Goal: Task Accomplishment & Management: Manage account settings

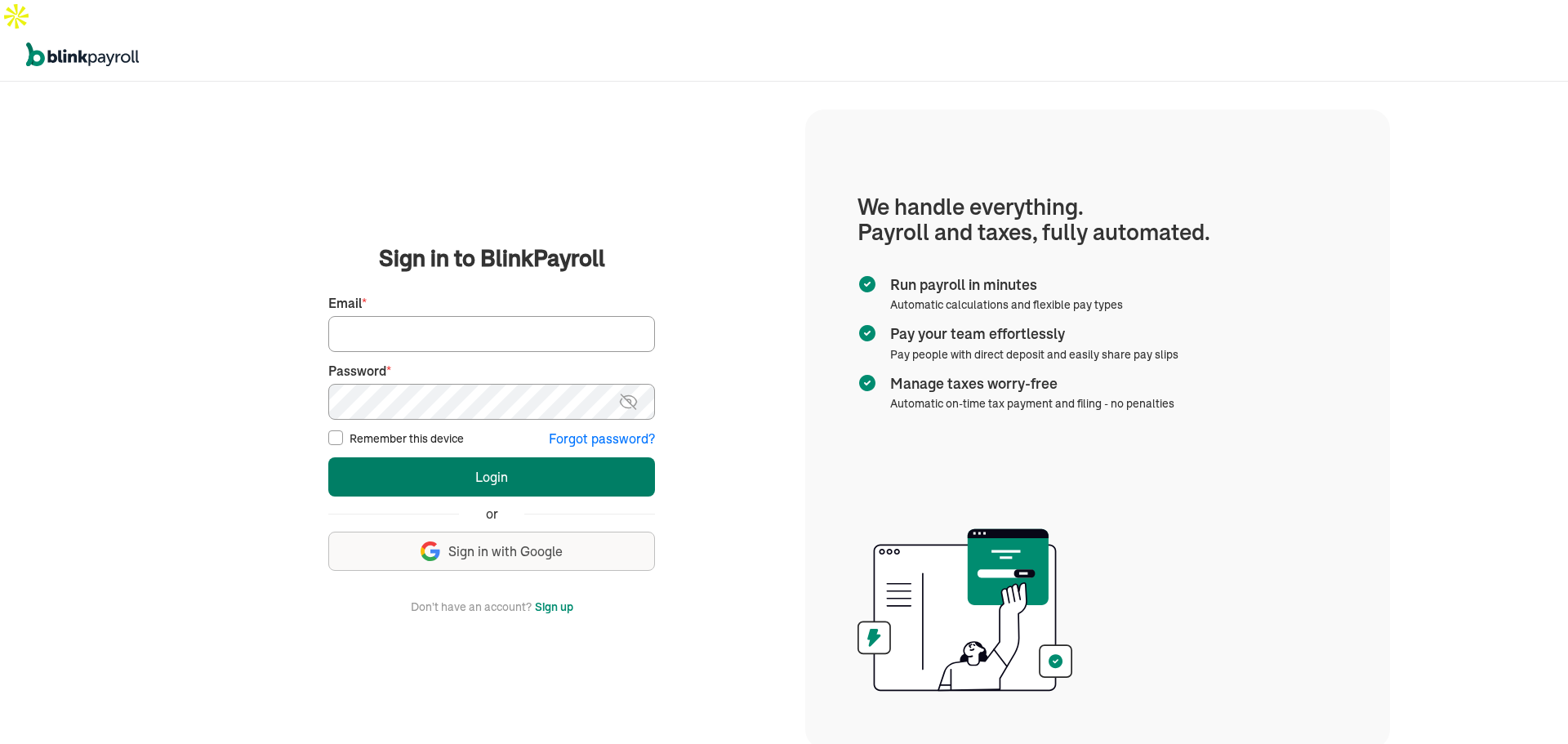
type input "wsafarik@sasaconsulting.com"
click at [557, 458] on button "Login" at bounding box center [492, 477] width 327 height 40
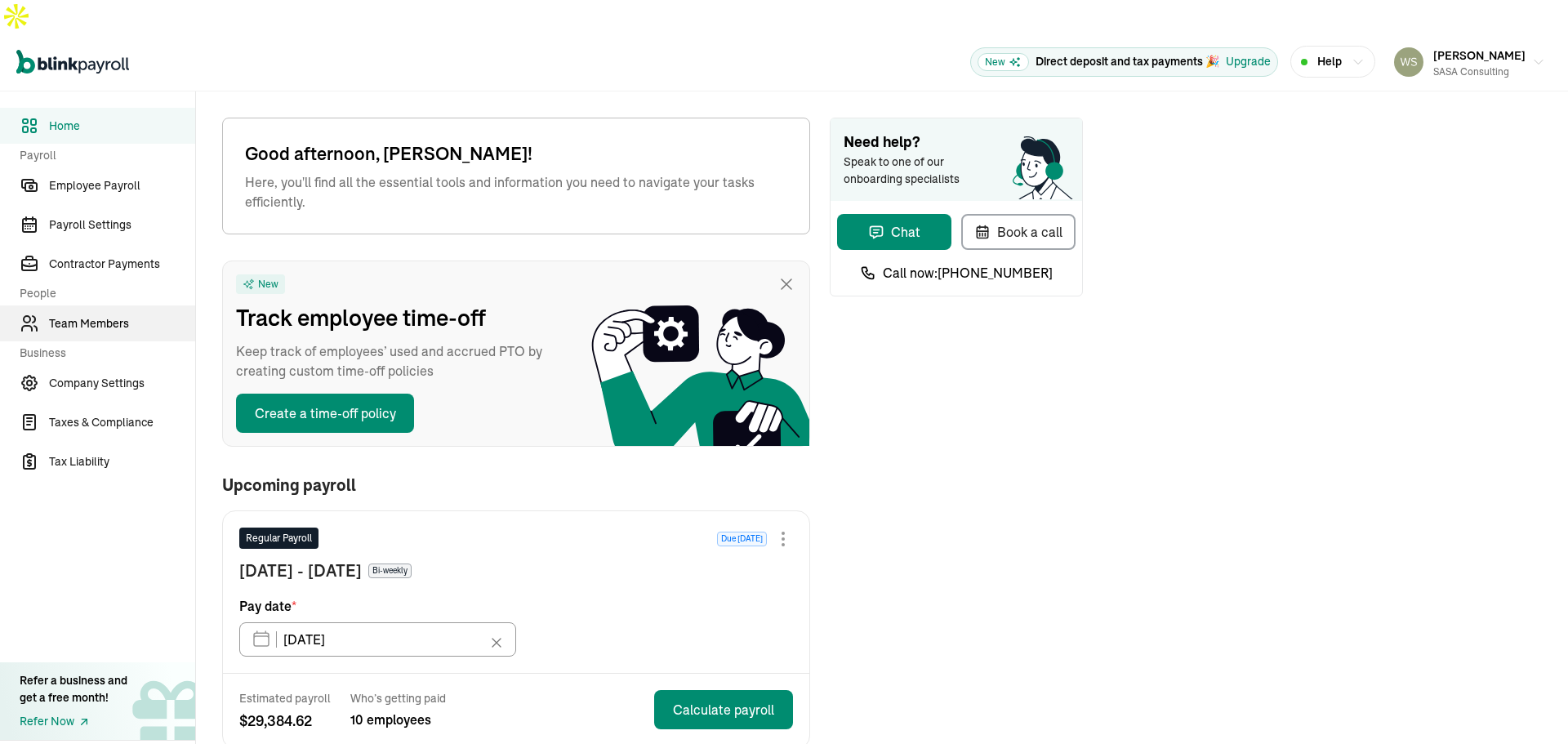
click at [94, 315] on span "Team Members" at bounding box center [122, 324] width 146 height 17
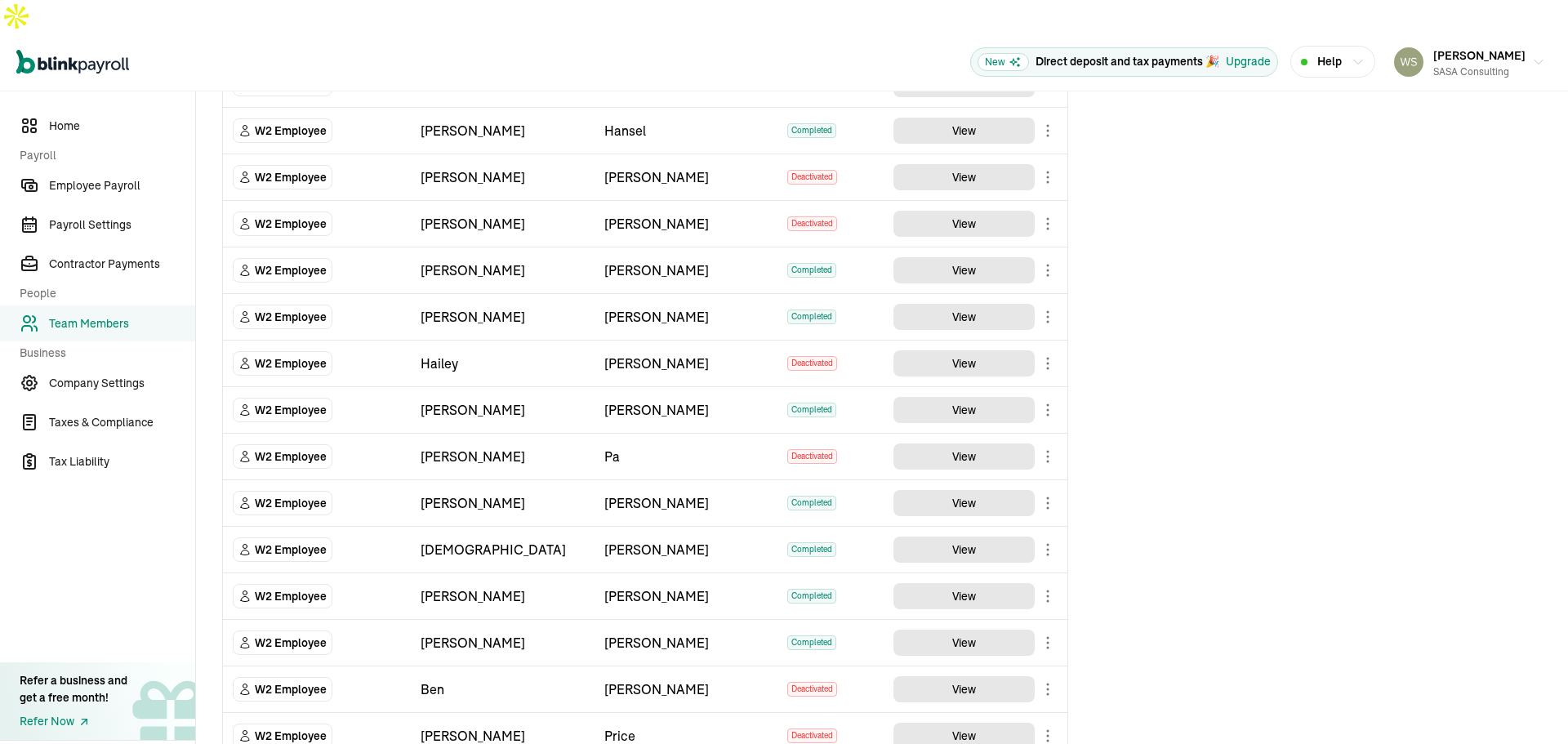
scroll to position [432, 0]
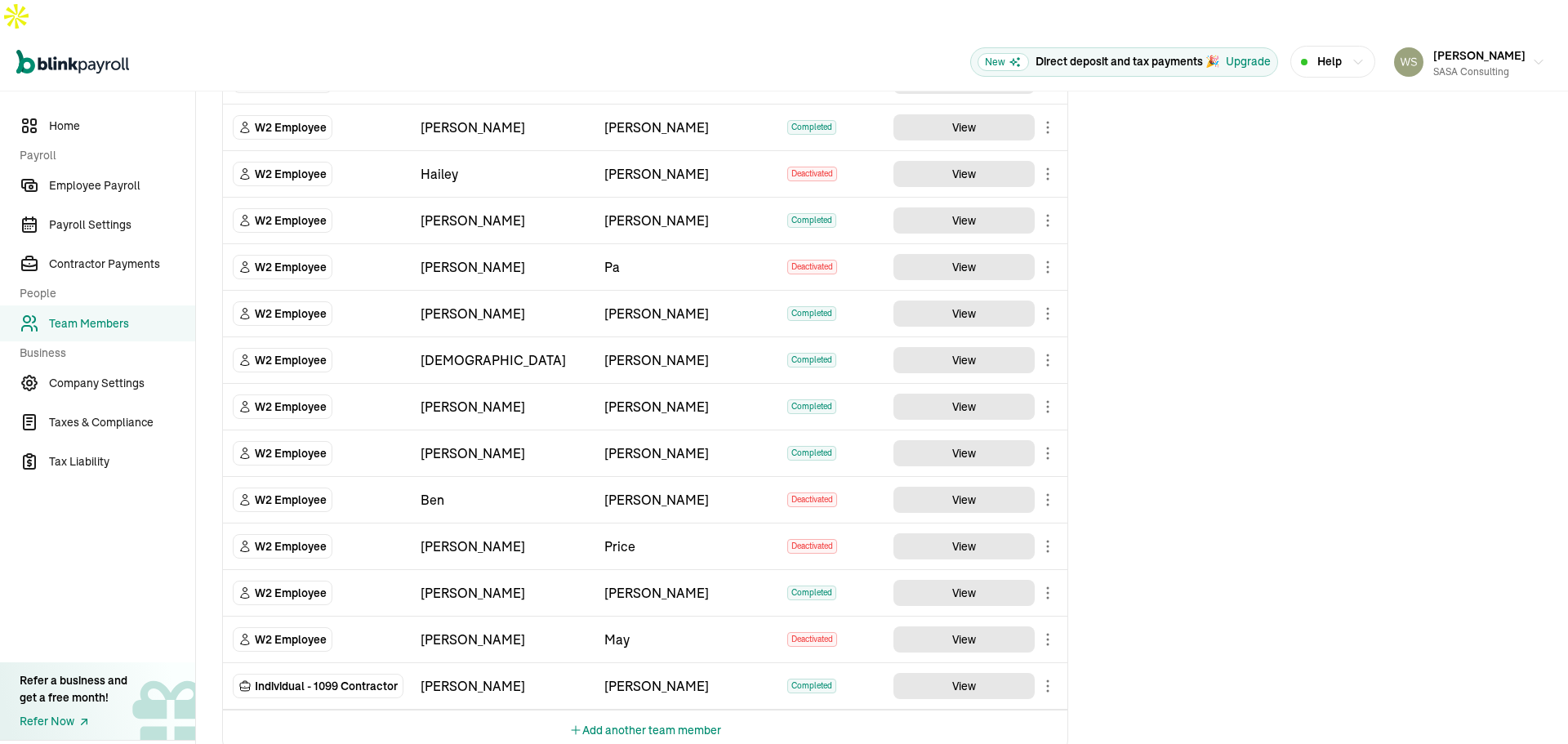
click at [683, 710] on button "Add another team member" at bounding box center [645, 729] width 152 height 40
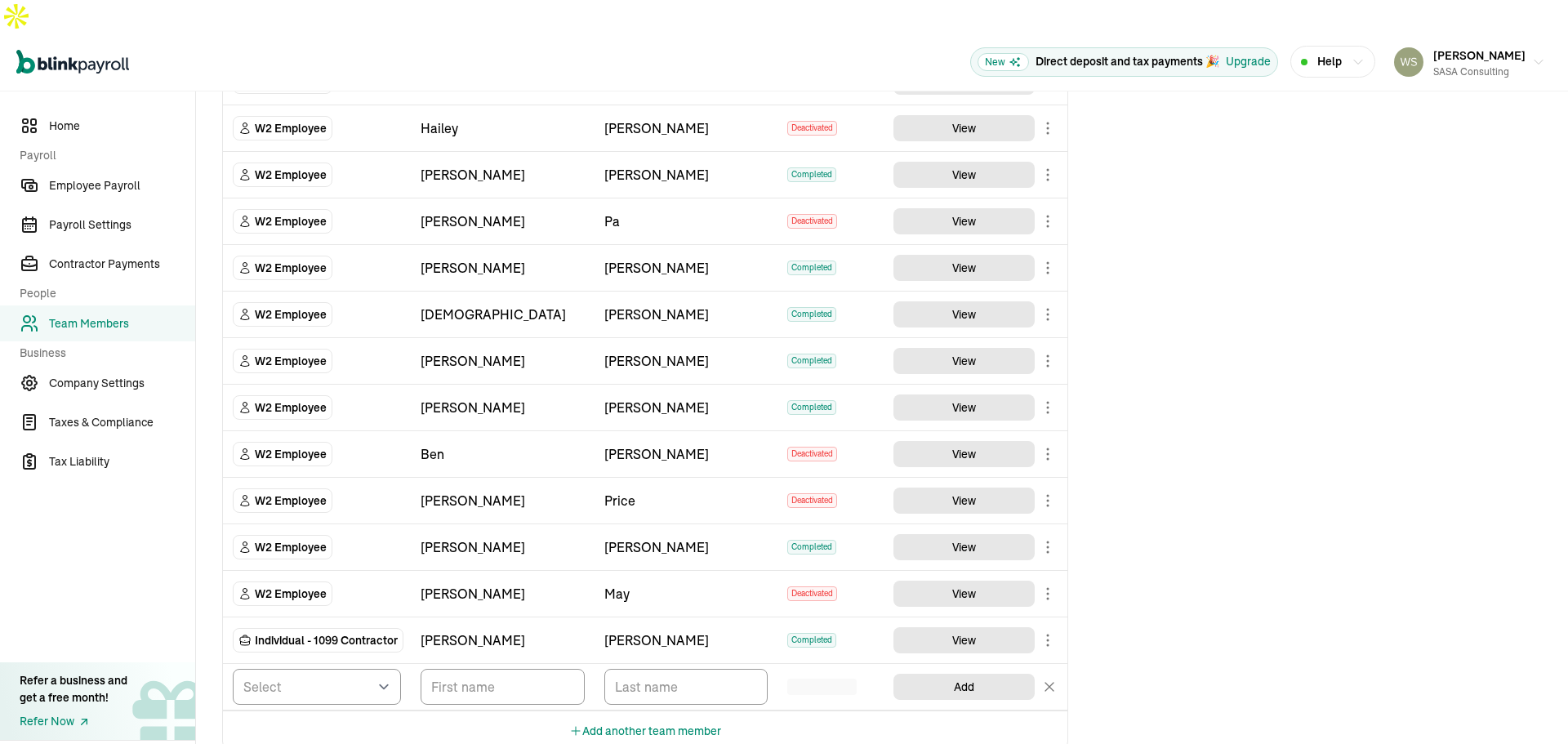
scroll to position [479, 0]
click at [376, 668] on select "Select W2 Employee Individual - 1099 [DEMOGRAPHIC_DATA] Business - 1099 Contrac…" at bounding box center [317, 685] width 168 height 36
select select "employee"
click at [233, 668] on select "Select W2 Employee Individual - 1099 [DEMOGRAPHIC_DATA] Business - 1099 Contrac…" at bounding box center [317, 685] width 168 height 36
click at [483, 668] on input "TextInput" at bounding box center [503, 685] width 165 height 36
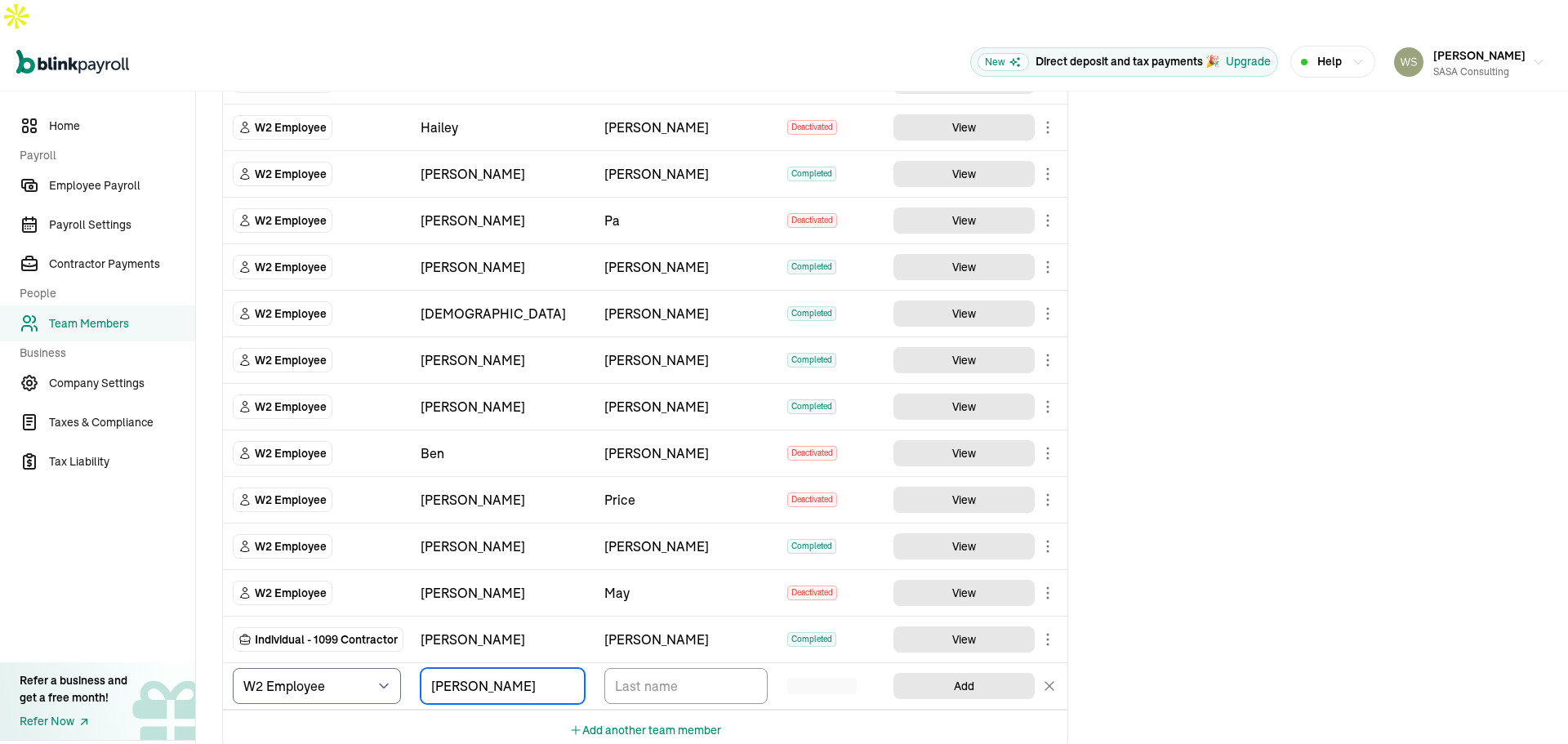
type input "[PERSON_NAME]"
click at [638, 668] on input "TextInput" at bounding box center [686, 685] width 165 height 36
click at [683, 668] on input "TextInput" at bounding box center [686, 685] width 165 height 36
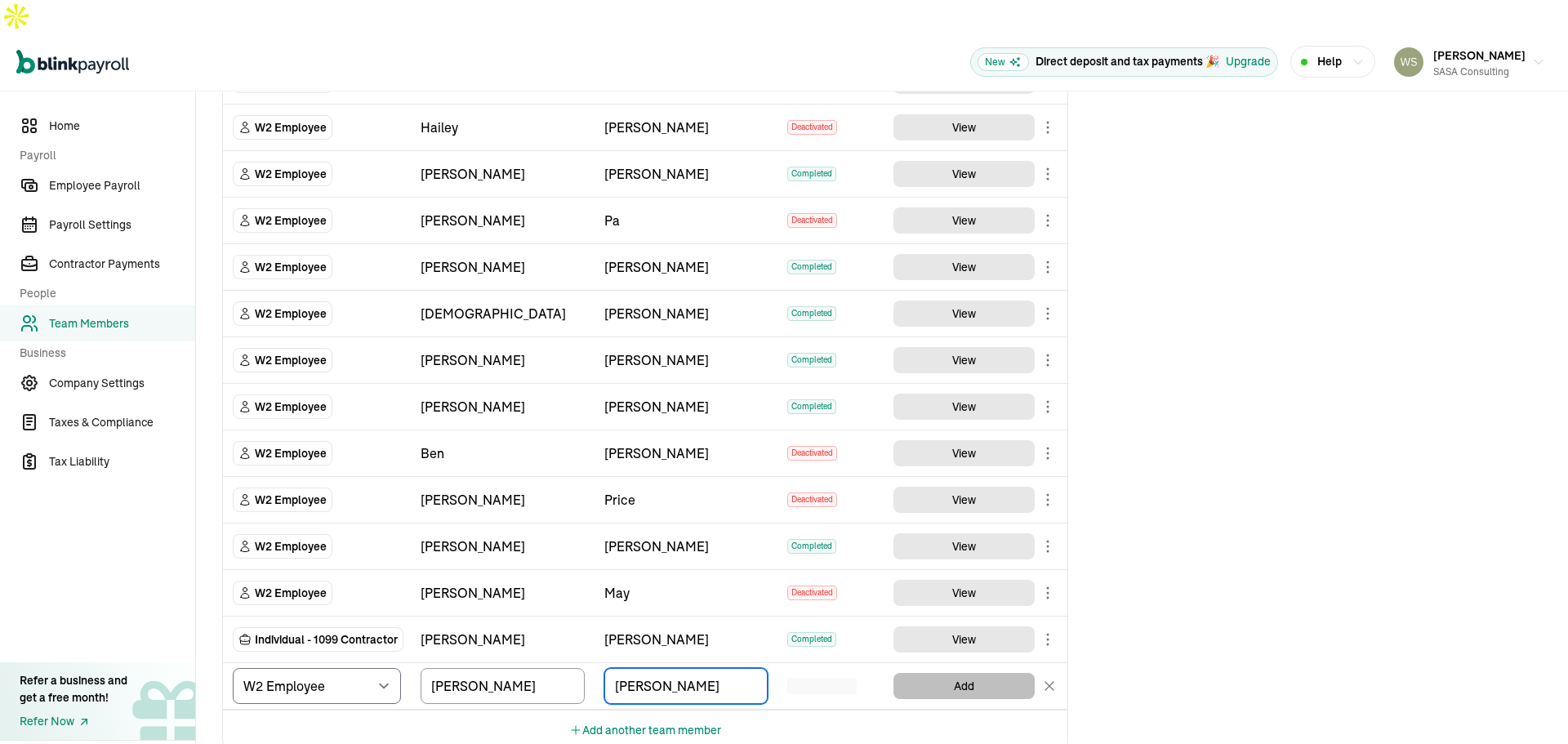
type input "[PERSON_NAME]"
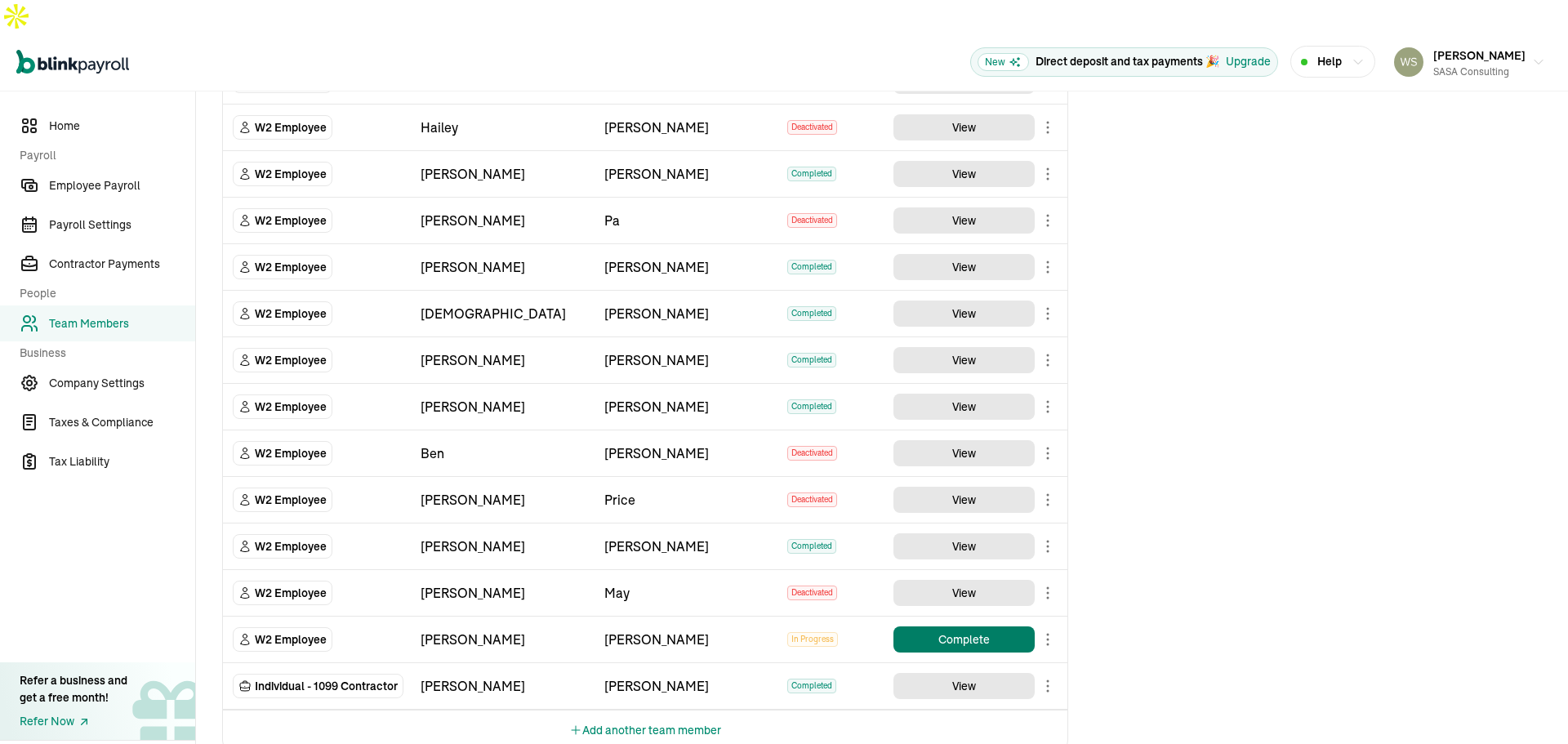
click at [958, 626] on button "Complete" at bounding box center [964, 639] width 141 height 26
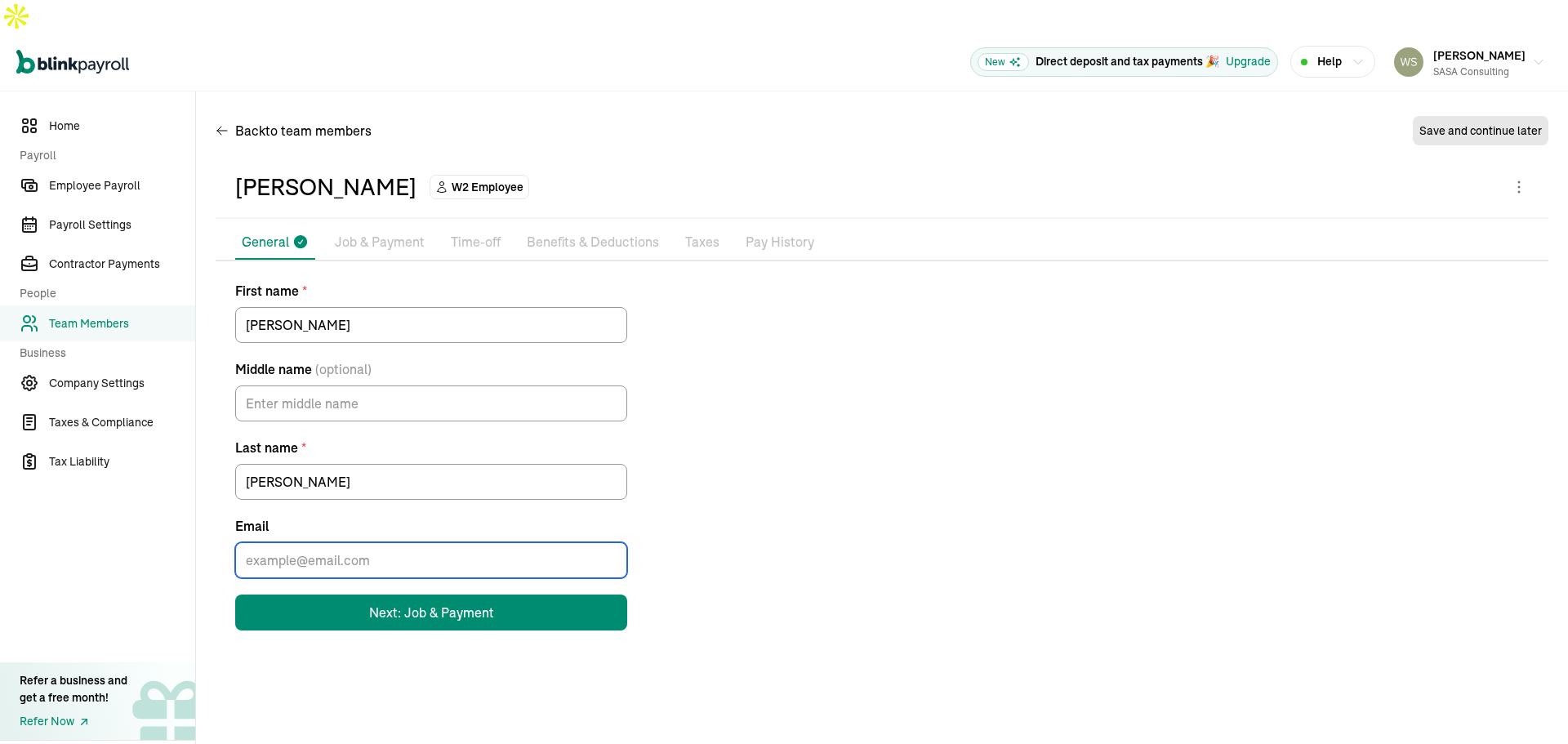
click at [369, 542] on input "Email" at bounding box center [431, 559] width 392 height 36
click at [288, 542] on input "Email" at bounding box center [431, 559] width 392 height 36
paste input "[EMAIL_ADDRESS][DOMAIN_NAME]"
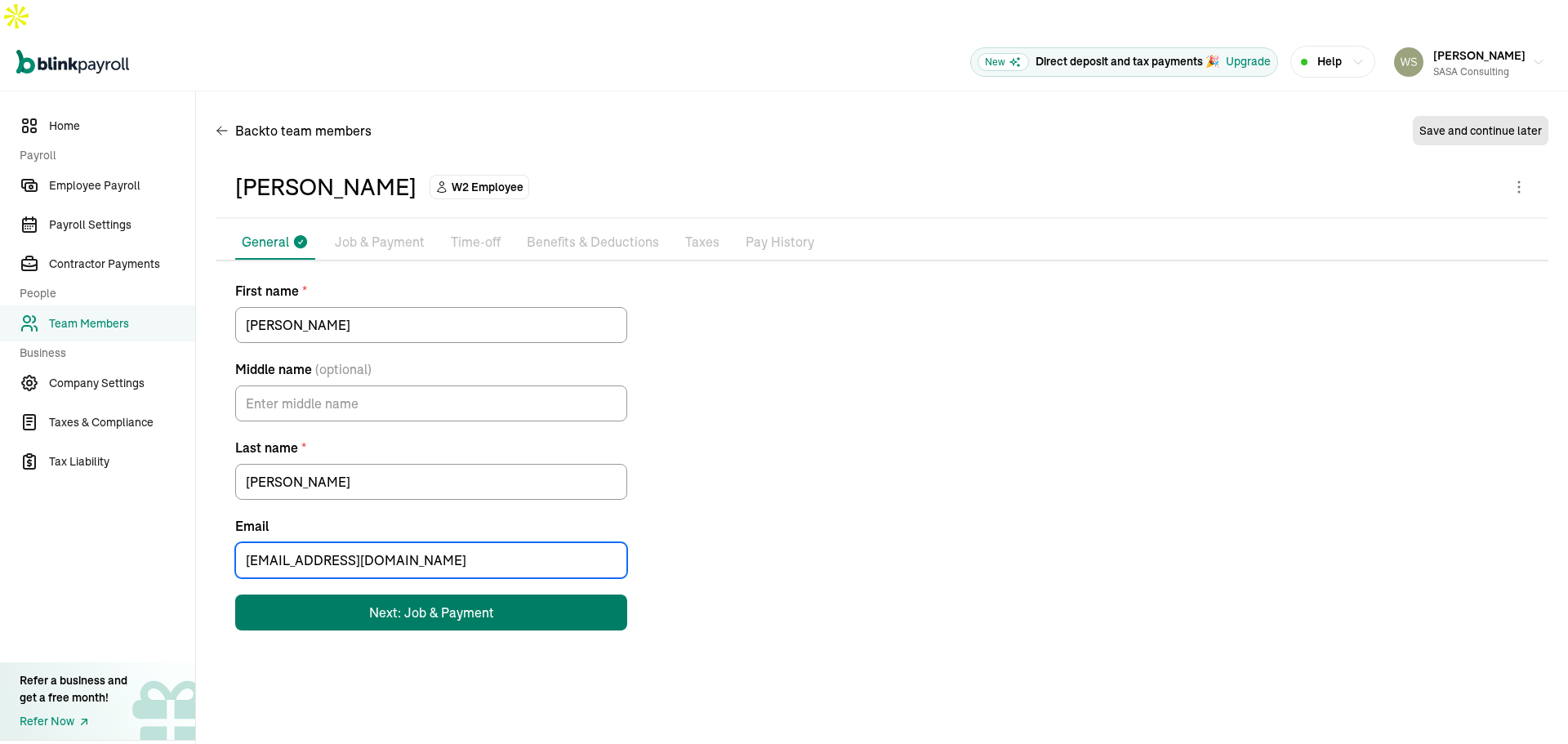
type input "[EMAIL_ADDRESS][DOMAIN_NAME]"
click at [473, 603] on div "Next: Job & Payment" at bounding box center [431, 612] width 125 height 19
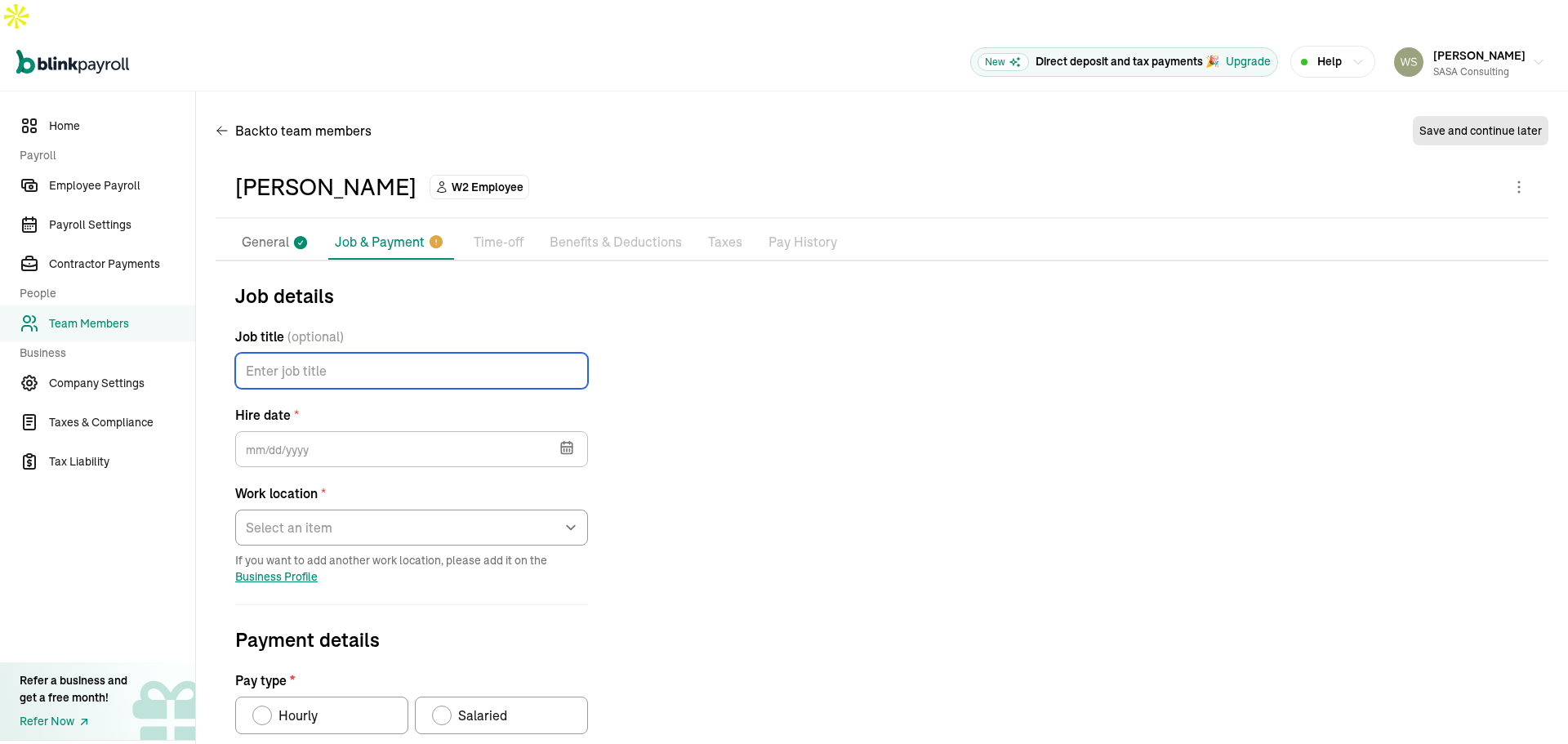
click at [353, 353] on input "Job title (optional)" at bounding box center [411, 371] width 353 height 36
type input "Help Desk Technician II"
click at [567, 439] on icon "button" at bounding box center [566, 447] width 16 height 16
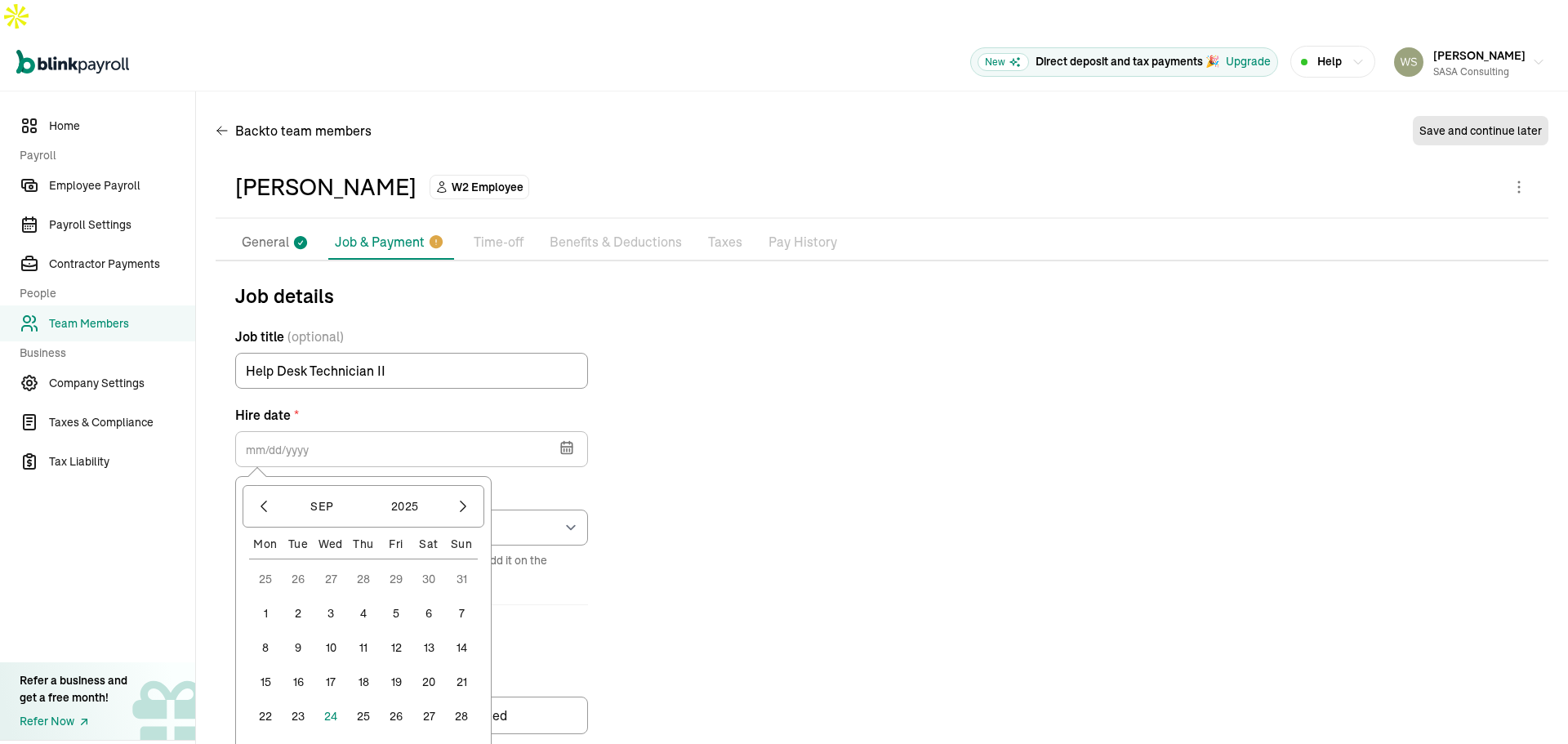
click at [297, 699] on button "23" at bounding box center [298, 716] width 33 height 33
type input "[DATE]"
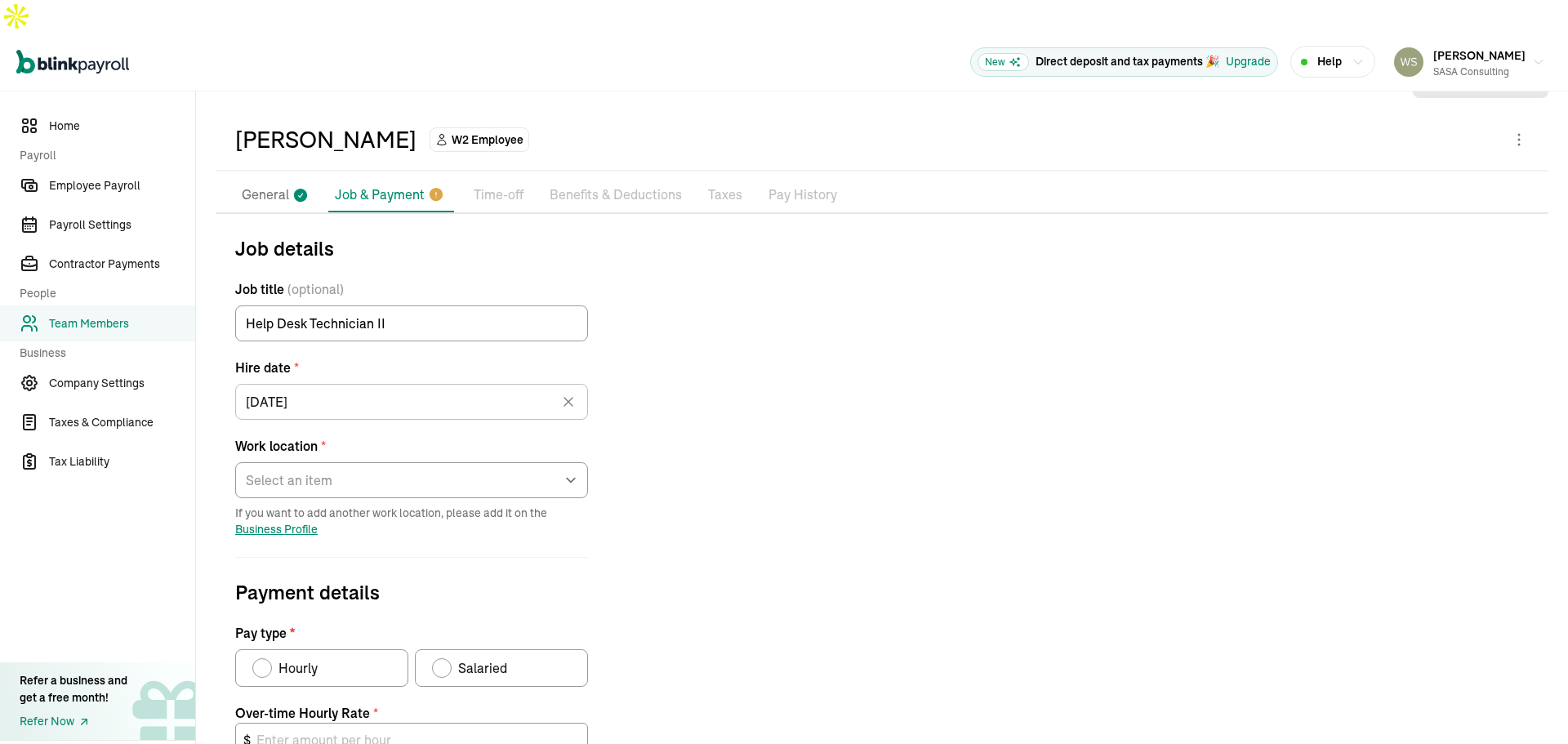
scroll to position [164, 0]
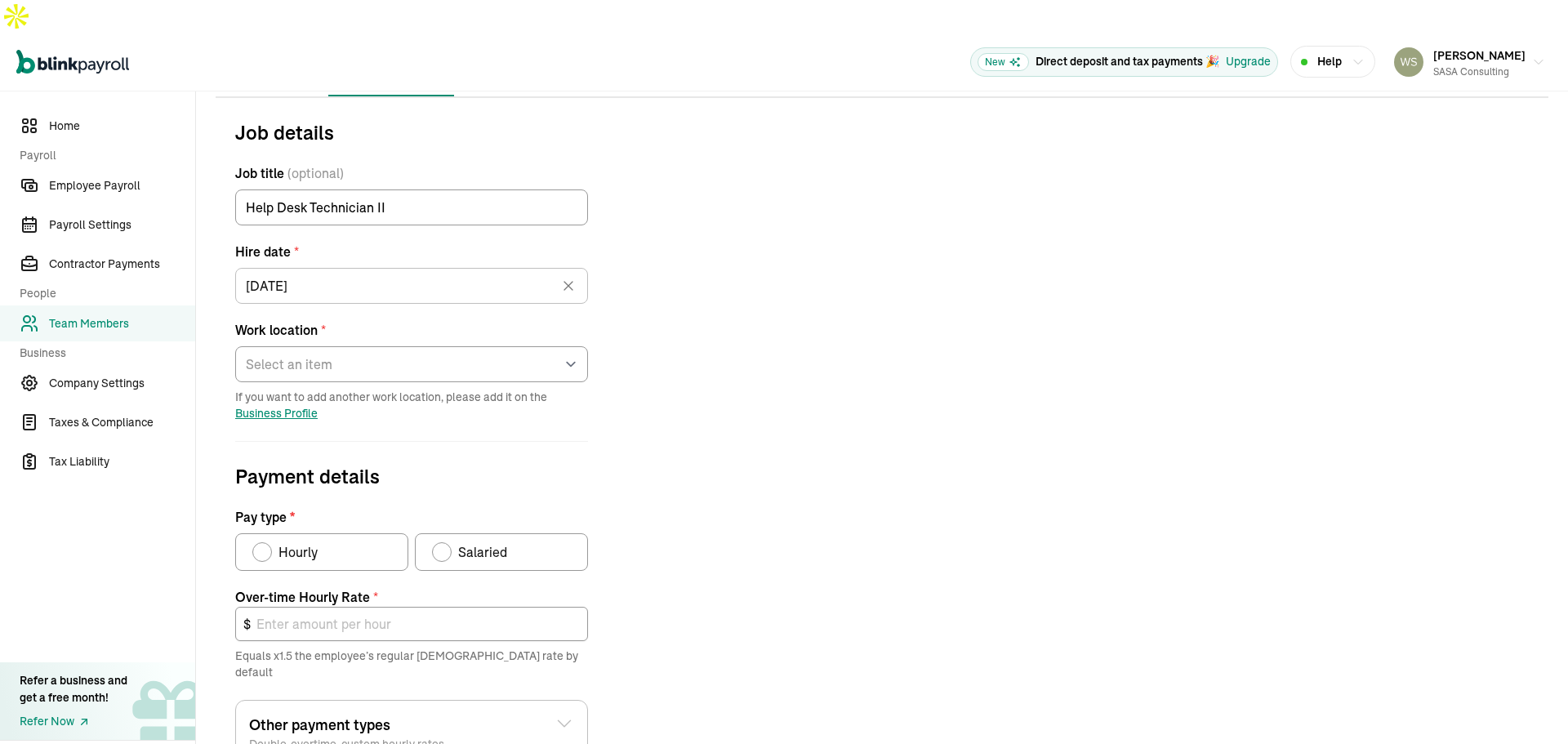
click at [262, 546] on div "Pay type" at bounding box center [262, 552] width 14 height 14
click at [262, 541] on input "Hourly" at bounding box center [258, 548] width 14 height 14
radio input "true"
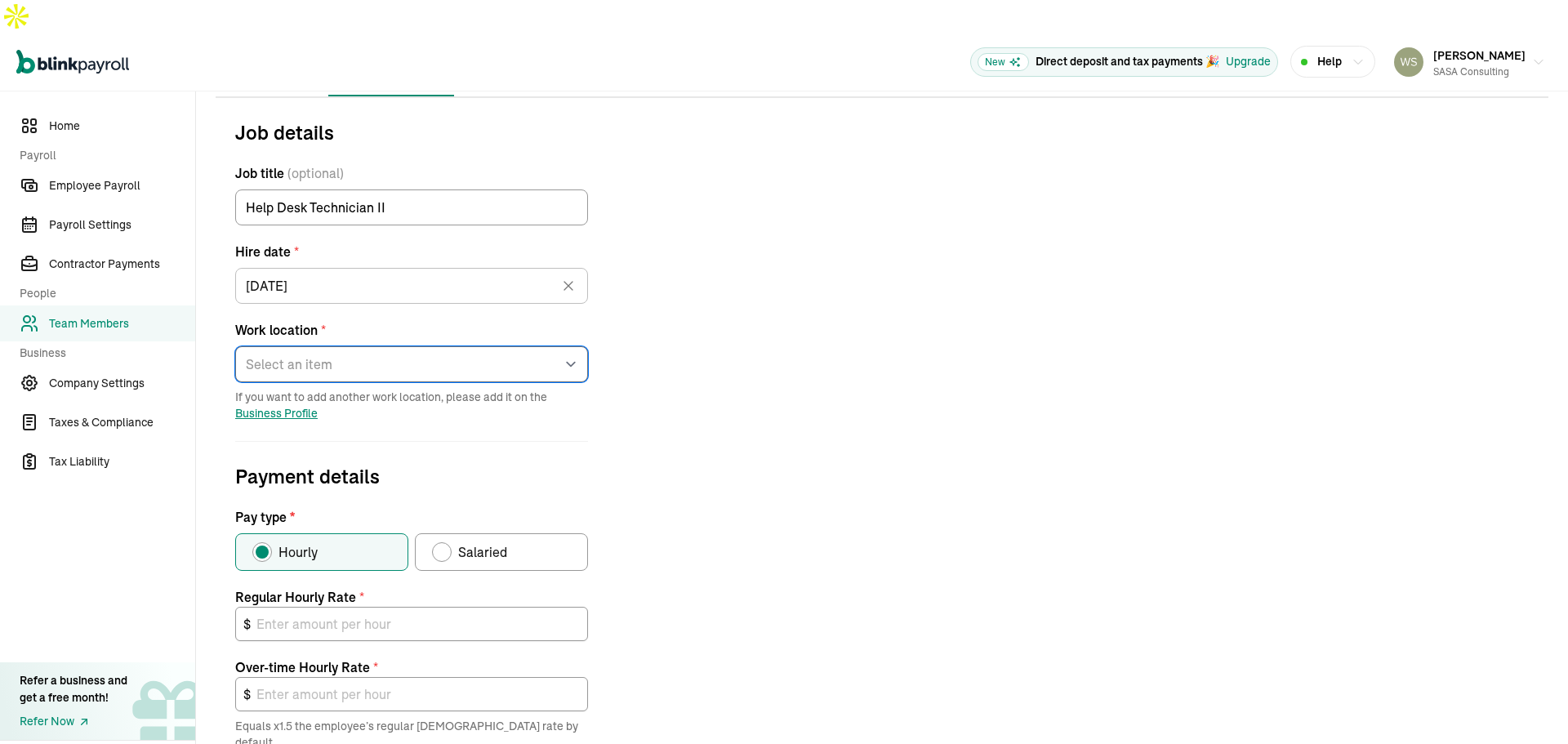
click at [568, 346] on select "Select an item [STREET_ADDRESS][PERSON_NAME] [STREET_ADDRESS] M [STREET_ADDRESS…" at bounding box center [411, 364] width 353 height 36
select select "Works from home"
click at [235, 346] on select "Select an item [STREET_ADDRESS][PERSON_NAME] [STREET_ADDRESS] M [STREET_ADDRESS…" at bounding box center [411, 364] width 353 height 36
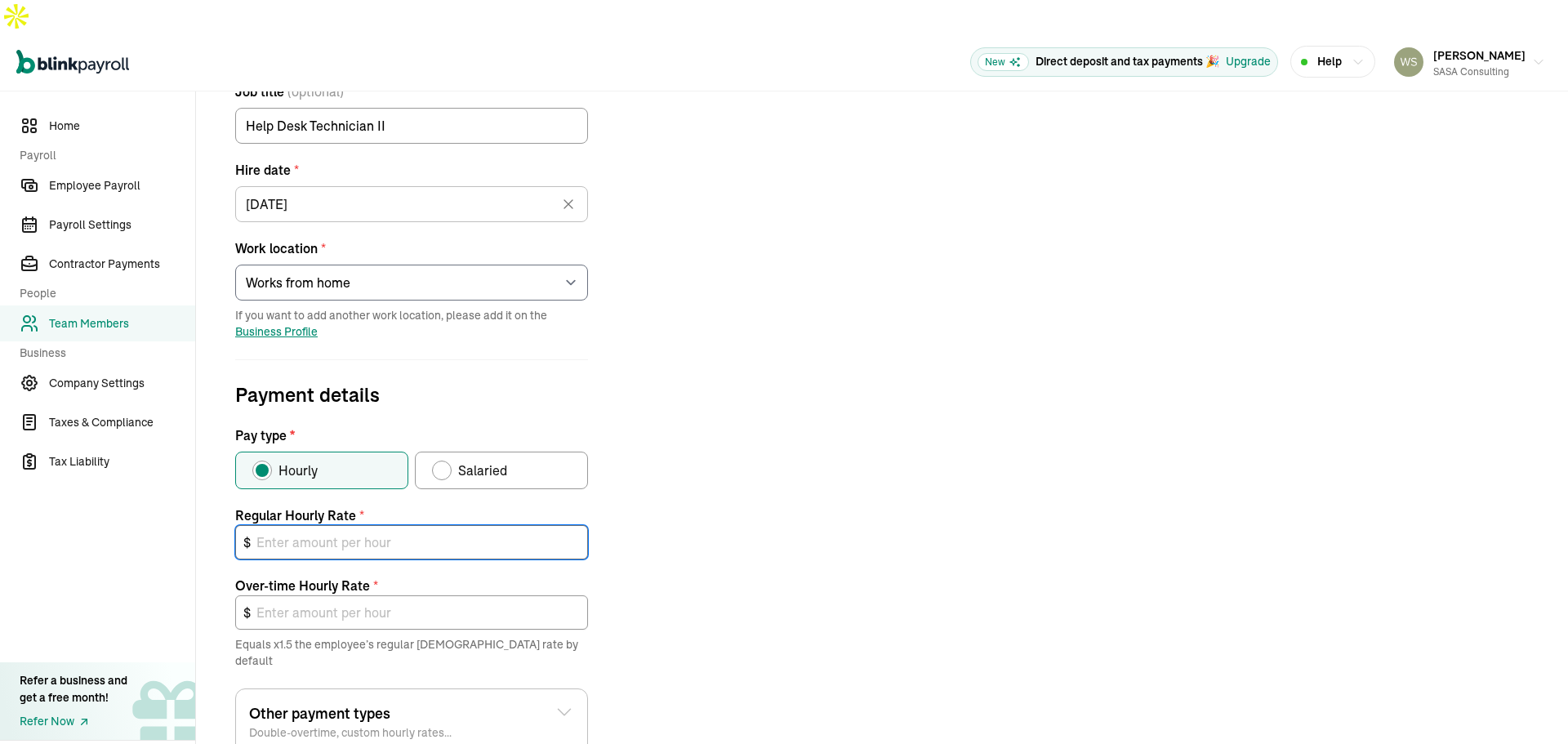
click at [351, 525] on input "text" at bounding box center [411, 542] width 353 height 34
type input "2"
type input "3.00"
type input "25"
type input "37.50"
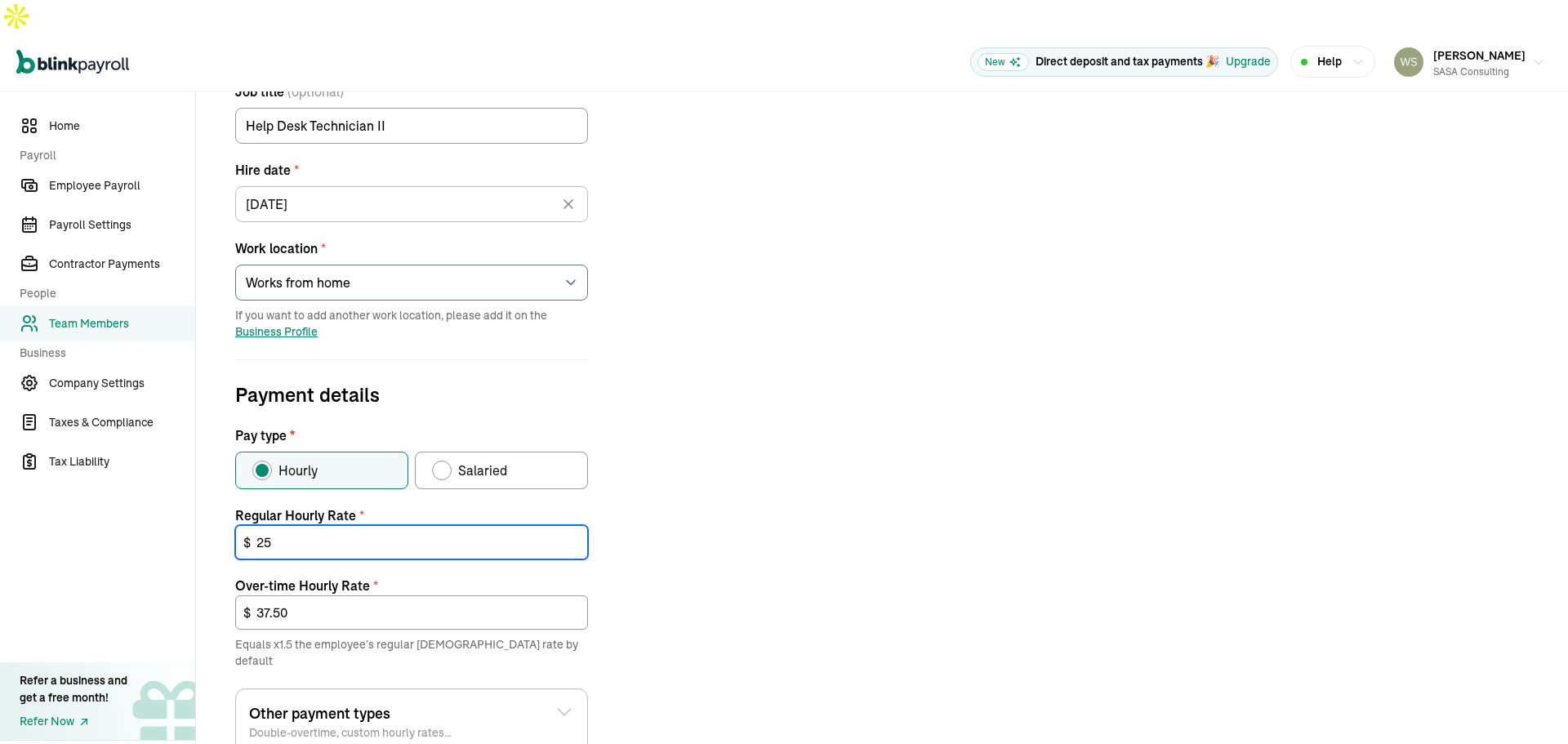
type input "25"
click at [761, 386] on div "Job details Job title (optional) Help Desk Technician II Hire date * [DATE] [DA…" at bounding box center [882, 487] width 1333 height 902
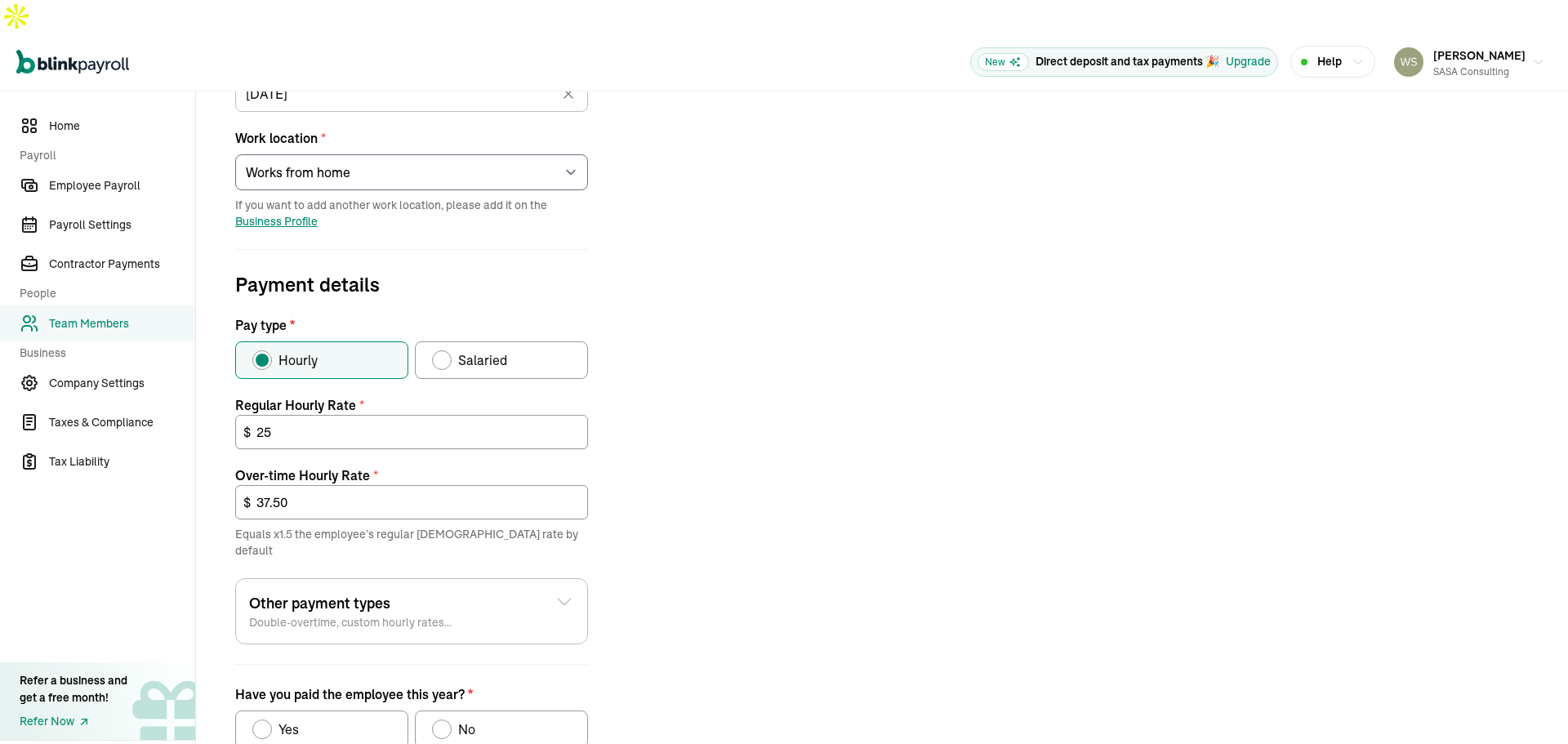
scroll to position [426, 0]
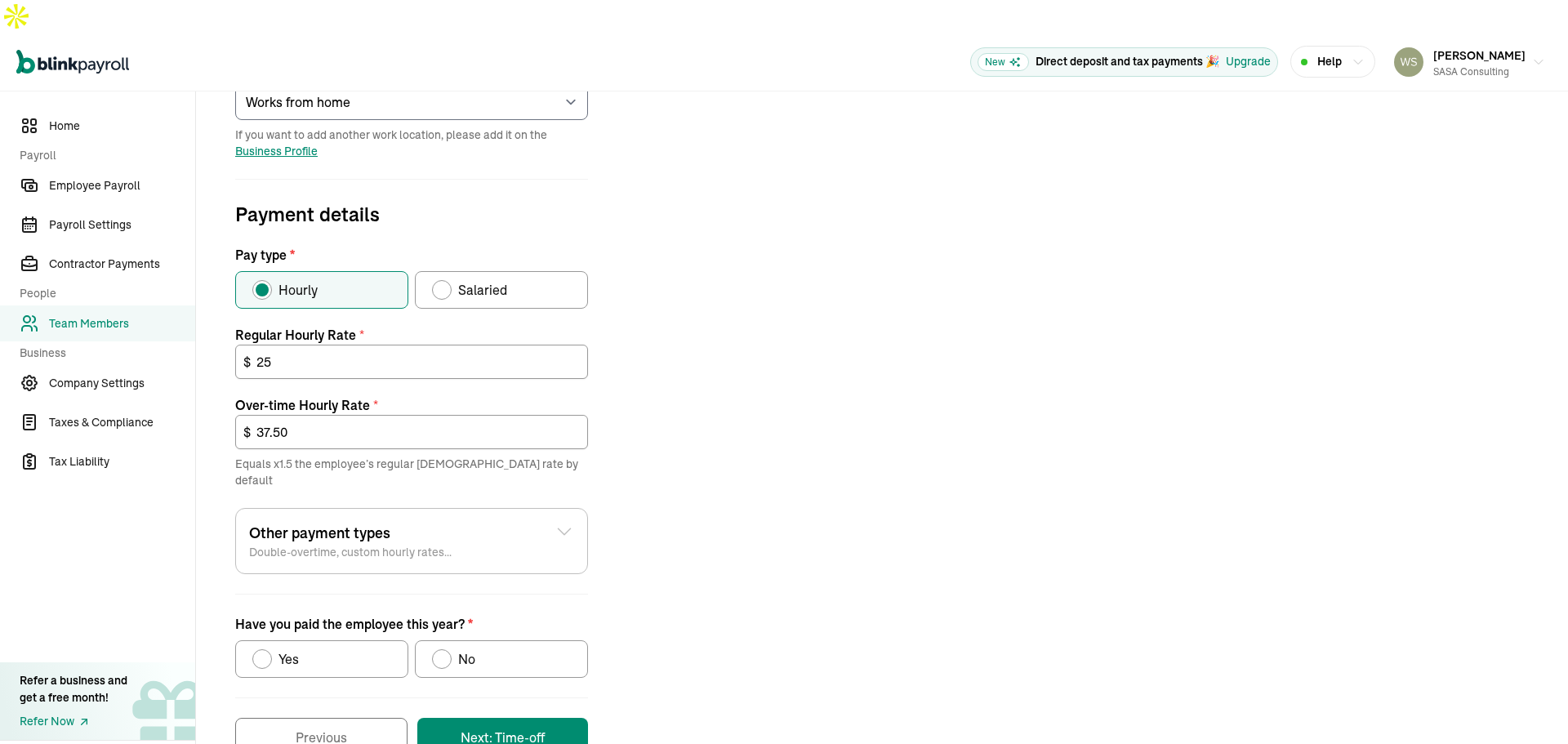
click at [562, 521] on icon at bounding box center [564, 531] width 19 height 19
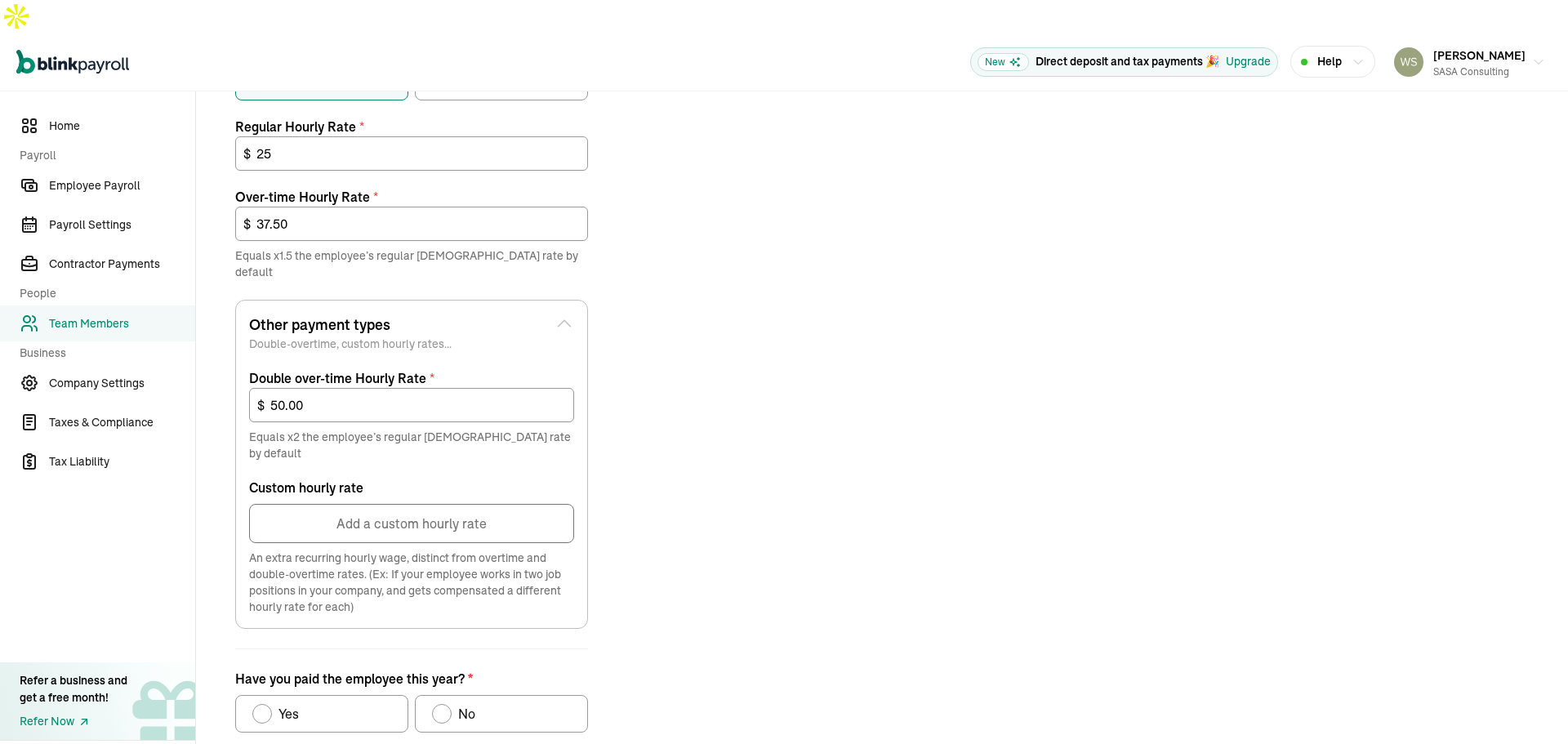
scroll to position [670, 0]
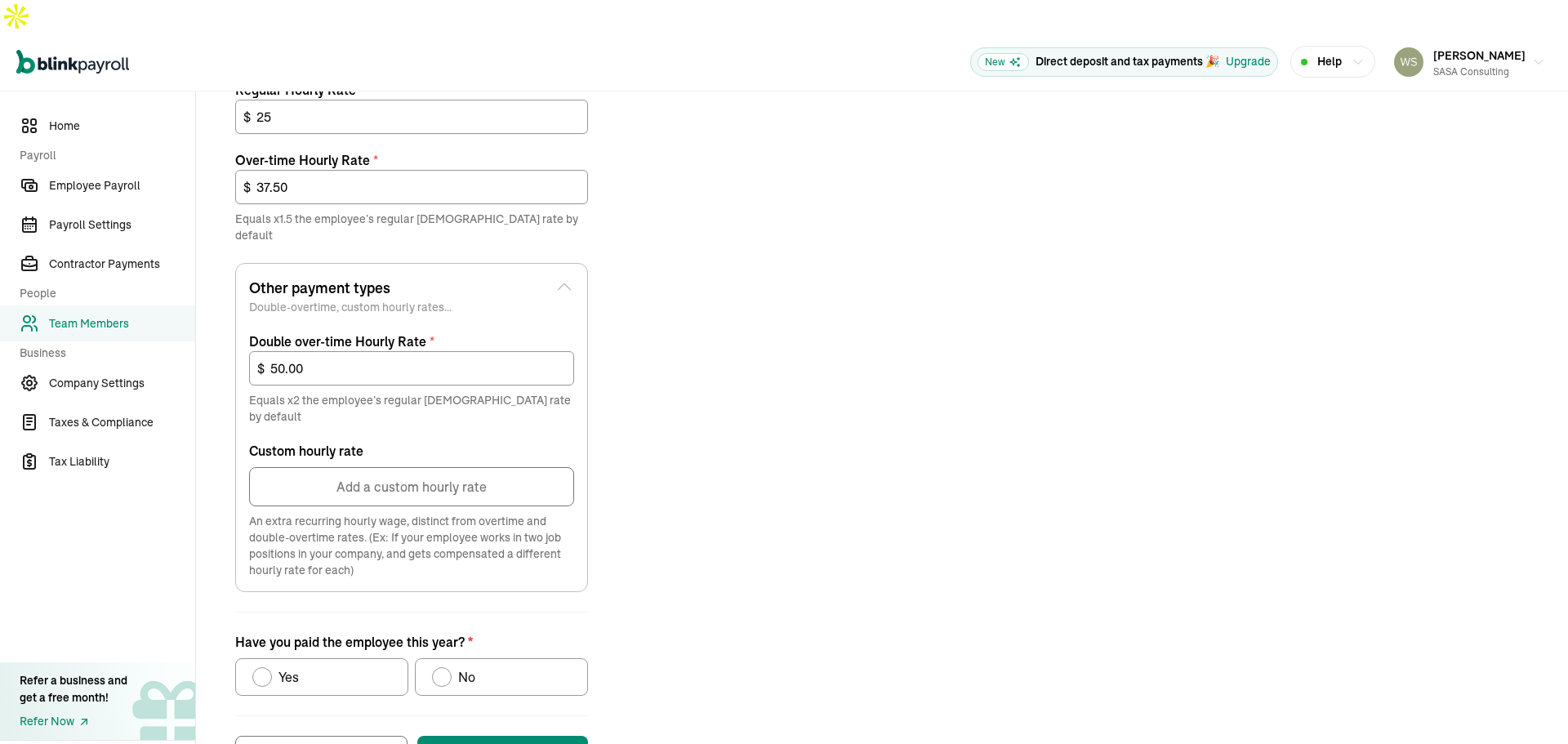
click at [387, 467] on button "Add a custom hourly rate" at bounding box center [411, 487] width 325 height 40
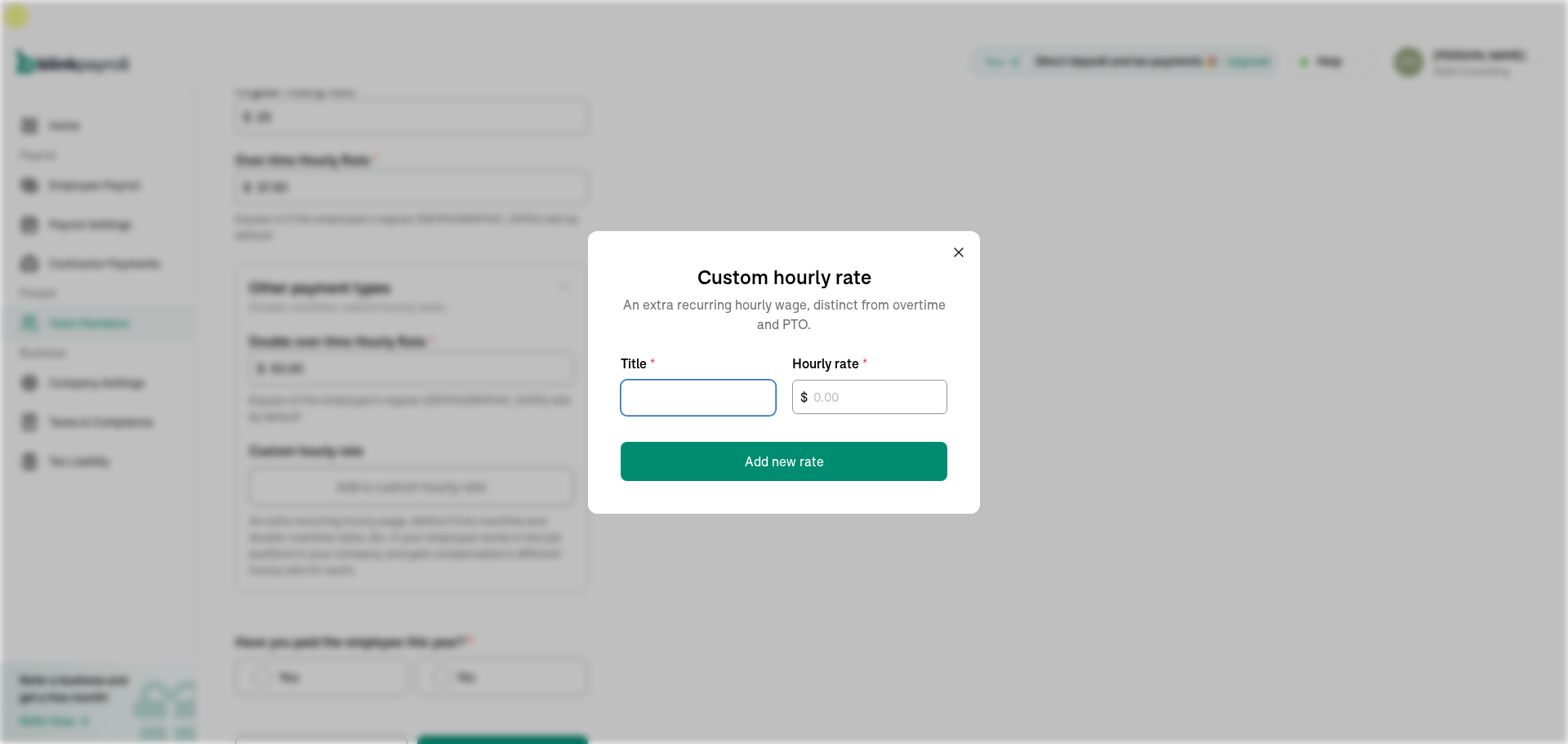
click at [664, 390] on input "Title *" at bounding box center [698, 397] width 155 height 36
type input "Cell phone"
click at [954, 249] on icon at bounding box center [958, 253] width 8 height 8
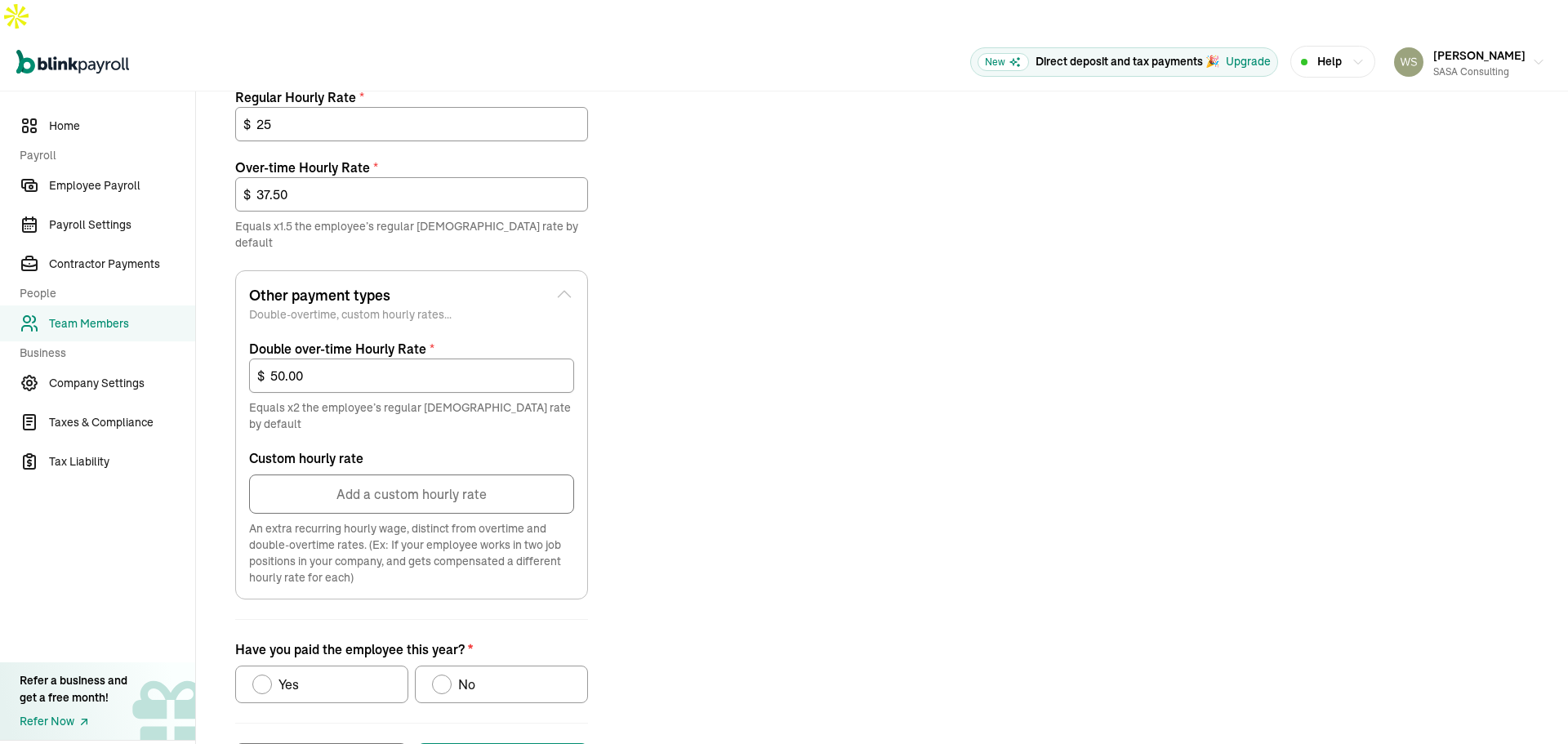
scroll to position [672, 0]
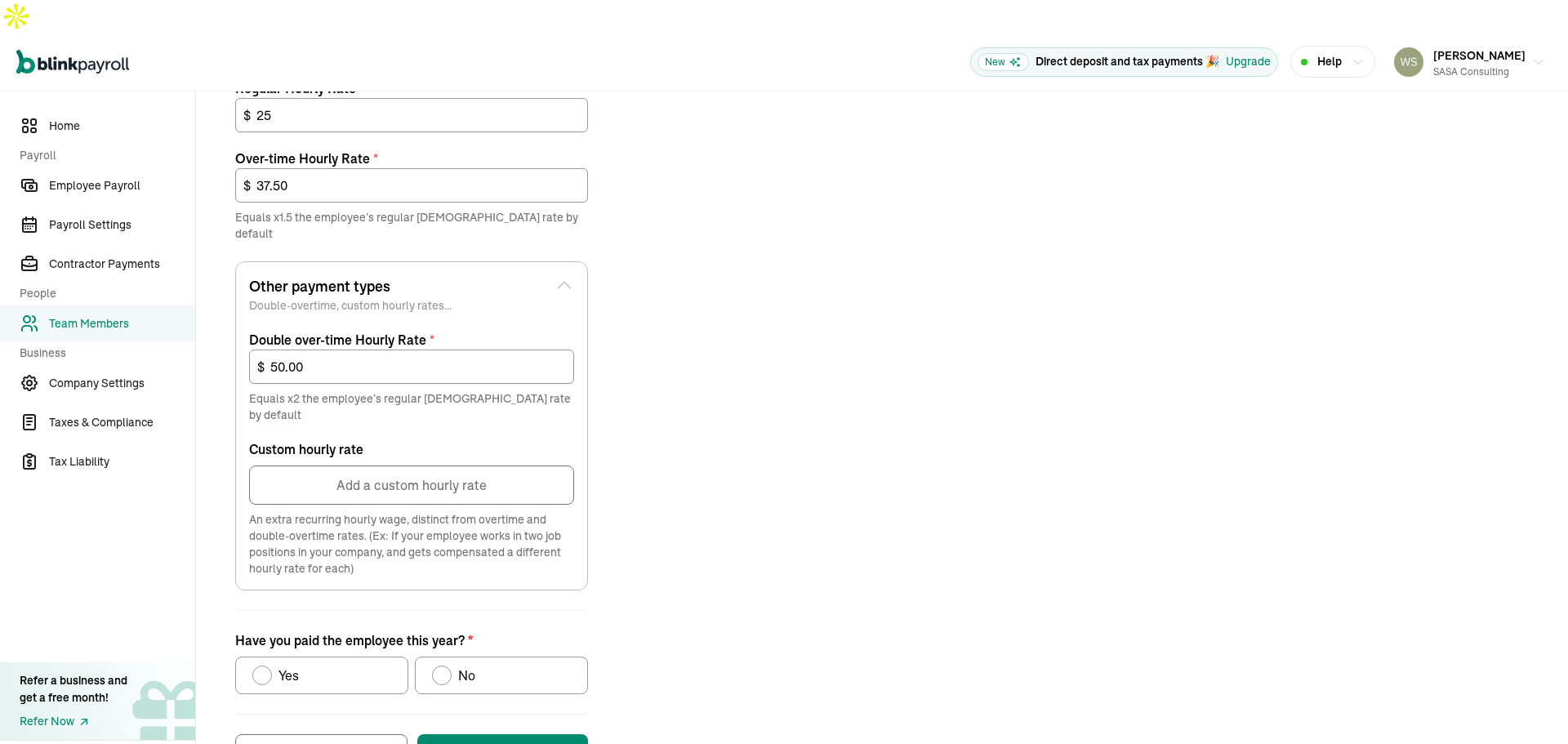
click at [456, 666] on div "No" at bounding box center [464, 675] width 23 height 19
click at [444, 665] on input "No" at bounding box center [438, 671] width 14 height 14
radio input "true"
click at [510, 734] on button "Next: Time-off" at bounding box center [502, 754] width 170 height 40
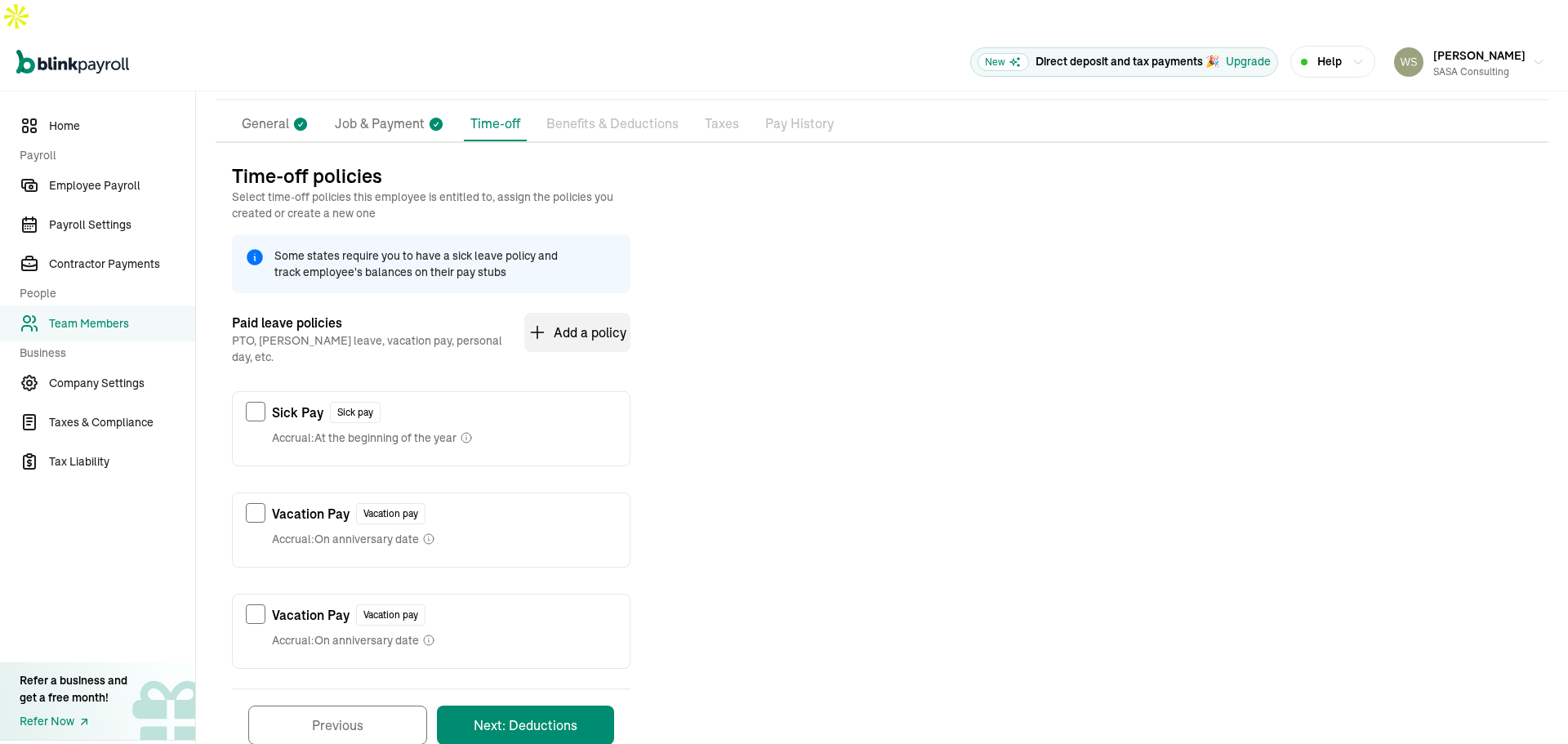
scroll to position [126, 0]
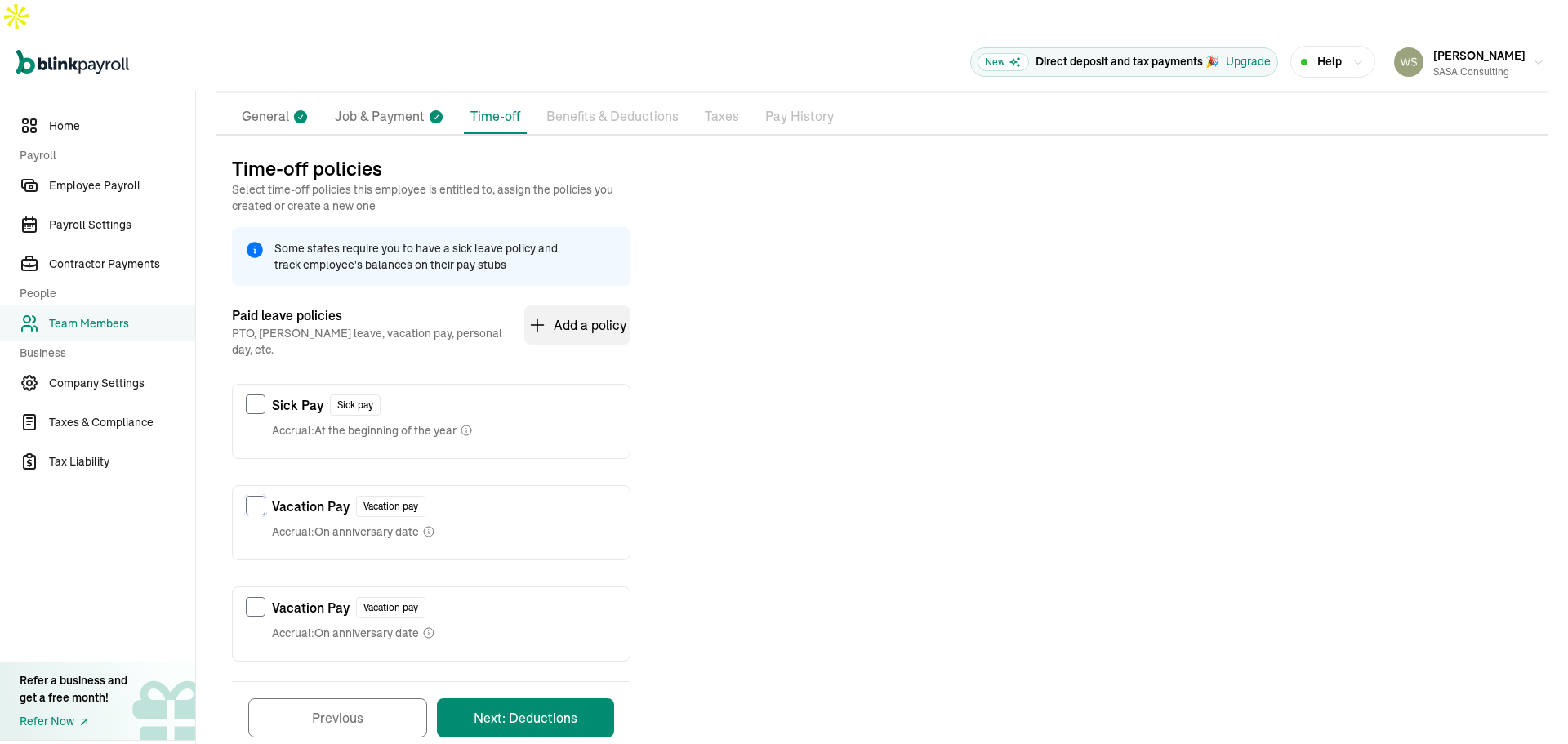
click at [258, 495] on input "checkbox" at bounding box center [256, 505] width 19 height 19
checkbox input "true"
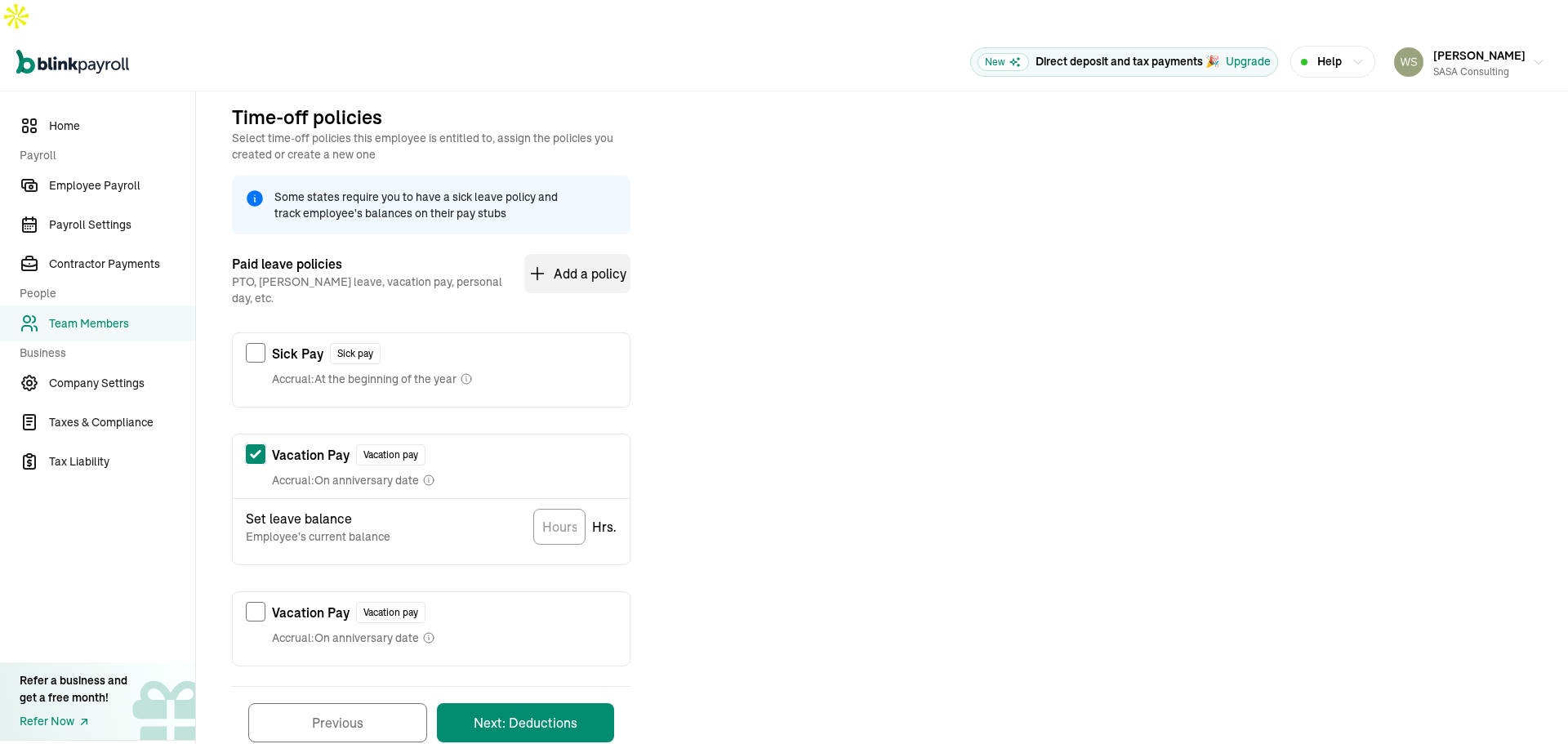
scroll to position [182, 0]
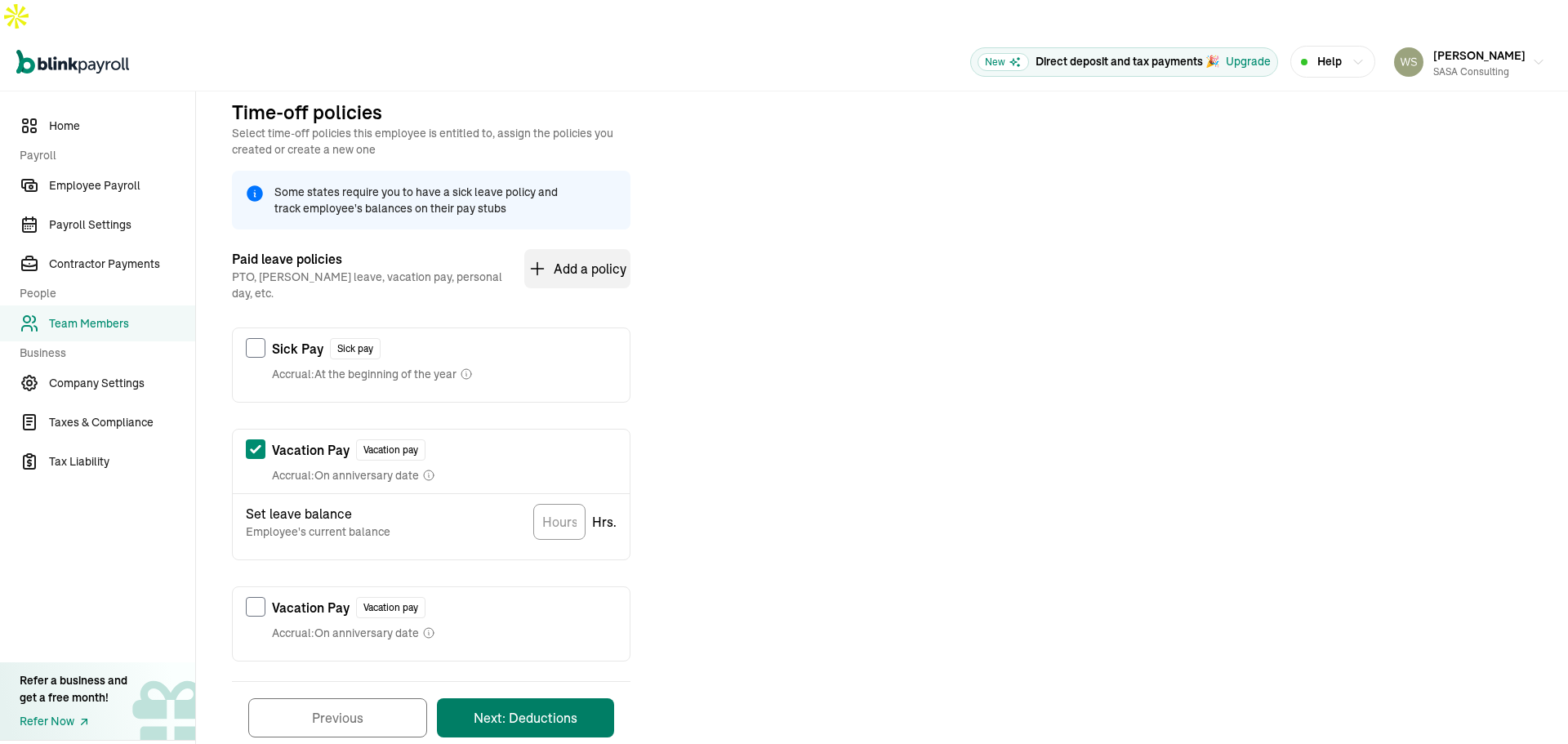
click at [554, 699] on button "Next: Deductions" at bounding box center [525, 718] width 177 height 40
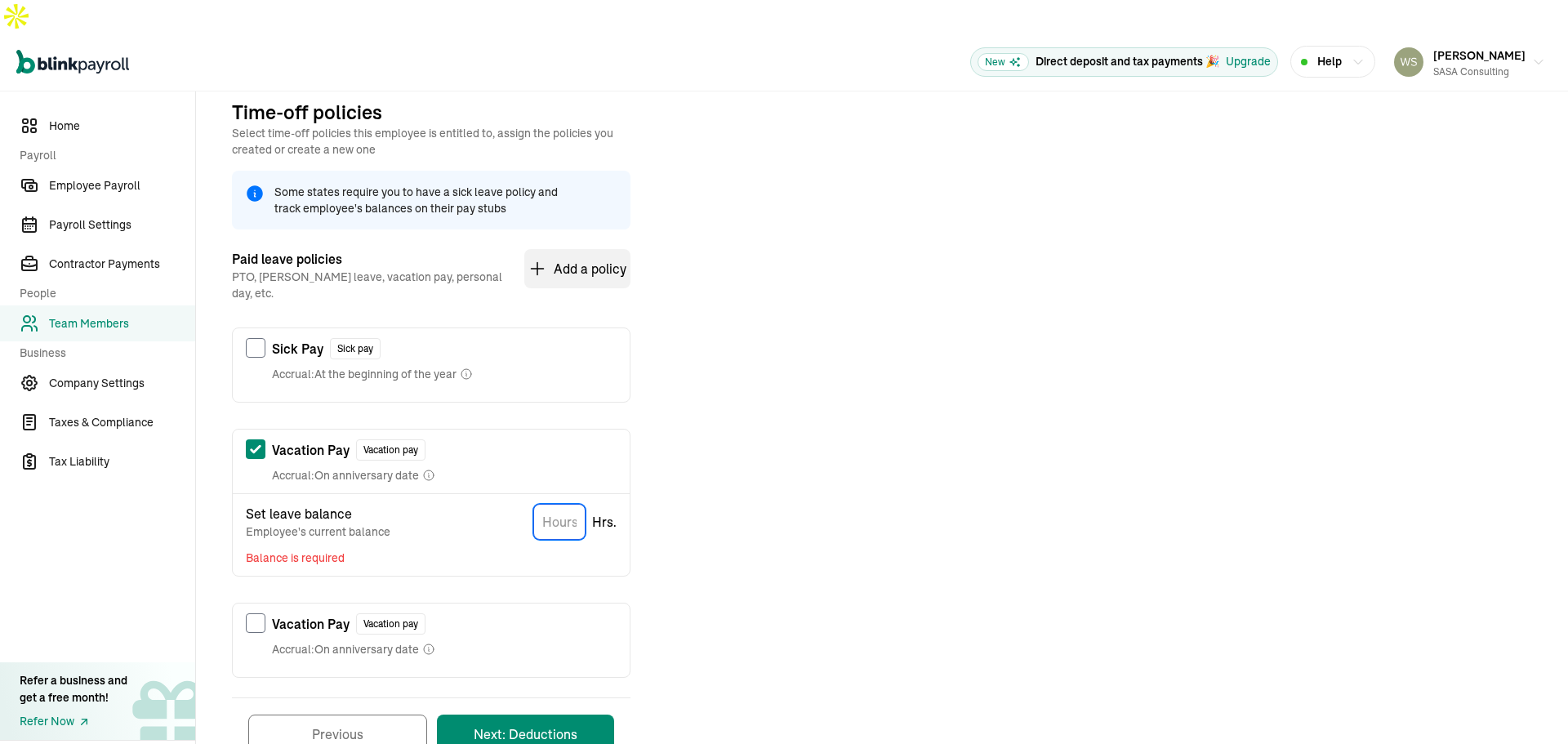
click at [558, 504] on input "TextInput" at bounding box center [559, 521] width 52 height 36
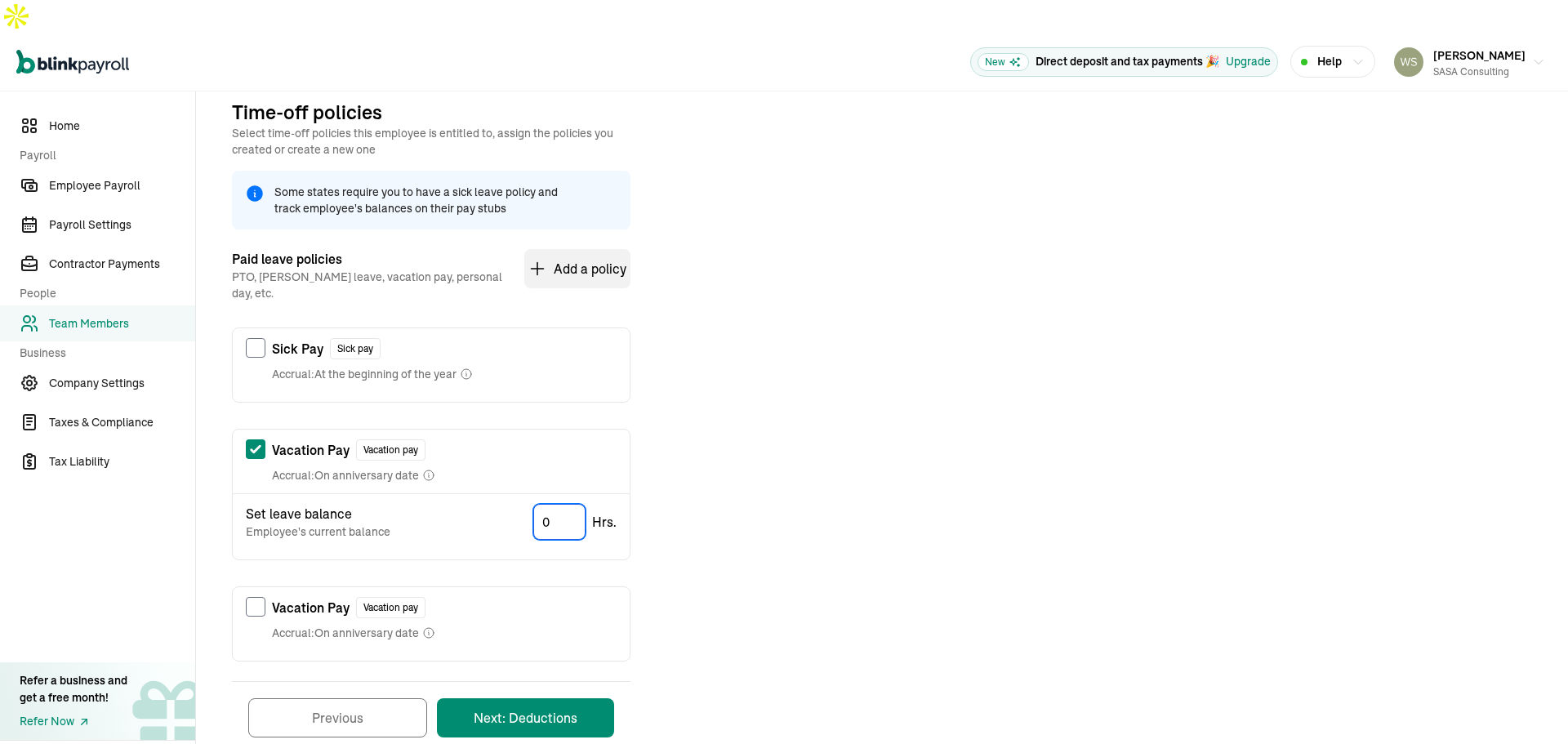
type input "0.00"
click at [535, 699] on button "Next: Deductions" at bounding box center [525, 718] width 177 height 40
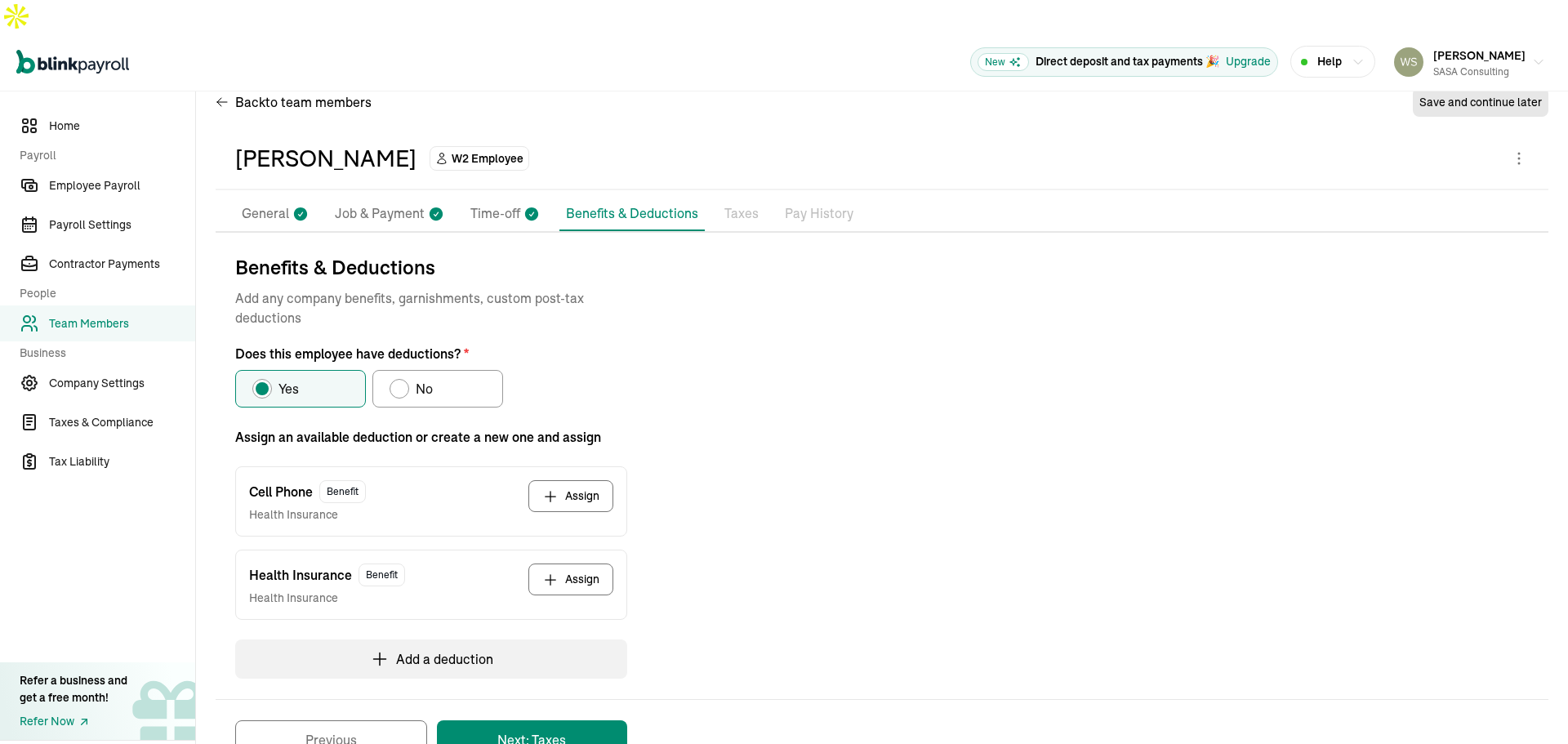
scroll to position [47, 0]
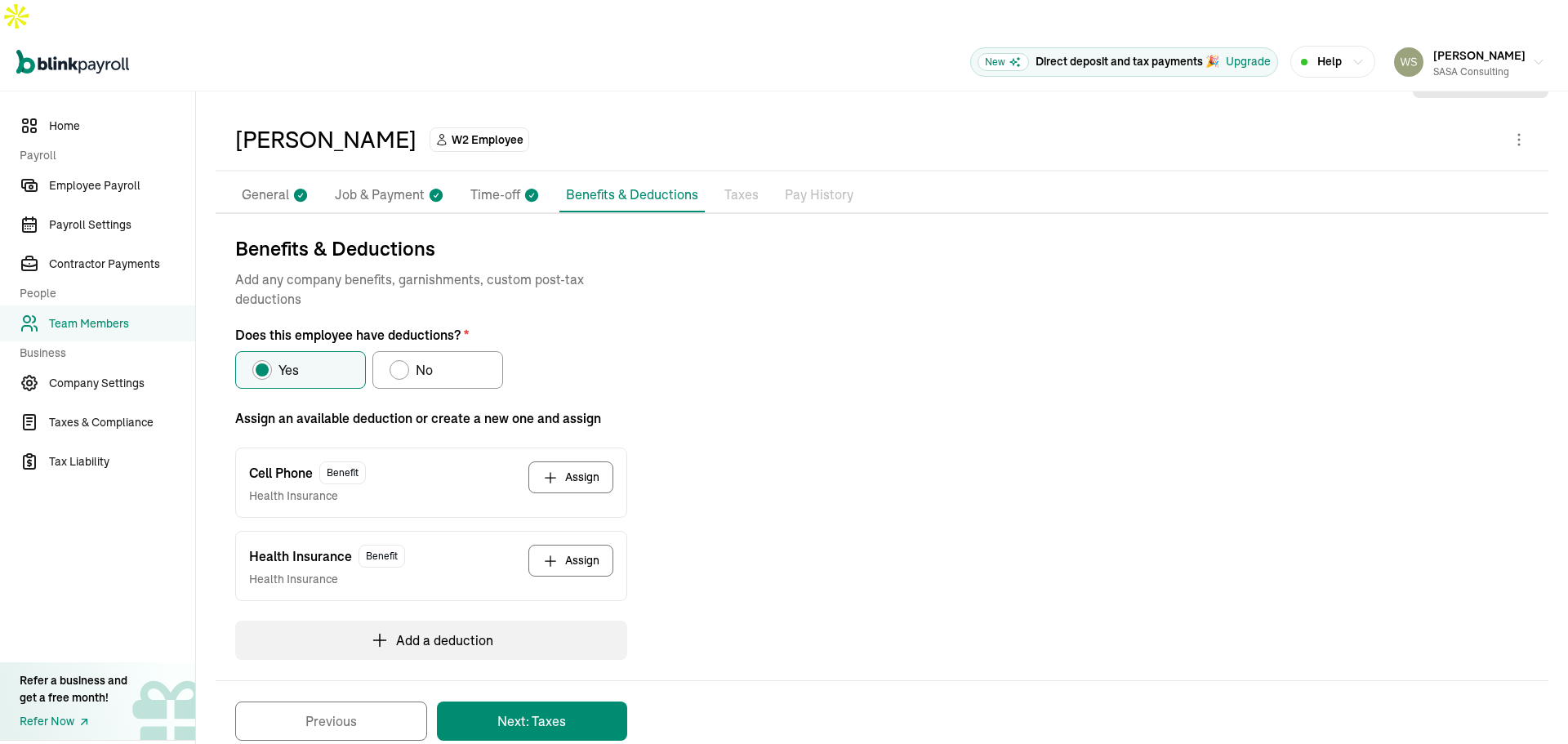
click at [576, 461] on button "Assign" at bounding box center [571, 477] width 85 height 32
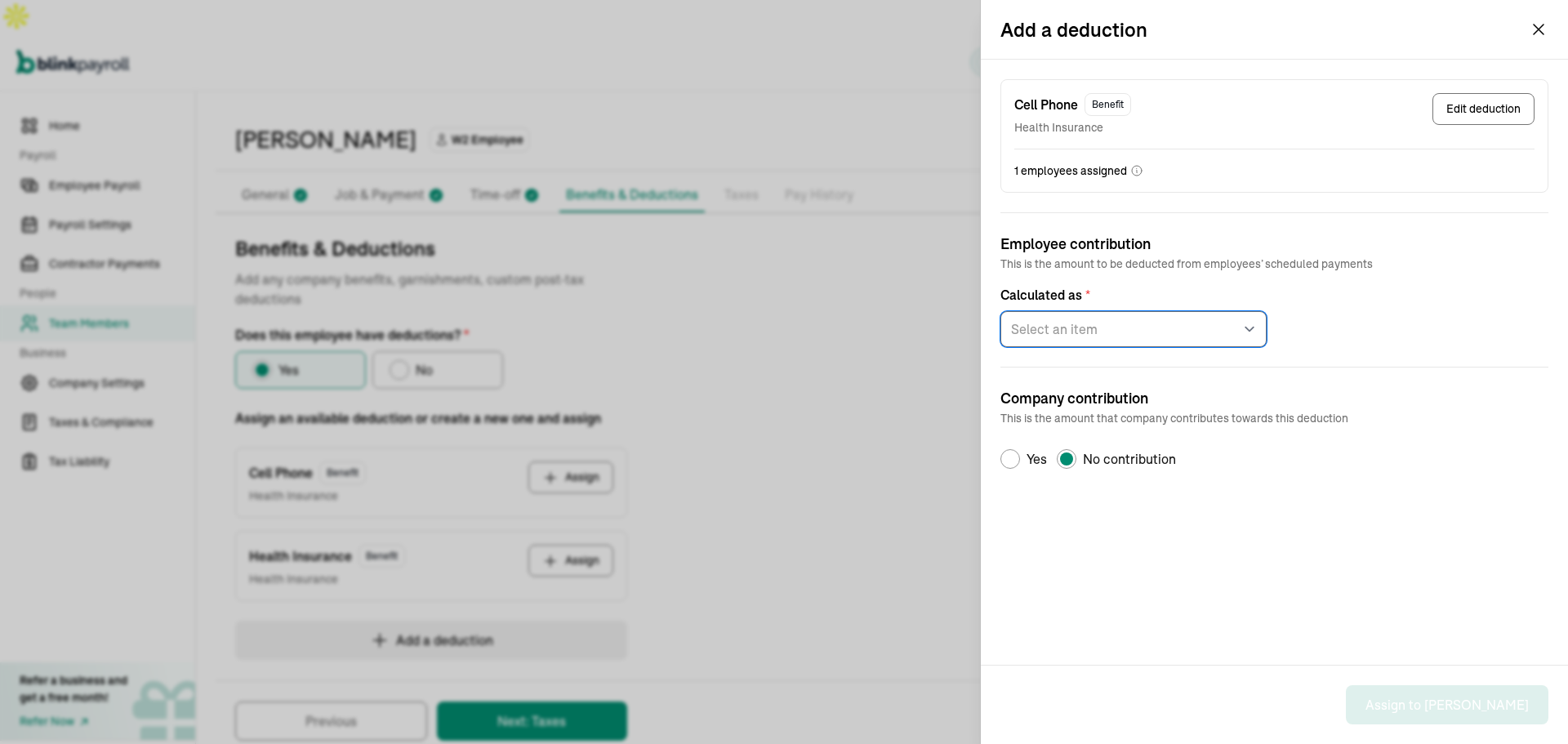
click at [1240, 328] on select "Select an item Fixed amount per pay period Percentage of gross pay" at bounding box center [1133, 329] width 266 height 36
select select "1"
click at [1001, 312] on select "Select an item Fixed amount per pay period Percentage of gross pay" at bounding box center [1133, 329] width 266 height 36
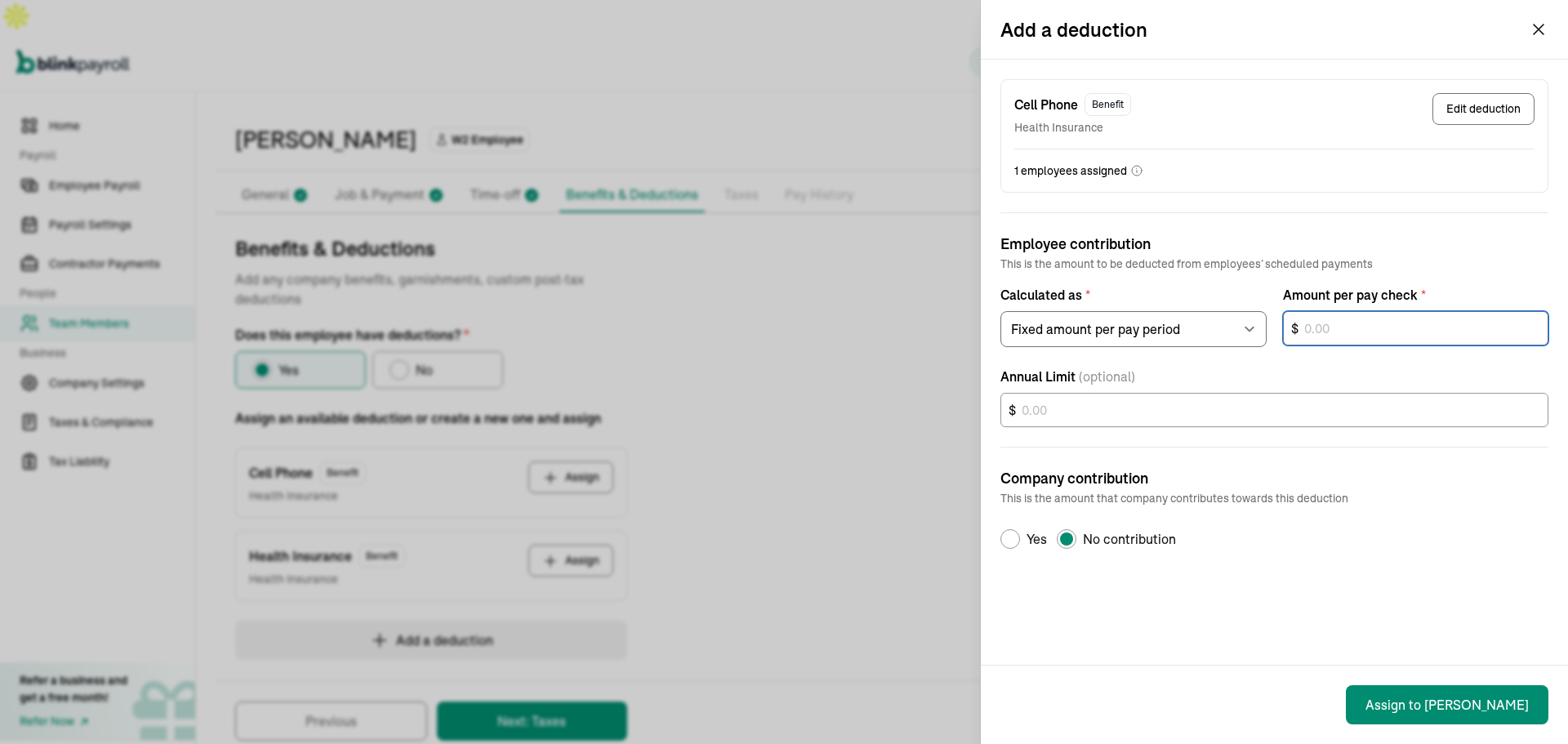
click at [1325, 320] on input "text" at bounding box center [1416, 328] width 266 height 34
type input "25.00"
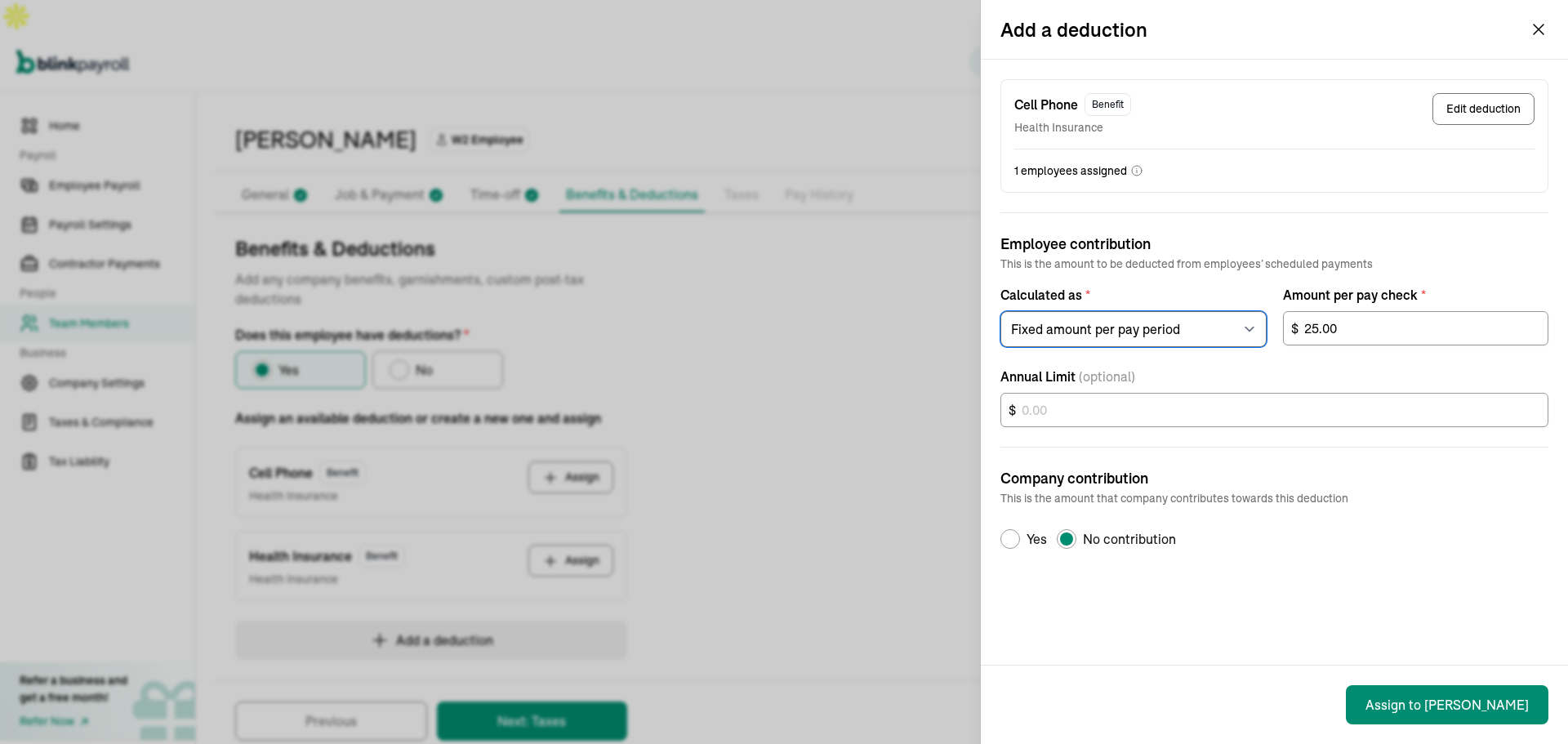
click at [1179, 312] on select "Select an item Fixed amount per pay period Percentage of gross pay" at bounding box center [1133, 329] width 266 height 36
click at [1190, 293] on label "Calculated as *" at bounding box center [1133, 295] width 266 height 19
click at [1190, 312] on select "Select an item Fixed amount per pay period Percentage of gross pay" at bounding box center [1133, 329] width 266 height 36
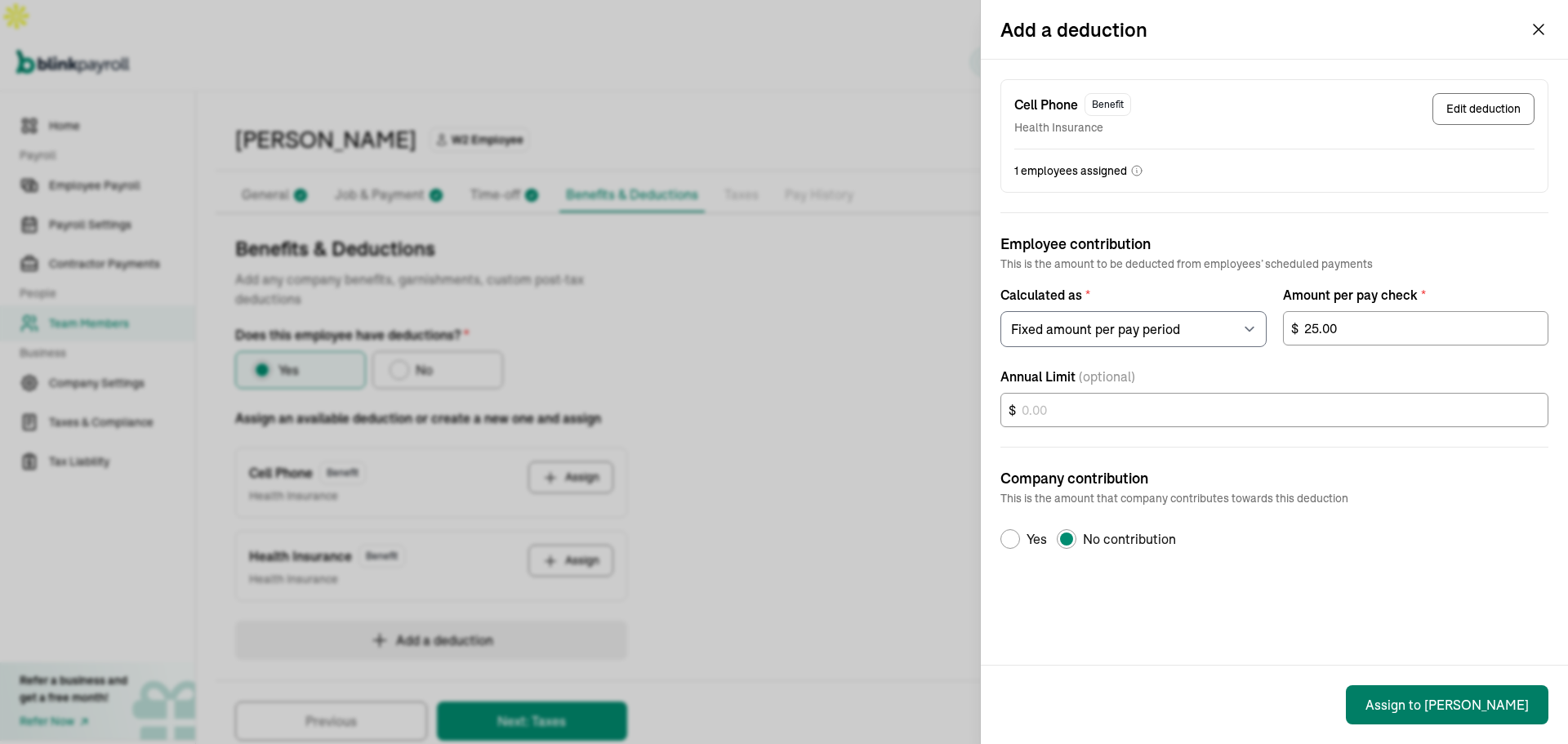
click at [1452, 713] on button "Assign to [PERSON_NAME]" at bounding box center [1447, 704] width 202 height 40
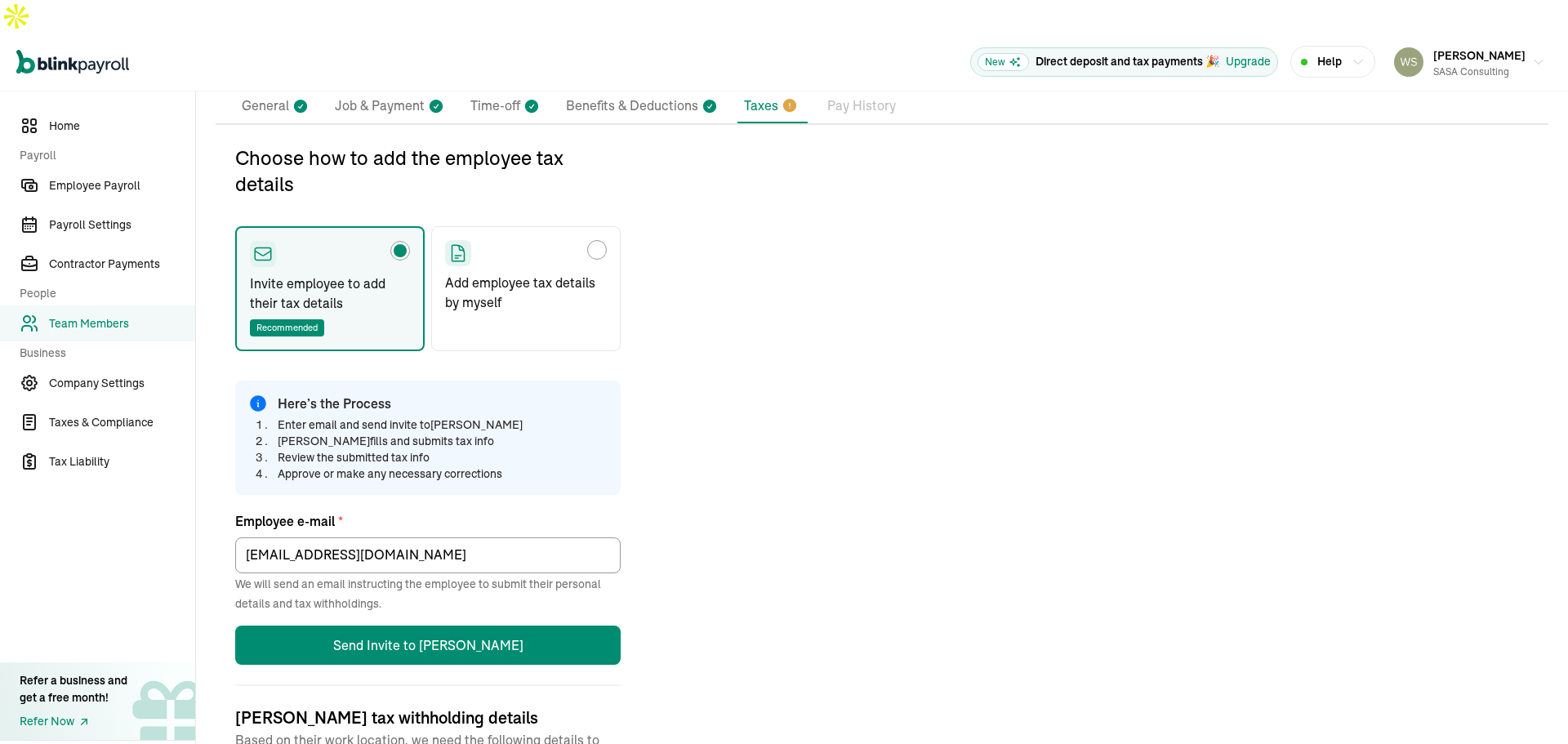
scroll to position [193, 0]
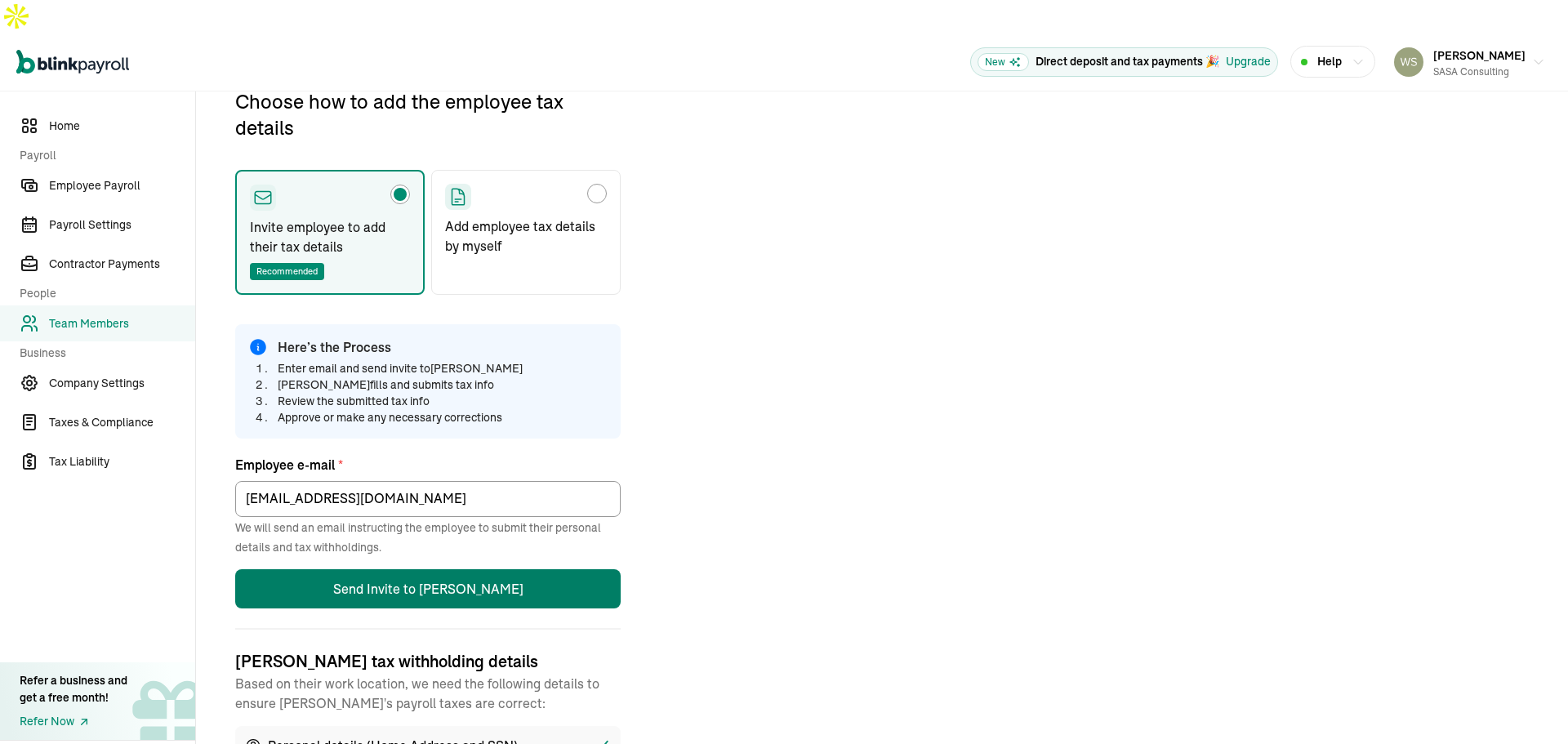
click at [447, 569] on button "Send Invite to [PERSON_NAME]" at bounding box center [428, 588] width 385 height 40
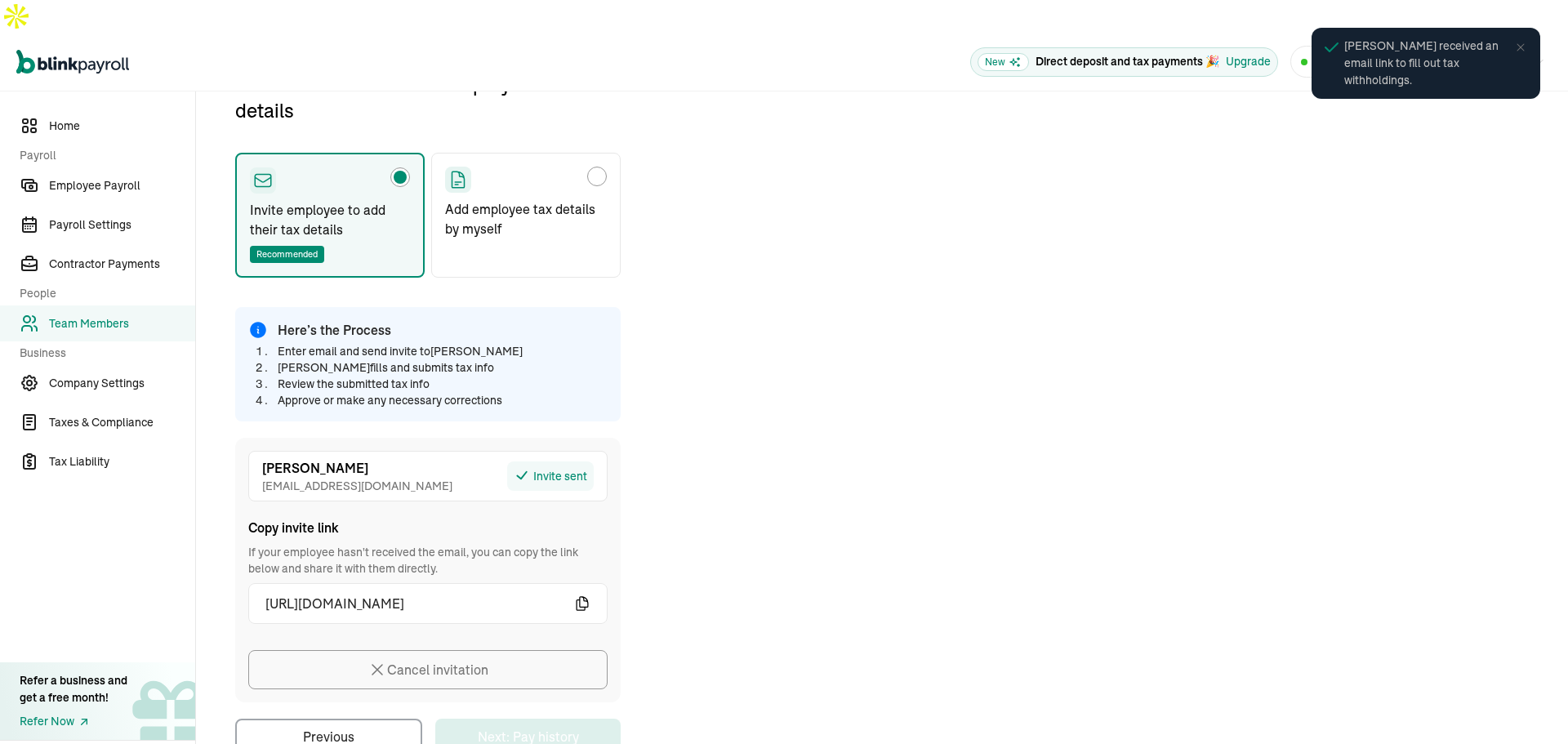
scroll to position [223, 0]
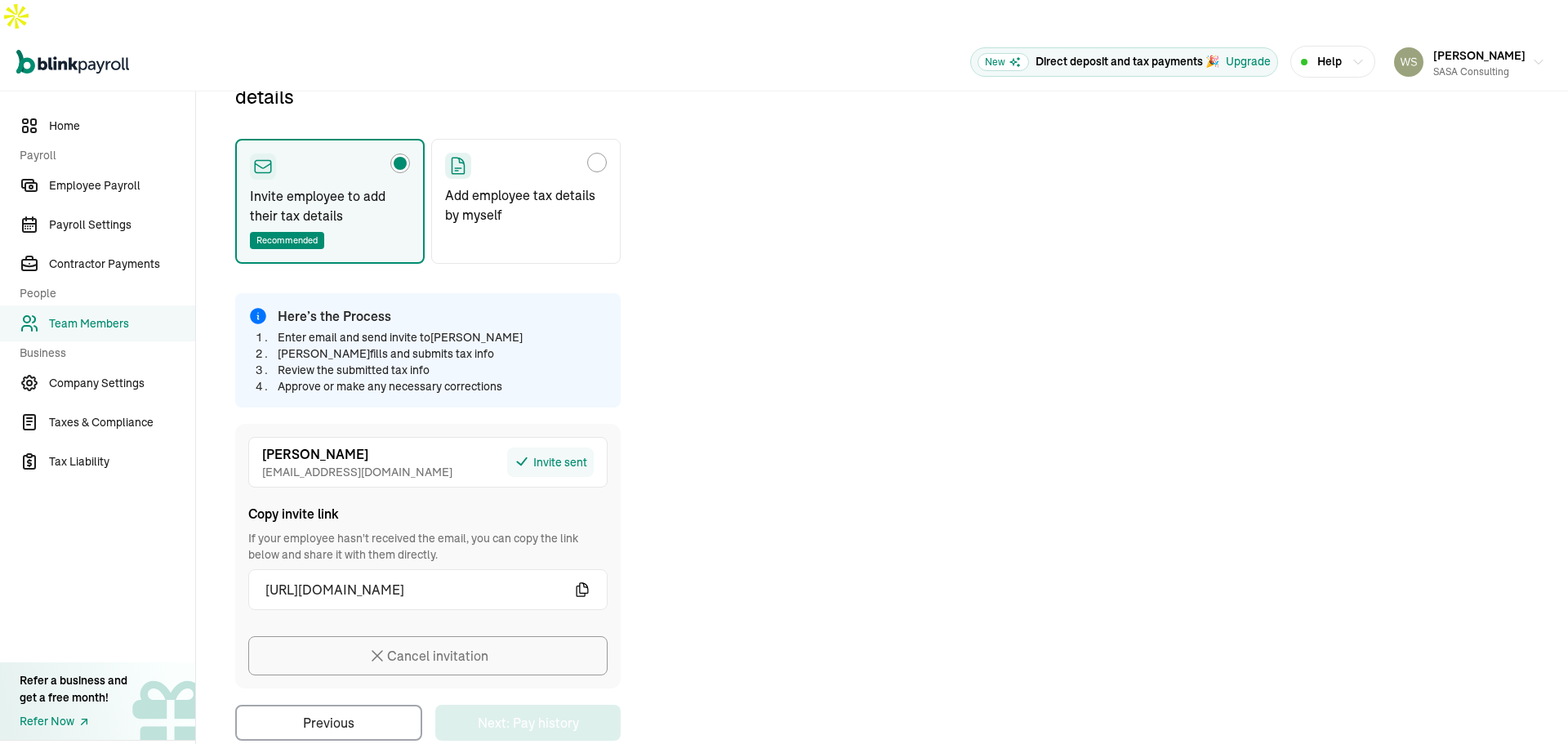
click at [583, 581] on icon "button" at bounding box center [582, 589] width 16 height 16
click at [124, 315] on span "Team Members" at bounding box center [122, 324] width 146 height 17
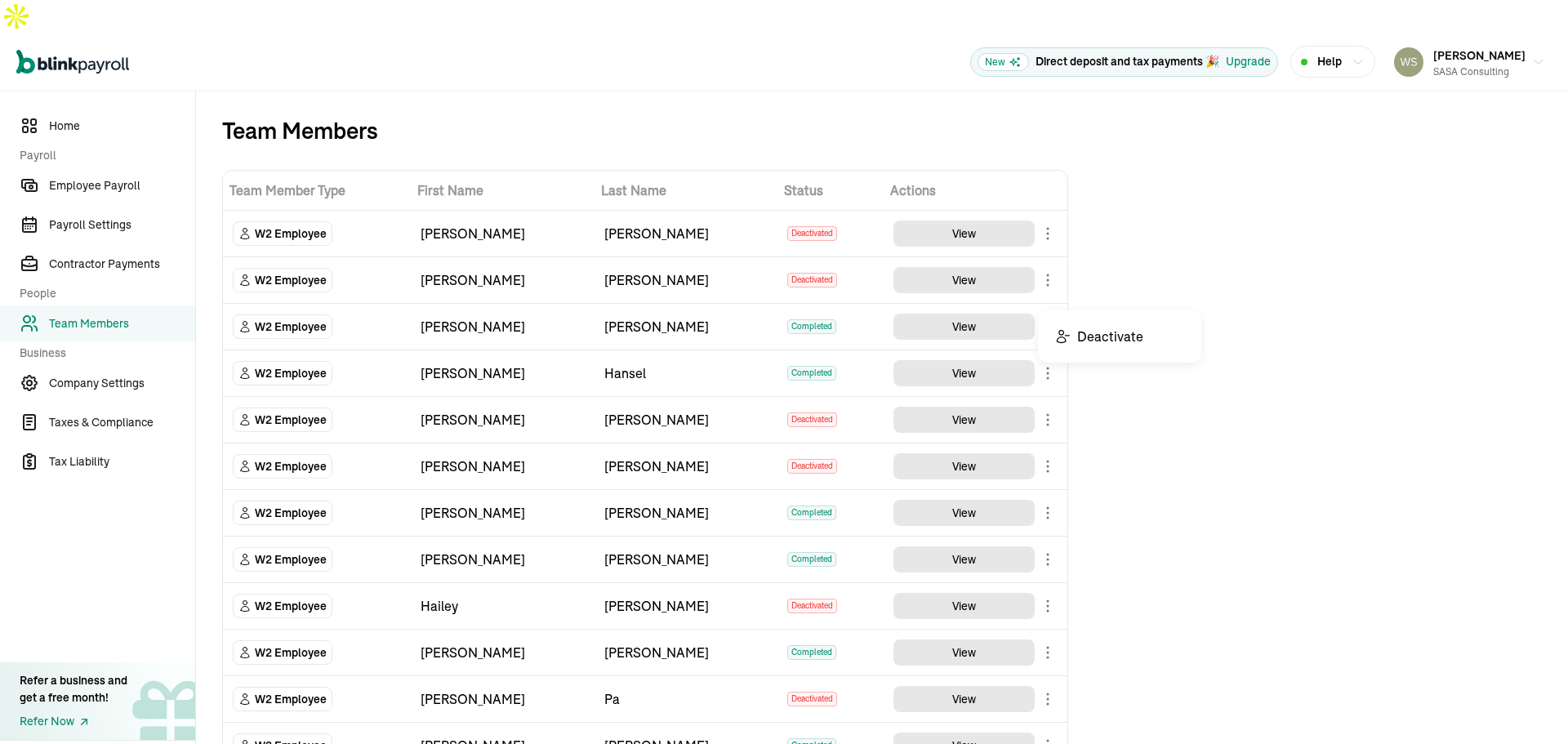
click at [1050, 290] on body "Open main menu New Direct deposit and tax payments 🎉 Upgrade Help [PERSON_NAME]…" at bounding box center [784, 388] width 1568 height 777
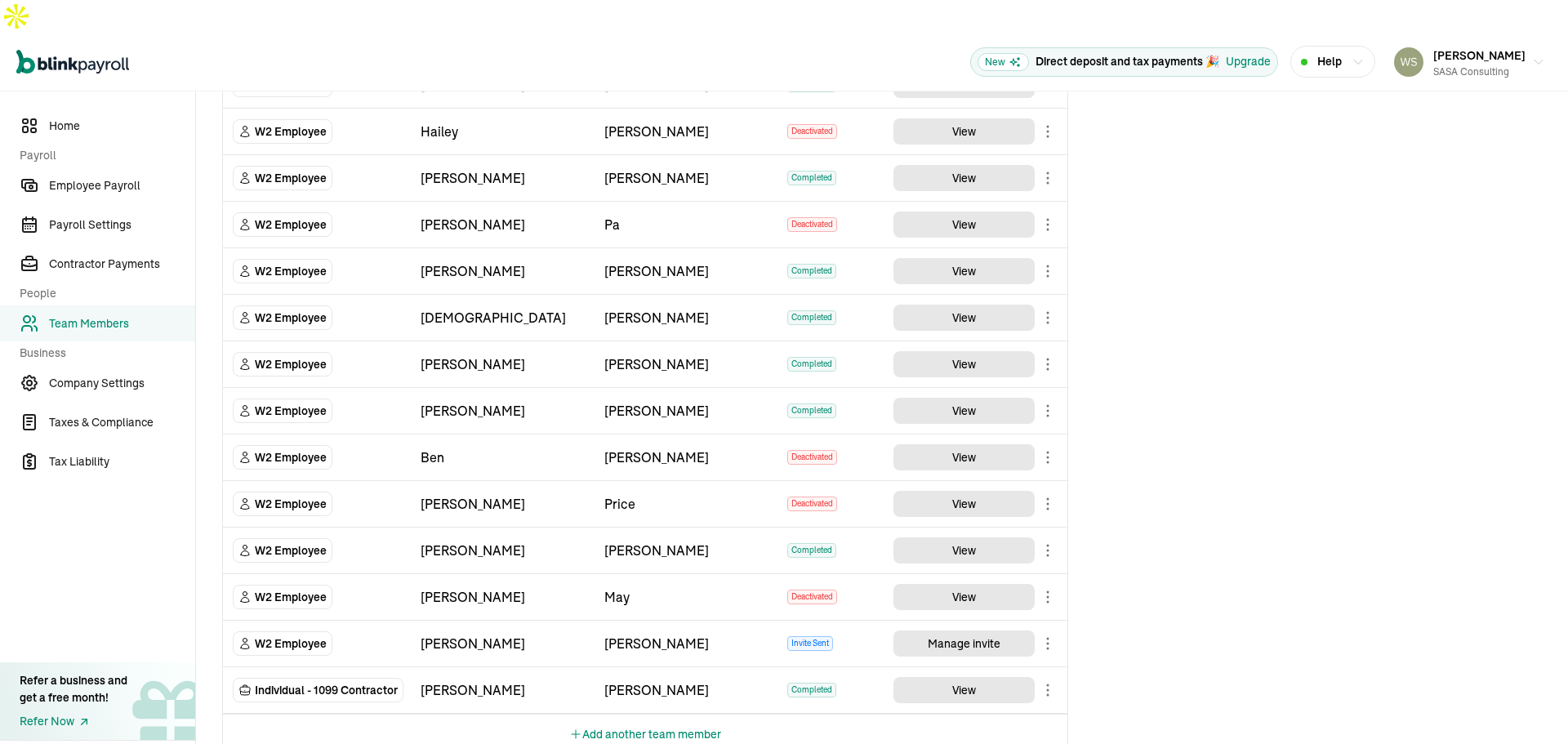
scroll to position [479, 0]
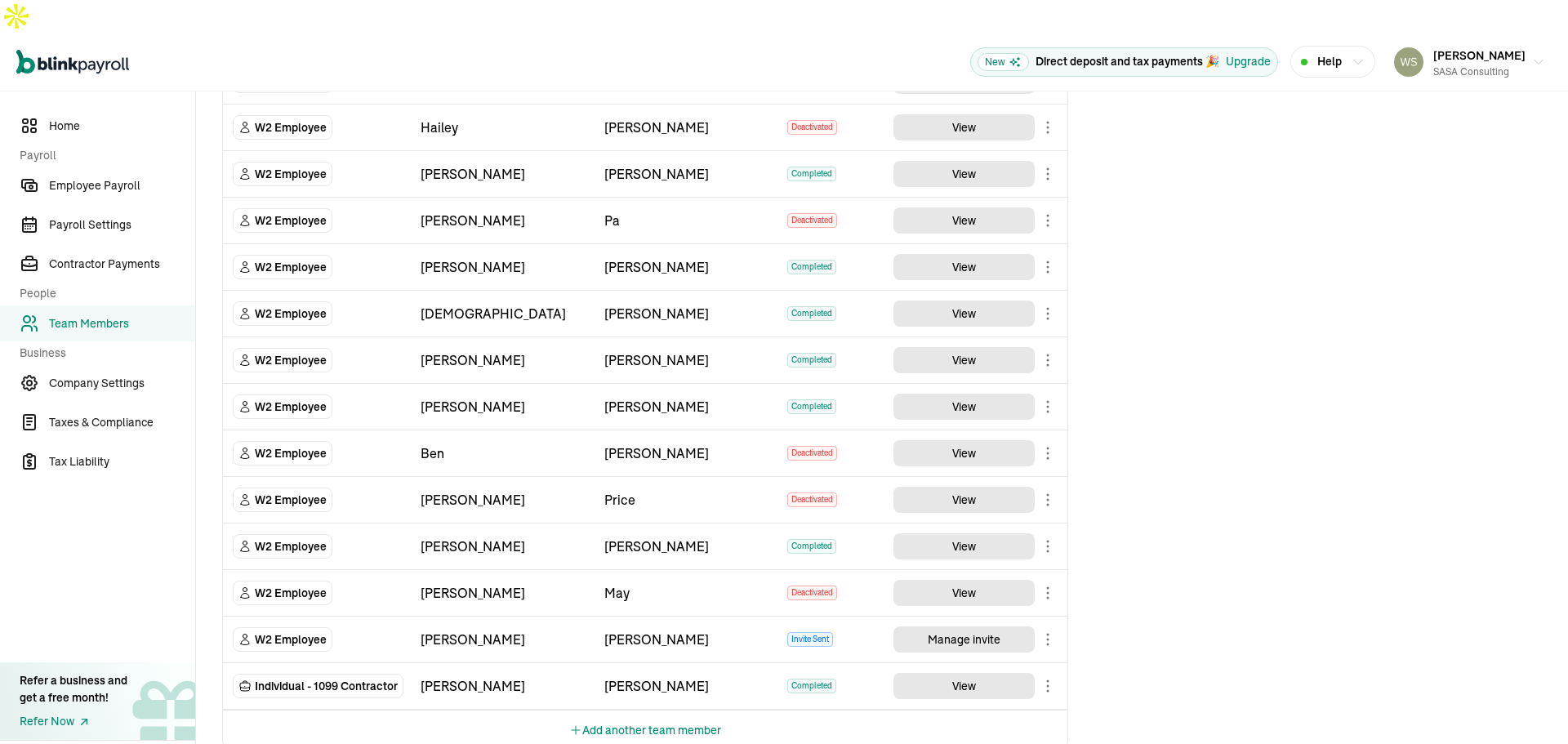
drag, startPoint x: 1364, startPoint y: 332, endPoint x: 1353, endPoint y: 333, distance: 11.0
click at [1362, 333] on div "Team Members Team Member Type First Name Last Name Status Actions W2 Employee […" at bounding box center [883, 194] width 1372 height 1164
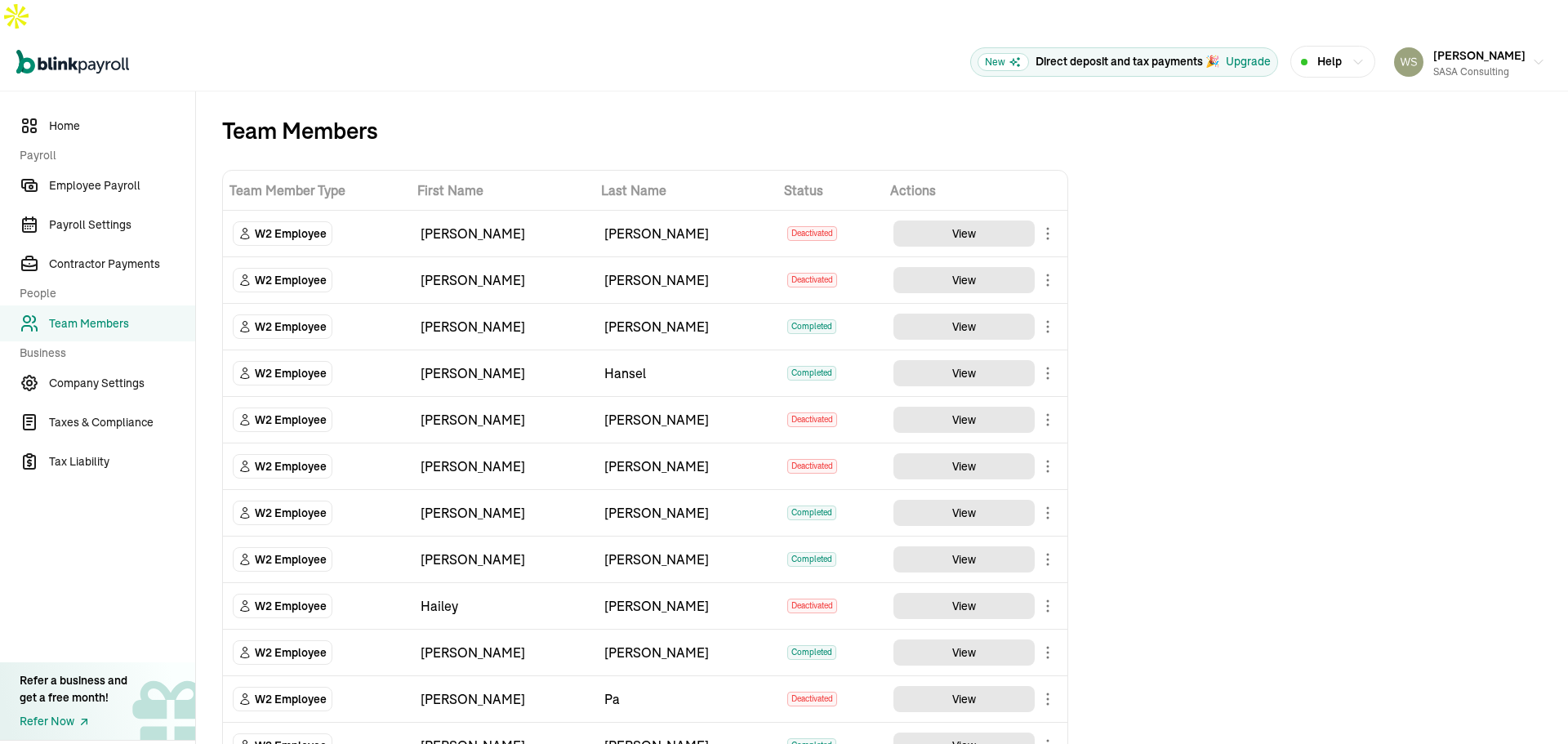
scroll to position [0, 0]
click at [115, 255] on span "Contractor Payments" at bounding box center [122, 264] width 146 height 17
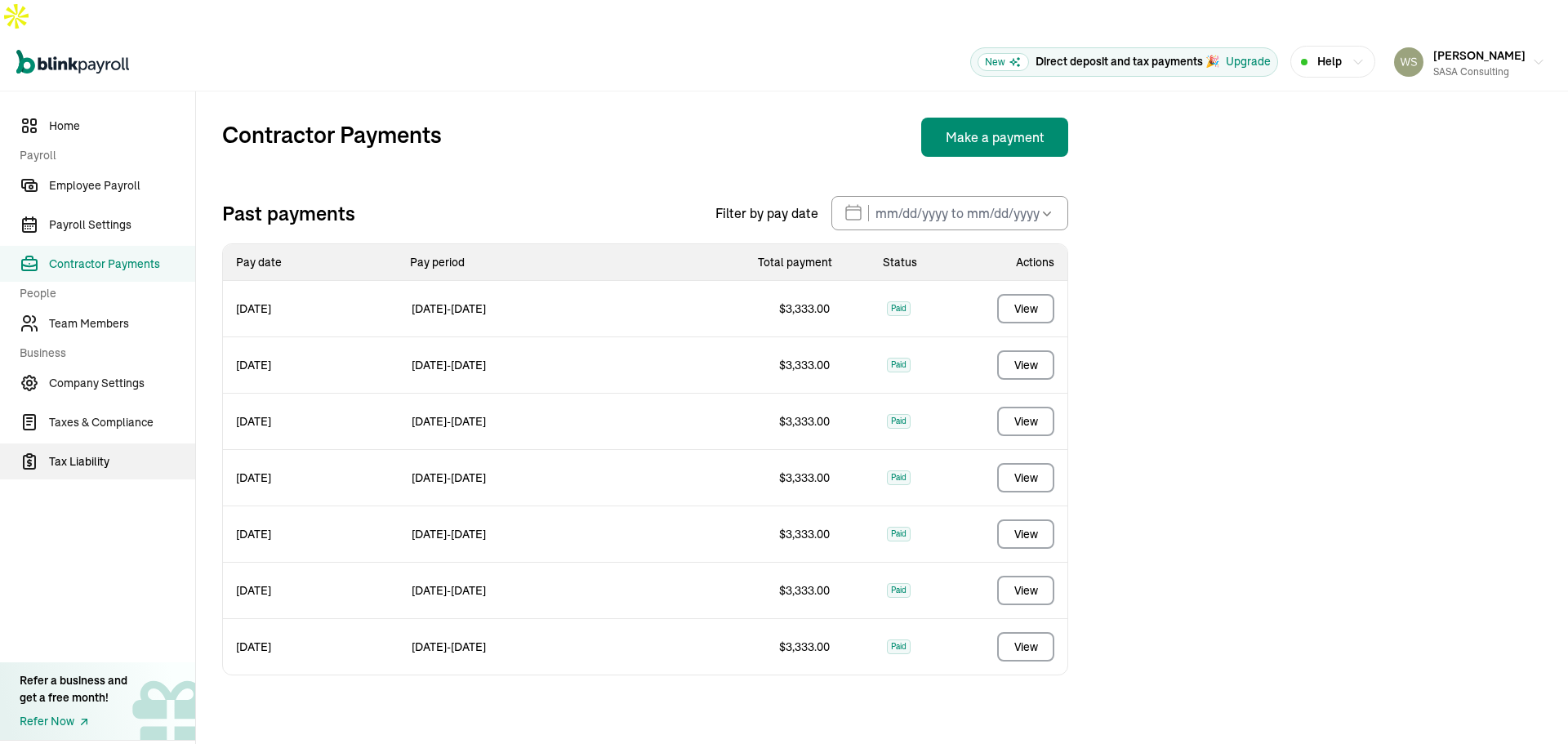
click at [99, 453] on span "Tax Liability" at bounding box center [122, 461] width 146 height 17
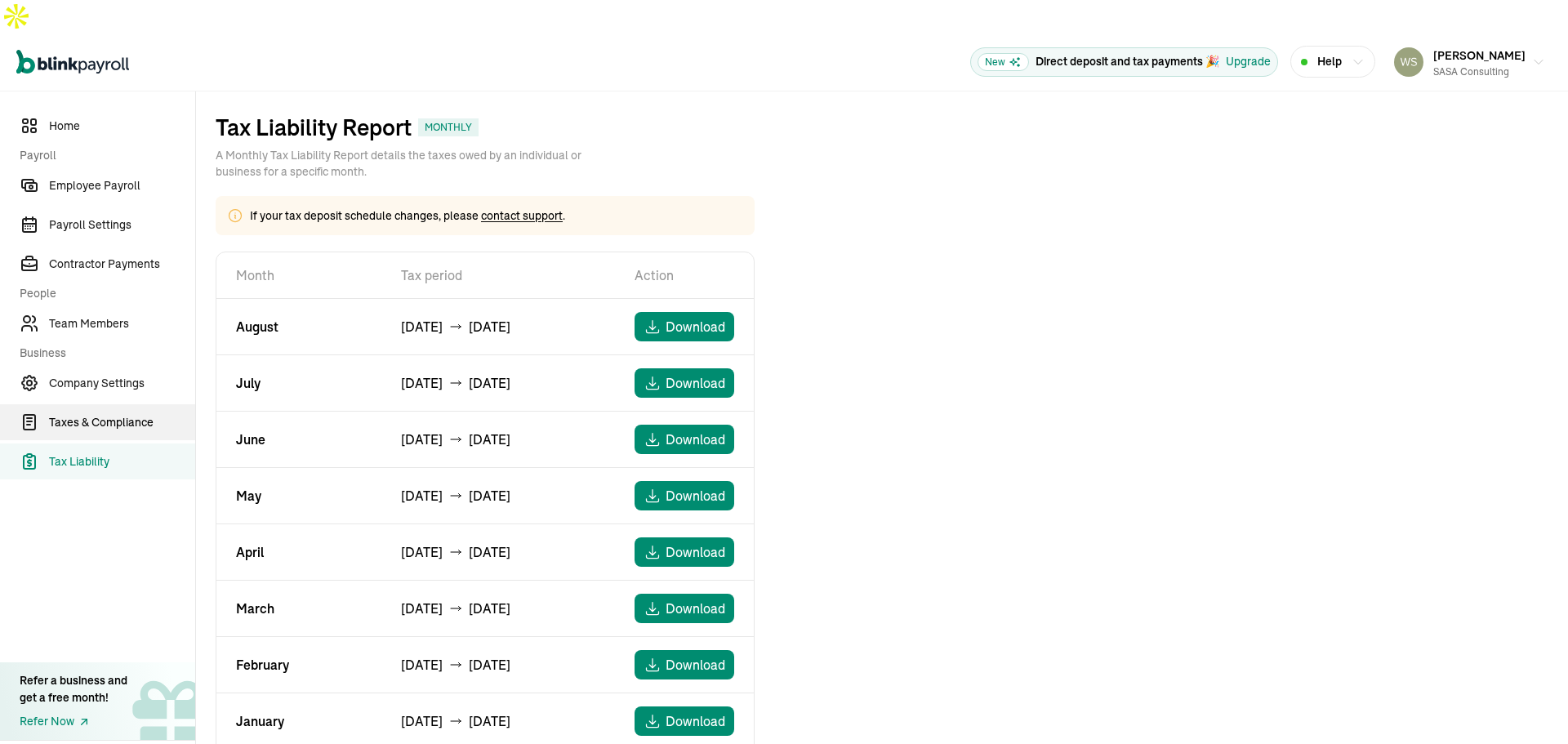
click at [104, 414] on span "Taxes & Compliance" at bounding box center [122, 423] width 146 height 17
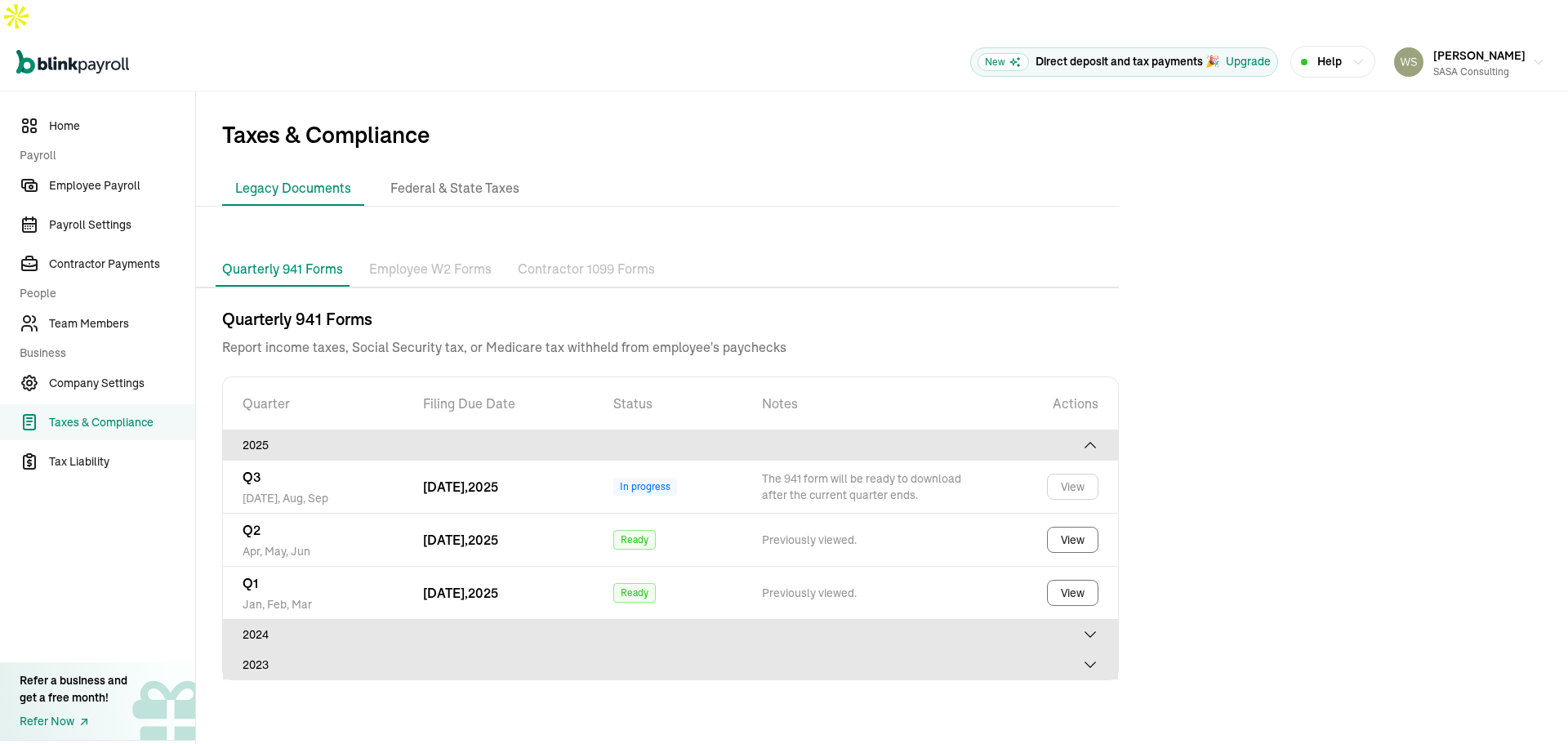
click at [577, 259] on p "Contractor 1099 Forms" at bounding box center [587, 270] width 137 height 21
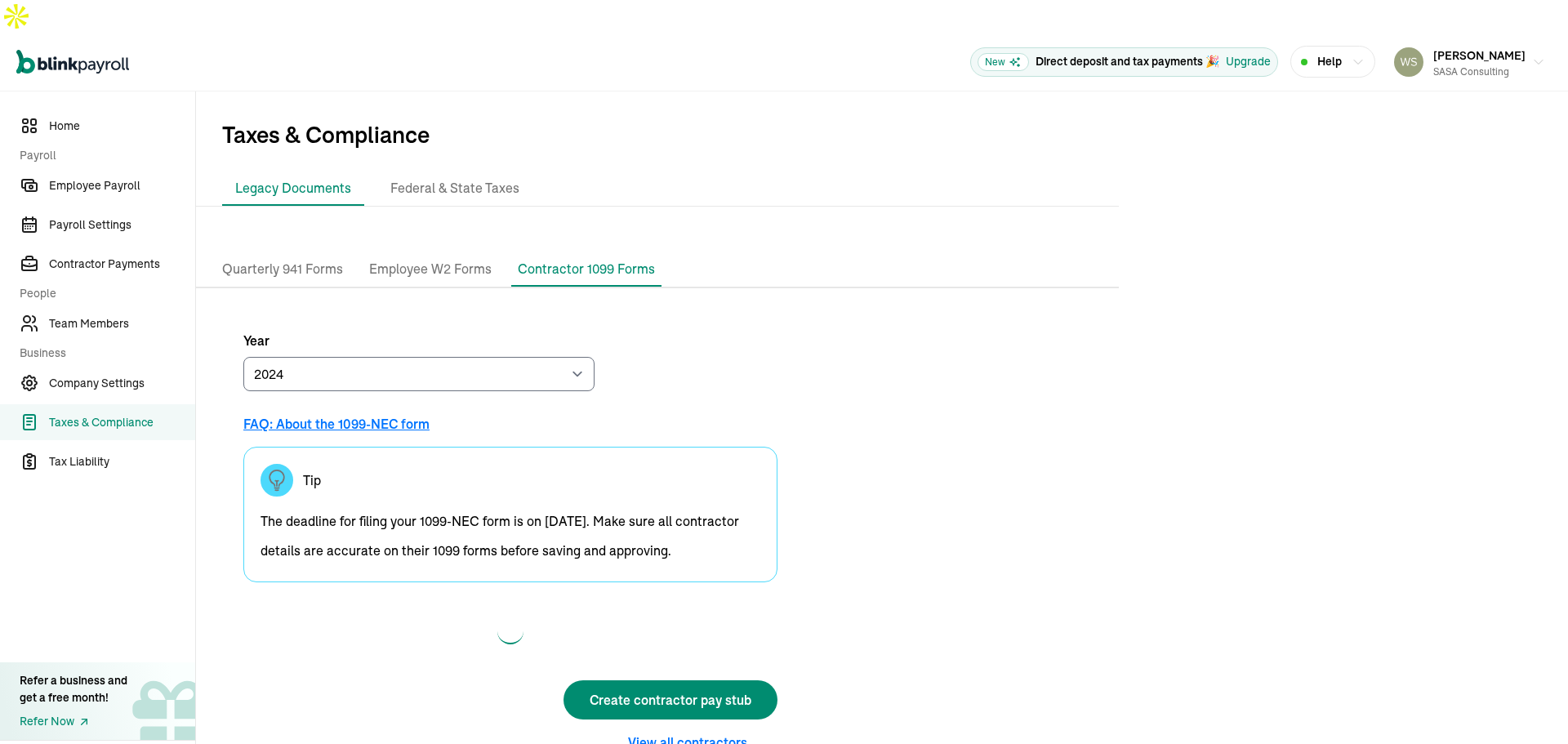
scroll to position [15, 0]
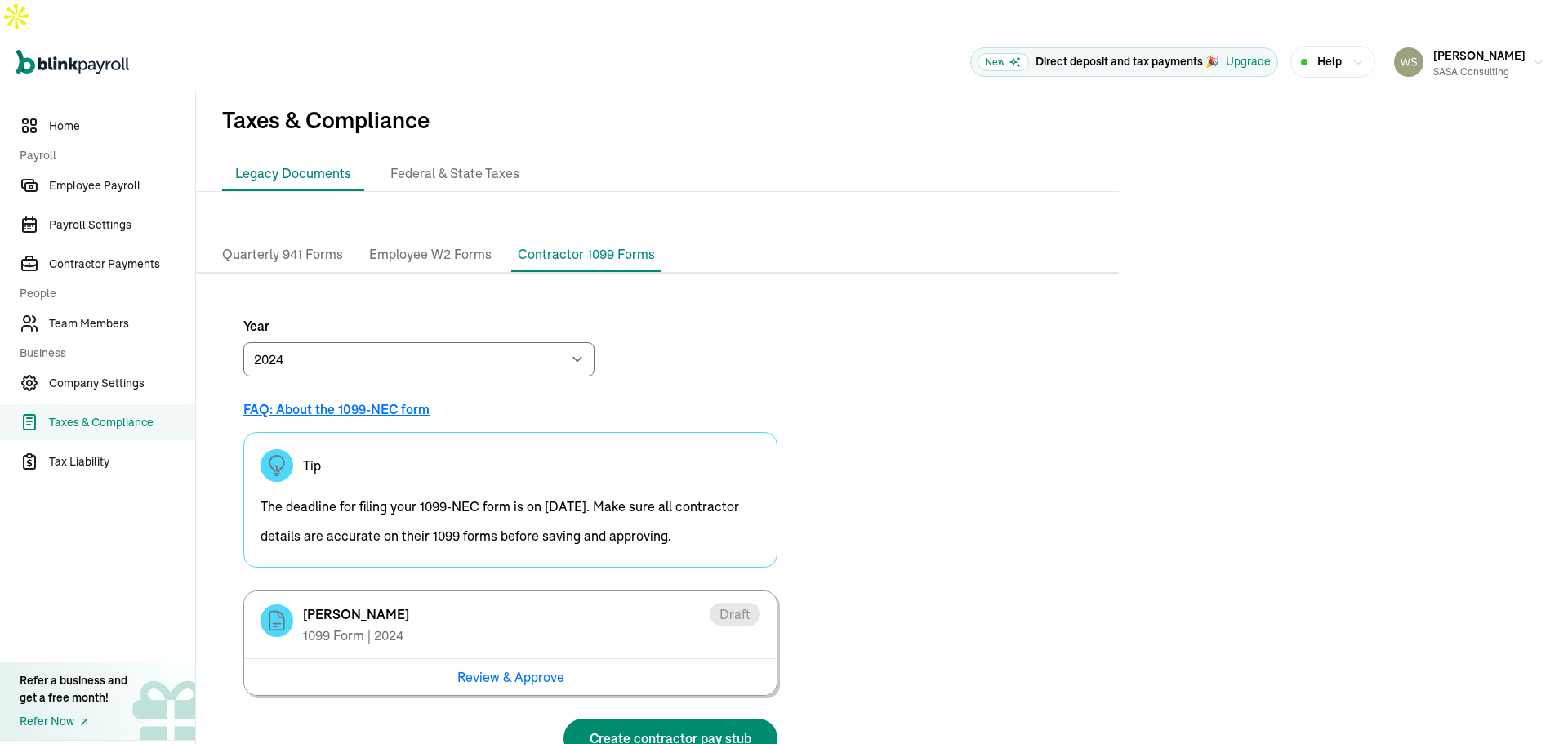
click at [442, 244] on p "Employee W2 Forms" at bounding box center [430, 254] width 123 height 21
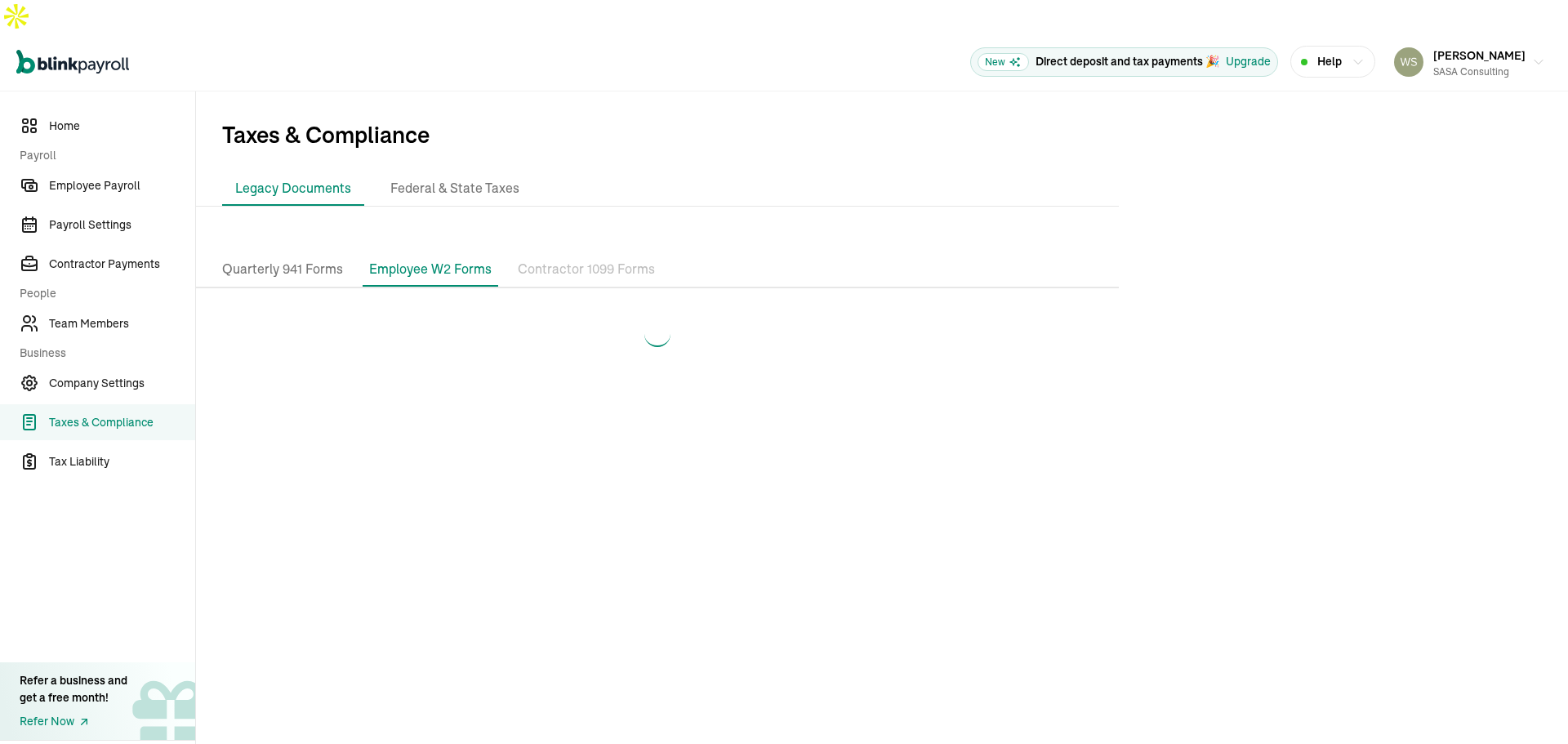
scroll to position [0, 0]
click at [457, 171] on li "Federal & State Taxes" at bounding box center [455, 188] width 155 height 34
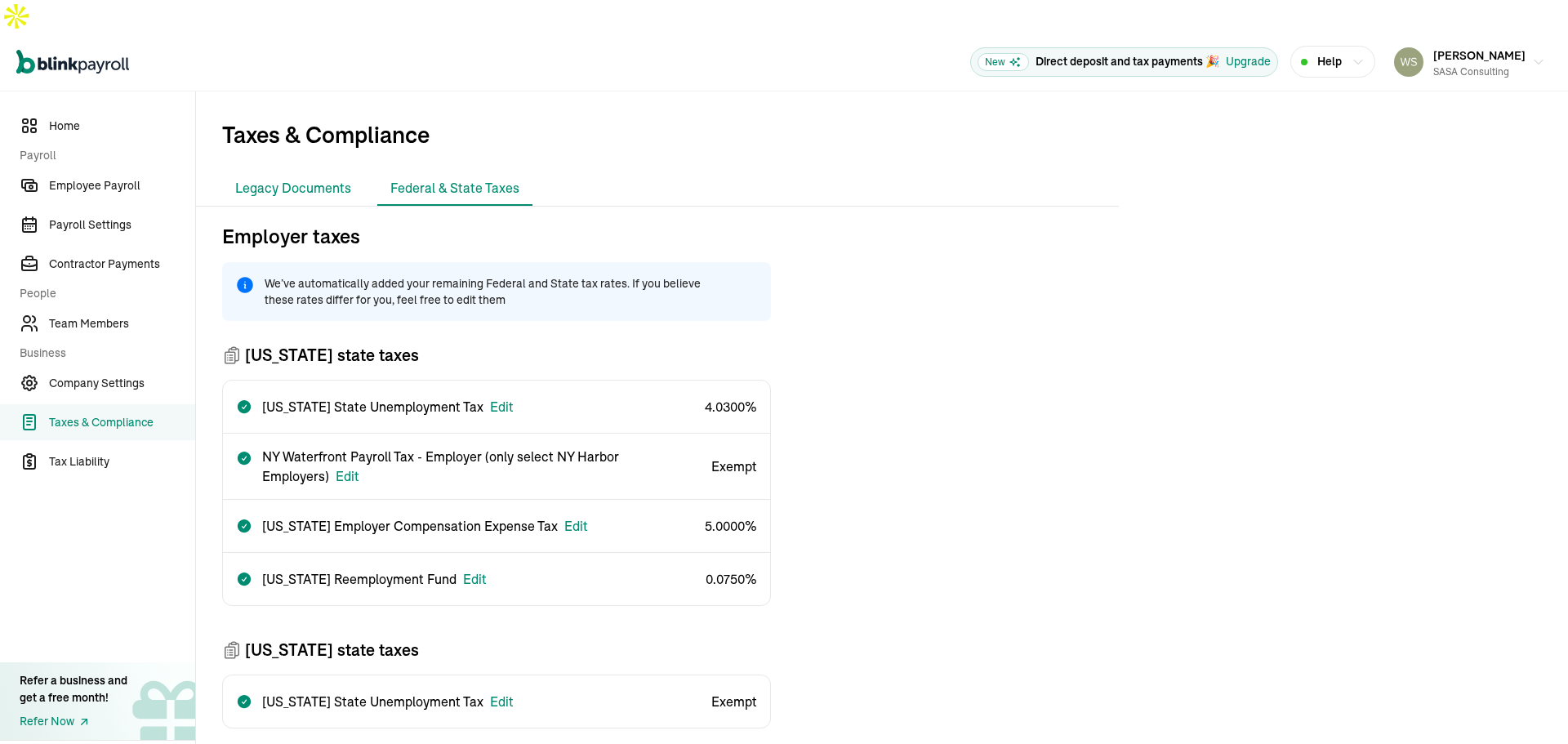
click at [262, 171] on li "Legacy Documents" at bounding box center [293, 188] width 142 height 34
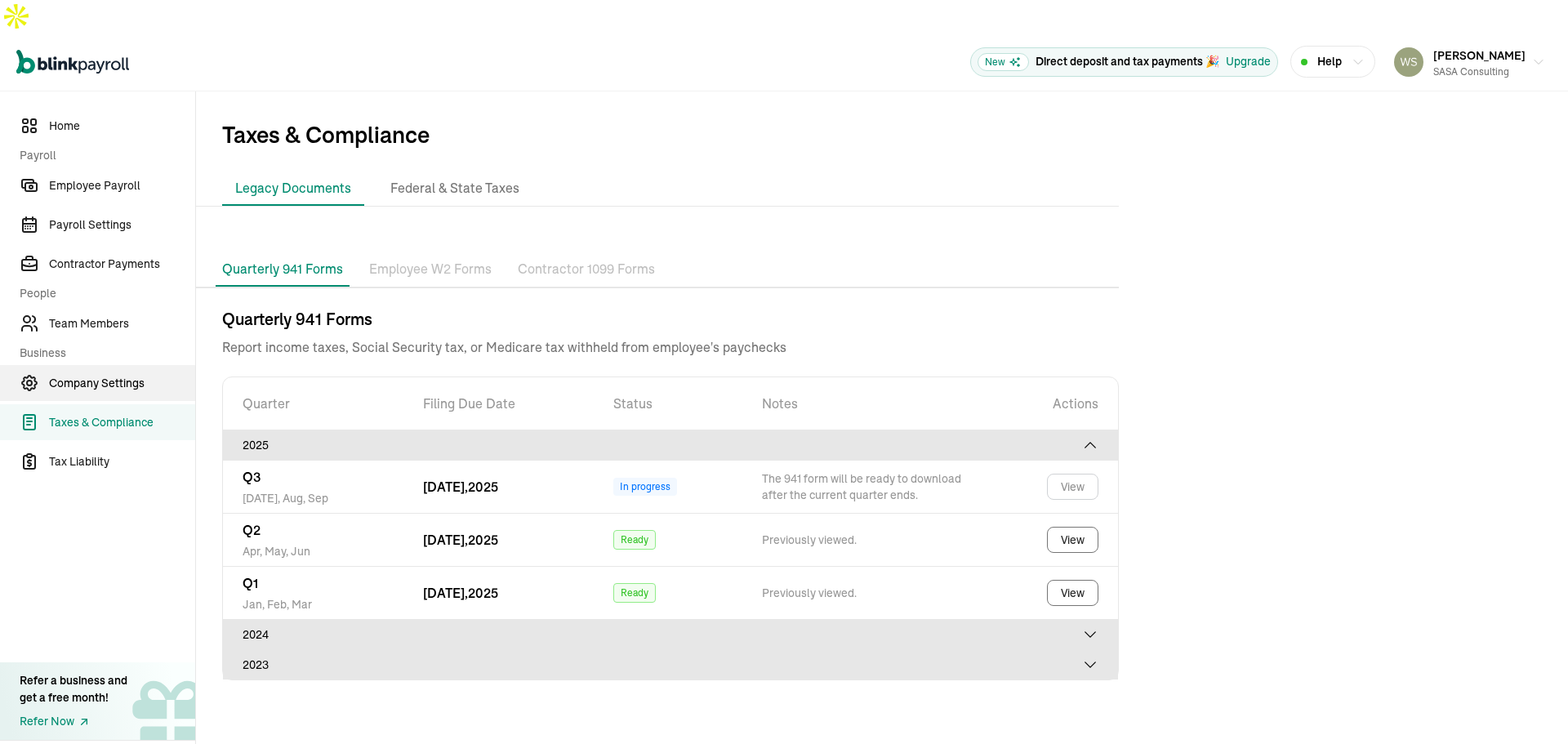
click at [74, 374] on span "Company Settings" at bounding box center [122, 383] width 146 height 17
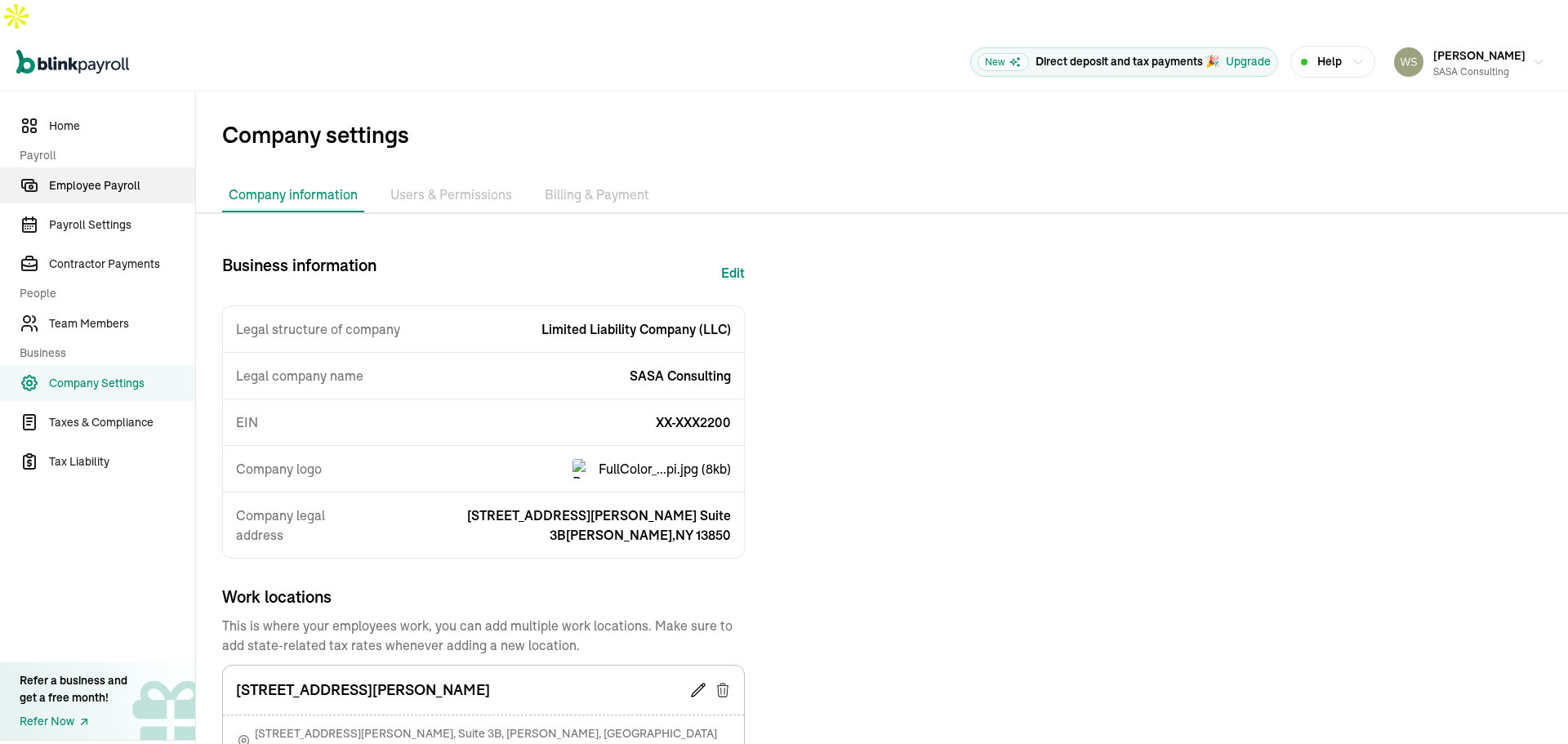
click at [102, 177] on span "Employee Payroll" at bounding box center [122, 186] width 146 height 17
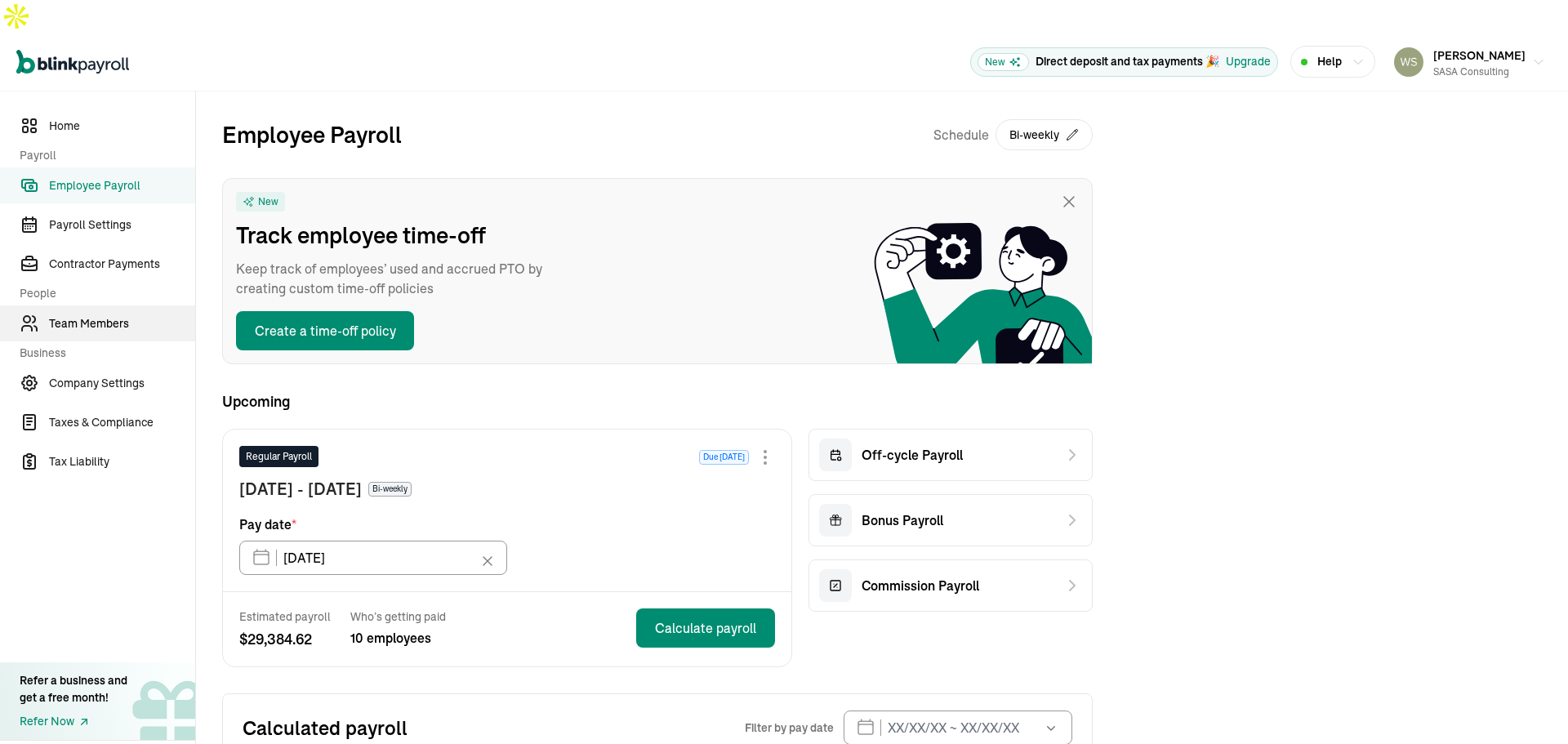
click at [103, 306] on link "Team Members" at bounding box center [98, 323] width 196 height 36
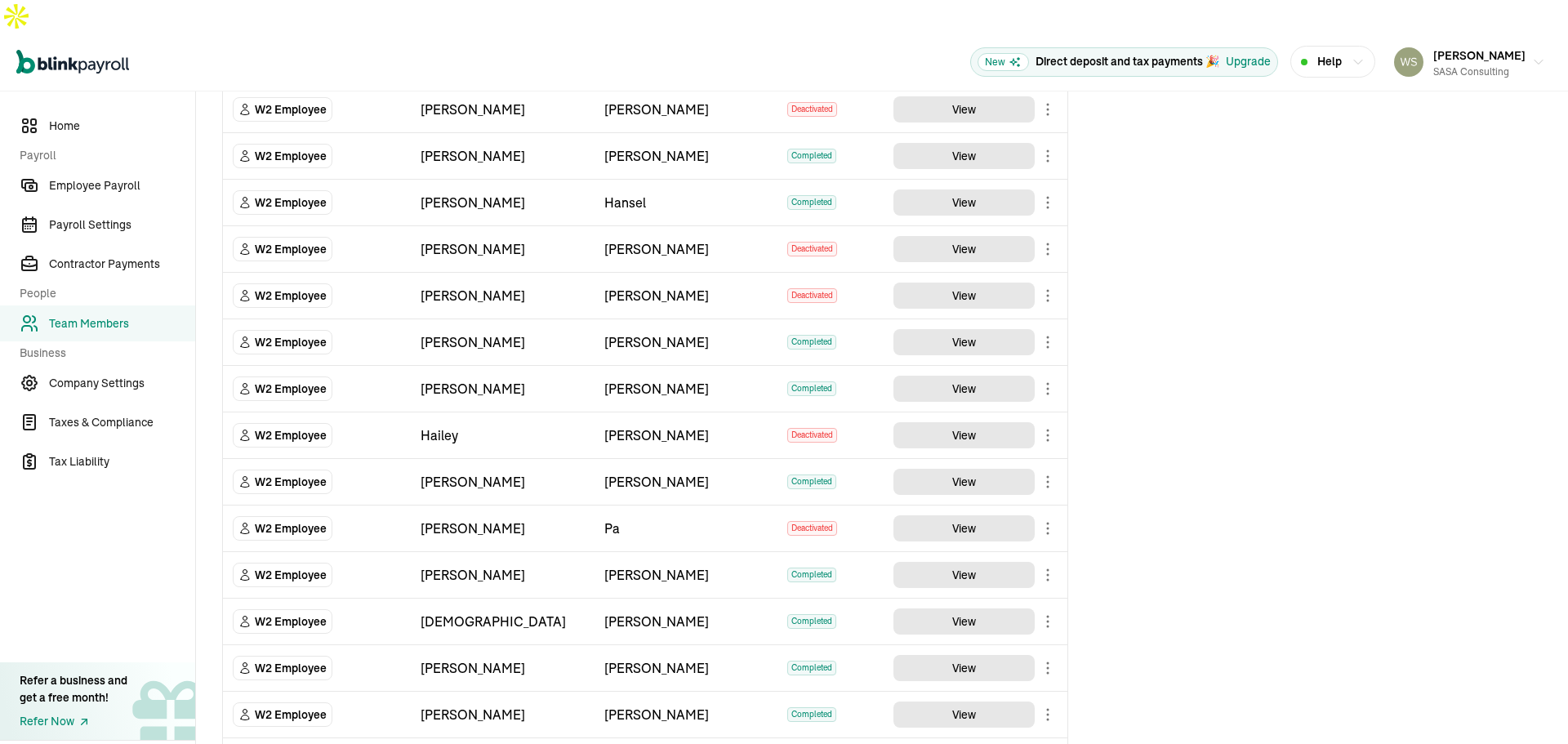
scroll to position [479, 0]
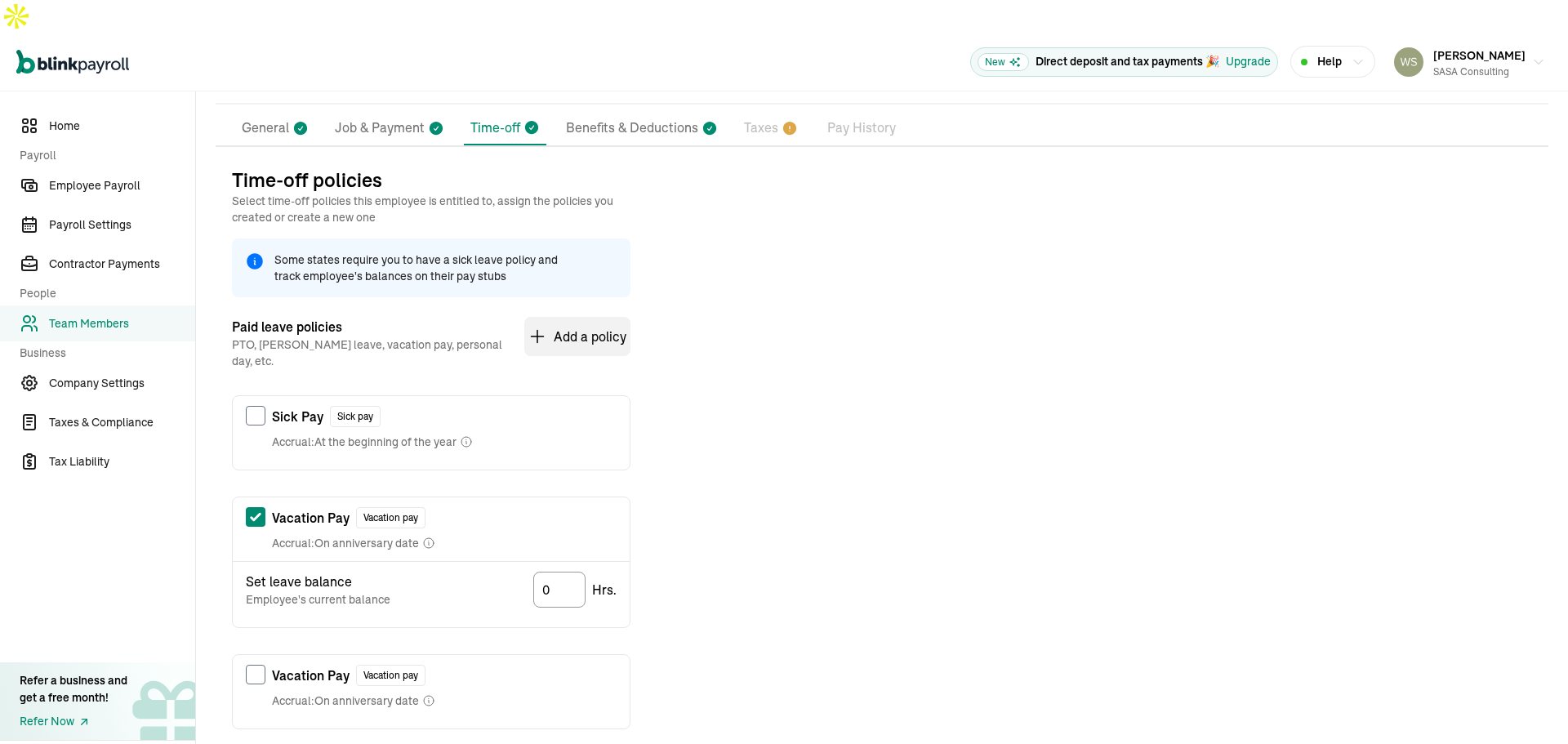
scroll to position [182, 0]
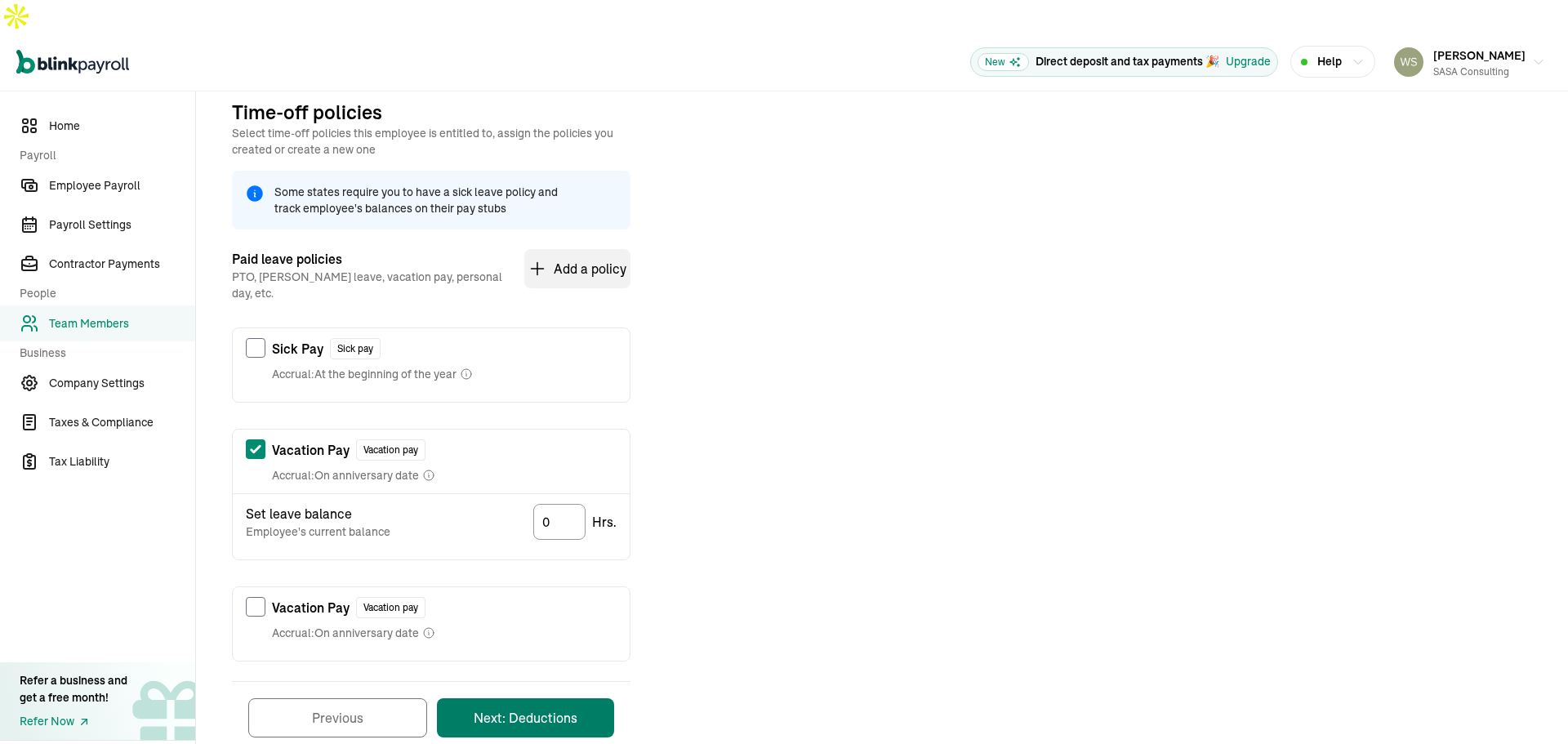
click at [532, 699] on button "Next: Deductions" at bounding box center [525, 718] width 177 height 40
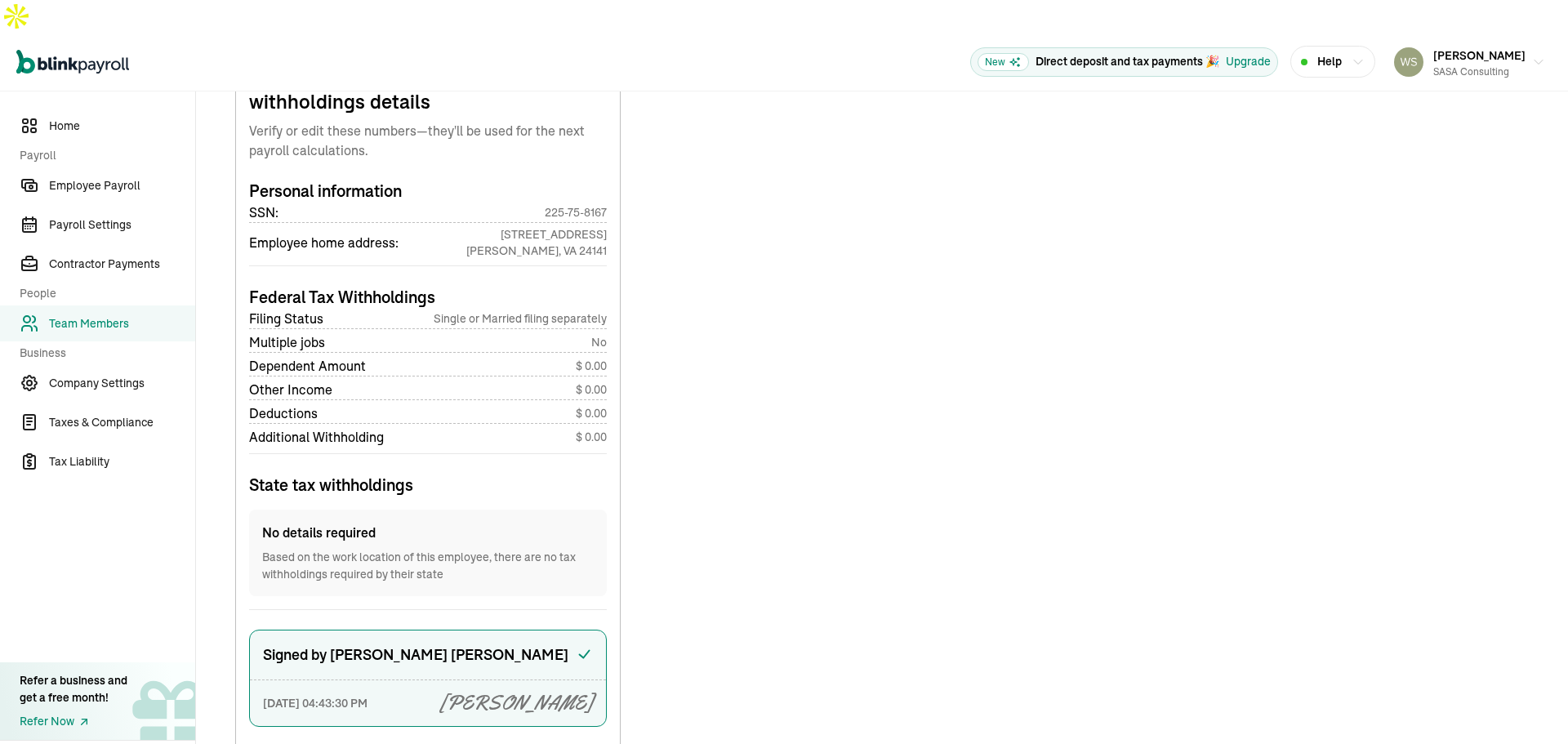
scroll to position [871, 0]
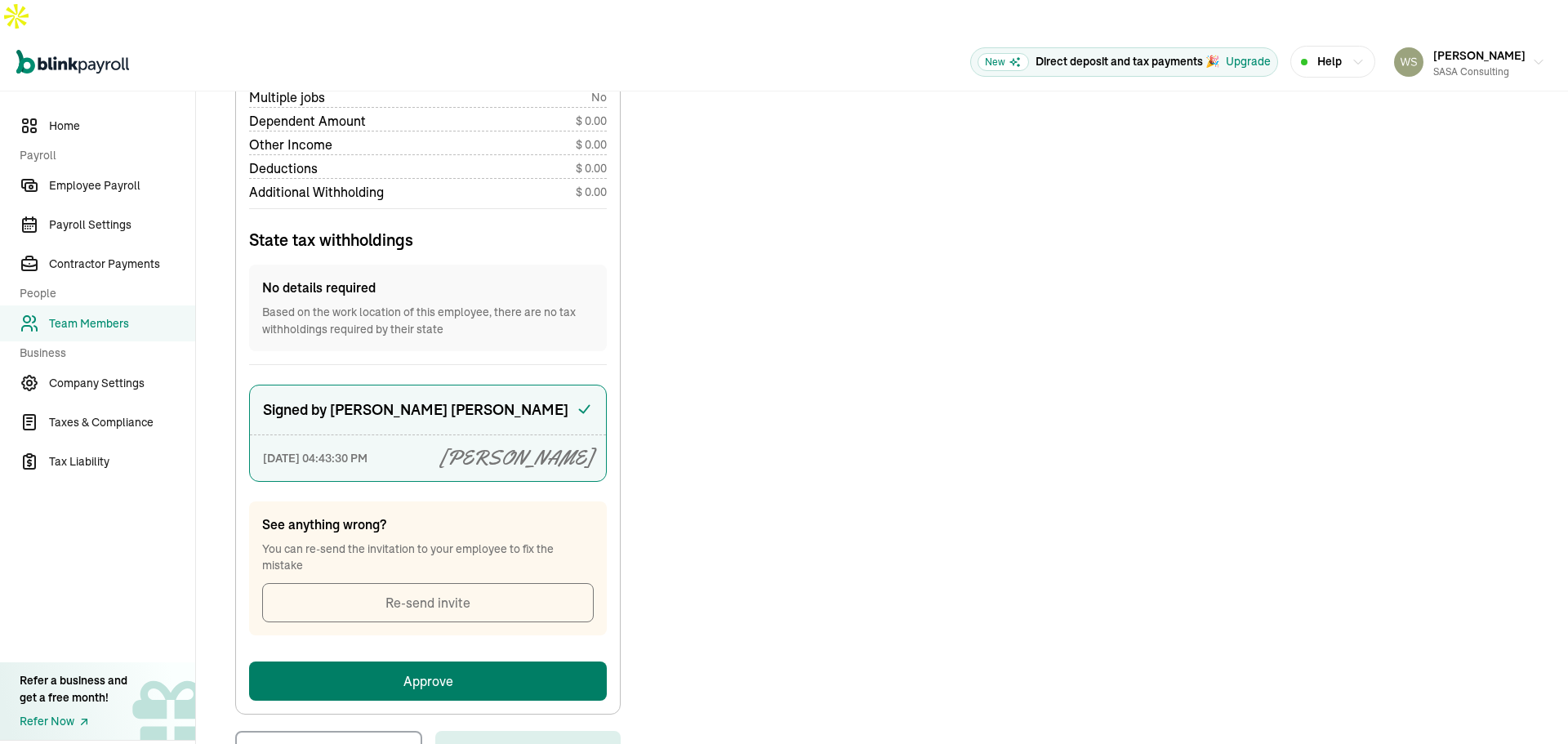
click at [495, 662] on button "Approve" at bounding box center [428, 681] width 358 height 40
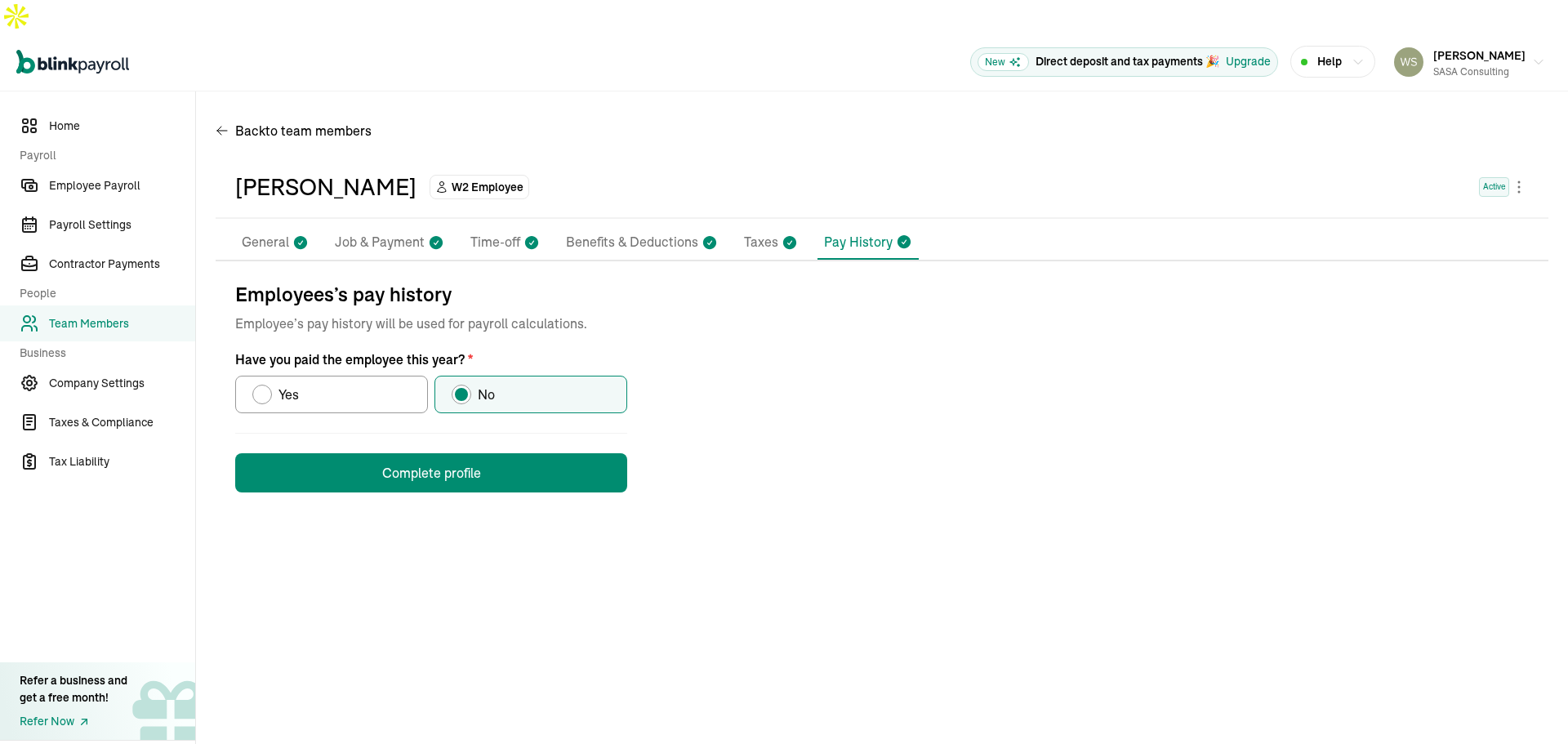
scroll to position [0, 0]
click at [463, 453] on button "Complete profile" at bounding box center [431, 472] width 392 height 40
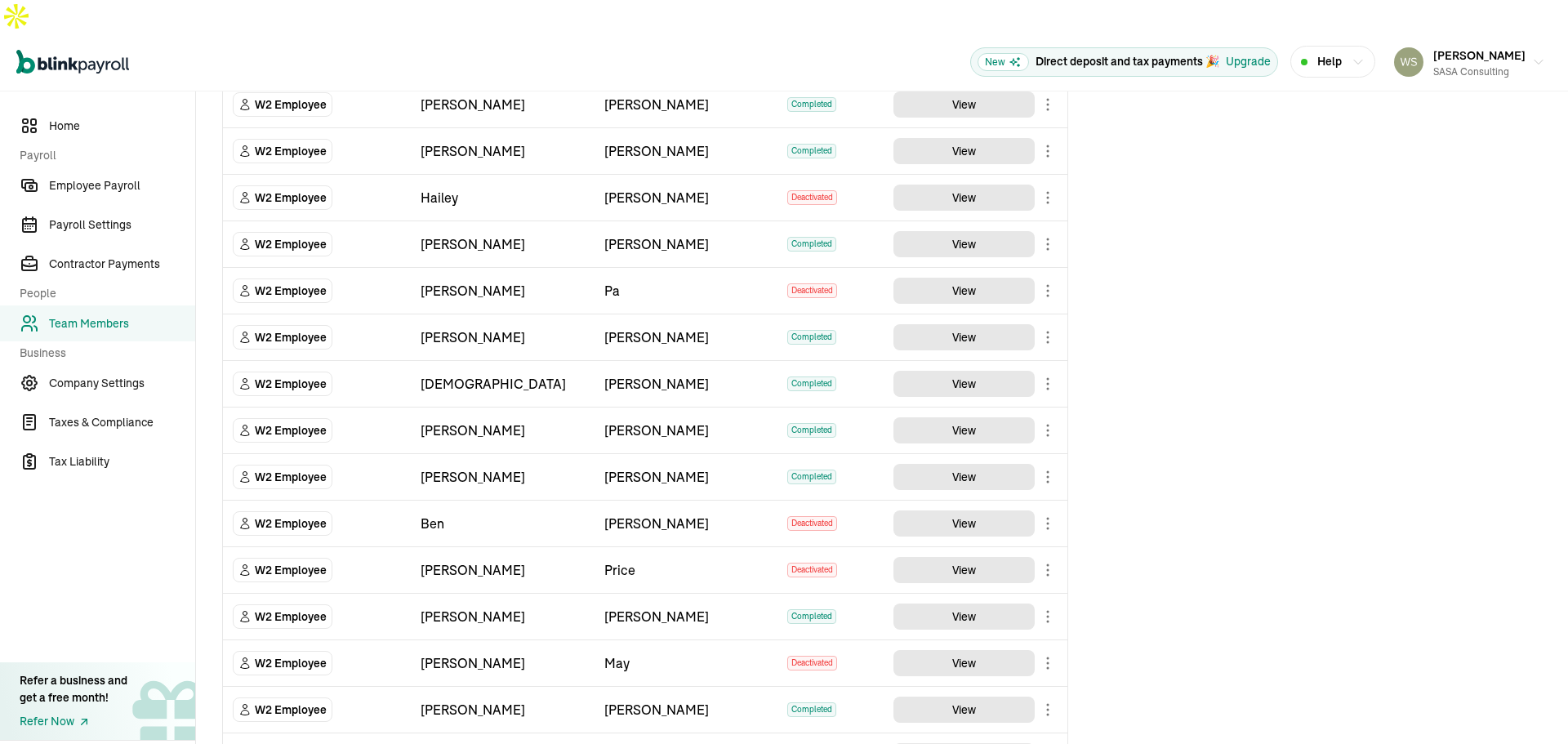
scroll to position [479, 0]
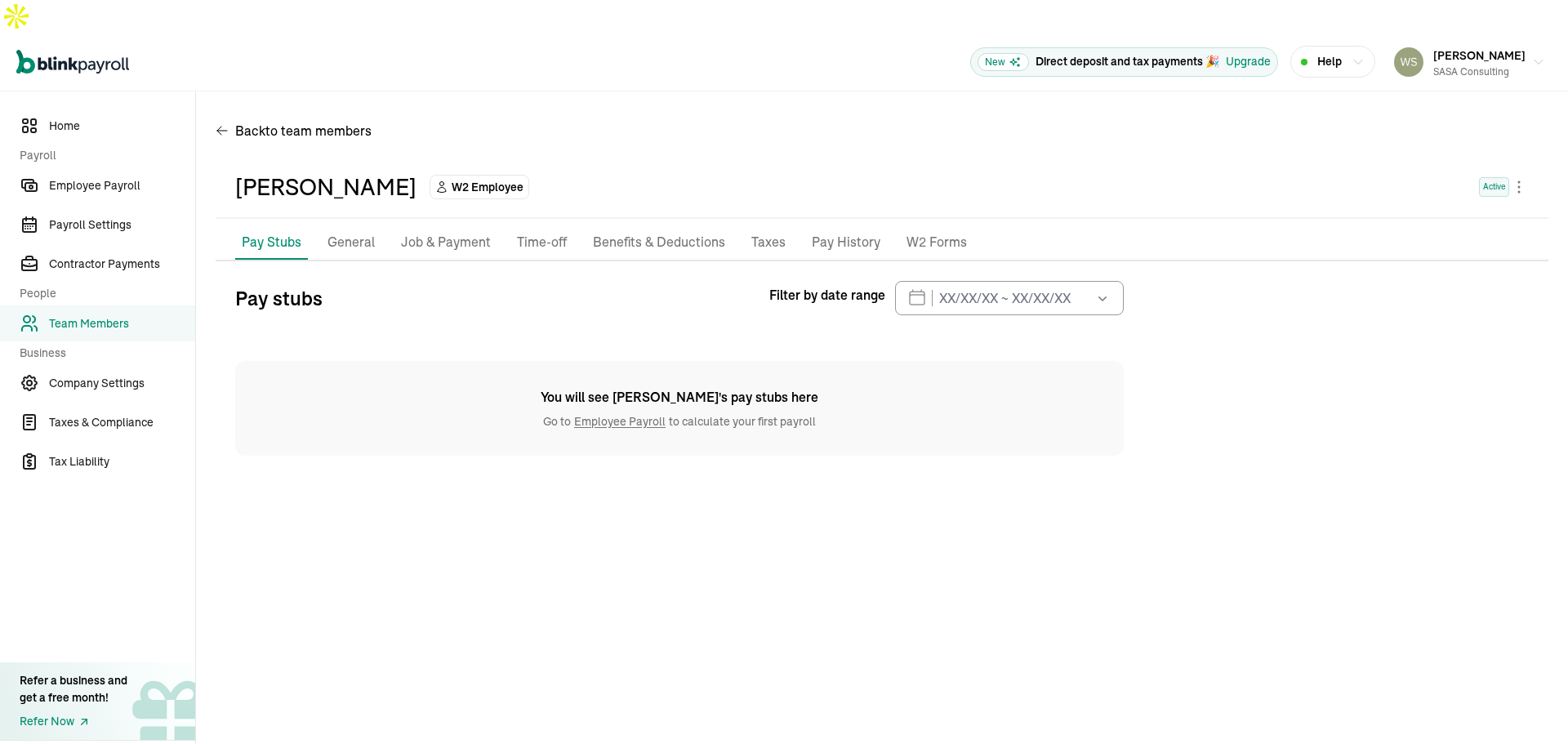
click at [360, 232] on p "General" at bounding box center [350, 243] width 47 height 21
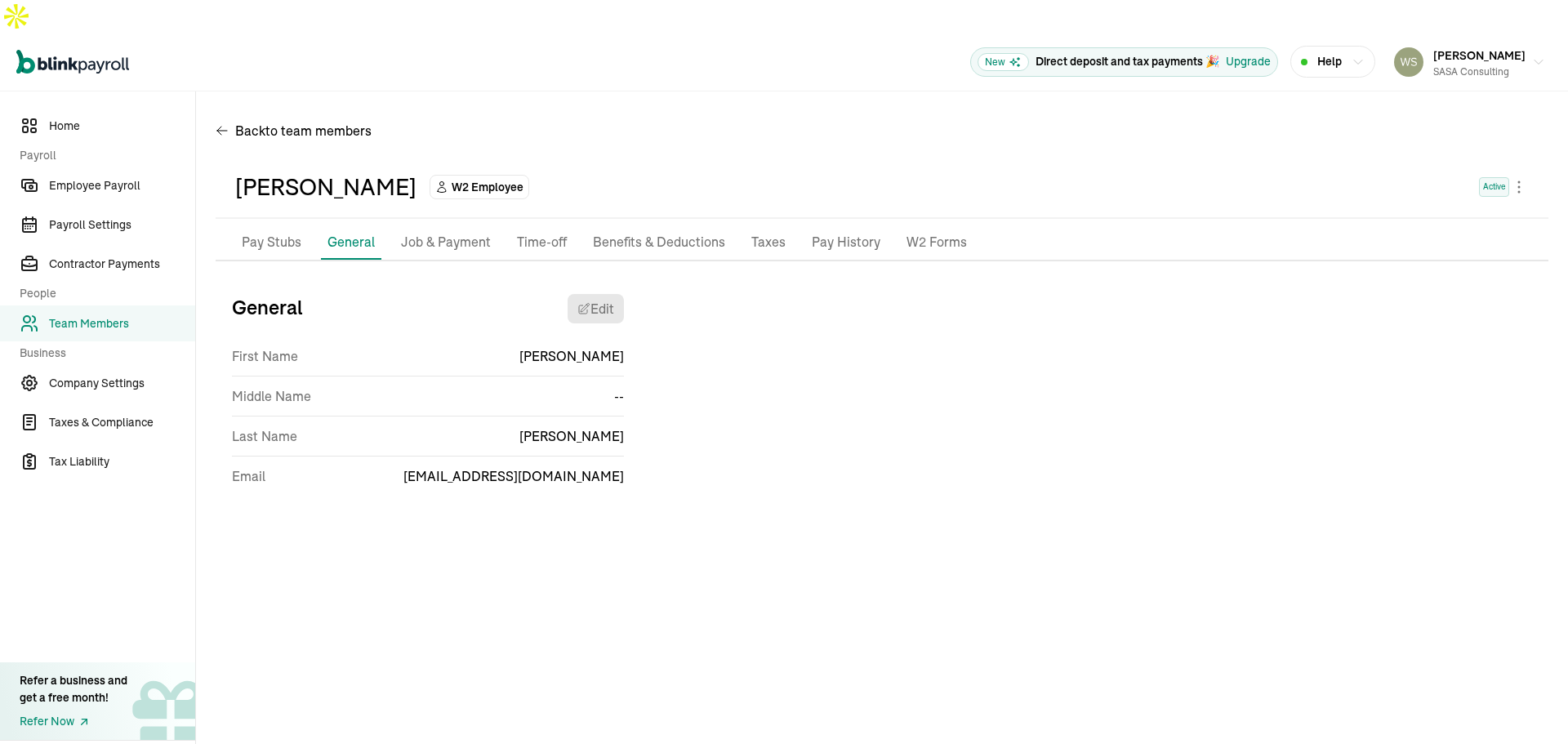
click at [435, 232] on p "Job & Payment" at bounding box center [445, 243] width 90 height 21
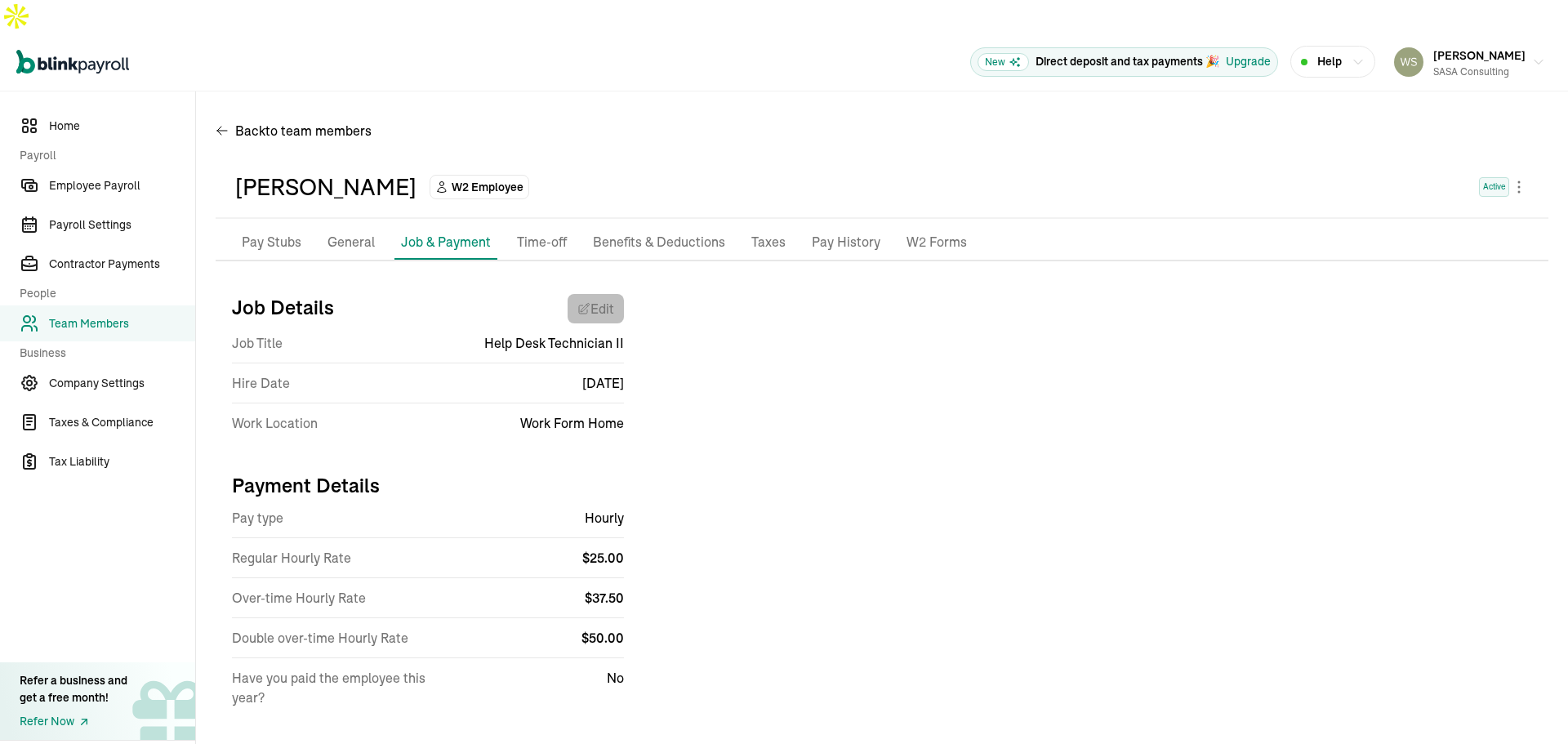
select select "Works from home"
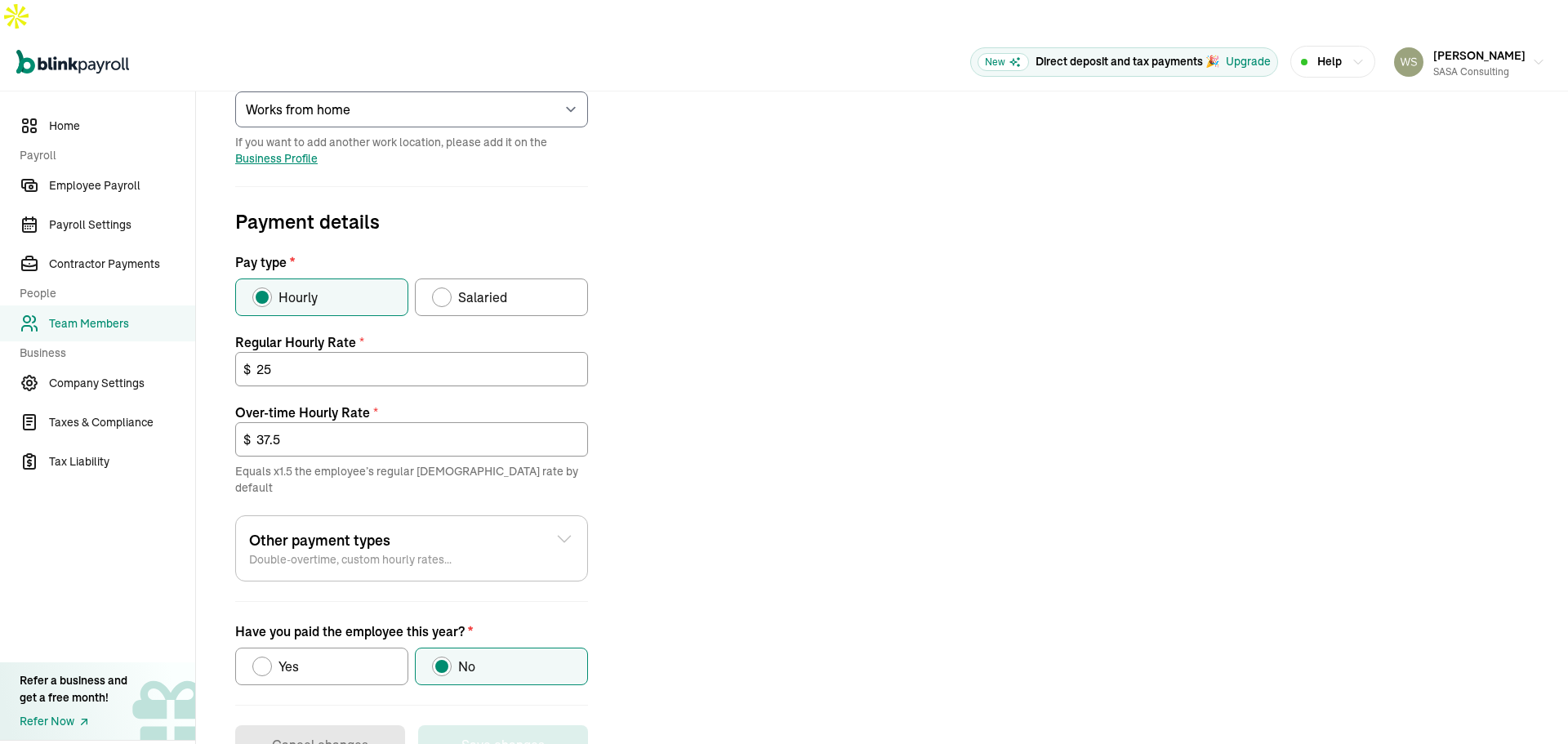
scroll to position [426, 0]
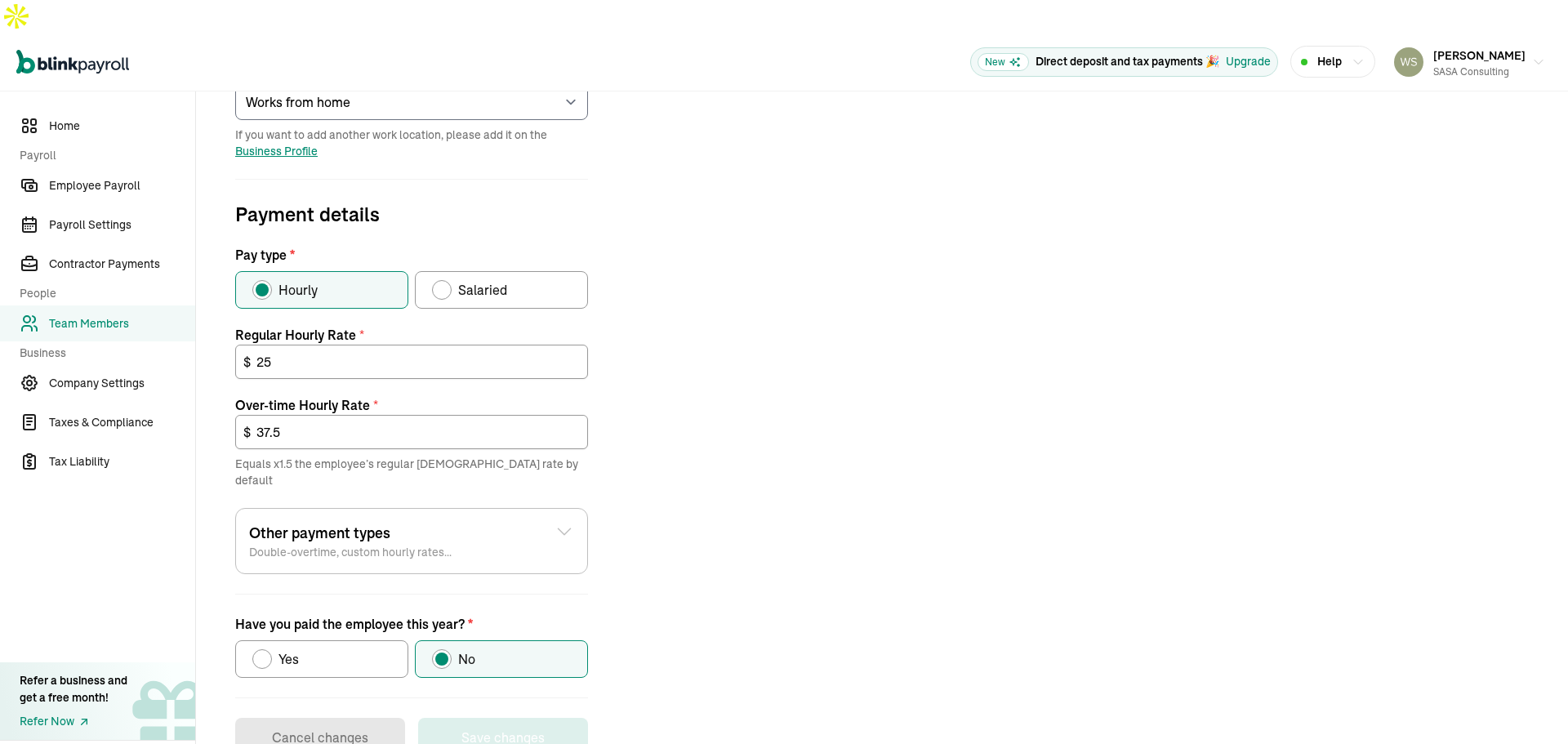
click at [515, 519] on div "Other payment types Double-overtime, custom hourly rates... Double over-time Ho…" at bounding box center [411, 541] width 353 height 66
click at [522, 521] on div "Other payment types Double-overtime, custom hourly rates..." at bounding box center [411, 541] width 325 height 39
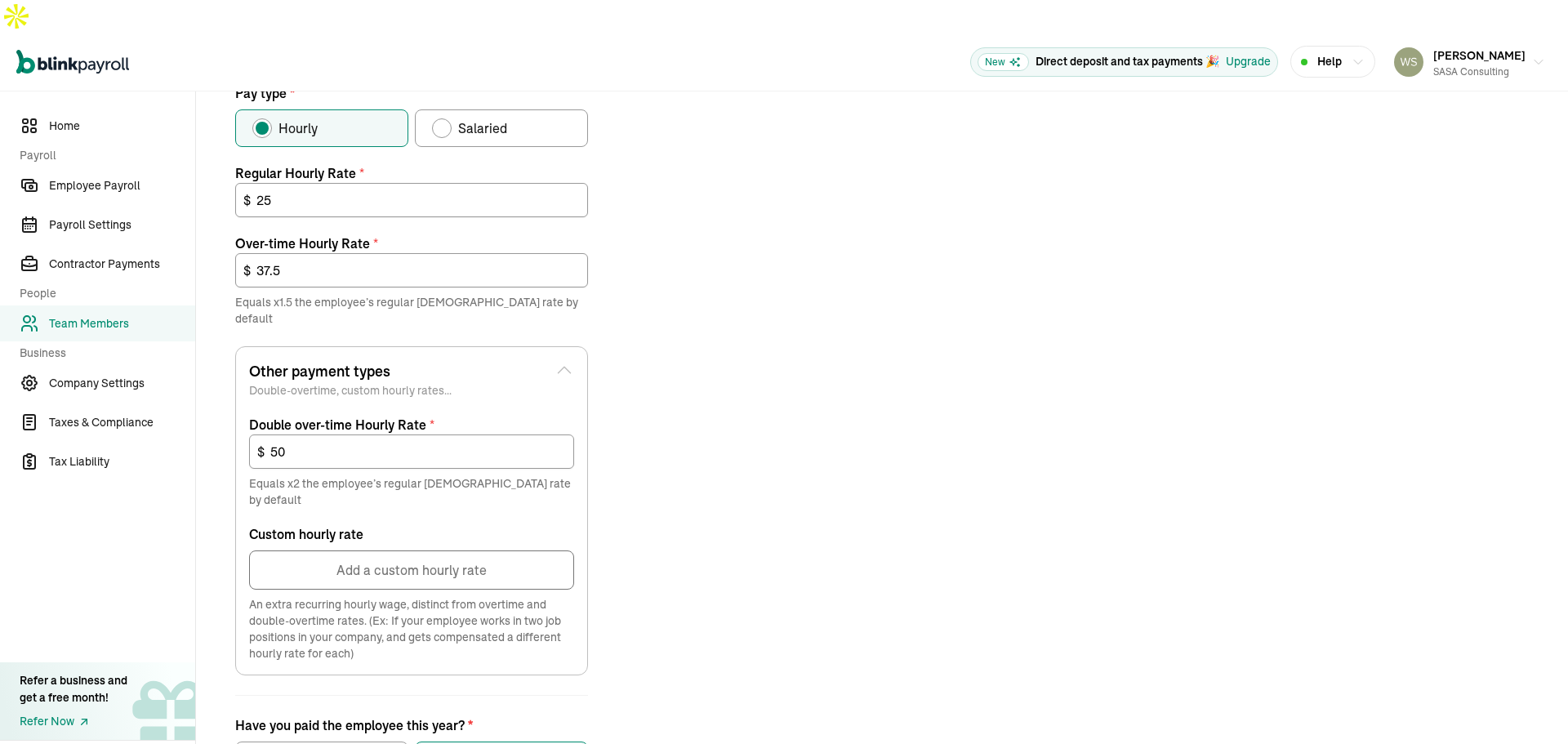
scroll to position [588, 0]
click at [431, 549] on button "Add a custom hourly rate" at bounding box center [411, 568] width 325 height 40
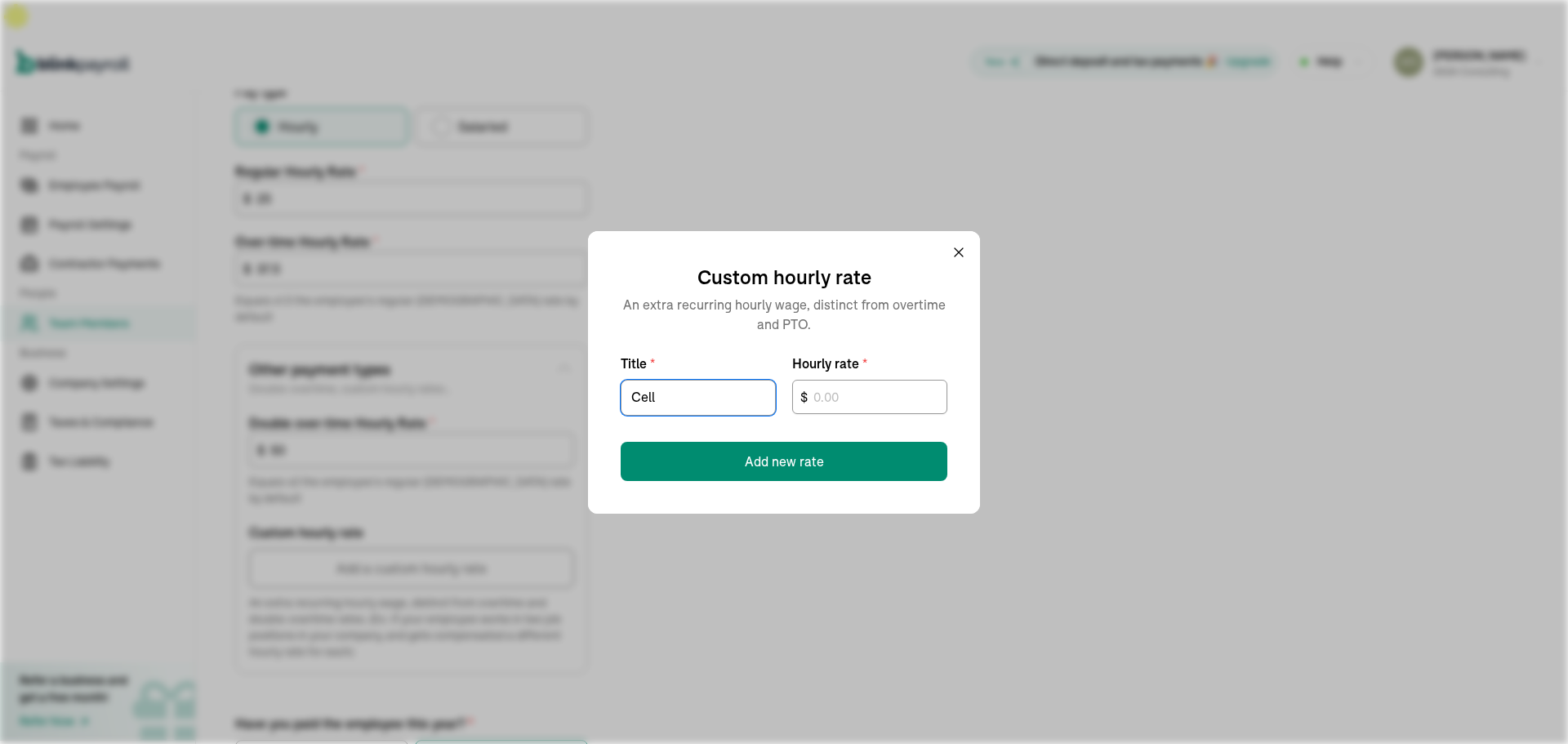
type input "Cell phone"
click at [834, 405] on input "text" at bounding box center [870, 396] width 155 height 34
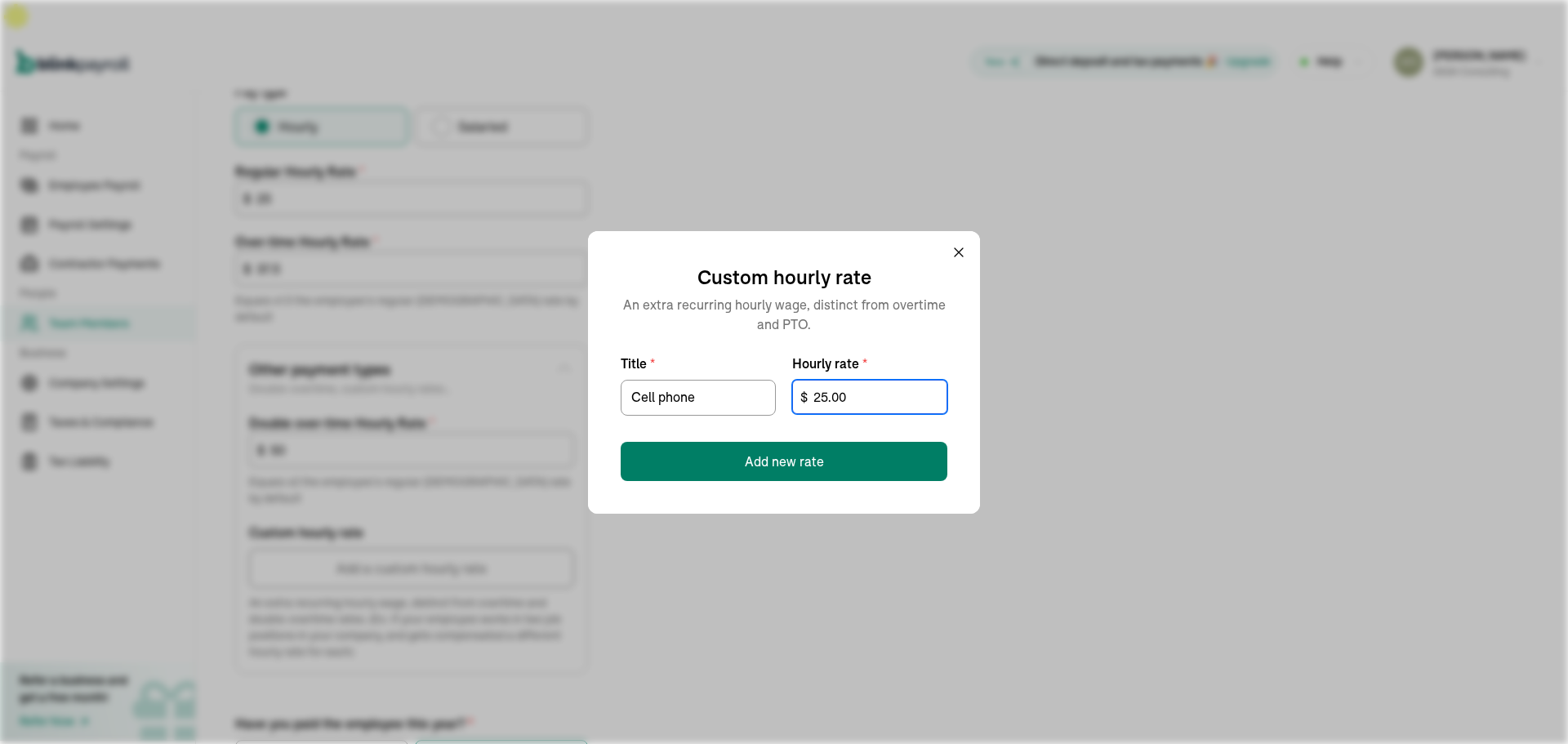
type input "25.00"
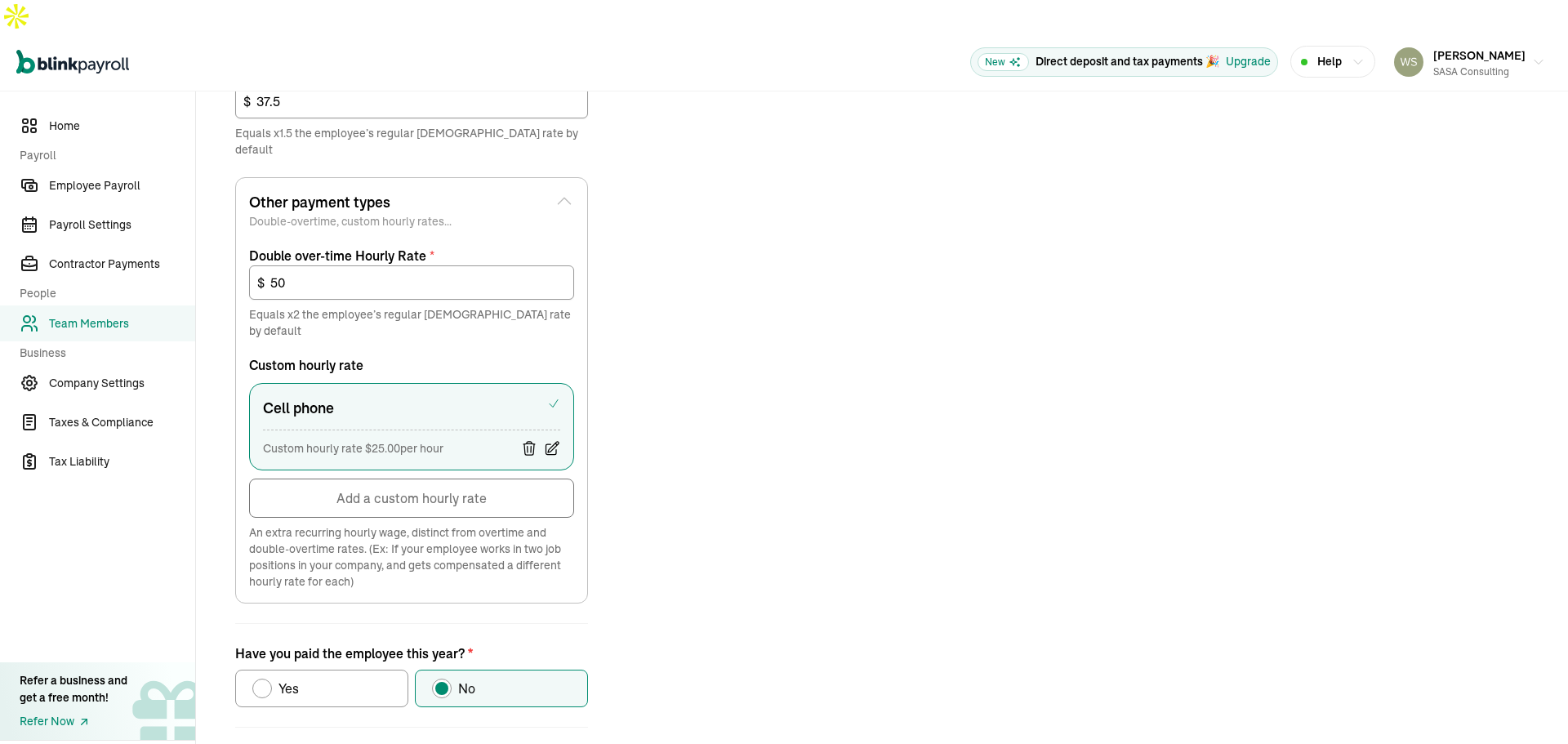
scroll to position [769, 0]
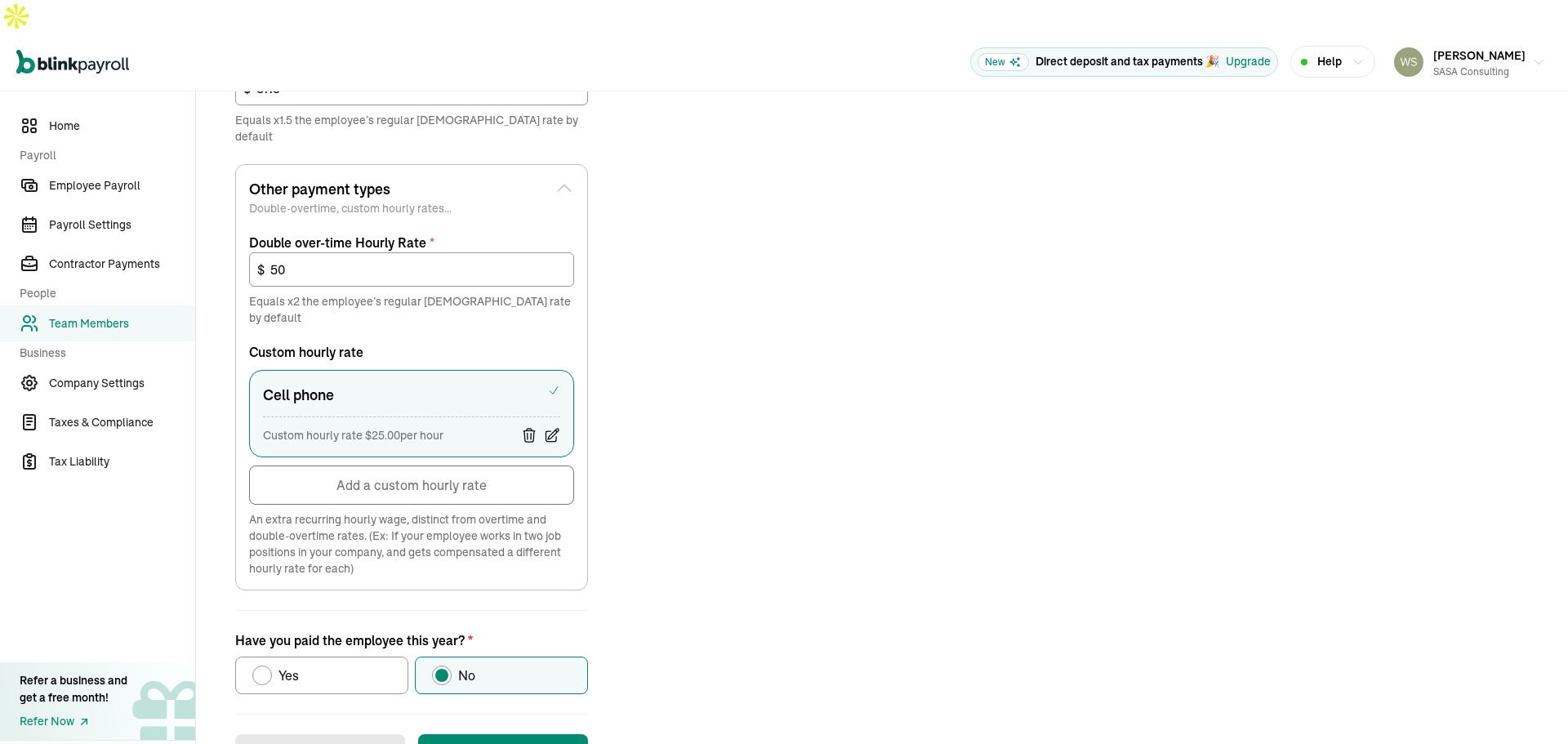
click at [451, 465] on button "Add a custom hourly rate" at bounding box center [411, 485] width 325 height 40
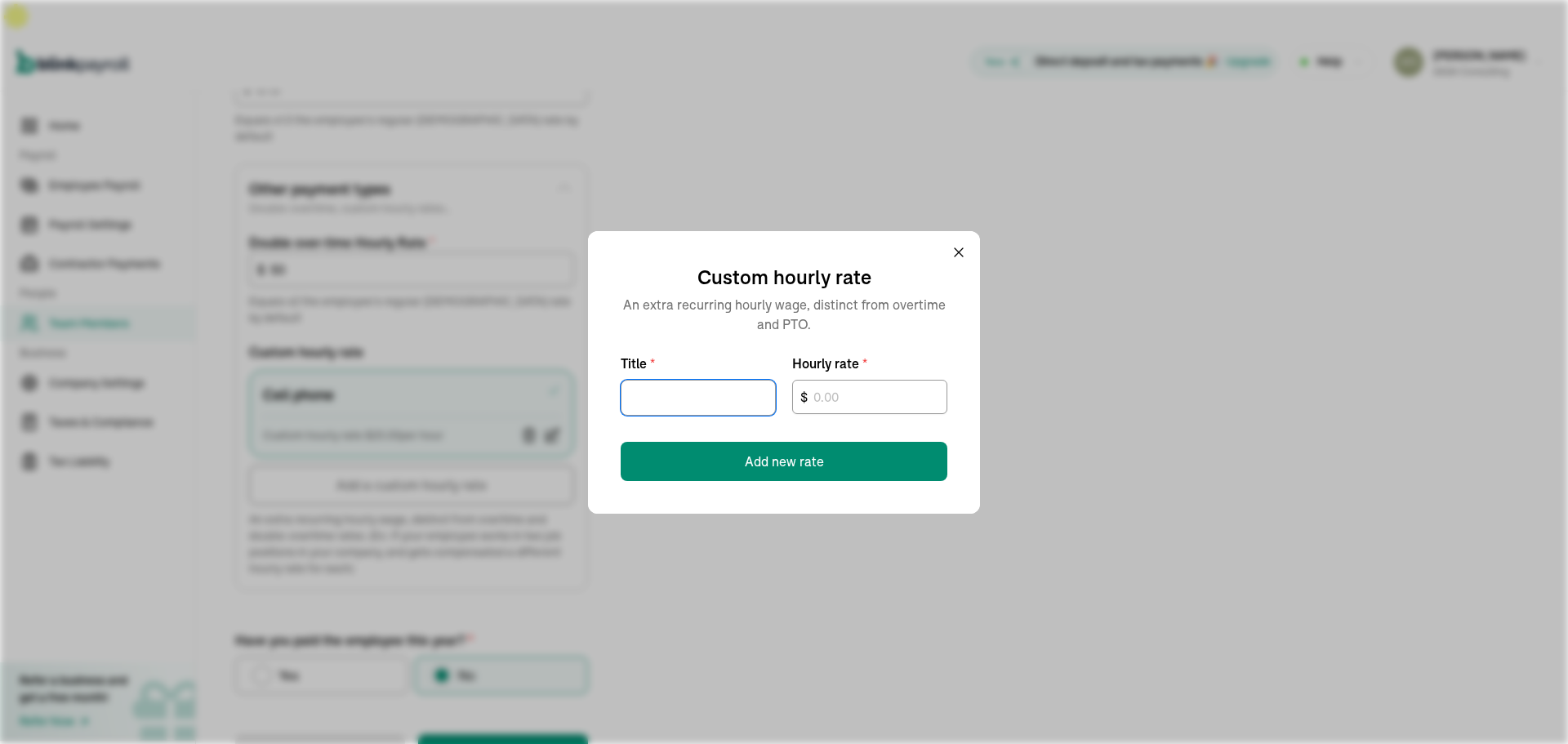
click at [687, 399] on input "Title *" at bounding box center [698, 397] width 155 height 36
type input "On-call"
click at [829, 402] on input "text" at bounding box center [870, 396] width 155 height 34
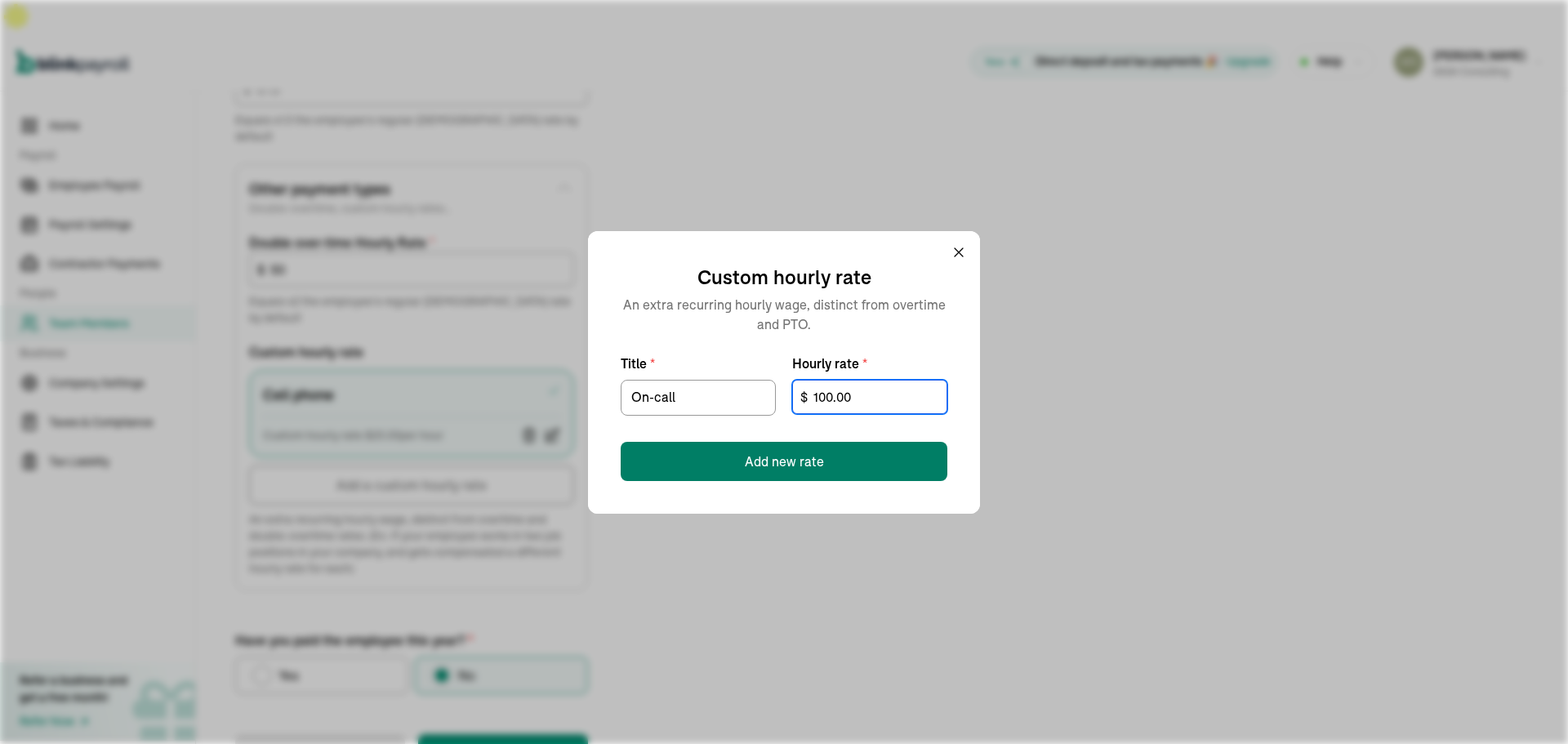
type input "100.00"
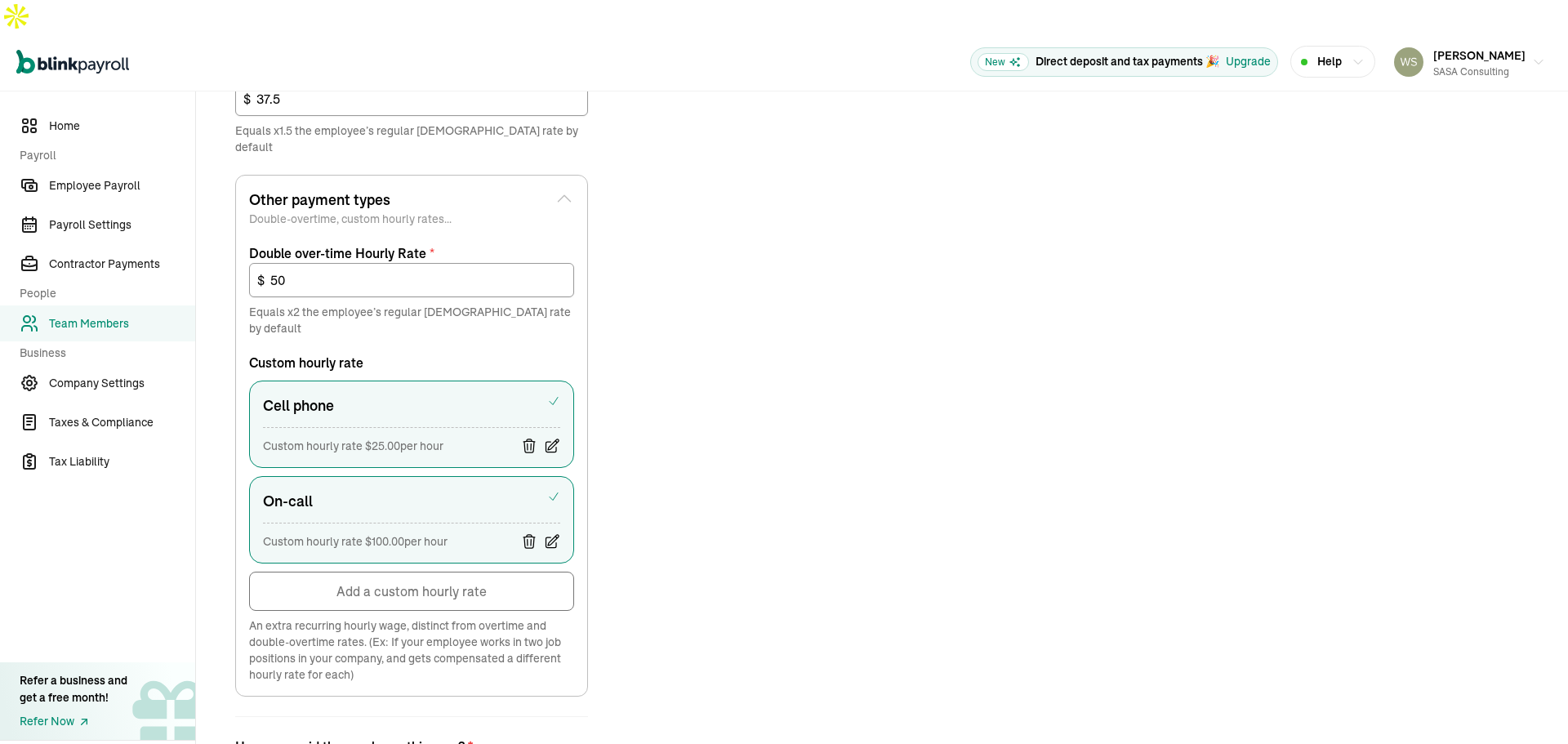
scroll to position [865, 0]
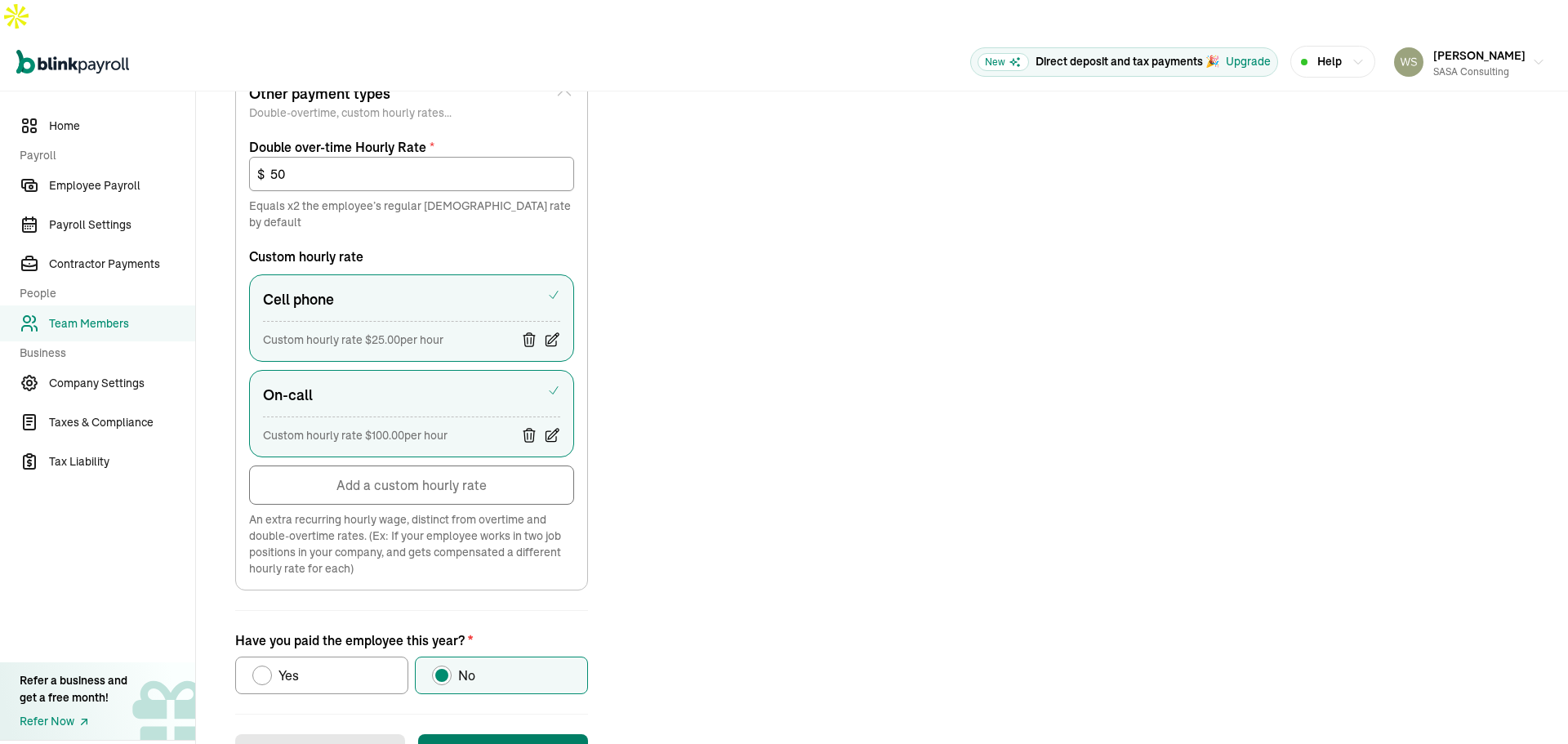
click at [530, 734] on button "Save changes" at bounding box center [503, 754] width 170 height 40
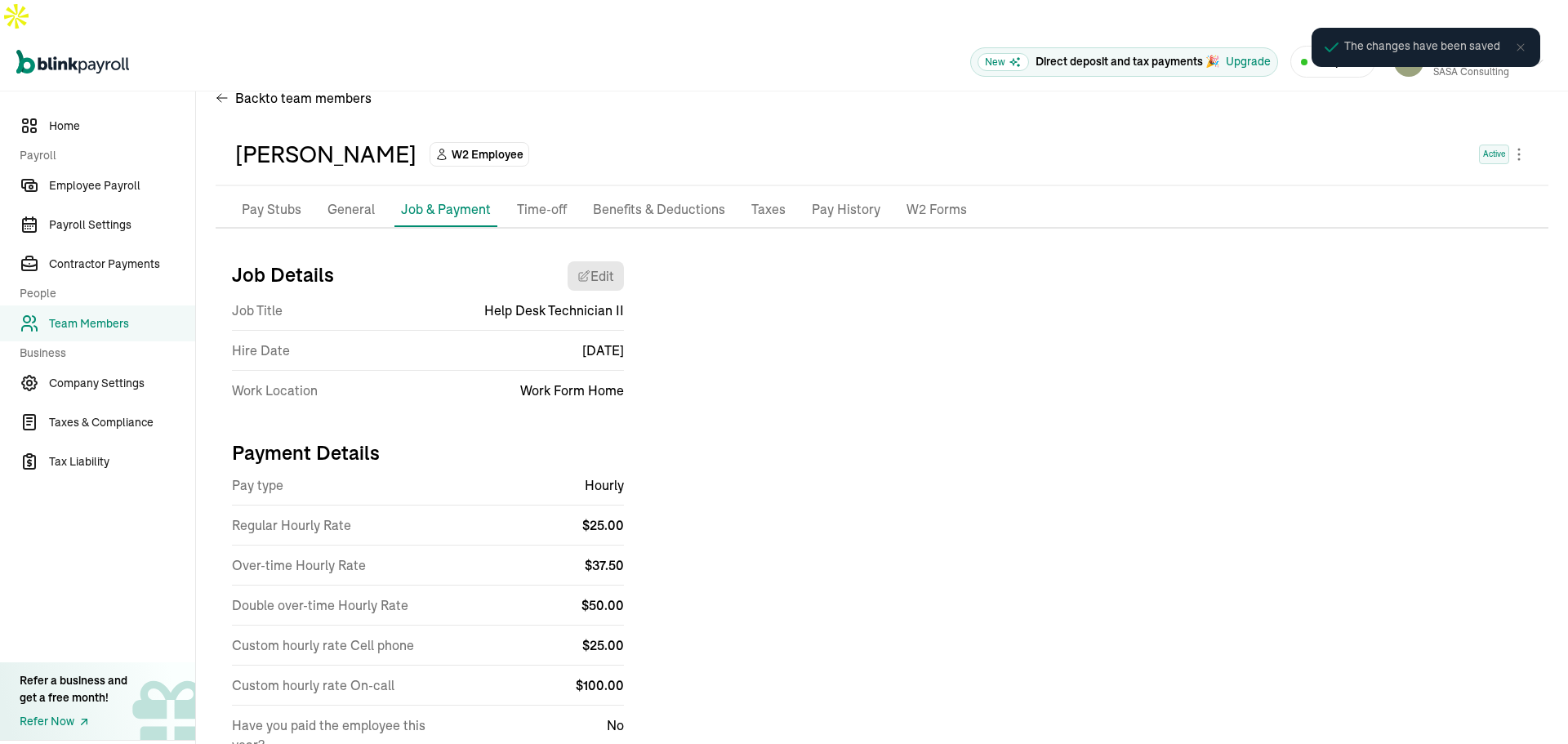
scroll to position [73, 0]
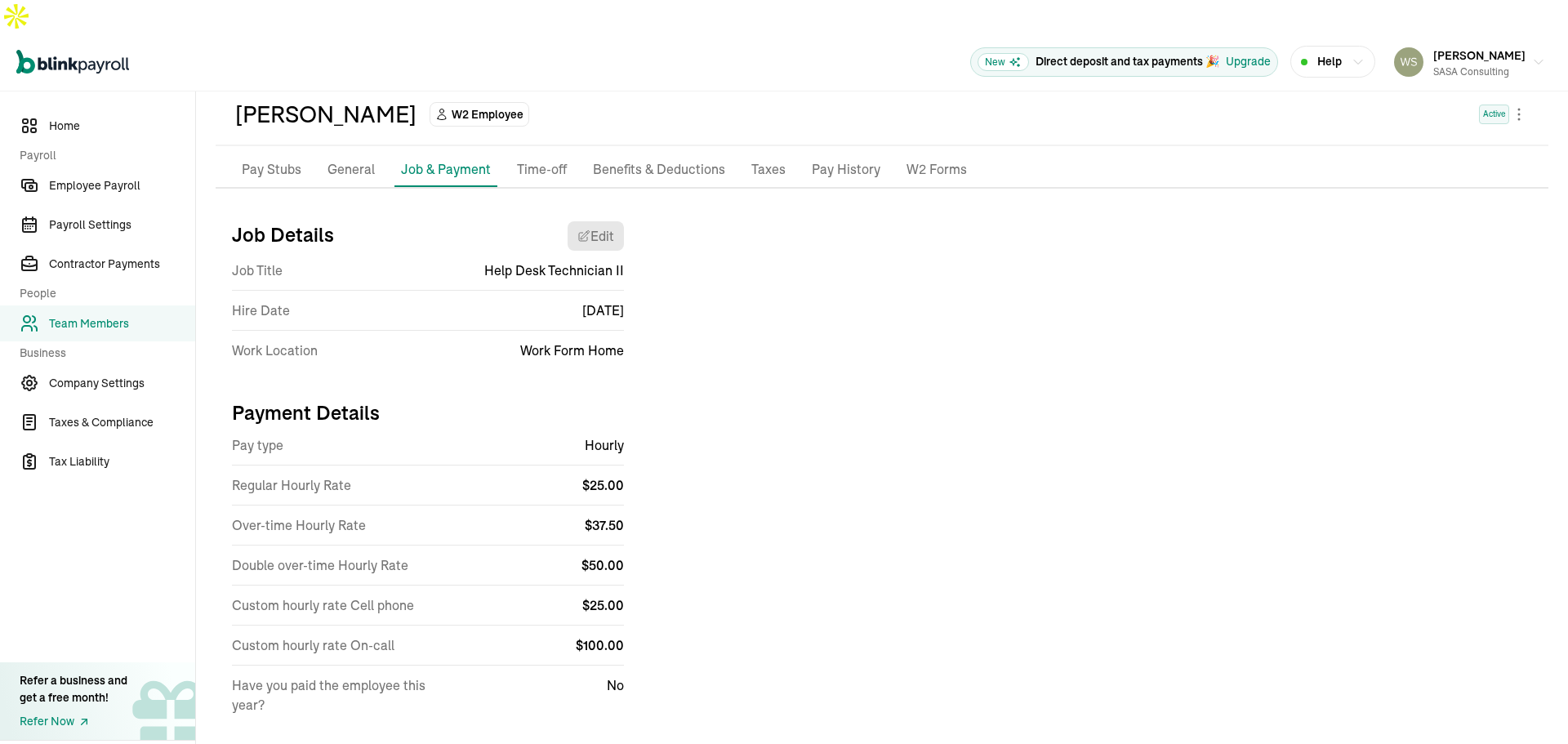
click at [654, 160] on p "Benefits & Deductions" at bounding box center [659, 170] width 133 height 21
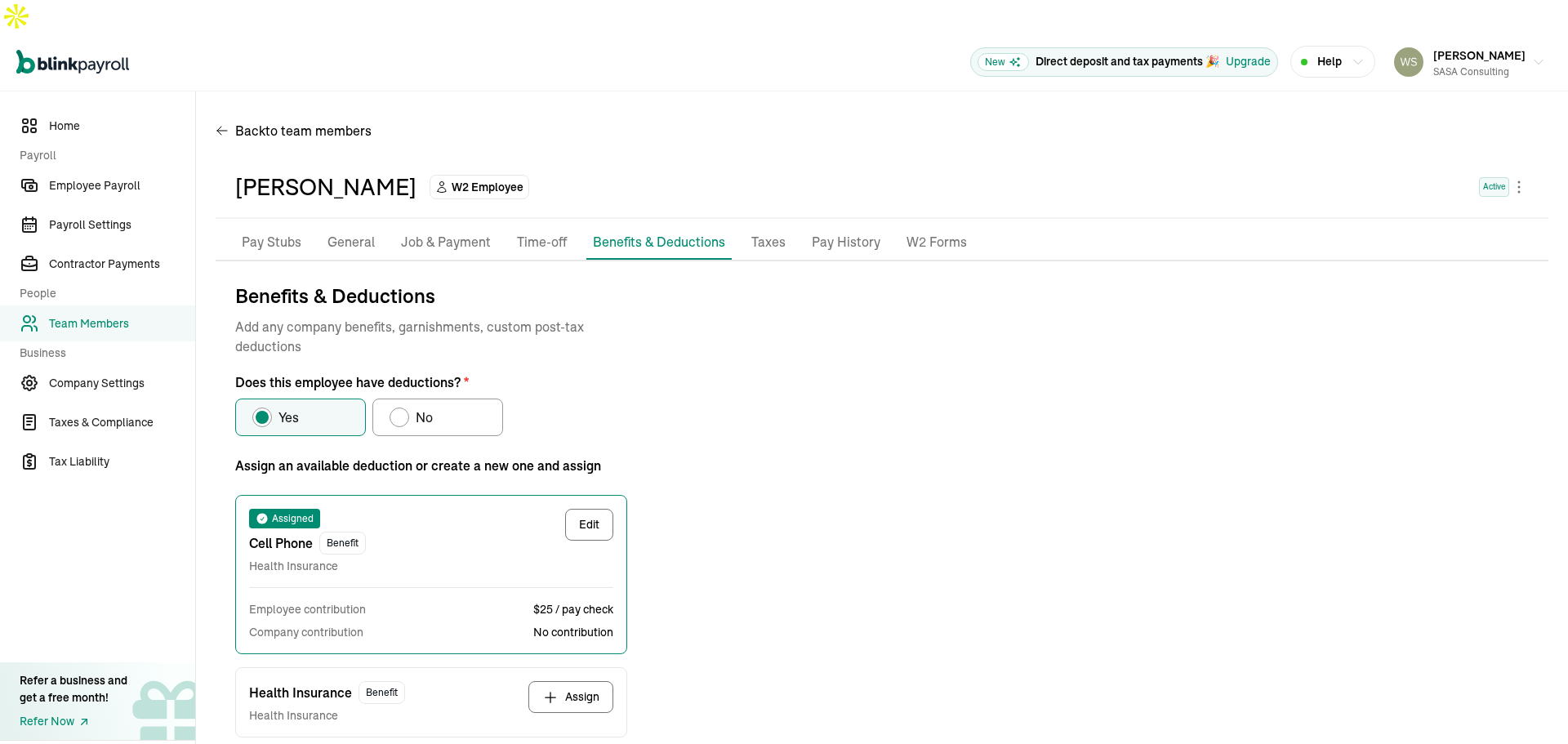
click at [393, 410] on div "Does this employee have deductions?" at bounding box center [400, 417] width 14 height 14
click at [393, 406] on input "No" at bounding box center [396, 413] width 14 height 14
radio input "true"
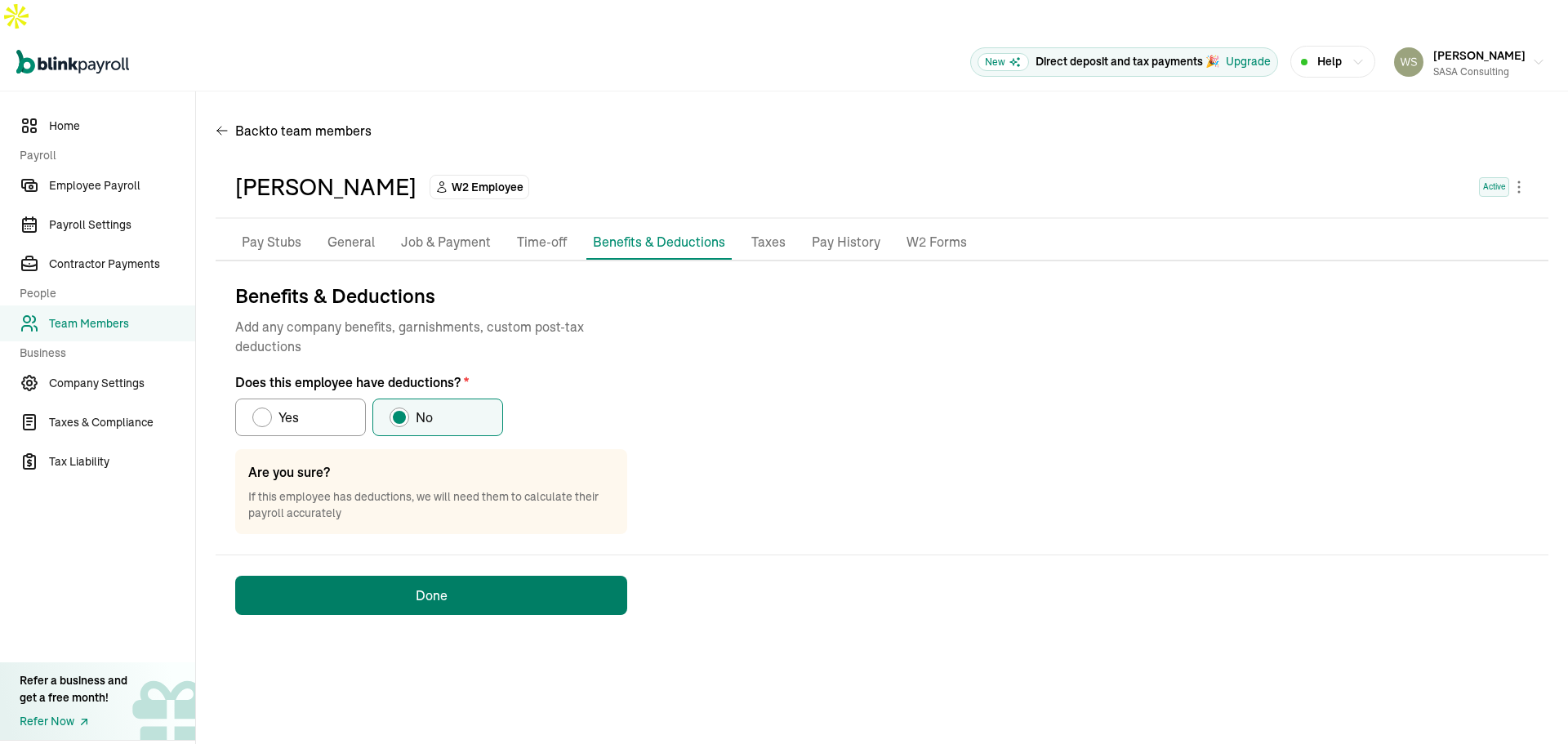
click at [440, 576] on button "Done" at bounding box center [431, 595] width 392 height 40
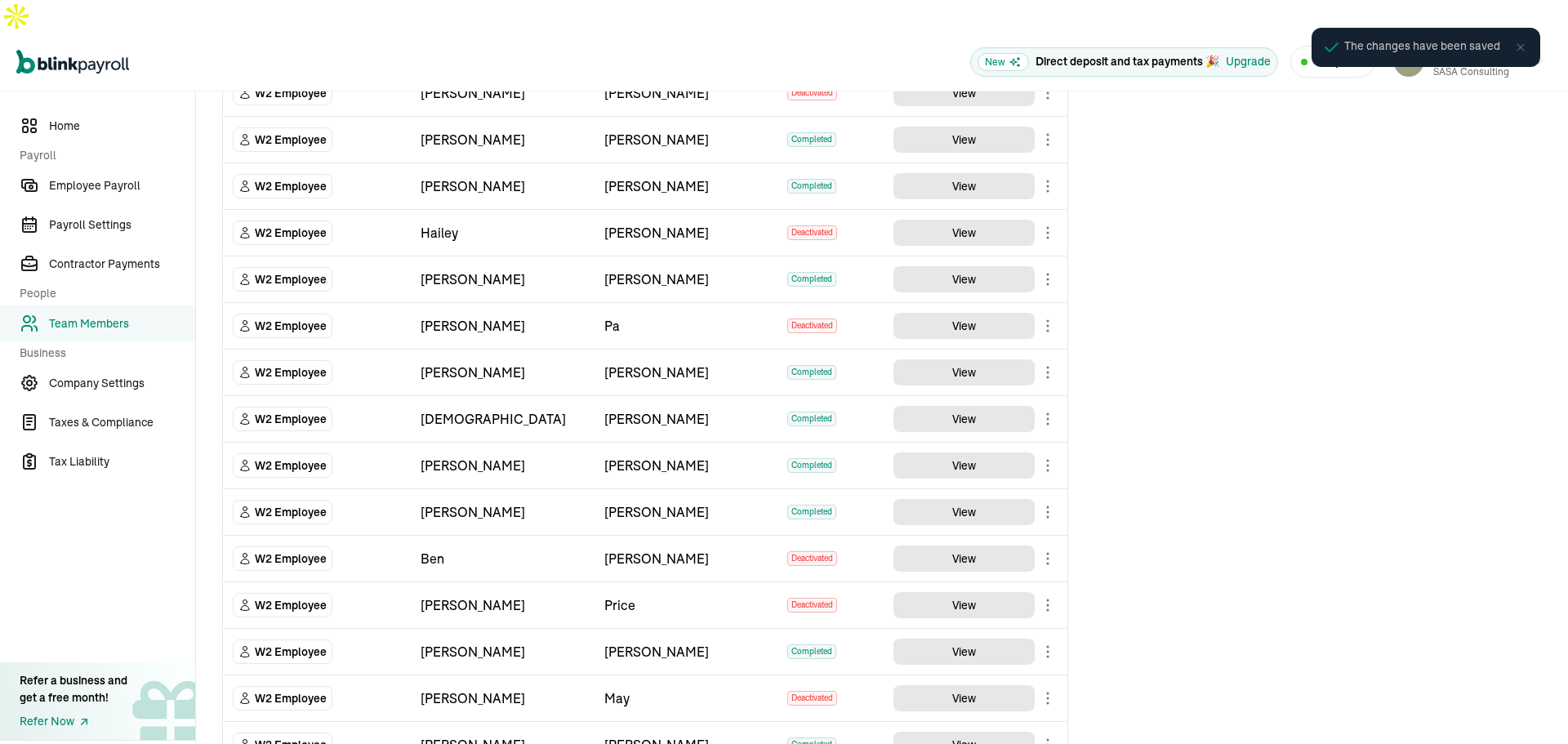
scroll to position [479, 0]
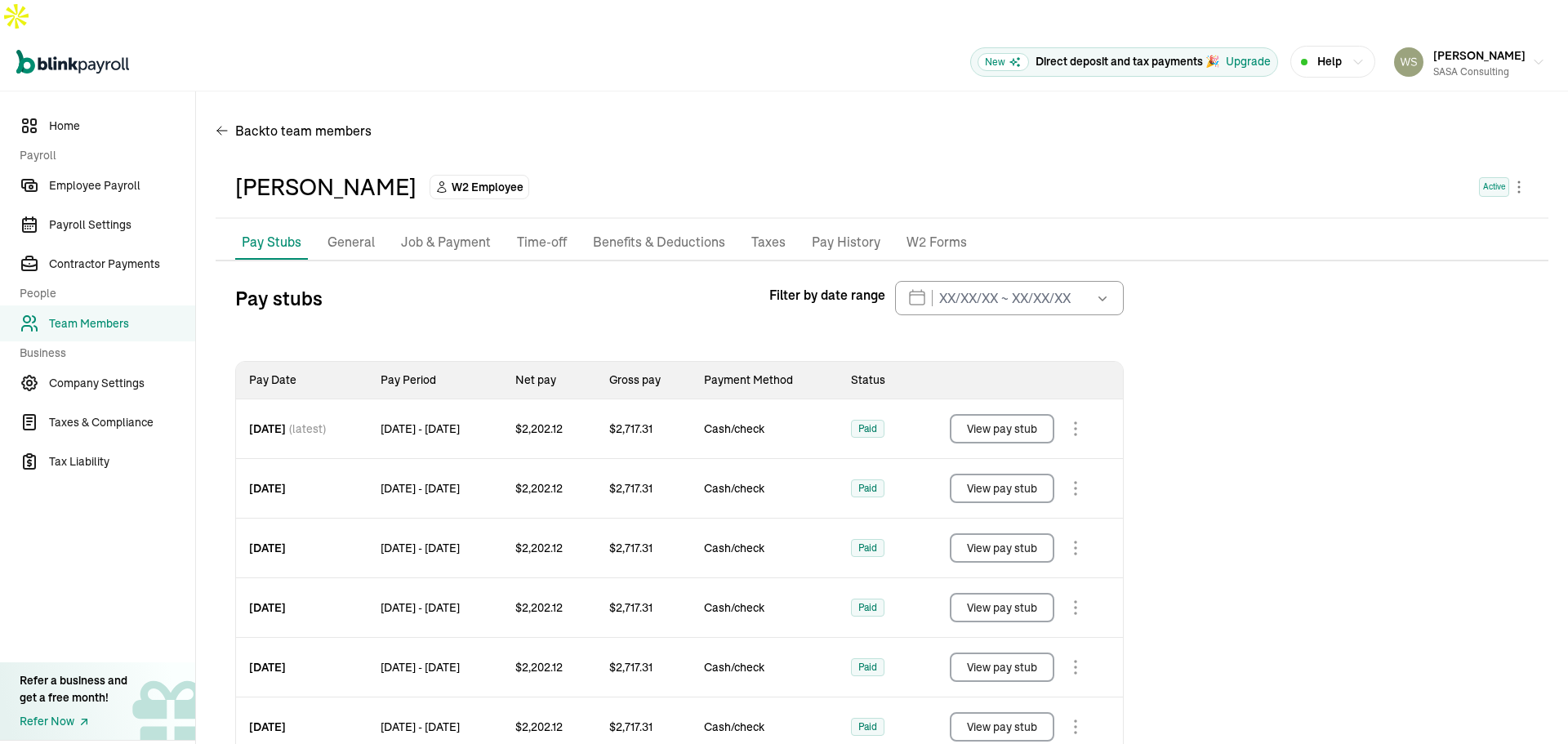
click at [653, 232] on p "Benefits & Deductions" at bounding box center [659, 243] width 133 height 21
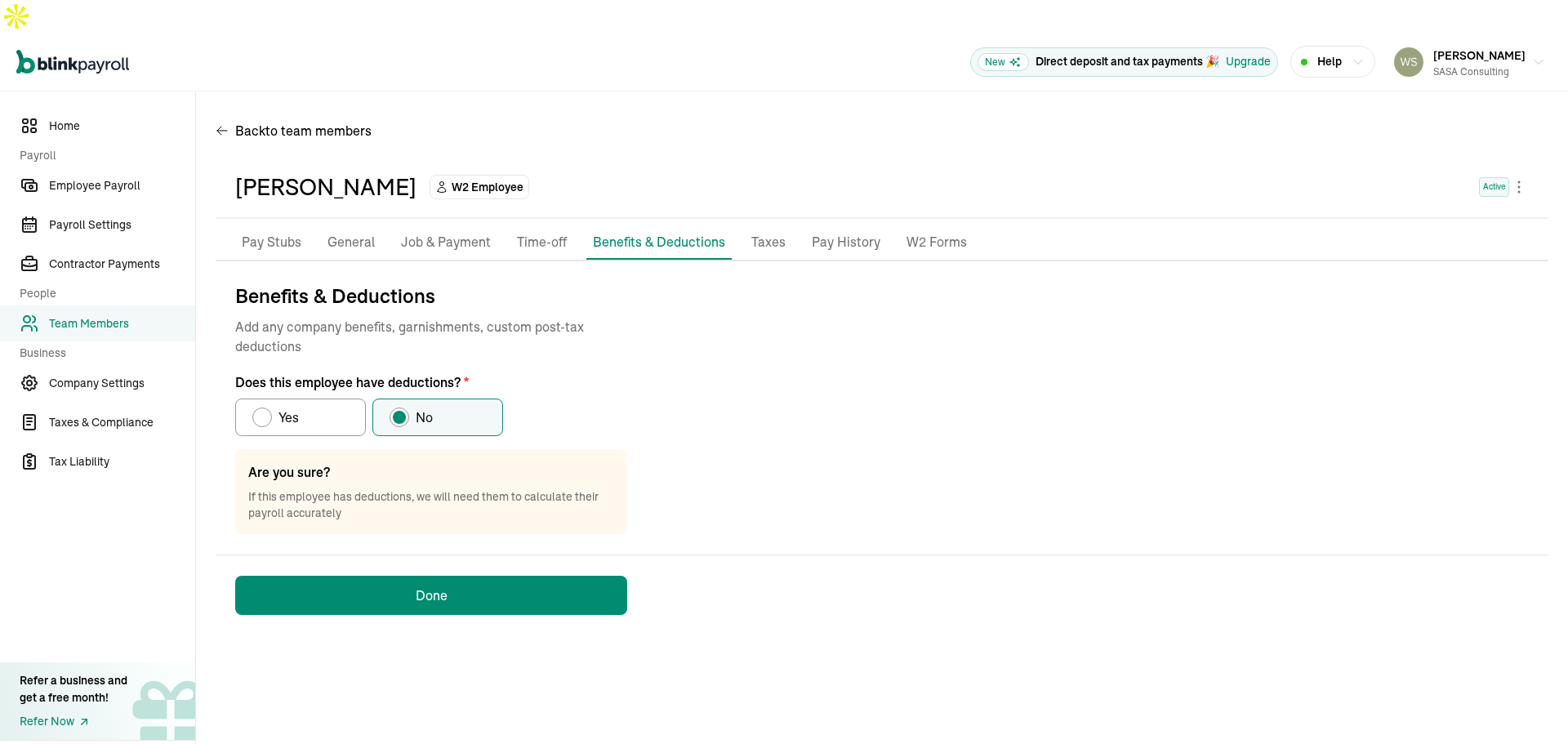
click at [295, 407] on span "Yes" at bounding box center [288, 417] width 20 height 19
click at [264, 406] on input "Yes" at bounding box center [258, 413] width 14 height 14
radio input "true"
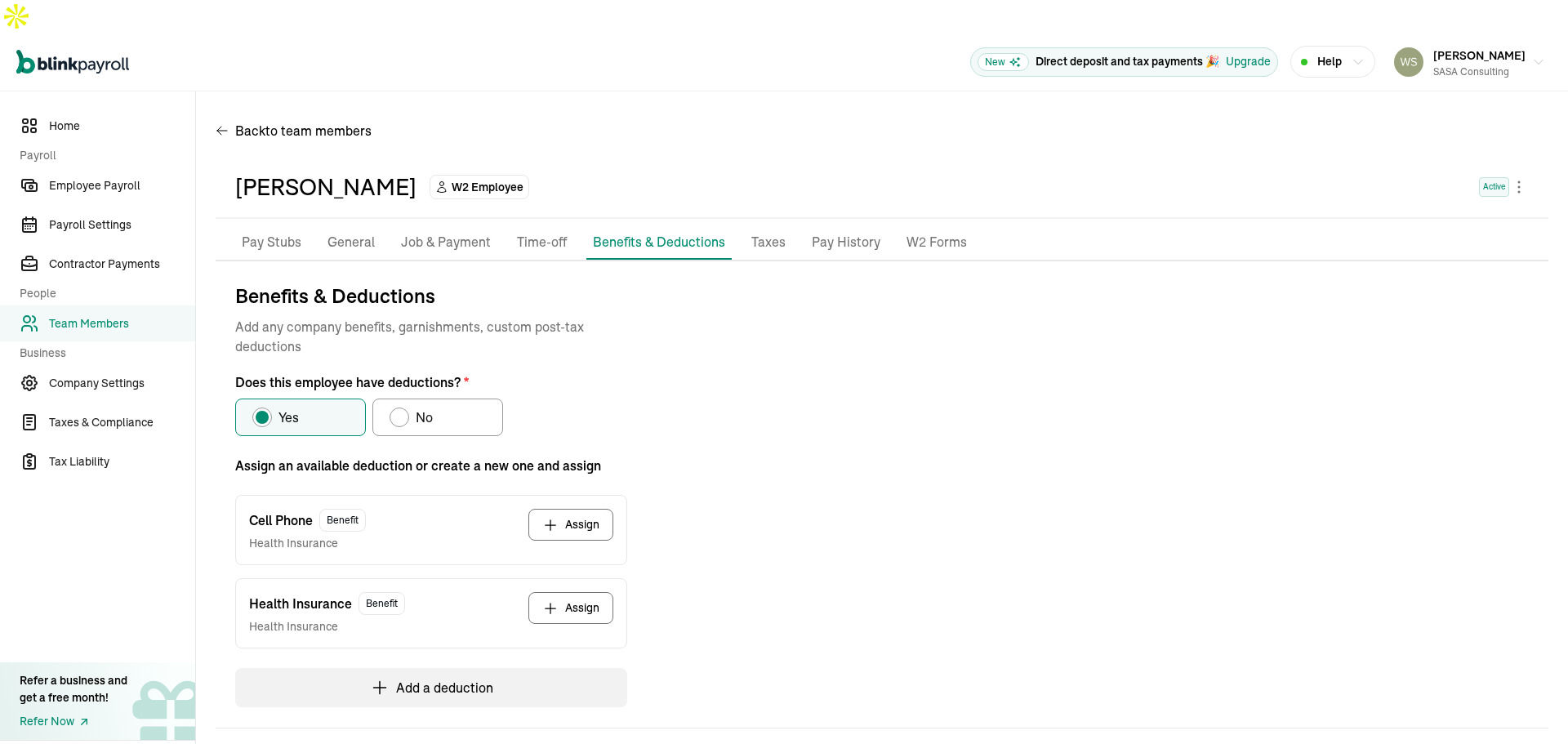
click at [568, 592] on button "Assign" at bounding box center [571, 608] width 85 height 32
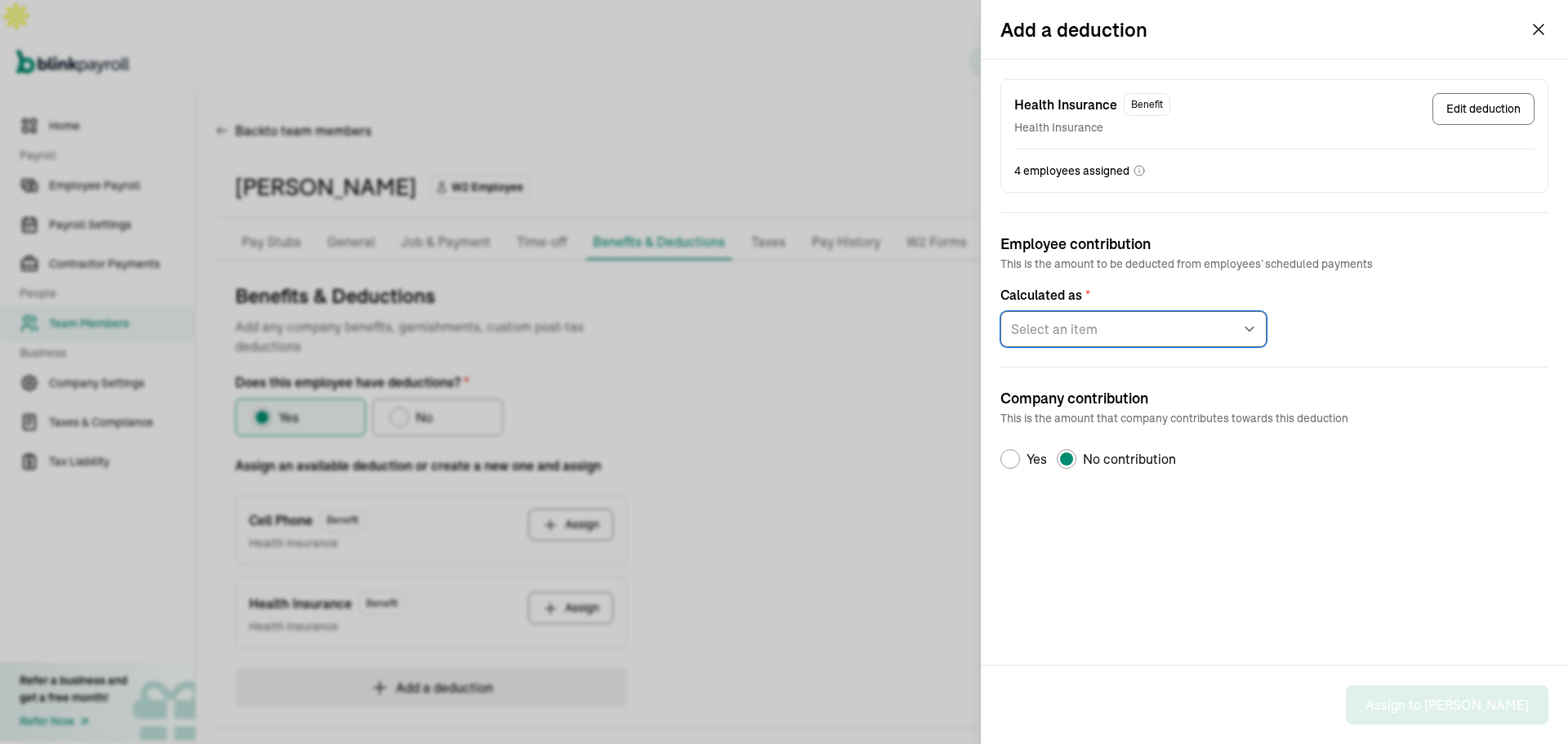
click at [1125, 333] on select "Select an item Fixed amount per pay period Percentage of gross pay" at bounding box center [1133, 329] width 266 height 36
select select "1"
click at [1001, 312] on select "Select an item Fixed amount per pay period Percentage of gross pay" at bounding box center [1133, 329] width 266 height 36
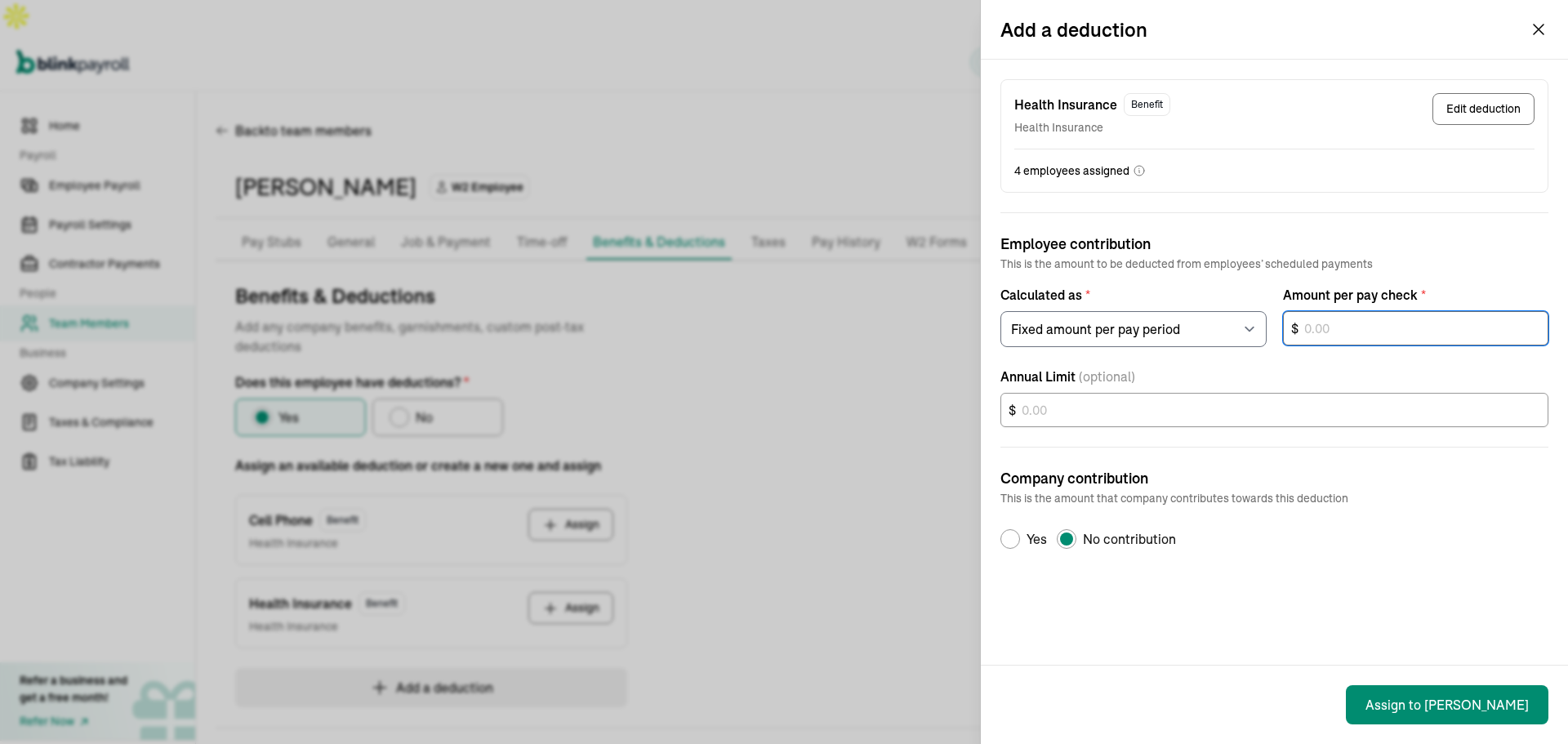
click at [1317, 329] on input "text" at bounding box center [1416, 328] width 266 height 34
type input "432.97"
drag, startPoint x: 1366, startPoint y: 330, endPoint x: 1272, endPoint y: 381, distance: 106.9
click at [1280, 338] on div "Calculated as * Select an item Fixed amount per pay period Percentage of gross …" at bounding box center [1275, 310] width 548 height 75
click at [1410, 505] on p "This is the amount that company contributes towards this deduction" at bounding box center [1275, 497] width 548 height 16
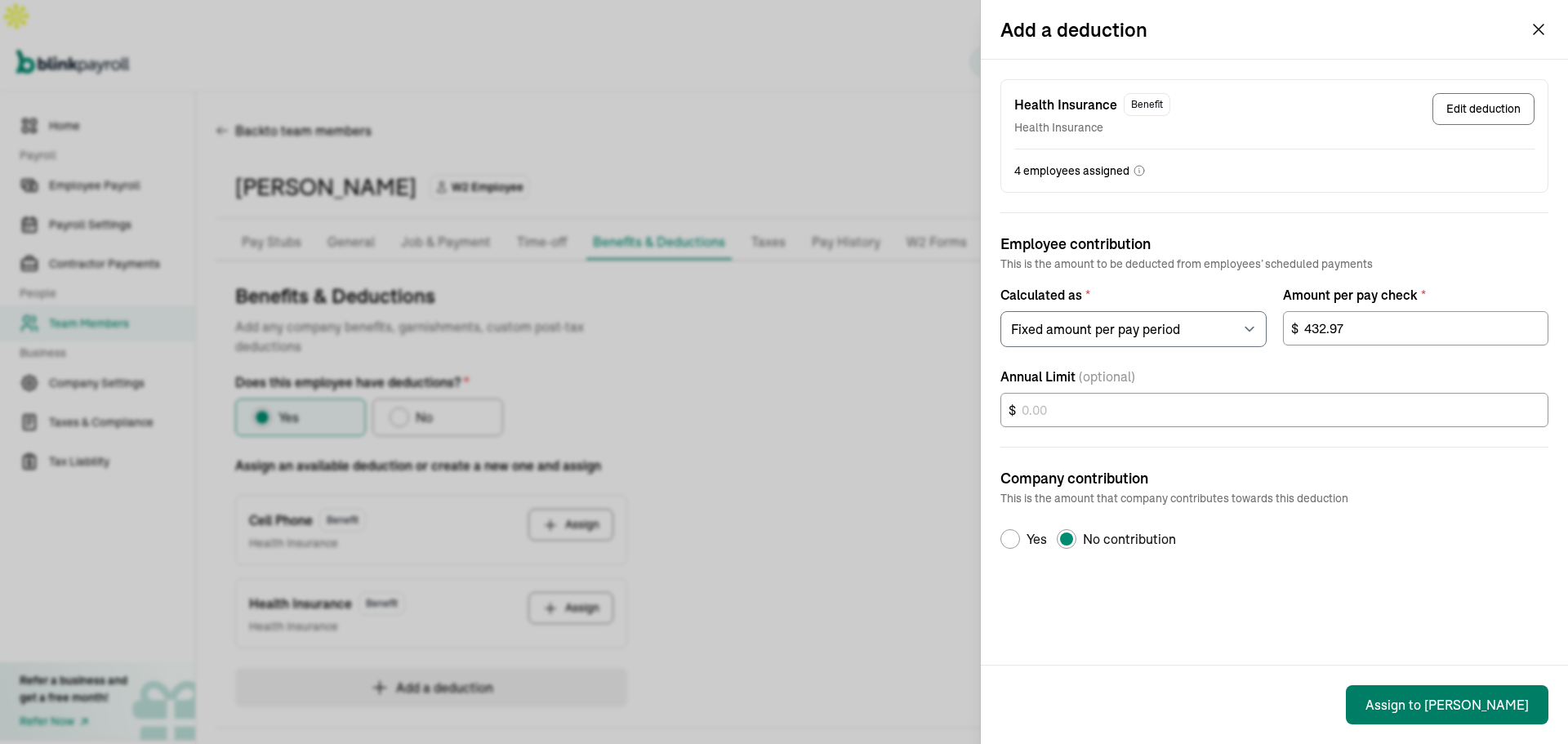
click at [1456, 708] on button "Assign to [PERSON_NAME]" at bounding box center [1447, 704] width 202 height 40
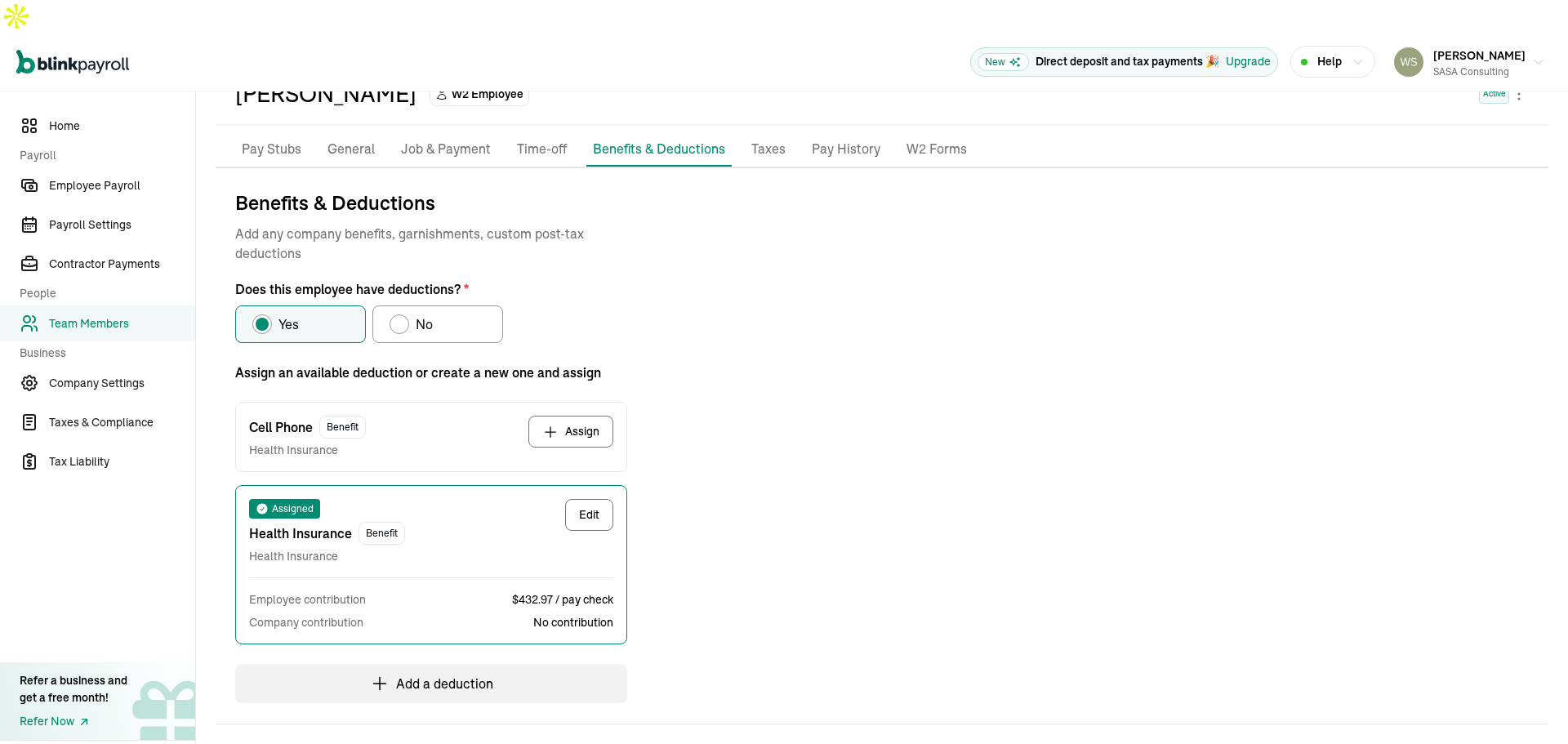
scroll to position [129, 0]
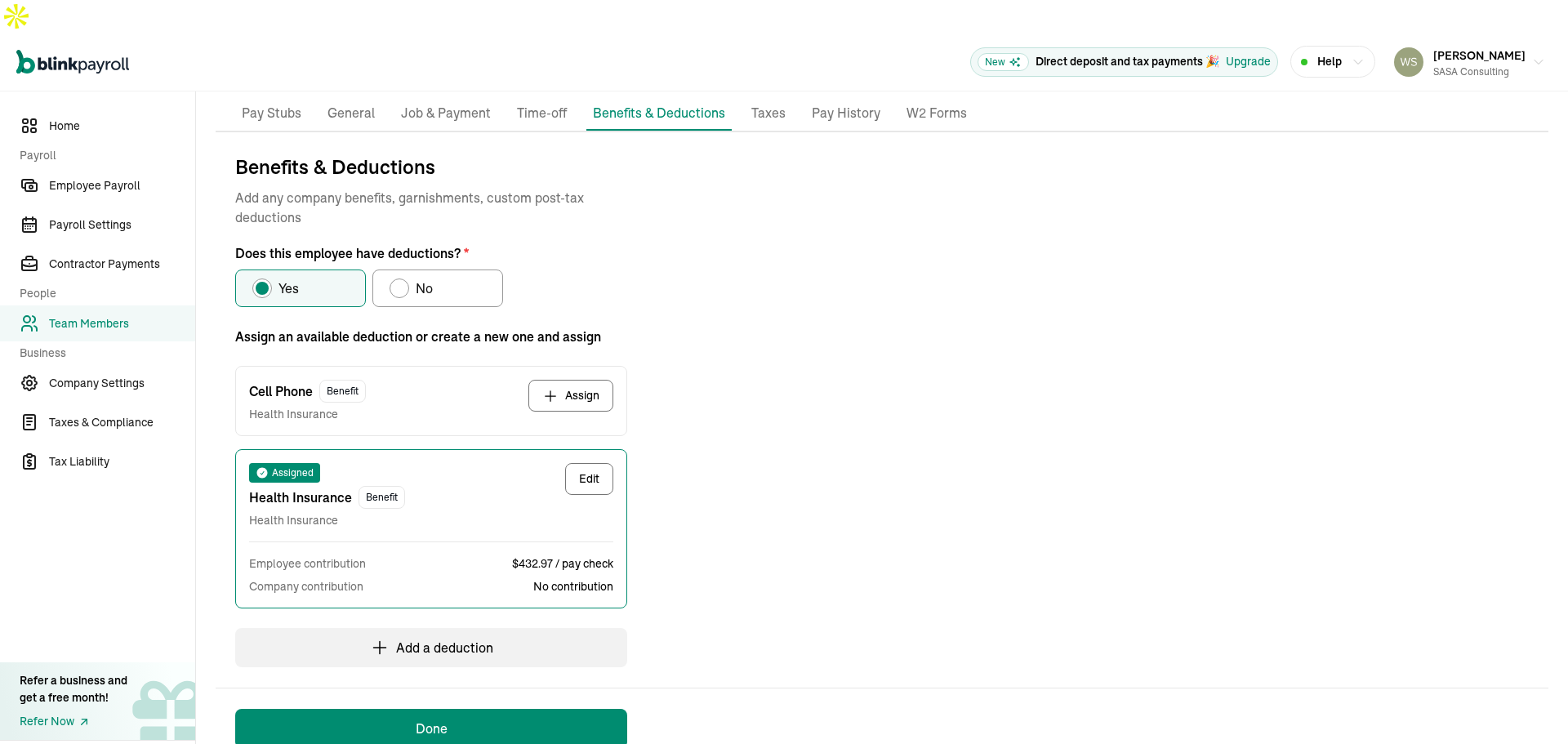
click at [578, 462] on button "Edit" at bounding box center [589, 478] width 48 height 32
select select "1"
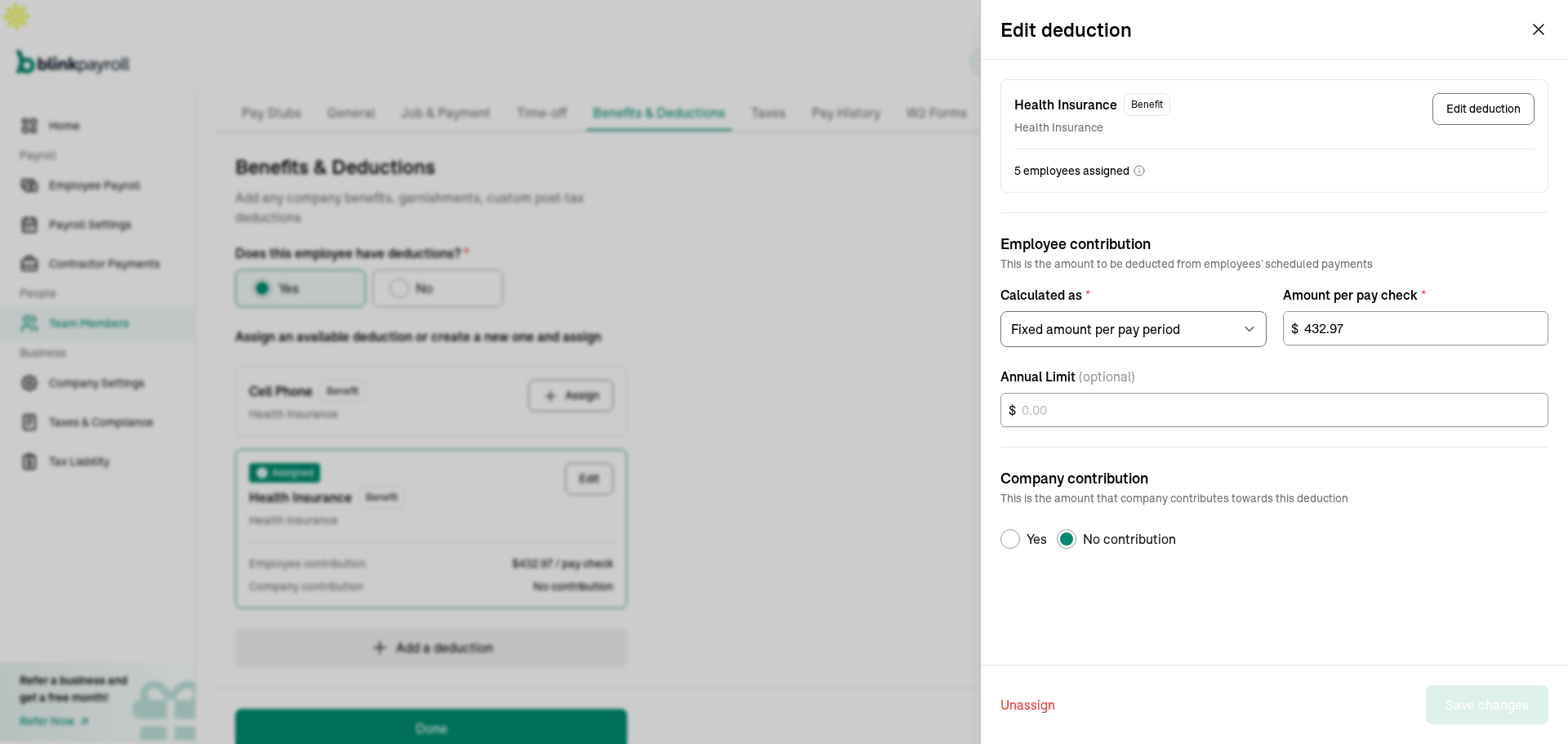
click at [1015, 534] on div "Default Radio Group Label" at bounding box center [1010, 539] width 14 height 14
click at [1012, 534] on input "Yes" at bounding box center [1007, 539] width 14 height 14
radio input "true"
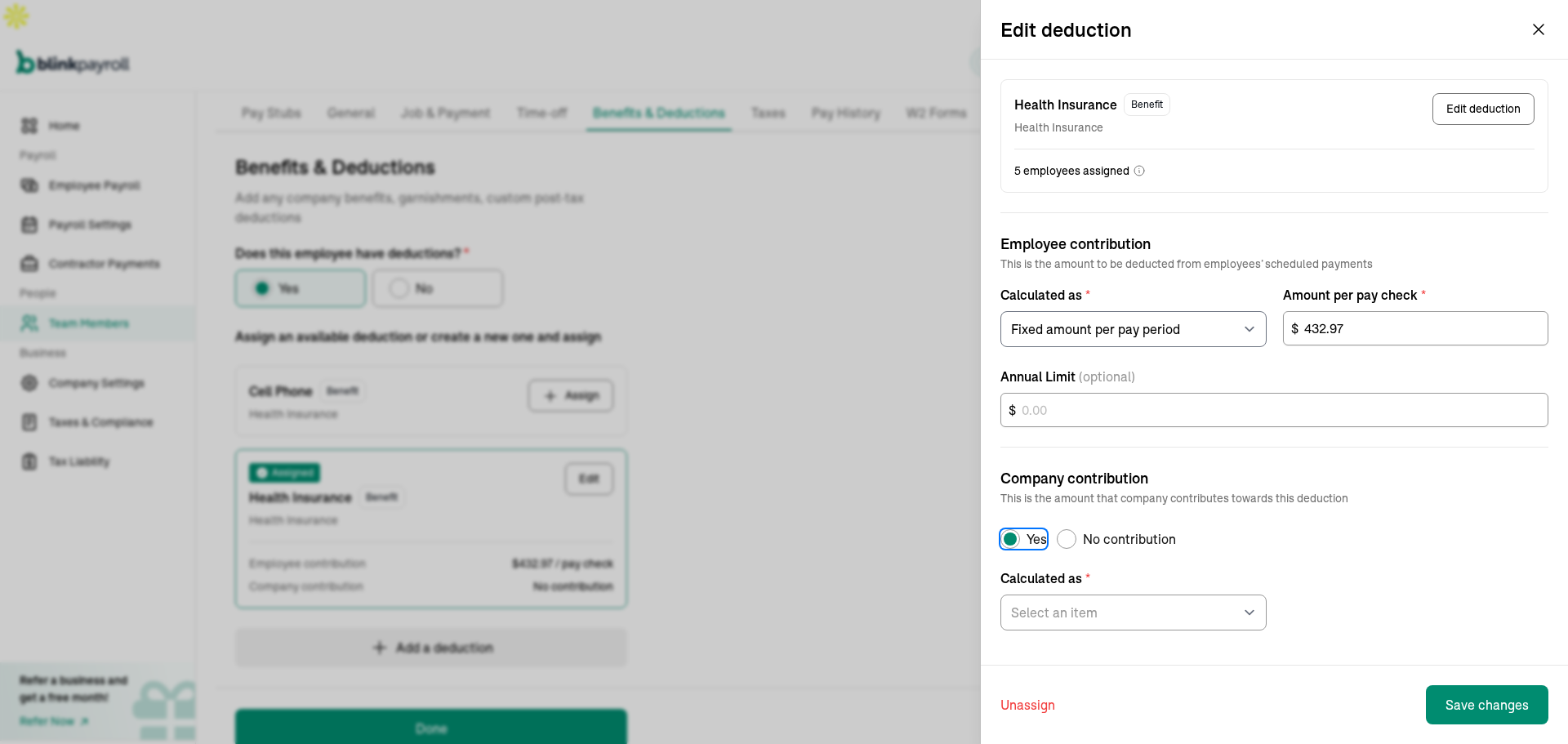
scroll to position [18, 0]
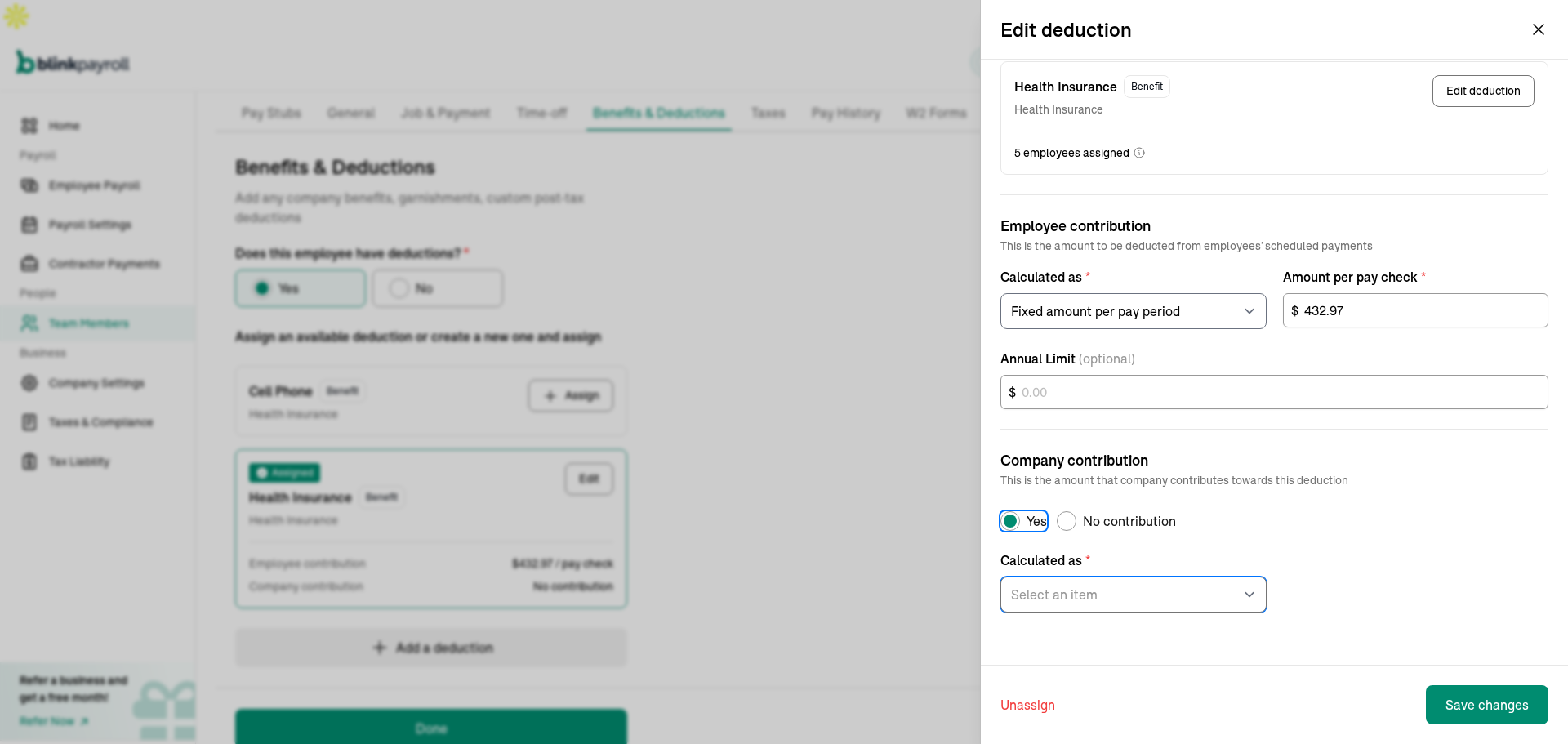
click at [1142, 581] on select "Select an item Fixed amount per pay period Percentage of gross pay" at bounding box center [1133, 594] width 266 height 36
select select "1"
click at [1001, 577] on select "Select an item Fixed amount per pay period Percentage of gross pay" at bounding box center [1133, 594] width 266 height 36
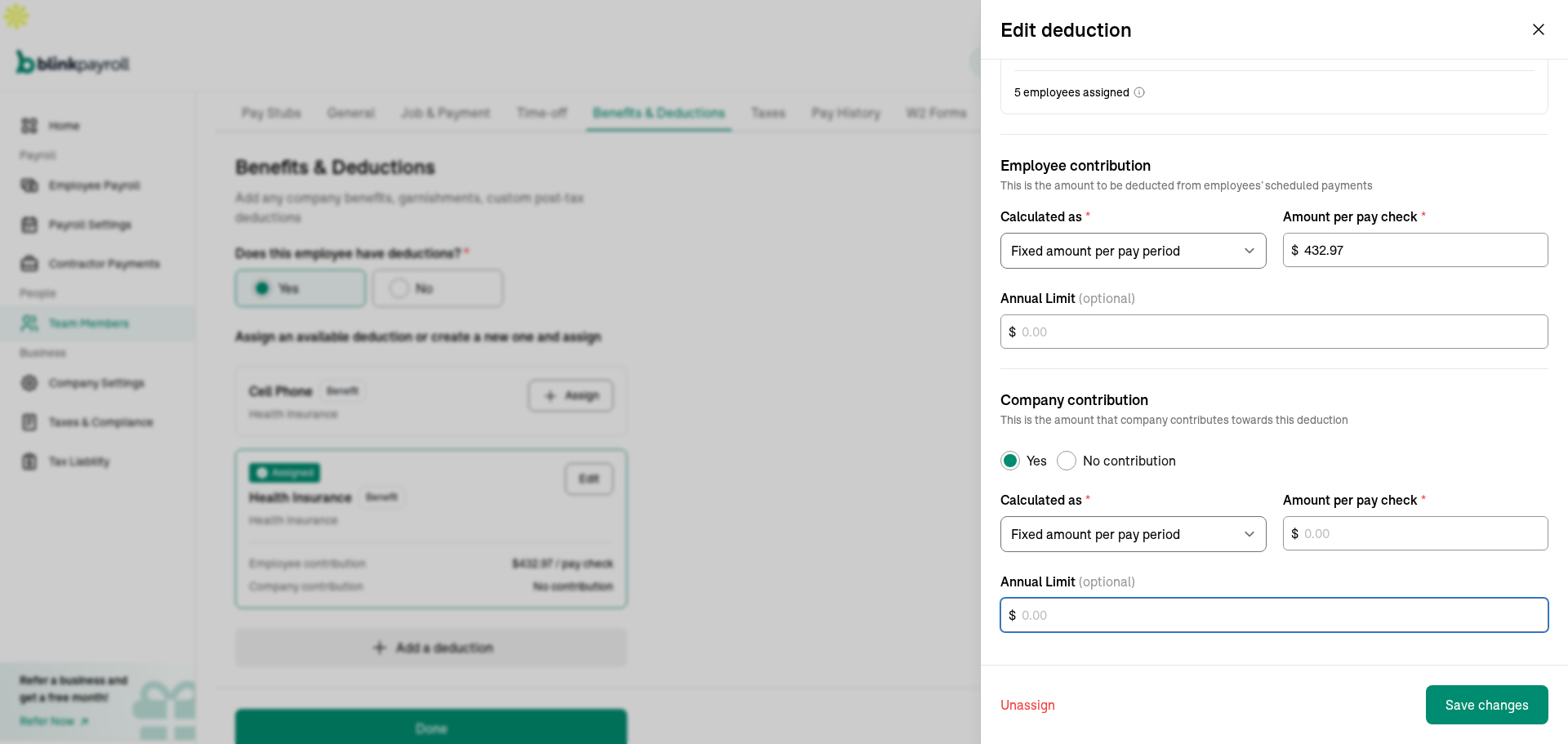
click at [1337, 625] on input "text" at bounding box center [1275, 614] width 548 height 34
click at [1347, 533] on input "text" at bounding box center [1416, 532] width 266 height 34
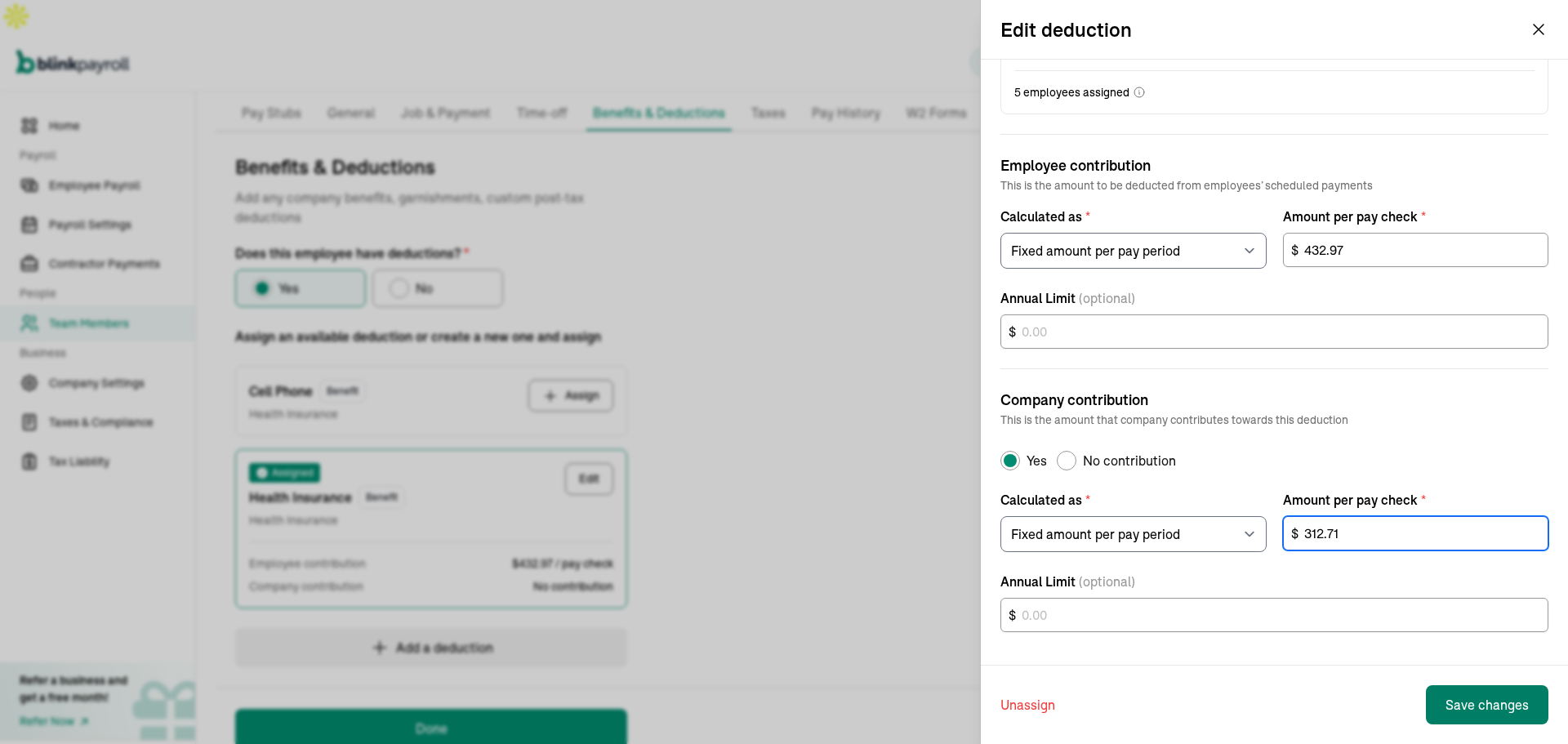
type input "312.71"
click at [1506, 699] on button "Save changes" at bounding box center [1487, 704] width 123 height 40
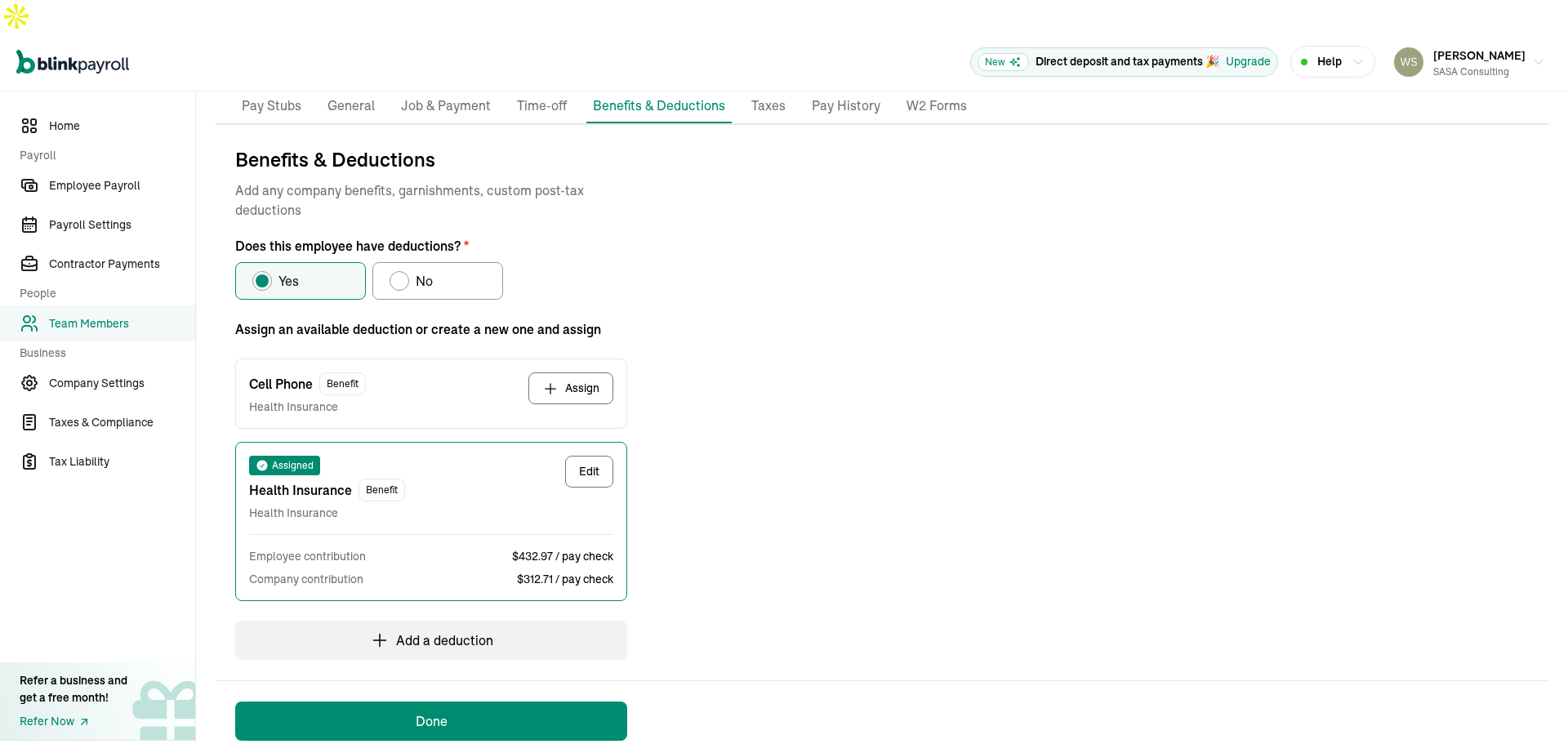
click at [569, 372] on button "Assign" at bounding box center [571, 388] width 85 height 32
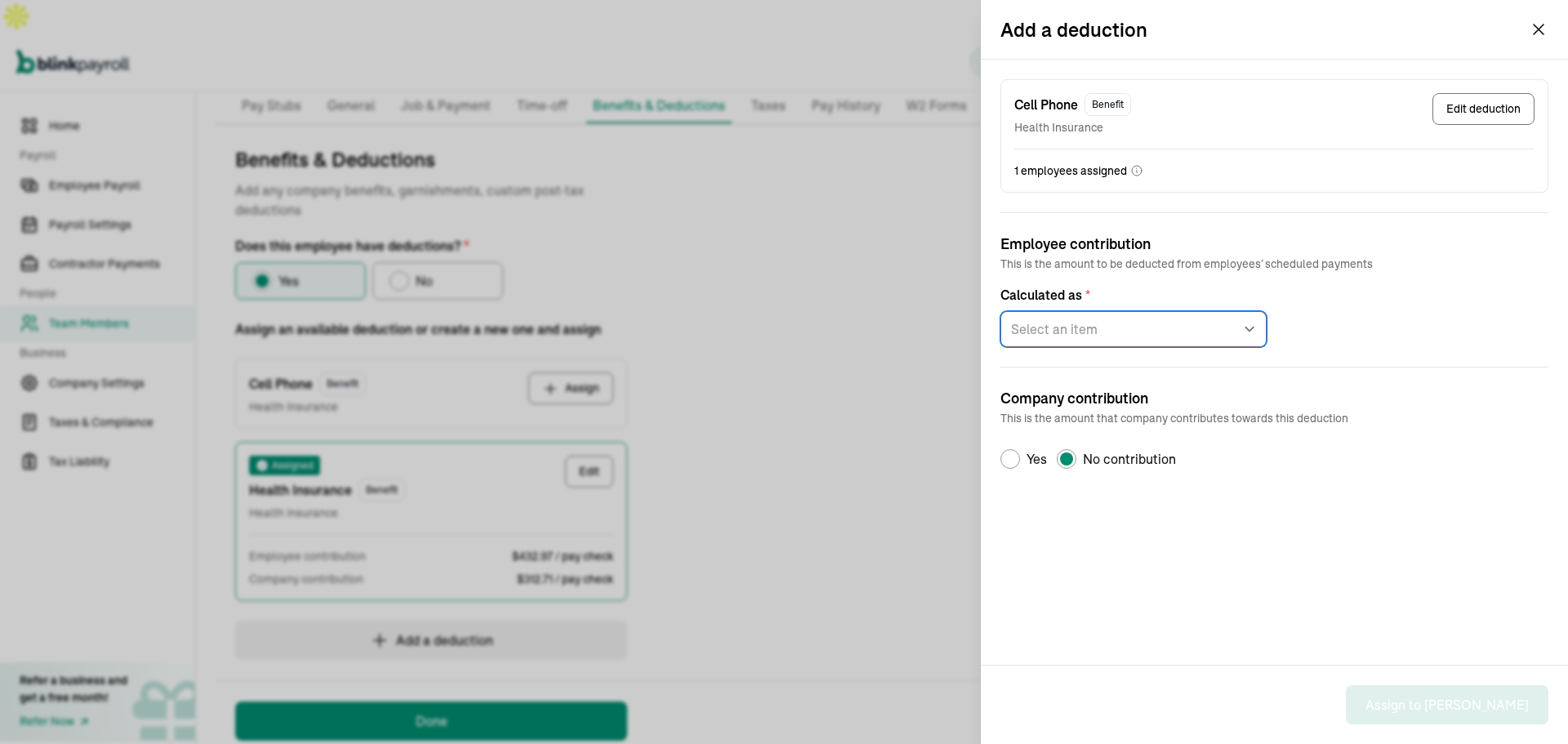
click at [1153, 327] on select "Select an item Fixed amount per pay period Percentage of gross pay" at bounding box center [1133, 329] width 266 height 36
select select "1"
click at [1001, 312] on select "Select an item Fixed amount per pay period Percentage of gross pay" at bounding box center [1133, 329] width 266 height 36
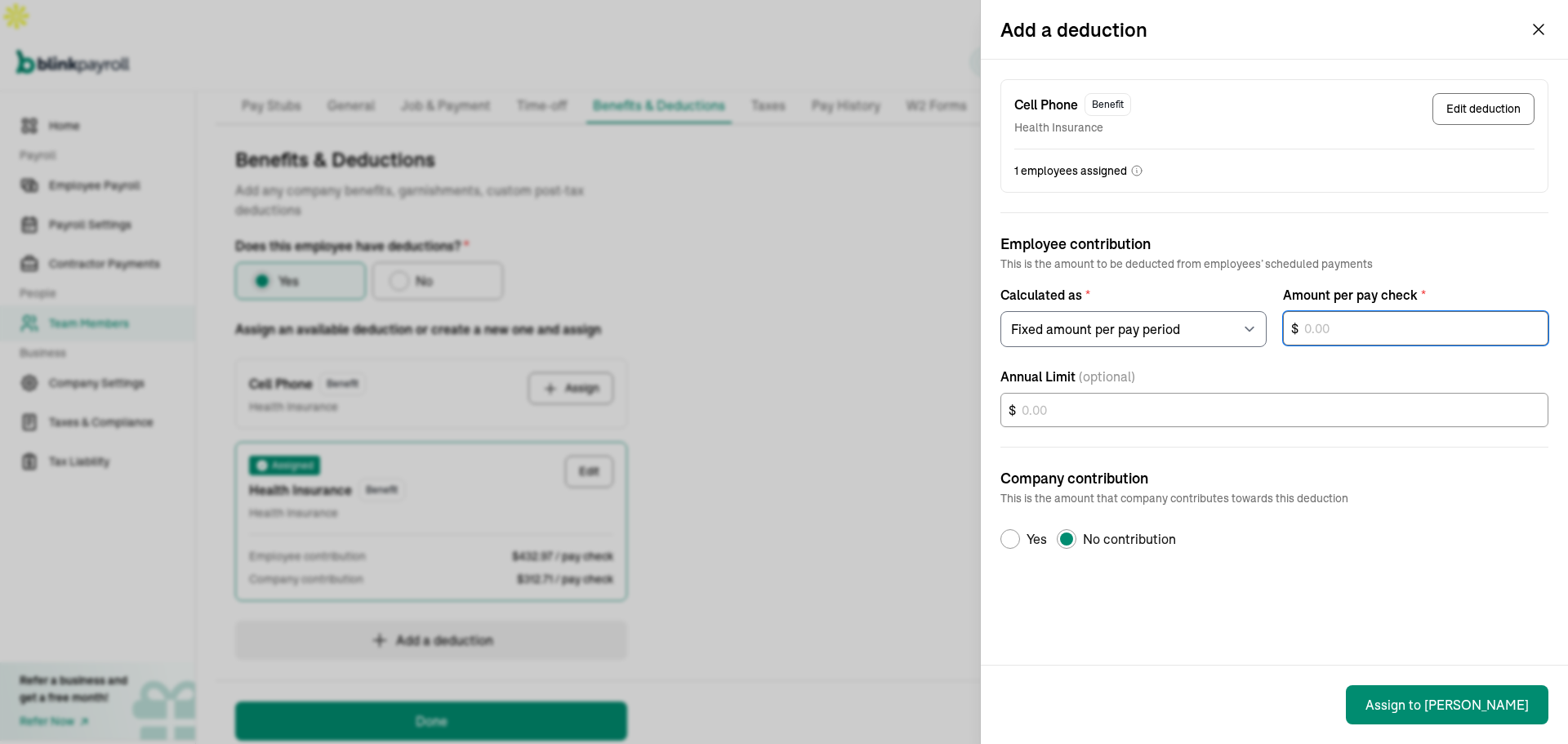
click at [1346, 339] on input "text" at bounding box center [1416, 328] width 266 height 34
type input "25.00"
click at [1537, 33] on icon "button" at bounding box center [1539, 29] width 19 height 19
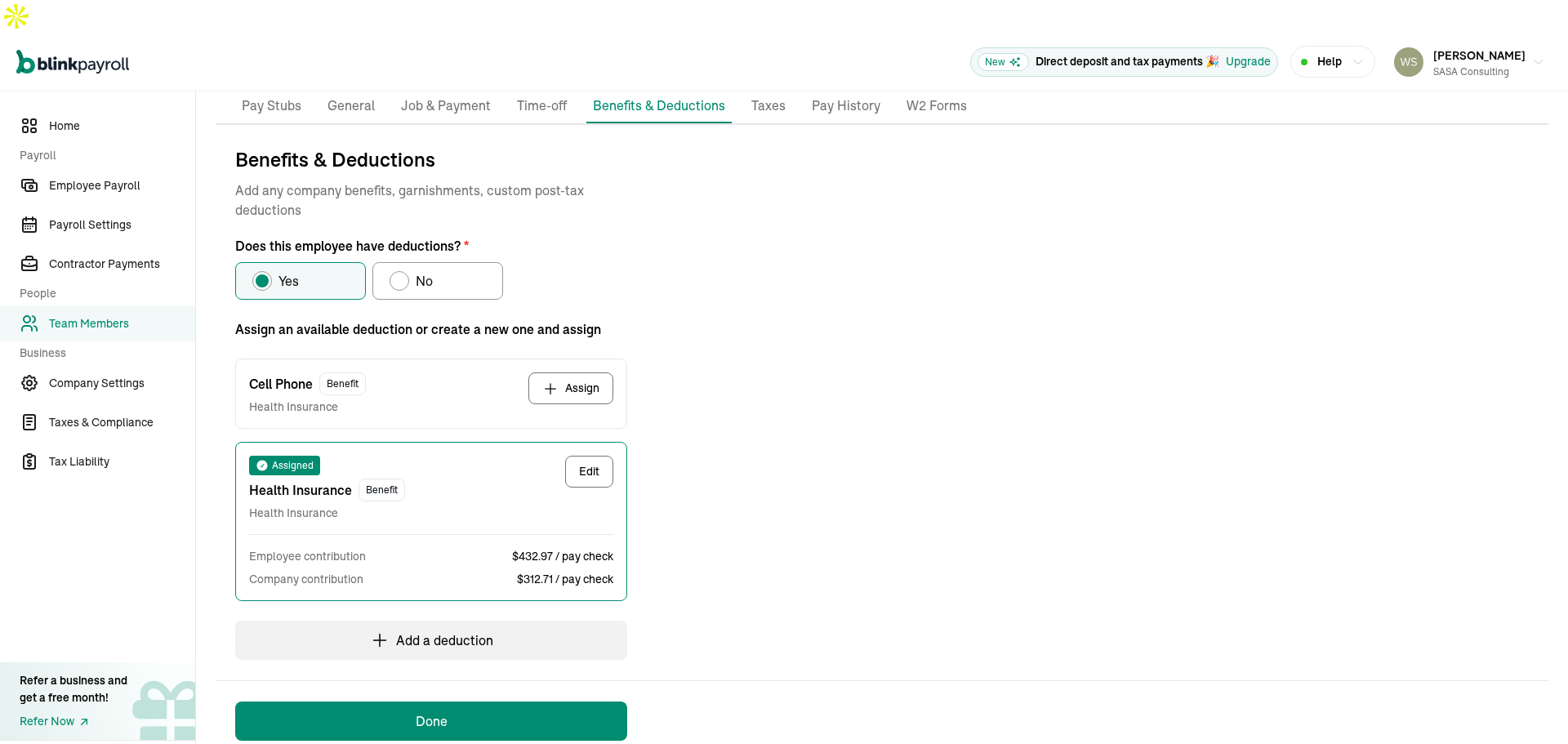
click at [571, 372] on button "Assign" at bounding box center [571, 388] width 85 height 32
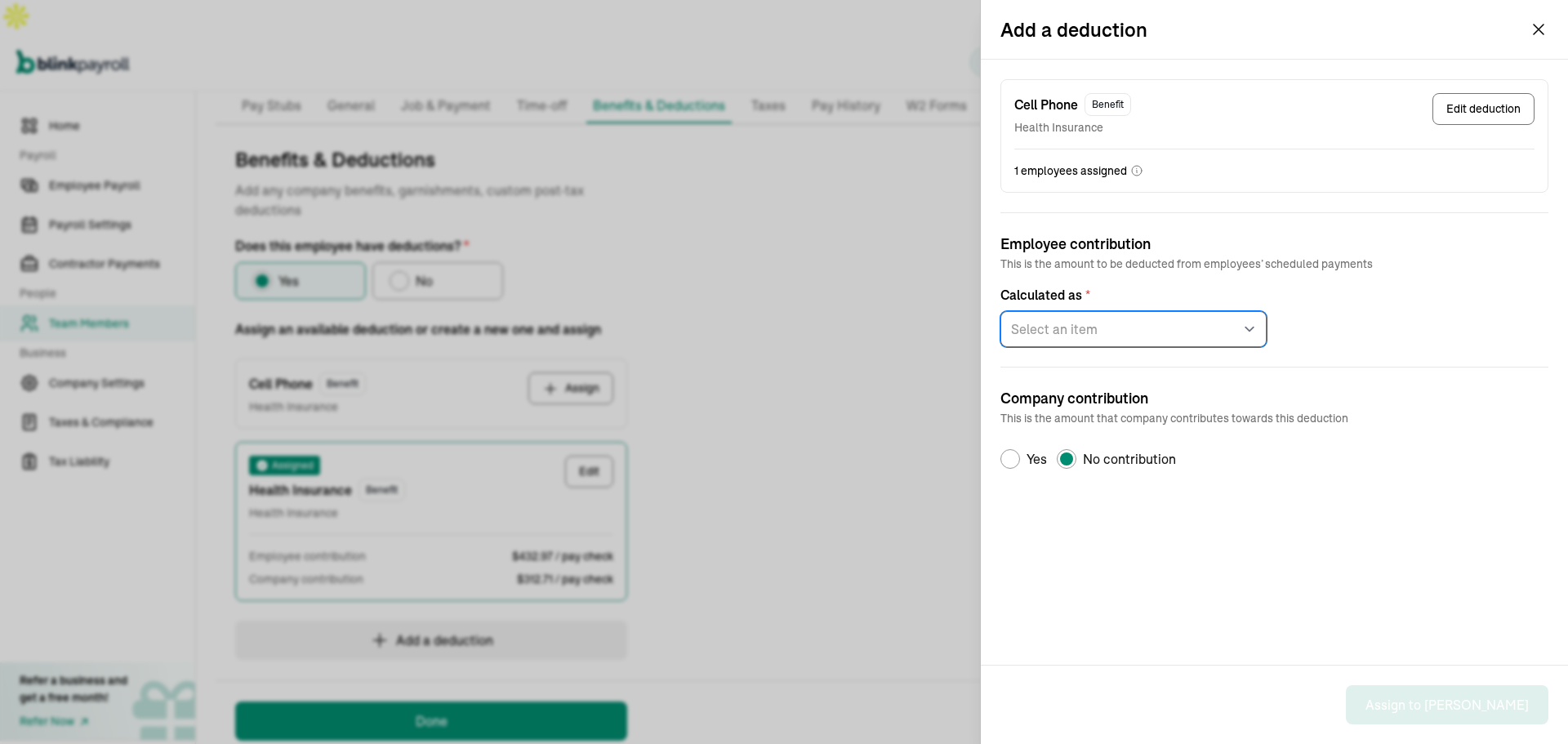
click at [1143, 331] on select "Select an item Fixed amount per pay period Percentage of gross pay" at bounding box center [1133, 329] width 266 height 36
click at [1011, 458] on div "Default Radio Group Label" at bounding box center [1010, 460] width 14 height 14
click at [1011, 458] on input "Yes" at bounding box center [1007, 460] width 14 height 14
radio input "true"
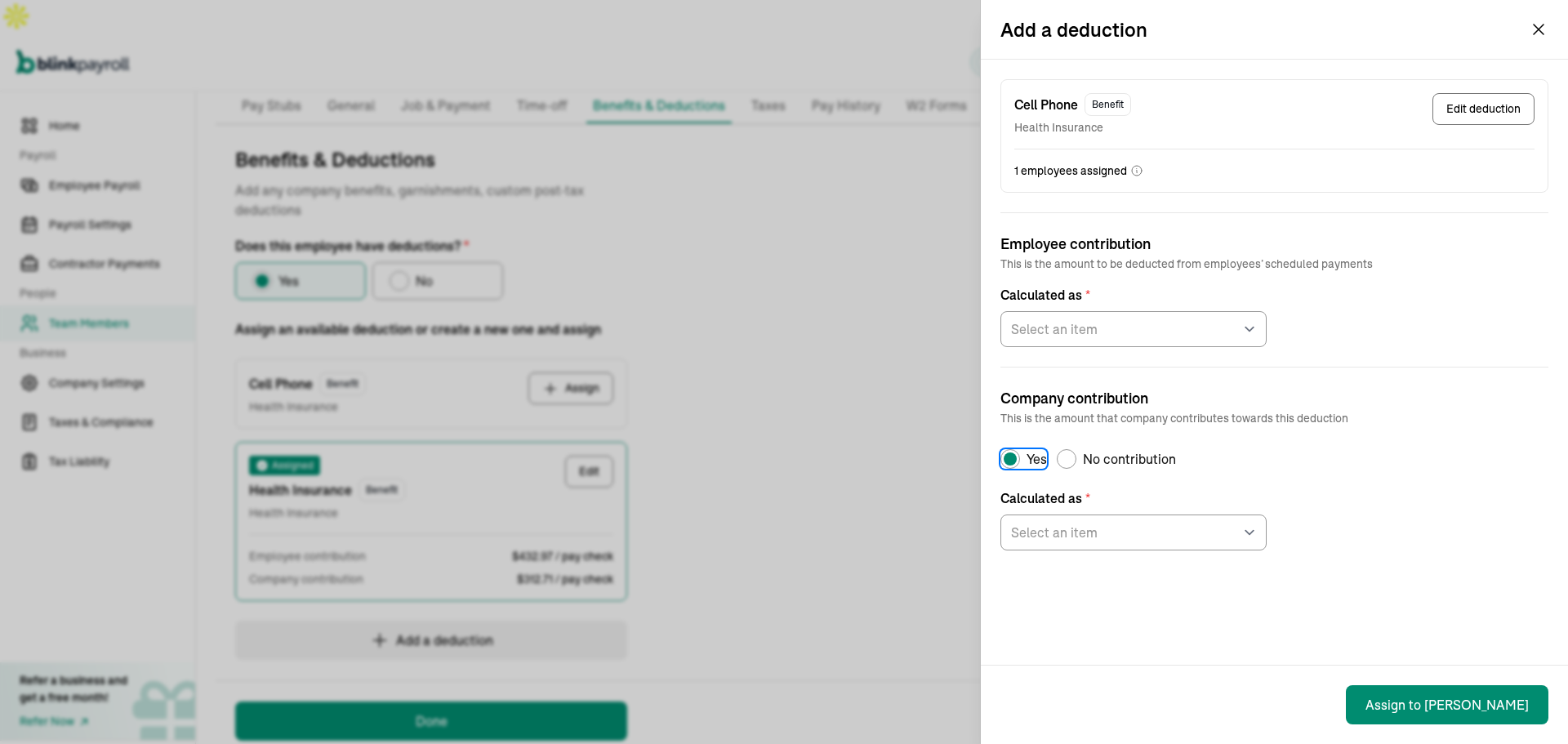
click at [1541, 26] on icon "button" at bounding box center [1539, 29] width 19 height 19
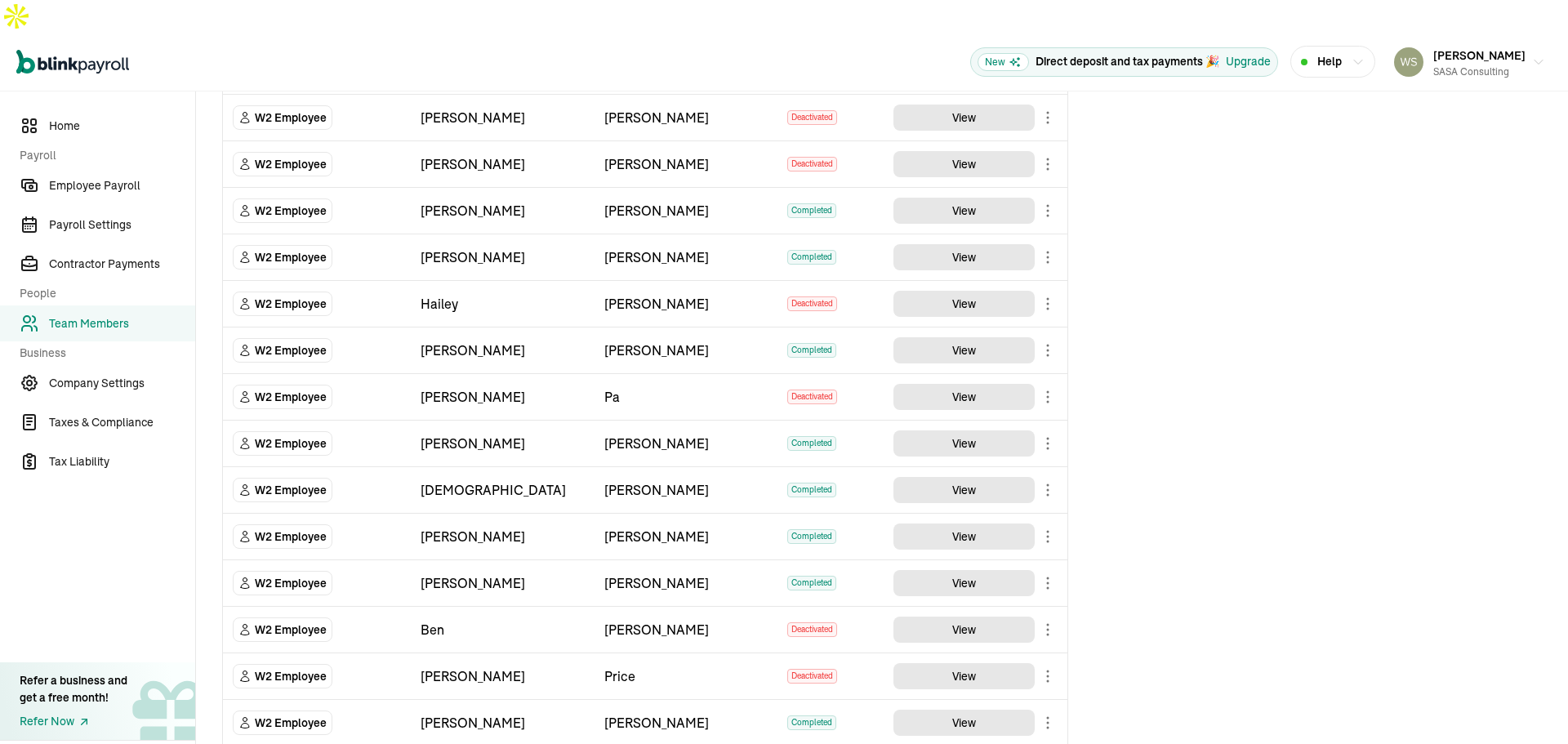
scroll to position [336, 0]
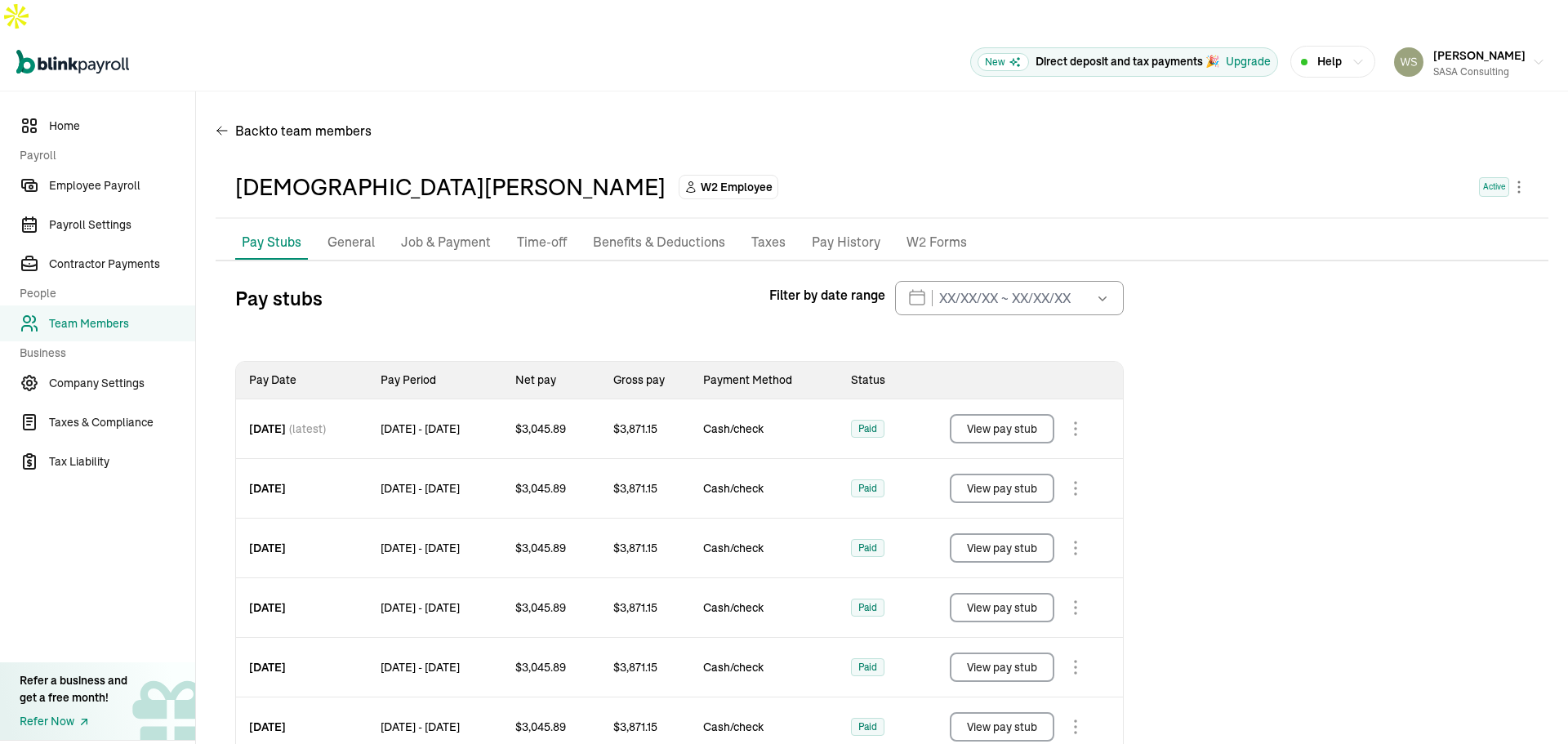
click at [707, 232] on p "Benefits & Deductions" at bounding box center [659, 243] width 133 height 21
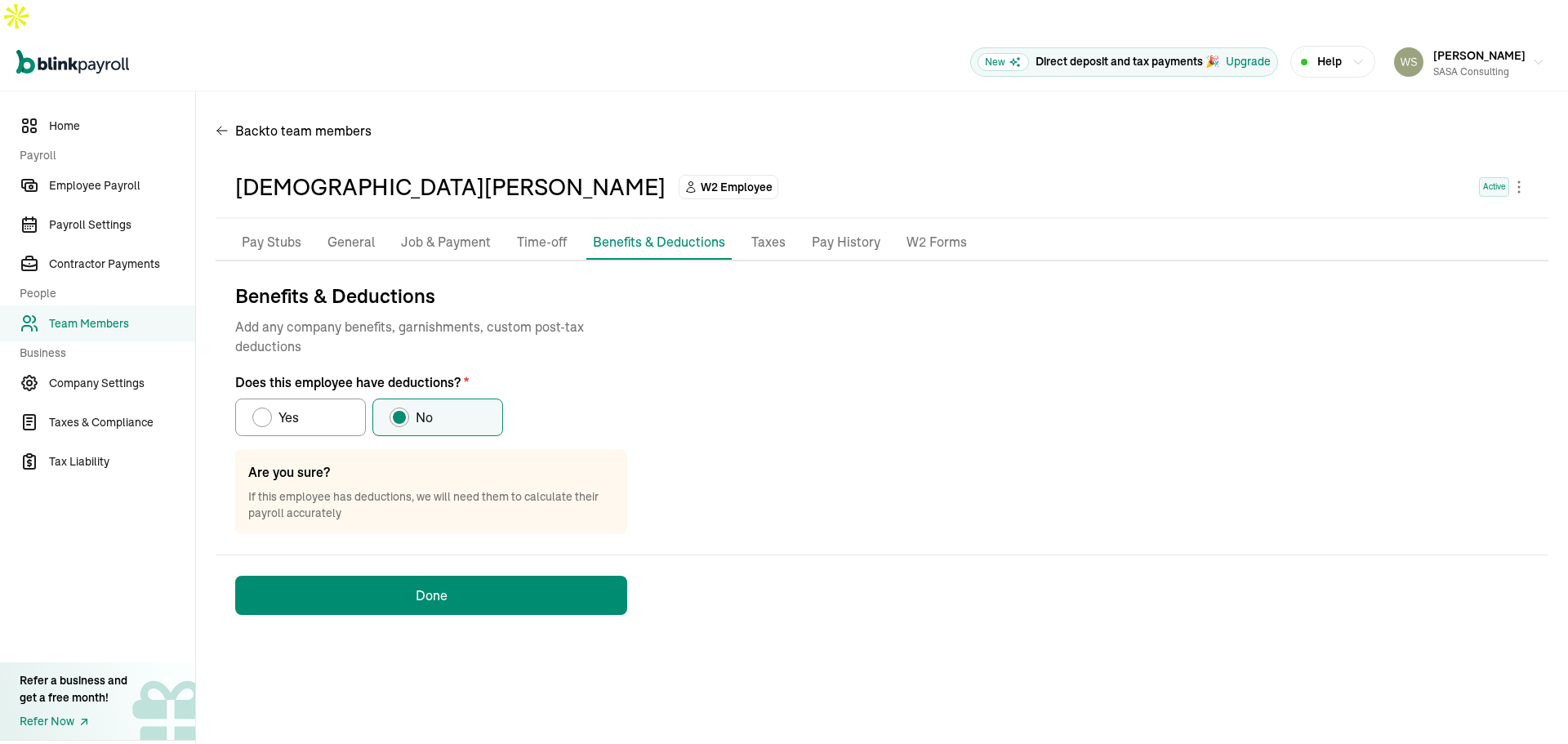
click at [312, 399] on label "Yes" at bounding box center [300, 417] width 131 height 38
click at [264, 406] on input "Yes" at bounding box center [258, 413] width 14 height 14
radio input "true"
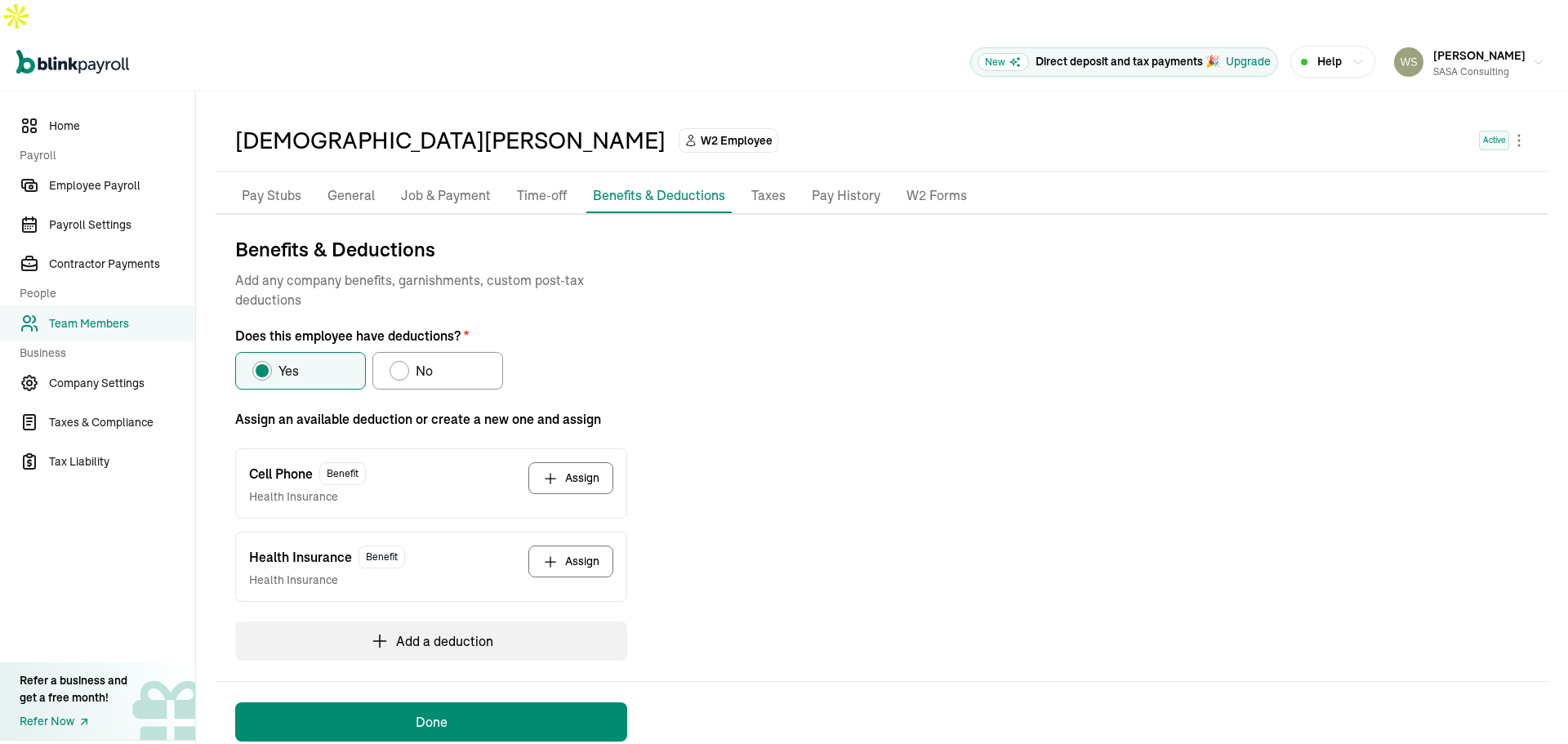
scroll to position [47, 0]
click at [561, 545] on button "Assign" at bounding box center [571, 560] width 85 height 32
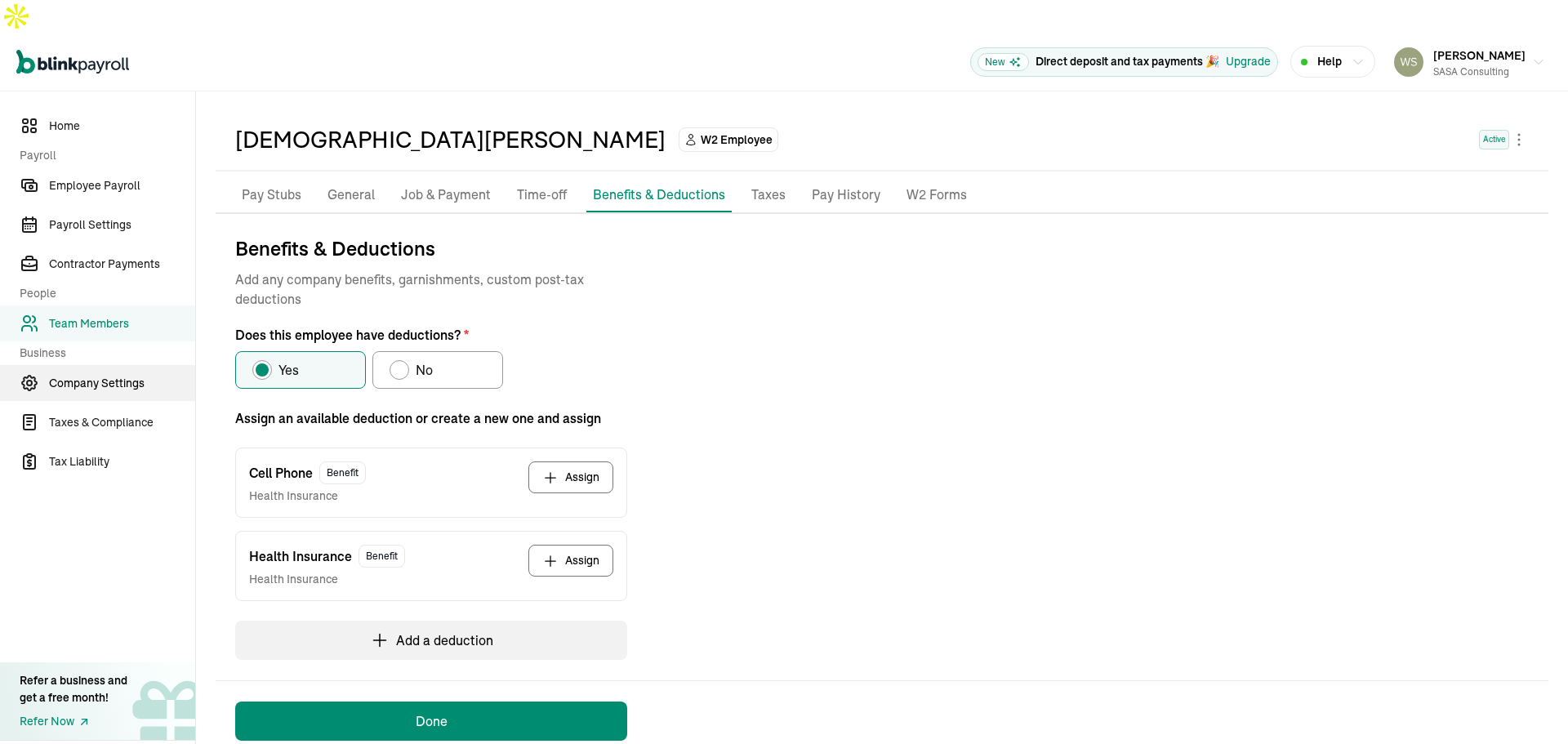
click at [105, 374] on span "Company Settings" at bounding box center [122, 383] width 146 height 17
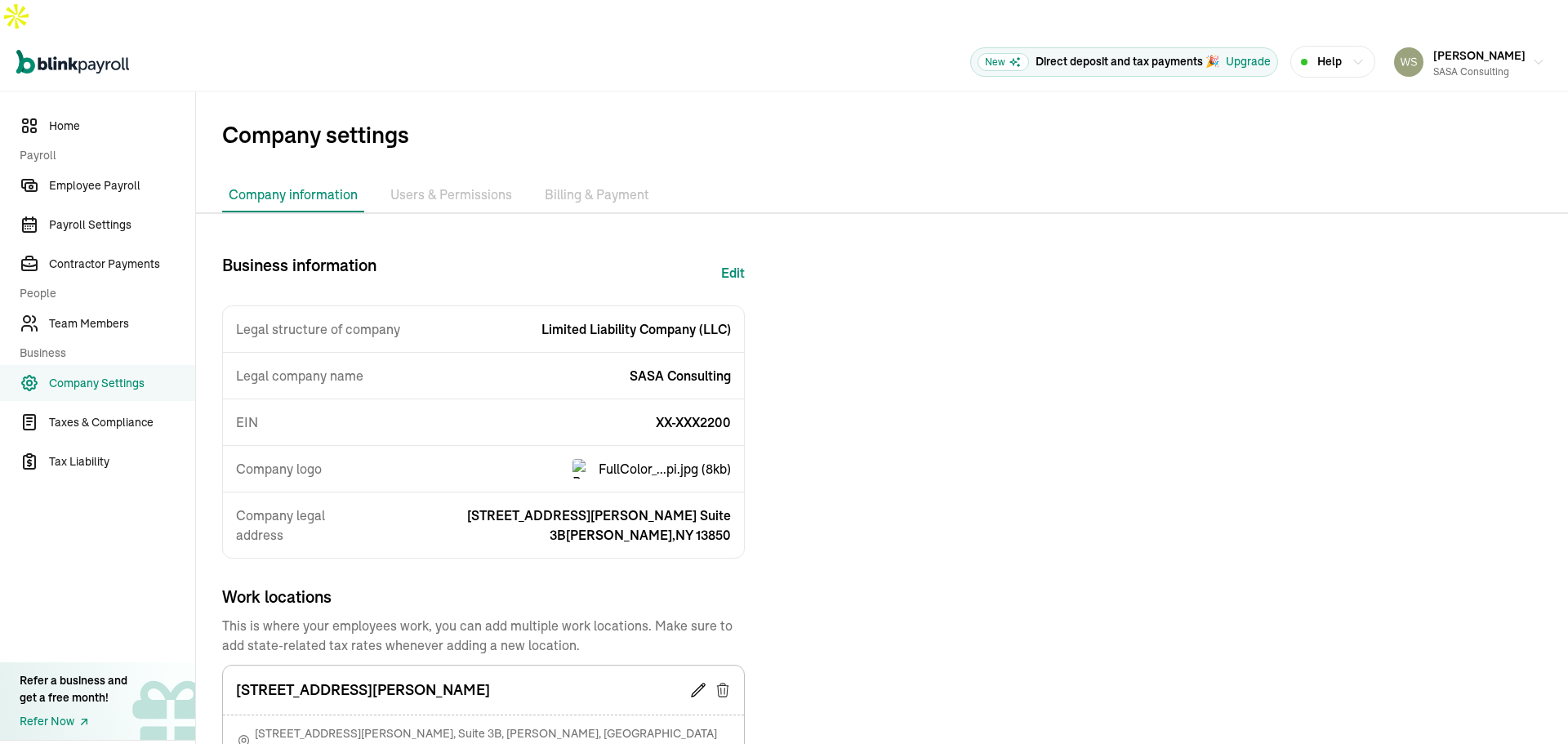
click at [622, 178] on li "Billing & Payment" at bounding box center [597, 194] width 118 height 34
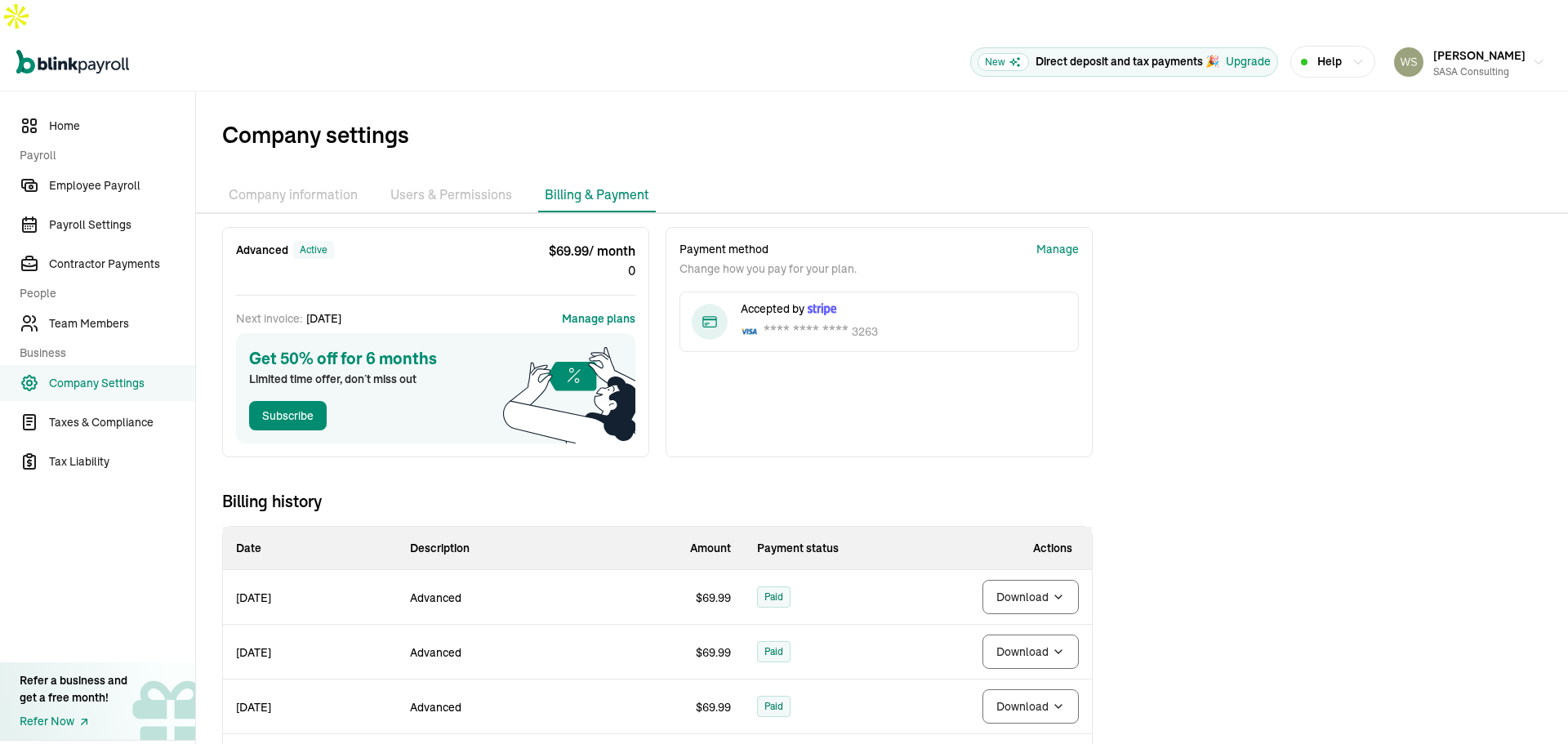
click at [429, 178] on li "Users & Permissions" at bounding box center [451, 194] width 135 height 34
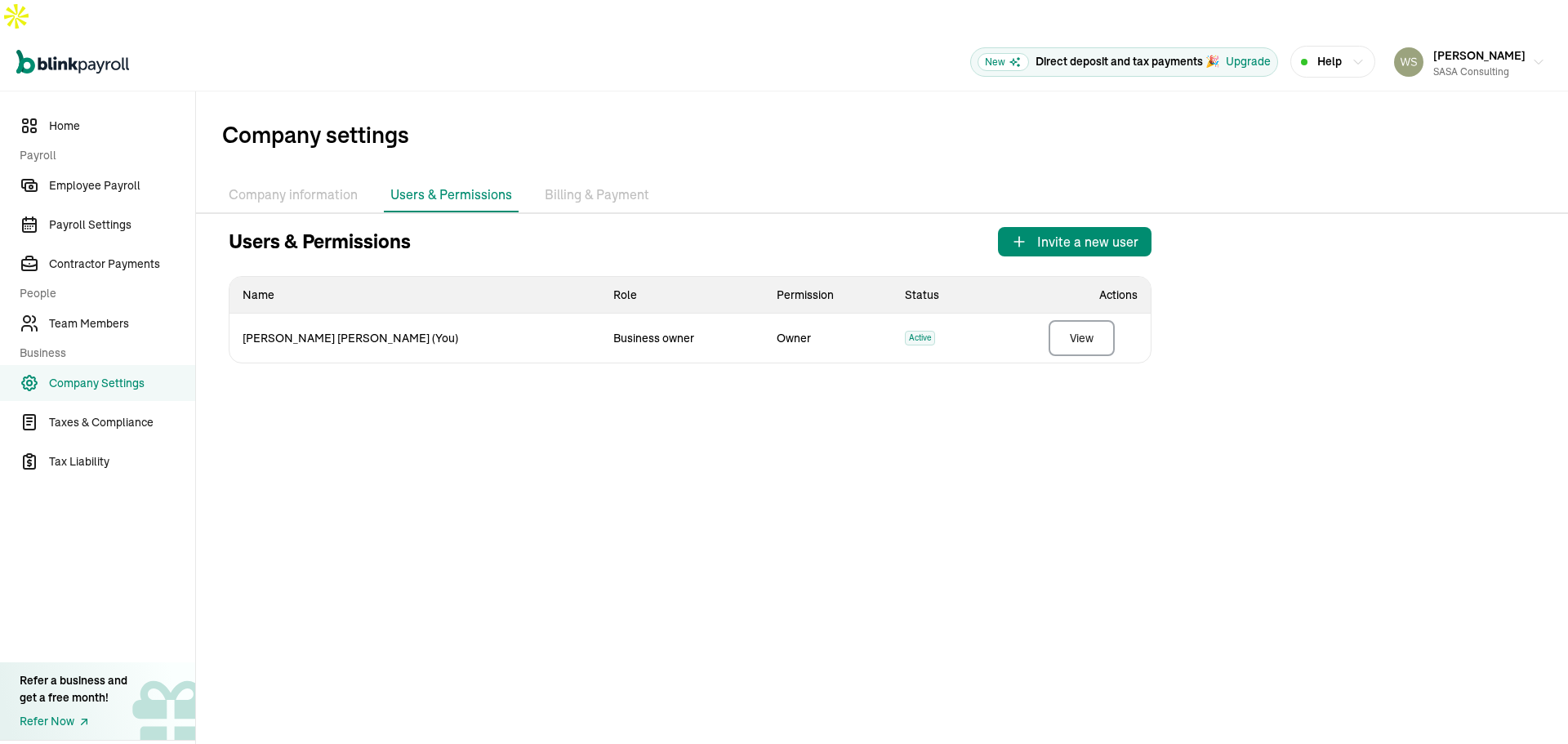
click at [327, 178] on li "Company information" at bounding box center [293, 194] width 142 height 34
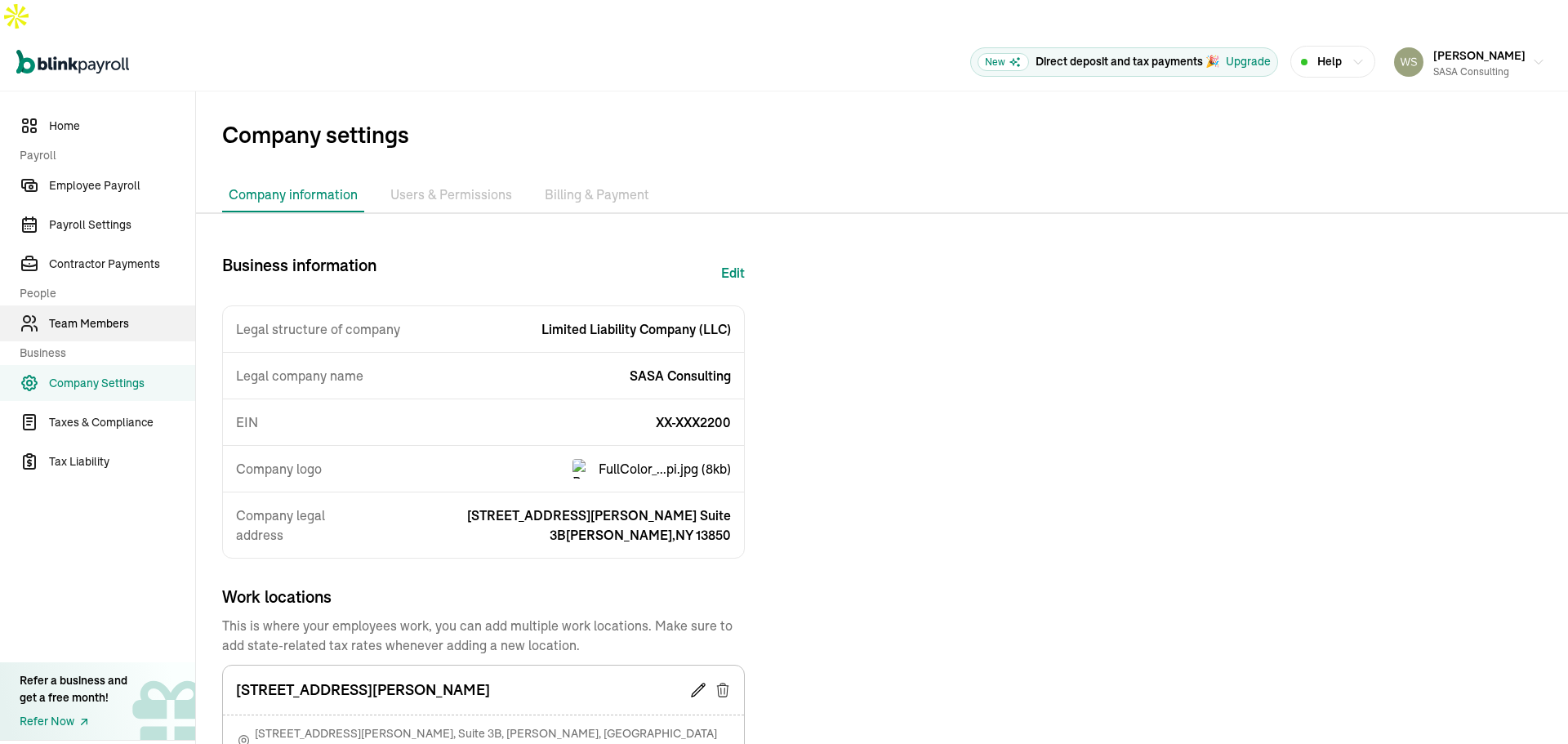
click at [77, 315] on span "Team Members" at bounding box center [122, 324] width 146 height 17
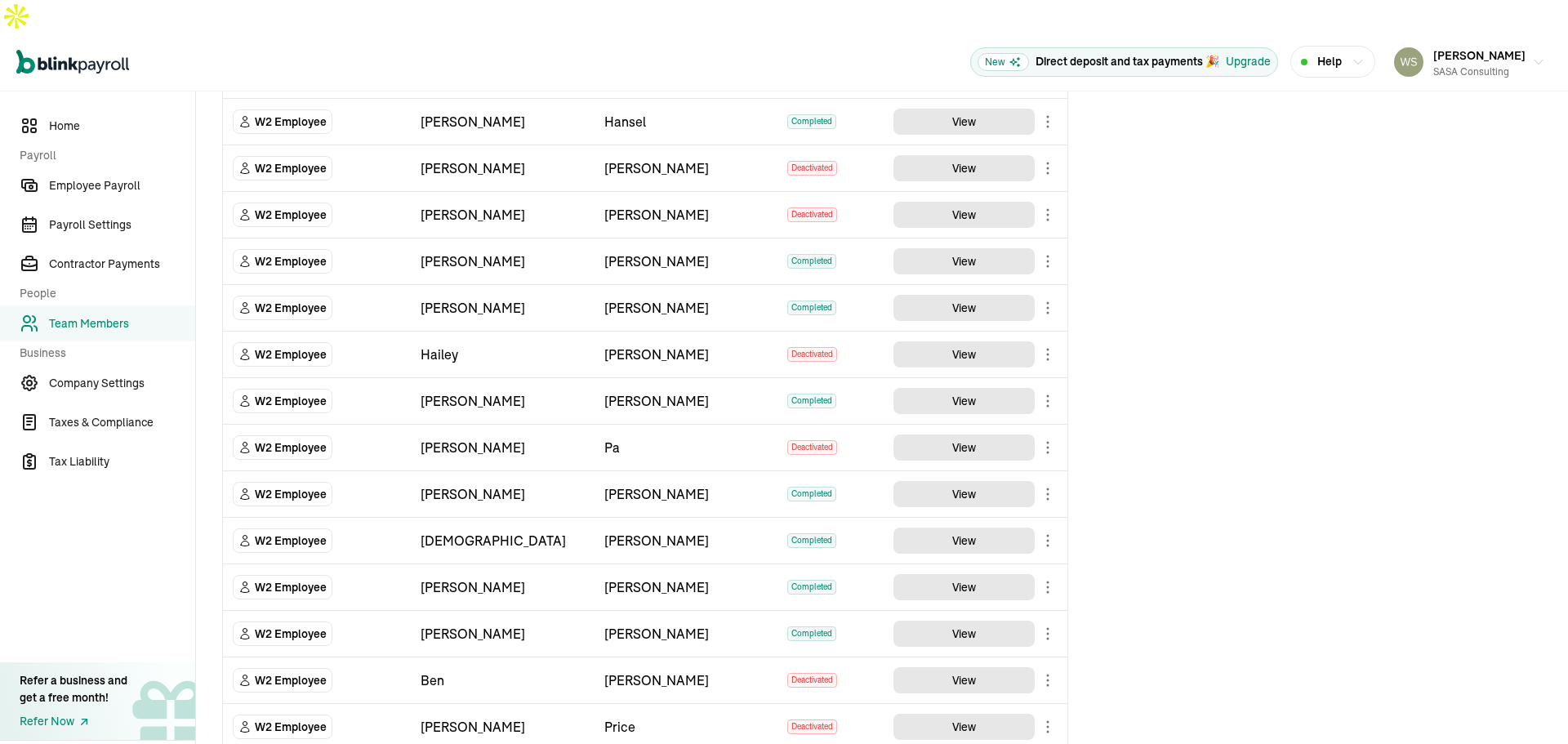
scroll to position [408, 0]
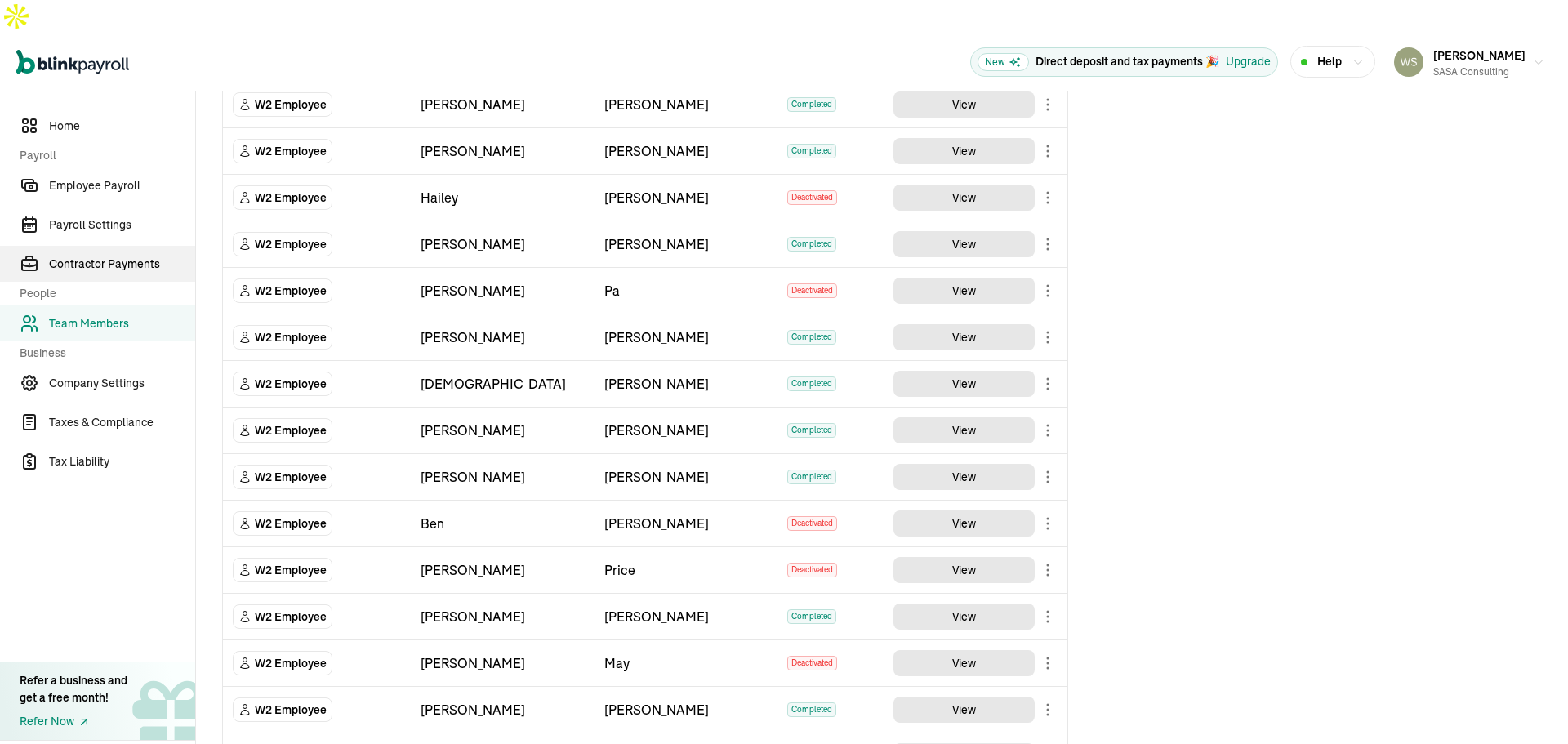
click at [148, 255] on span "Contractor Payments" at bounding box center [122, 264] width 146 height 17
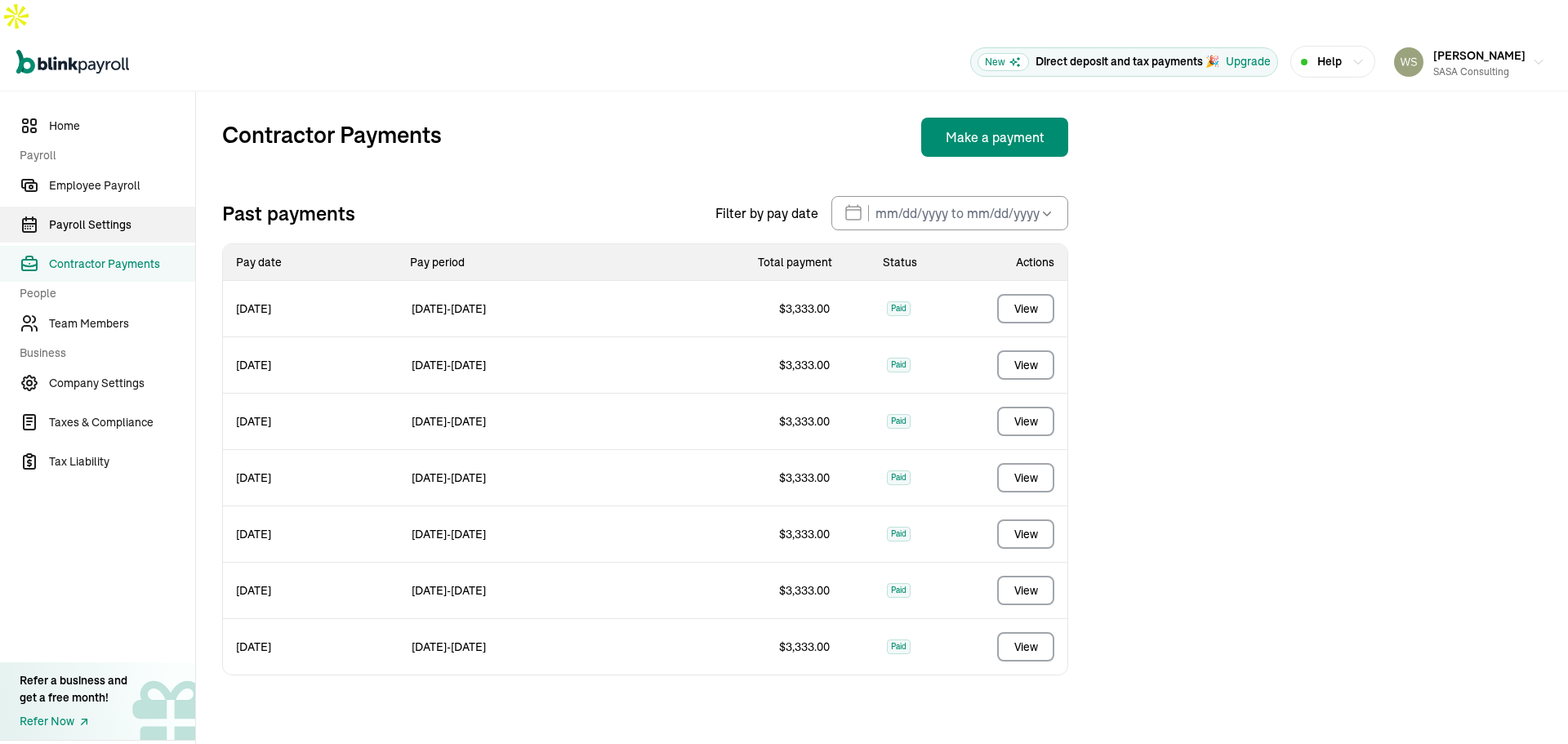
click at [81, 217] on span "Payroll Settings" at bounding box center [122, 225] width 146 height 17
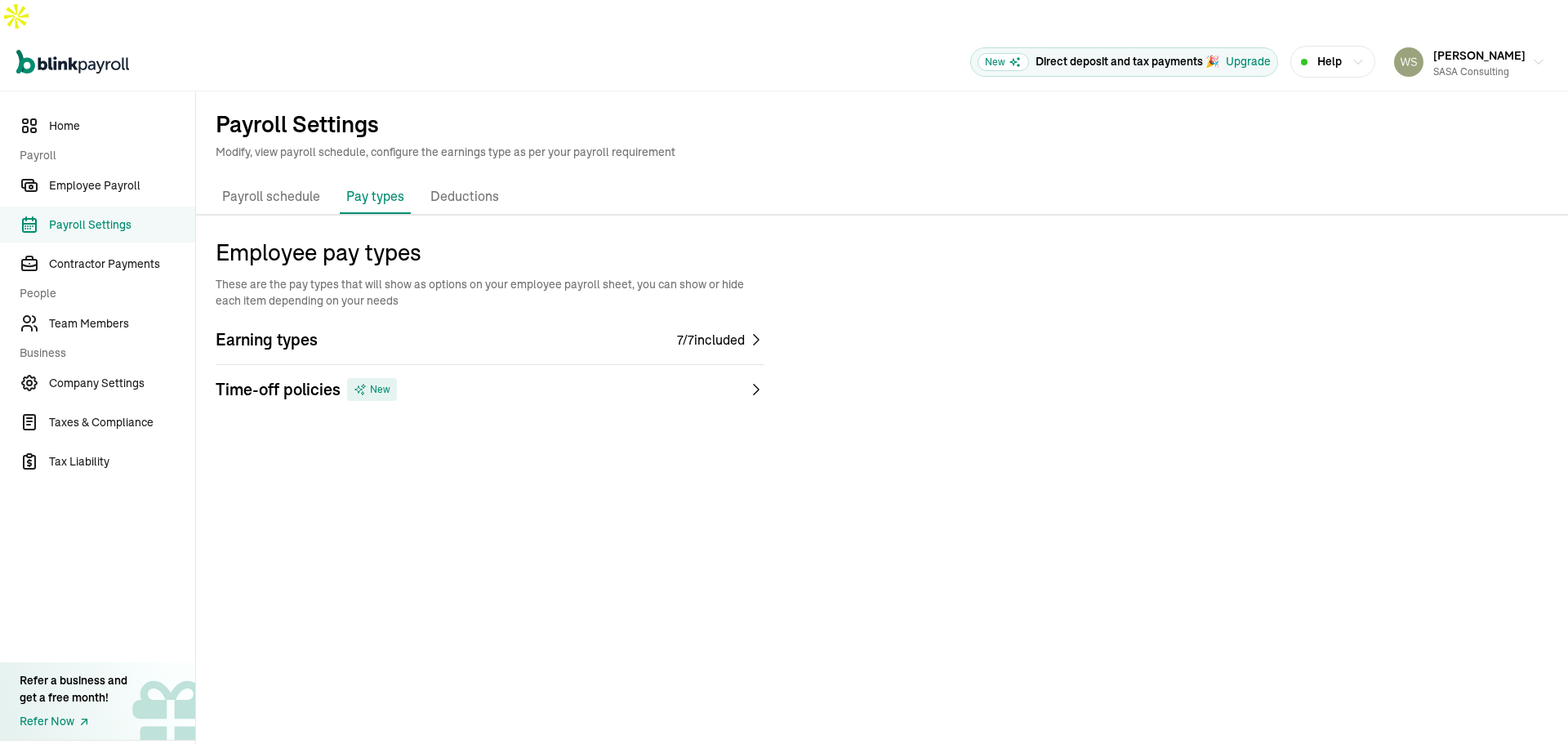
click at [477, 186] on p "Deductions" at bounding box center [465, 196] width 69 height 21
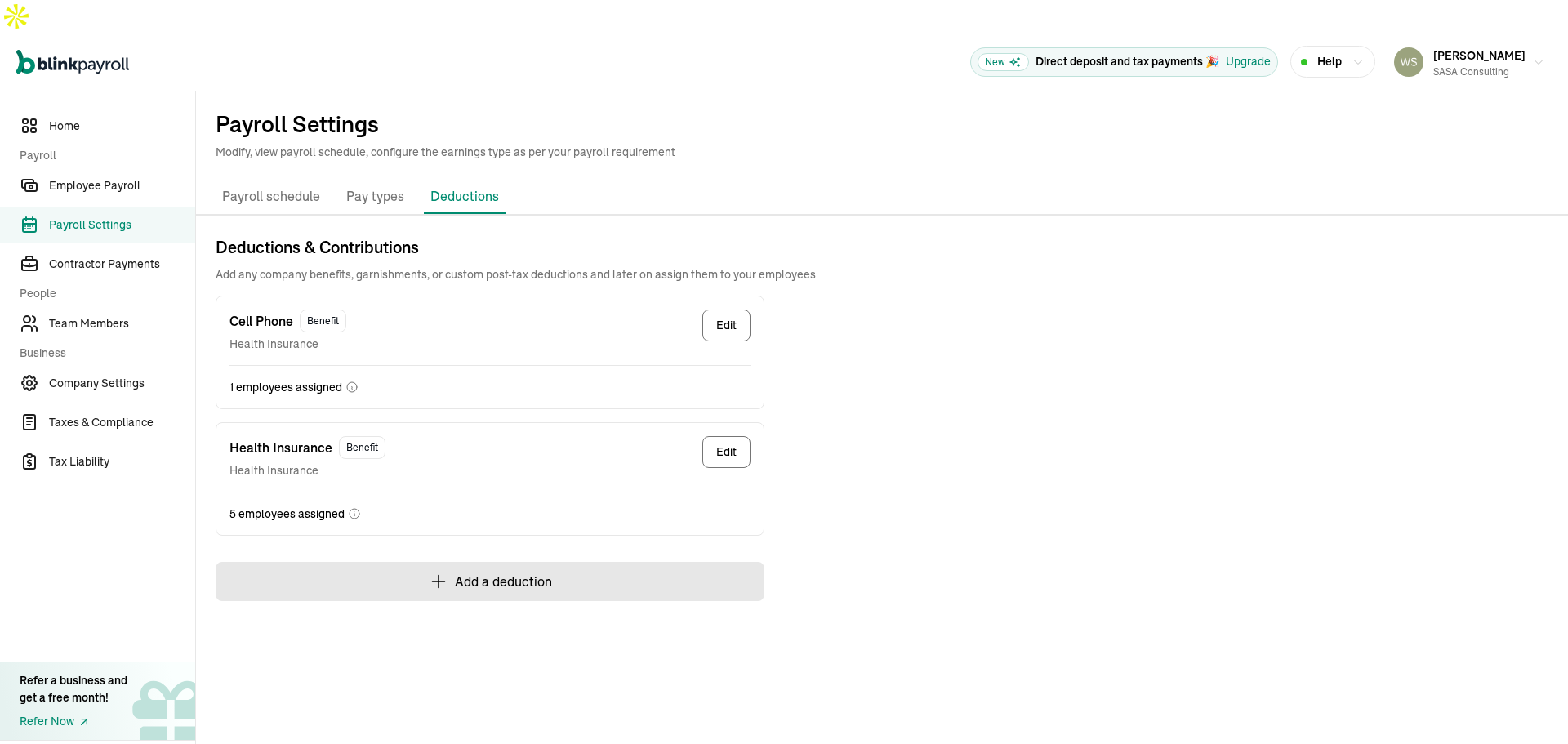
click at [496, 562] on button "Add a deduction" at bounding box center [490, 581] width 549 height 40
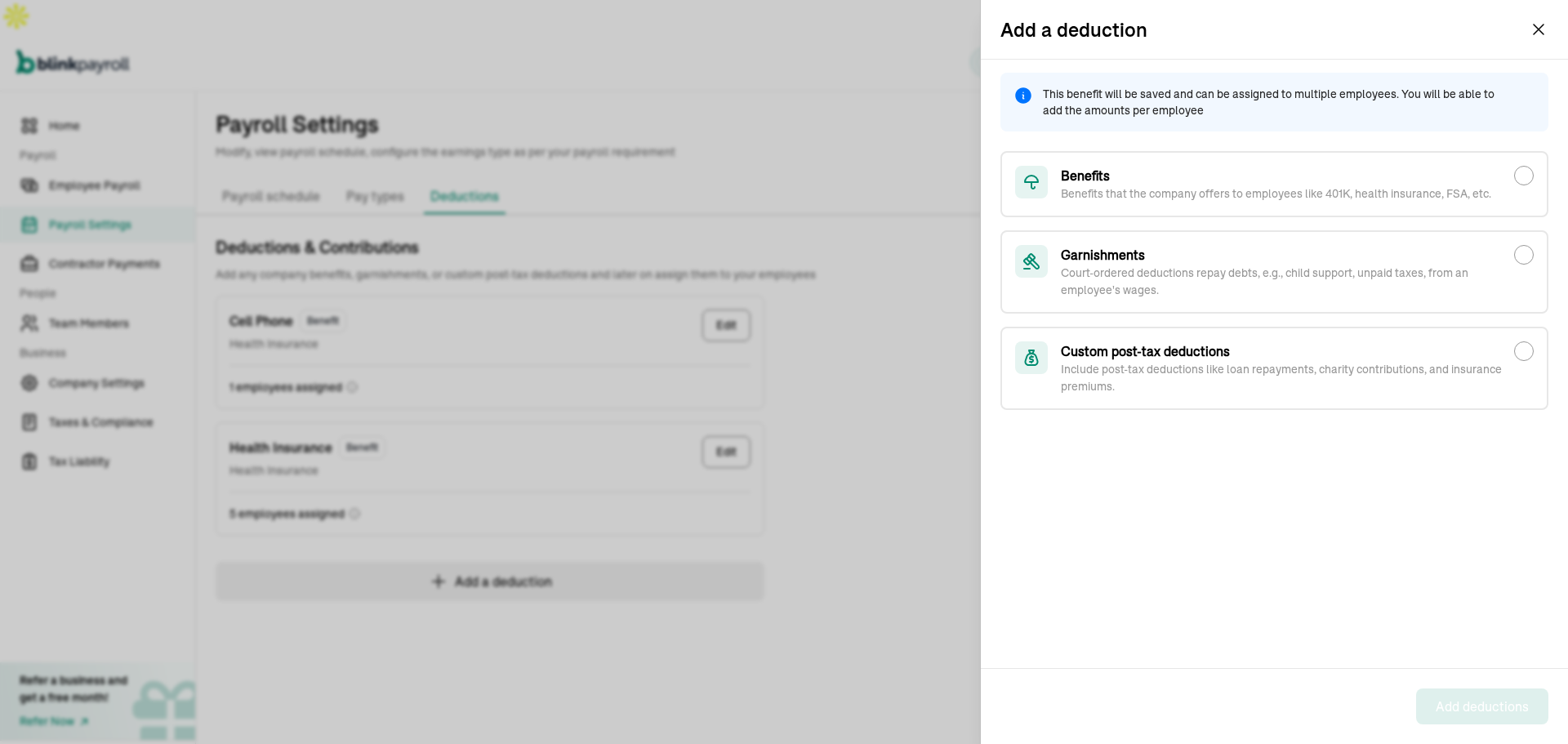
click at [1122, 176] on h3 "Benefits" at bounding box center [1276, 175] width 431 height 19
click at [1515, 176] on input "Benefits Benefits that the company offers to employees like 401K, health insura…" at bounding box center [1524, 175] width 19 height 19
radio input "true"
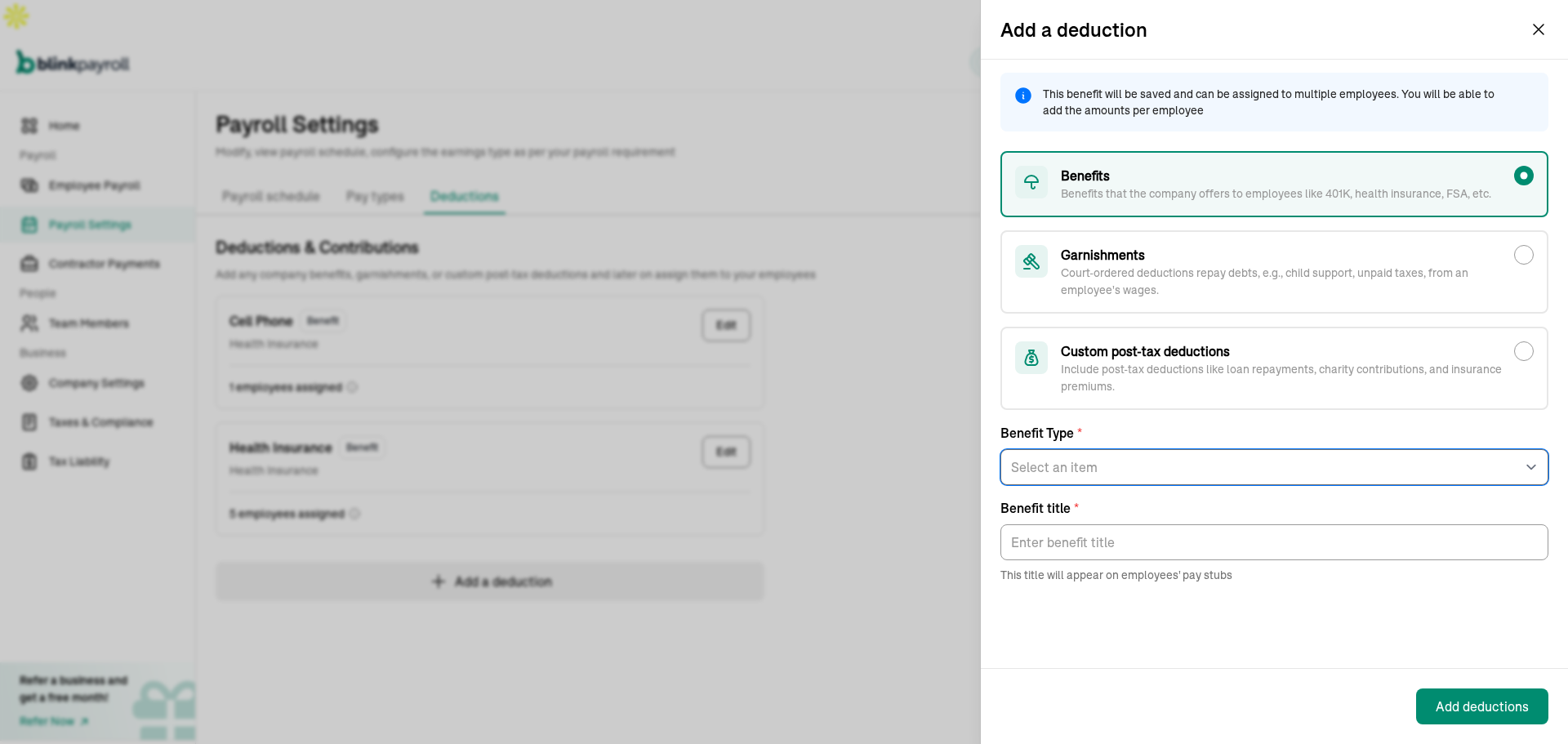
click at [1085, 470] on select "Select an item Health Insurance Vision Insurance Dental Insurance FSA Dependent…" at bounding box center [1275, 466] width 548 height 36
select select "3"
click at [1001, 449] on select "Select an item Health Insurance Vision Insurance Dental Insurance FSA Dependent…" at bounding box center [1275, 466] width 548 height 36
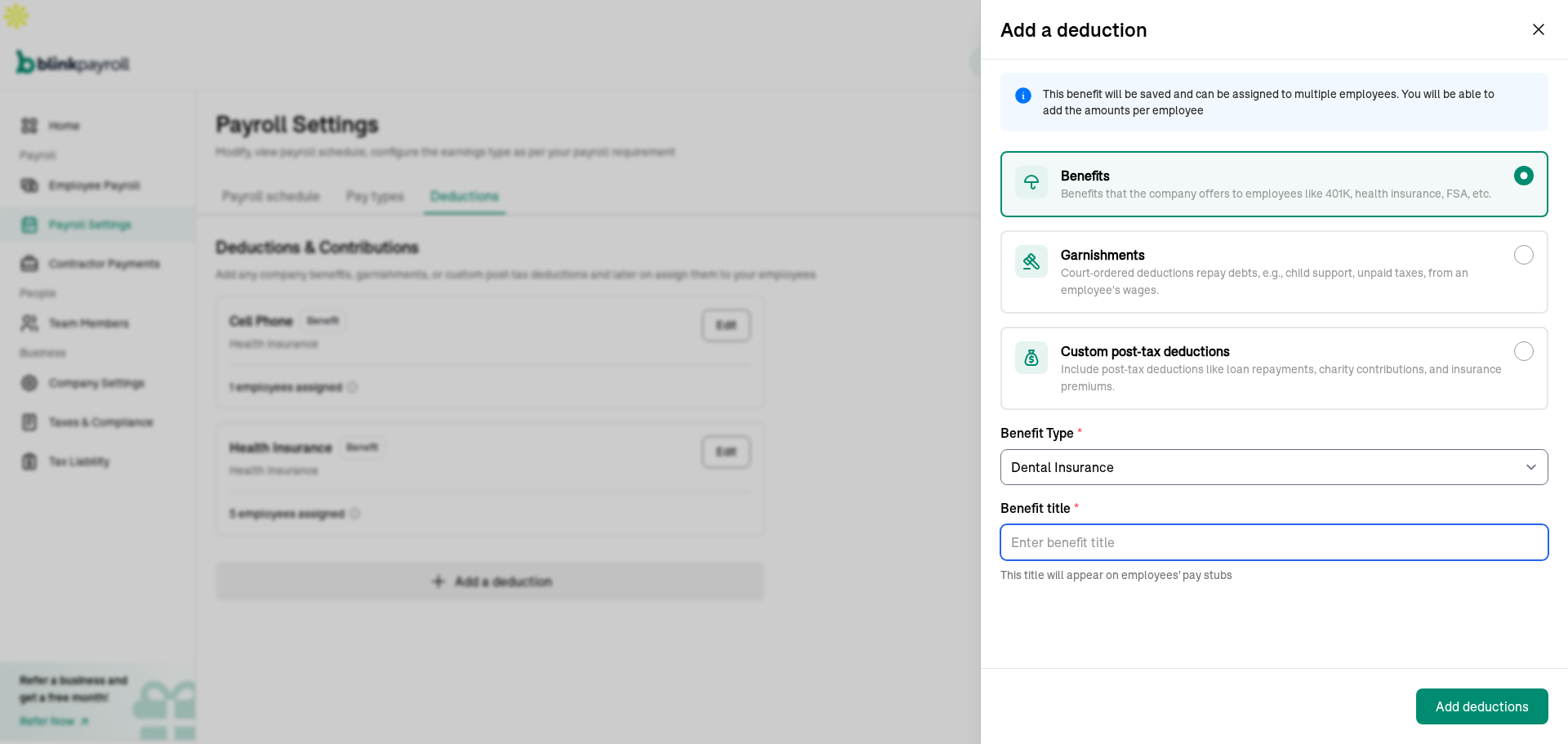
click at [1081, 545] on input "Benefit title *" at bounding box center [1275, 542] width 548 height 36
type input "Dental Insurance"
click at [1462, 693] on button "Add deductions" at bounding box center [1482, 705] width 133 height 36
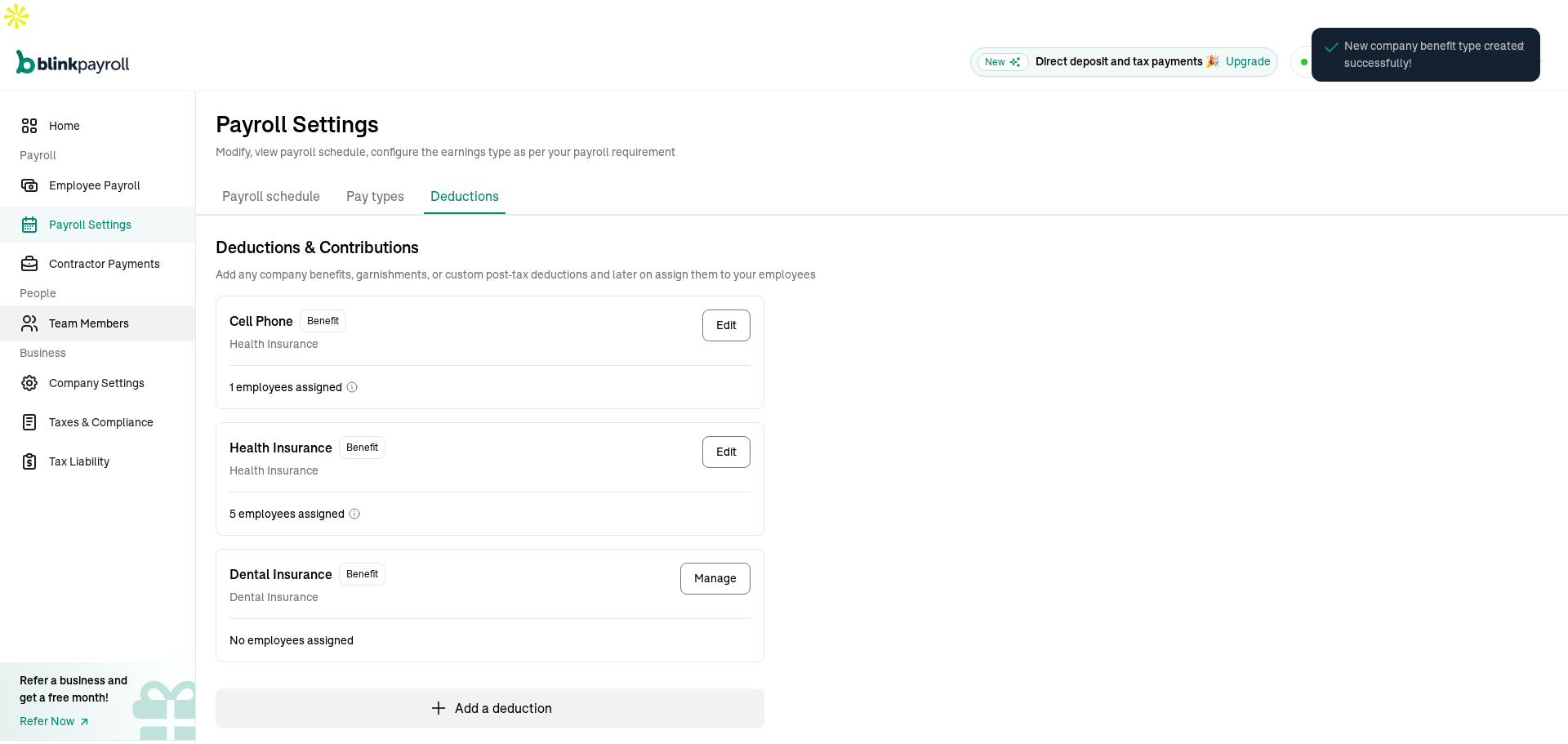
click at [119, 306] on link "Team Members" at bounding box center [98, 323] width 196 height 36
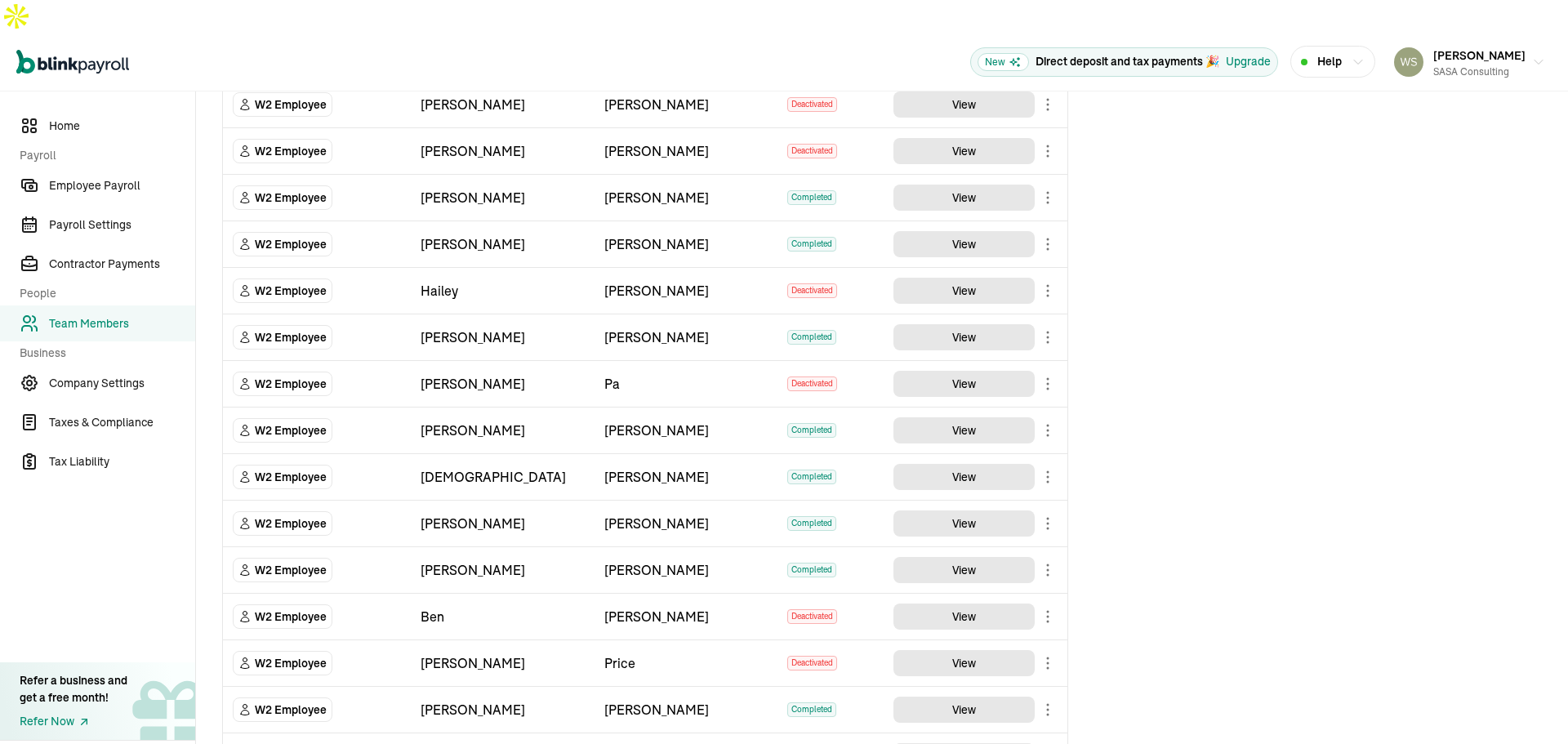
scroll to position [479, 0]
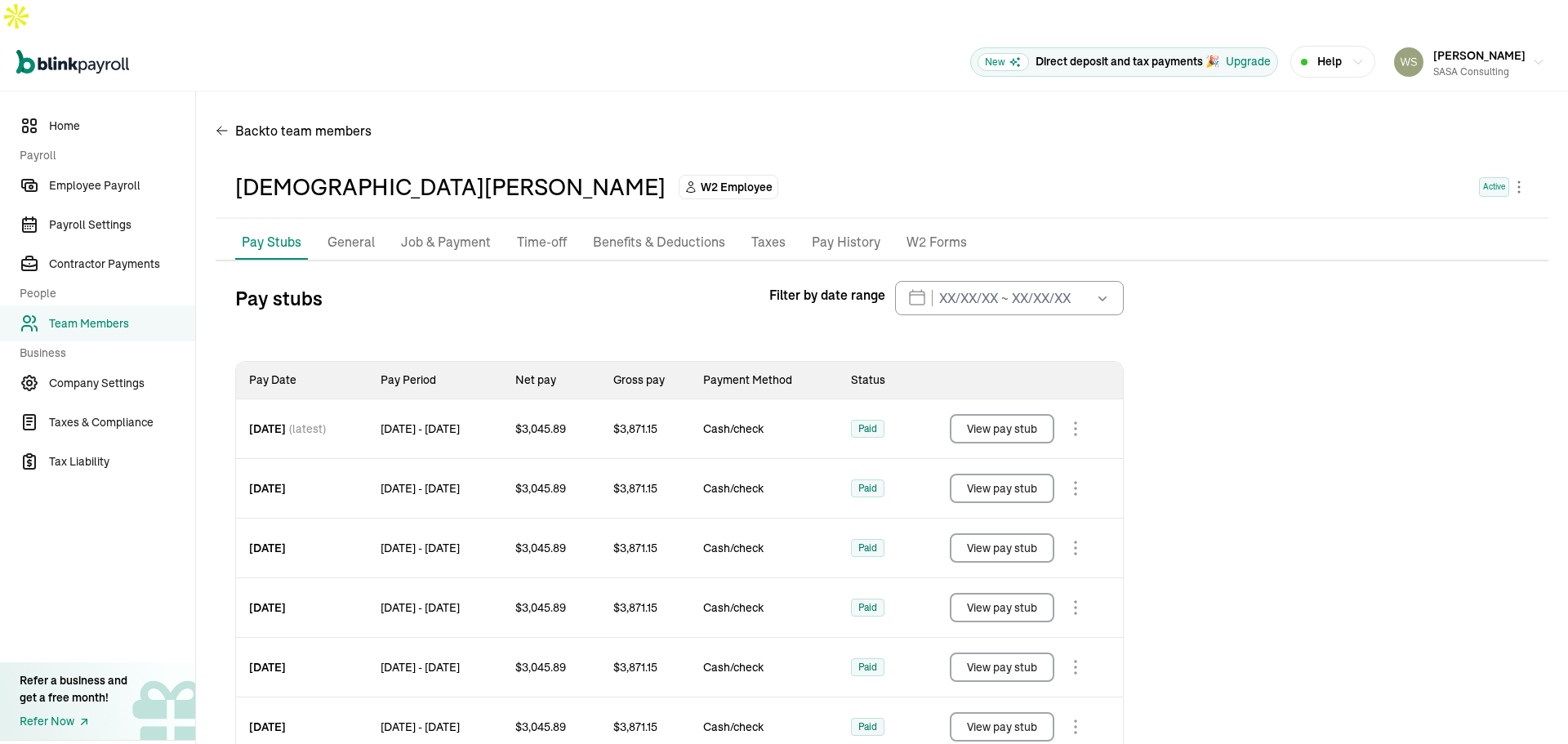
click at [648, 232] on p "Benefits & Deductions" at bounding box center [659, 243] width 133 height 21
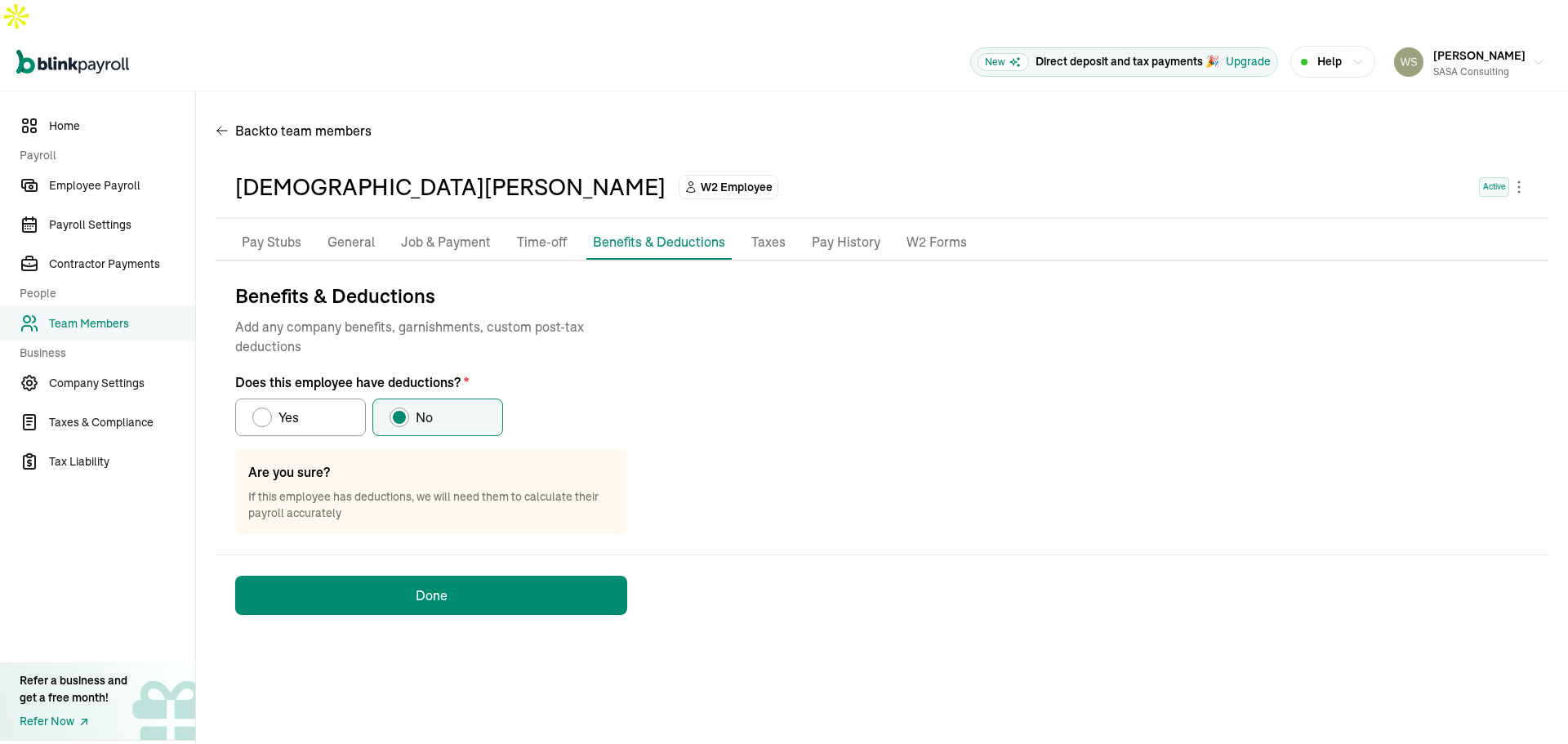
click at [286, 407] on span "Yes" at bounding box center [288, 417] width 20 height 19
click at [264, 406] on input "Yes" at bounding box center [258, 413] width 14 height 14
radio input "true"
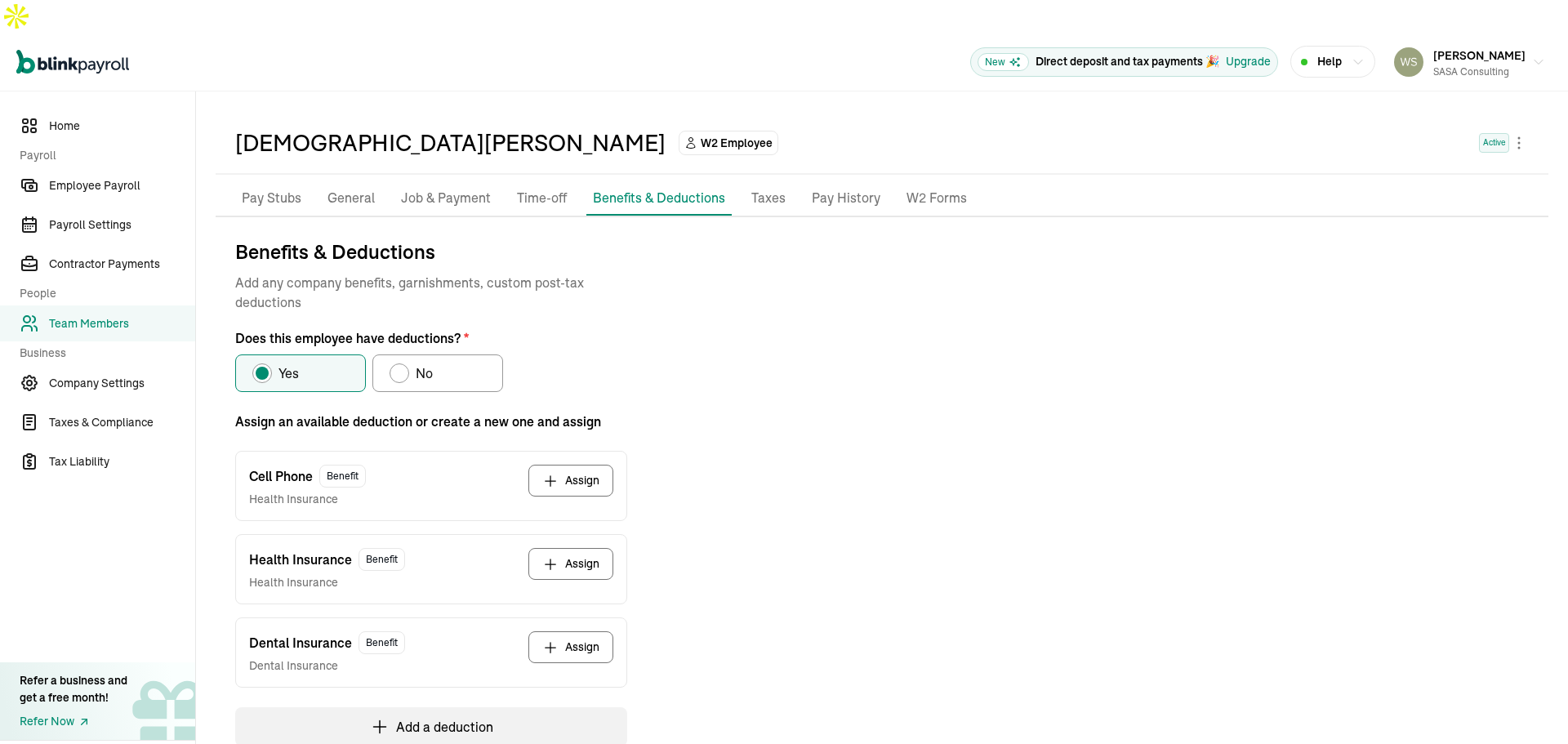
scroll to position [131, 0]
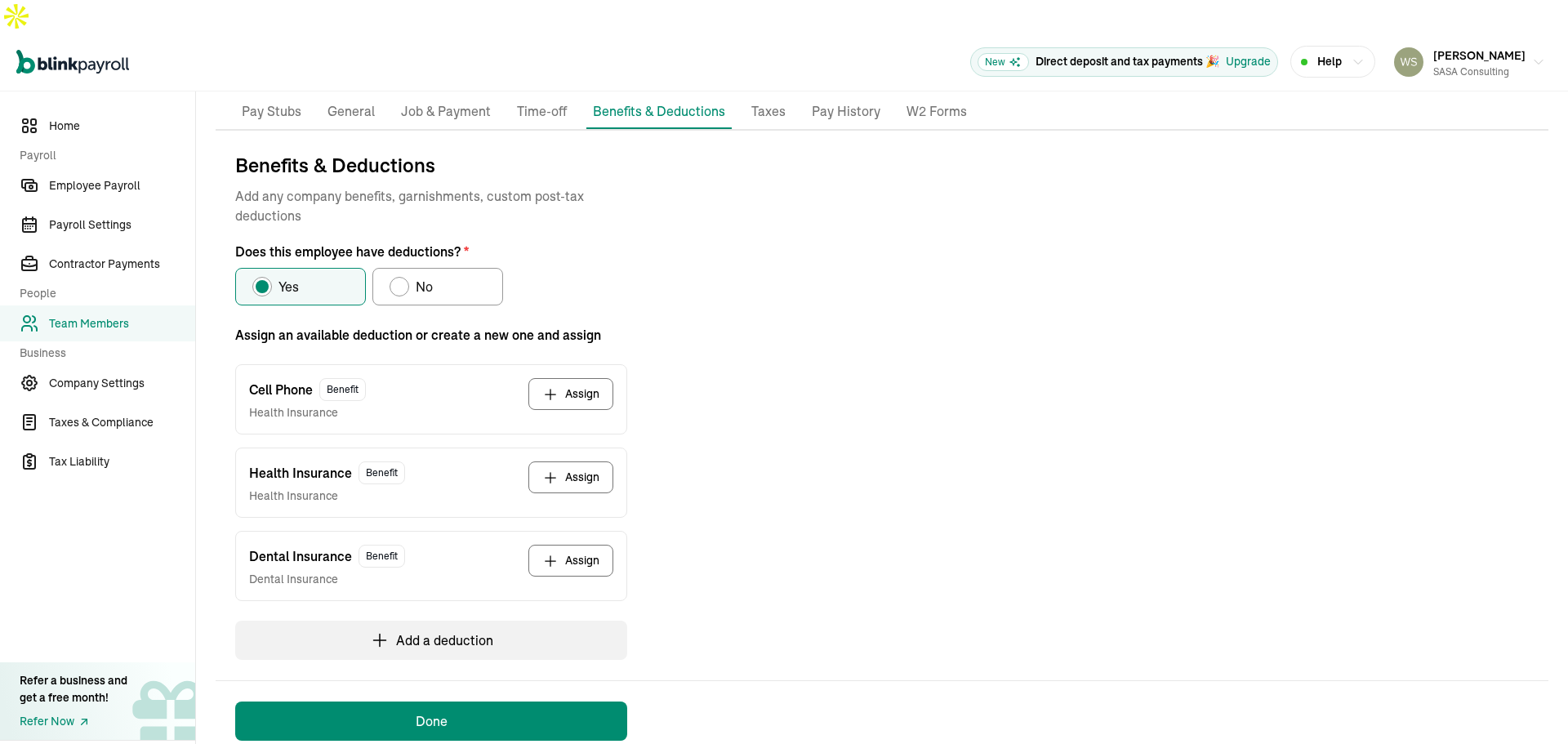
click at [588, 545] on button "Assign" at bounding box center [571, 560] width 85 height 32
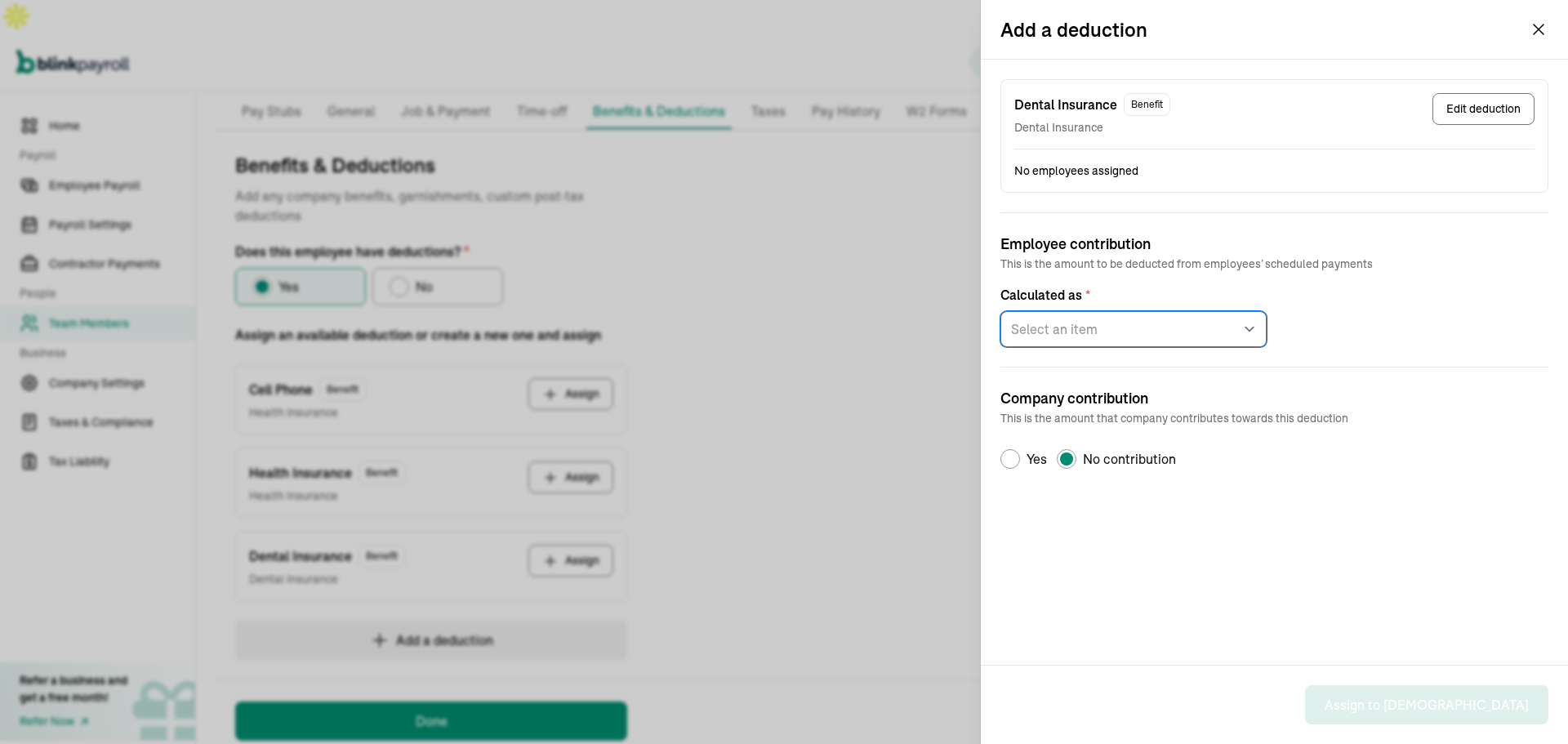
click at [1070, 332] on select "Select an item Fixed amount per pay period Percentage of gross pay" at bounding box center [1133, 329] width 266 height 36
select select "1"
click at [1001, 312] on select "Select an item Fixed amount per pay period Percentage of gross pay" at bounding box center [1133, 329] width 266 height 36
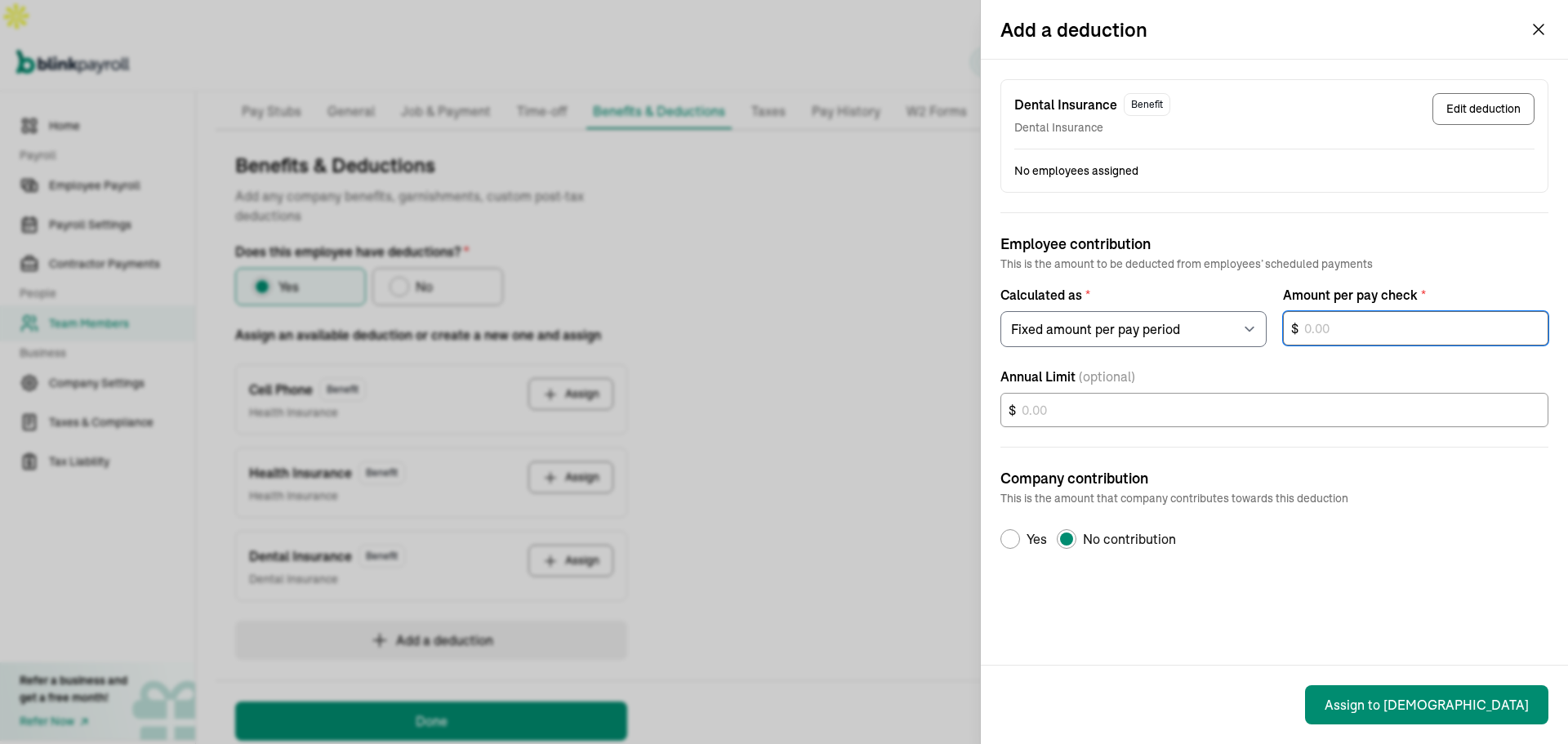
click at [1448, 317] on input "text" at bounding box center [1416, 328] width 266 height 34
click at [1353, 319] on input "text" at bounding box center [1416, 328] width 266 height 34
click at [1534, 27] on icon "button" at bounding box center [1539, 29] width 19 height 19
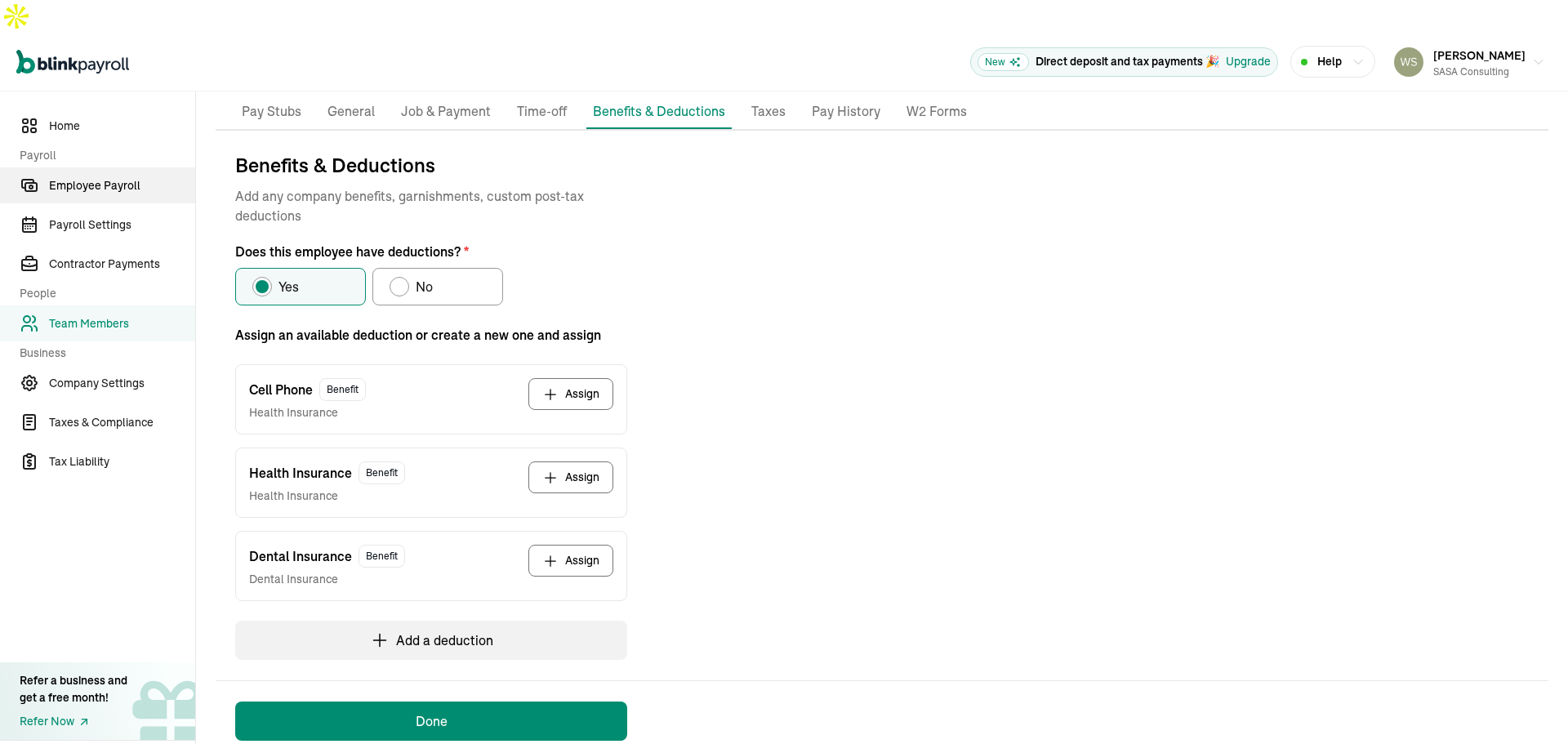
click at [108, 177] on span "Employee Payroll" at bounding box center [122, 186] width 146 height 17
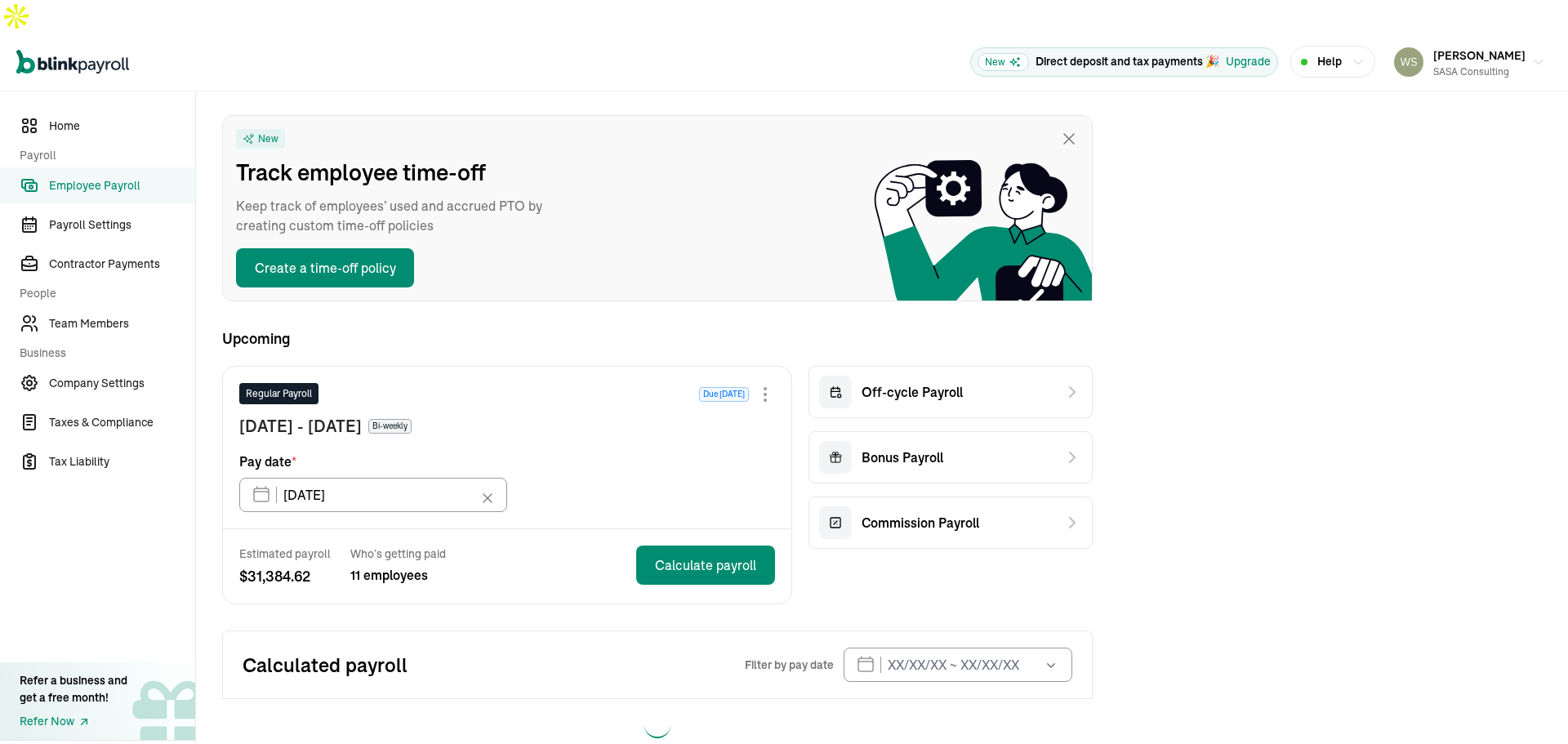
scroll to position [64, 0]
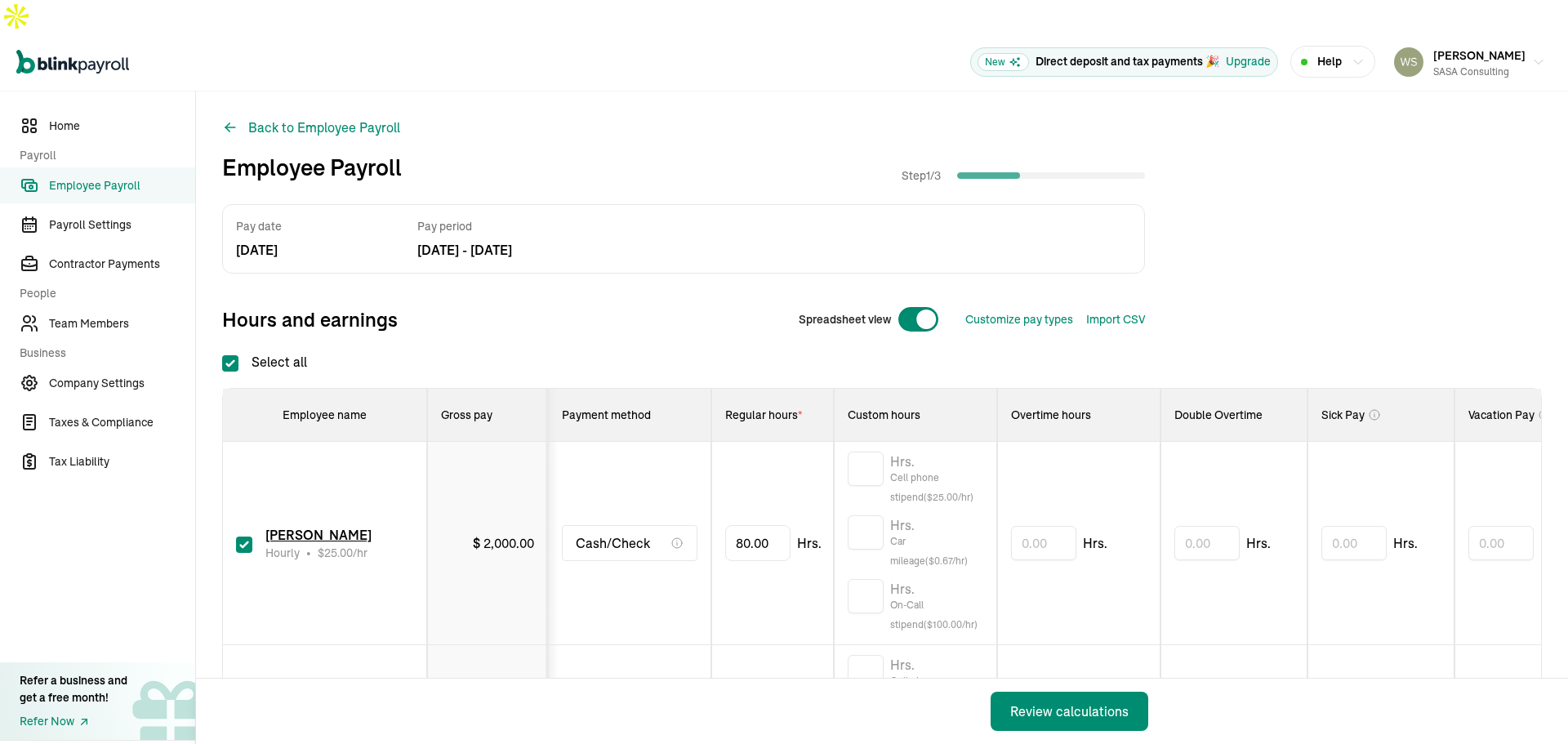
click at [242, 536] on input "checkbox" at bounding box center [244, 544] width 16 height 16
checkbox input "false"
type input "0.00"
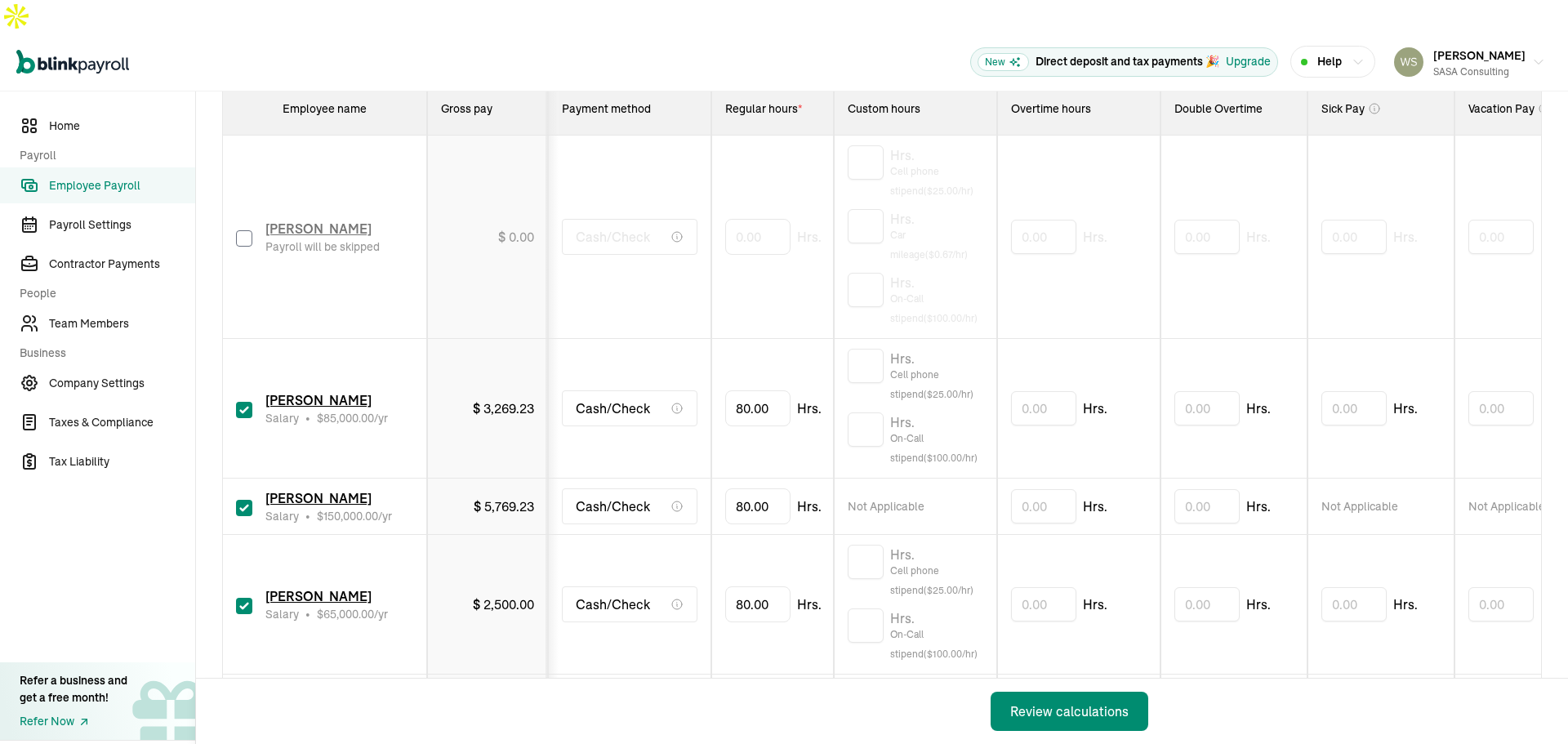
scroll to position [327, 0]
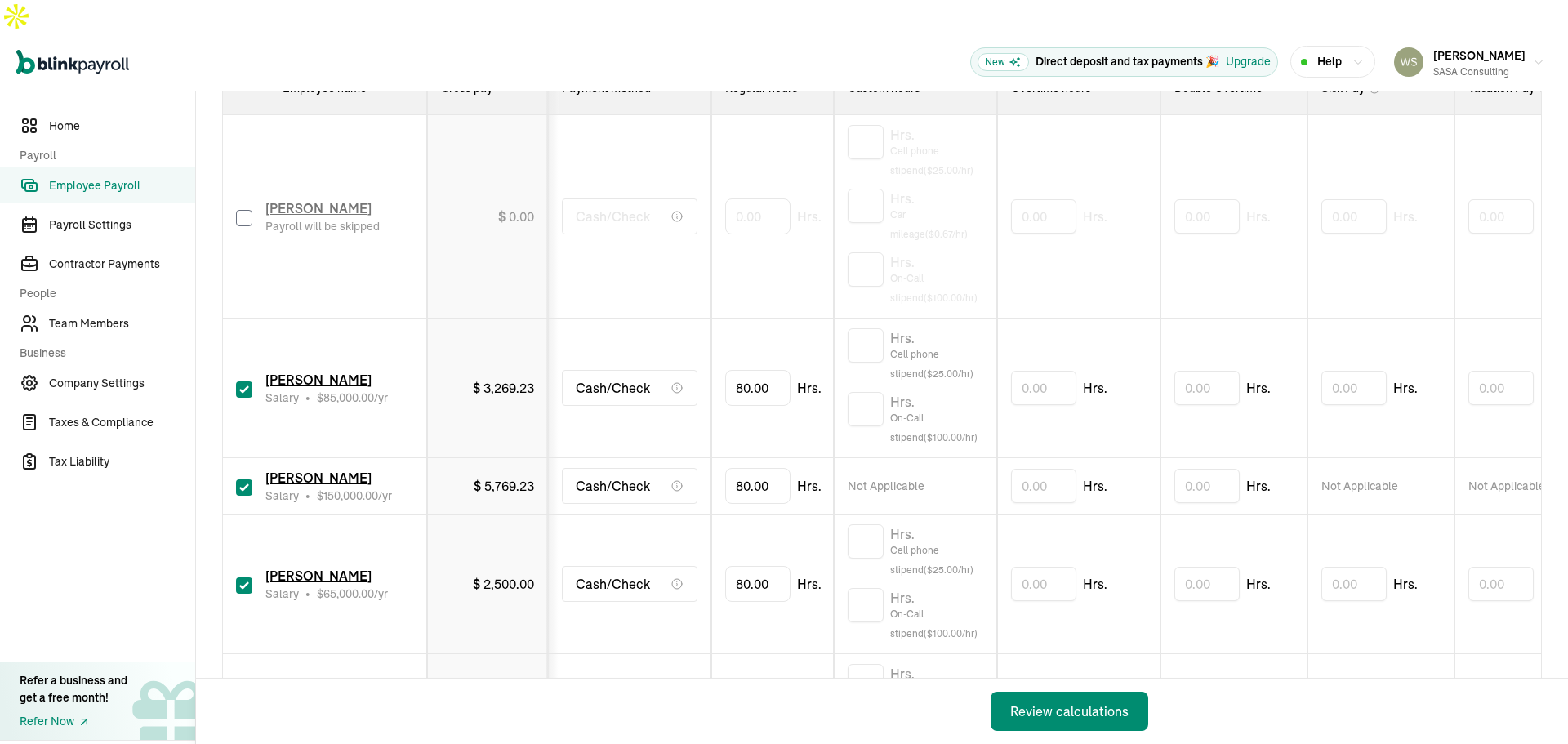
click at [243, 381] on input "checkbox" at bounding box center [244, 389] width 16 height 16
checkbox input "false"
type input "0.00"
click at [241, 381] on input "checkbox" at bounding box center [244, 389] width 16 height 16
checkbox input "true"
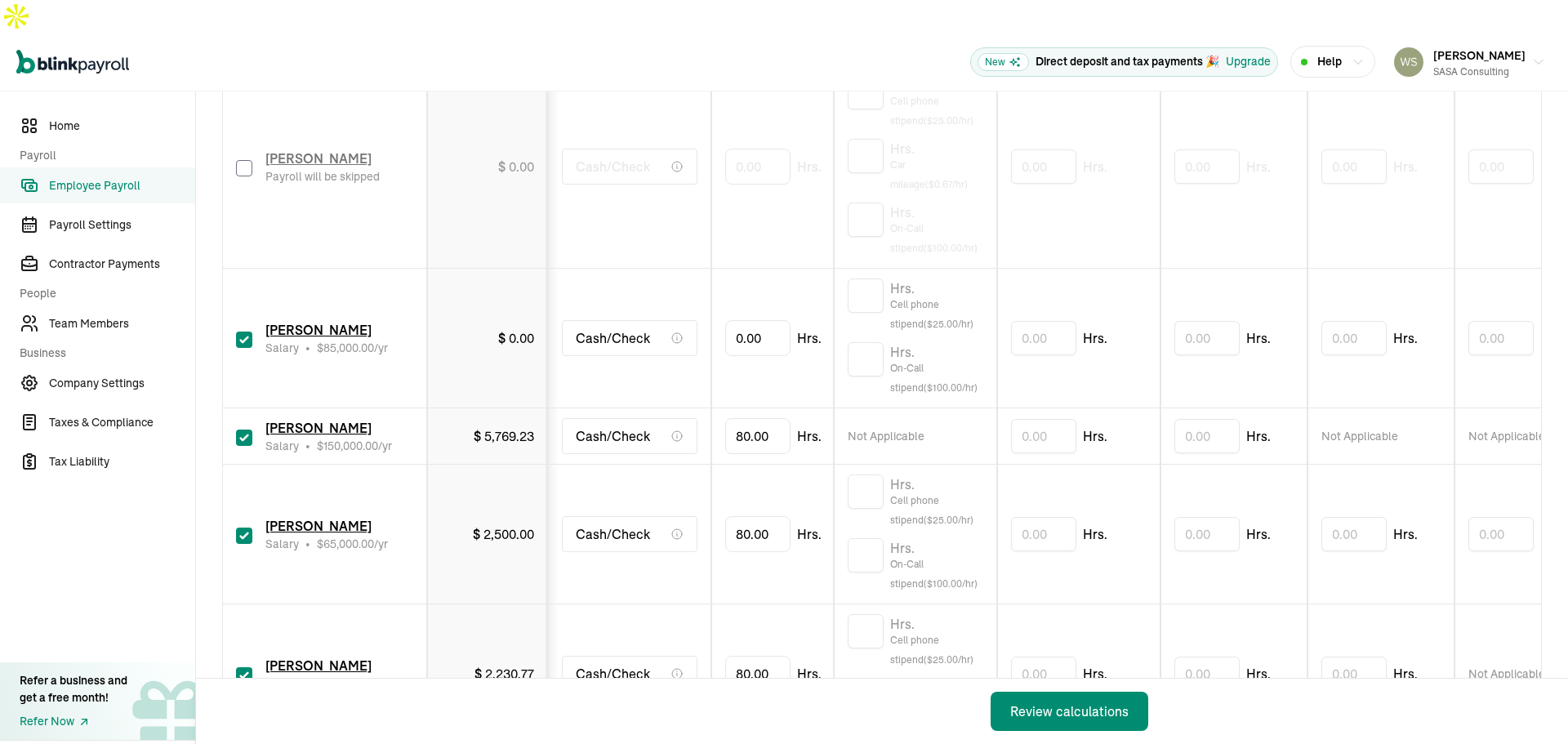
scroll to position [490, 0]
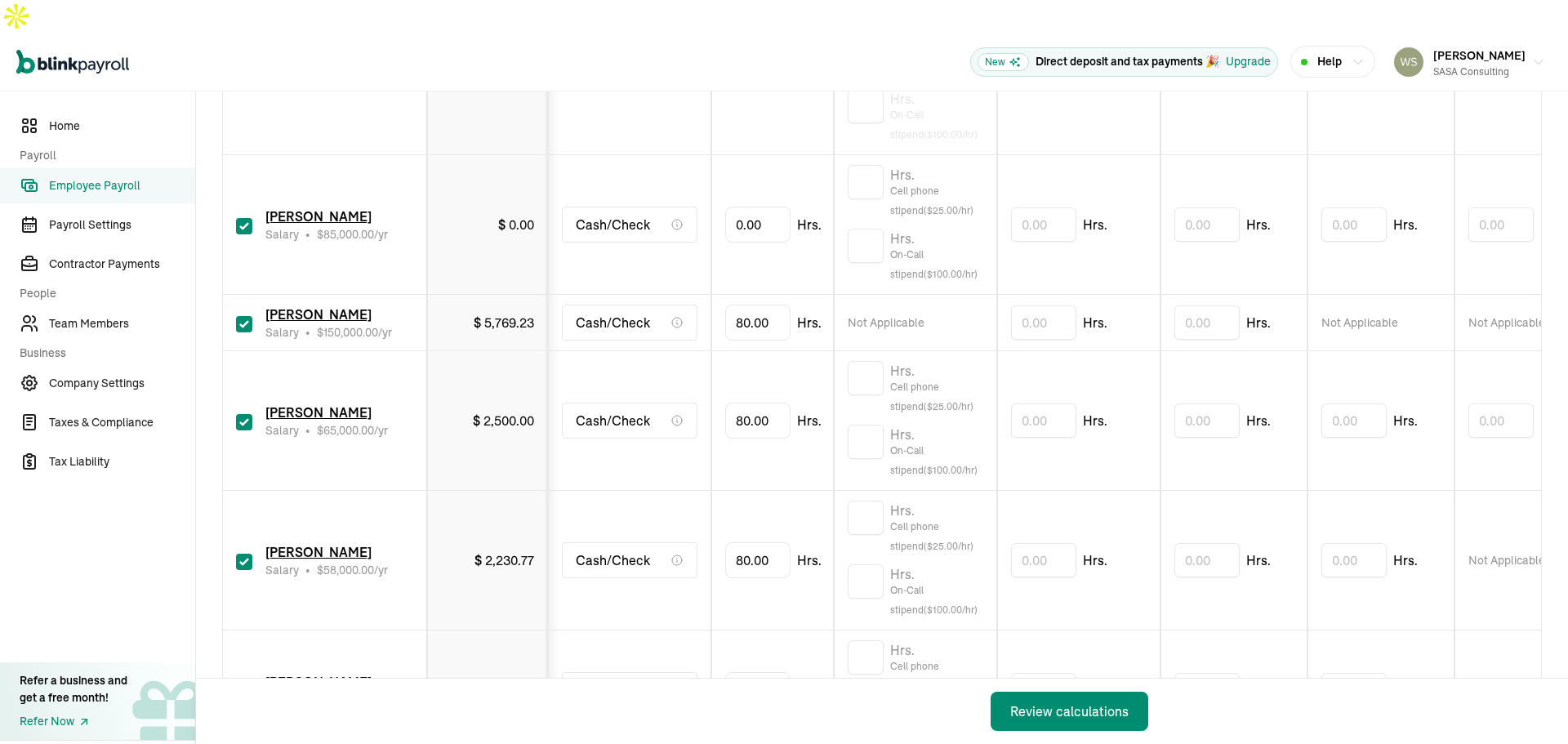
click at [248, 414] on input "checkbox" at bounding box center [244, 422] width 16 height 16
checkbox input "false"
type input "0.00"
click at [245, 553] on input "checkbox" at bounding box center [244, 561] width 16 height 16
checkbox input "false"
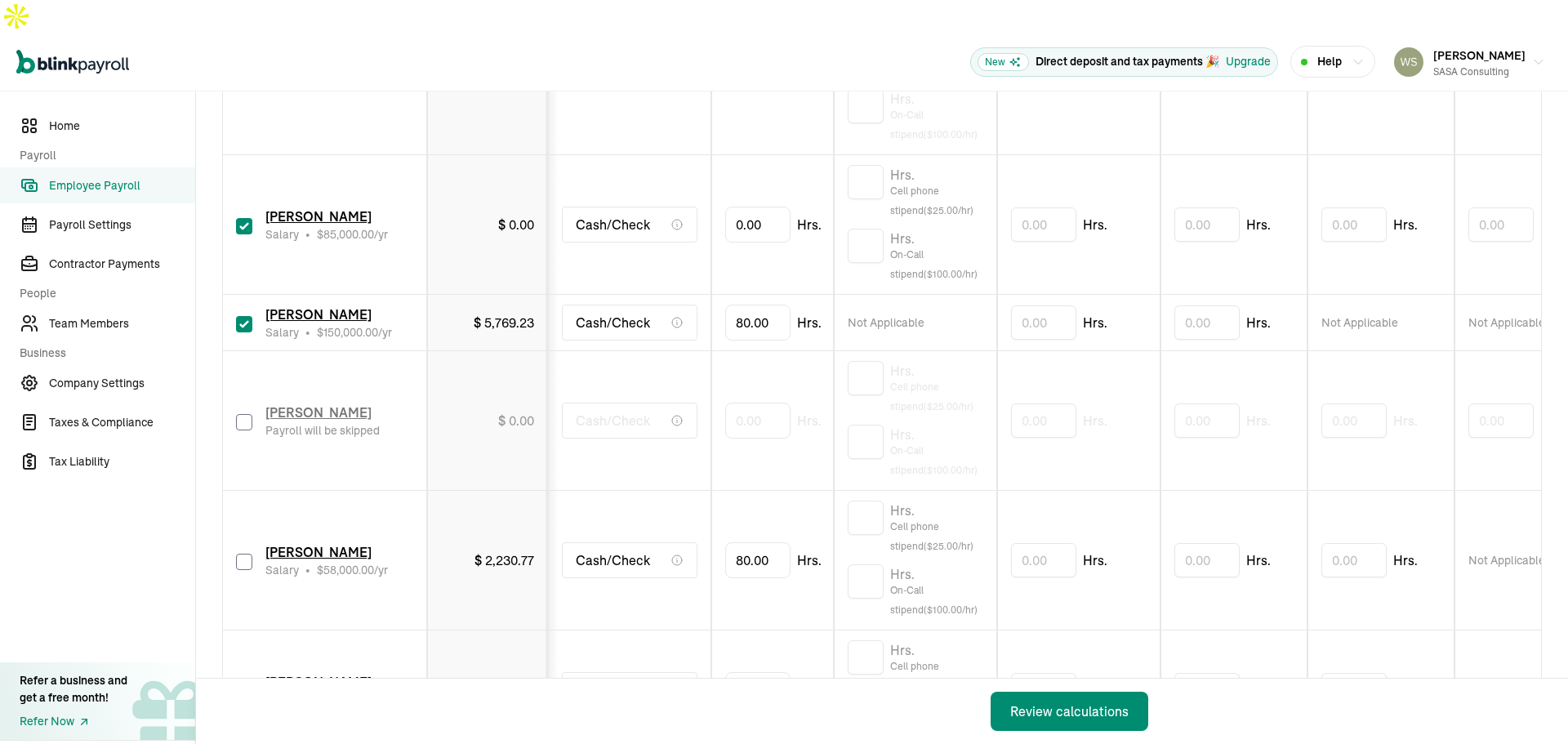
type input "0.00"
click at [246, 683] on input "checkbox" at bounding box center [244, 691] width 16 height 16
checkbox input "false"
type input "0.00"
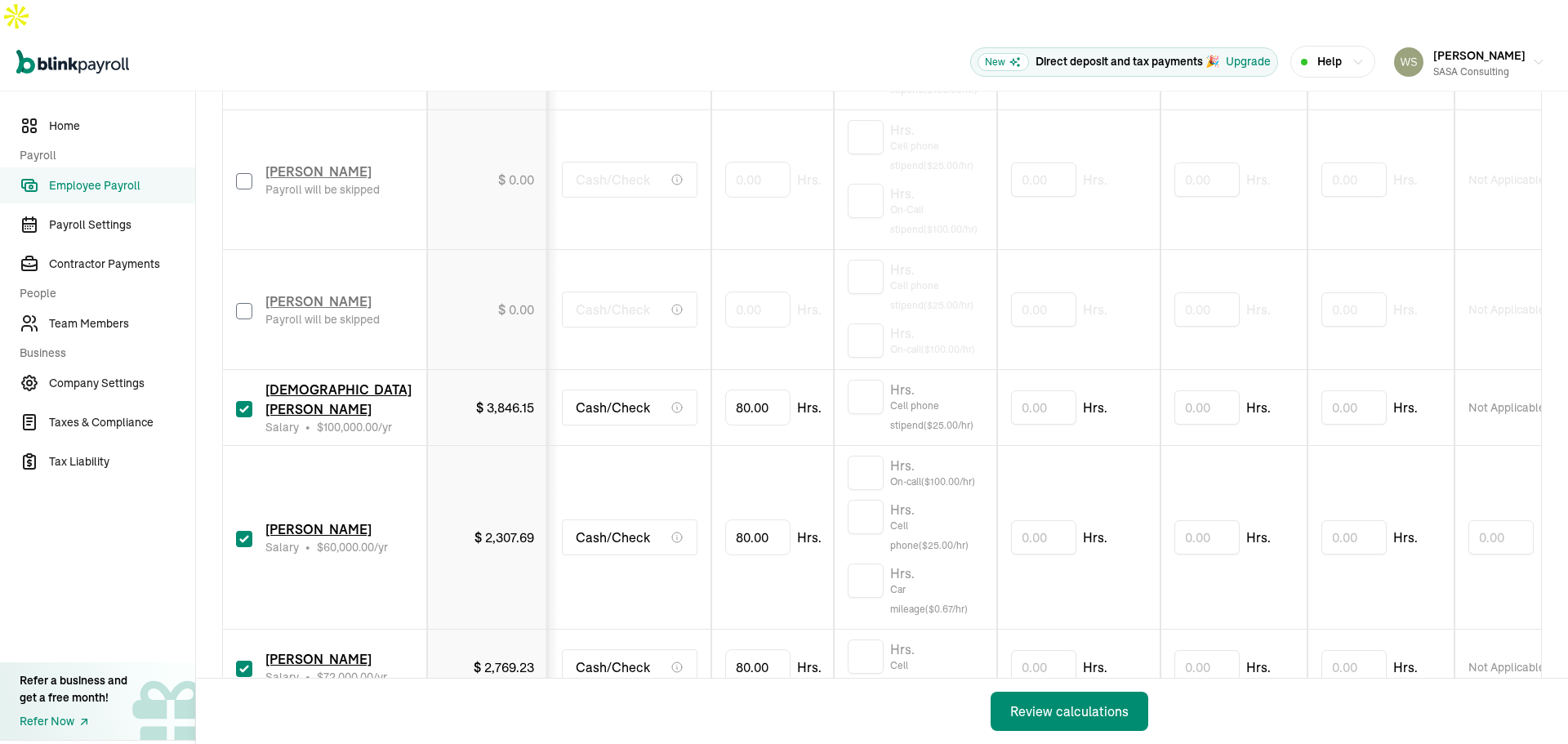
scroll to position [898, 0]
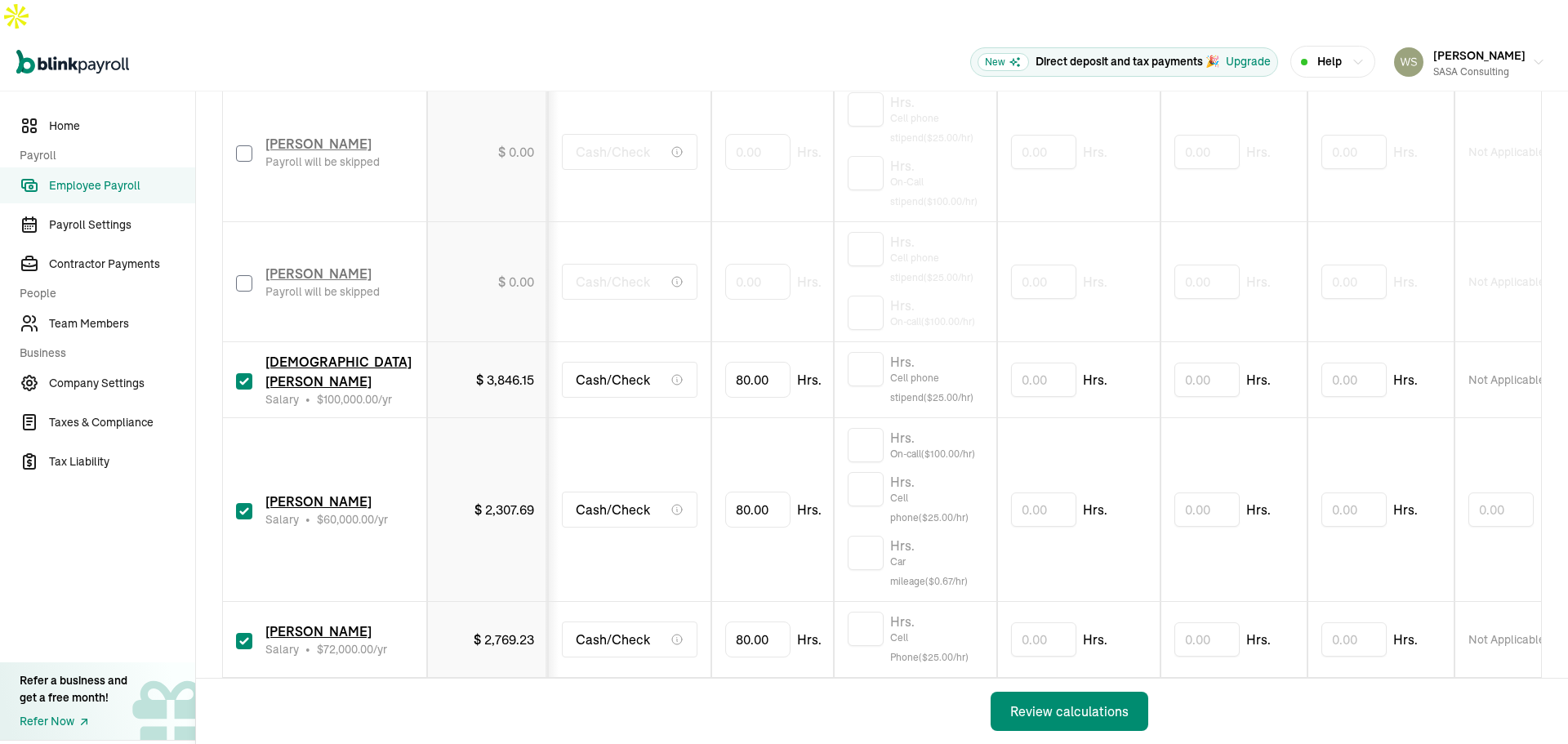
drag, startPoint x: 243, startPoint y: 475, endPoint x: 251, endPoint y: 504, distance: 30.1
click at [244, 503] on input "checkbox" at bounding box center [244, 511] width 16 height 16
checkbox input "false"
type input "0.00"
click at [247, 633] on input "checkbox" at bounding box center [244, 640] width 16 height 16
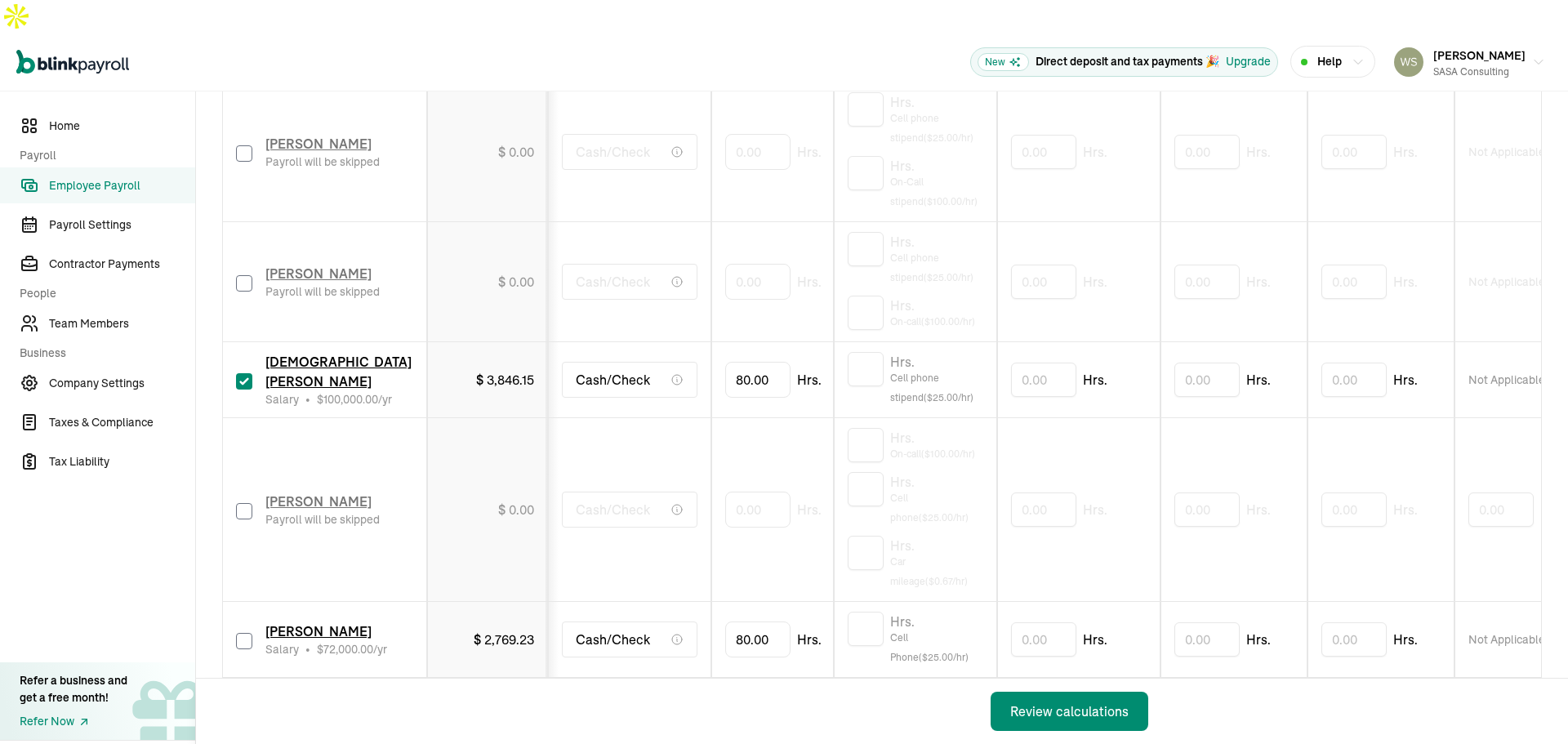
checkbox input "false"
type input "0.00"
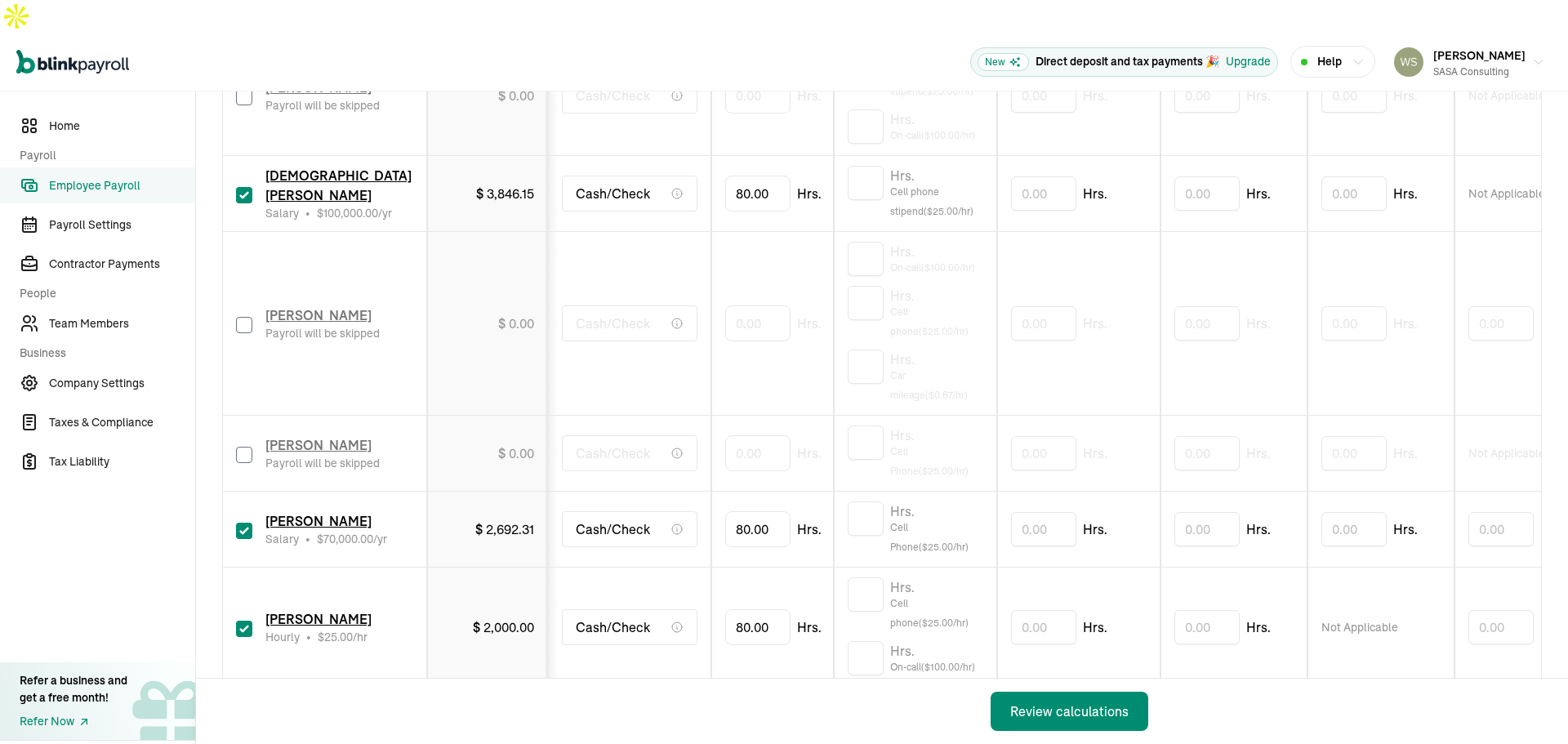
scroll to position [1146, 0]
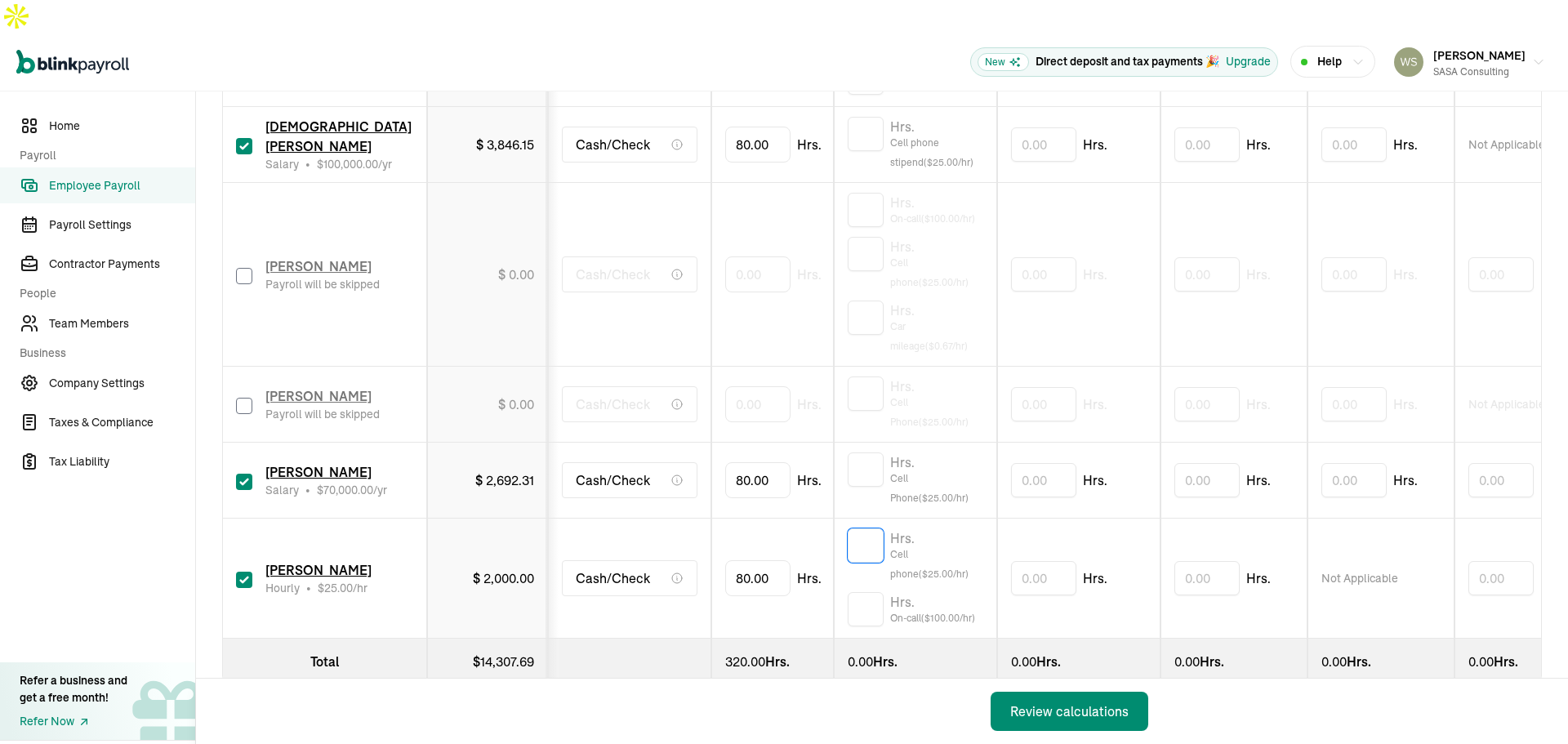
click at [864, 528] on input "text" at bounding box center [865, 545] width 36 height 34
type input "1"
click at [867, 453] on input "text" at bounding box center [865, 469] width 36 height 34
type input "1"
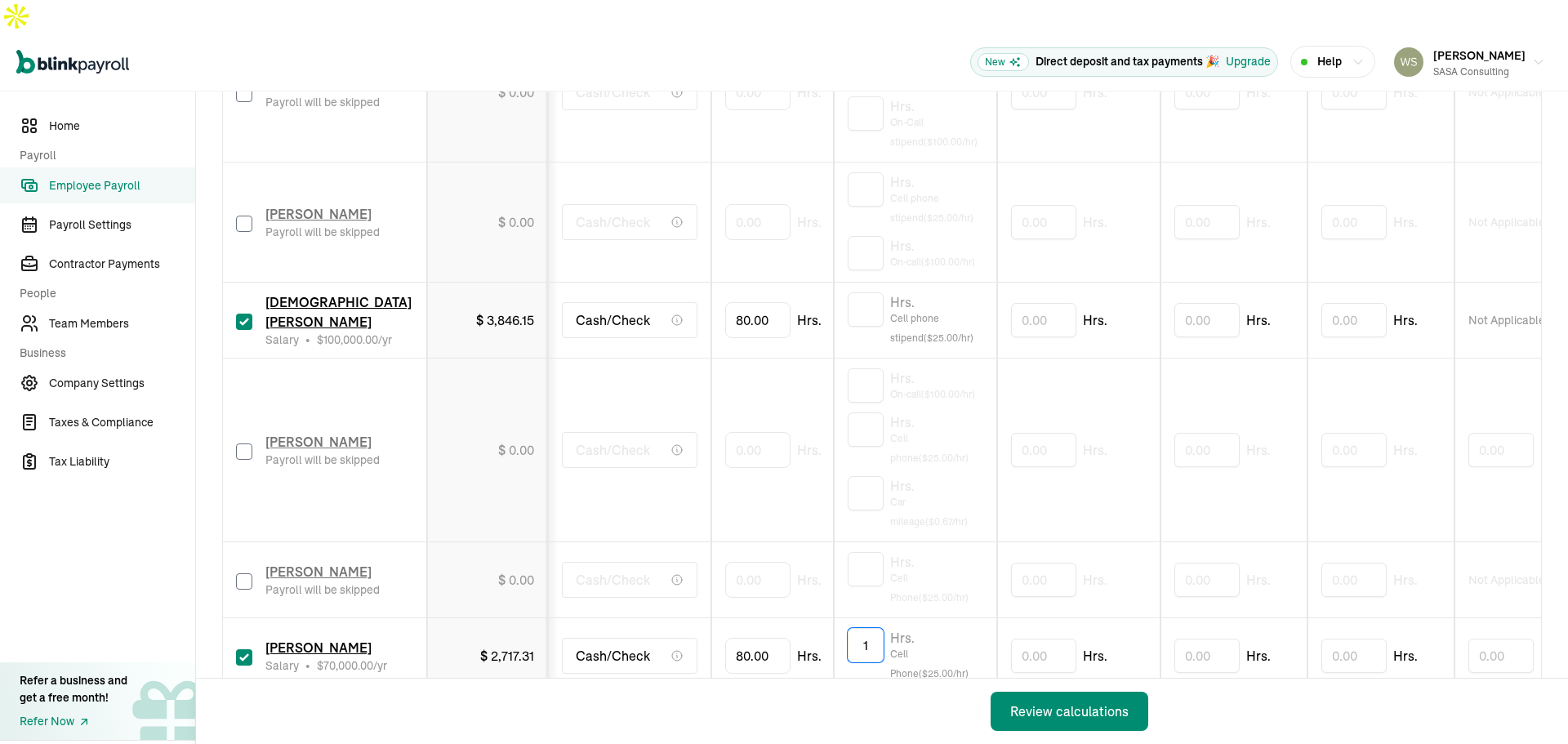
scroll to position [901, 0]
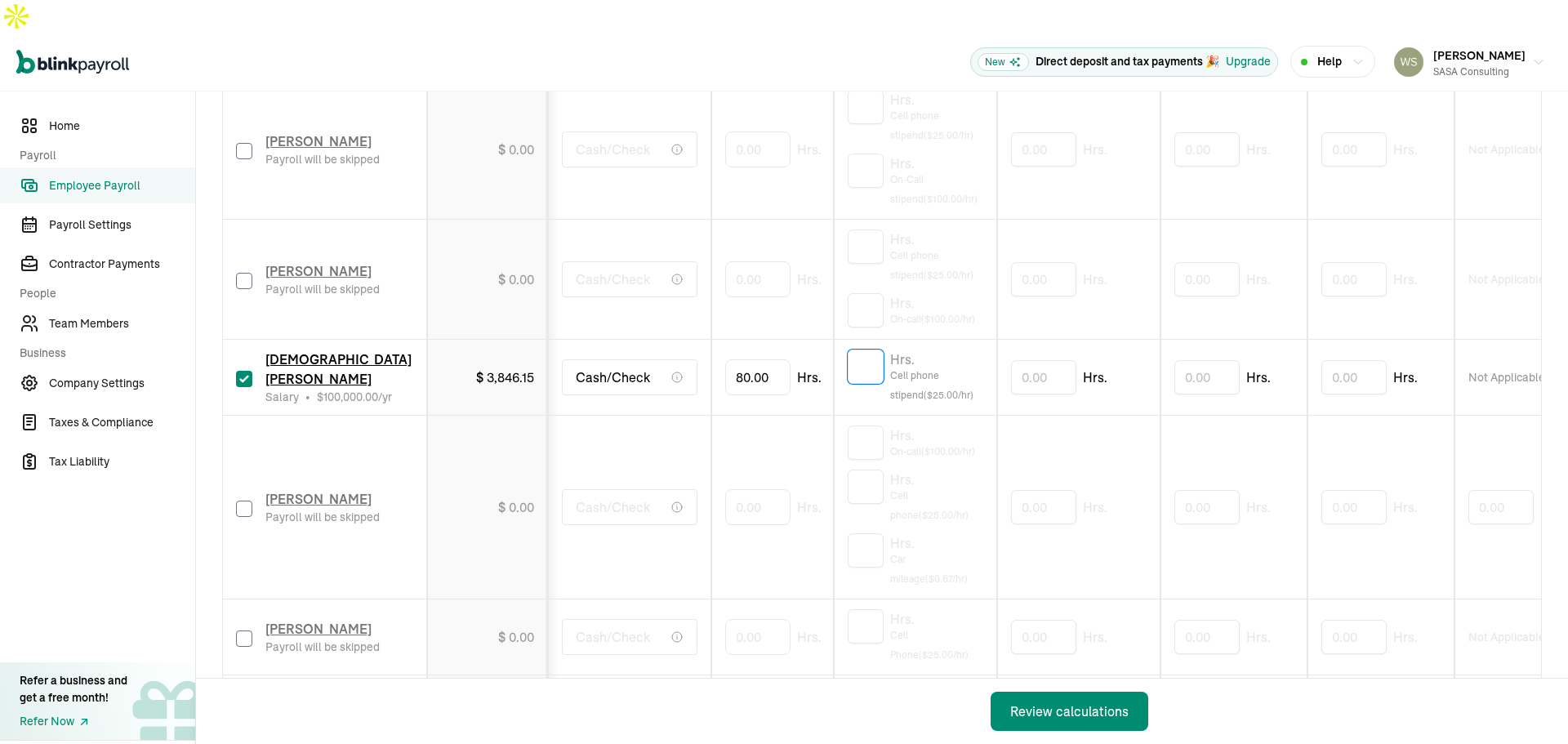
click at [868, 349] on input "text" at bounding box center [865, 366] width 36 height 34
type input "1"
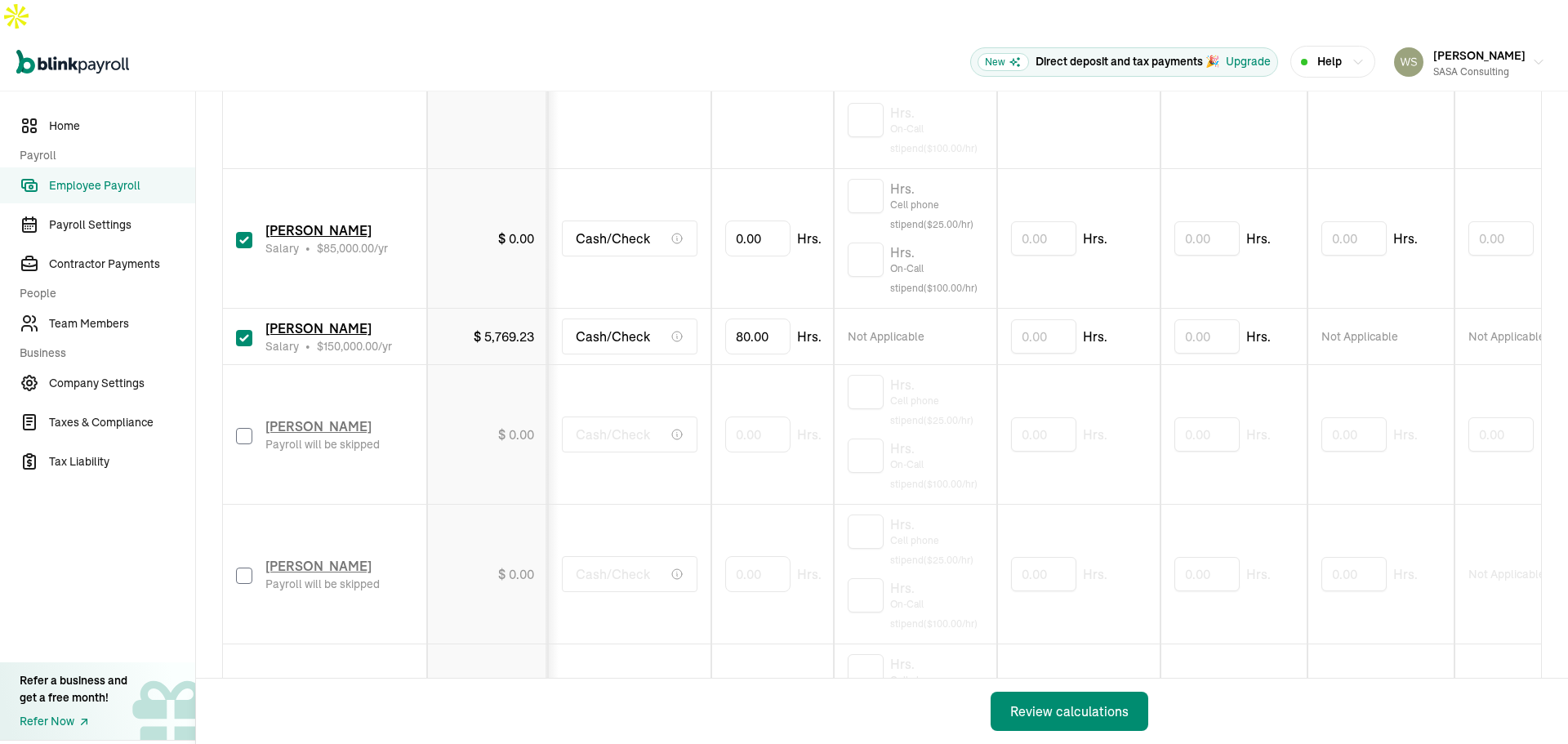
scroll to position [410, 0]
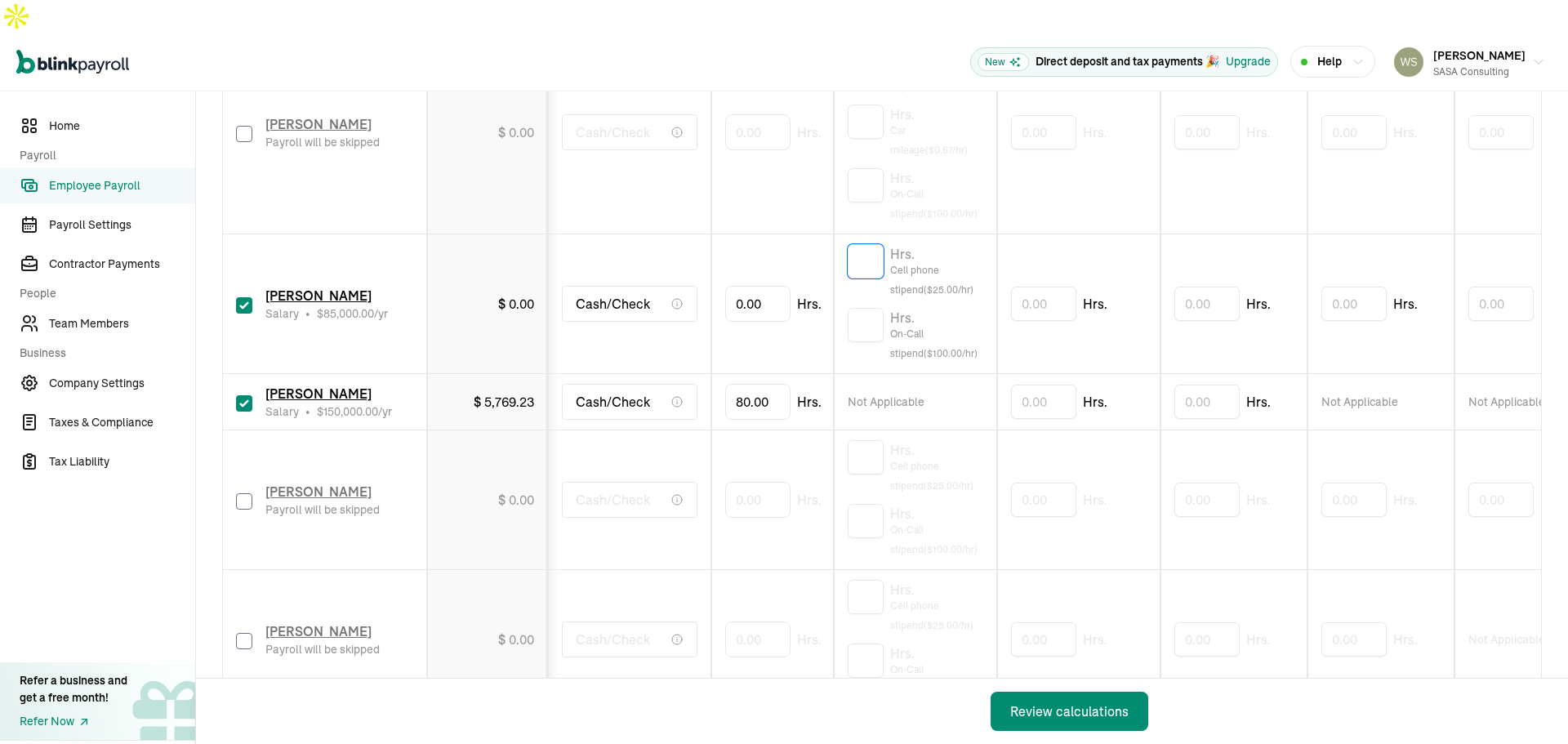
click at [863, 244] on input "text" at bounding box center [865, 260] width 36 height 34
type input "1"
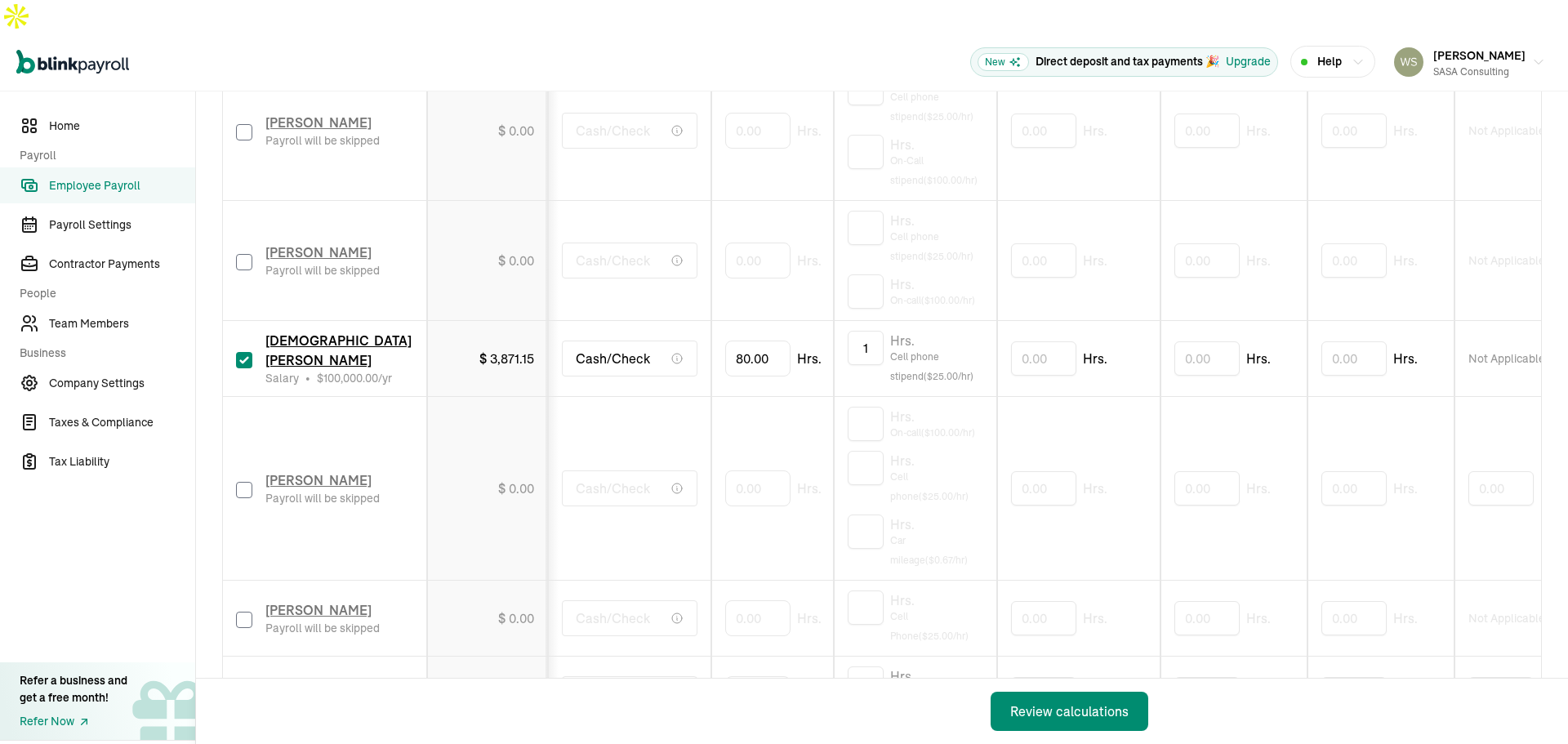
scroll to position [1064, 0]
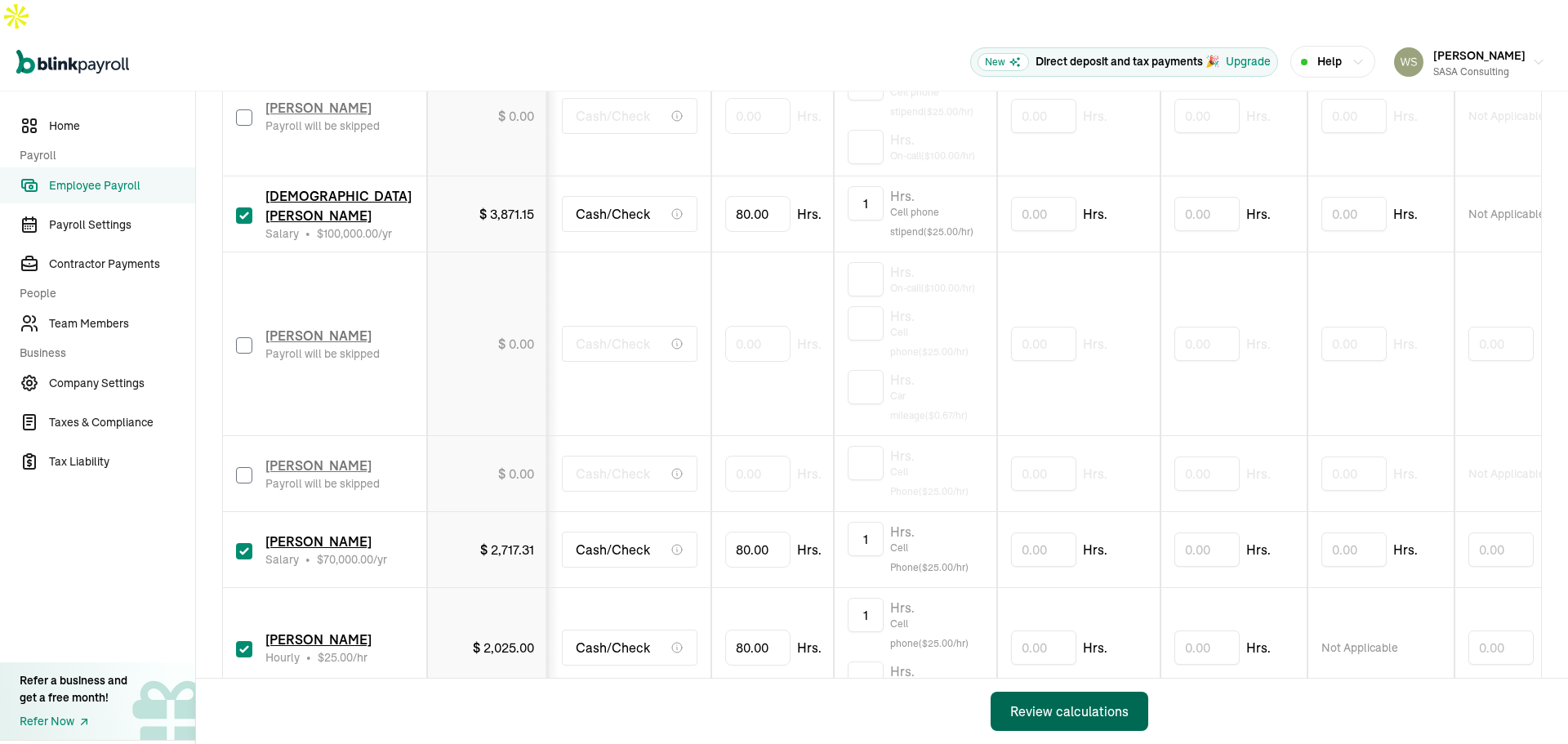
click at [1065, 707] on div "Review calculations" at bounding box center [1070, 711] width 118 height 19
drag, startPoint x: 755, startPoint y: 618, endPoint x: 718, endPoint y: 618, distance: 37.0
click at [718, 618] on td "80" at bounding box center [772, 648] width 123 height 120
type input "40"
drag, startPoint x: 769, startPoint y: 618, endPoint x: 692, endPoint y: 621, distance: 77.1
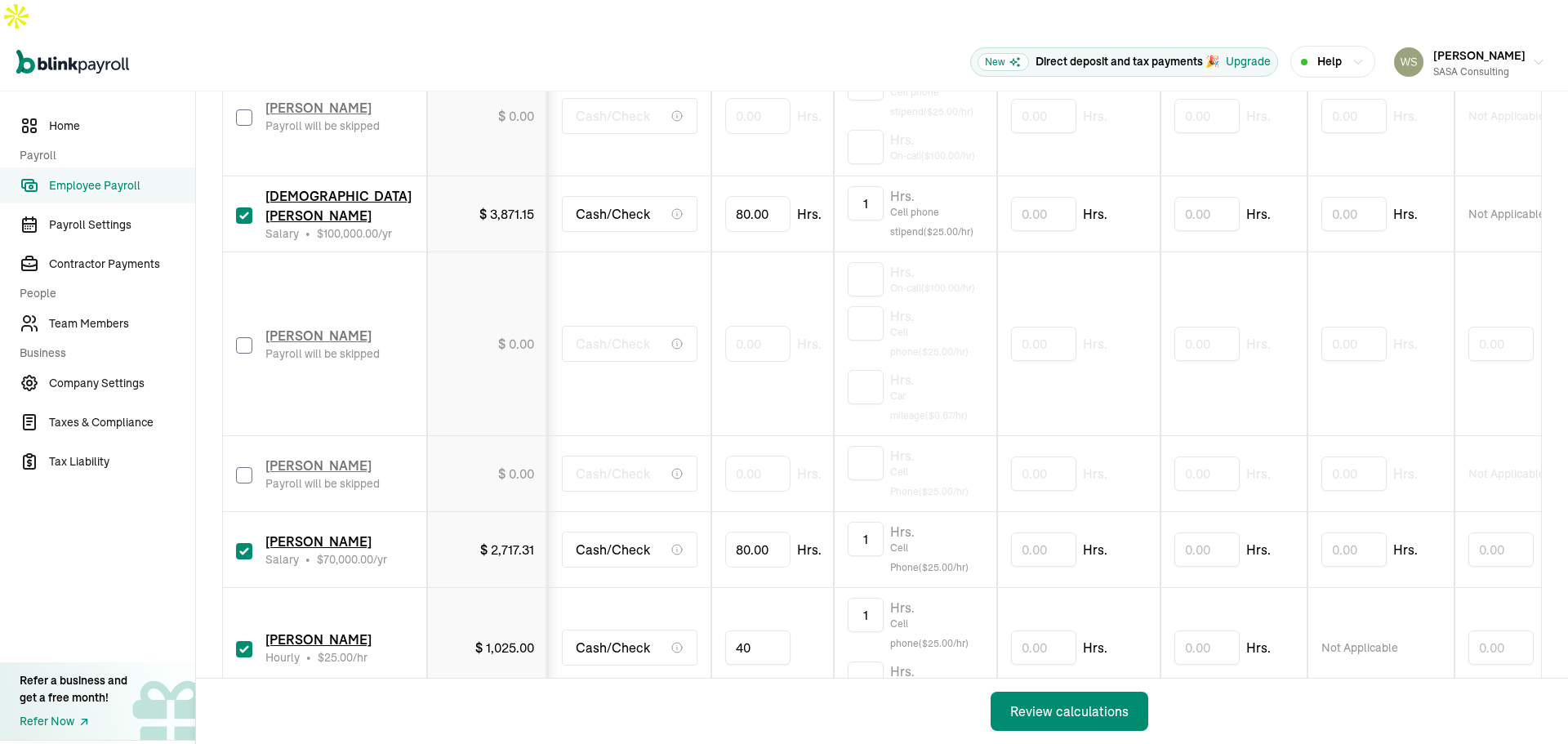
type input "4"
type input "32"
click at [779, 708] on div "Back Review calculations" at bounding box center [682, 711] width 972 height 66
click at [1131, 706] on button "Review calculations" at bounding box center [1070, 711] width 158 height 40
click at [1112, 705] on div "Review calculations" at bounding box center [1070, 711] width 118 height 19
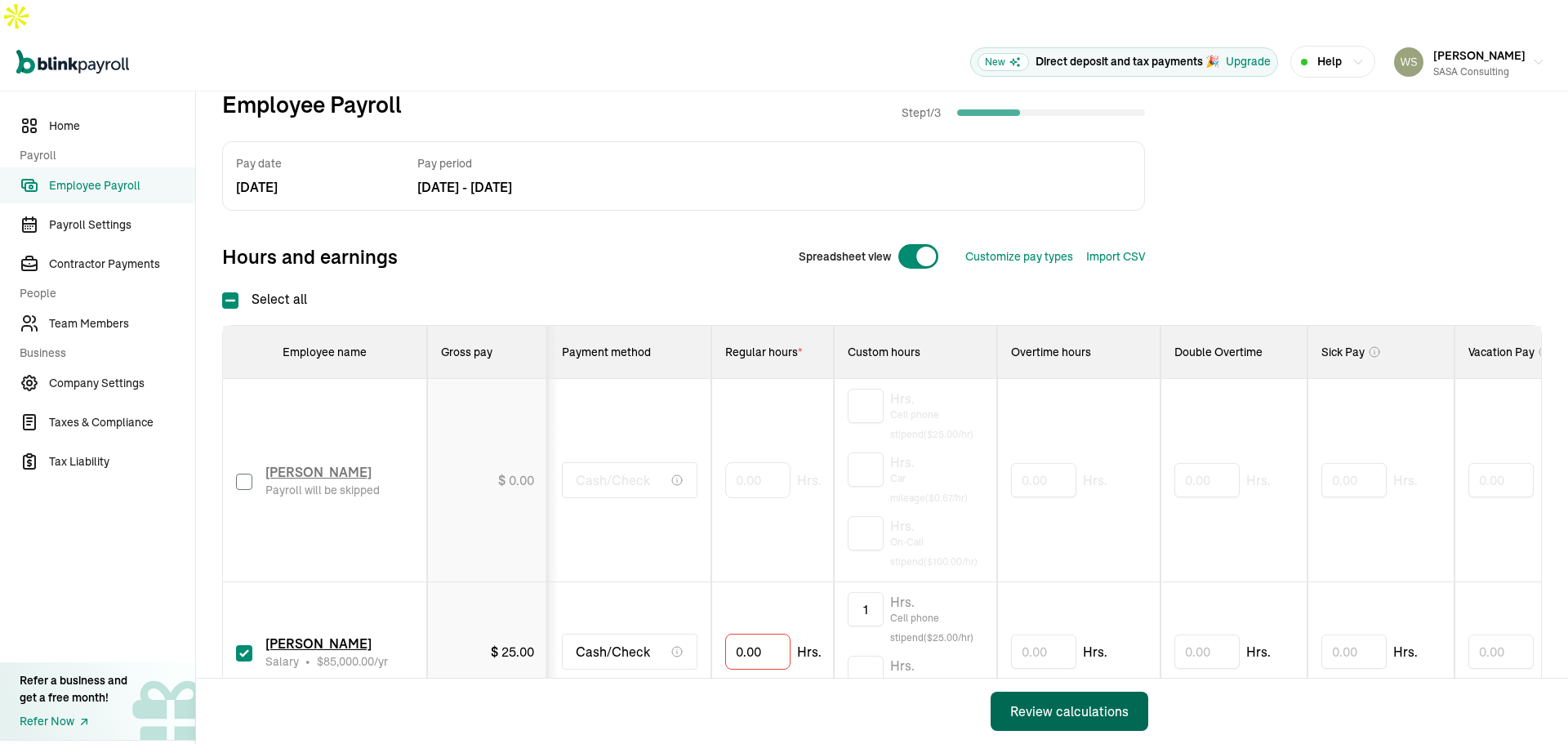
scroll to position [327, 0]
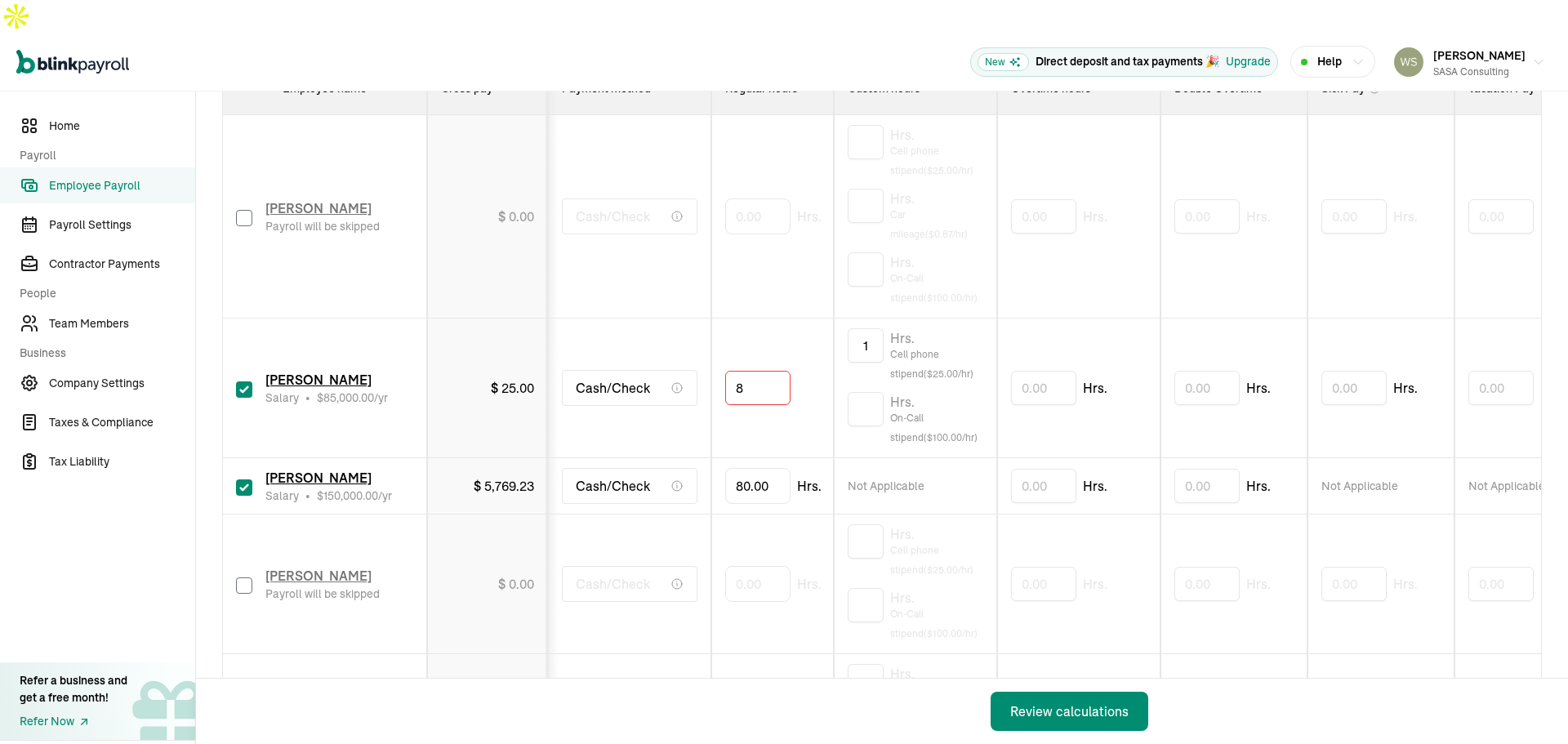
type input "80"
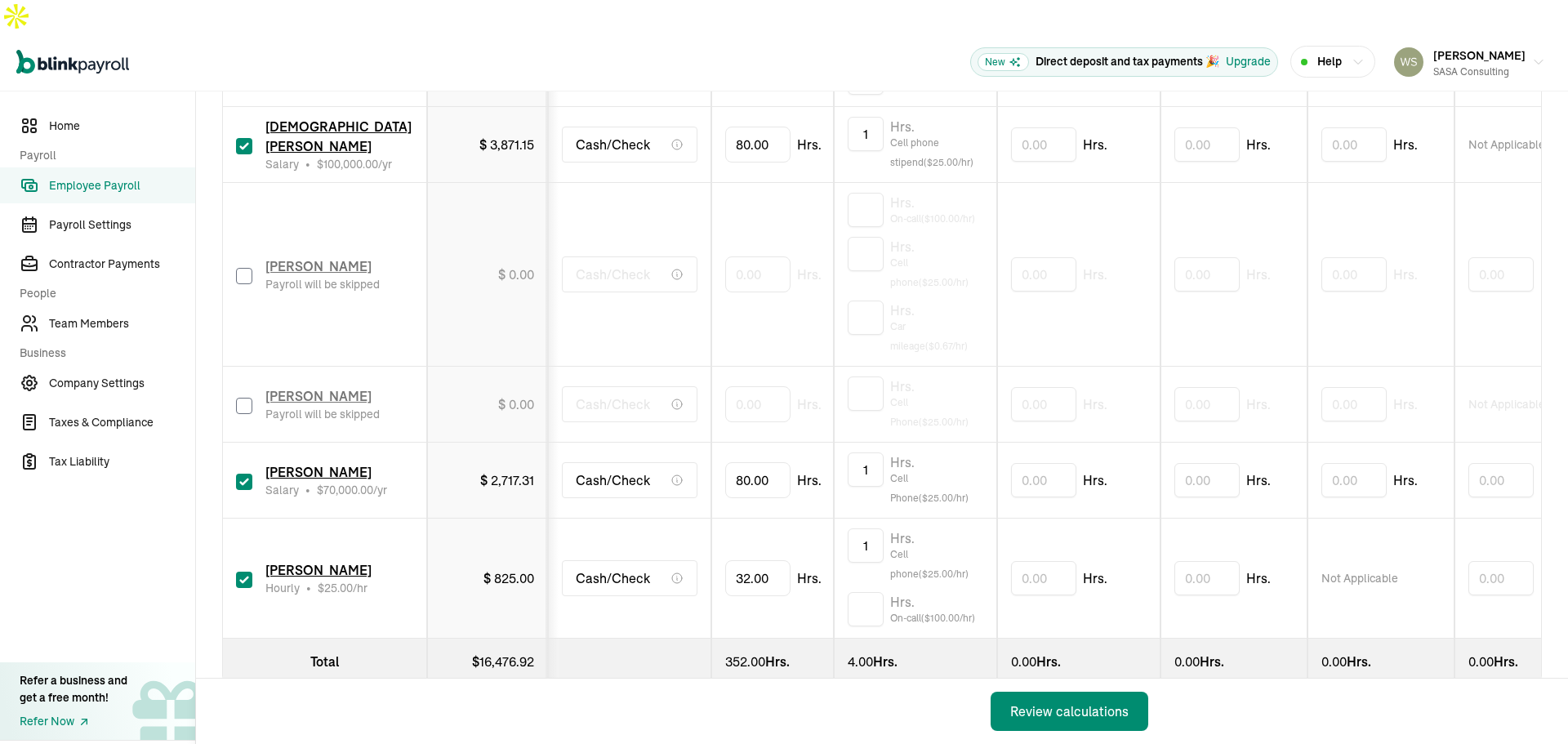
scroll to position [1146, 0]
click at [1079, 709] on div "Review calculations" at bounding box center [1070, 711] width 118 height 19
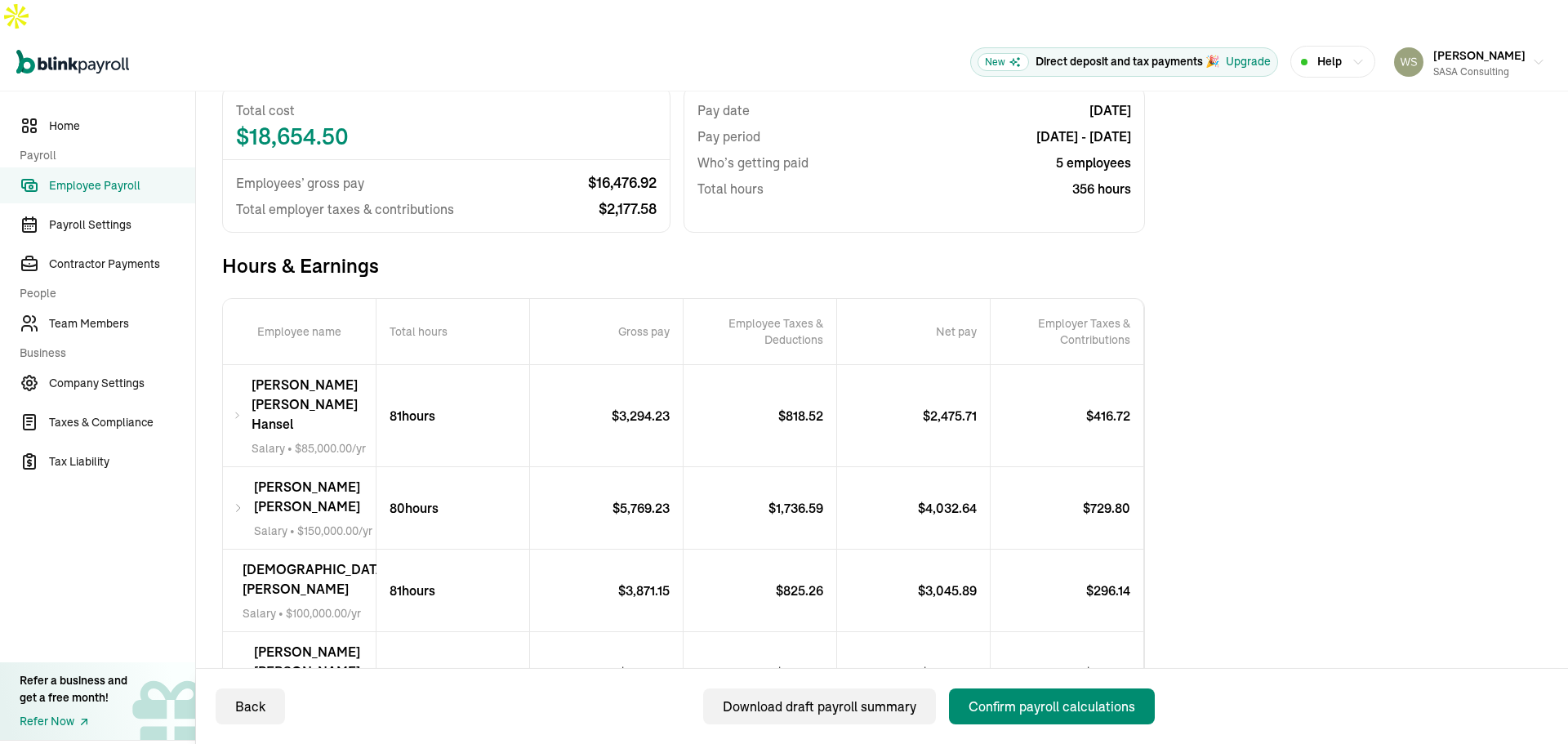
scroll to position [164, 0]
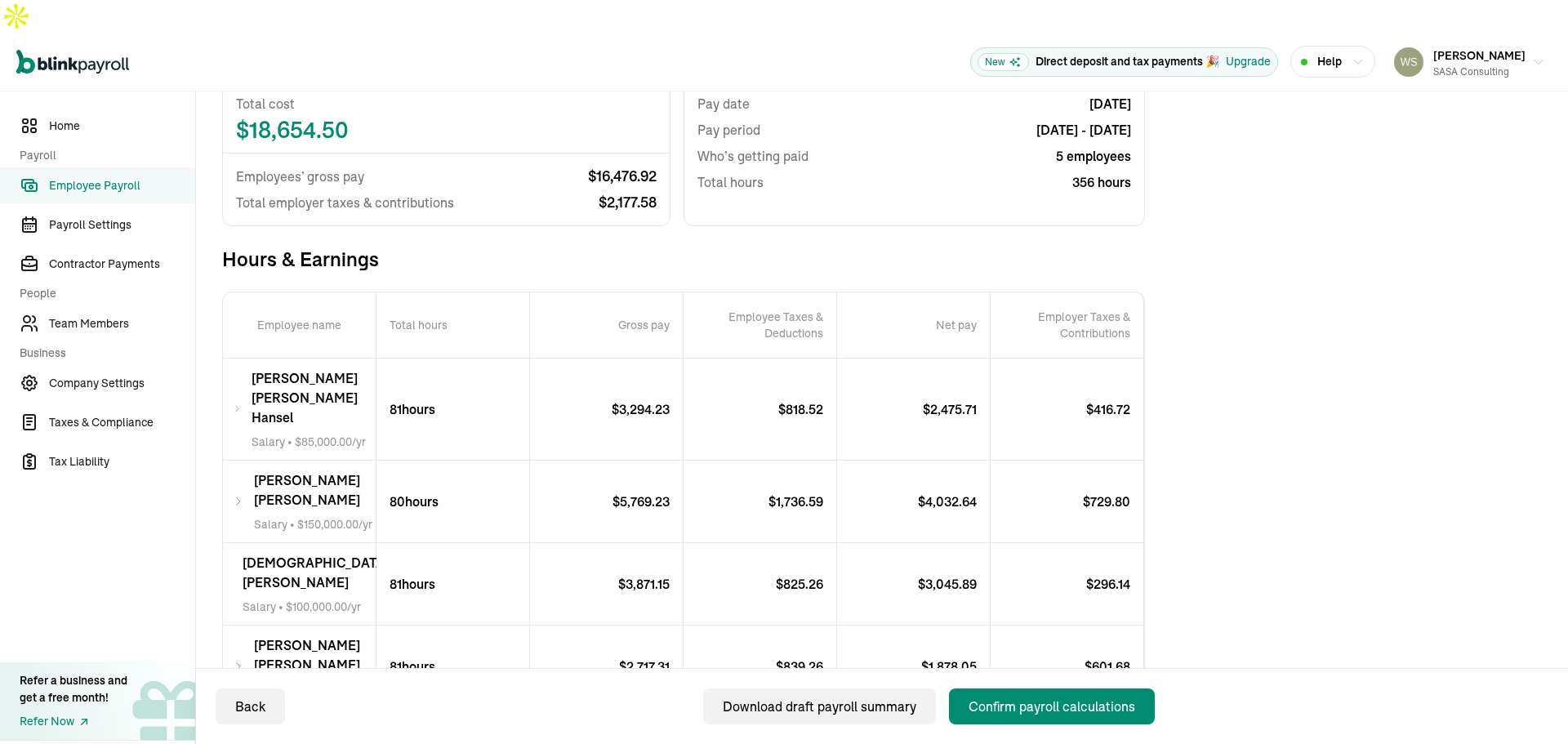
drag, startPoint x: 1205, startPoint y: 353, endPoint x: 1211, endPoint y: 342, distance: 12.5
click at [1205, 353] on div "Total Payroll Cost Total cost $ 18,654.50 Employees’ gross pay $ 16,476.92 Tota…" at bounding box center [883, 501] width 1320 height 922
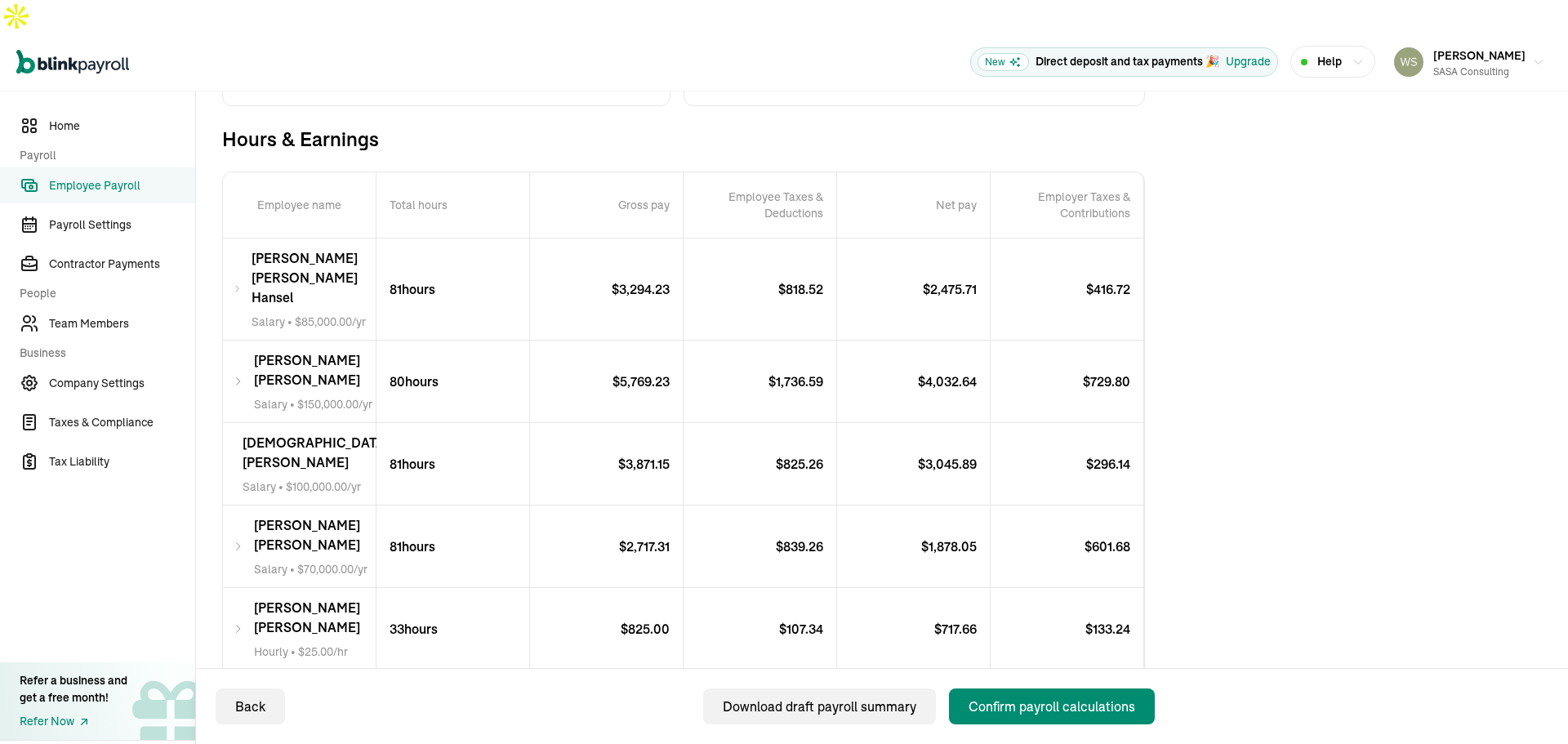
scroll to position [327, 0]
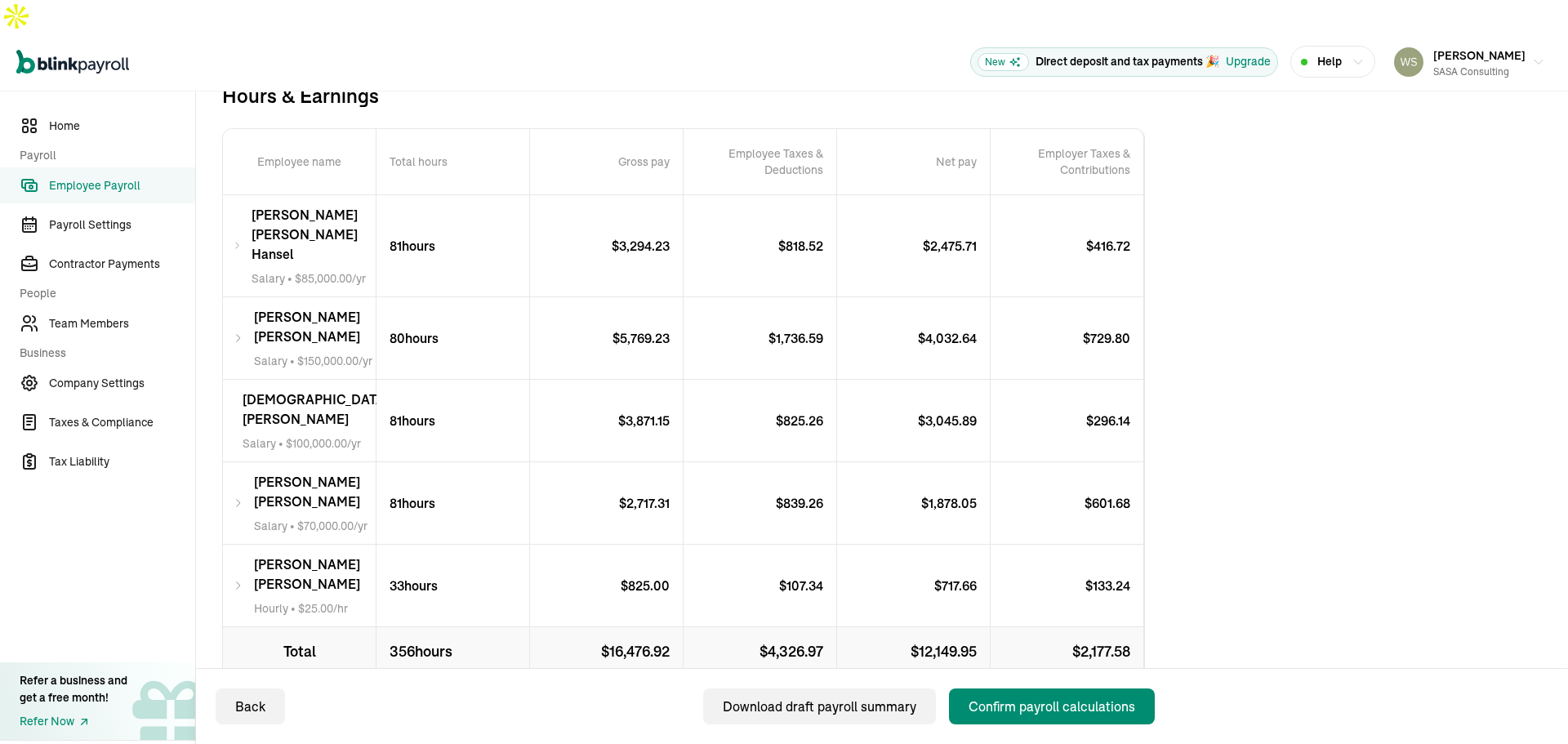
click at [1195, 415] on div "Total Payroll Cost Total cost $ 18,654.50 Employees’ gross pay $ 16,476.92 Tota…" at bounding box center [883, 338] width 1320 height 922
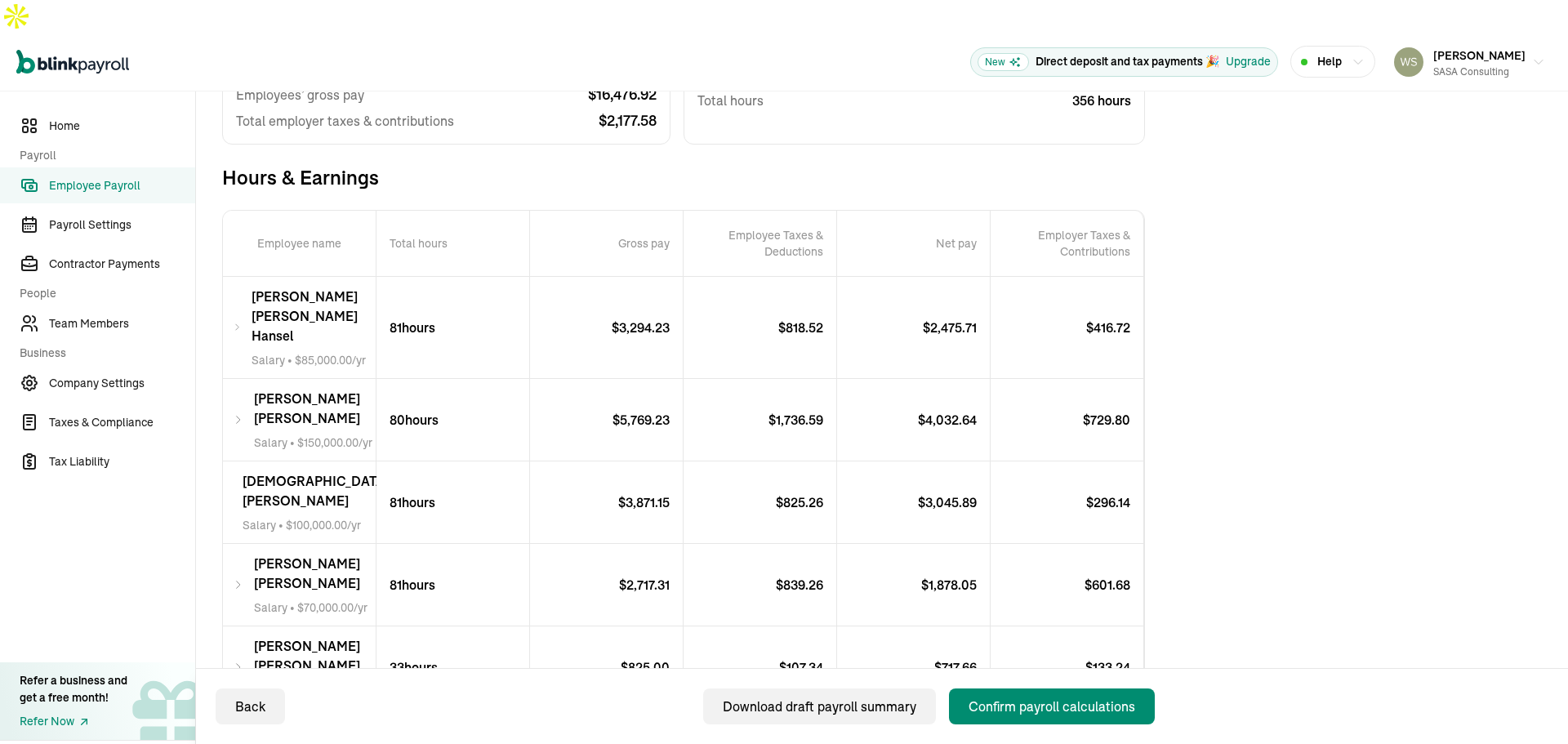
scroll to position [0, 0]
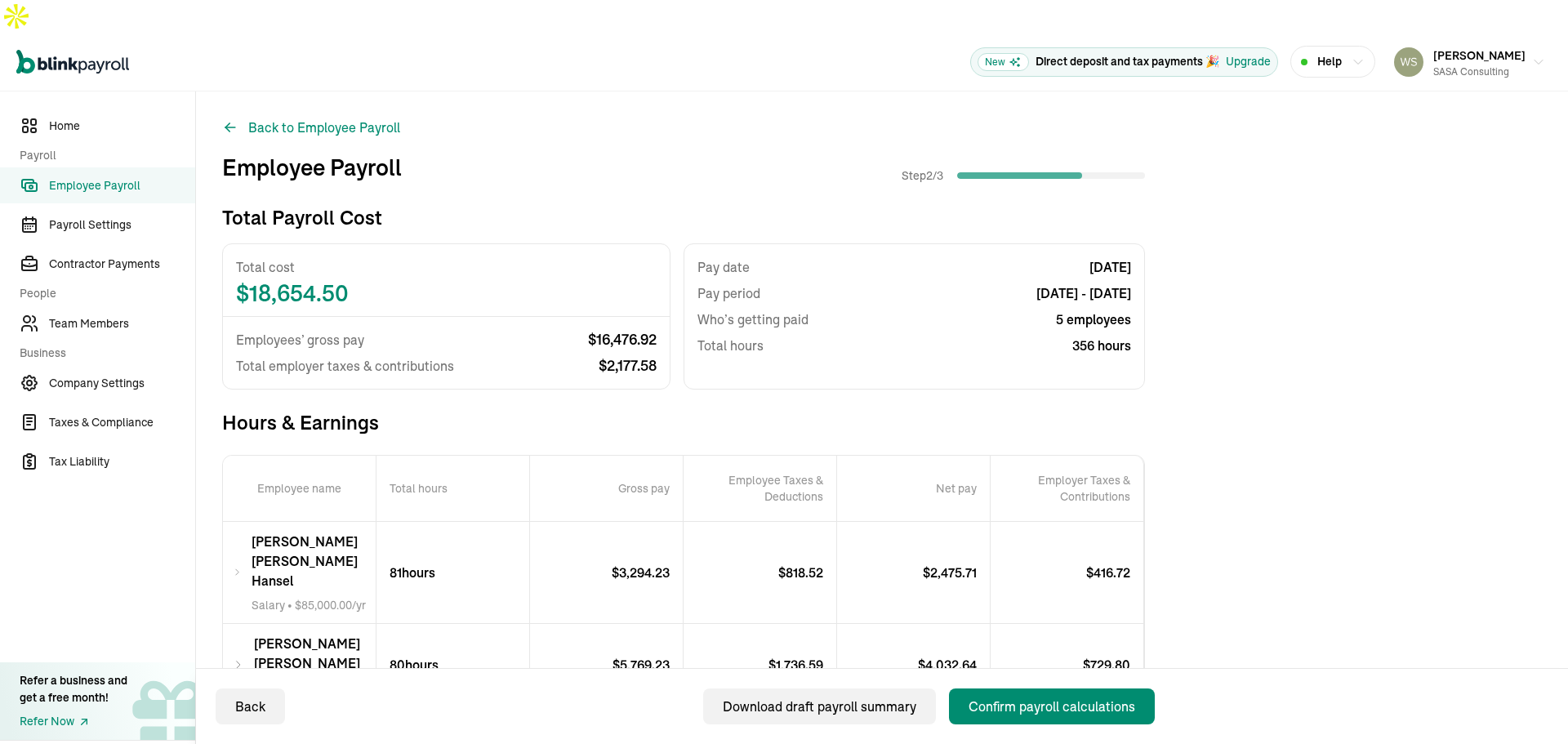
click at [1250, 325] on div "Total Payroll Cost Total cost $ 18,654.50 Employees’ gross pay $ 16,476.92 Tota…" at bounding box center [883, 665] width 1320 height 922
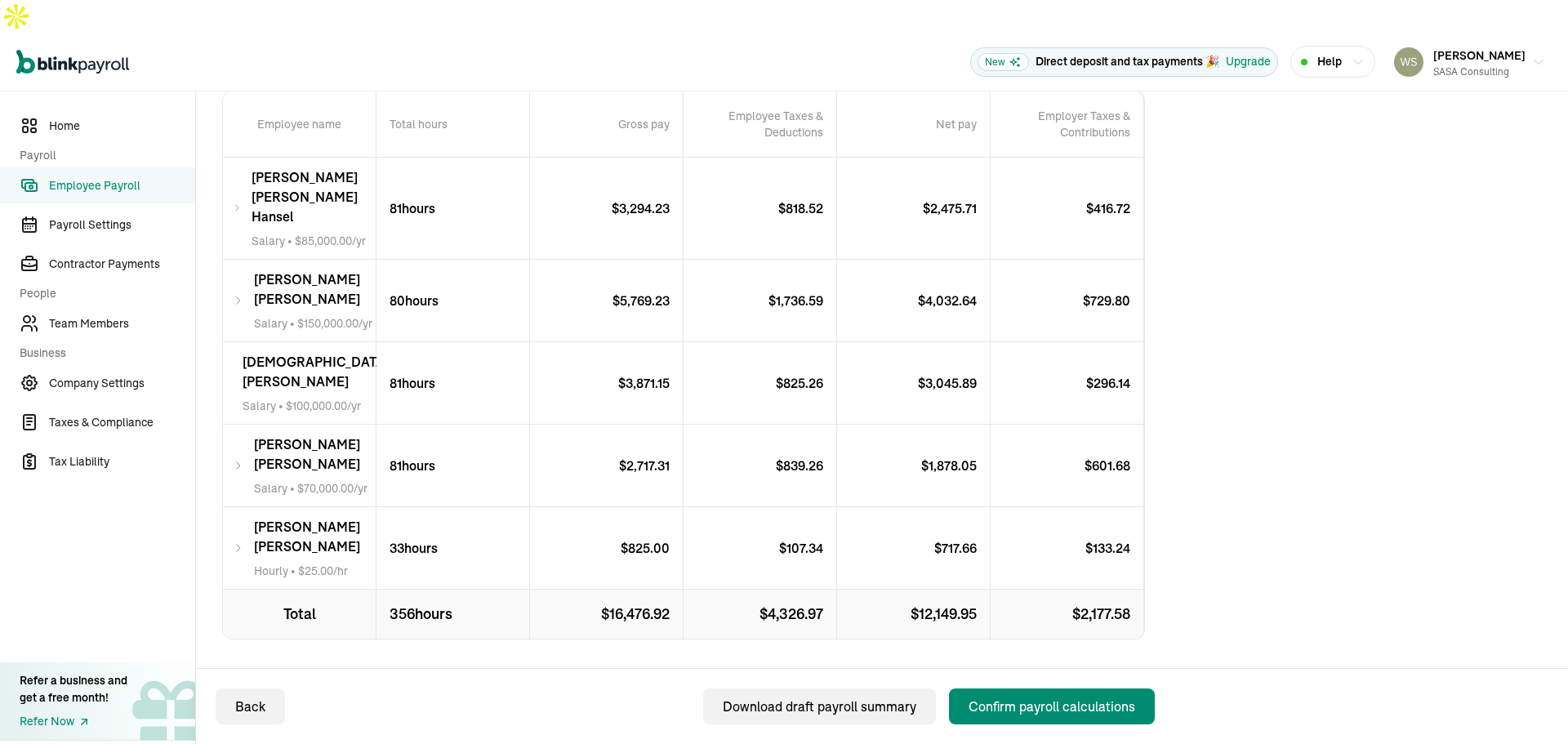
scroll to position [366, 0]
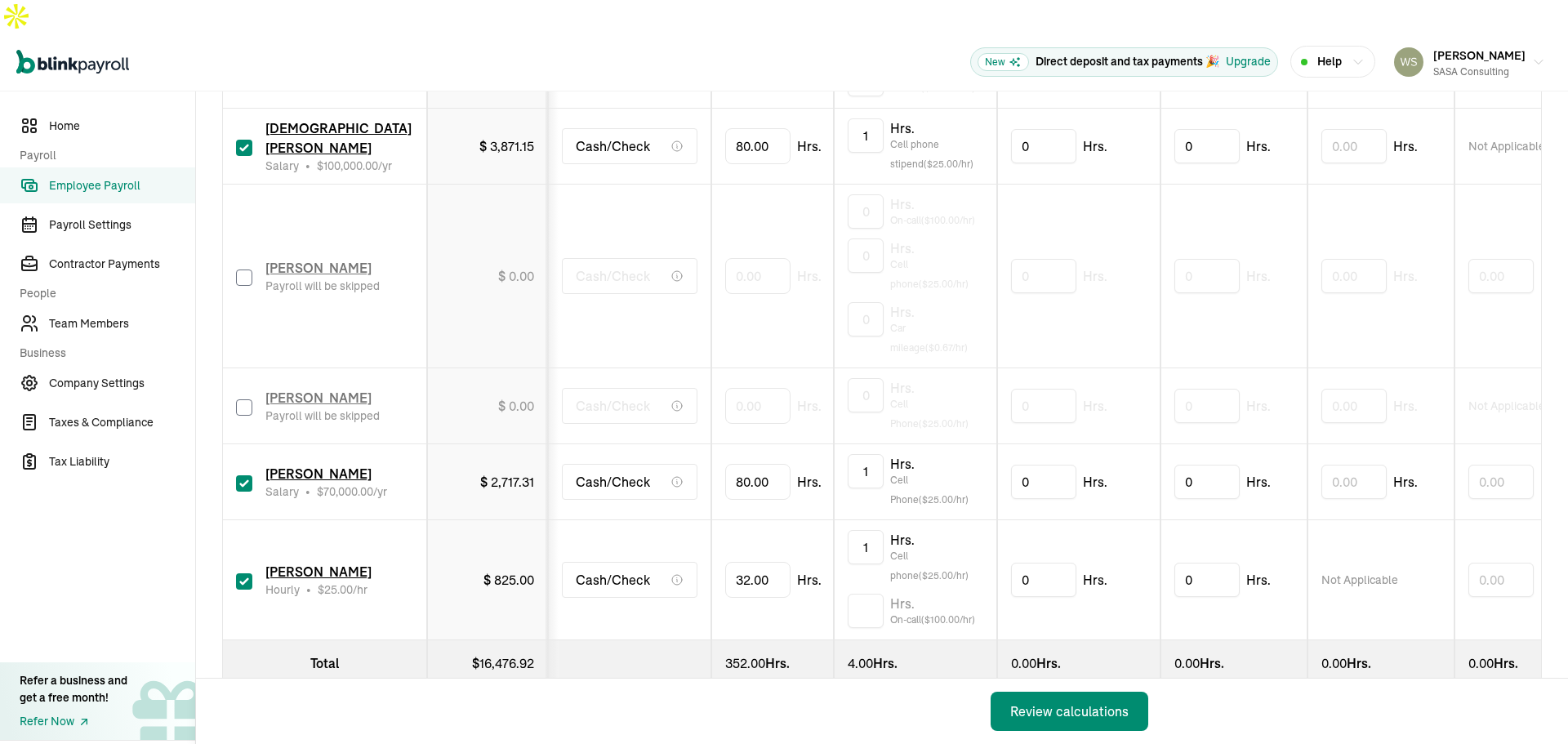
scroll to position [1146, 0]
drag, startPoint x: 773, startPoint y: 535, endPoint x: 699, endPoint y: 539, distance: 74.1
type input "3"
type input "80"
click at [1074, 708] on div "Review calculations" at bounding box center [1070, 711] width 118 height 19
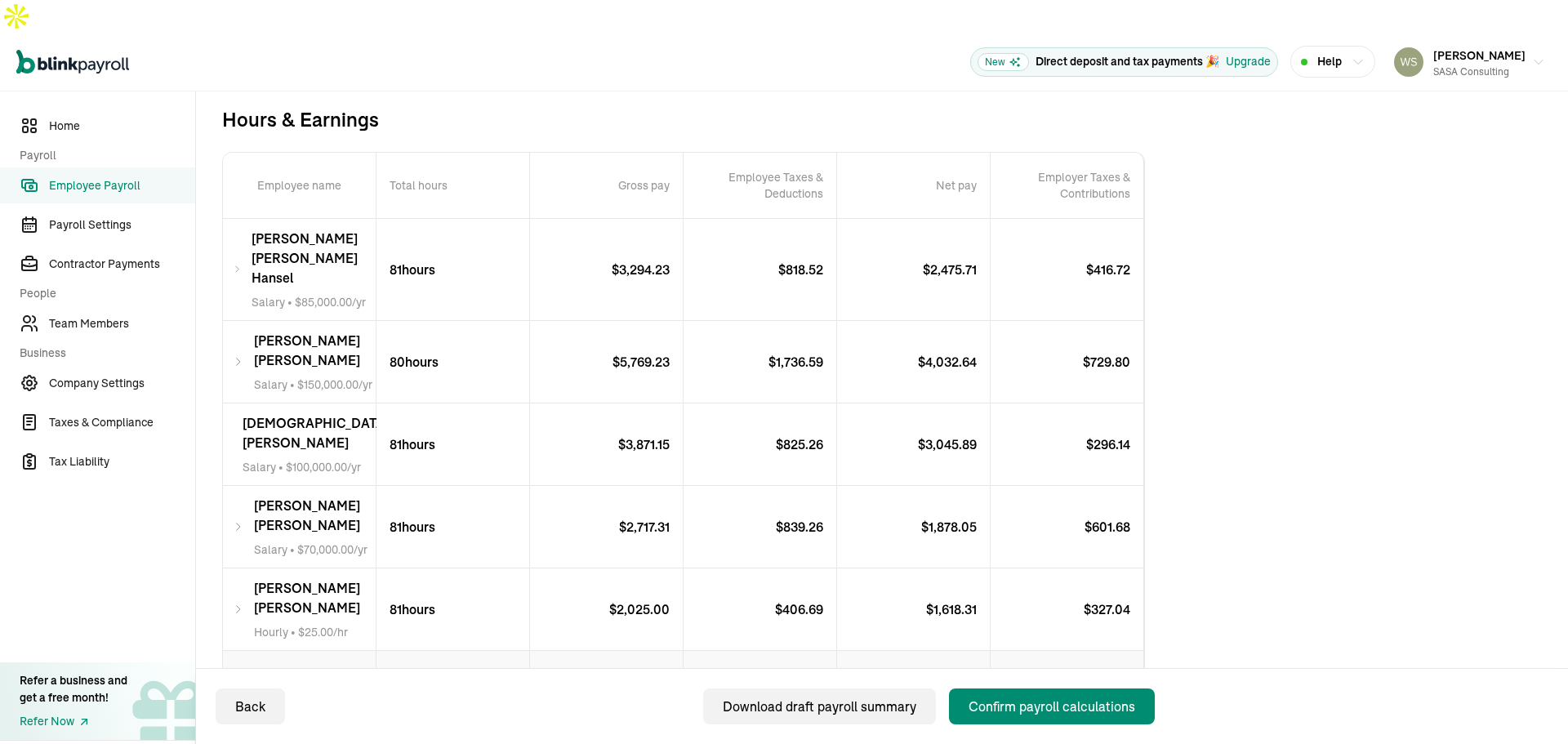
scroll to position [366, 0]
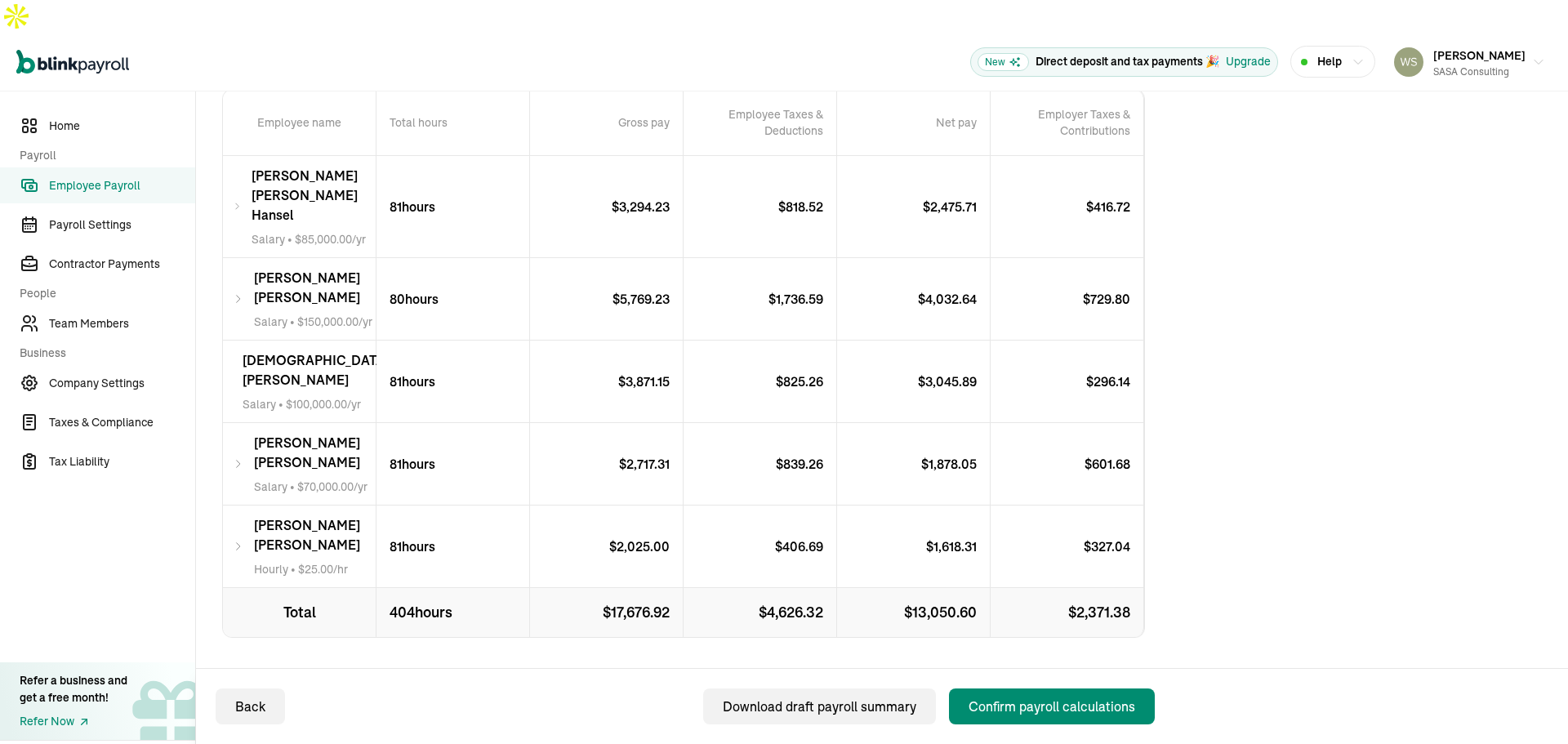
click at [1234, 319] on div "Total Payroll Cost Total cost $ 20,048.30 Employees’ gross pay $ 17,676.92 Tota…" at bounding box center [883, 299] width 1320 height 922
click at [66, 118] on span "Home" at bounding box center [122, 127] width 146 height 17
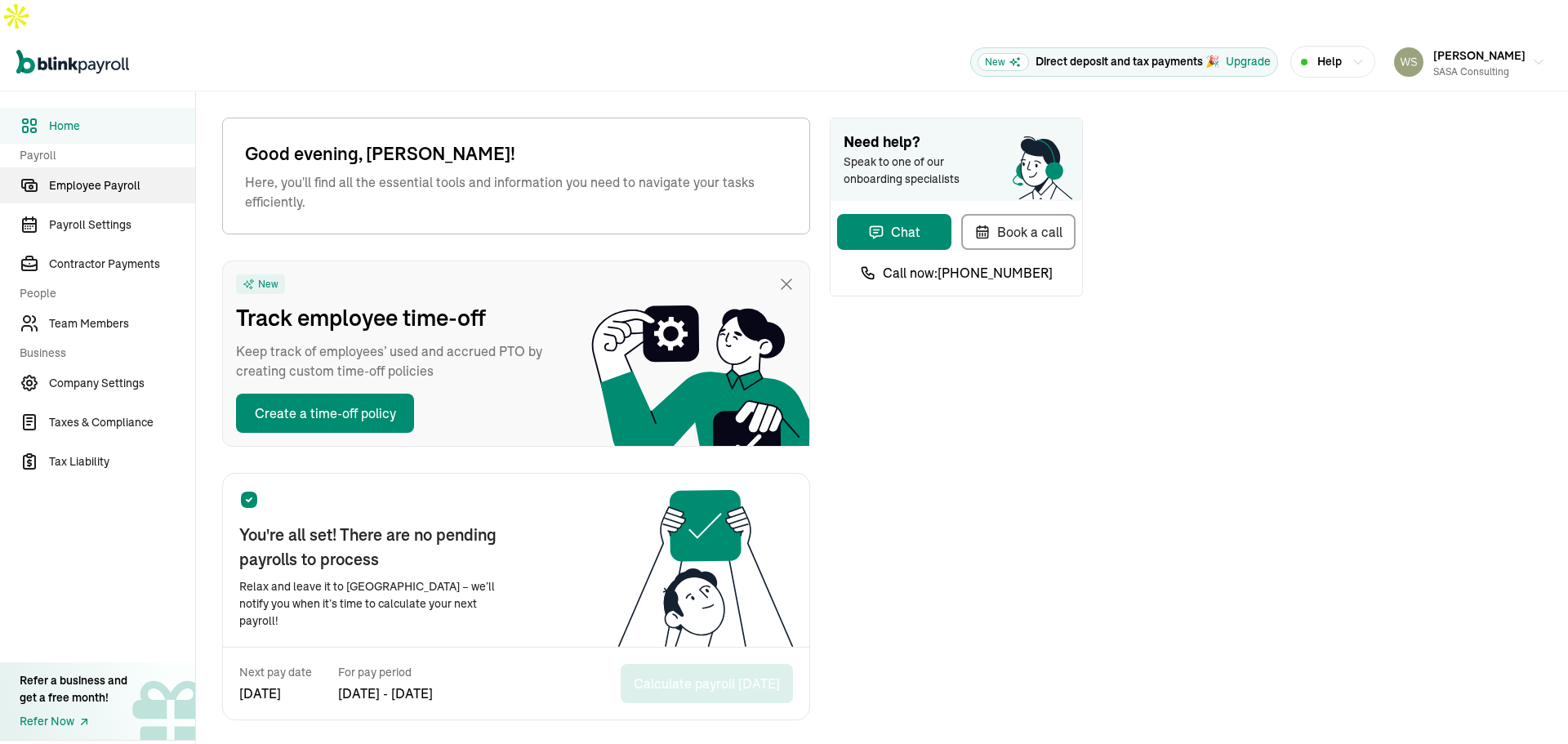
click at [119, 177] on span "Employee Payroll" at bounding box center [122, 186] width 146 height 17
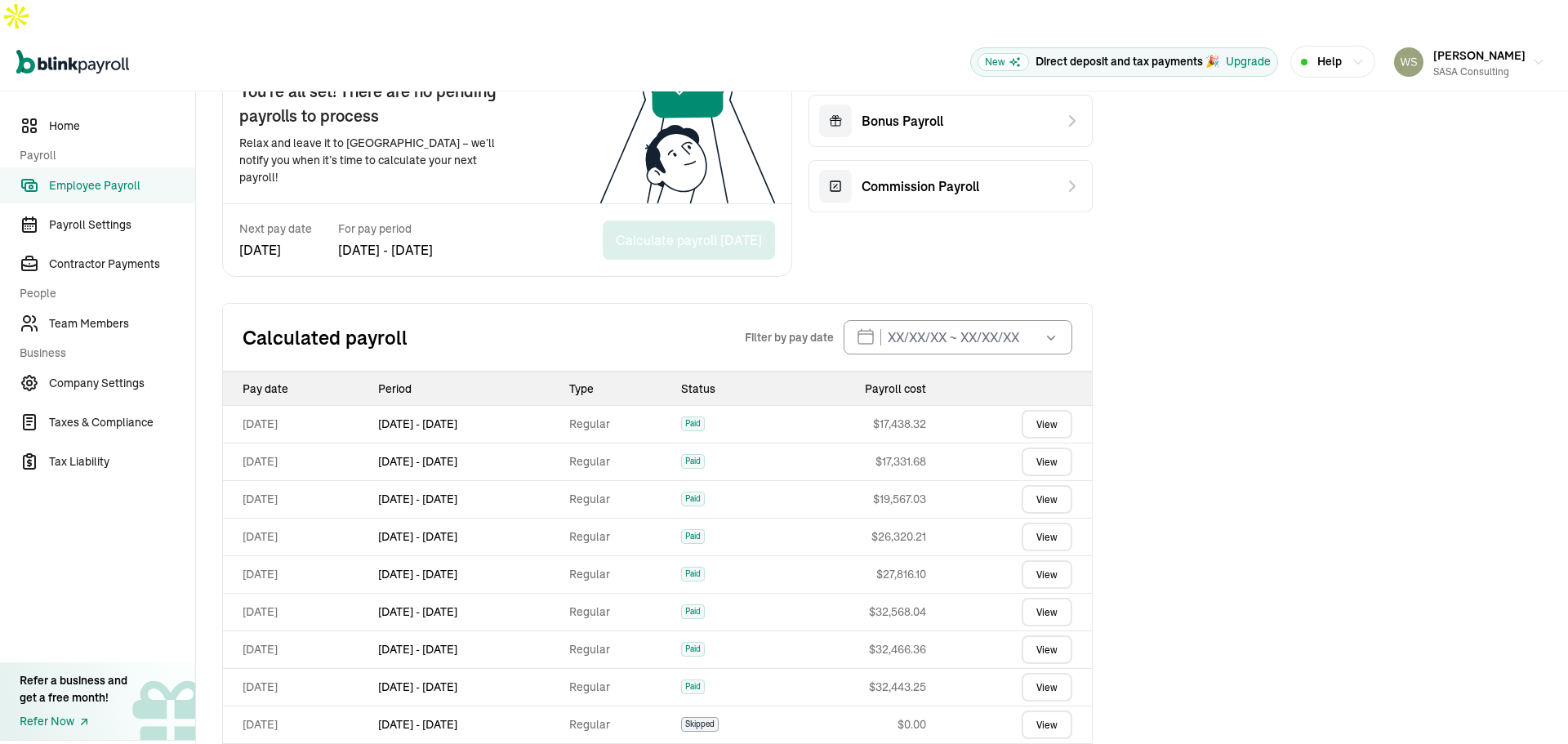
scroll to position [432, 0]
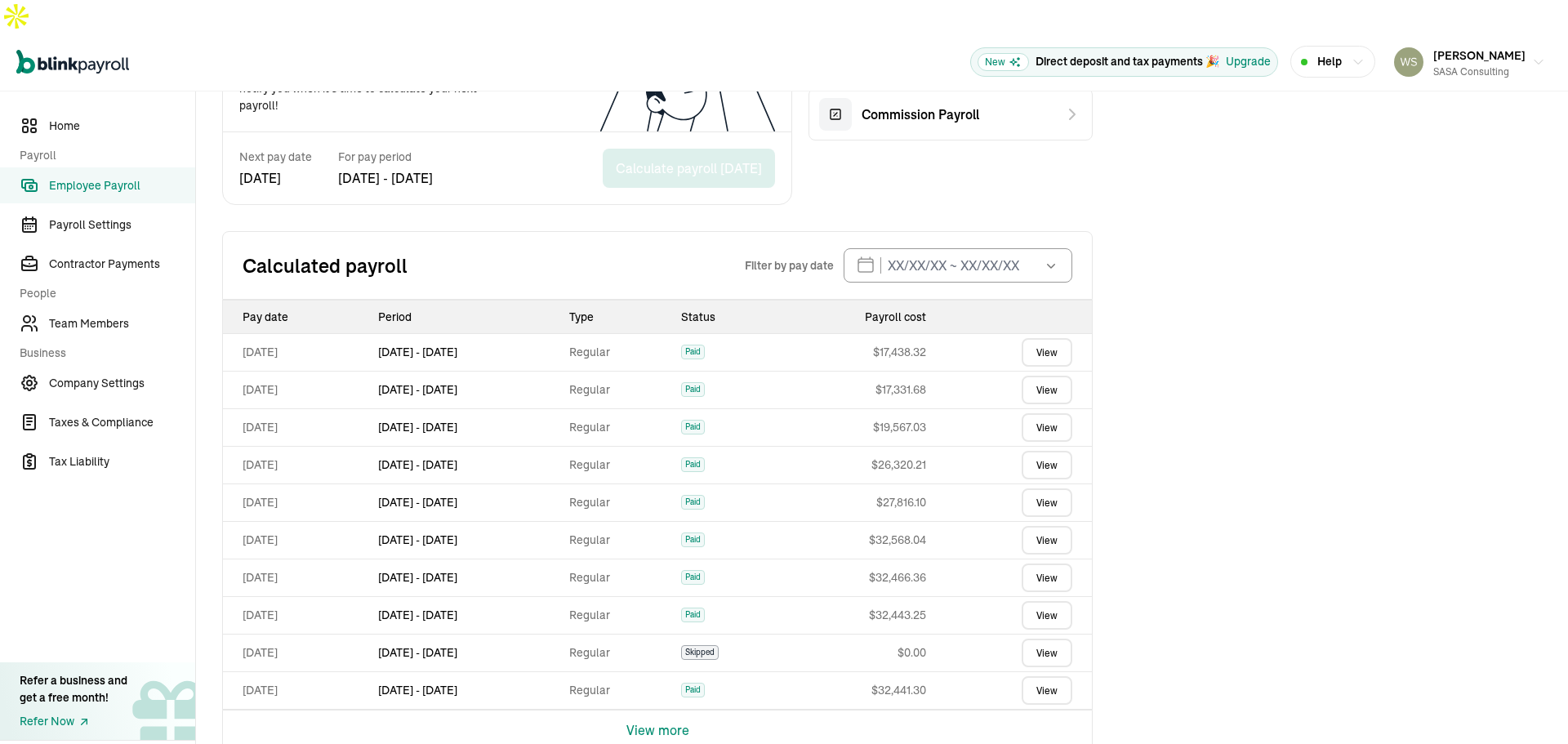
click at [1041, 525] on link "View" at bounding box center [1047, 540] width 50 height 29
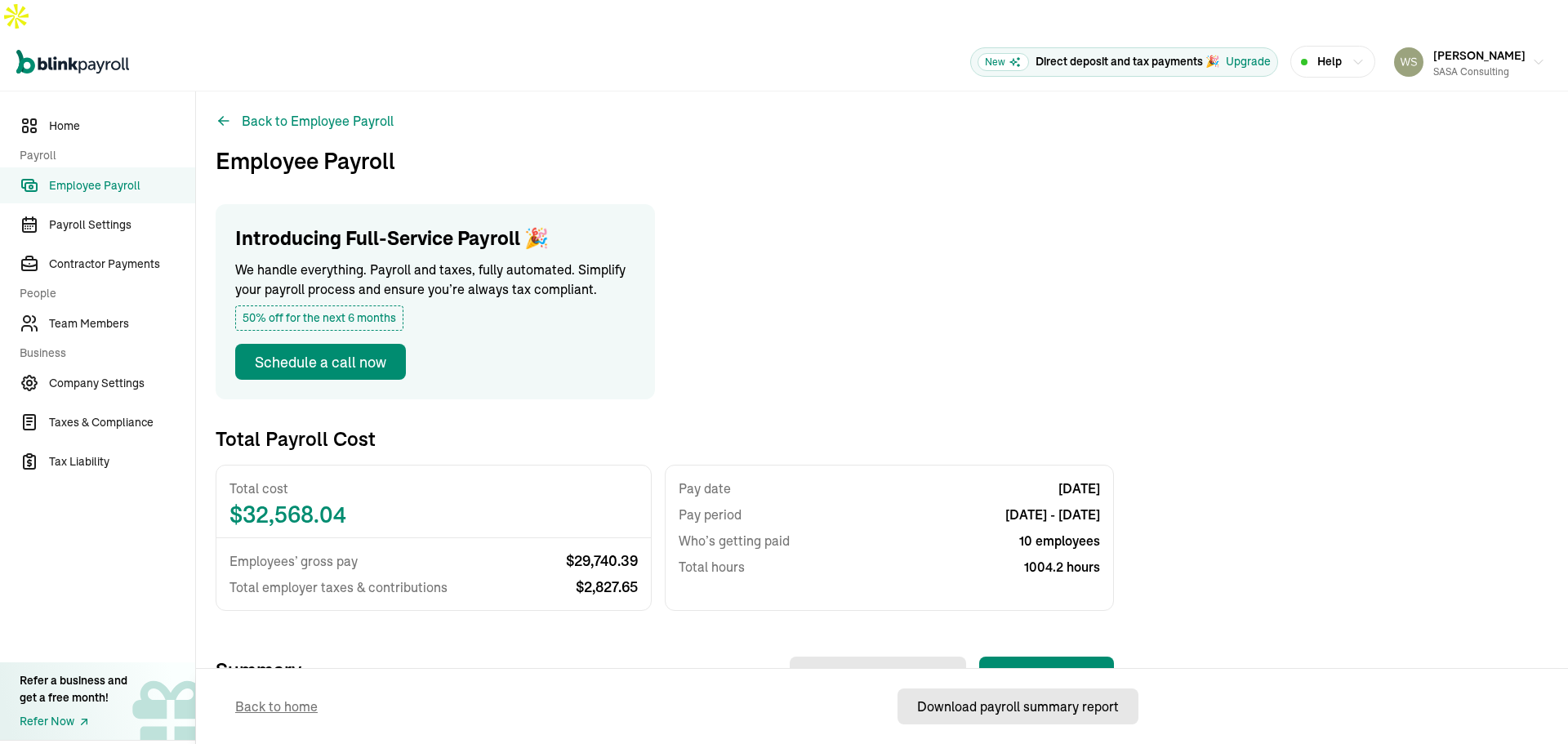
click at [987, 706] on div "Download payroll summary report" at bounding box center [1018, 706] width 201 height 19
click at [223, 117] on icon at bounding box center [221, 119] width 4 height 4
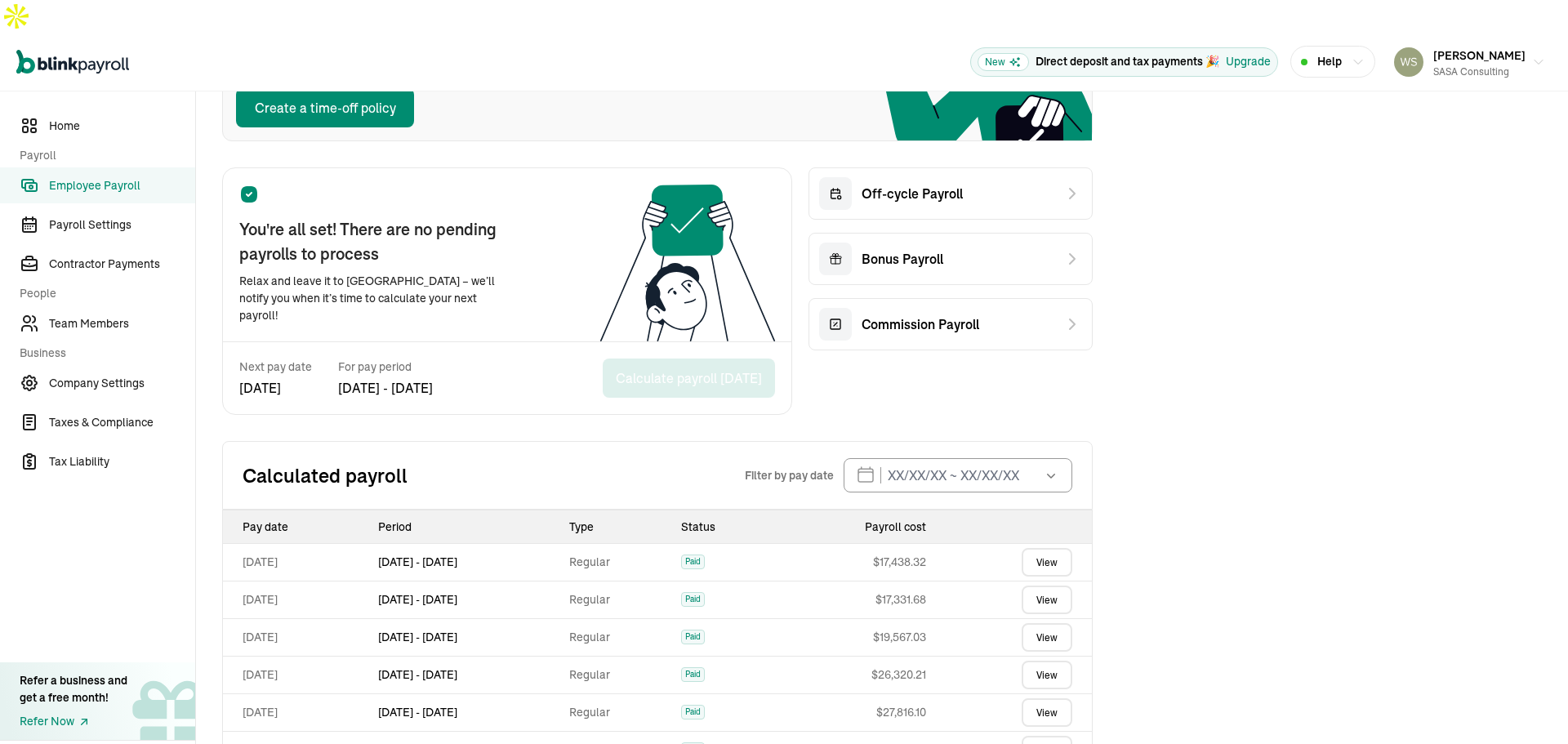
scroll to position [280, 0]
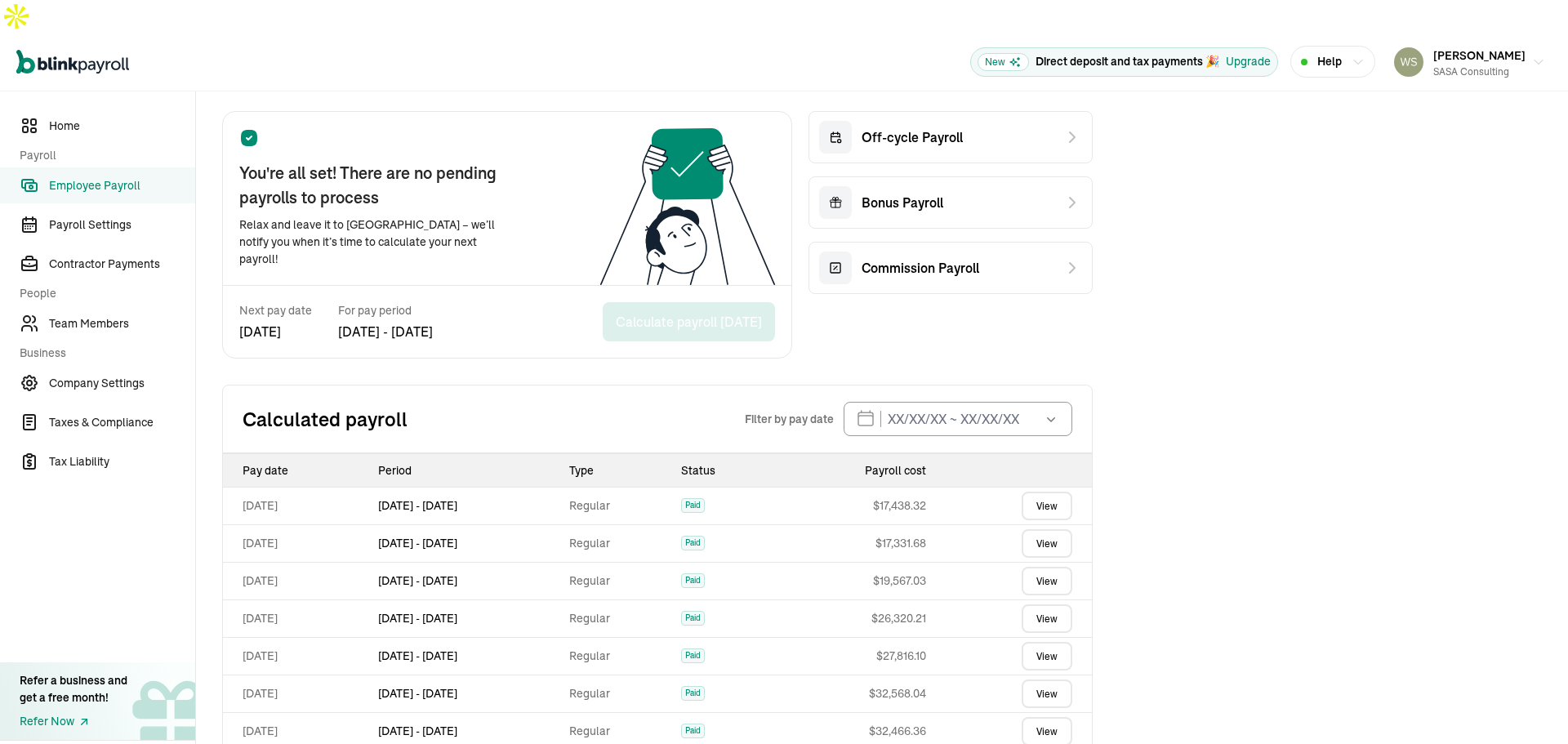
click at [1049, 491] on link "View" at bounding box center [1047, 506] width 50 height 29
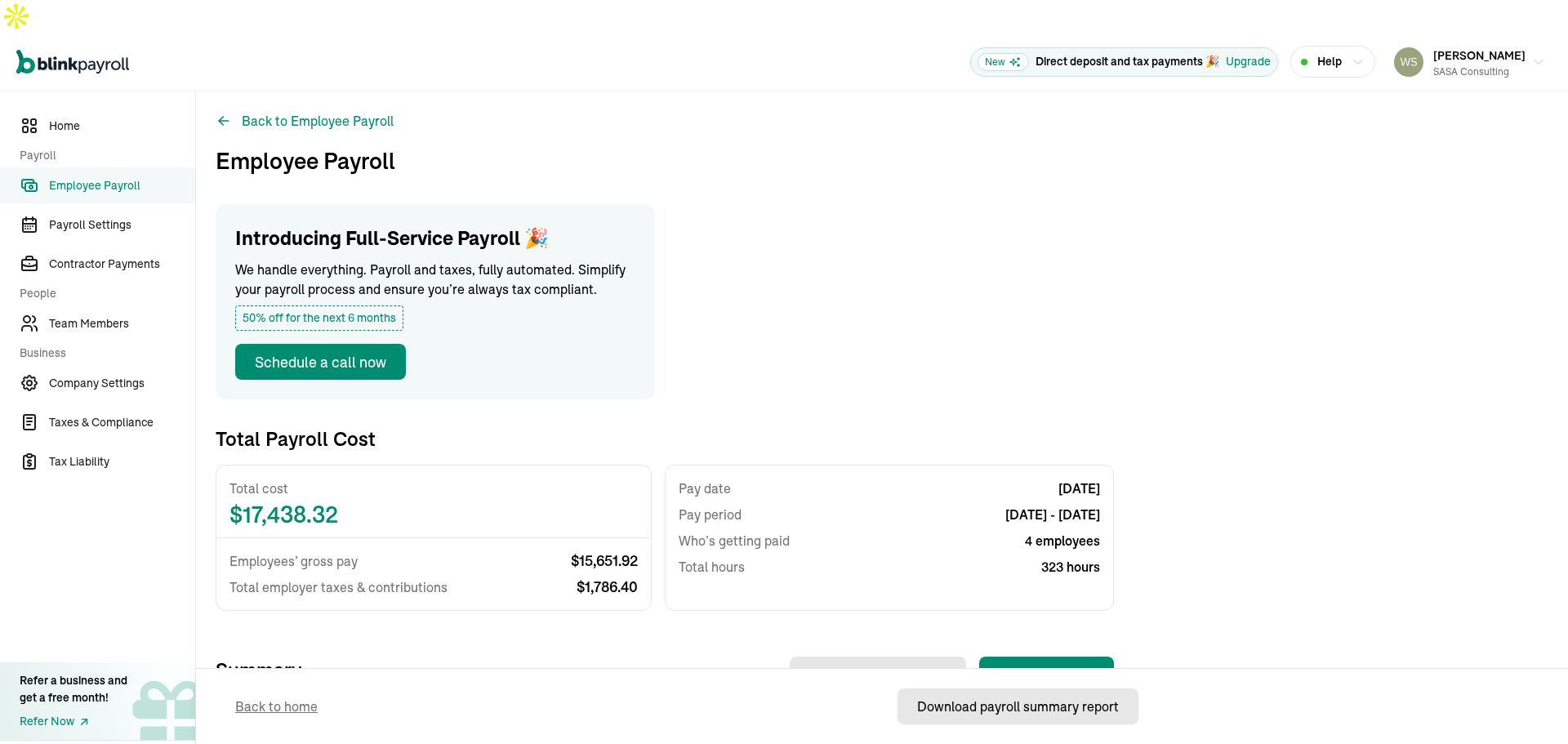
click at [977, 704] on div "Download payroll summary report" at bounding box center [1018, 706] width 201 height 19
click at [1273, 263] on div "Back to Employee Payroll Employee Payroll Introducing Full-Service Payroll 🎉 We…" at bounding box center [883, 604] width 1372 height 1024
click at [1023, 710] on div "Download payroll summary report" at bounding box center [1018, 706] width 201 height 19
click at [347, 111] on button "Back to Employee Payroll" at bounding box center [305, 121] width 178 height 19
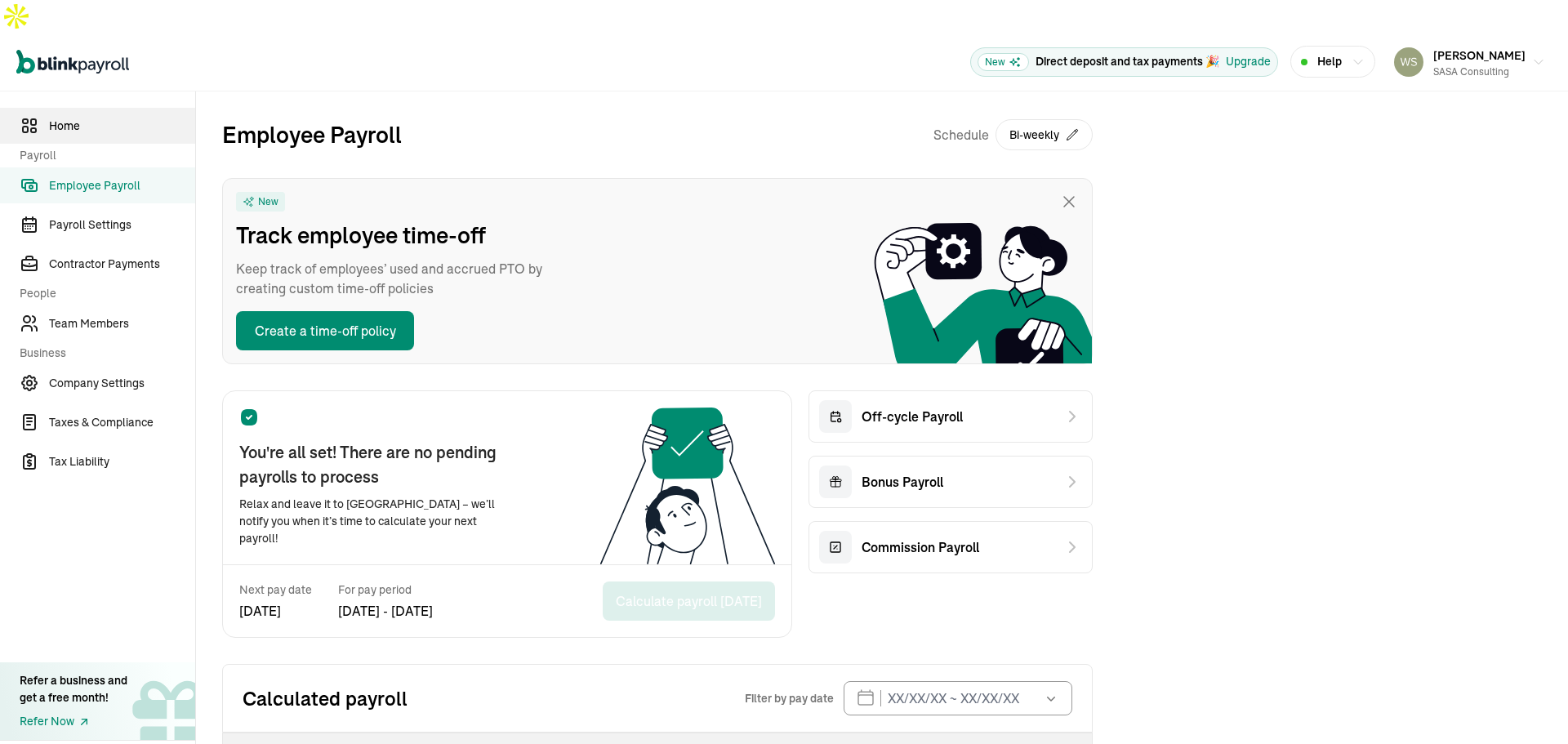
click at [82, 118] on span "Home" at bounding box center [122, 127] width 146 height 17
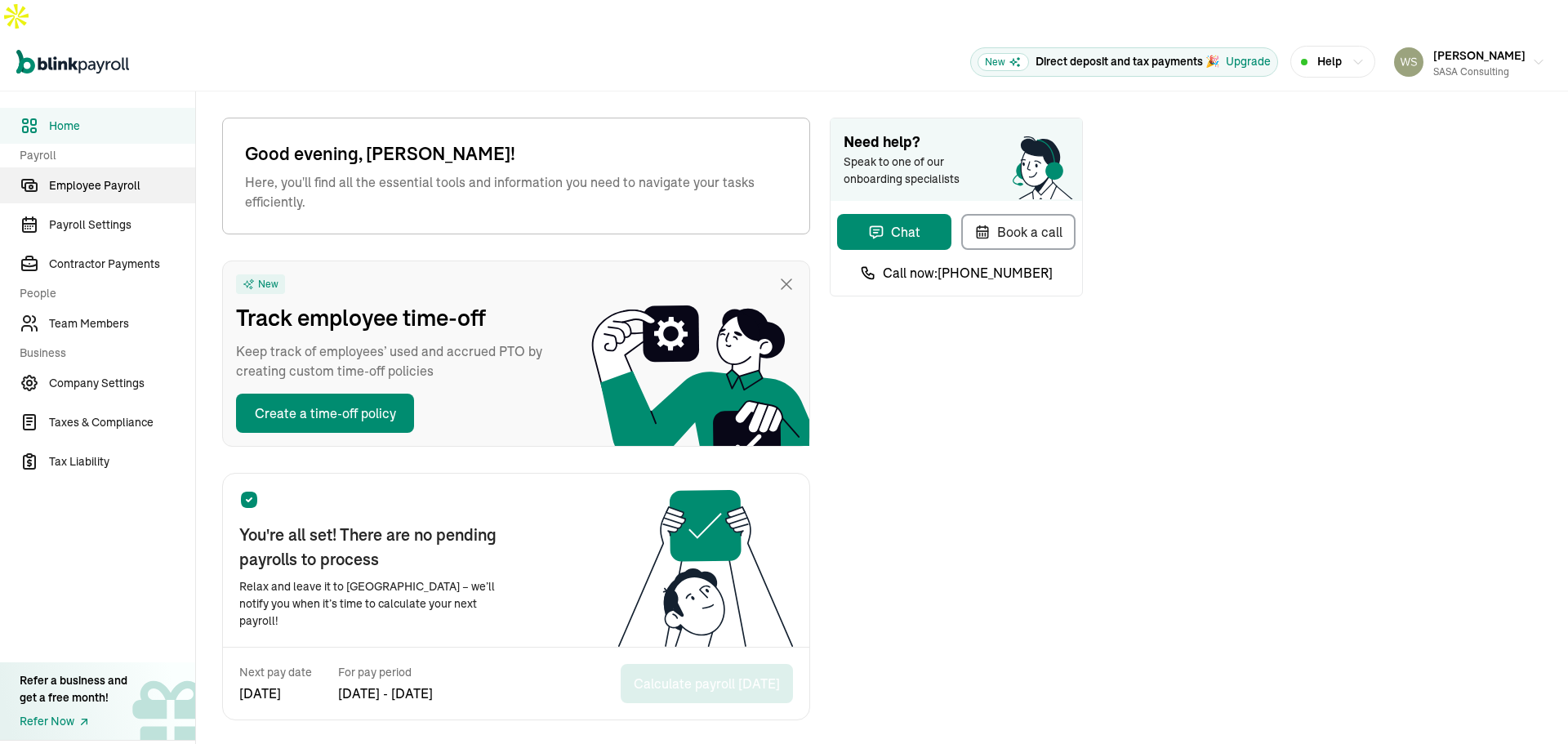
click at [112, 177] on span "Employee Payroll" at bounding box center [122, 186] width 146 height 17
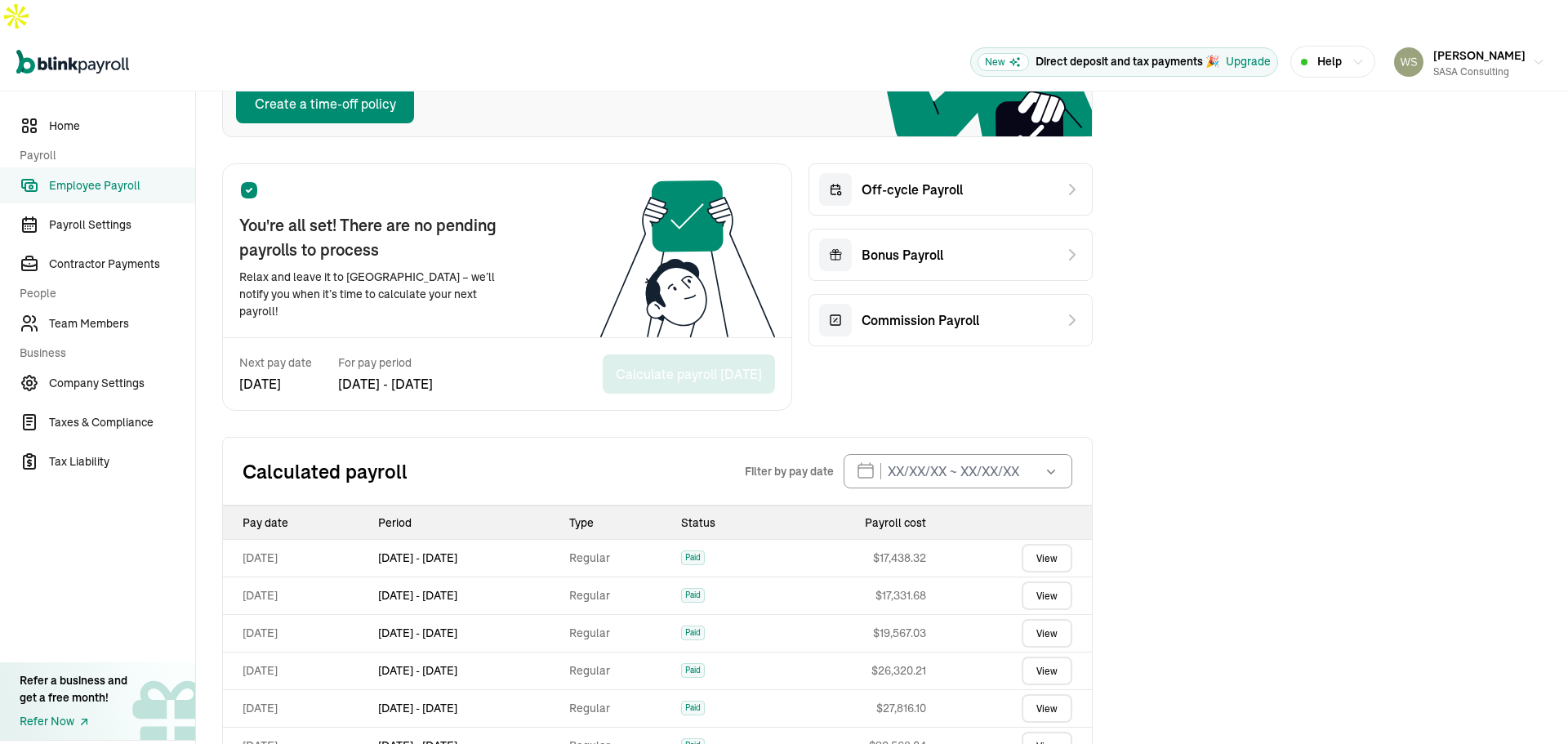
scroll to position [280, 0]
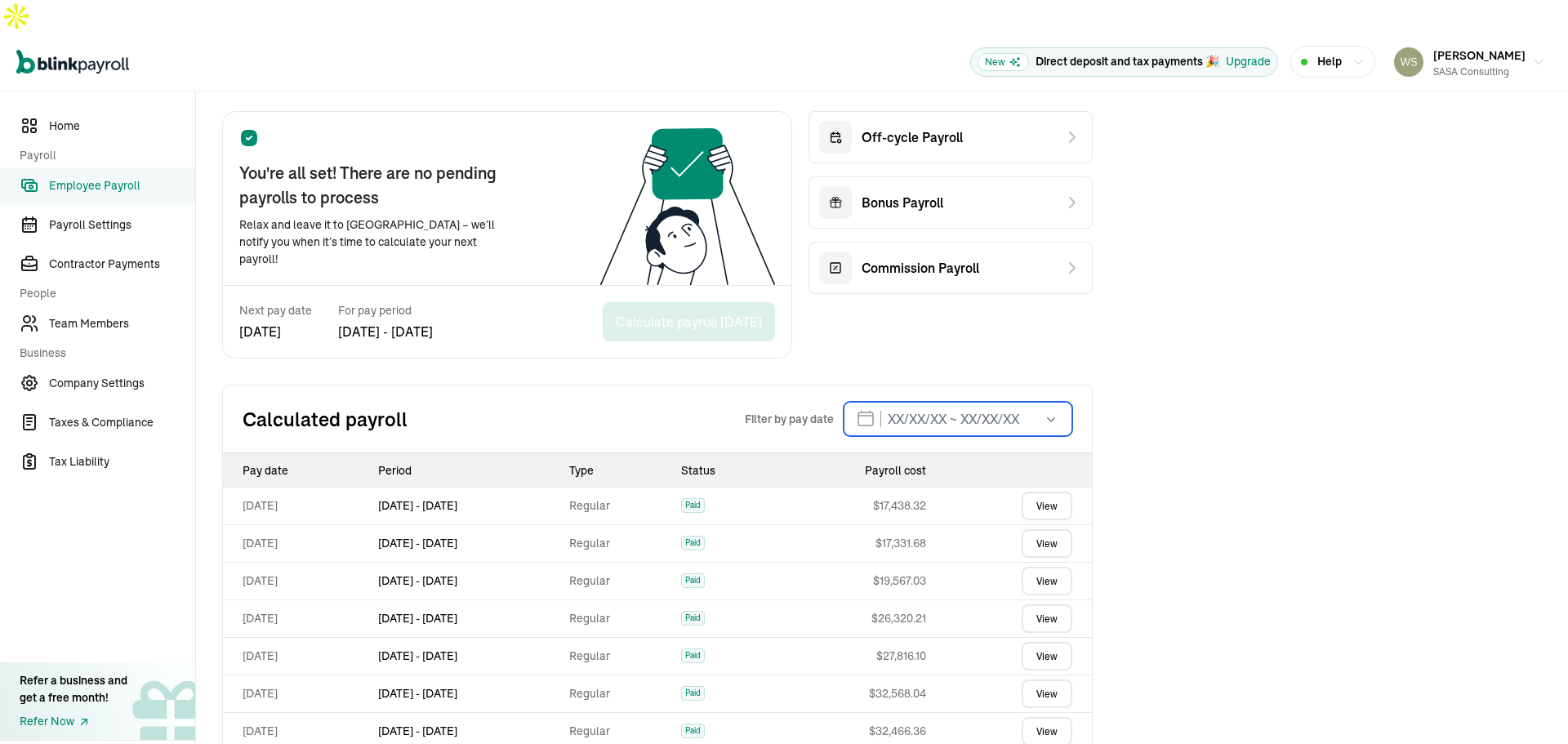
click at [943, 402] on input "text" at bounding box center [958, 418] width 228 height 34
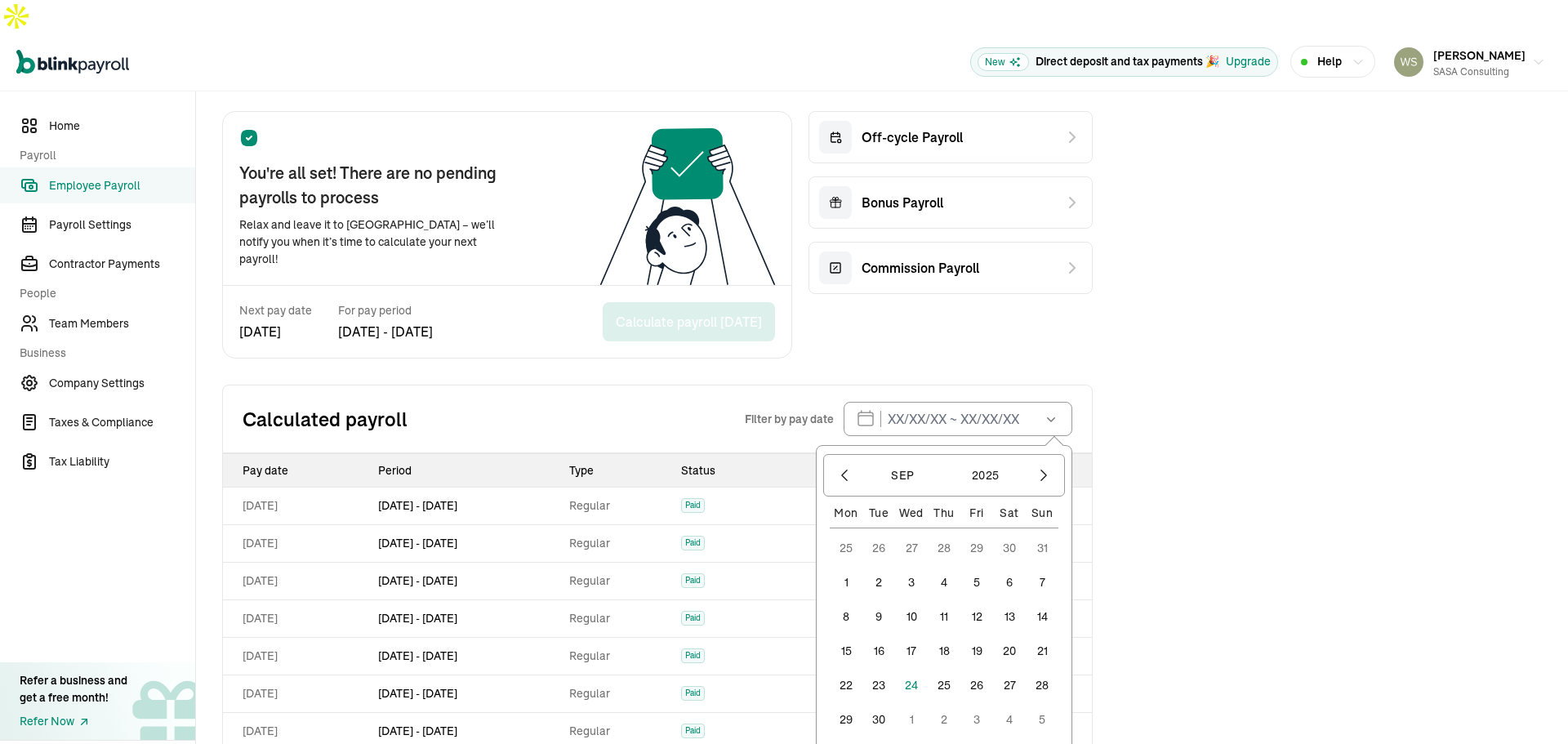
click at [1203, 344] on div "Employee Payroll Schedule Bi-weekly New Track employee time-off Keep track of e…" at bounding box center [883, 371] width 1372 height 1117
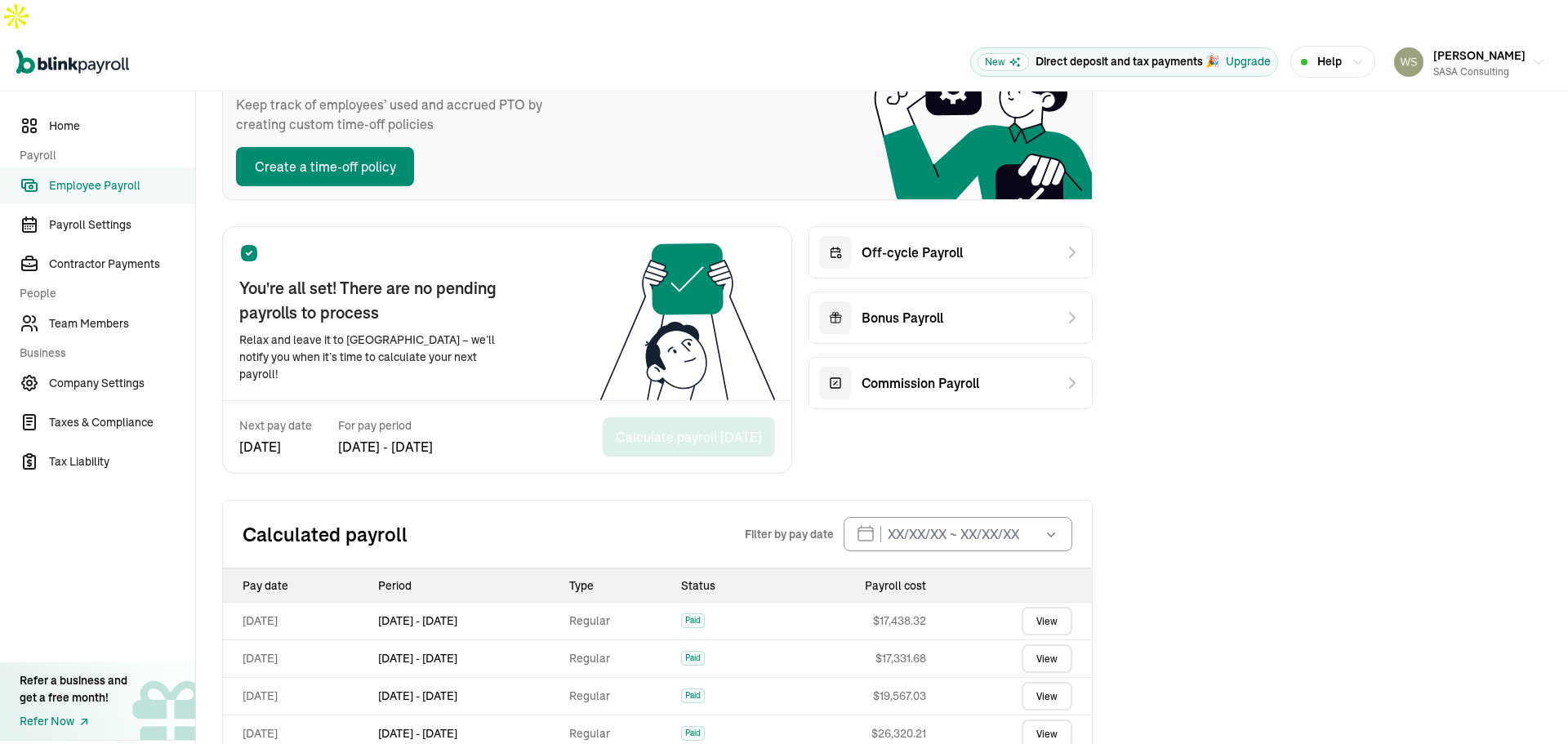
scroll to position [0, 0]
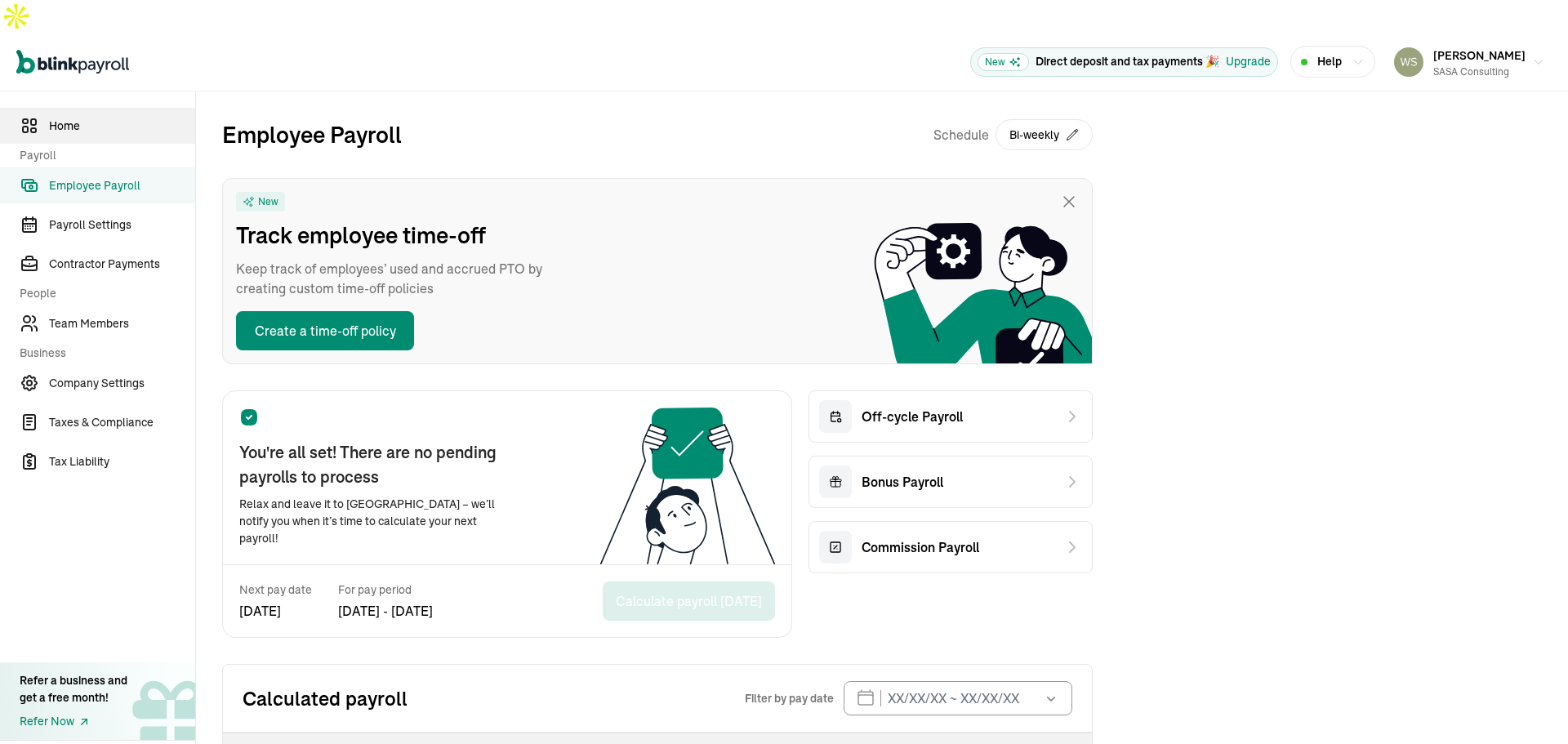
click at [100, 118] on span "Home" at bounding box center [122, 127] width 146 height 17
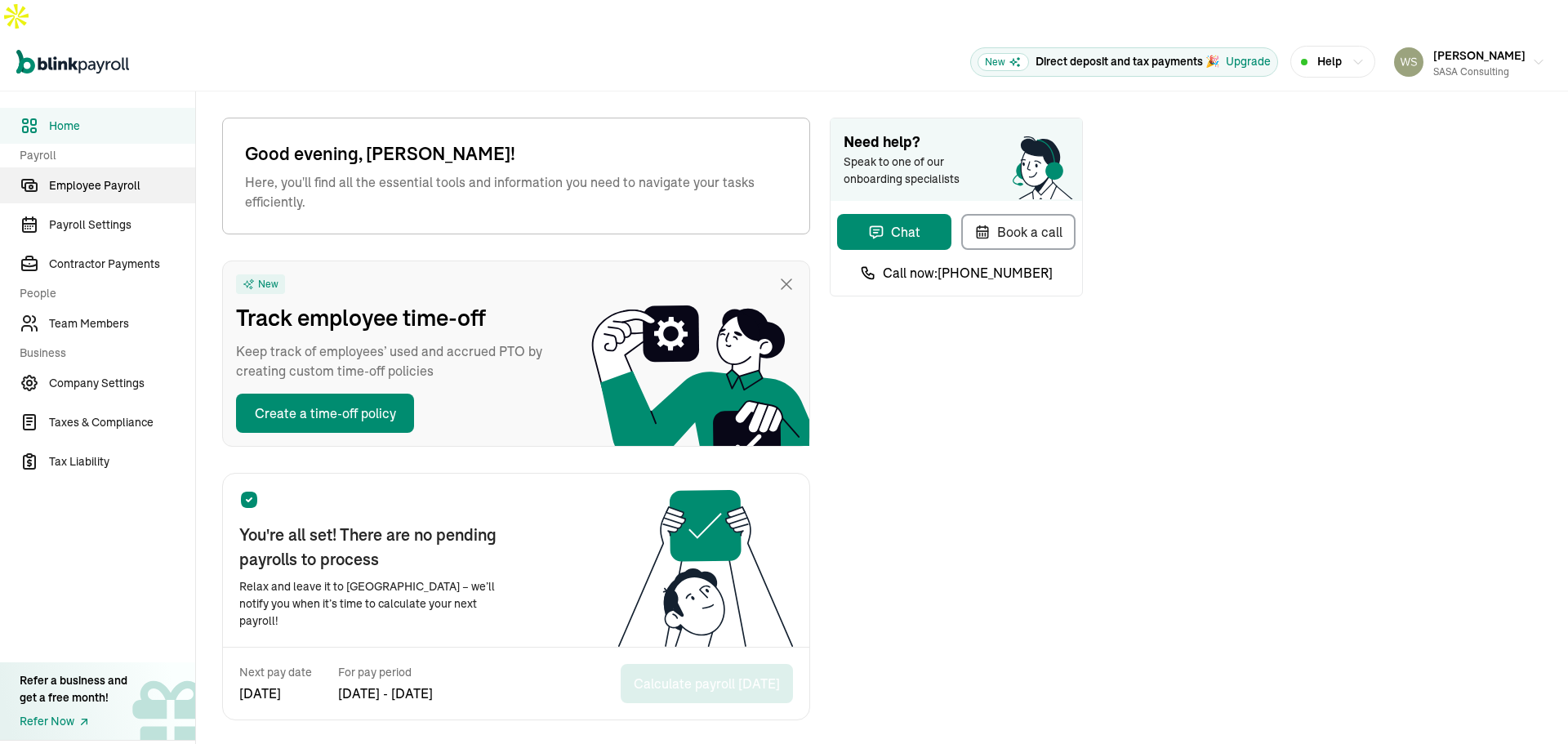
click at [101, 177] on span "Employee Payroll" at bounding box center [122, 186] width 146 height 17
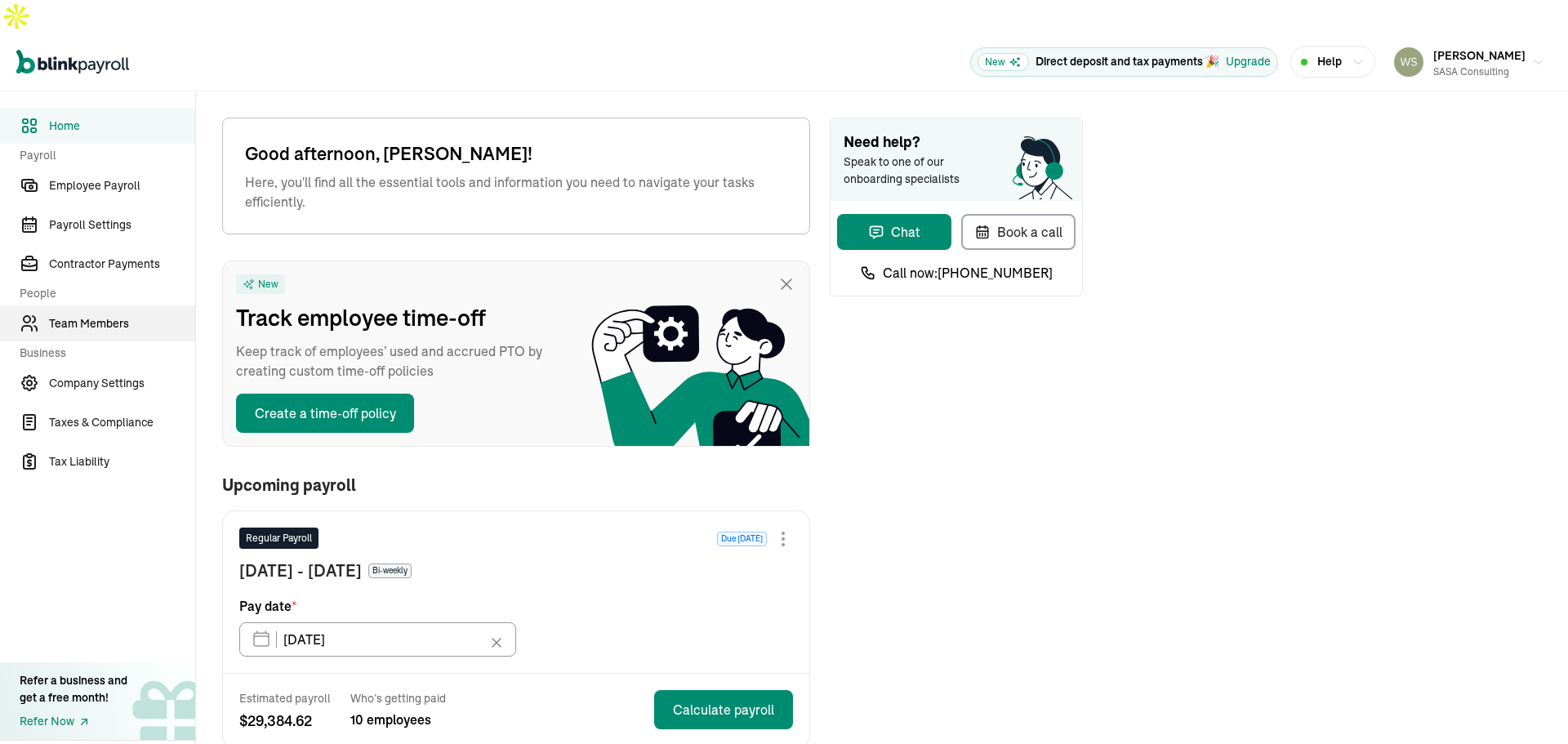
click at [94, 315] on span "Team Members" at bounding box center [122, 324] width 146 height 17
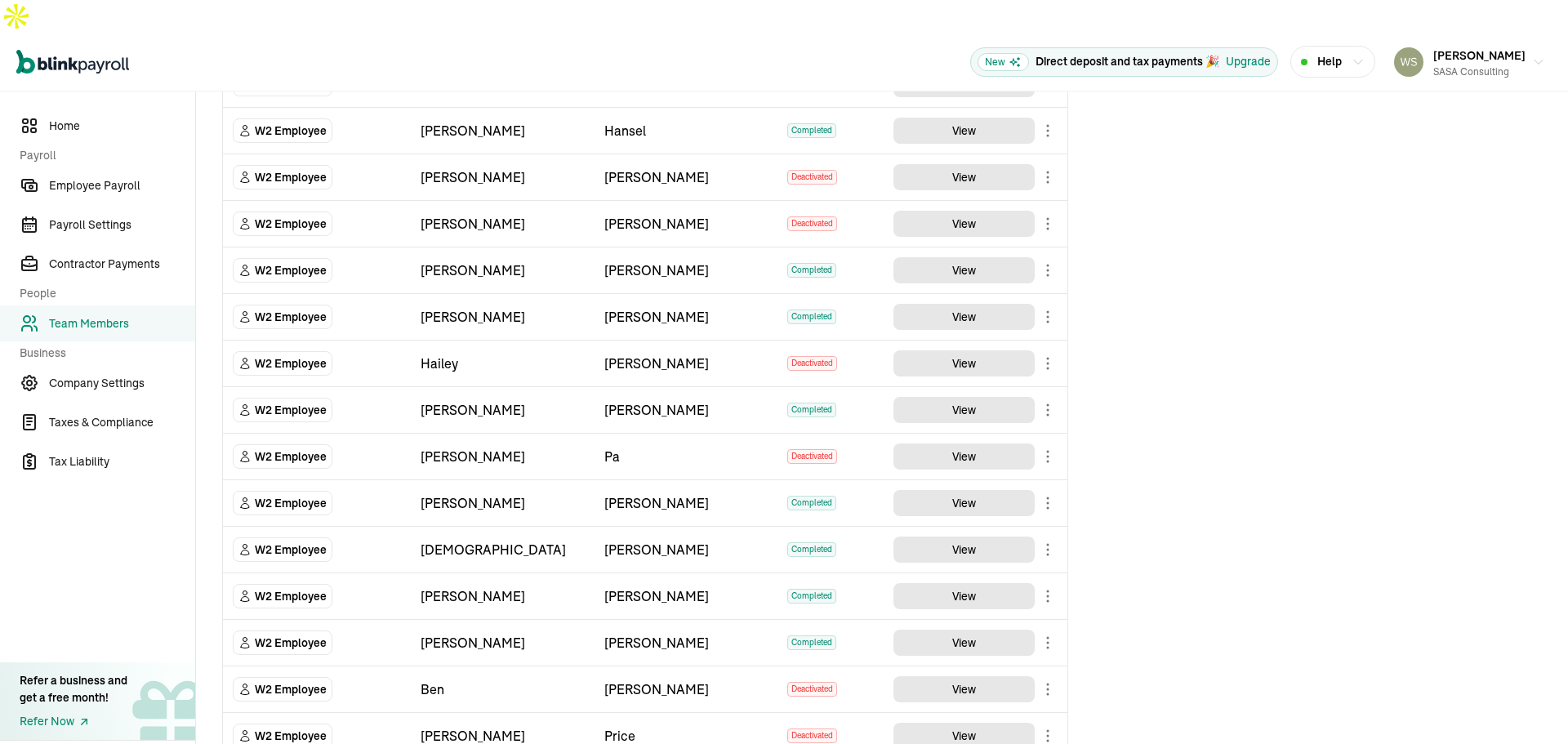
scroll to position [432, 0]
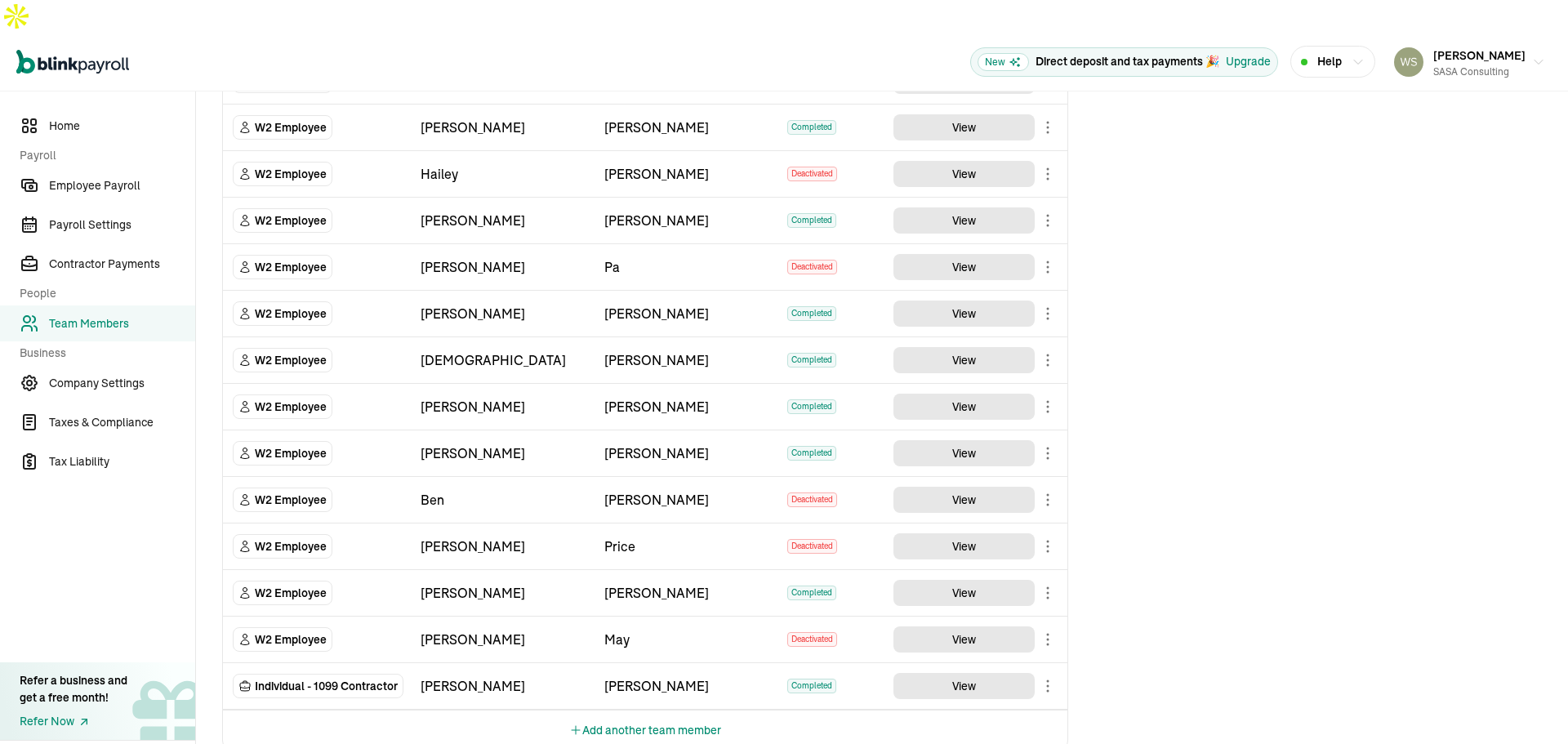
click at [683, 710] on button "Add another team member" at bounding box center [645, 729] width 152 height 40
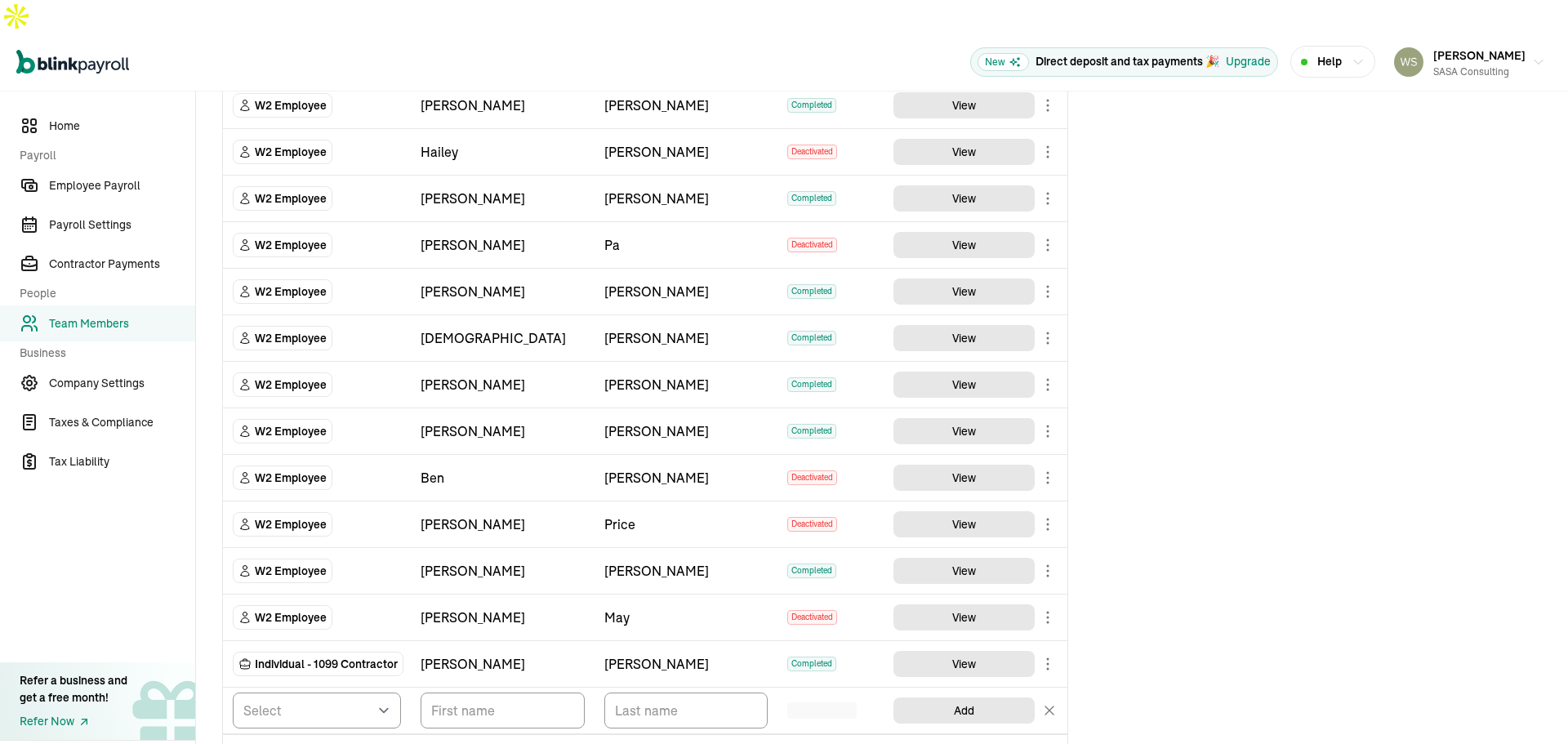
scroll to position [479, 0]
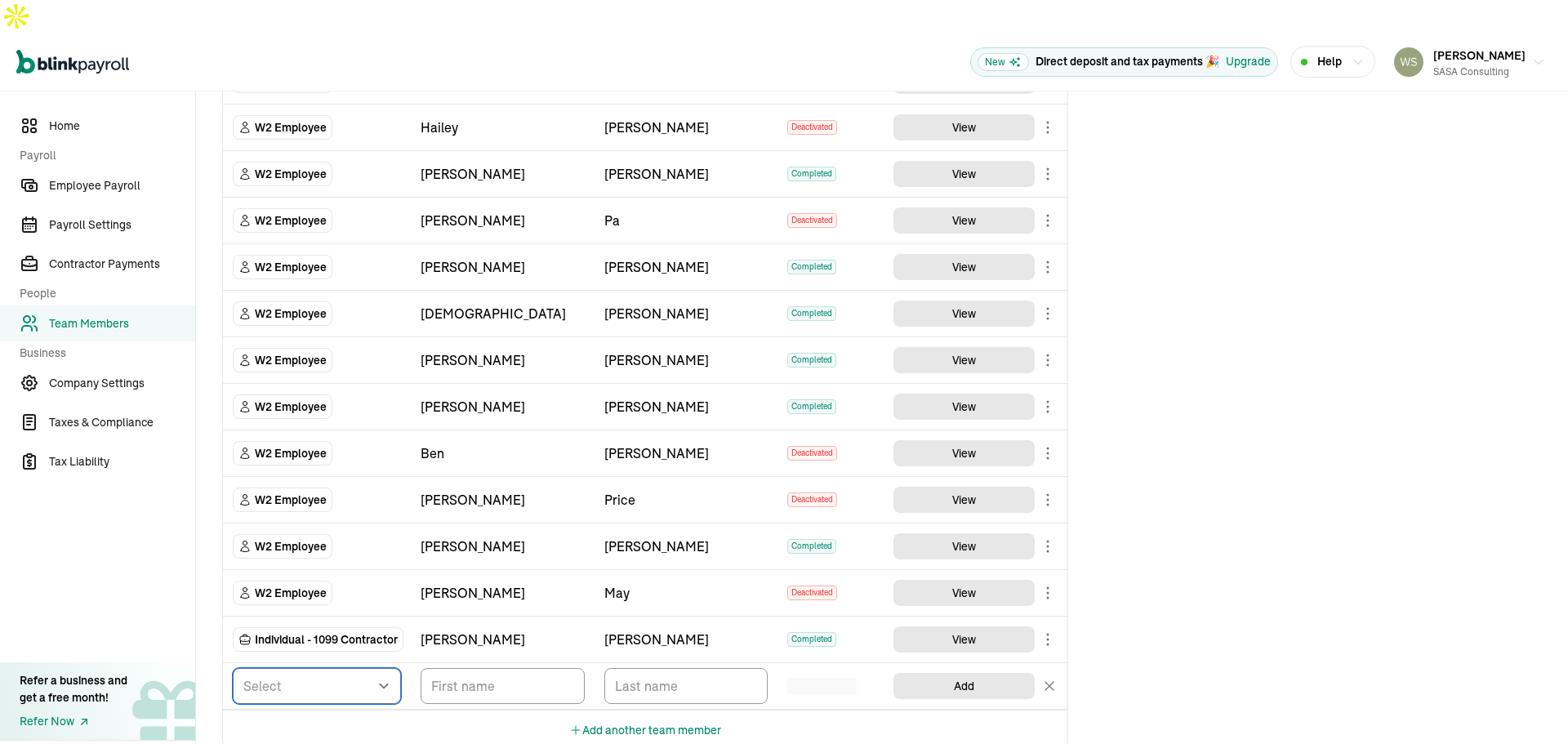
click at [376, 668] on select "Select W2 Employee Individual - 1099 [DEMOGRAPHIC_DATA] Business - 1099 Contrac…" at bounding box center [317, 685] width 168 height 36
select select "employee"
click at [233, 668] on select "Select W2 Employee Individual - 1099 [DEMOGRAPHIC_DATA] Business - 1099 Contrac…" at bounding box center [317, 685] width 168 height 36
click at [483, 668] on input "TextInput" at bounding box center [503, 685] width 165 height 36
type input "[PERSON_NAME]"
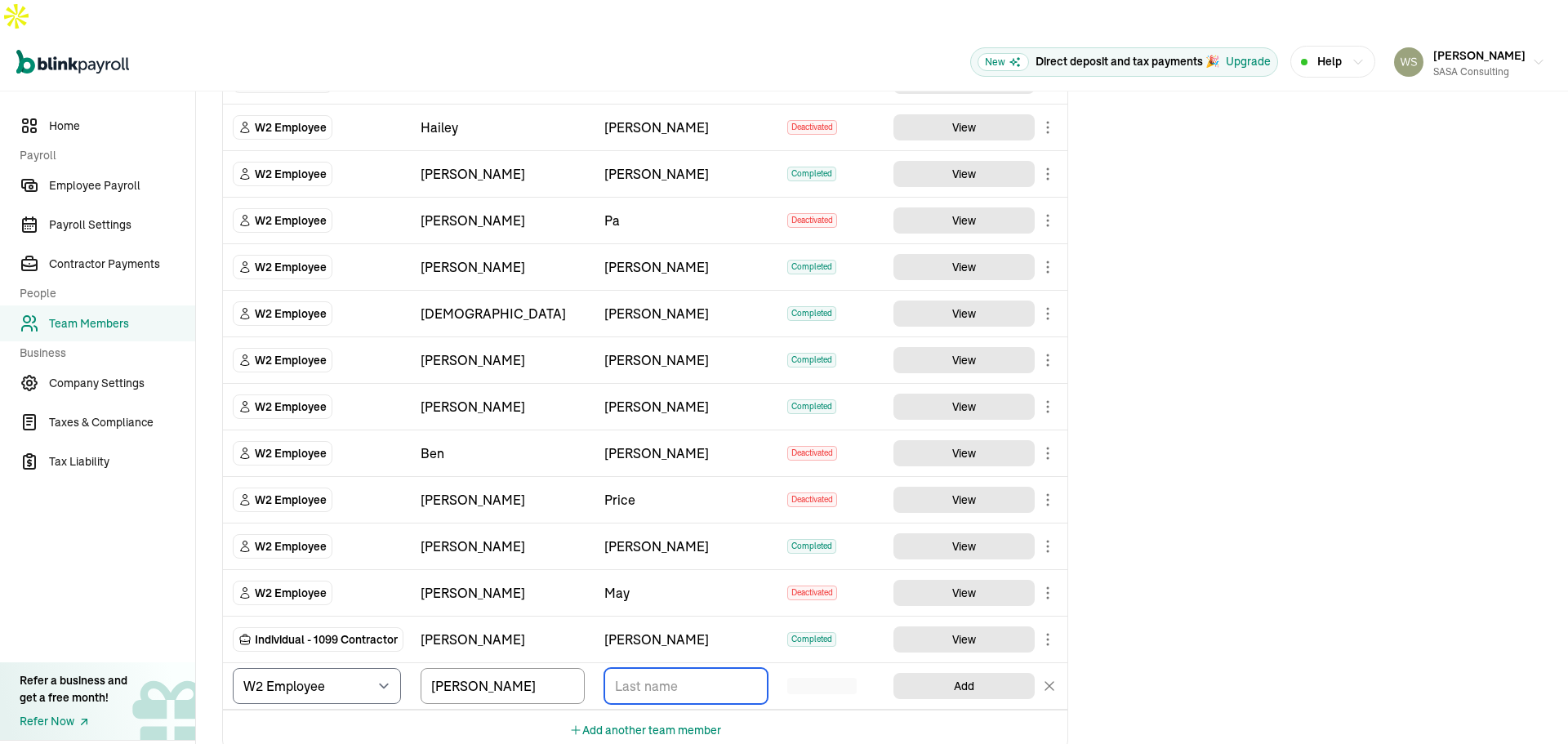
click at [638, 668] on input "TextInput" at bounding box center [686, 685] width 165 height 36
click at [683, 668] on input "TextInput" at bounding box center [686, 685] width 165 height 36
type input "[PERSON_NAME]"
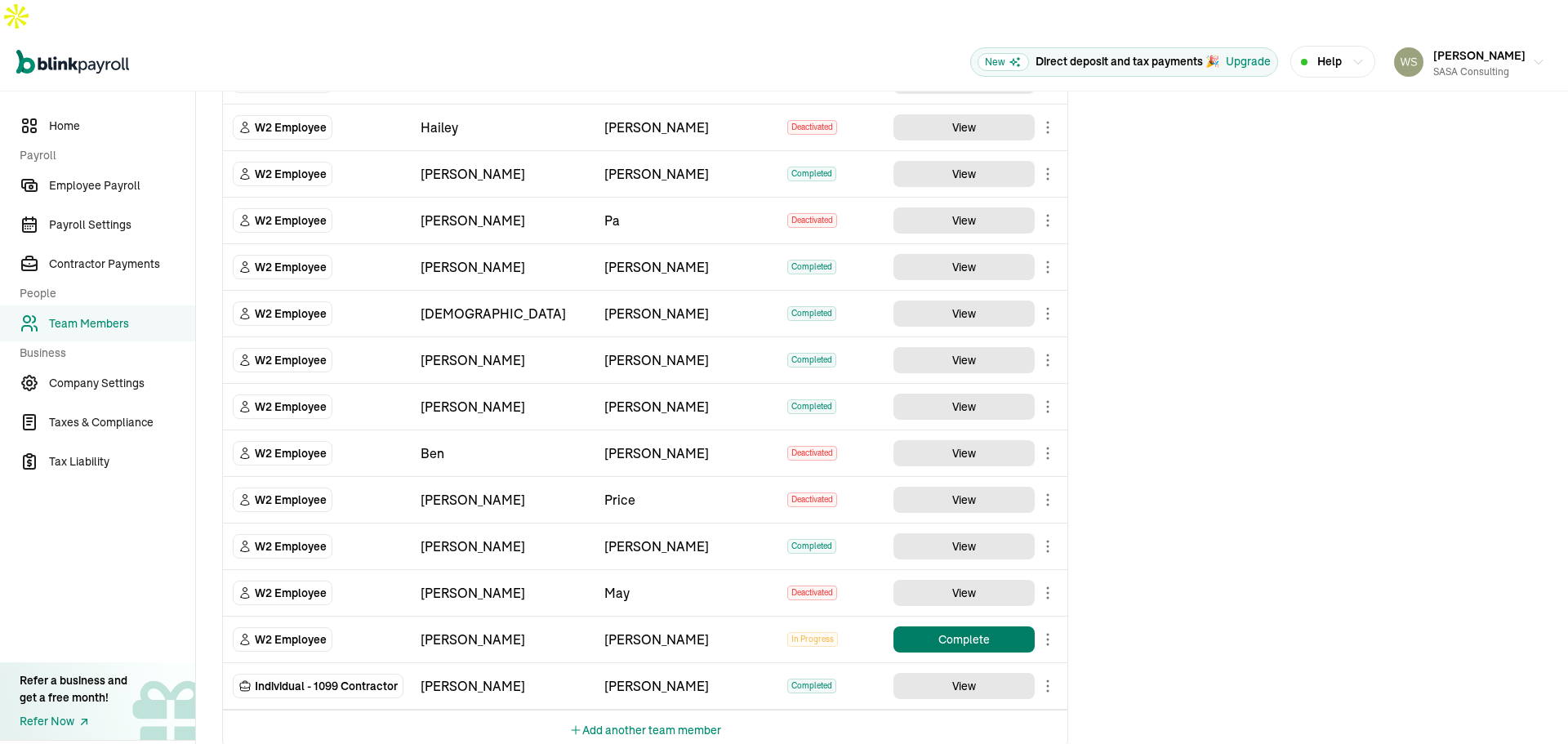
click at [958, 626] on button "Complete" at bounding box center [964, 639] width 141 height 26
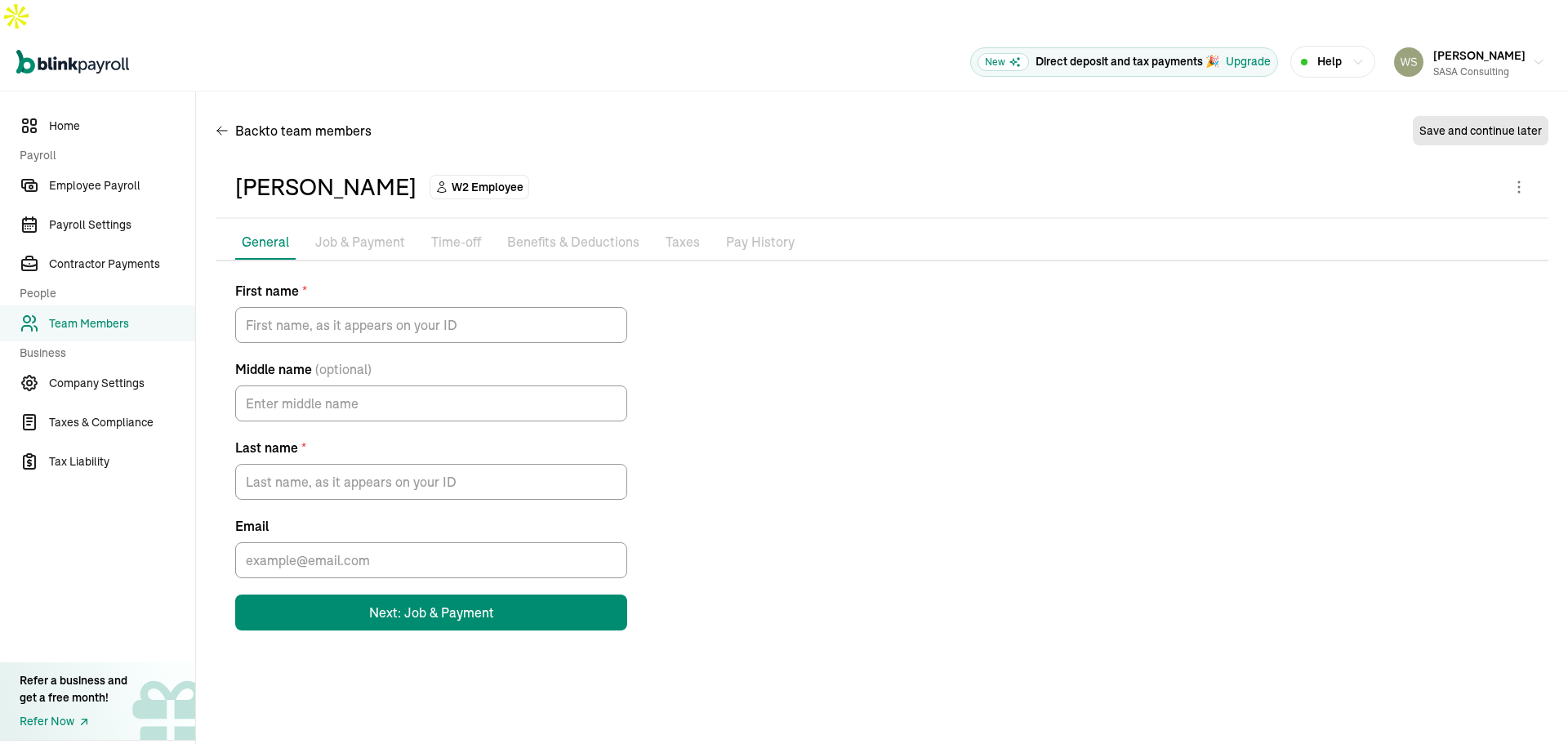
type input "[PERSON_NAME]"
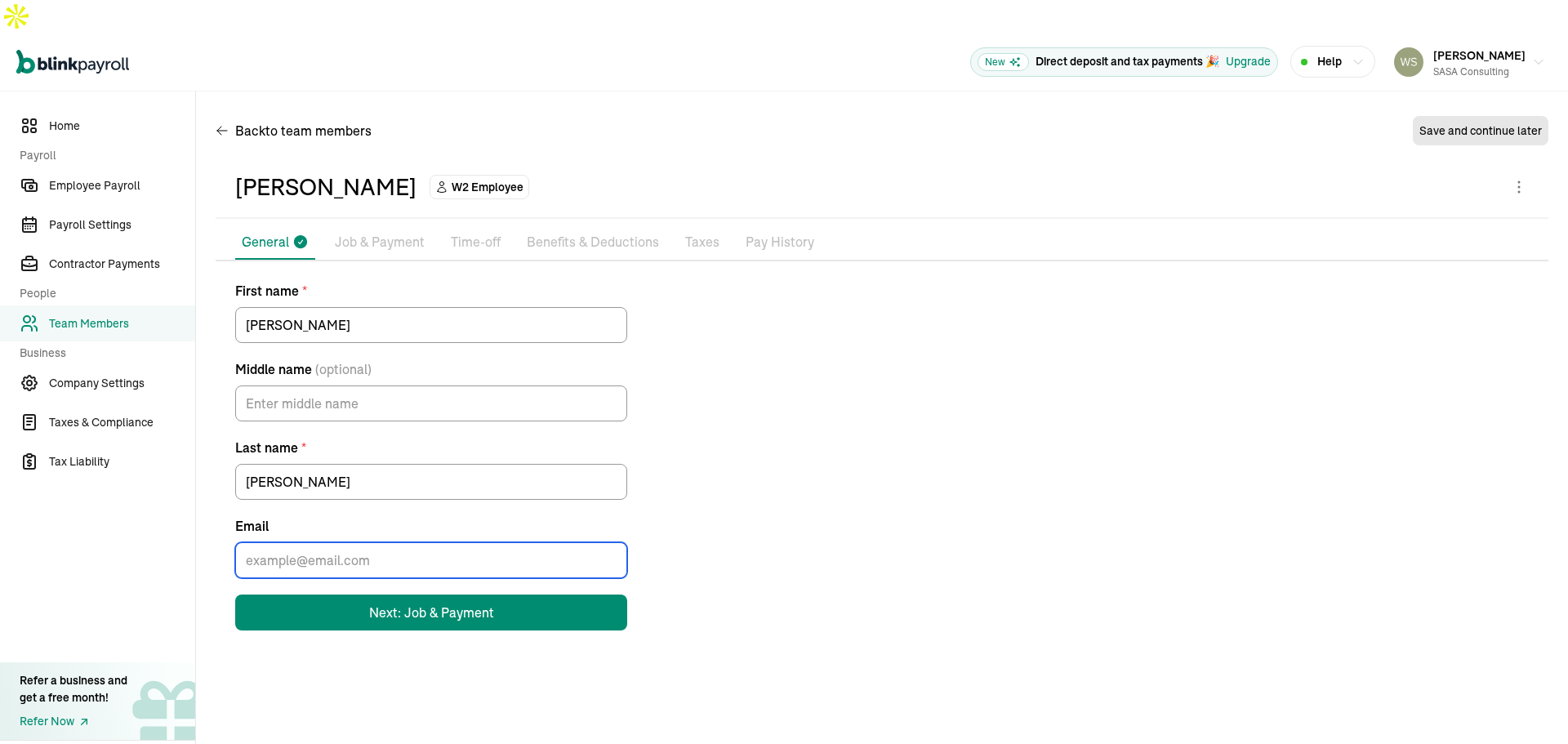
click at [369, 542] on input "Email" at bounding box center [431, 559] width 392 height 36
click at [288, 542] on input "Email" at bounding box center [431, 559] width 392 height 36
paste input "[EMAIL_ADDRESS][DOMAIN_NAME]"
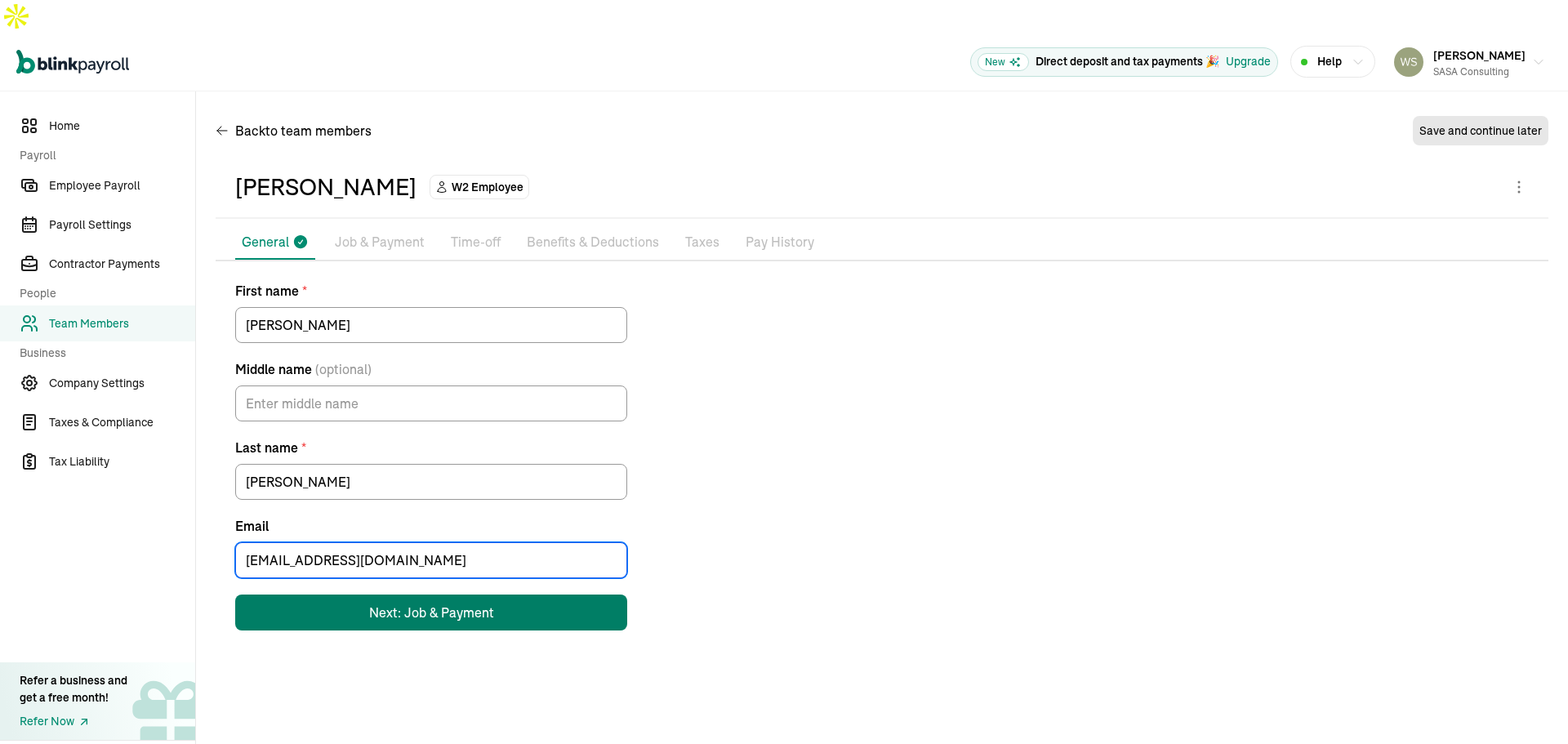
type input "[EMAIL_ADDRESS][DOMAIN_NAME]"
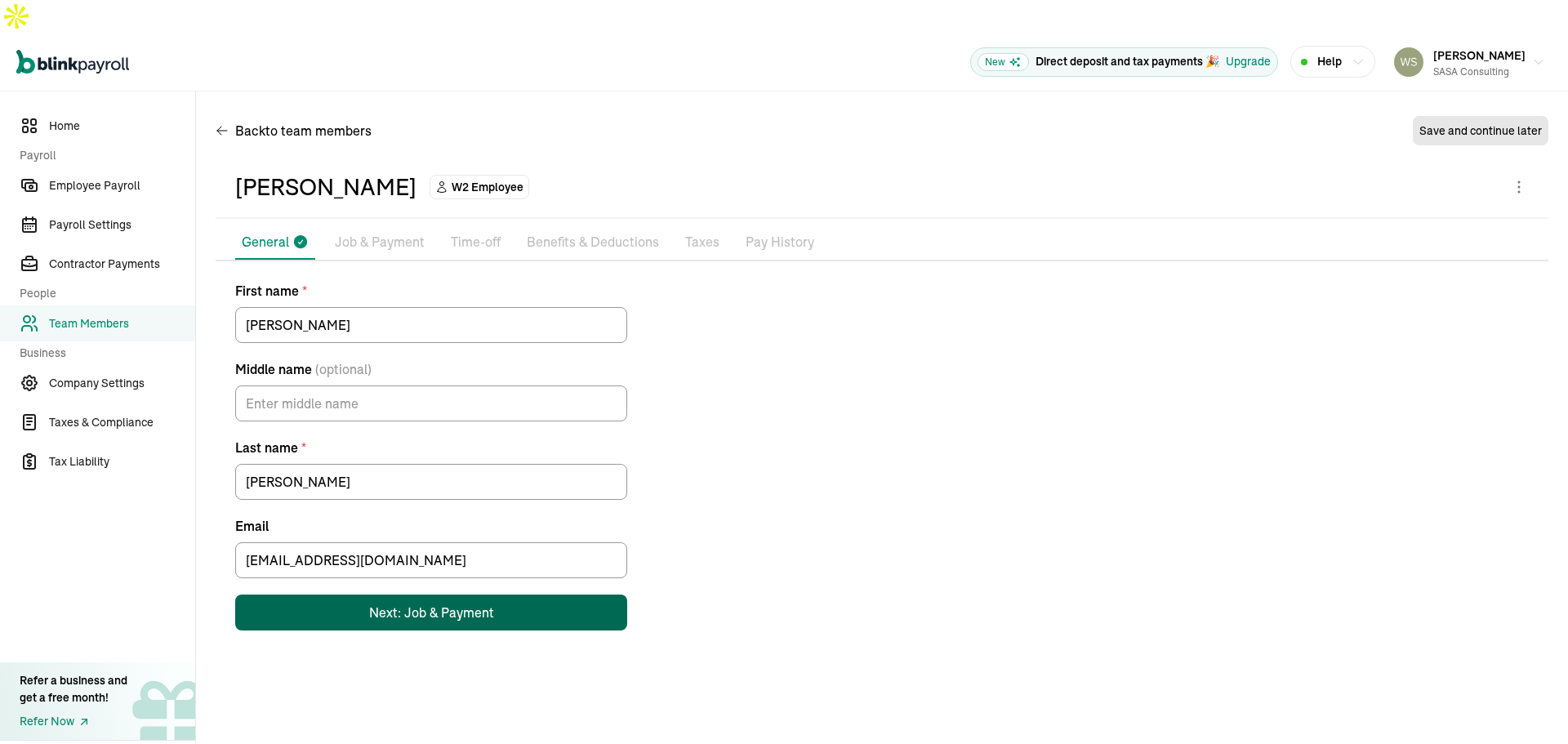
click at [473, 603] on div "Next: Job & Payment" at bounding box center [431, 612] width 125 height 19
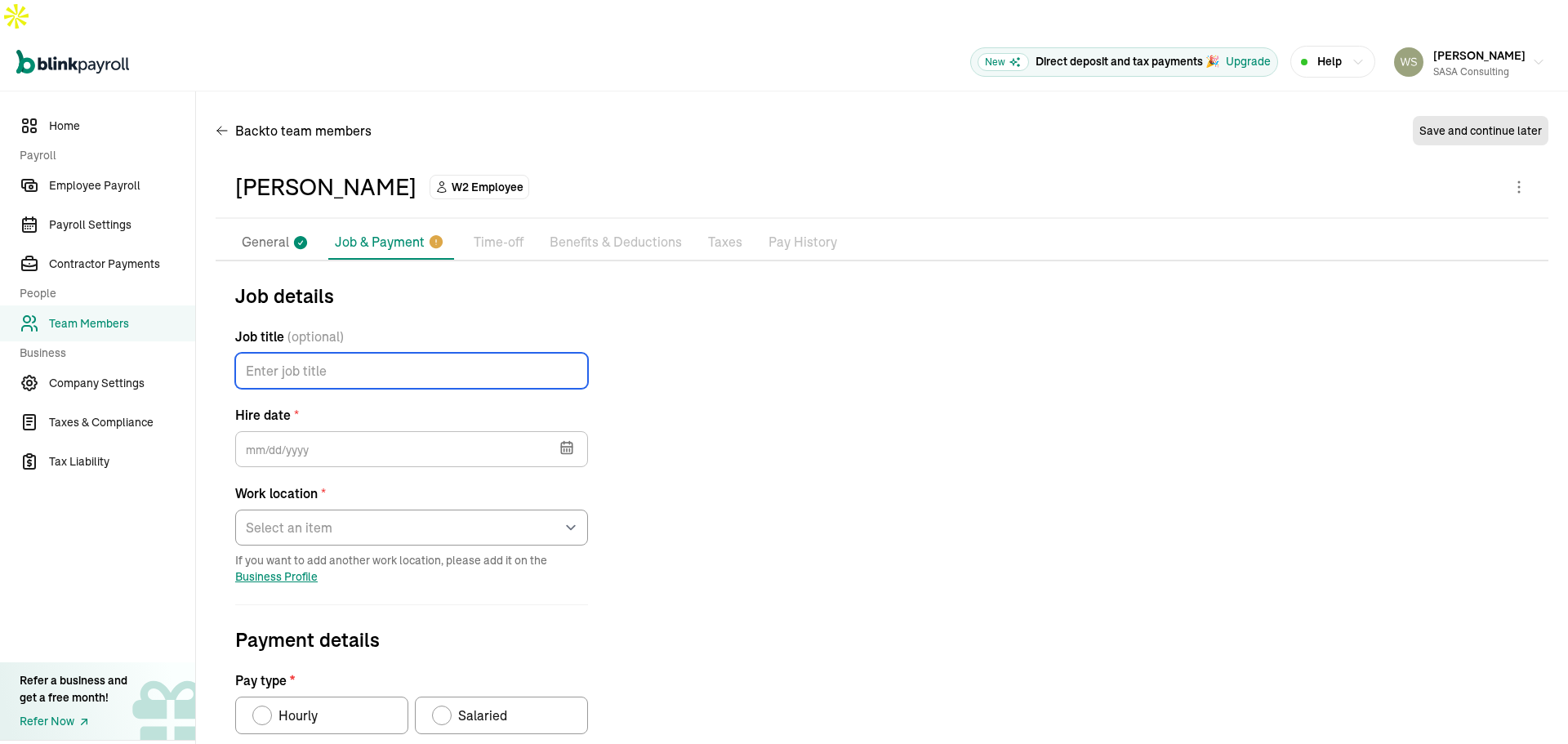
click at [353, 353] on input "Job title (optional)" at bounding box center [411, 371] width 353 height 36
type input "Help Desk Technician II"
click at [567, 439] on icon "button" at bounding box center [566, 447] width 16 height 16
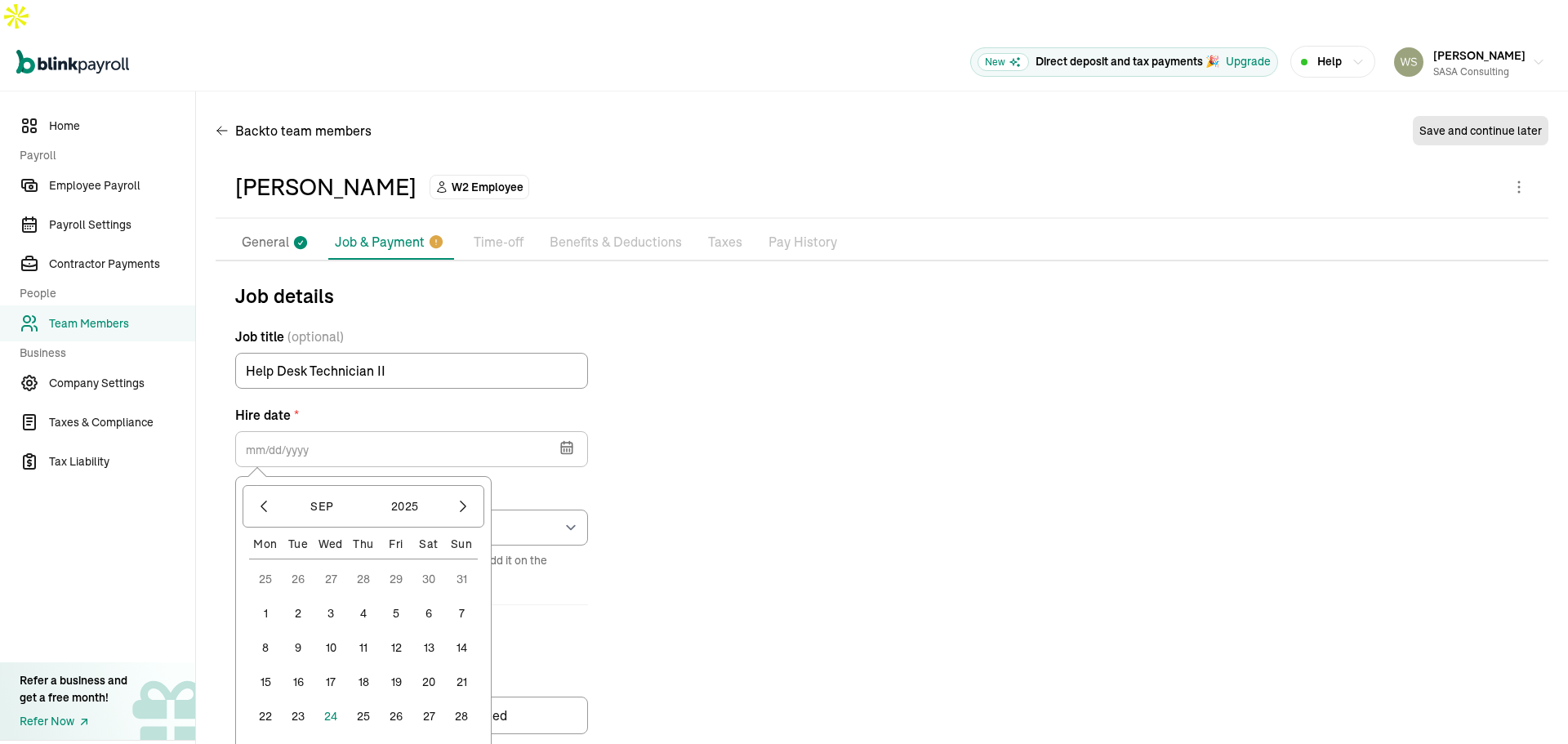
click at [297, 699] on button "23" at bounding box center [298, 716] width 33 height 33
type input "[DATE]"
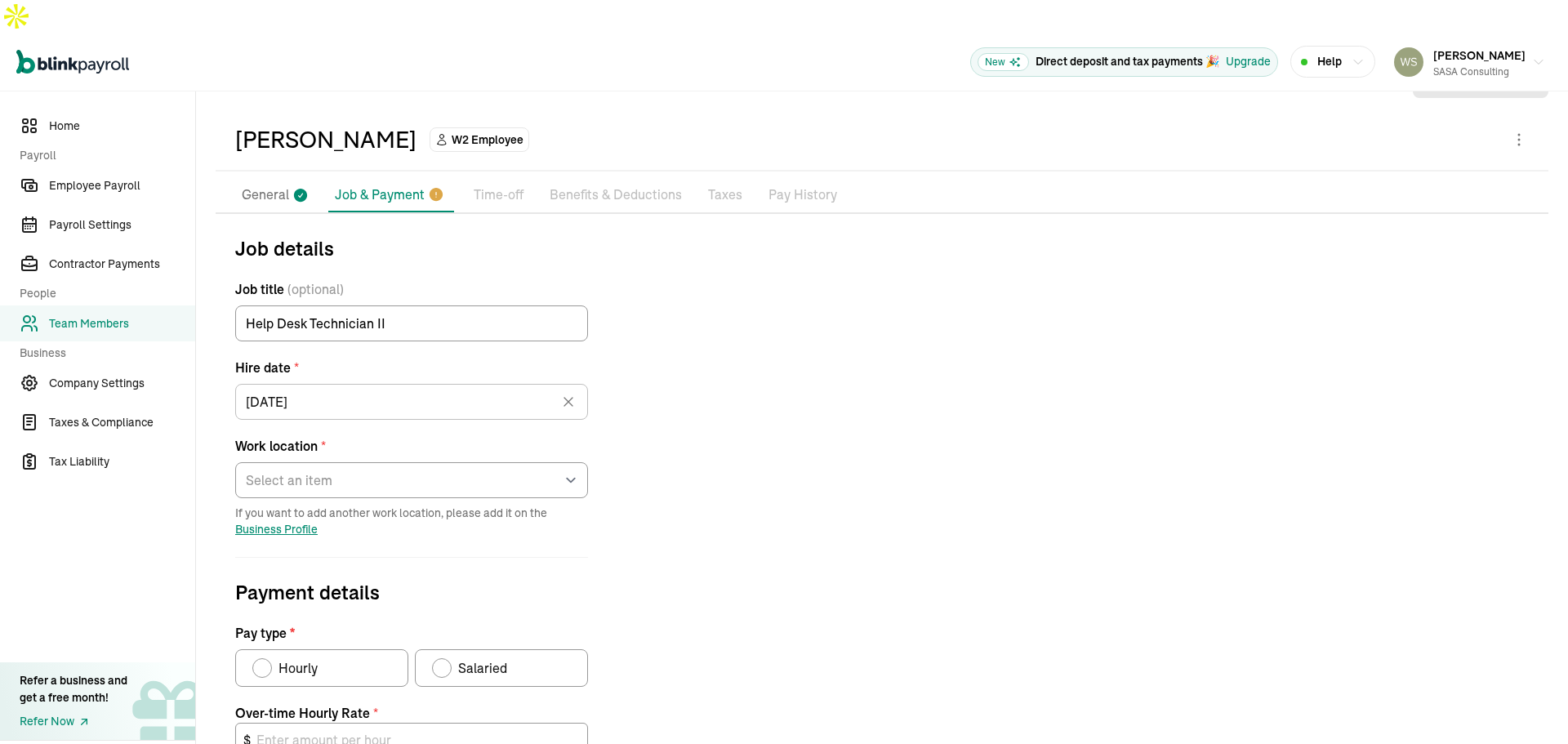
scroll to position [164, 0]
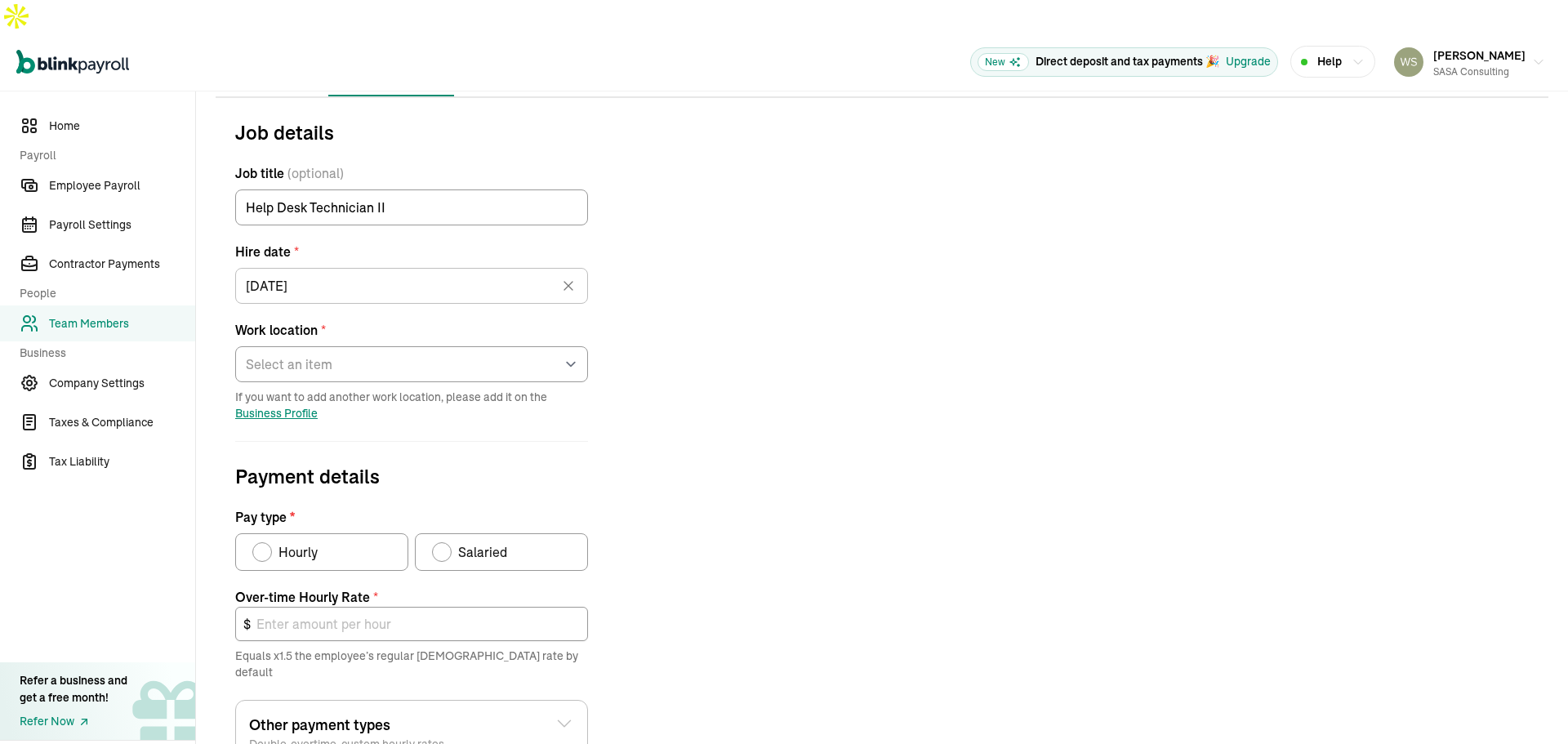
click at [262, 546] on div "Pay type" at bounding box center [262, 552] width 14 height 14
click at [262, 541] on input "Hourly" at bounding box center [258, 548] width 14 height 14
radio input "true"
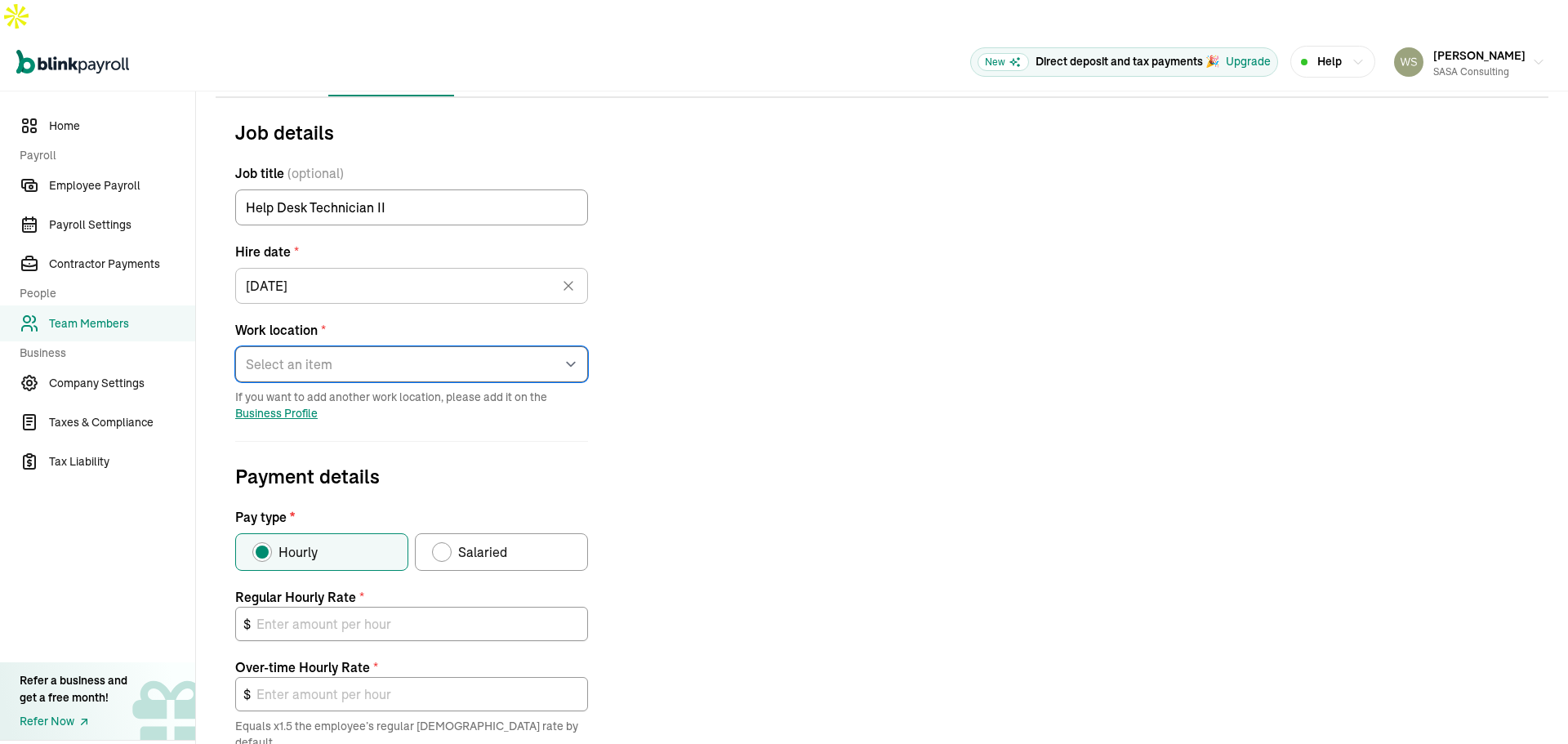
click at [568, 346] on select "Select an item [STREET_ADDRESS][PERSON_NAME] [STREET_ADDRESS] M [STREET_ADDRESS…" at bounding box center [411, 364] width 353 height 36
select select "Works from home"
click at [235, 346] on select "Select an item [STREET_ADDRESS][PERSON_NAME] [STREET_ADDRESS] M [STREET_ADDRESS…" at bounding box center [411, 364] width 353 height 36
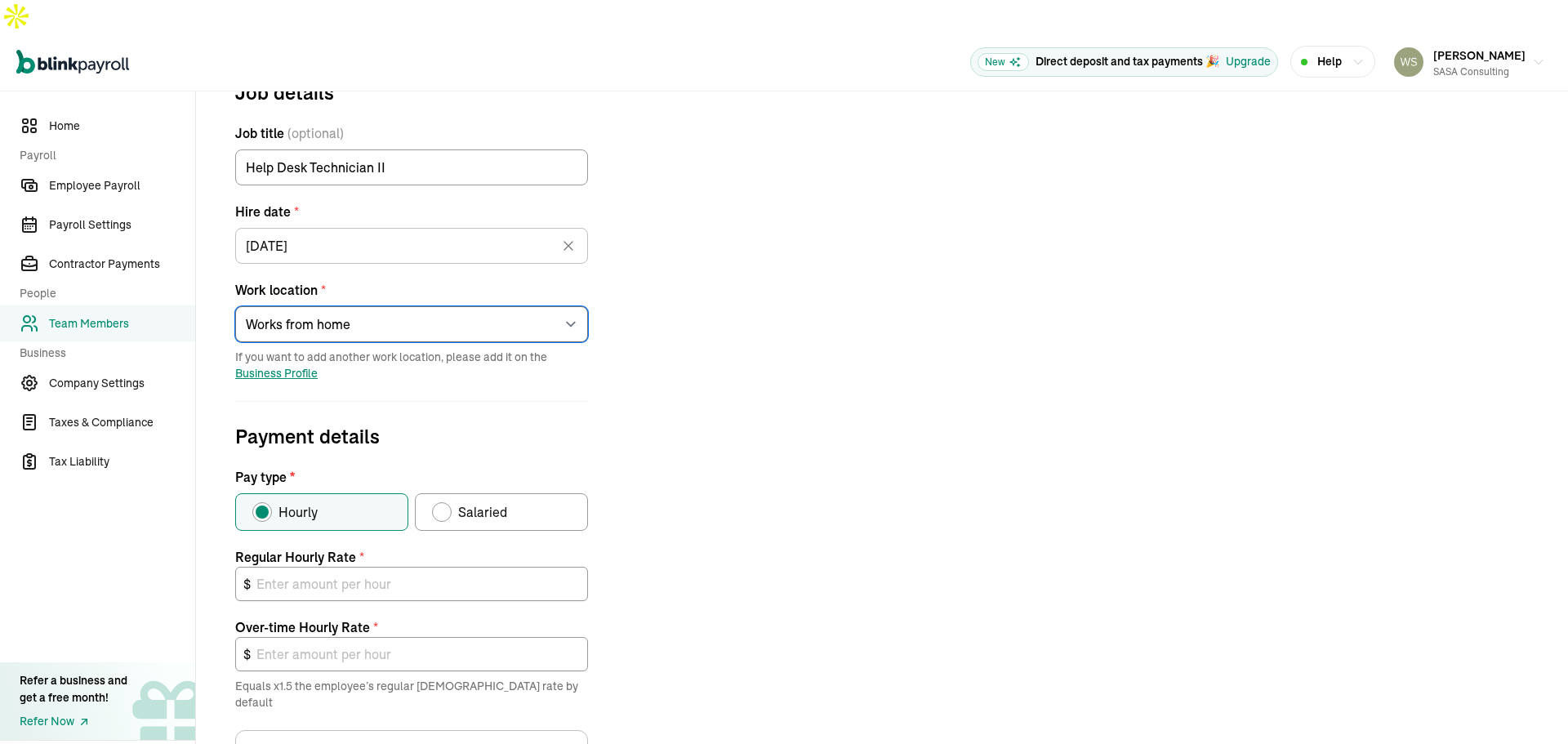
scroll to position [245, 0]
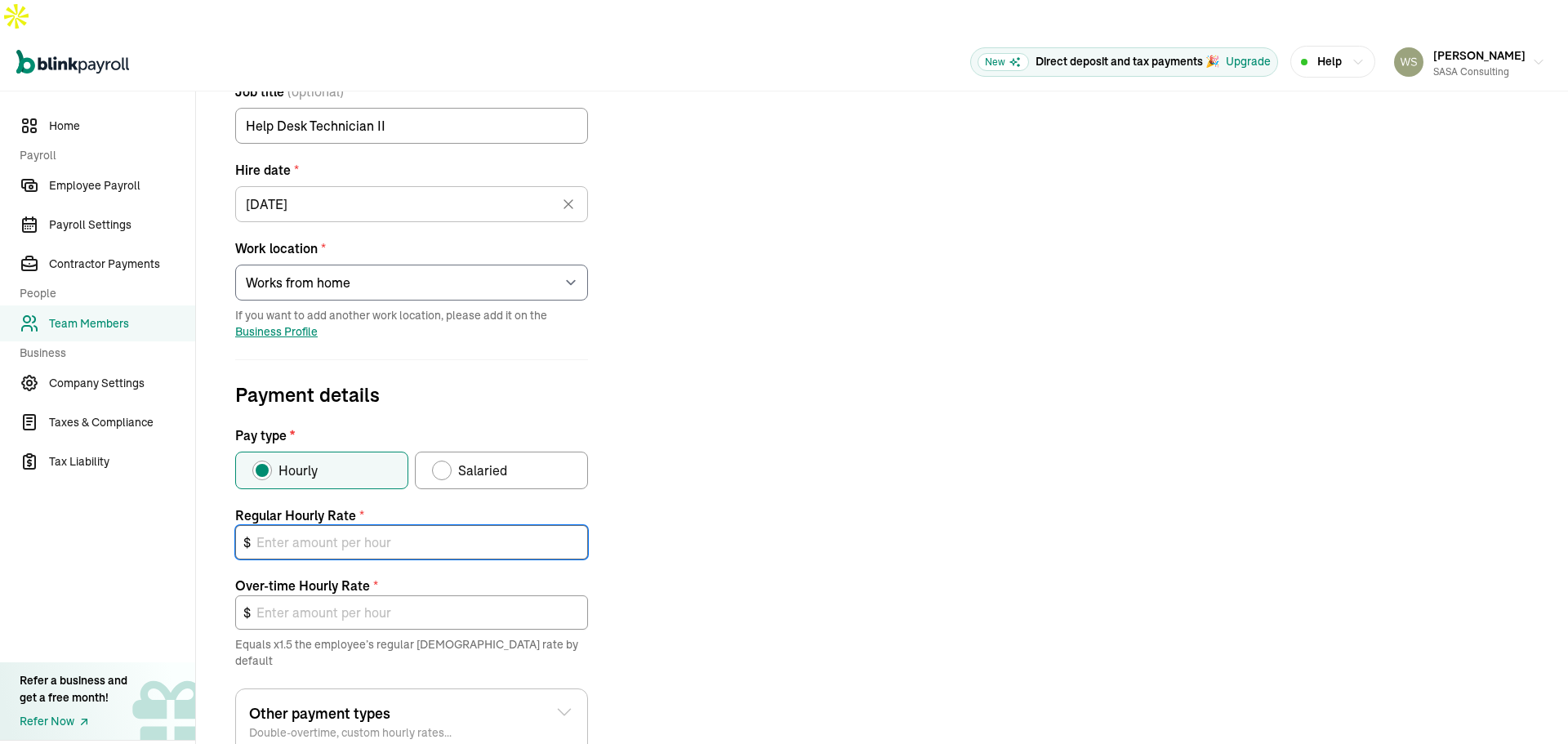
click at [351, 525] on input "text" at bounding box center [411, 542] width 353 height 34
type input "2"
type input "3.00"
type input "25"
type input "37.50"
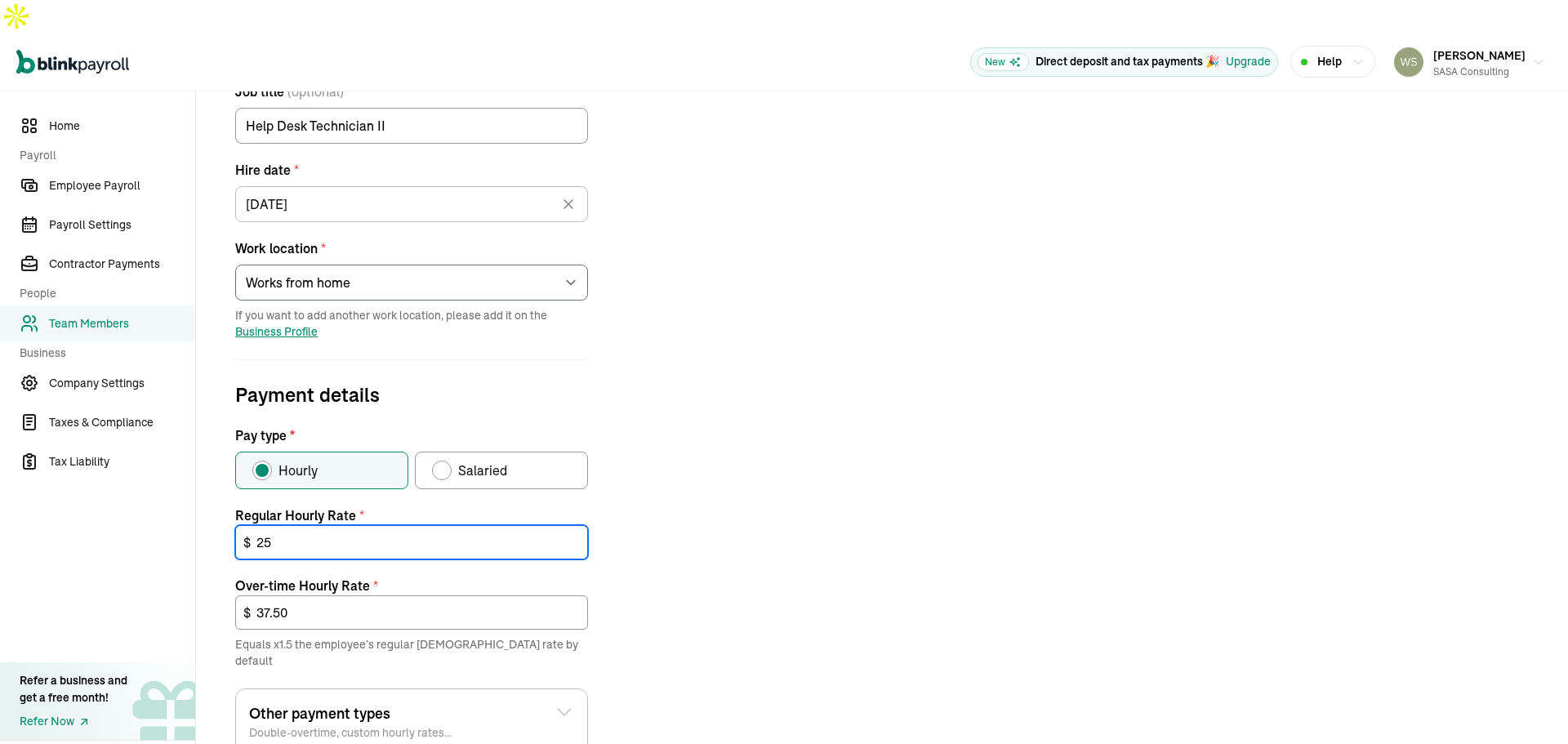
type input "25"
click at [761, 386] on div "Job details Job title (optional) Help Desk Technician II Hire date * [DATE] [DA…" at bounding box center [882, 487] width 1333 height 902
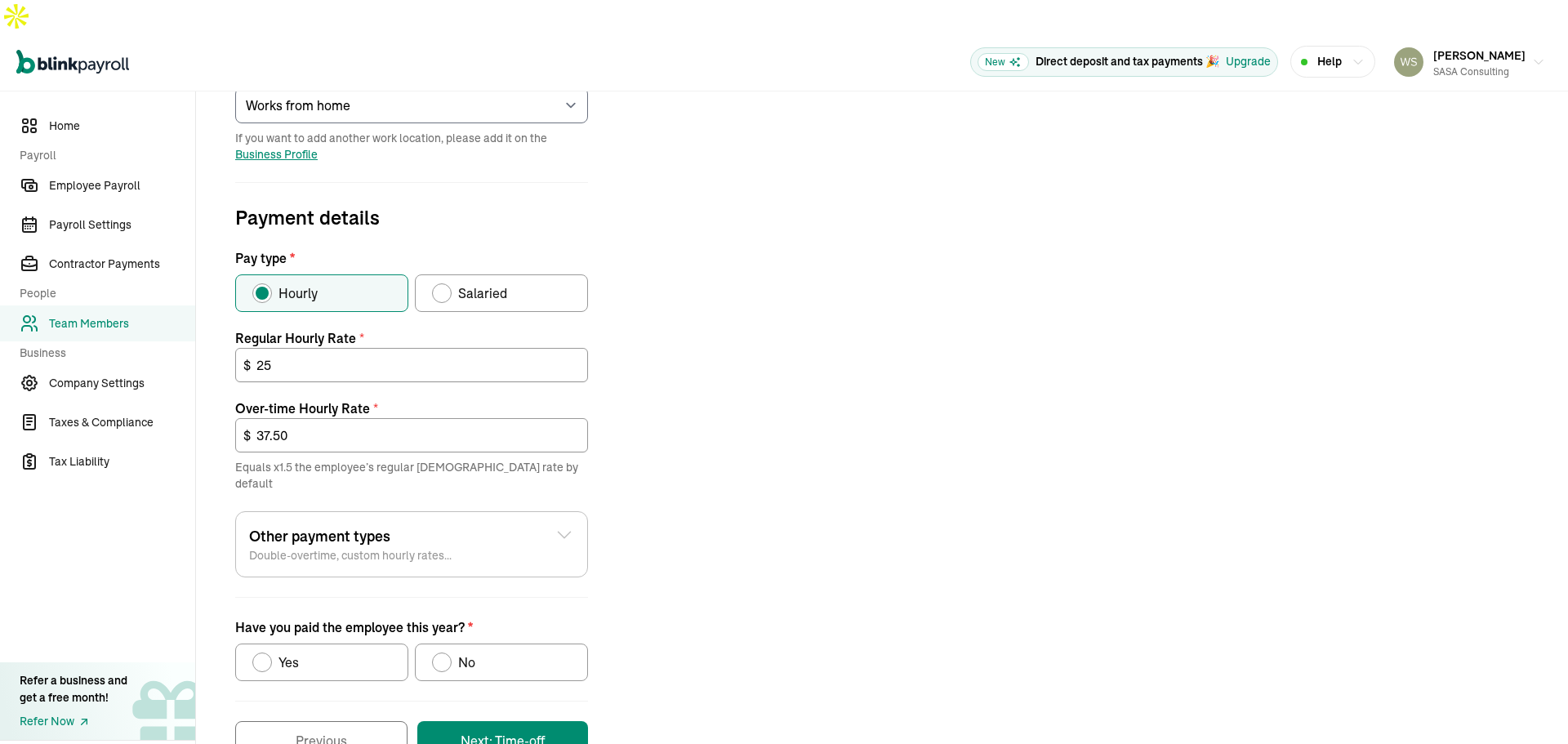
scroll to position [426, 0]
click at [562, 521] on icon at bounding box center [564, 531] width 19 height 19
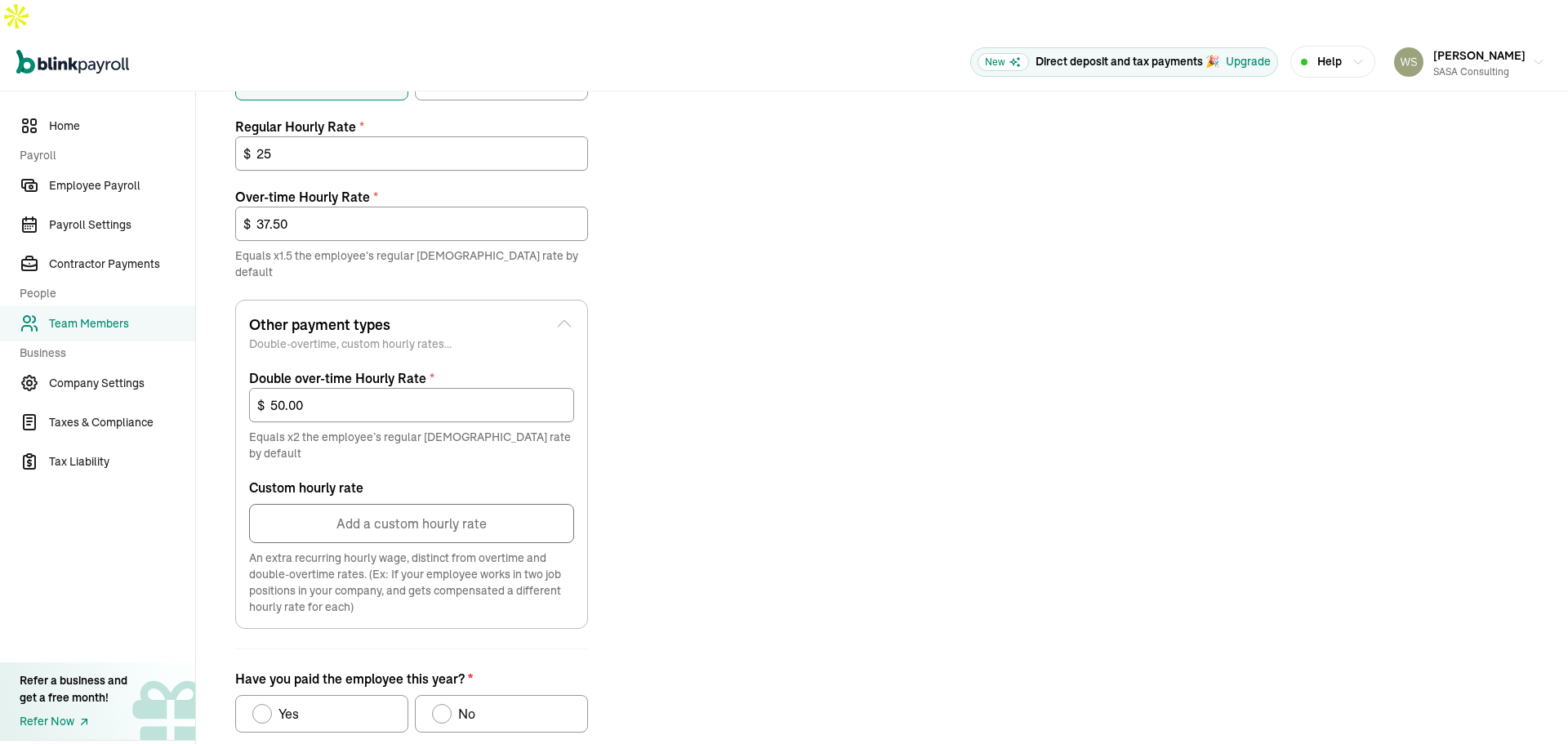
scroll to position [670, 0]
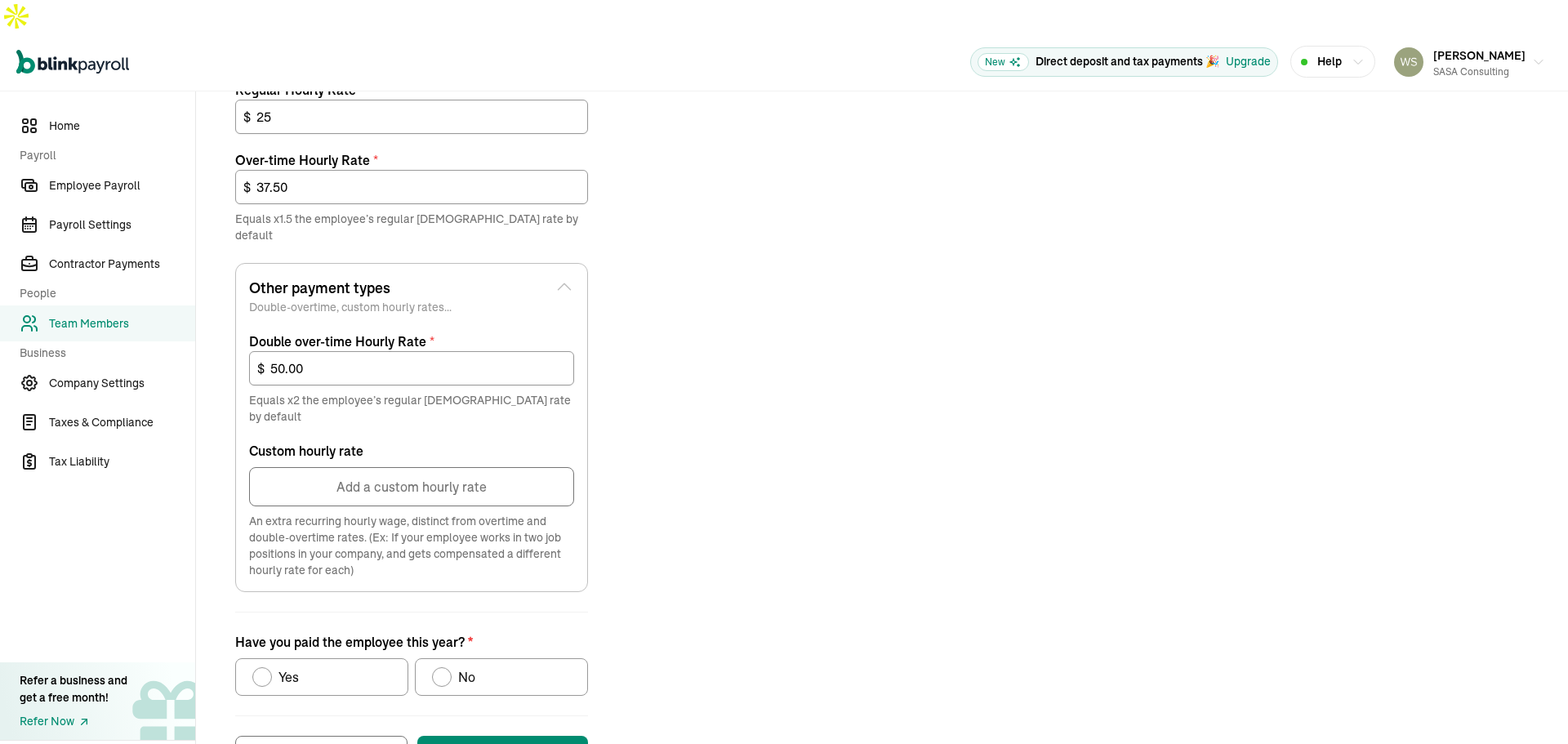
click at [387, 467] on button "Add a custom hourly rate" at bounding box center [411, 487] width 325 height 40
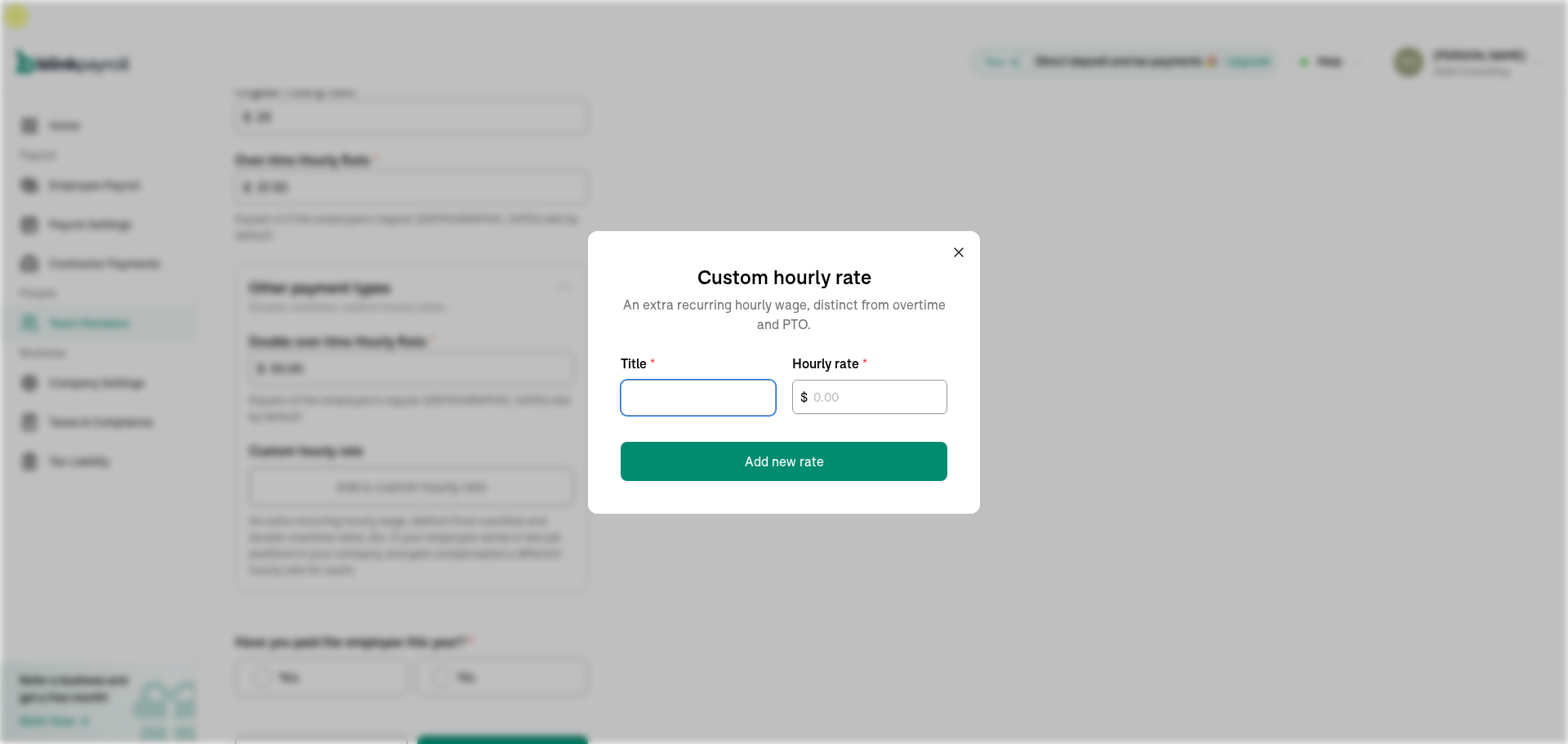
click at [664, 390] on input "Title *" at bounding box center [698, 397] width 155 height 36
type input "Cell phone"
click at [954, 249] on icon at bounding box center [958, 253] width 8 height 8
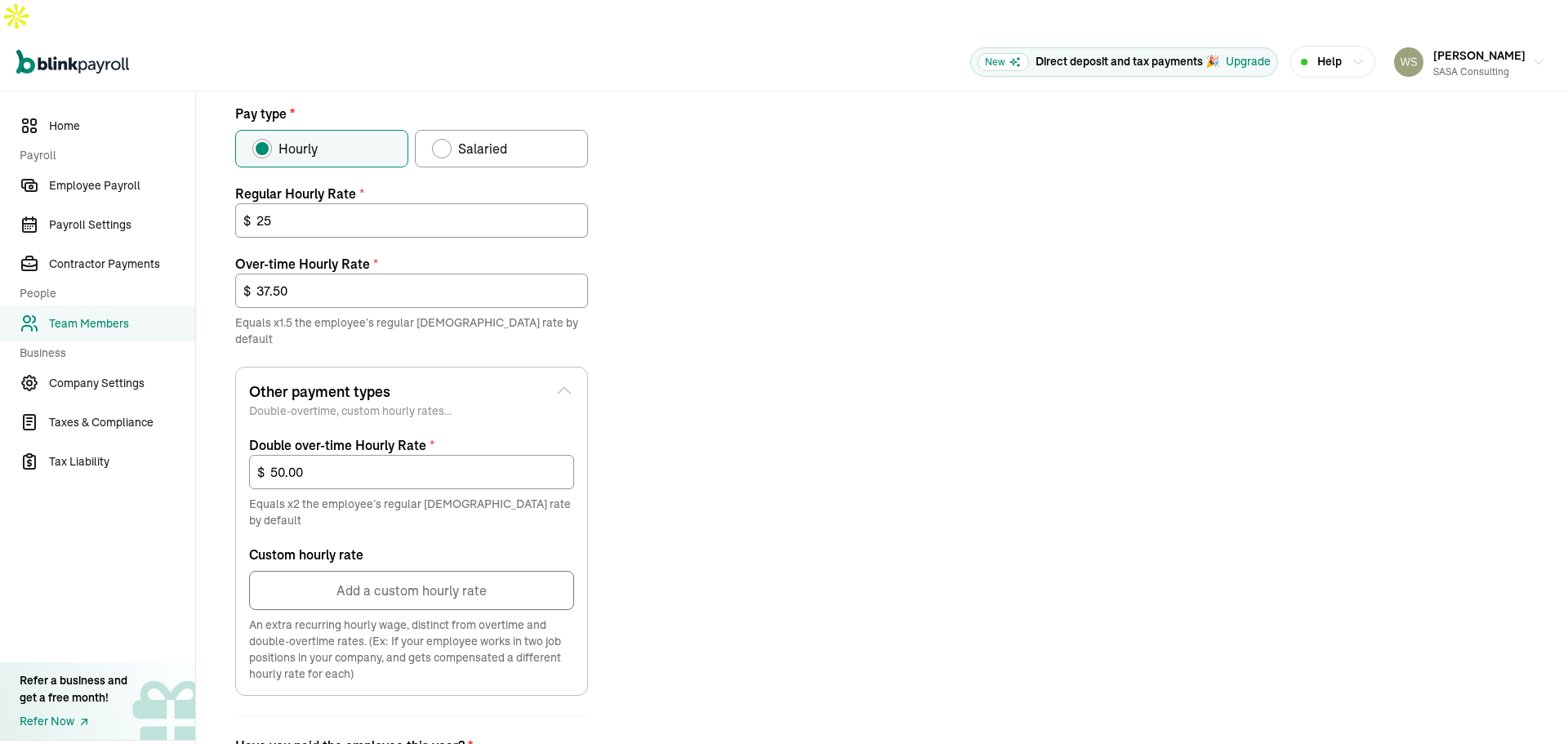
scroll to position [672, 0]
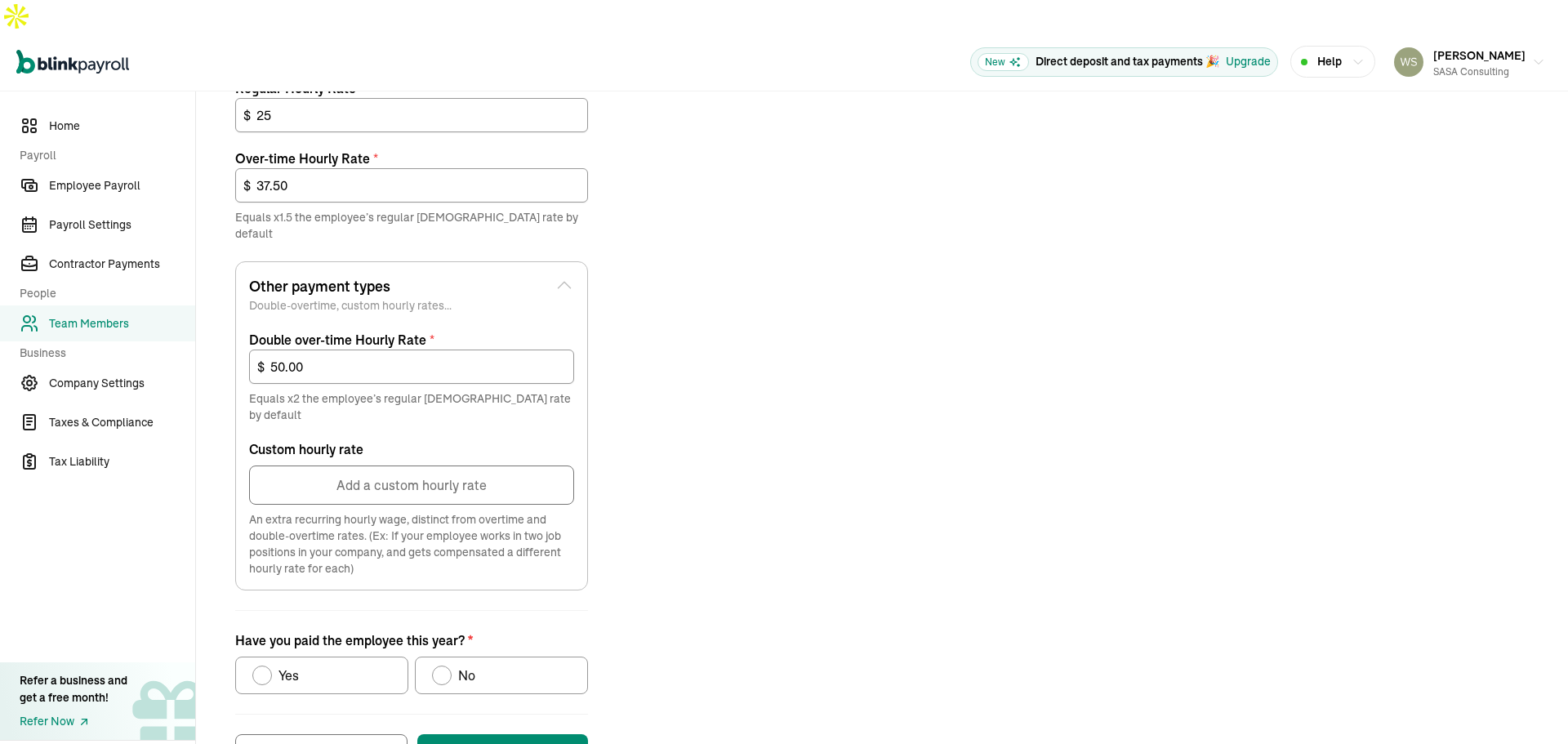
click at [456, 666] on div "No" at bounding box center [464, 675] width 23 height 19
click at [444, 665] on input "No" at bounding box center [438, 671] width 14 height 14
radio input "true"
click at [510, 734] on button "Next: Time-off" at bounding box center [502, 754] width 170 height 40
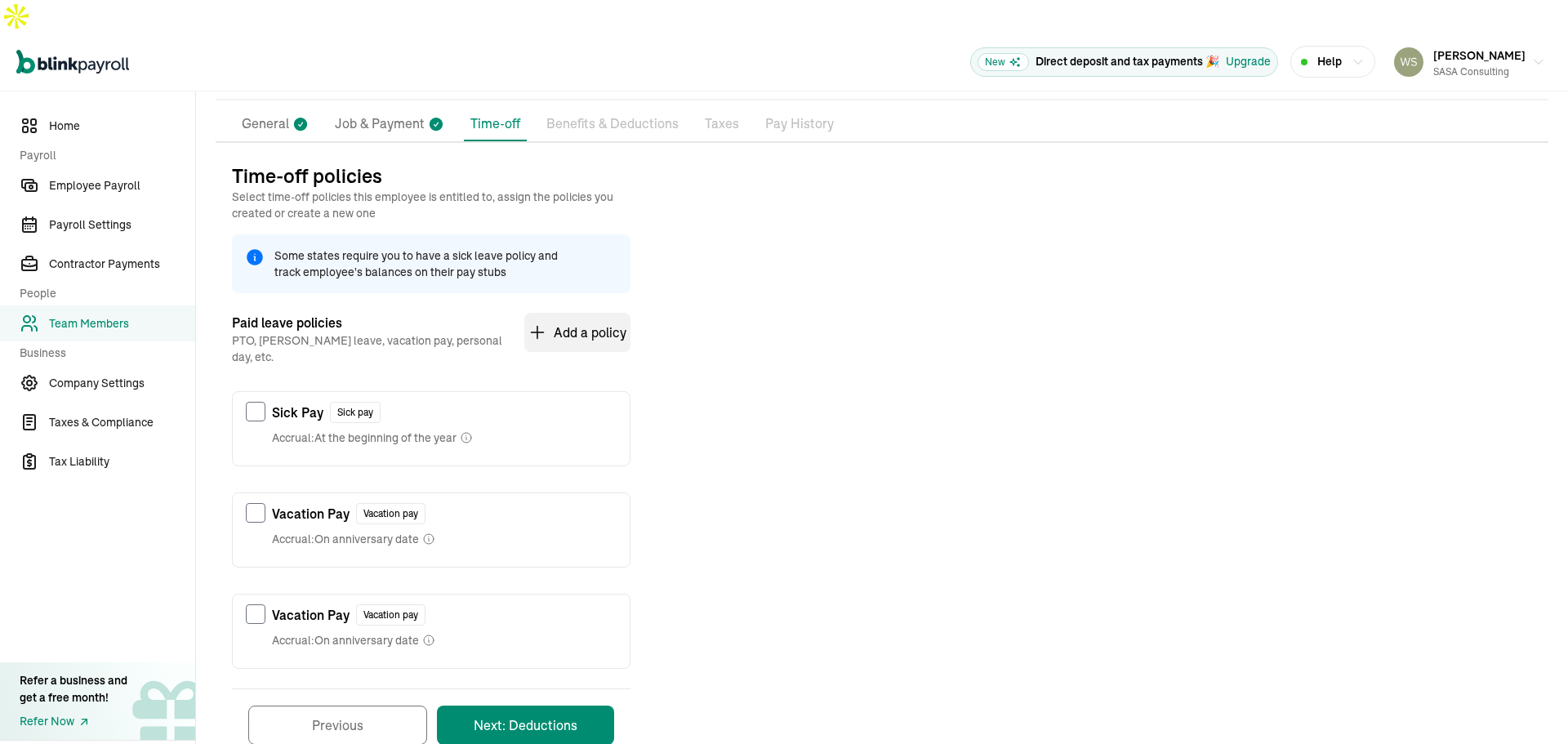
scroll to position [126, 0]
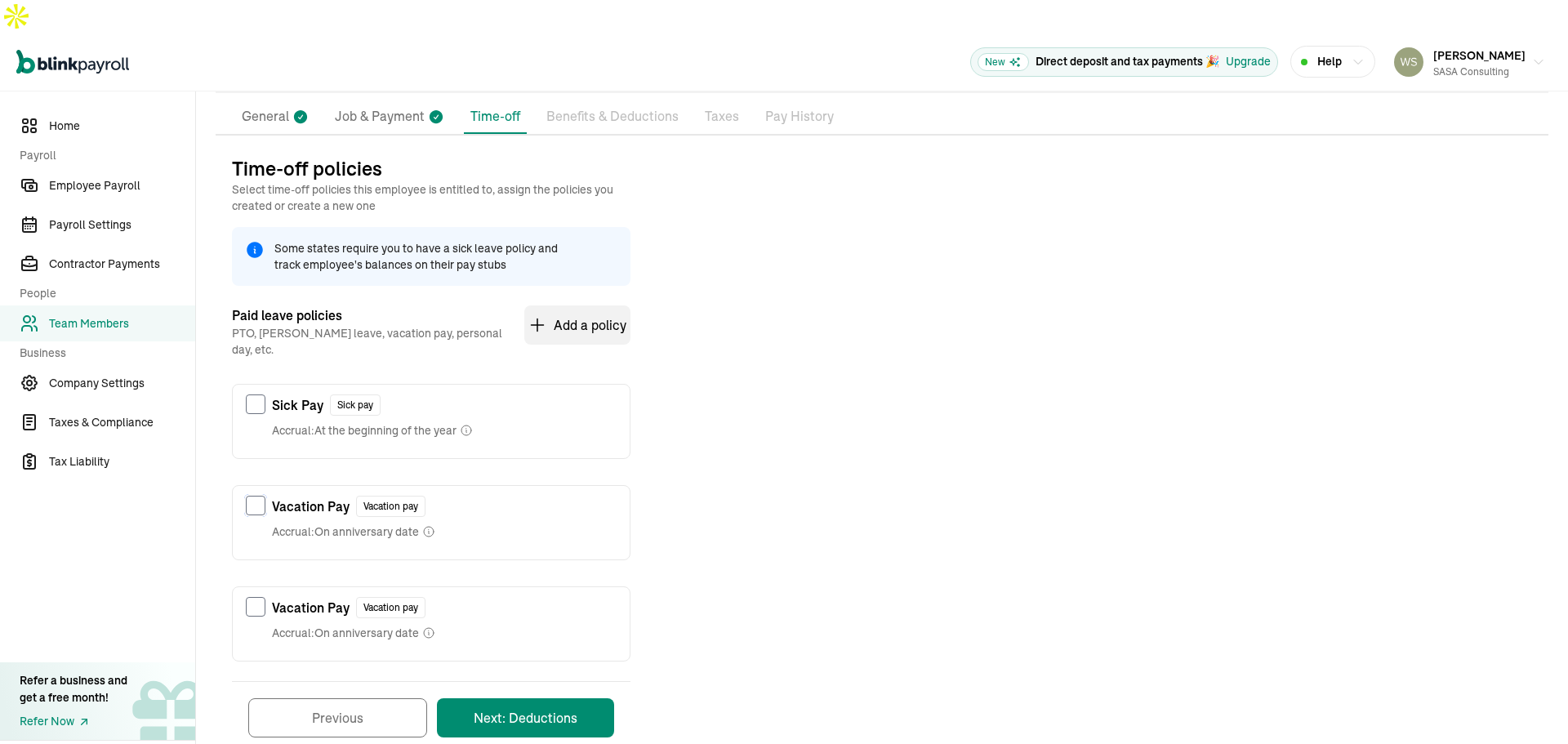
click at [258, 495] on input "checkbox" at bounding box center [256, 505] width 19 height 19
checkbox input "true"
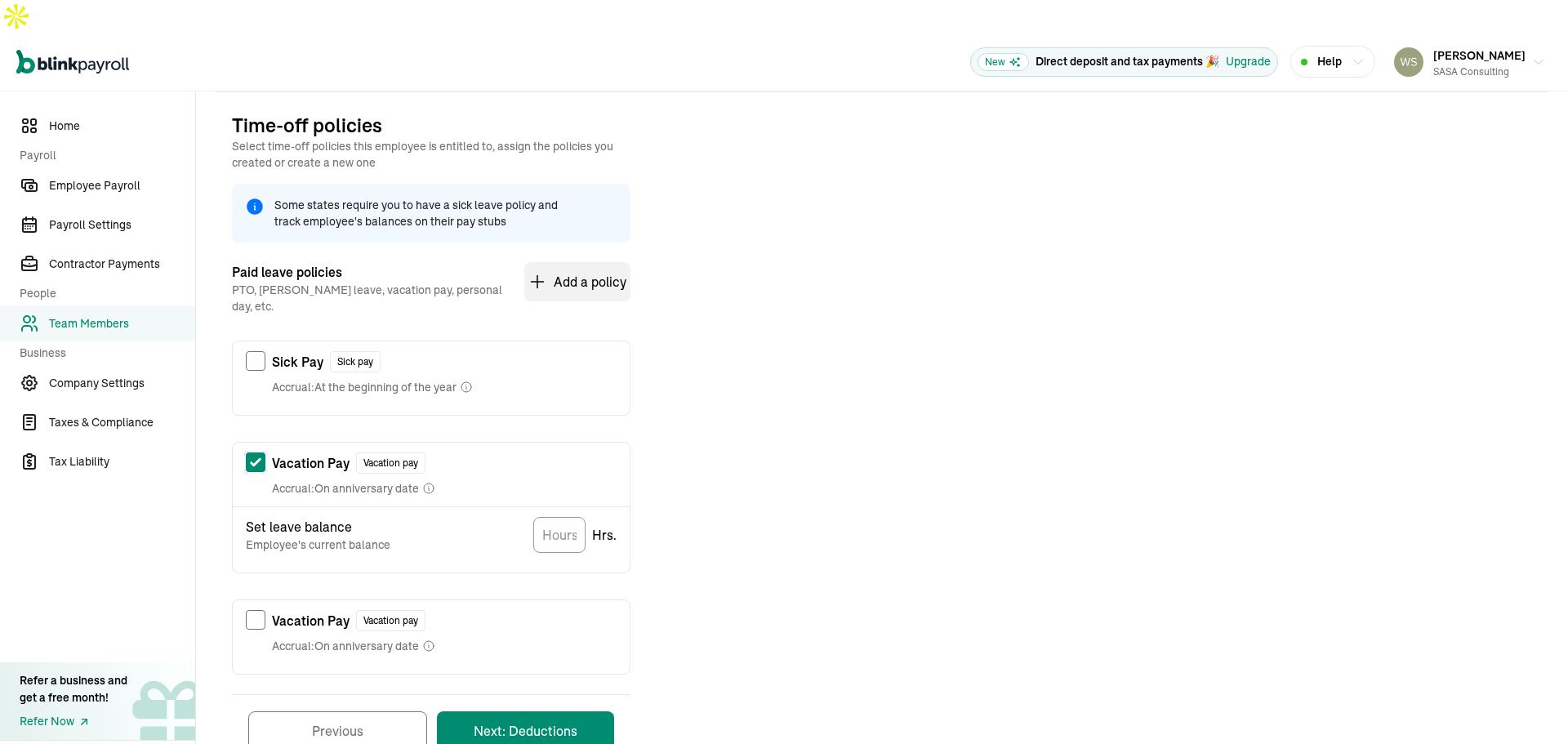
scroll to position [182, 0]
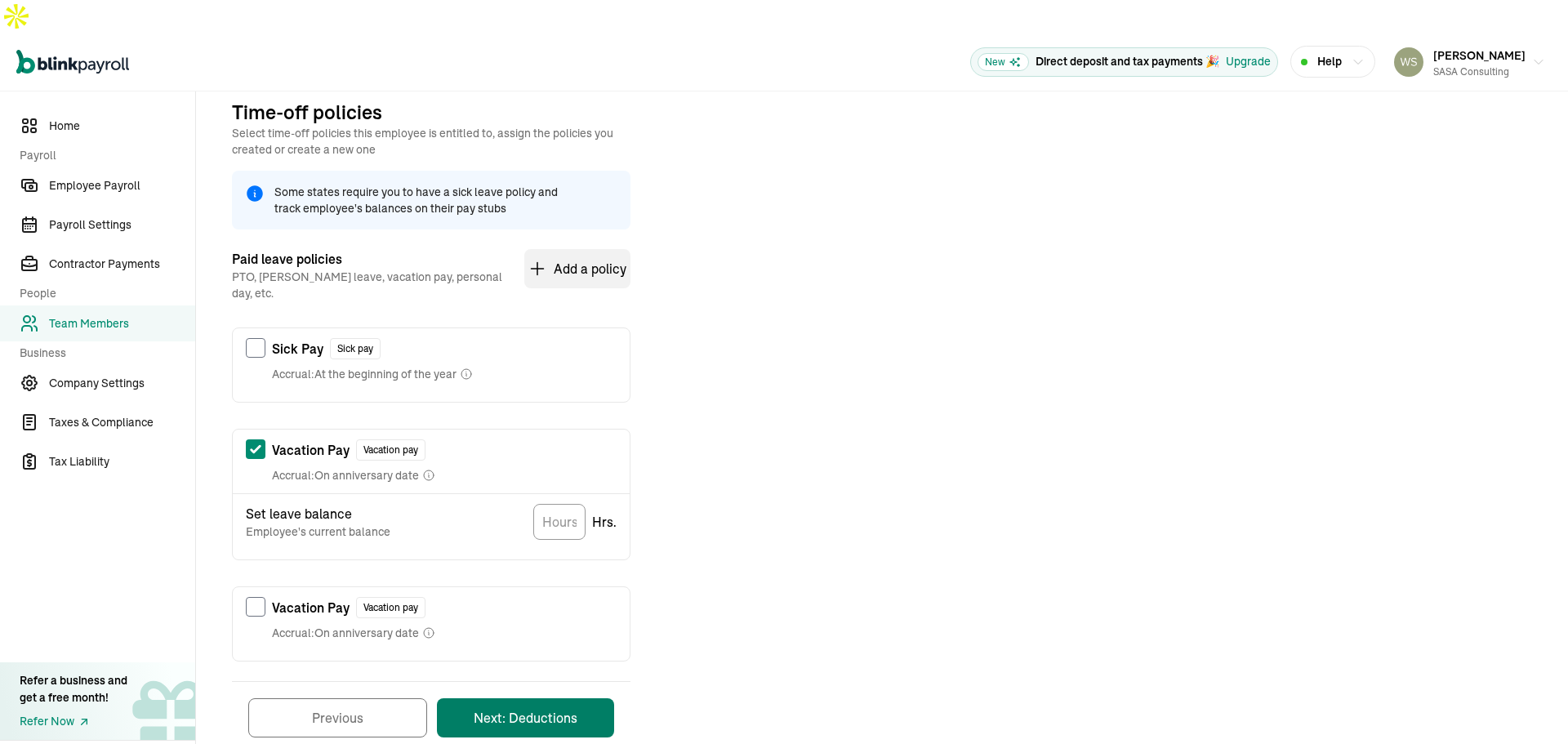
click at [554, 699] on button "Next: Deductions" at bounding box center [525, 718] width 177 height 40
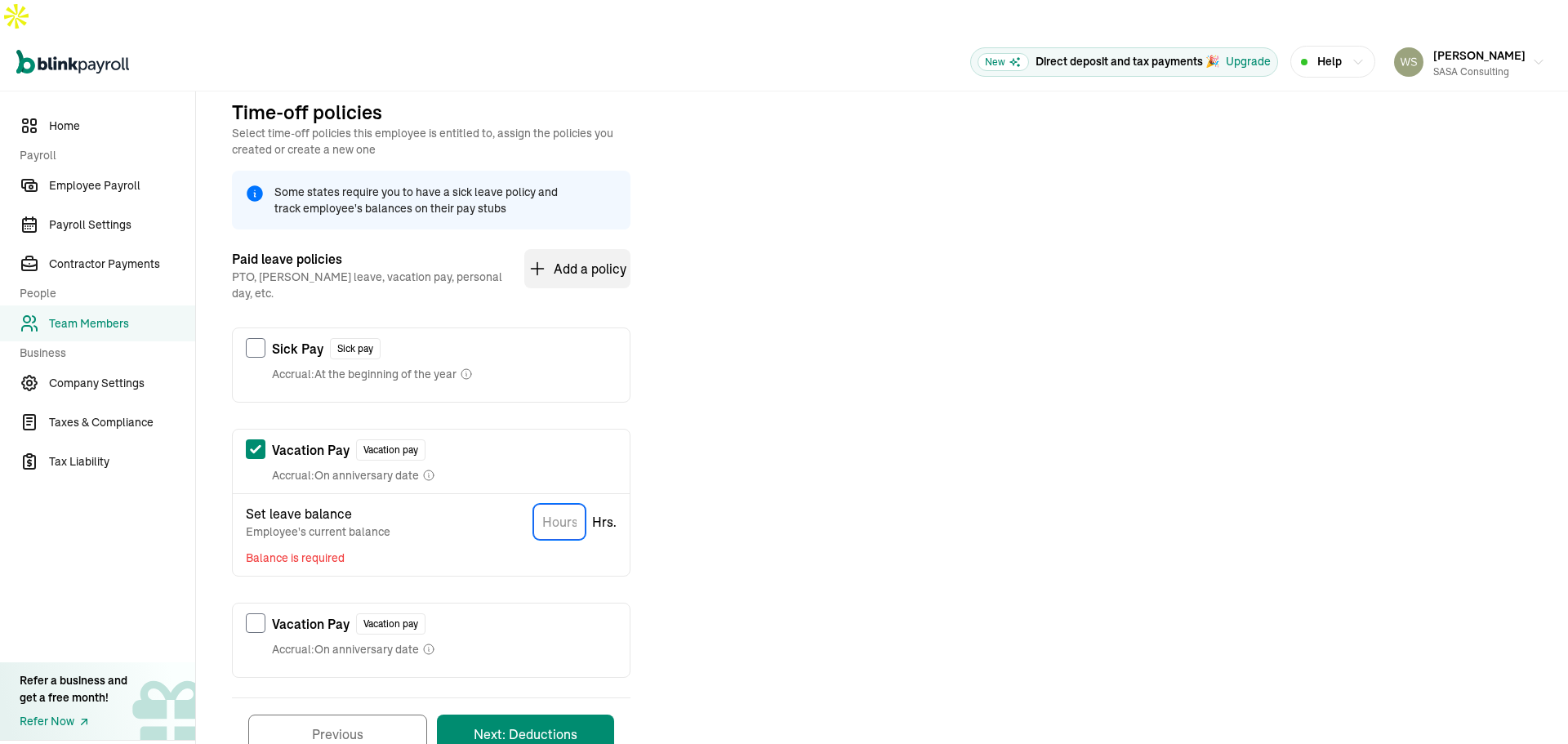
click at [558, 504] on input "TextInput" at bounding box center [559, 521] width 52 height 36
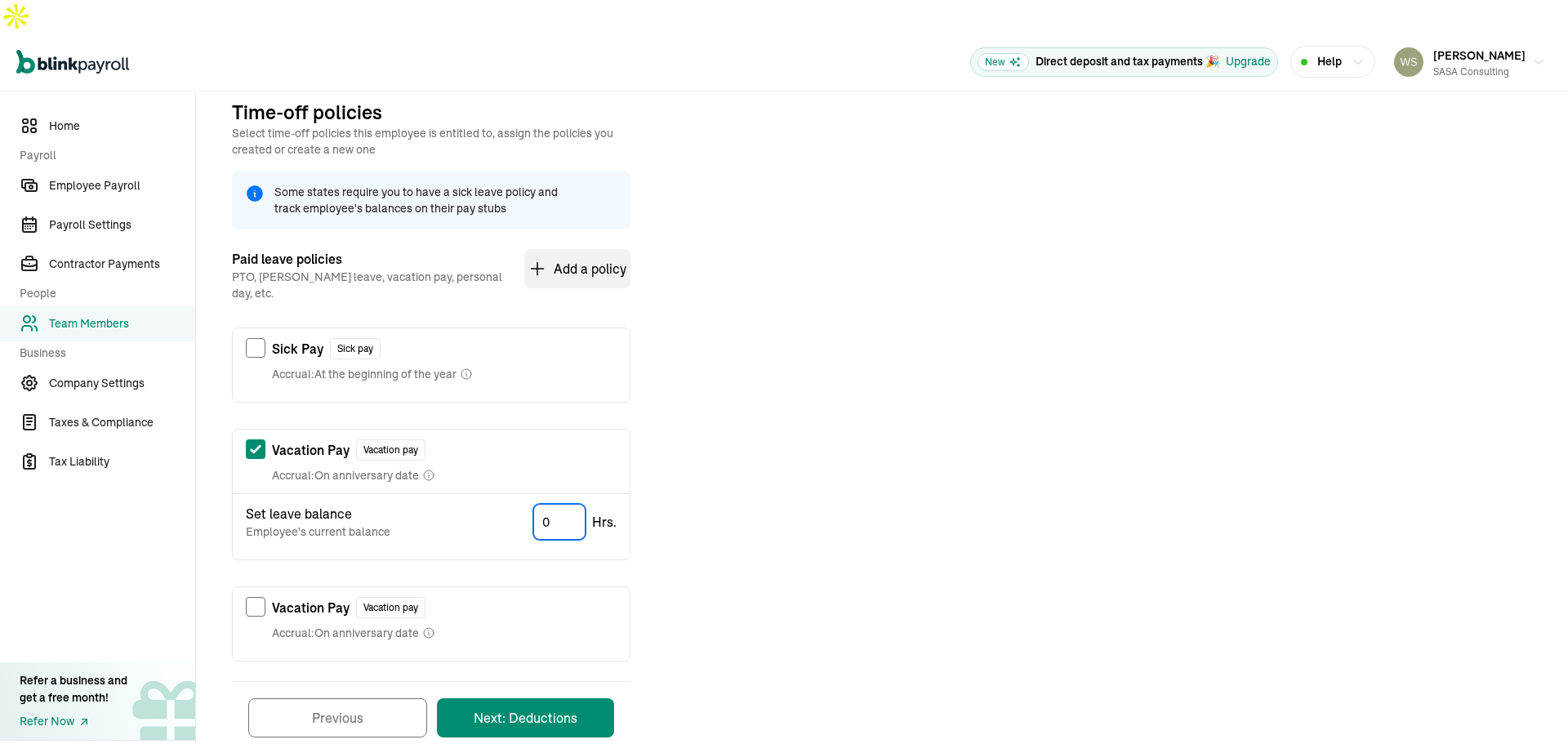
type input "0.00"
click at [535, 699] on button "Next: Deductions" at bounding box center [525, 718] width 177 height 40
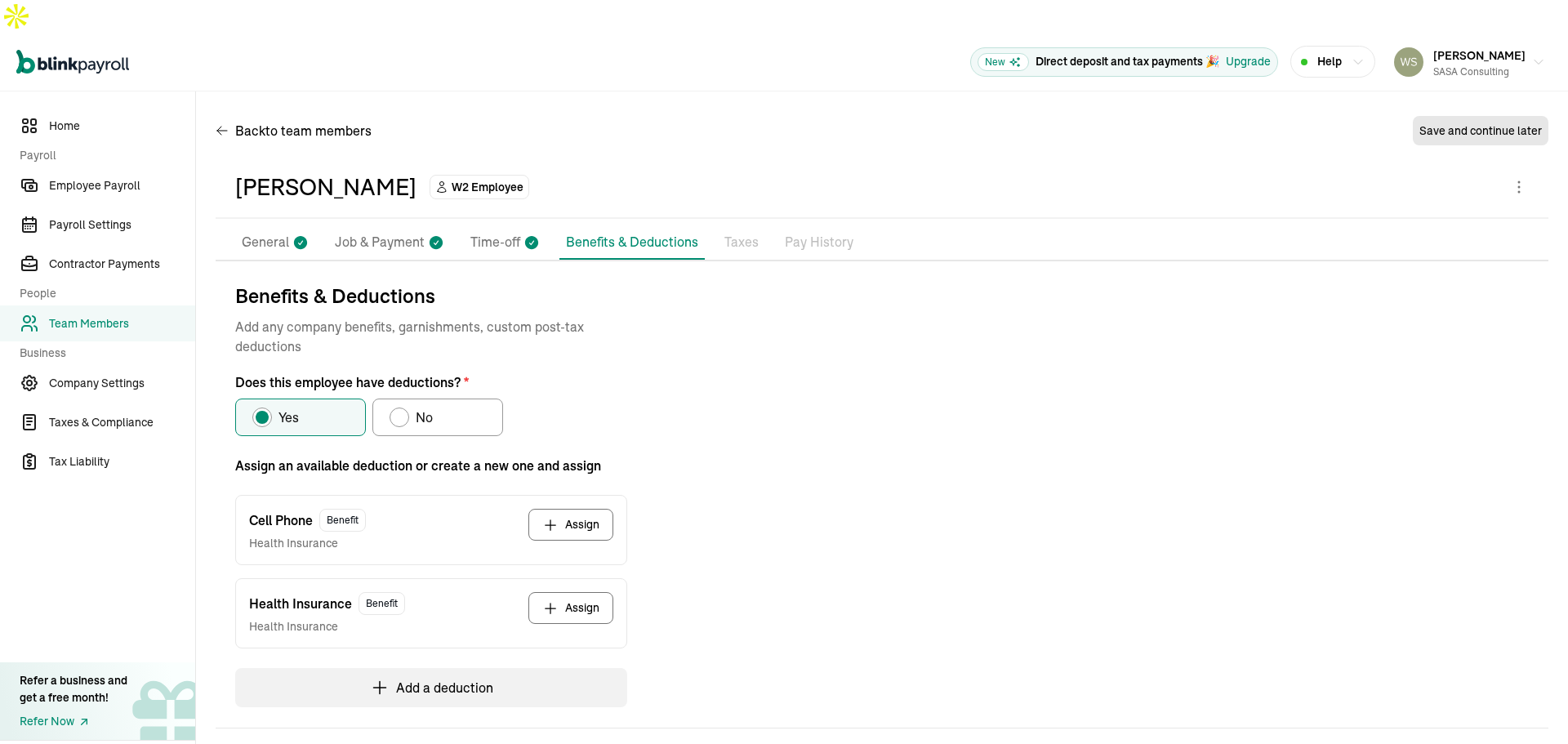
scroll to position [47, 0]
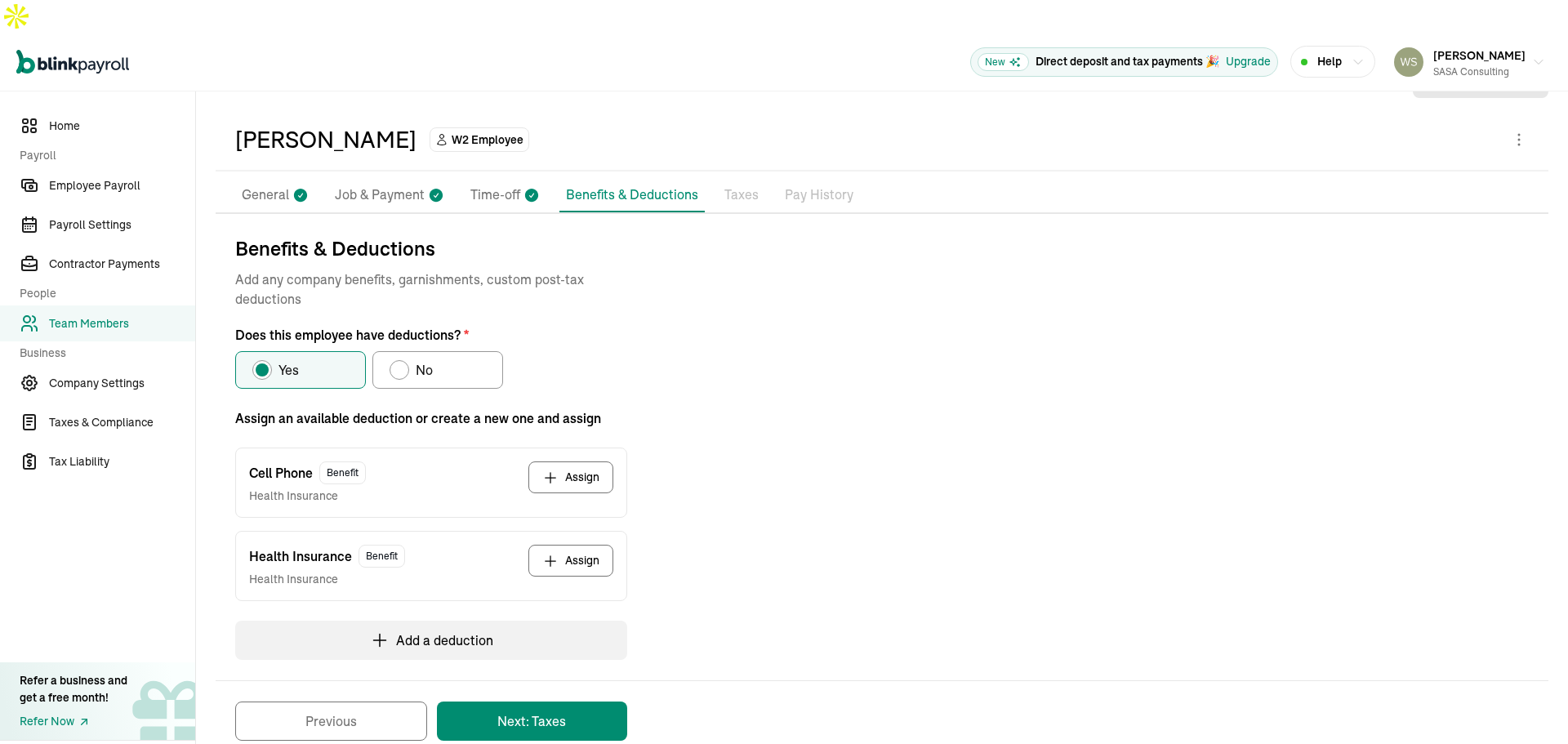
click at [576, 461] on button "Assign" at bounding box center [571, 477] width 85 height 32
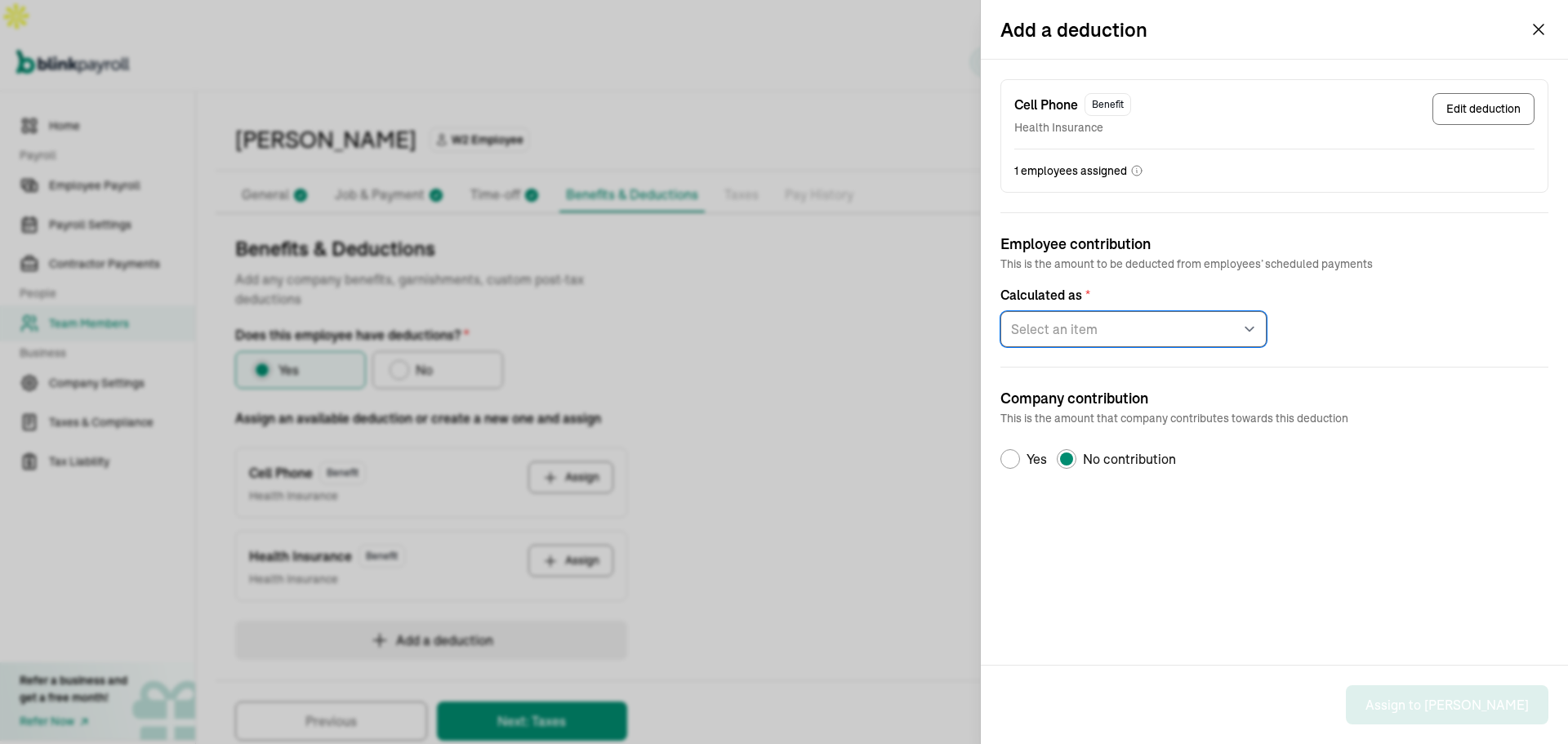
click at [1240, 328] on select "Select an item Fixed amount per pay period Percentage of gross pay" at bounding box center [1133, 329] width 266 height 36
select select "1"
click at [1001, 312] on select "Select an item Fixed amount per pay period Percentage of gross pay" at bounding box center [1133, 329] width 266 height 36
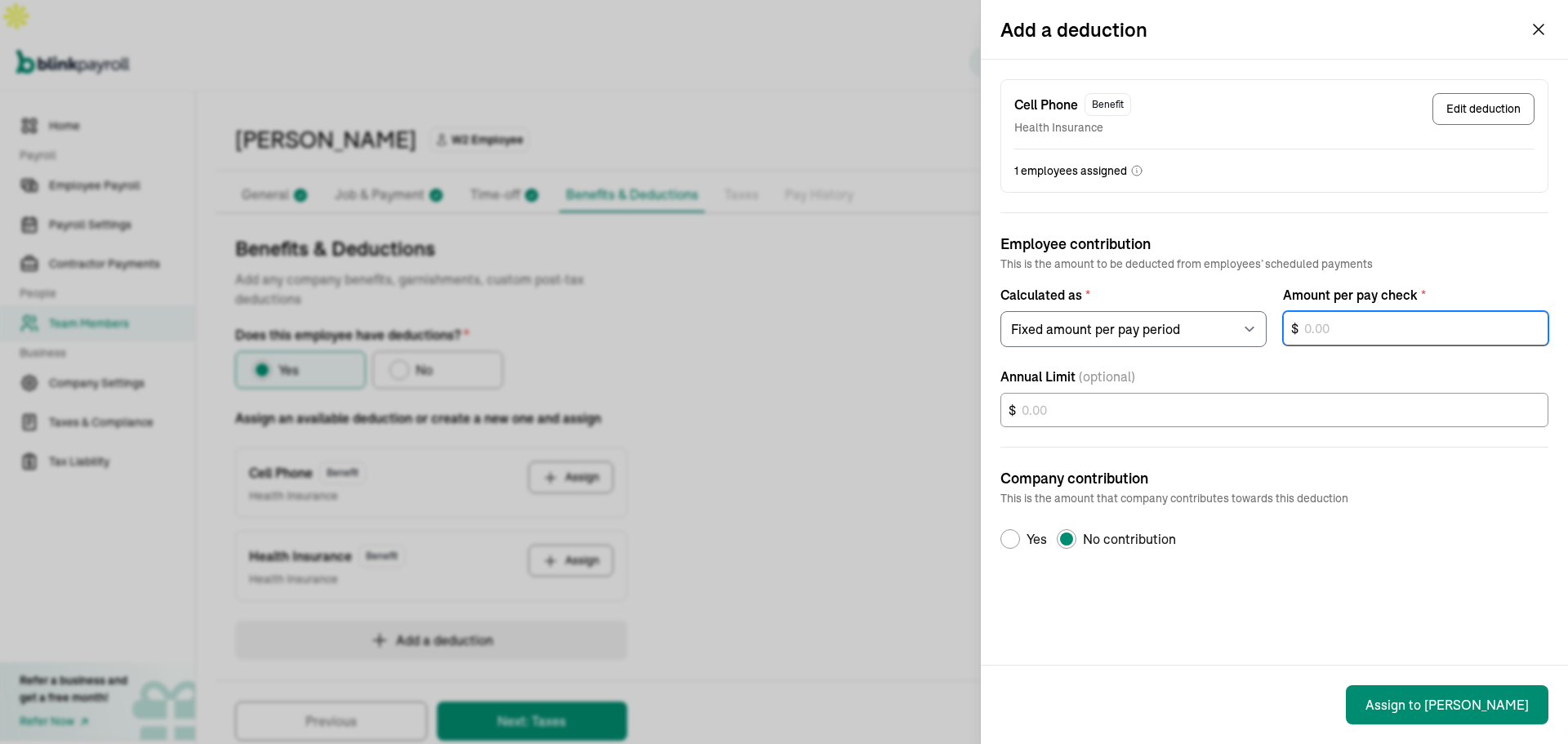
click at [1325, 320] on input "text" at bounding box center [1416, 328] width 266 height 34
type input "25.00"
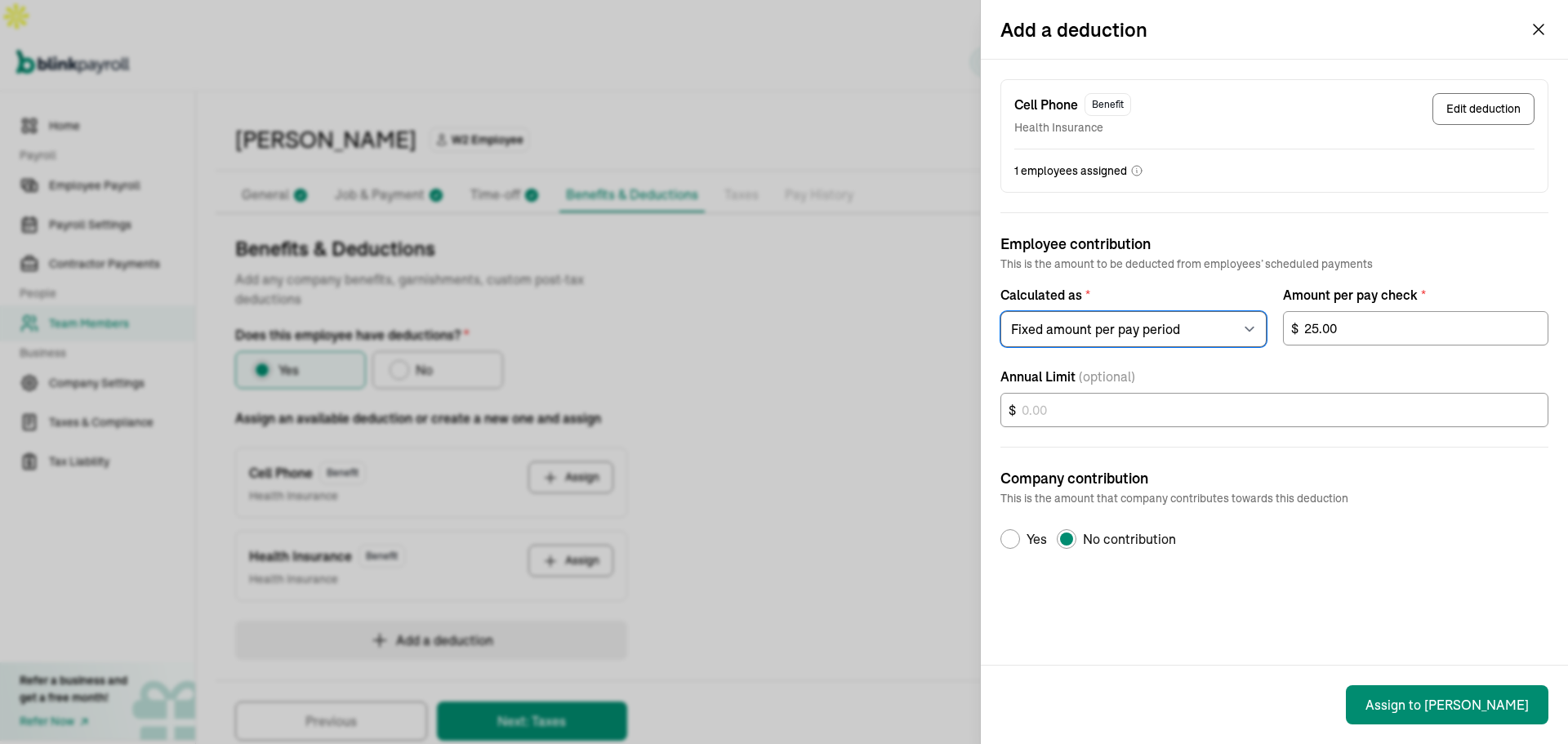
click at [1179, 312] on select "Select an item Fixed amount per pay period Percentage of gross pay" at bounding box center [1133, 329] width 266 height 36
click at [1190, 293] on label "Calculated as *" at bounding box center [1133, 295] width 266 height 19
click at [1190, 312] on select "Select an item Fixed amount per pay period Percentage of gross pay" at bounding box center [1133, 329] width 266 height 36
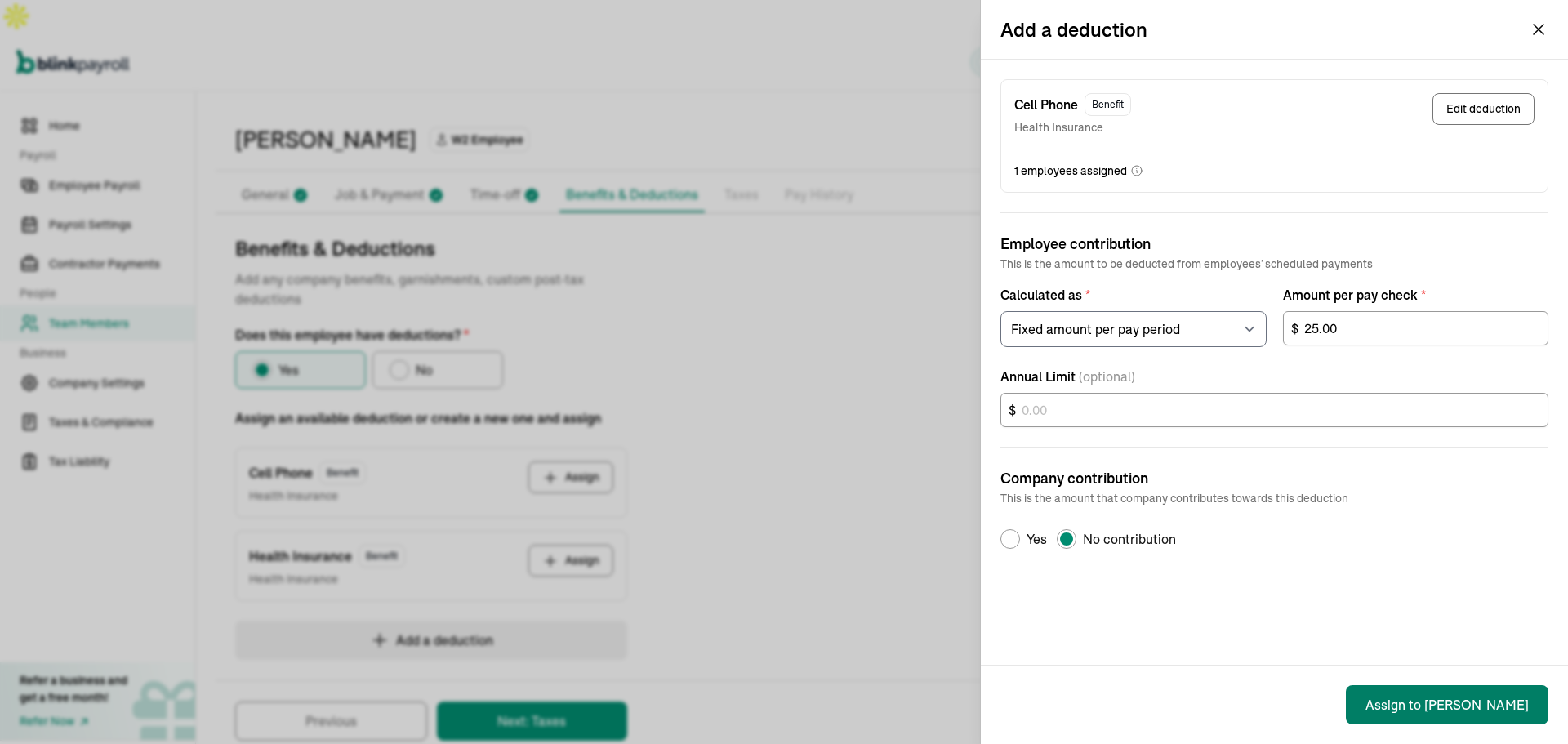
click at [1452, 713] on button "Assign to [PERSON_NAME]" at bounding box center [1447, 704] width 202 height 40
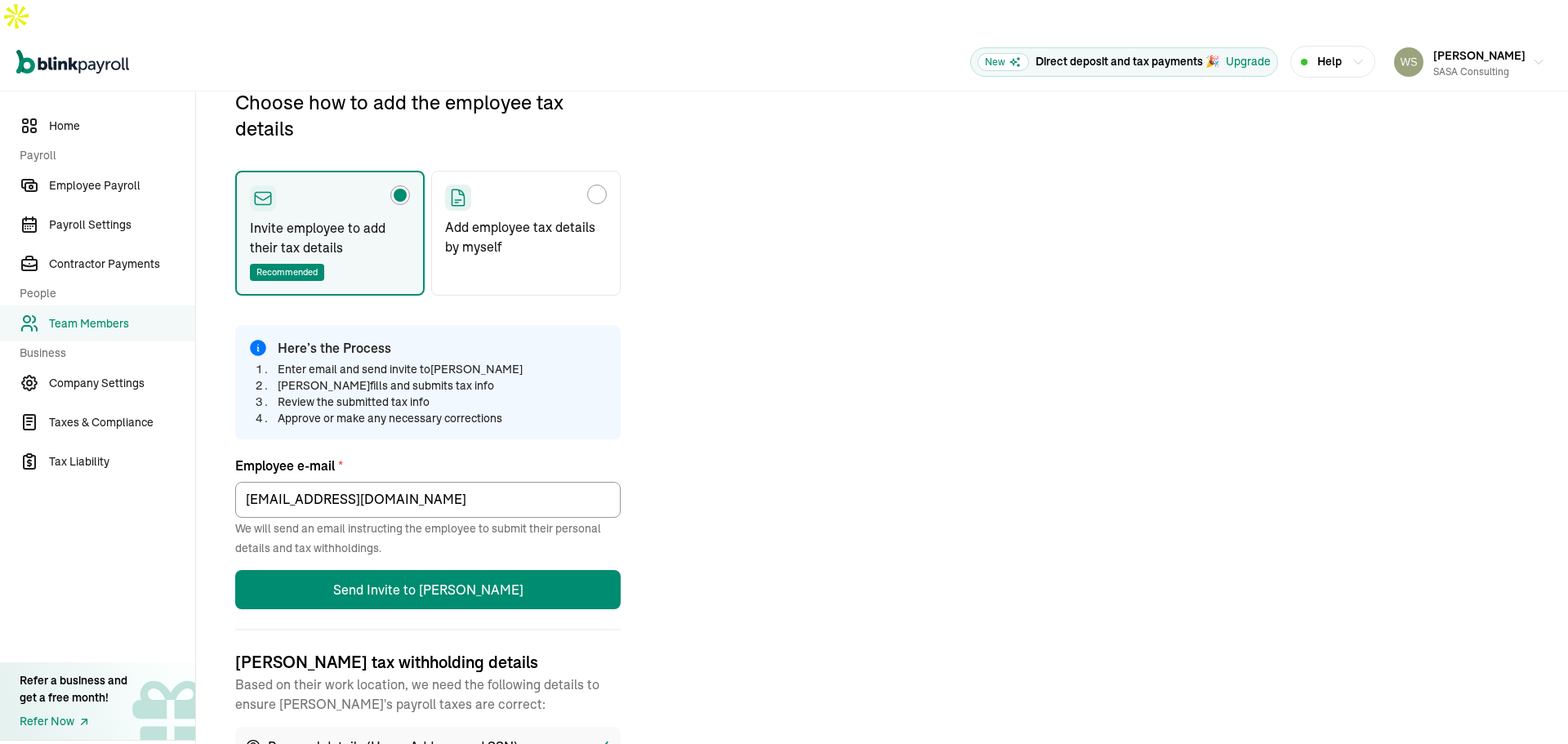
scroll to position [193, 0]
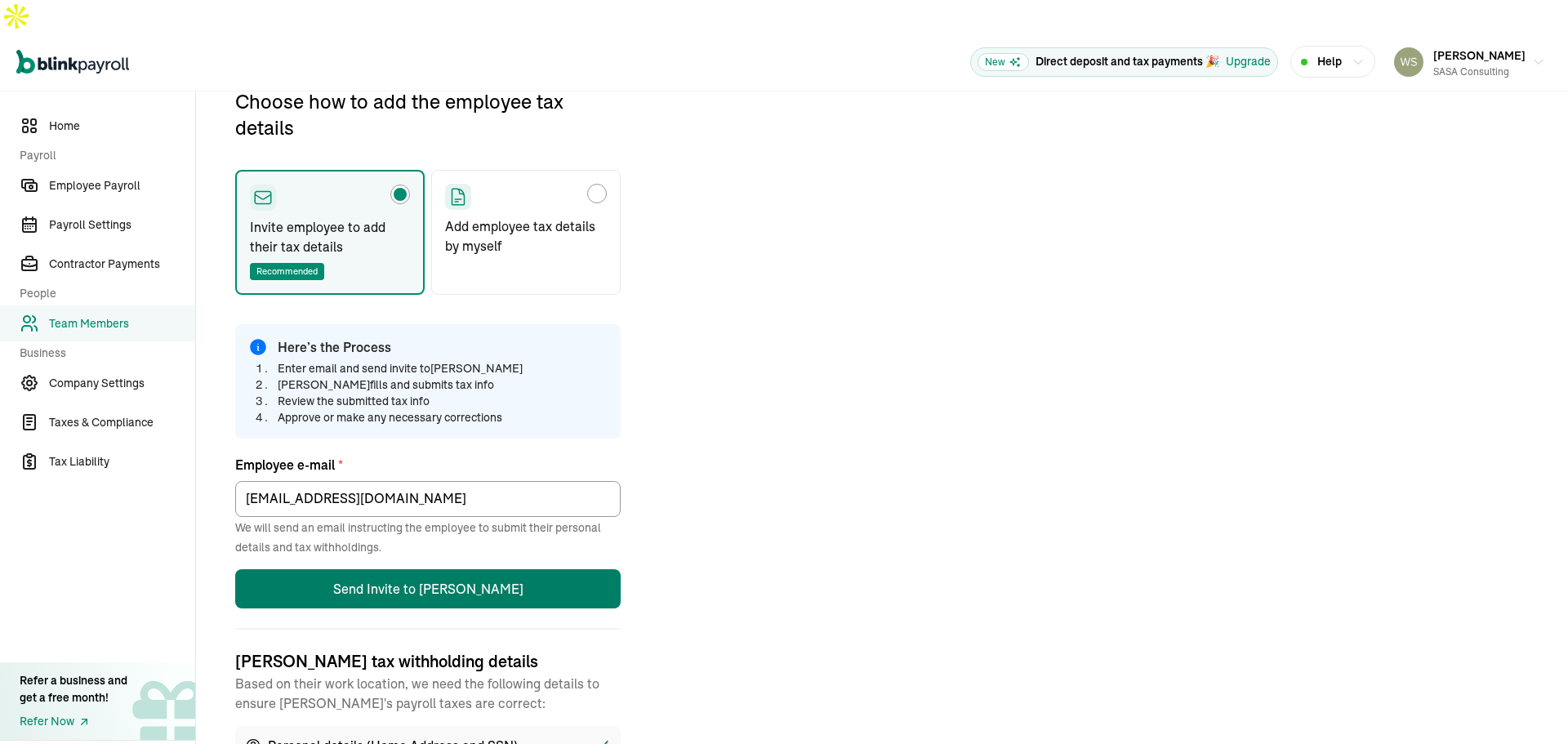
click at [447, 569] on button "Send Invite to [PERSON_NAME]" at bounding box center [428, 588] width 385 height 40
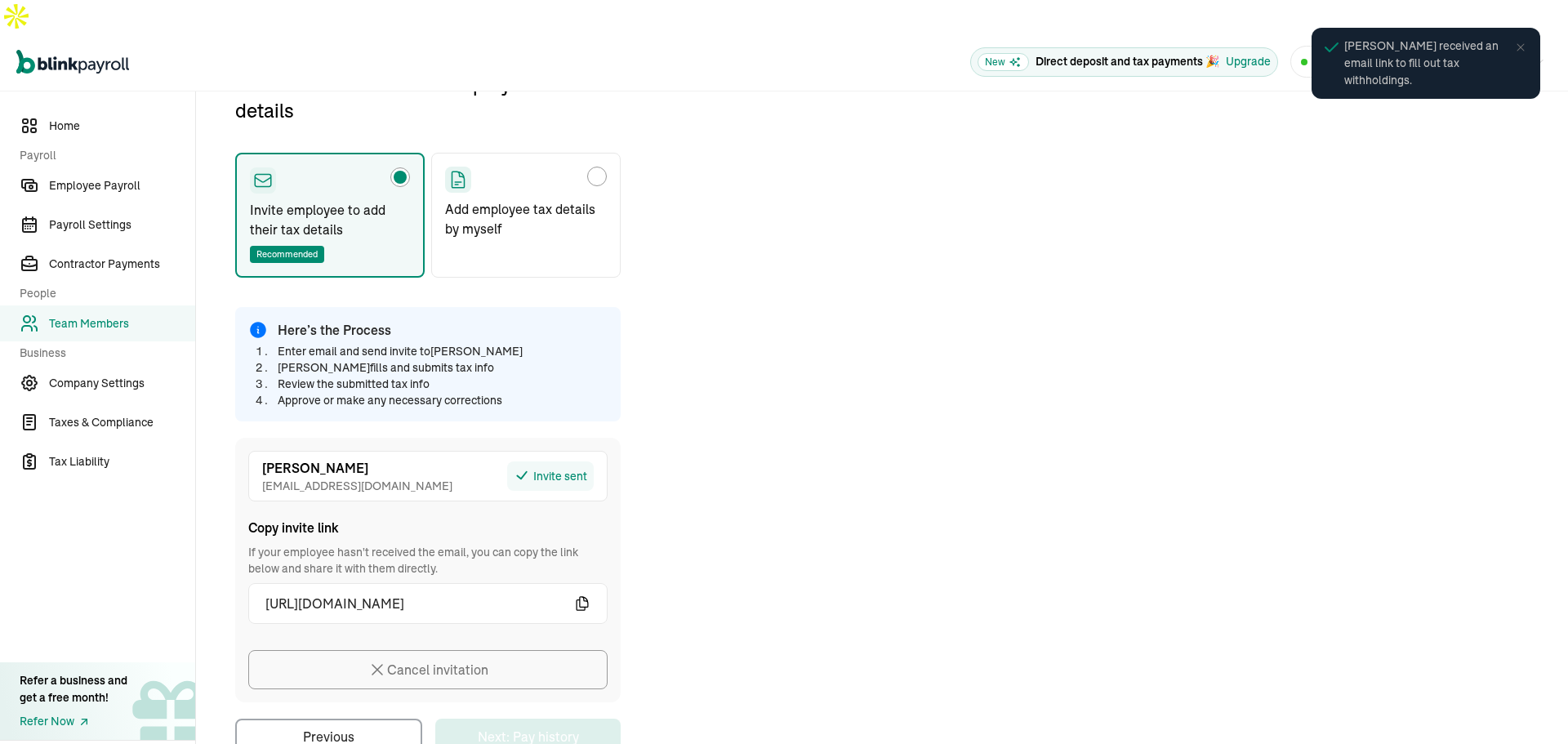
scroll to position [223, 0]
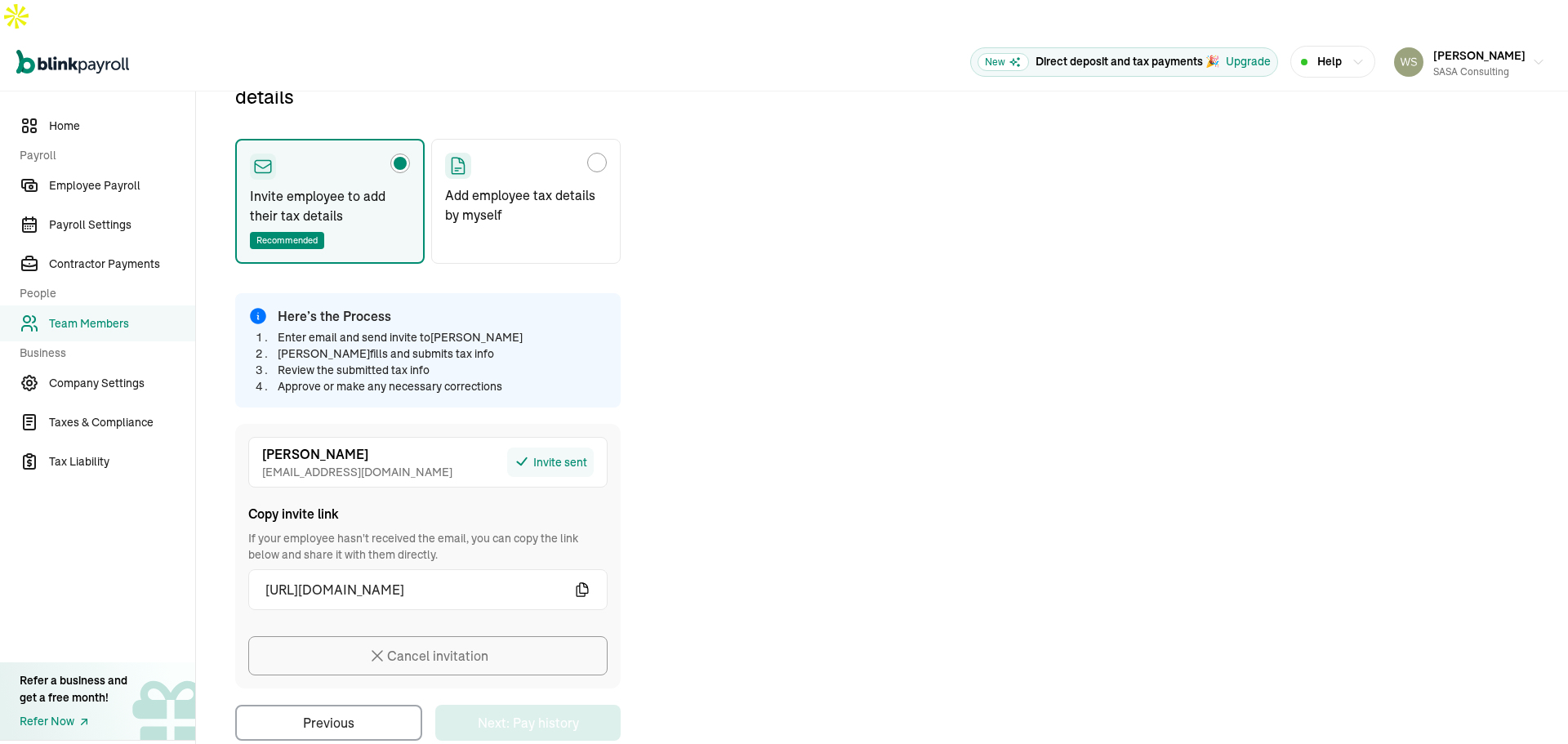
click at [583, 581] on icon "button" at bounding box center [582, 589] width 16 height 16
click at [124, 315] on span "Team Members" at bounding box center [122, 324] width 146 height 17
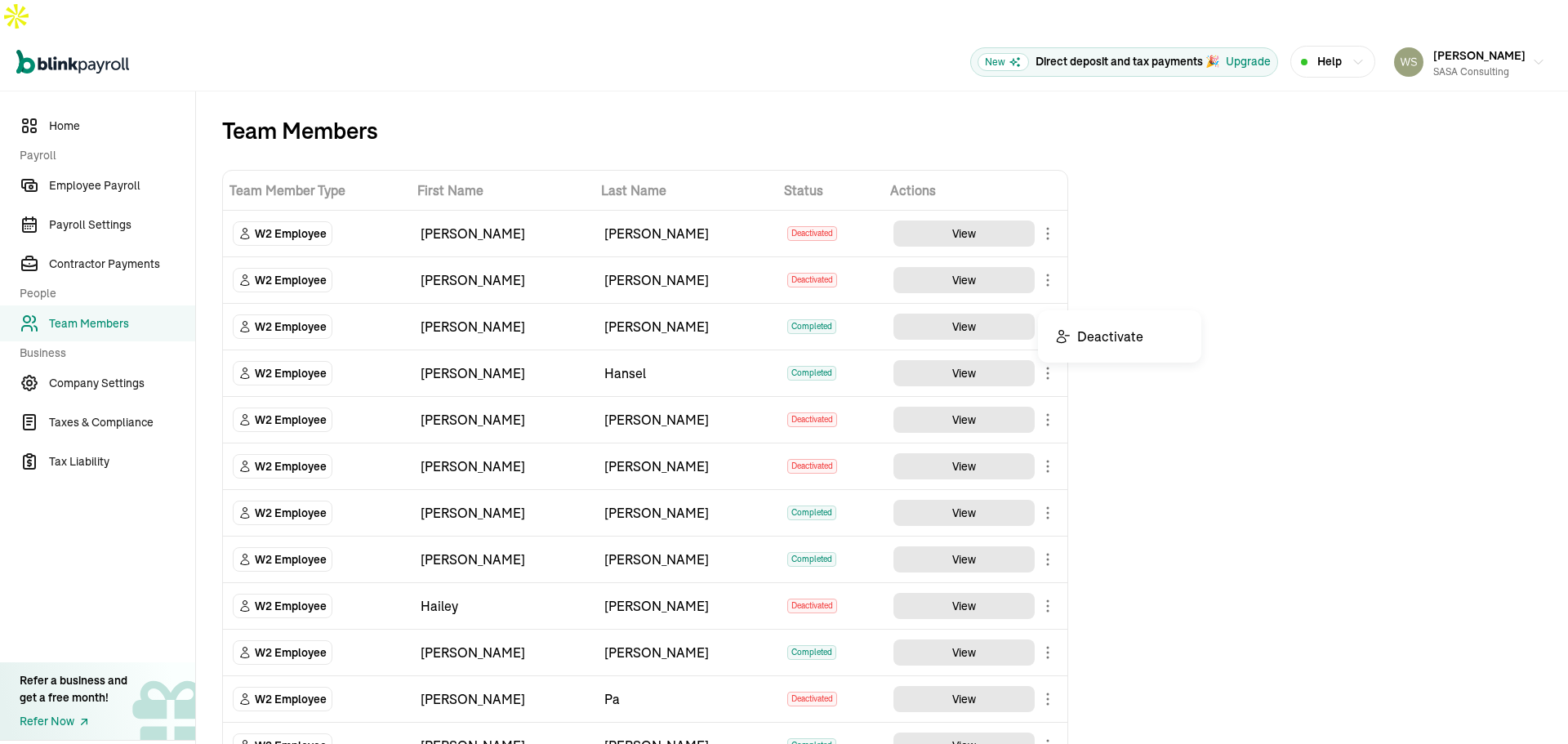
click at [1050, 290] on body "Open main menu New Direct deposit and tax payments 🎉 Upgrade Help [PERSON_NAME]…" at bounding box center [784, 388] width 1568 height 777
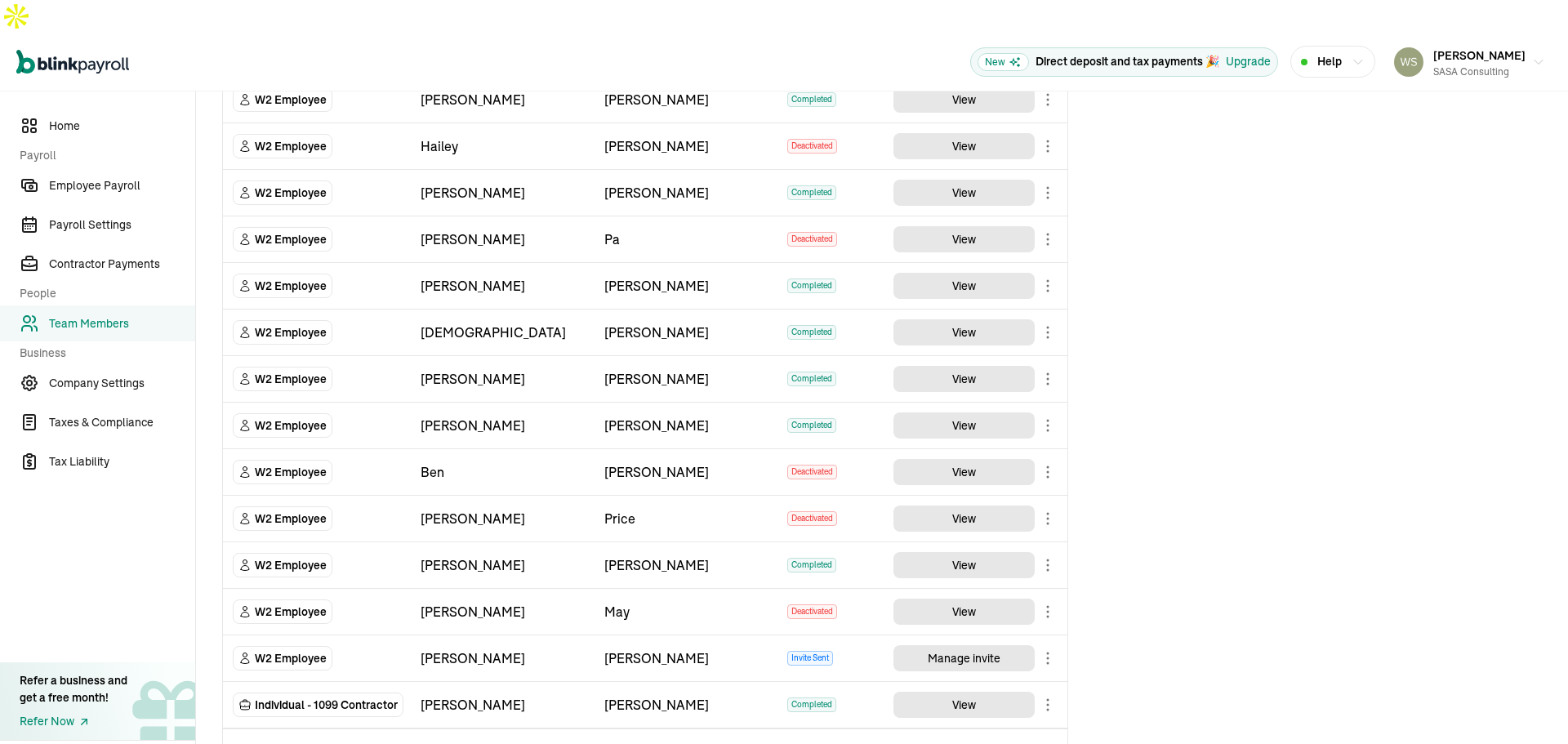
scroll to position [479, 0]
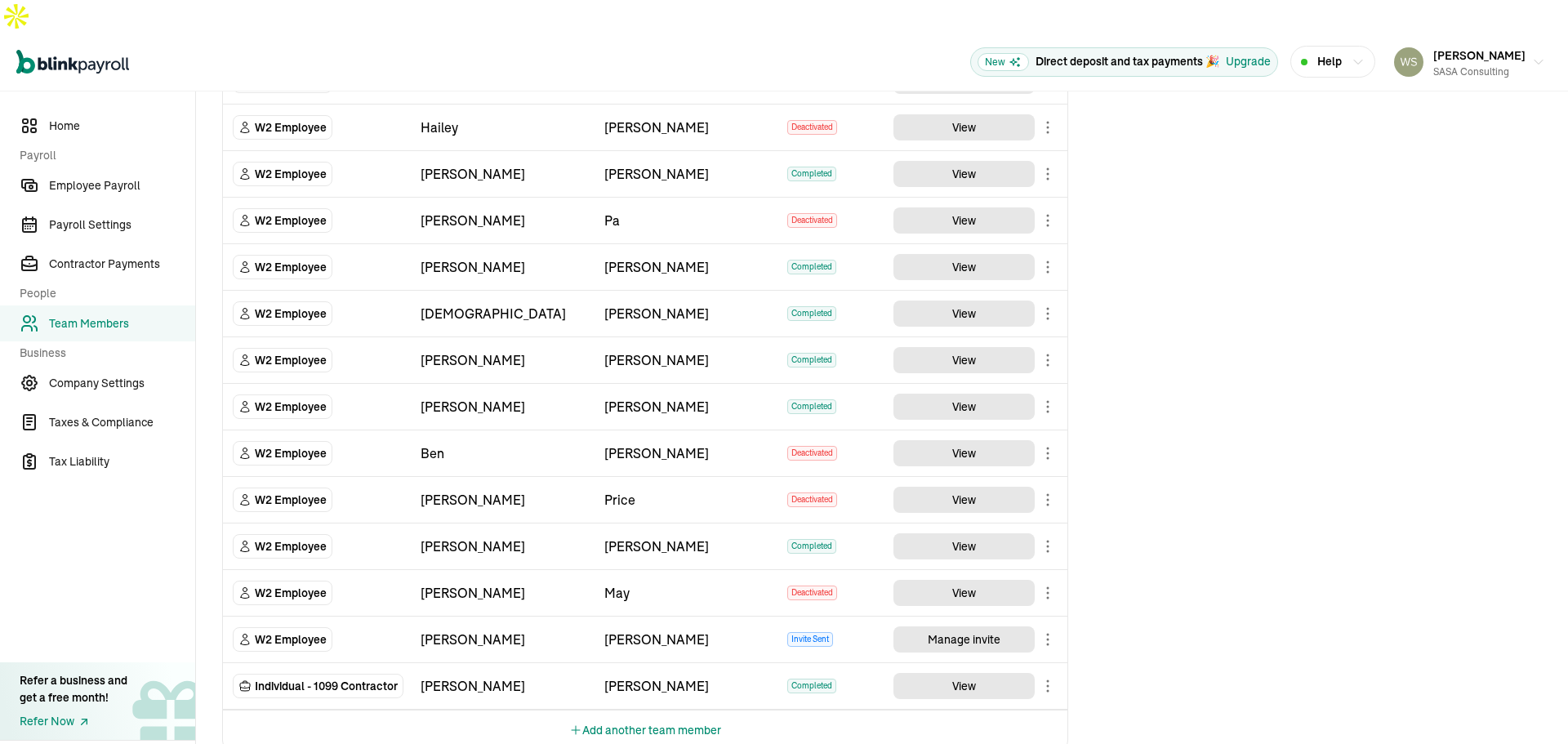
click at [1362, 333] on div "Team Members Team Member Type First Name Last Name Status Actions W2 Employee […" at bounding box center [883, 194] width 1372 height 1164
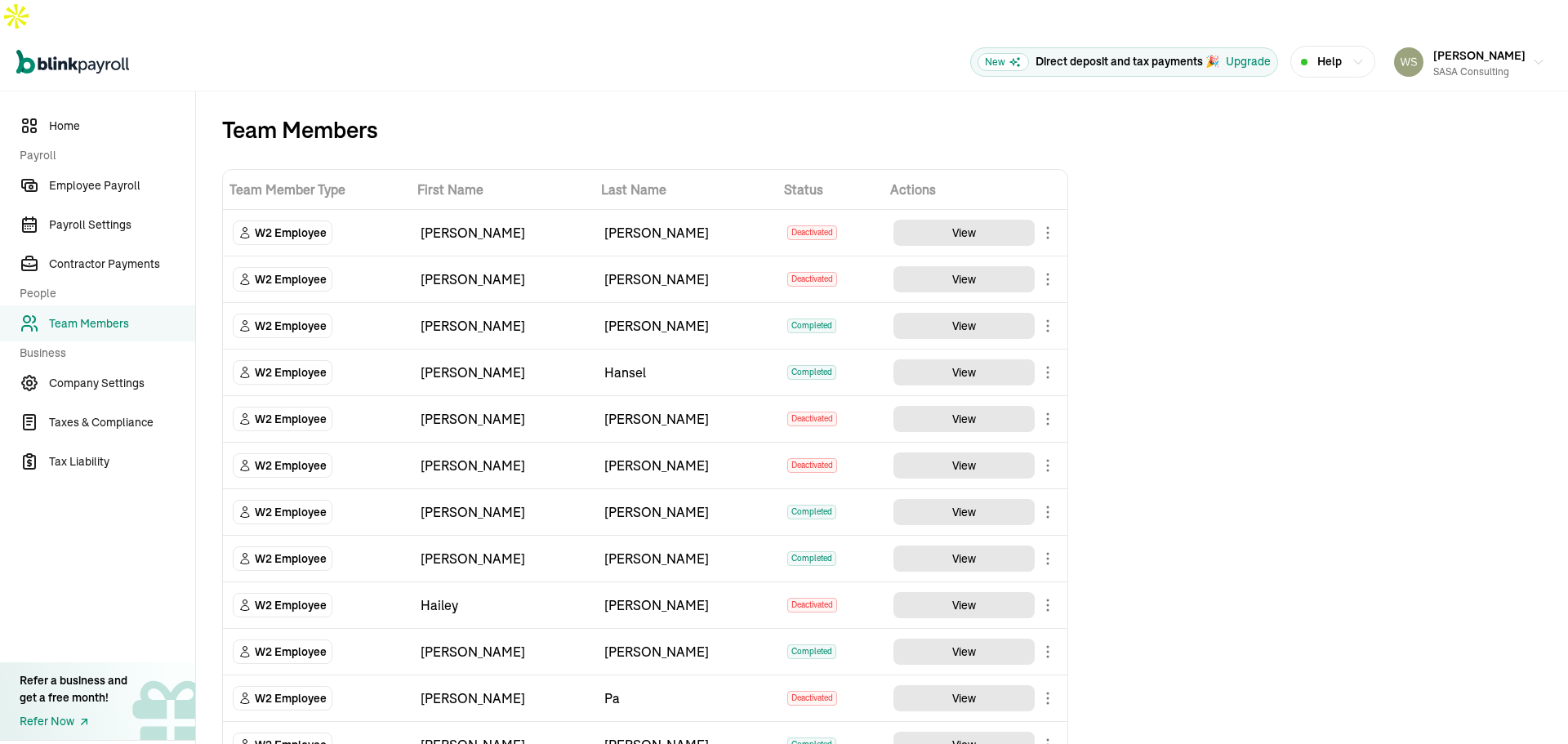
scroll to position [0, 0]
click at [115, 255] on span "Contractor Payments" at bounding box center [122, 264] width 146 height 17
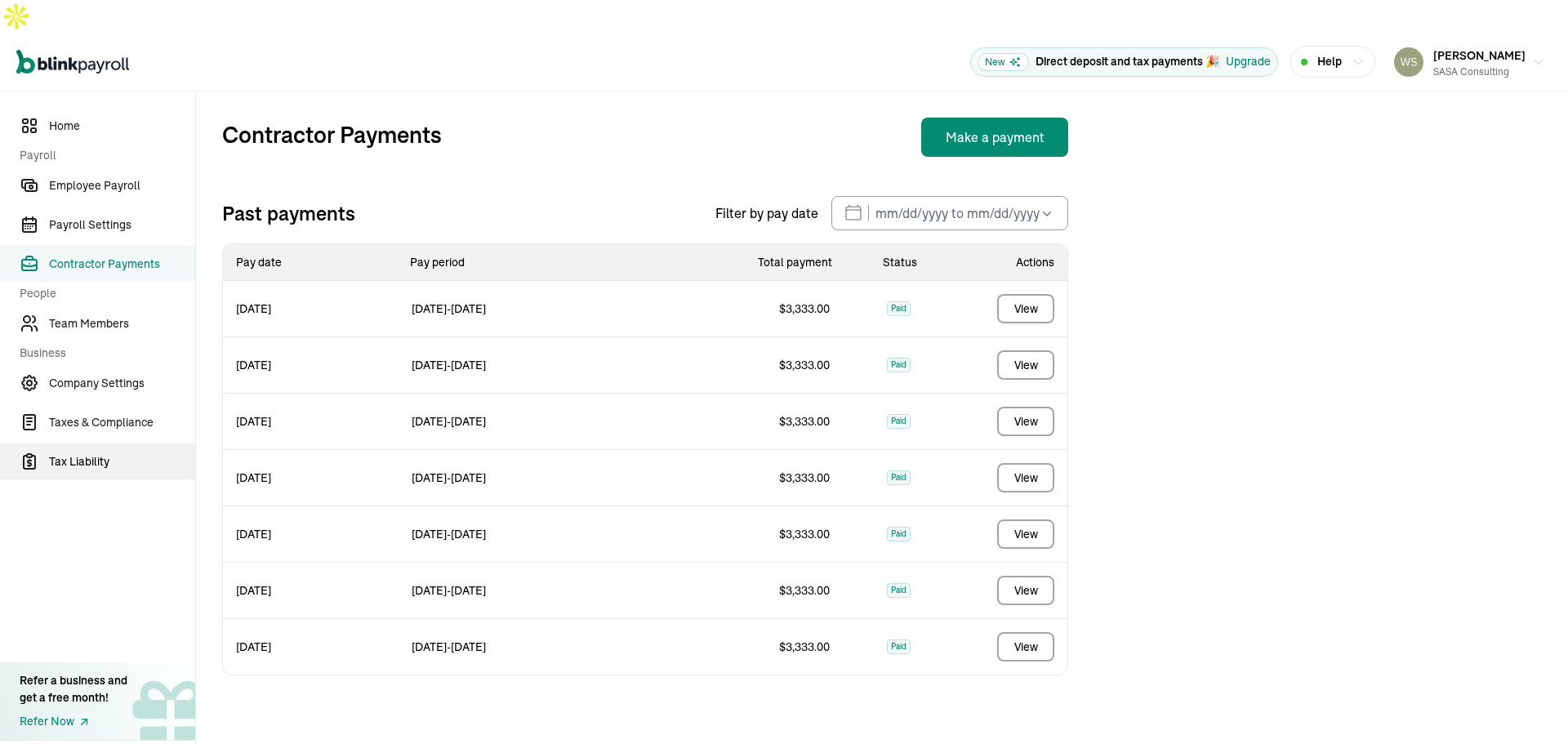
click at [99, 453] on span "Tax Liability" at bounding box center [122, 461] width 146 height 17
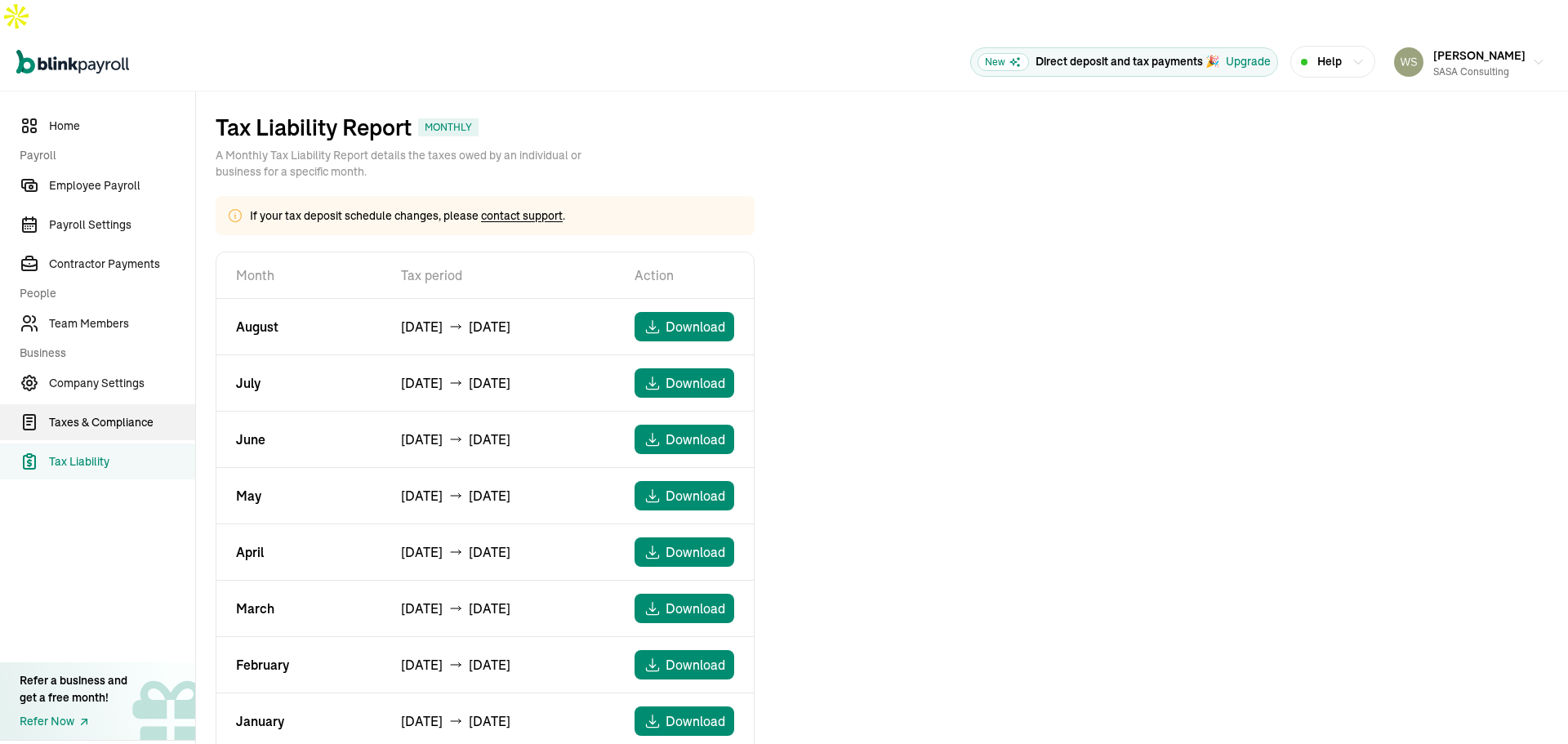
click at [104, 414] on span "Taxes & Compliance" at bounding box center [122, 423] width 146 height 17
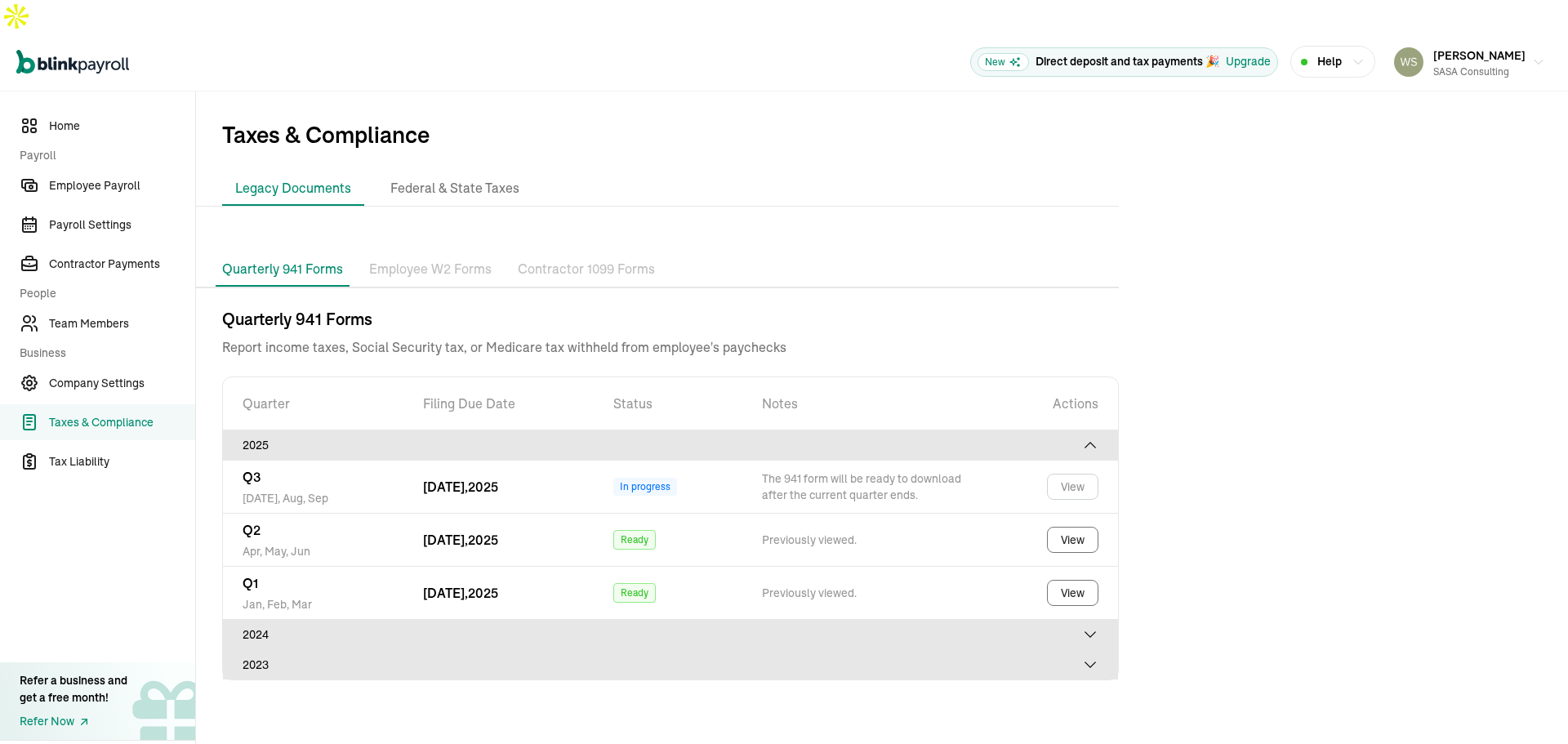
click at [577, 259] on p "Contractor 1099 Forms" at bounding box center [587, 270] width 137 height 21
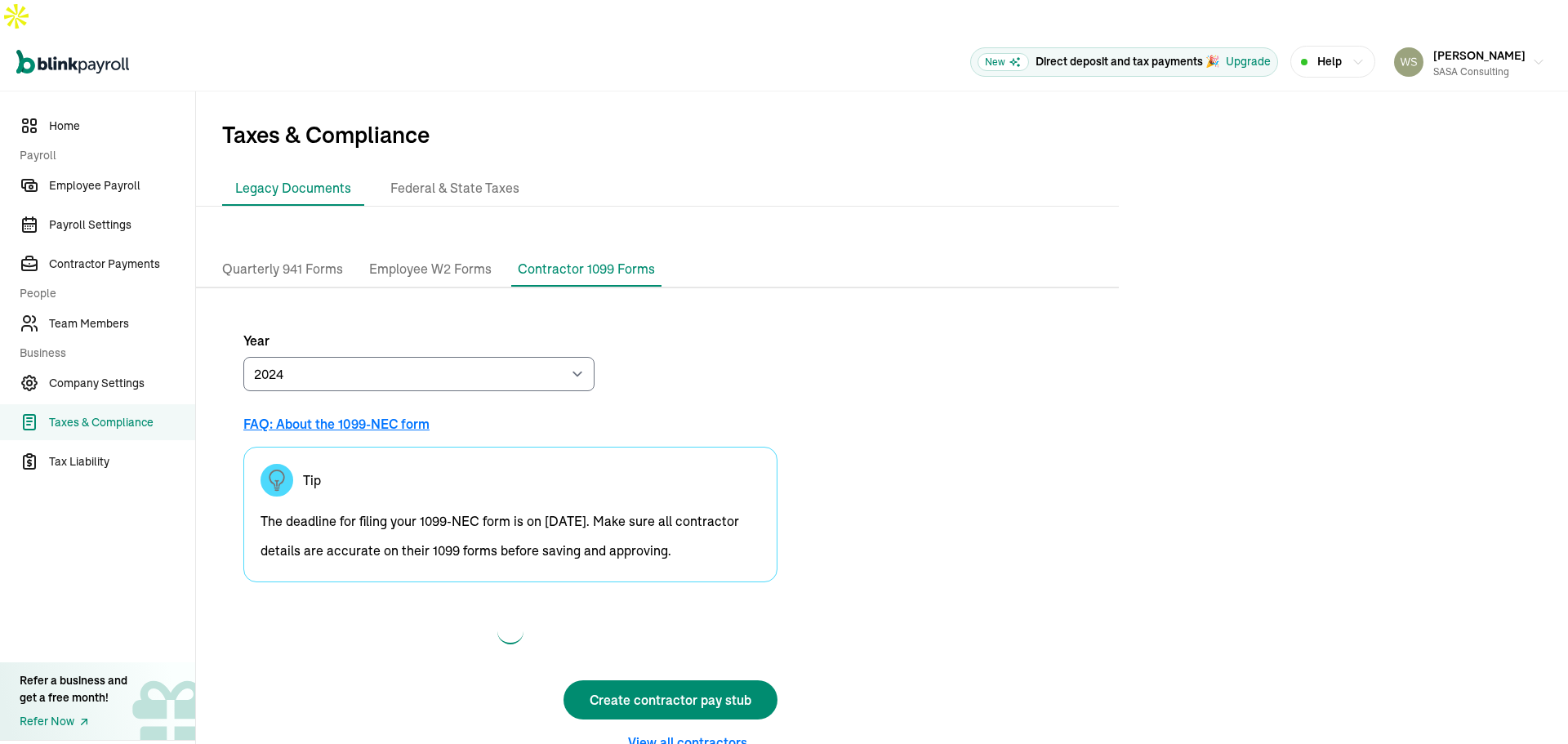
scroll to position [15, 0]
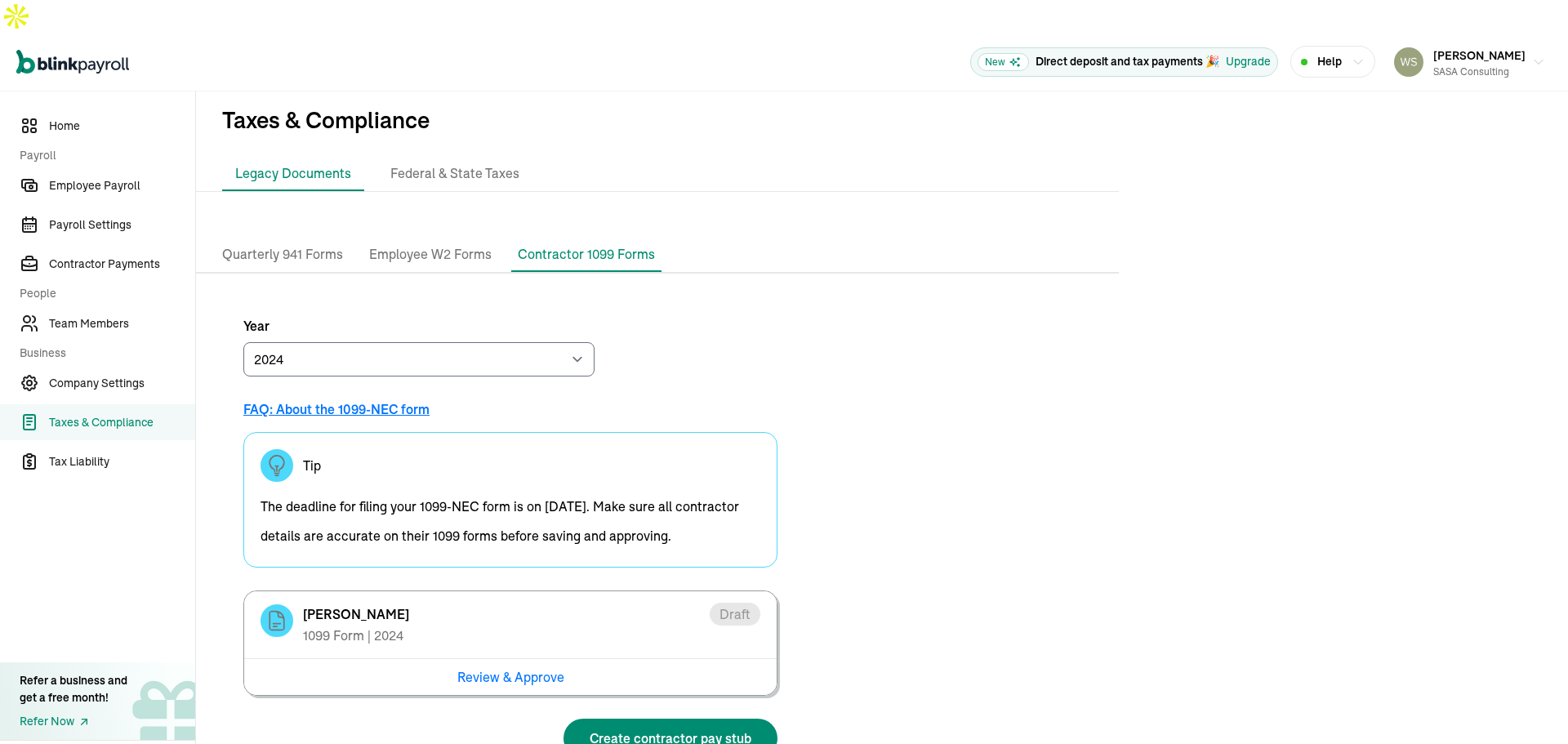
click at [442, 244] on p "Employee W2 Forms" at bounding box center [430, 254] width 123 height 21
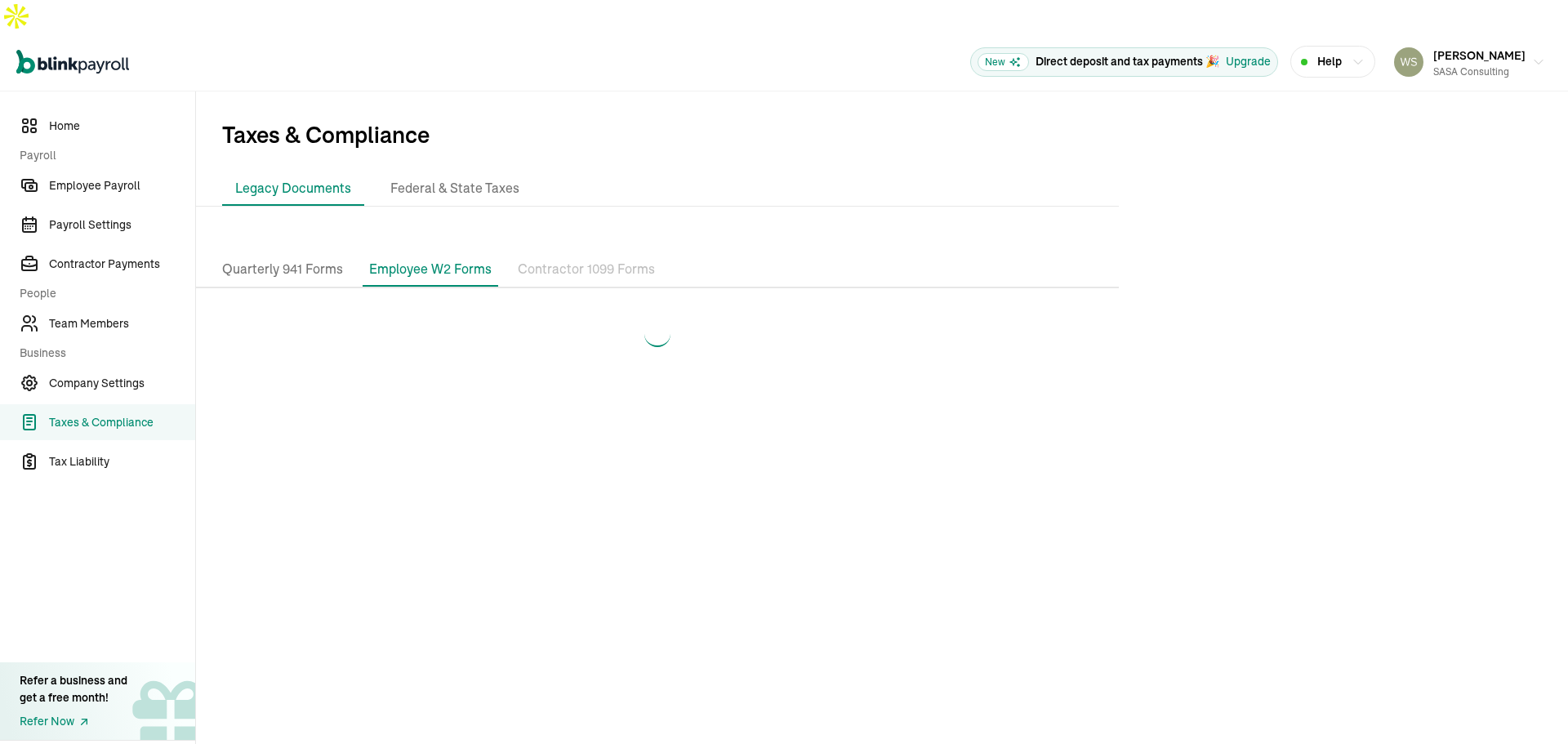
scroll to position [0, 0]
click at [457, 171] on li "Federal & State Taxes" at bounding box center [455, 188] width 155 height 34
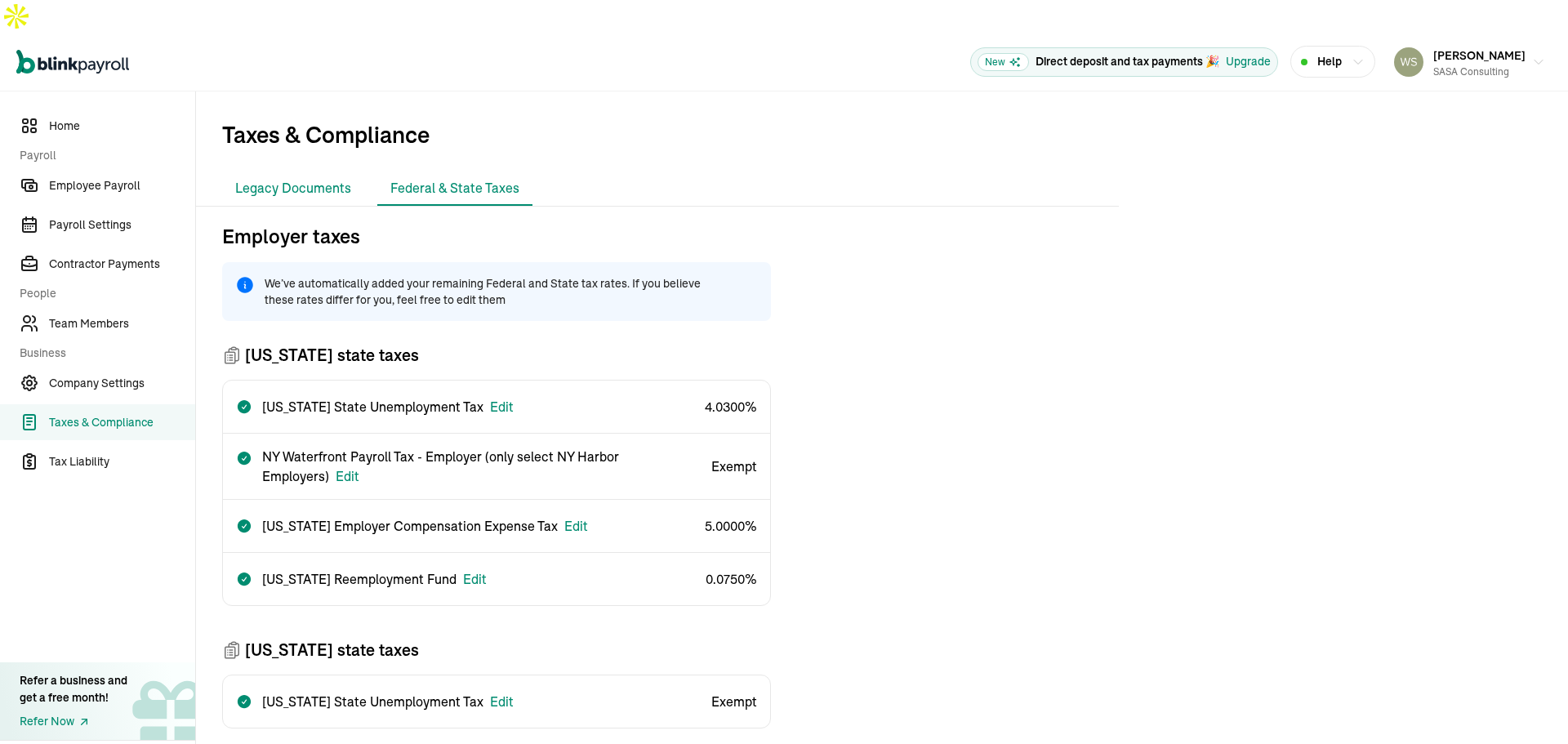
click at [262, 171] on li "Legacy Documents" at bounding box center [293, 188] width 142 height 34
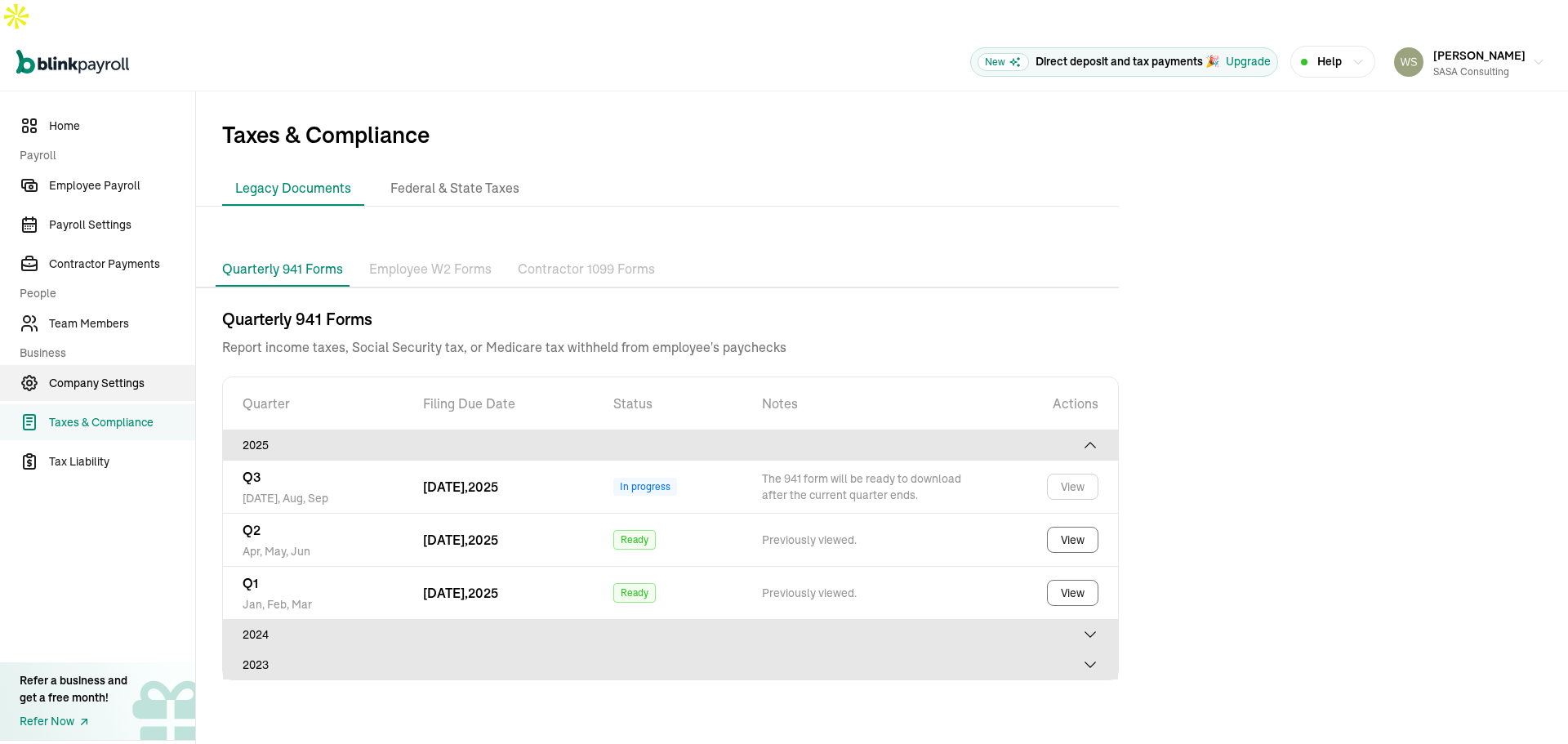
click at [74, 374] on span "Company Settings" at bounding box center [122, 383] width 146 height 17
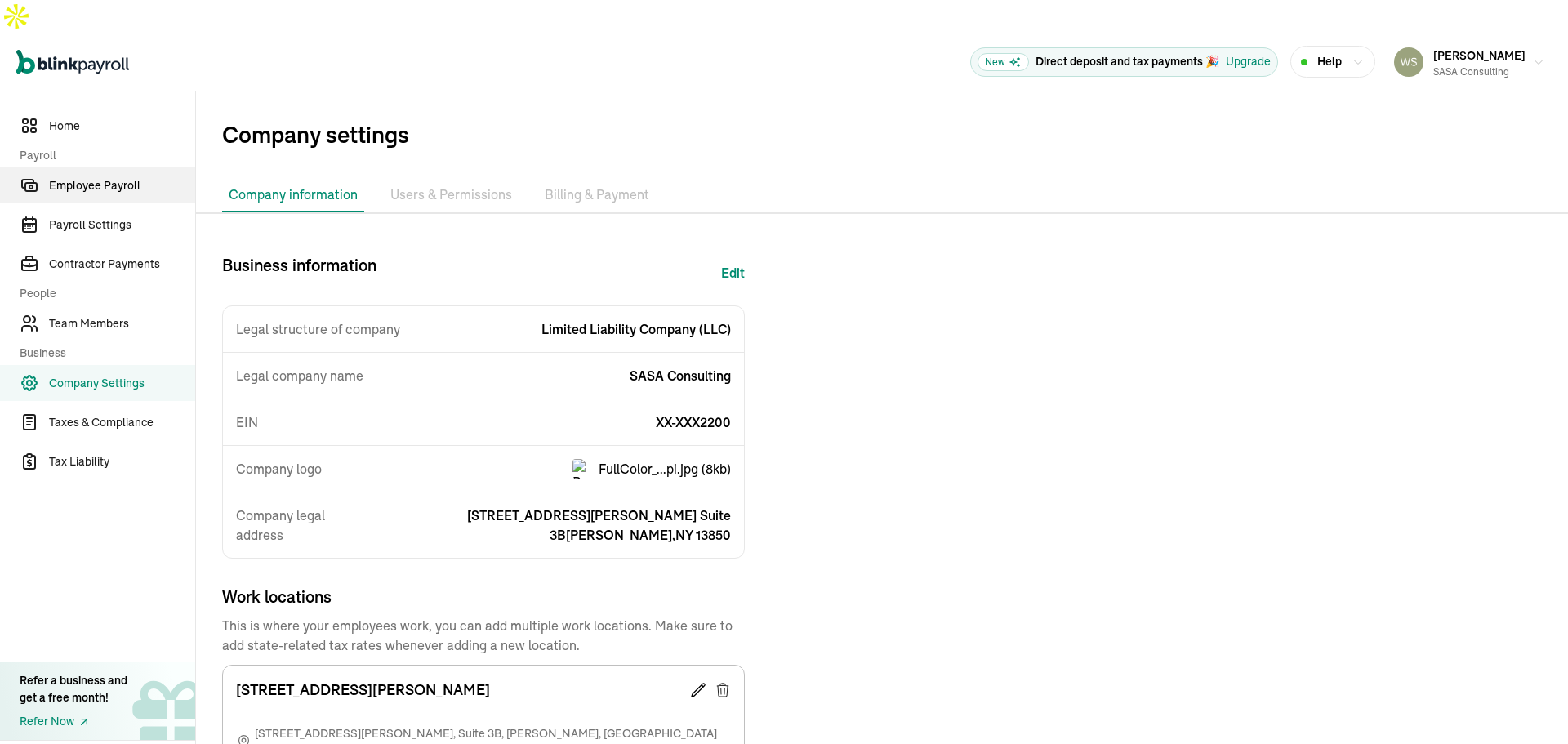
click at [102, 177] on span "Employee Payroll" at bounding box center [122, 186] width 146 height 17
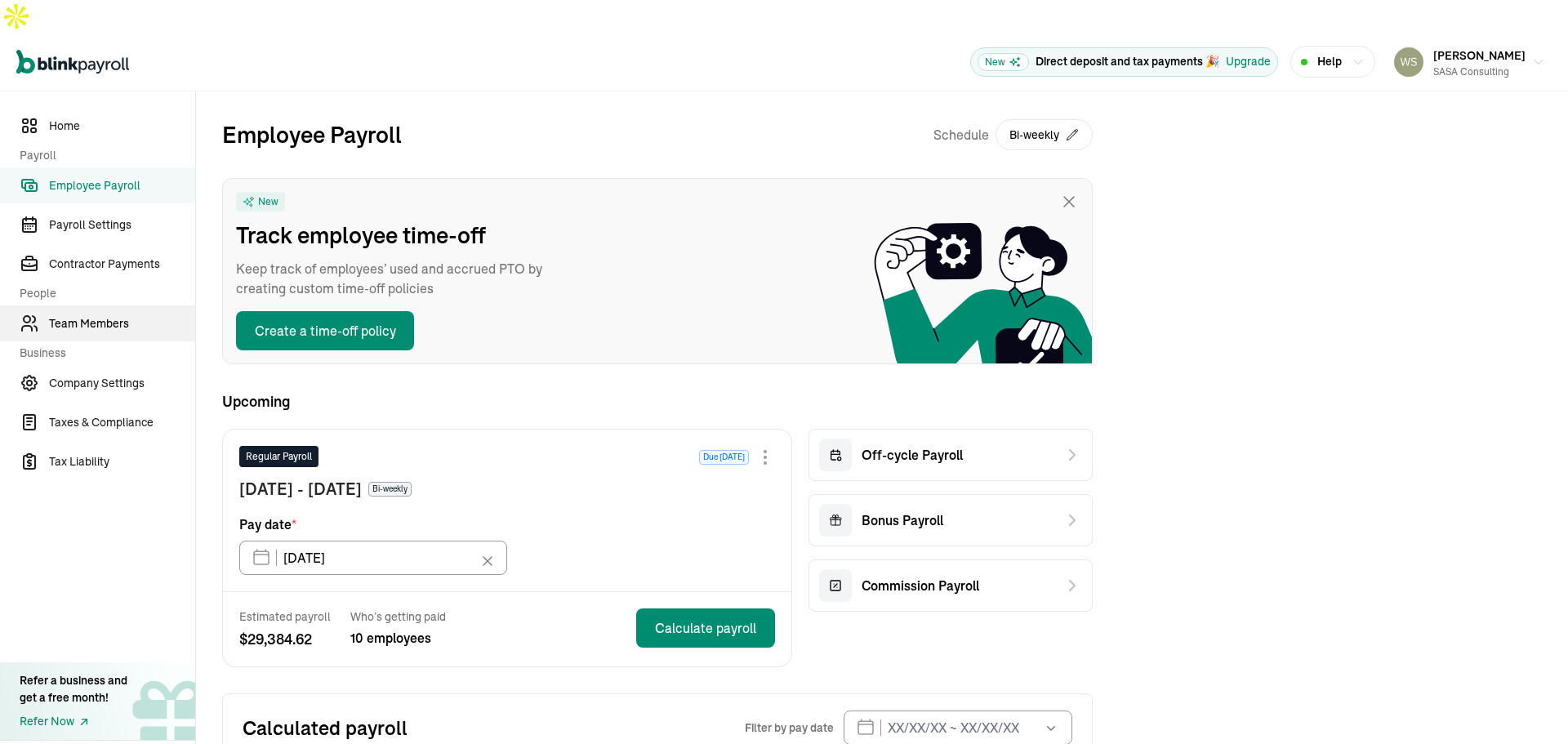
click at [103, 306] on link "Team Members" at bounding box center [98, 323] width 196 height 36
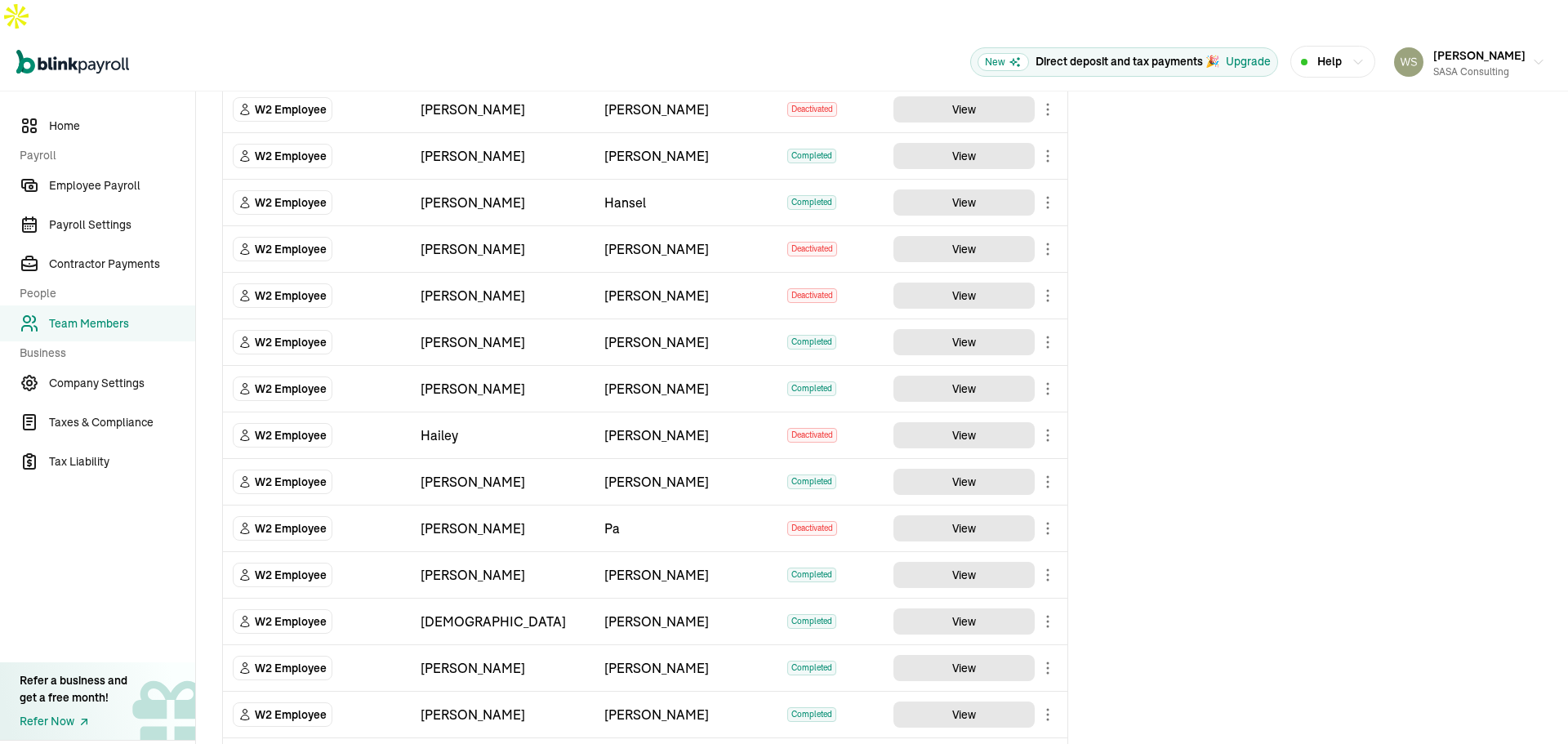
scroll to position [479, 0]
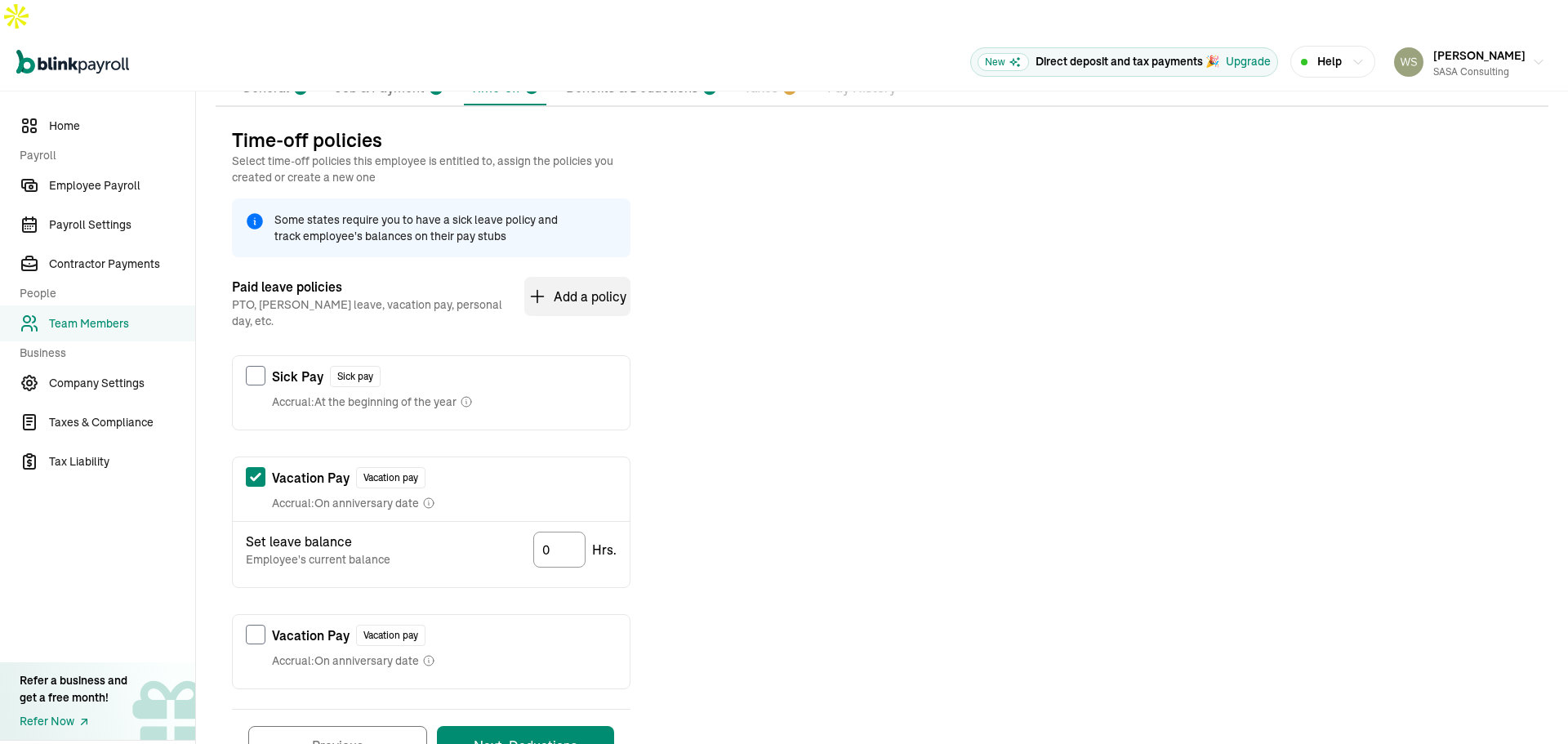
scroll to position [182, 0]
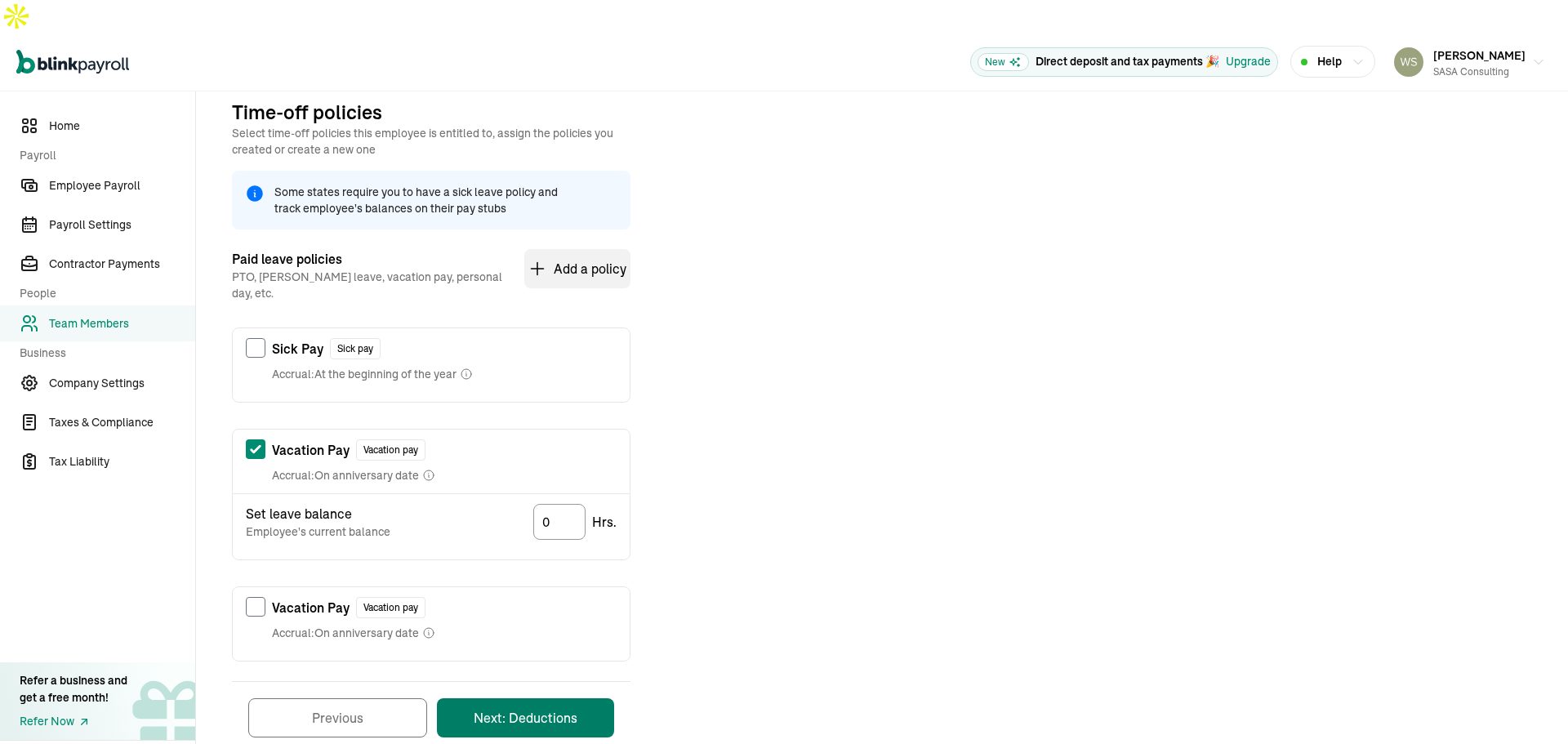
click at [532, 699] on button "Next: Deductions" at bounding box center [525, 718] width 177 height 40
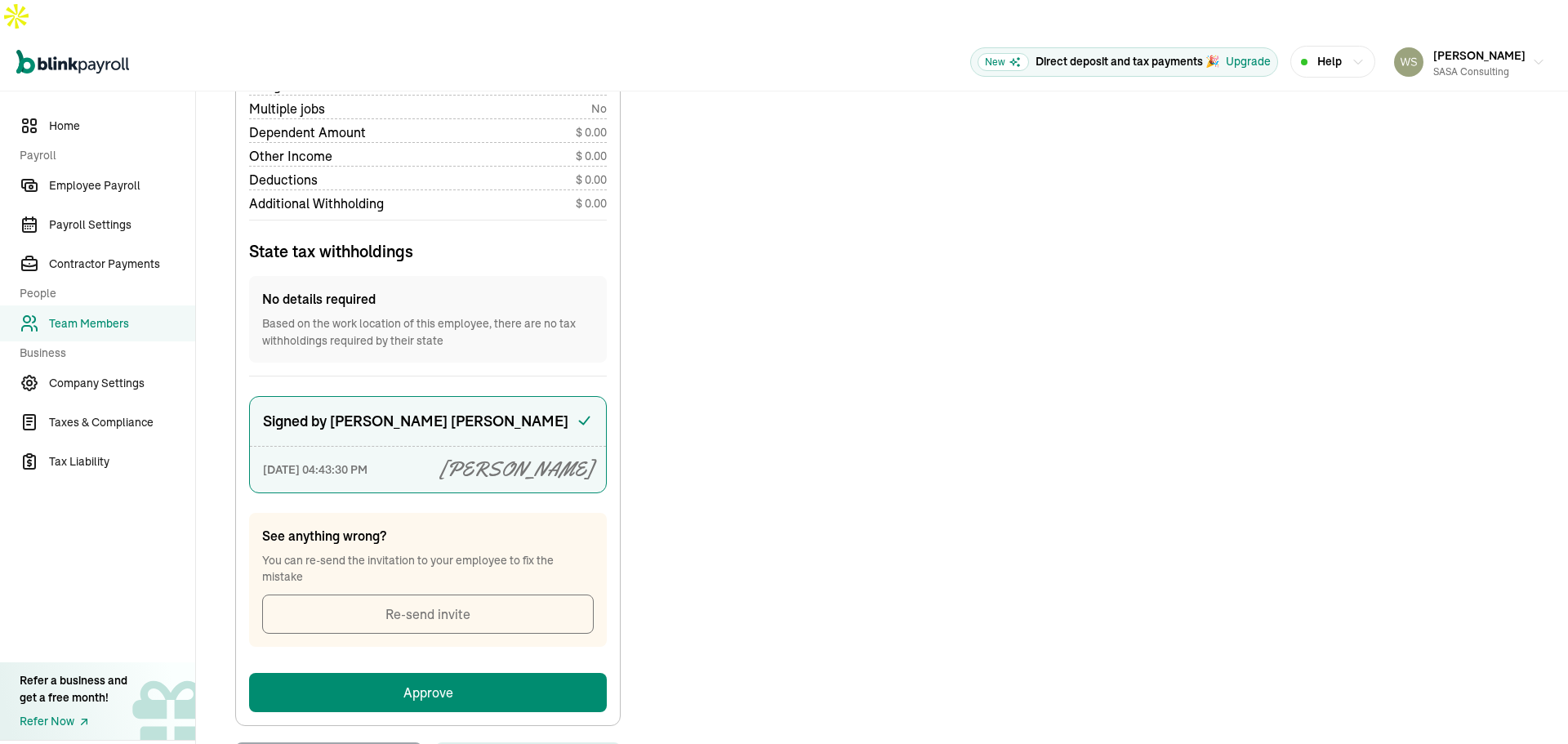
scroll to position [871, 0]
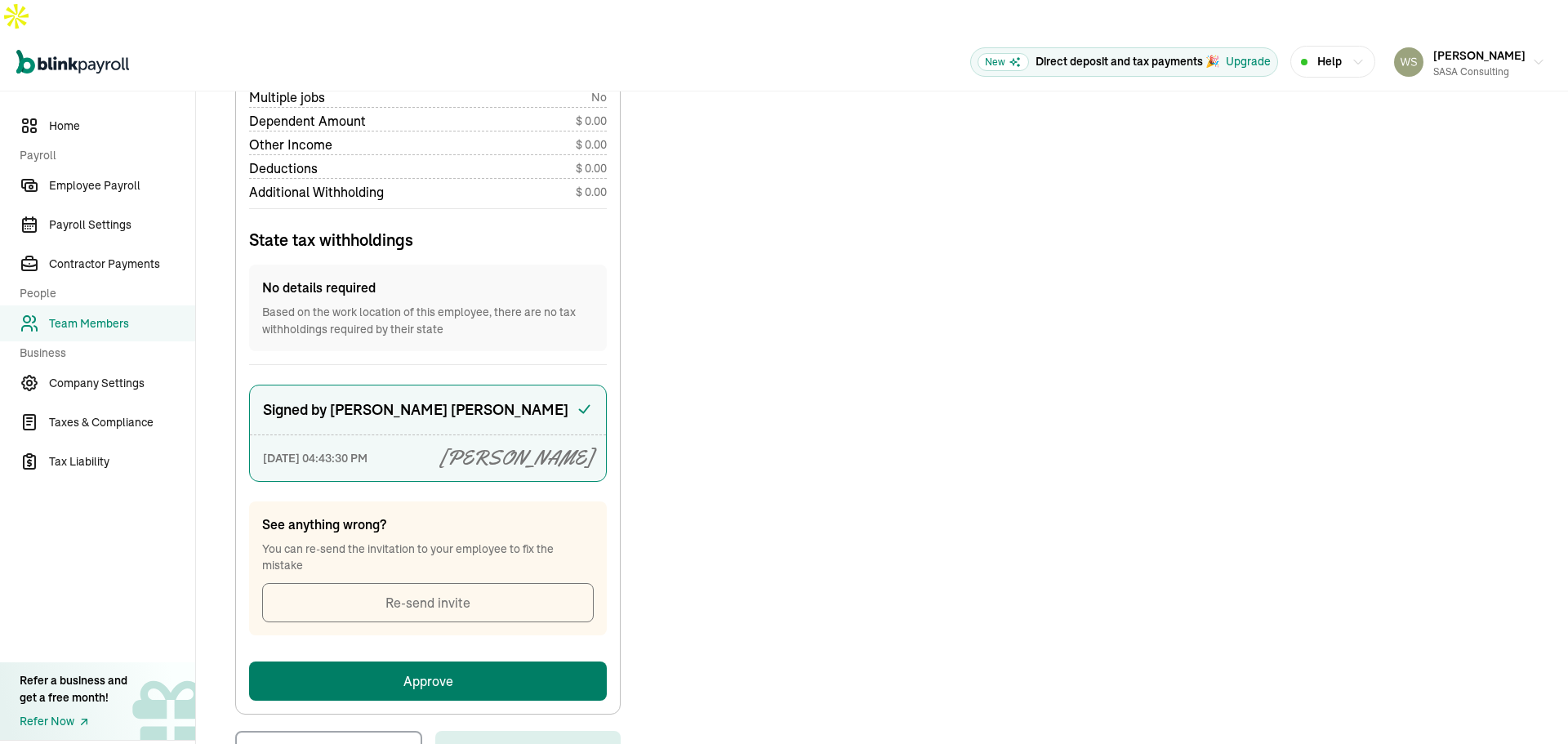
click at [495, 662] on button "Approve" at bounding box center [428, 681] width 358 height 40
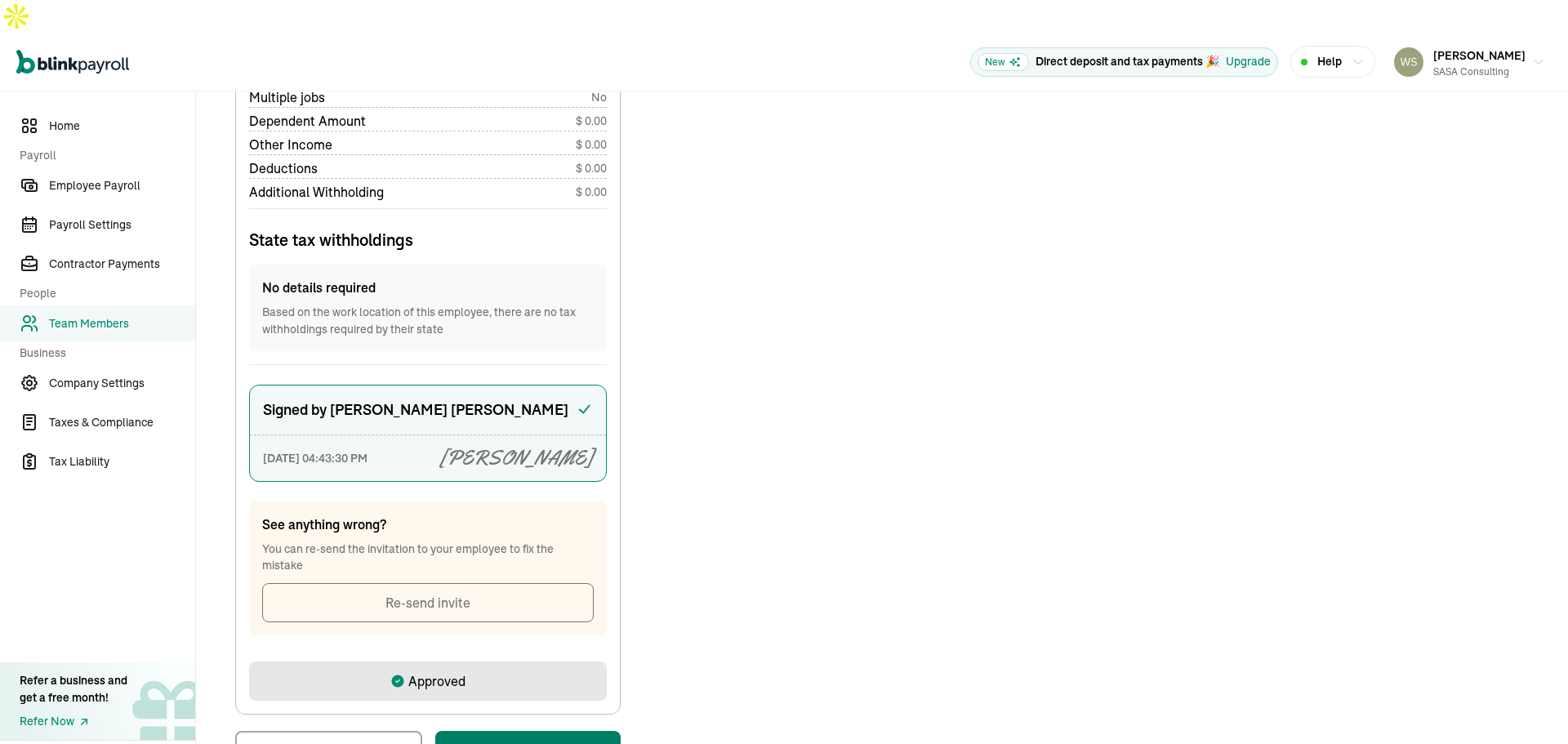
scroll to position [0, 0]
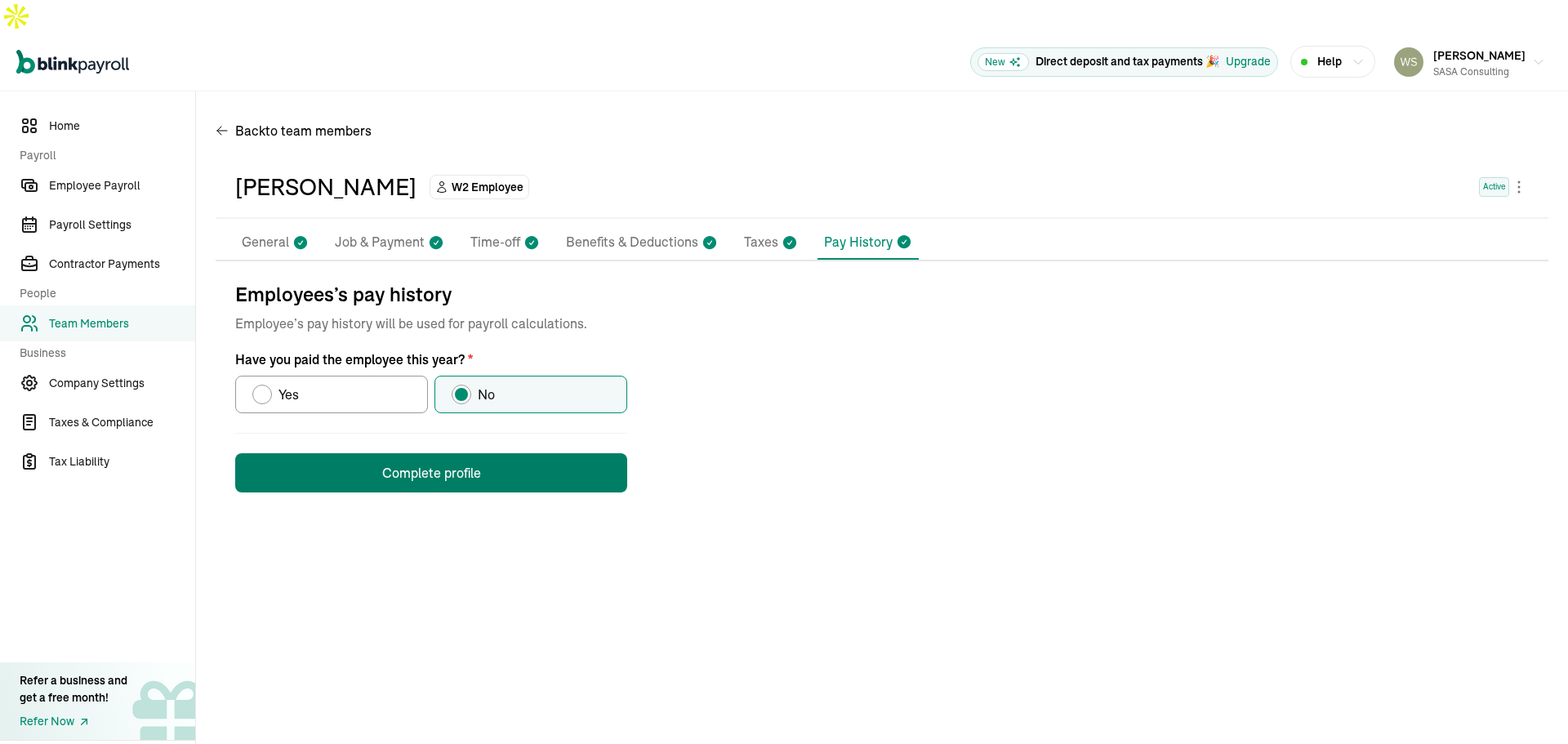
click at [463, 453] on button "Complete profile" at bounding box center [431, 472] width 392 height 40
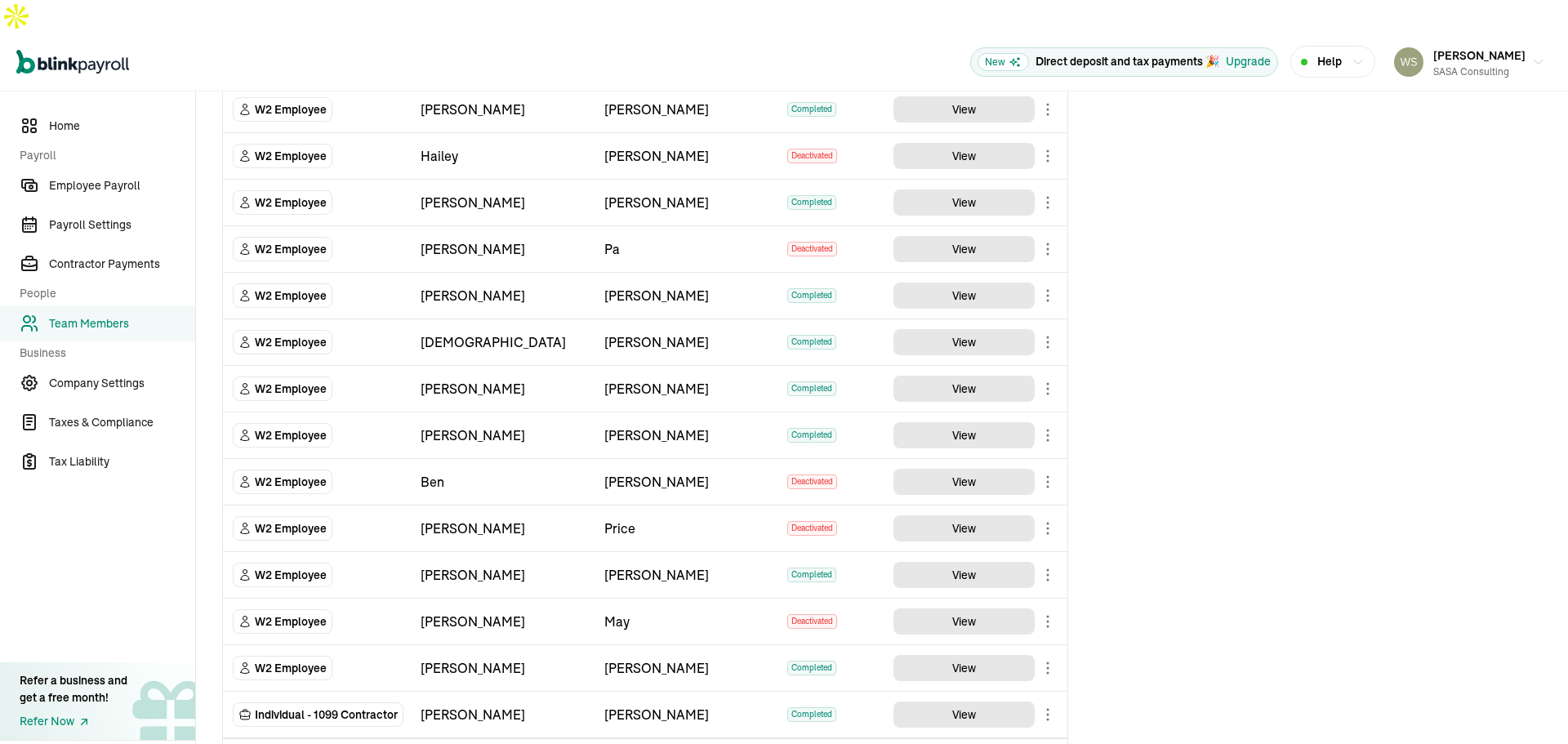
scroll to position [479, 0]
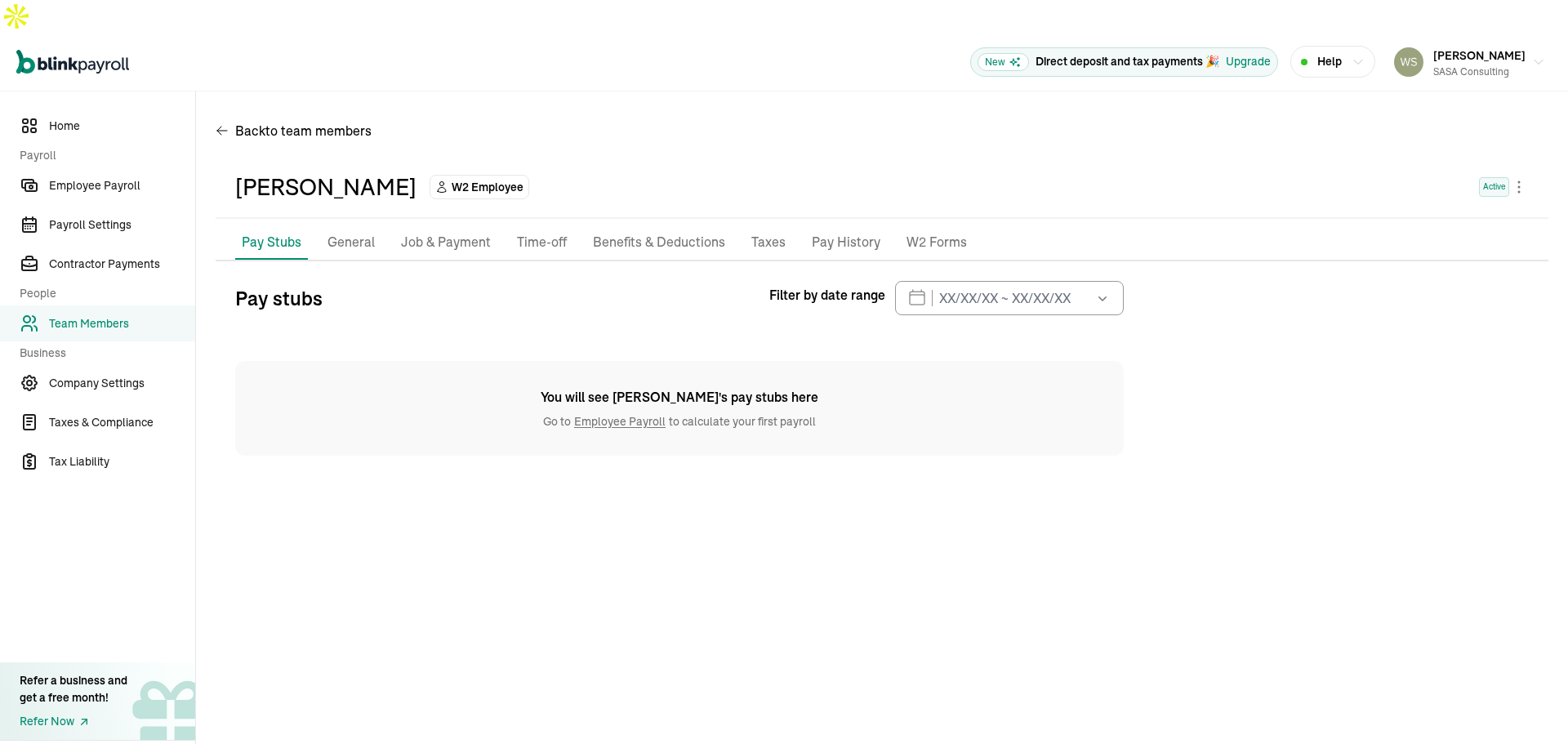
click at [360, 232] on p "General" at bounding box center [350, 243] width 47 height 21
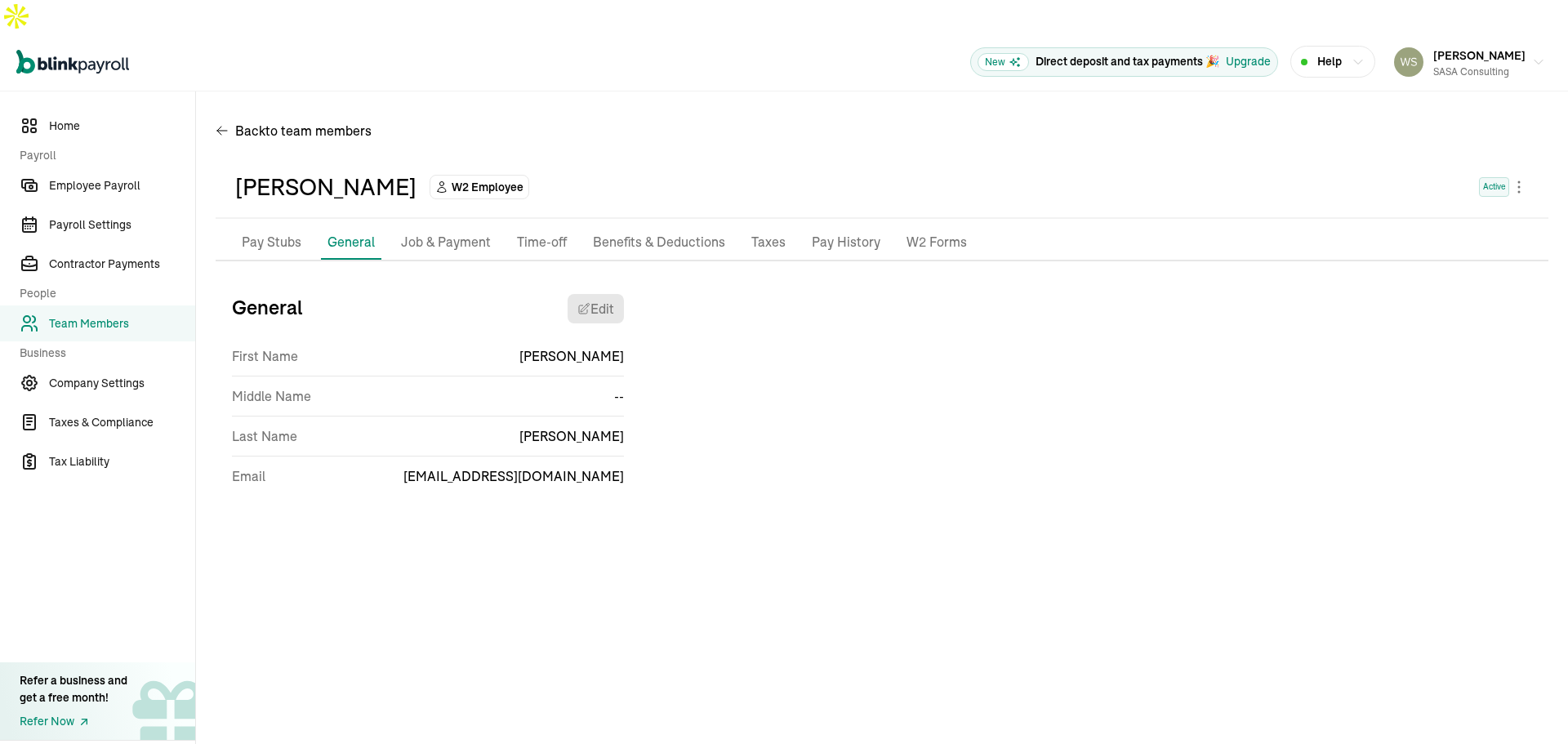
click at [435, 232] on p "Job & Payment" at bounding box center [445, 243] width 90 height 21
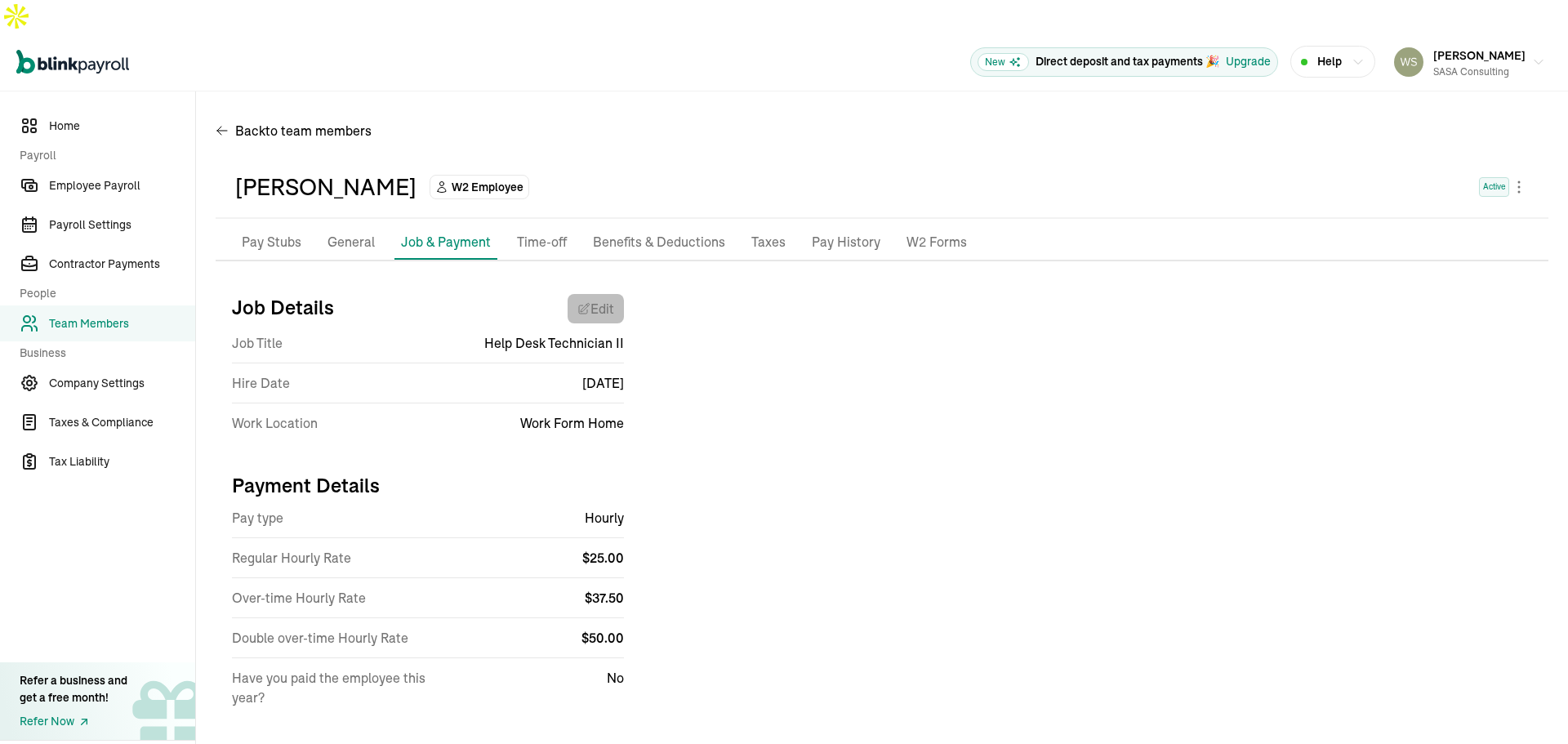
select select "Works from home"
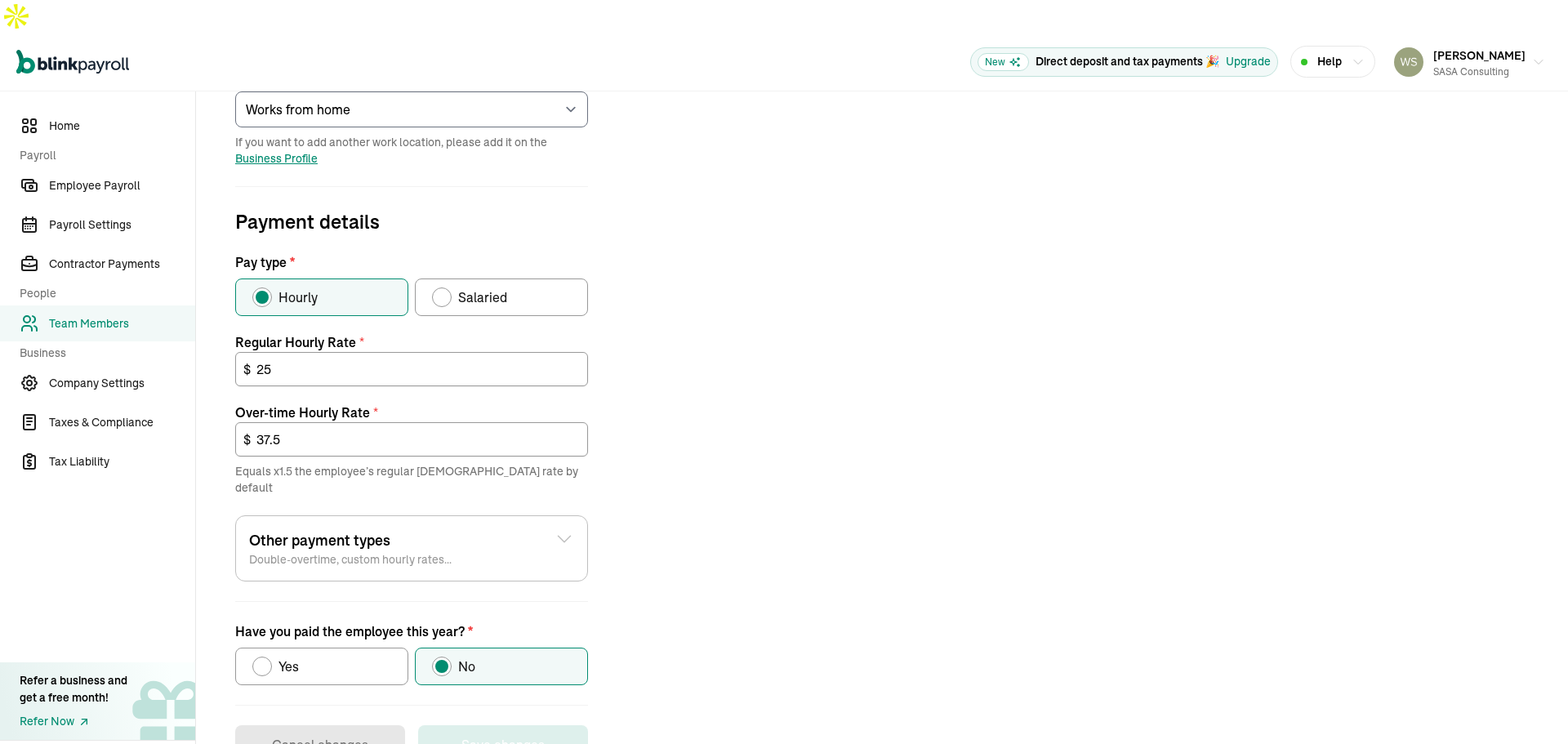
scroll to position [426, 0]
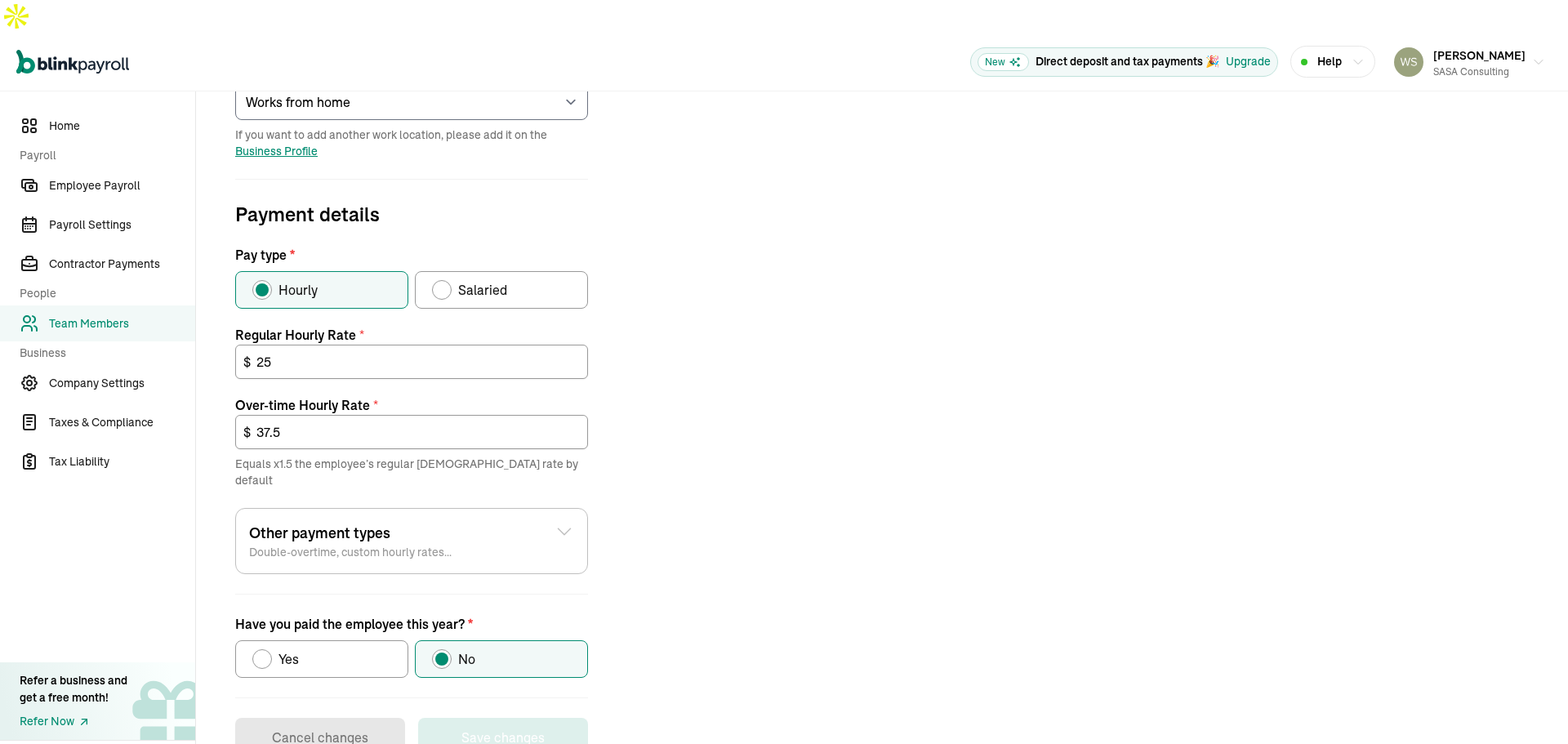
click at [515, 519] on div "Other payment types Double-overtime, custom hourly rates... Double over-time Ho…" at bounding box center [411, 541] width 353 height 66
click at [522, 521] on div "Other payment types Double-overtime, custom hourly rates..." at bounding box center [411, 541] width 325 height 39
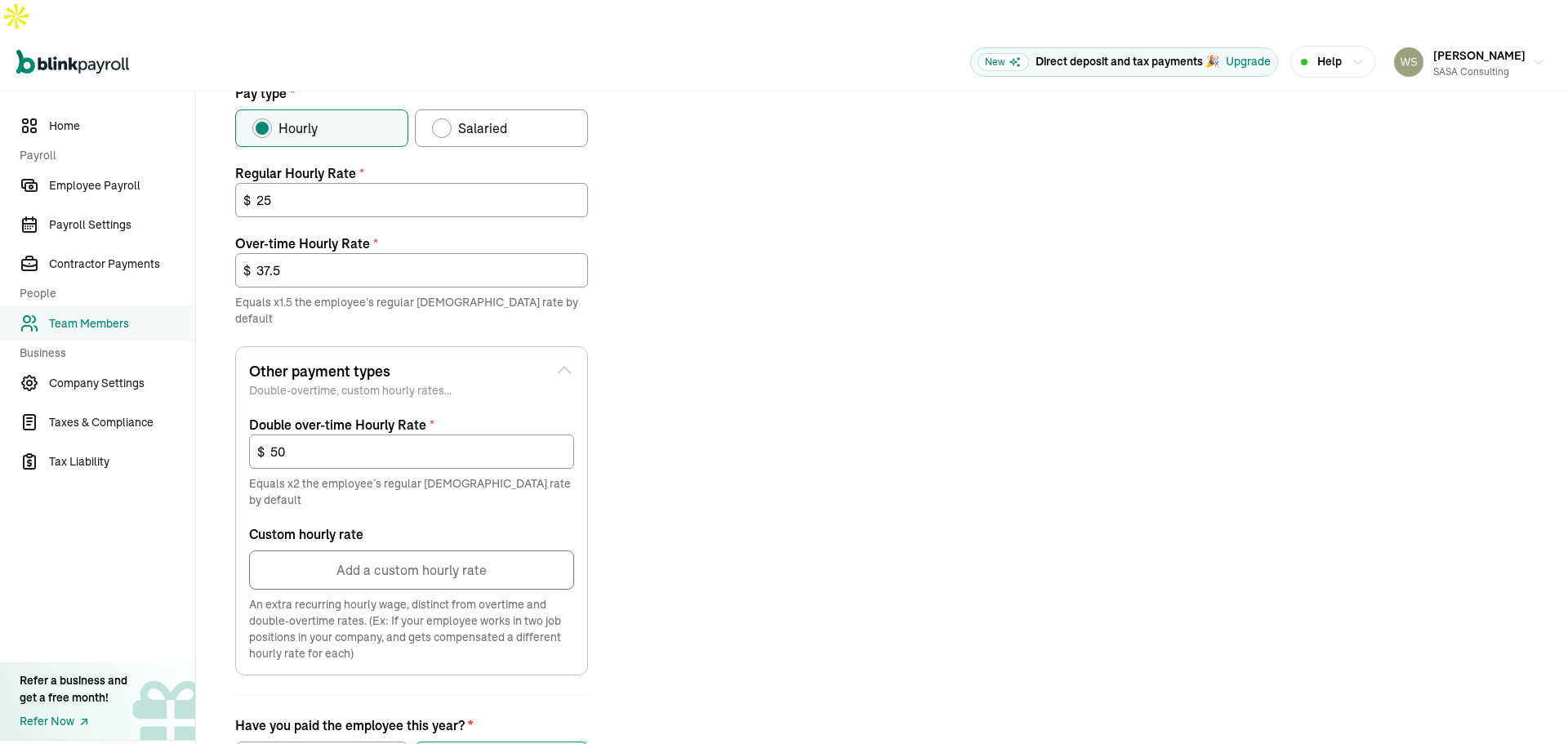
scroll to position [588, 0]
click at [431, 549] on button "Add a custom hourly rate" at bounding box center [411, 568] width 325 height 40
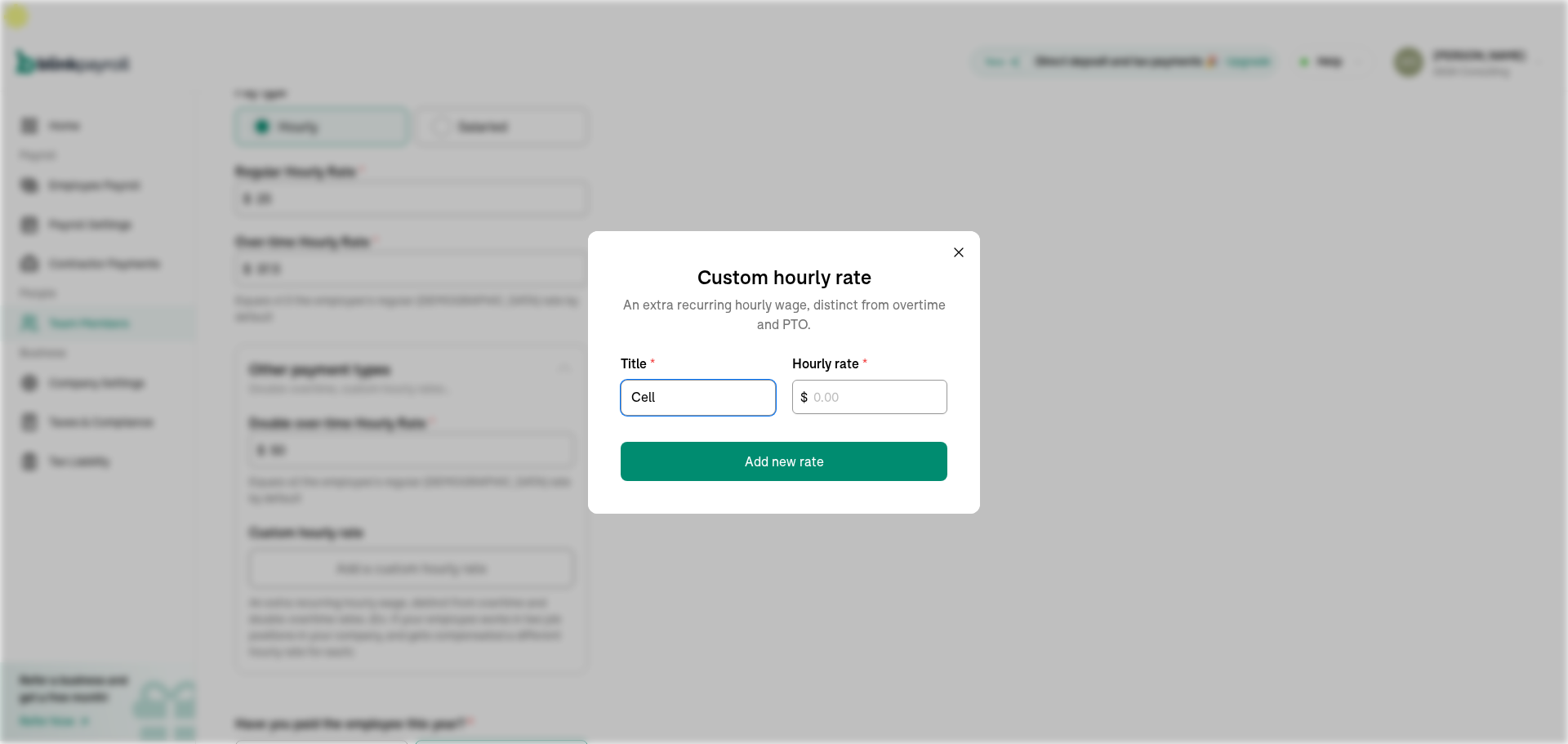
type input "Cell phone"
click at [834, 405] on input "text" at bounding box center [870, 396] width 155 height 34
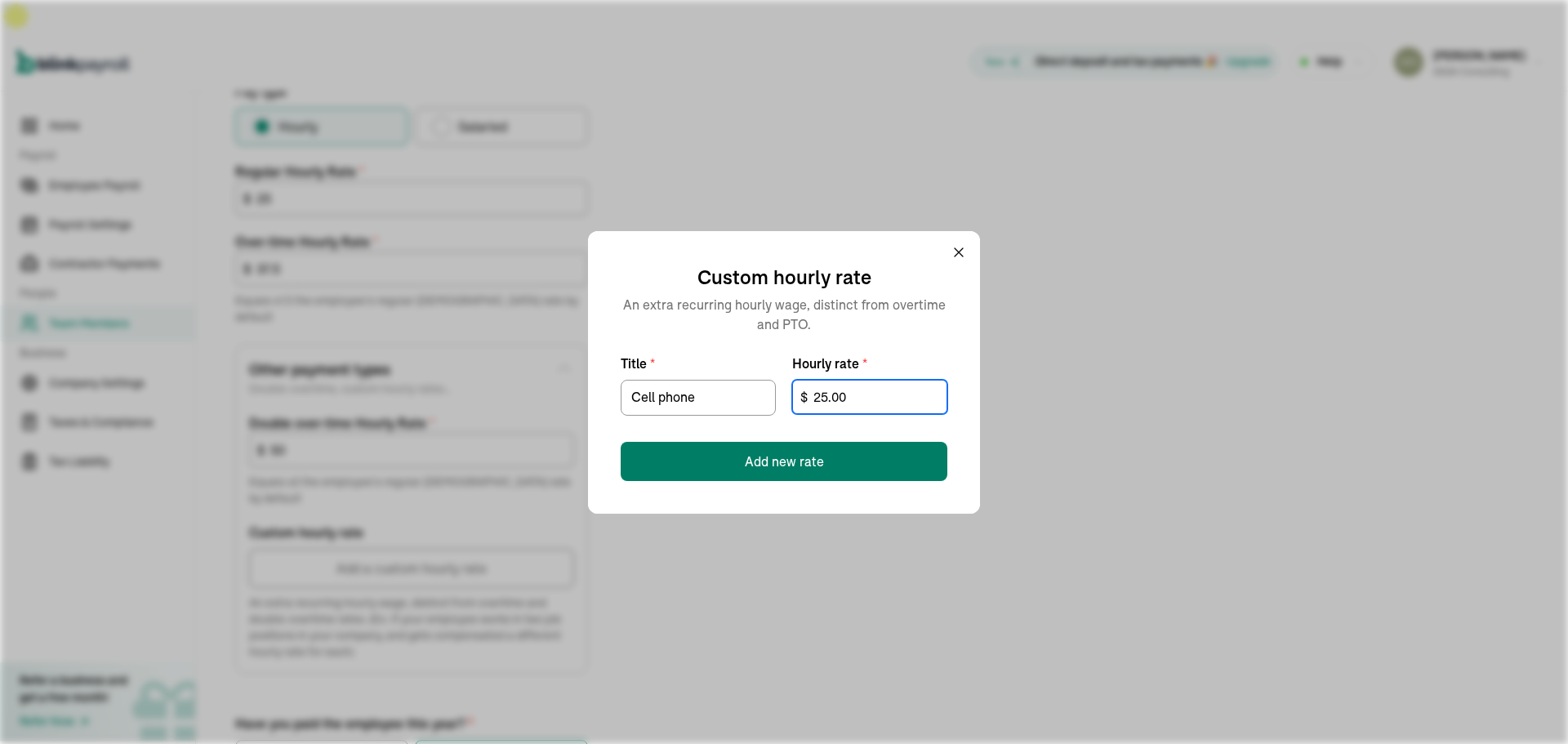
type input "25.00"
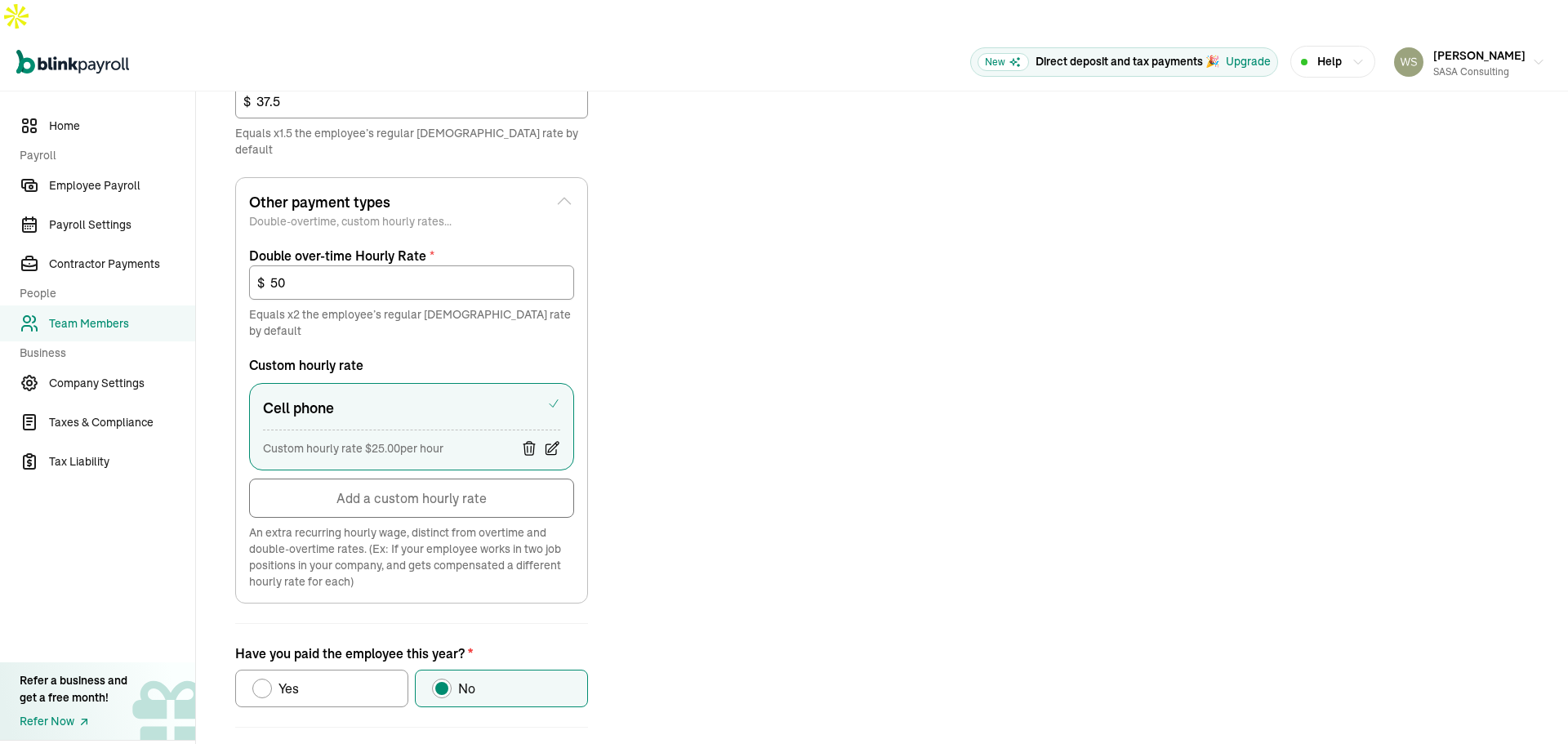
scroll to position [769, 0]
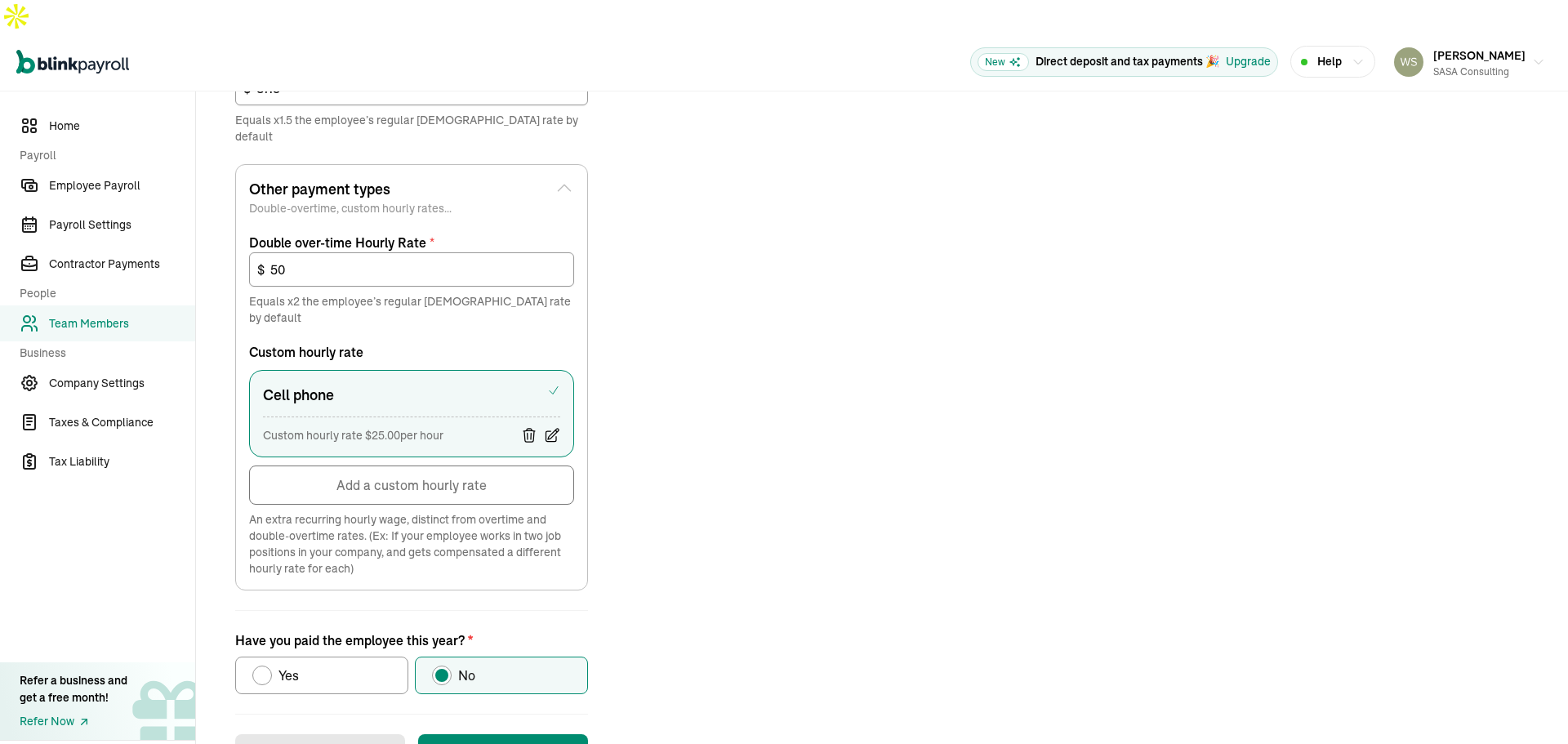
click at [451, 465] on button "Add a custom hourly rate" at bounding box center [411, 485] width 325 height 40
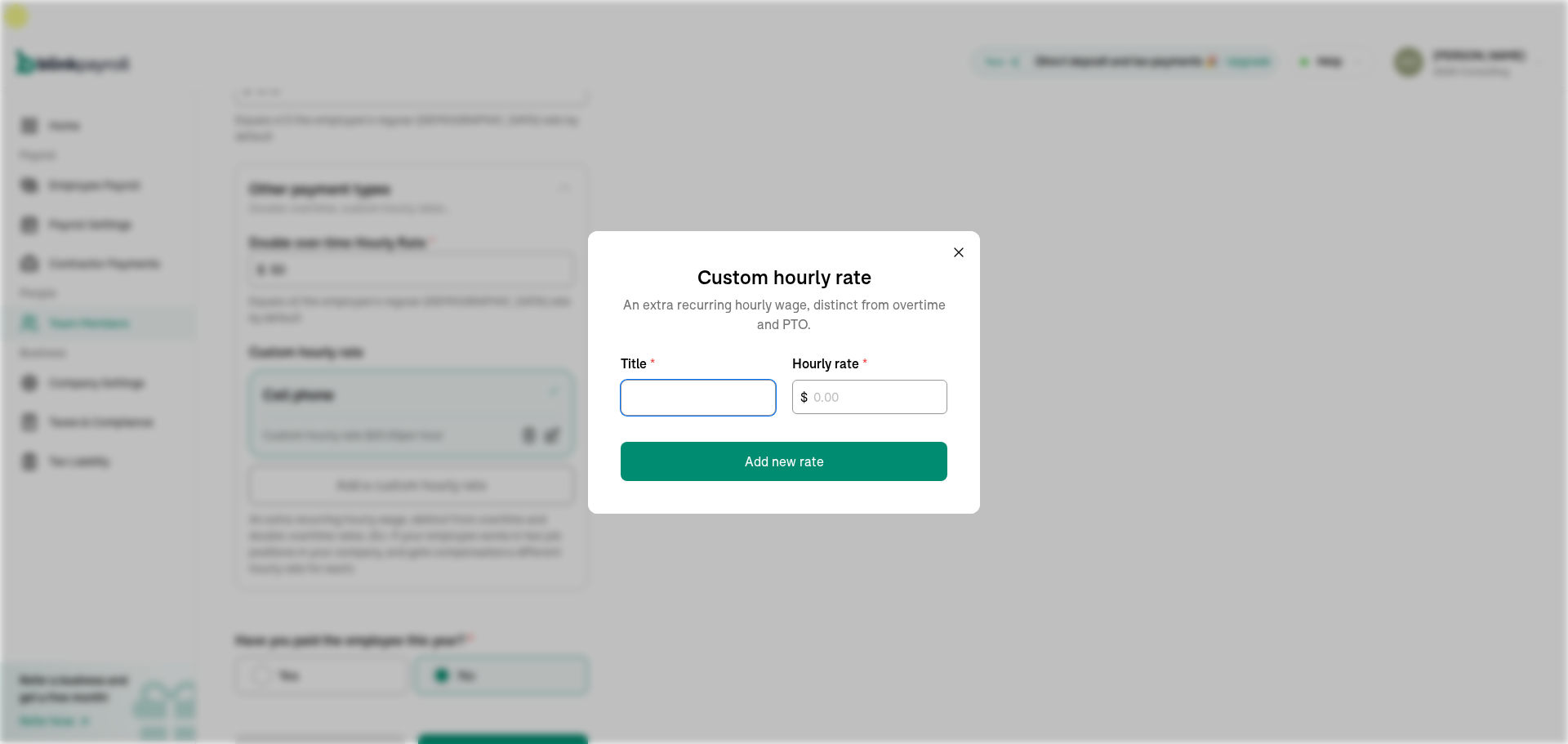
click at [687, 399] on input "Title *" at bounding box center [698, 397] width 155 height 36
type input "On-call"
click at [829, 402] on input "text" at bounding box center [870, 396] width 155 height 34
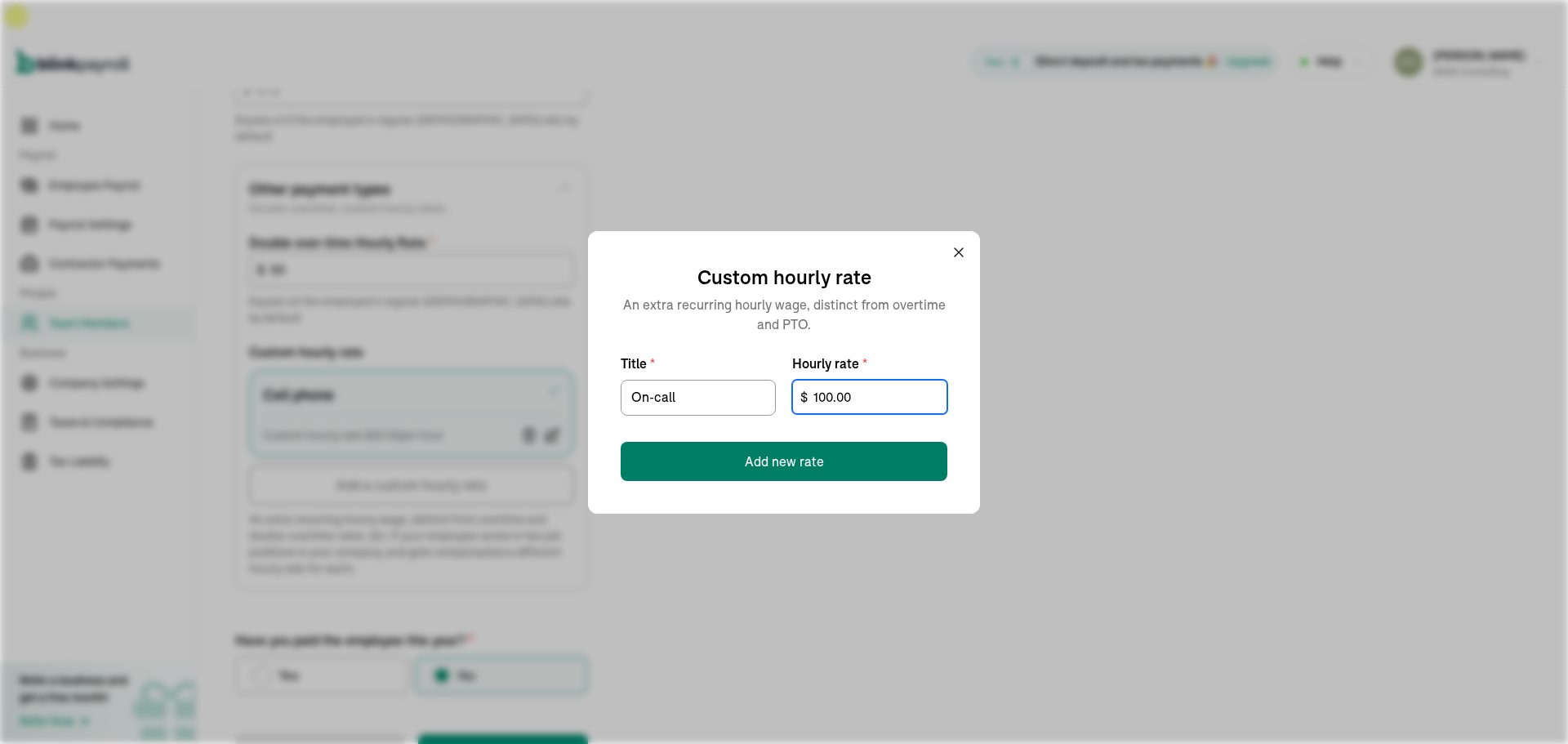
type input "100.00"
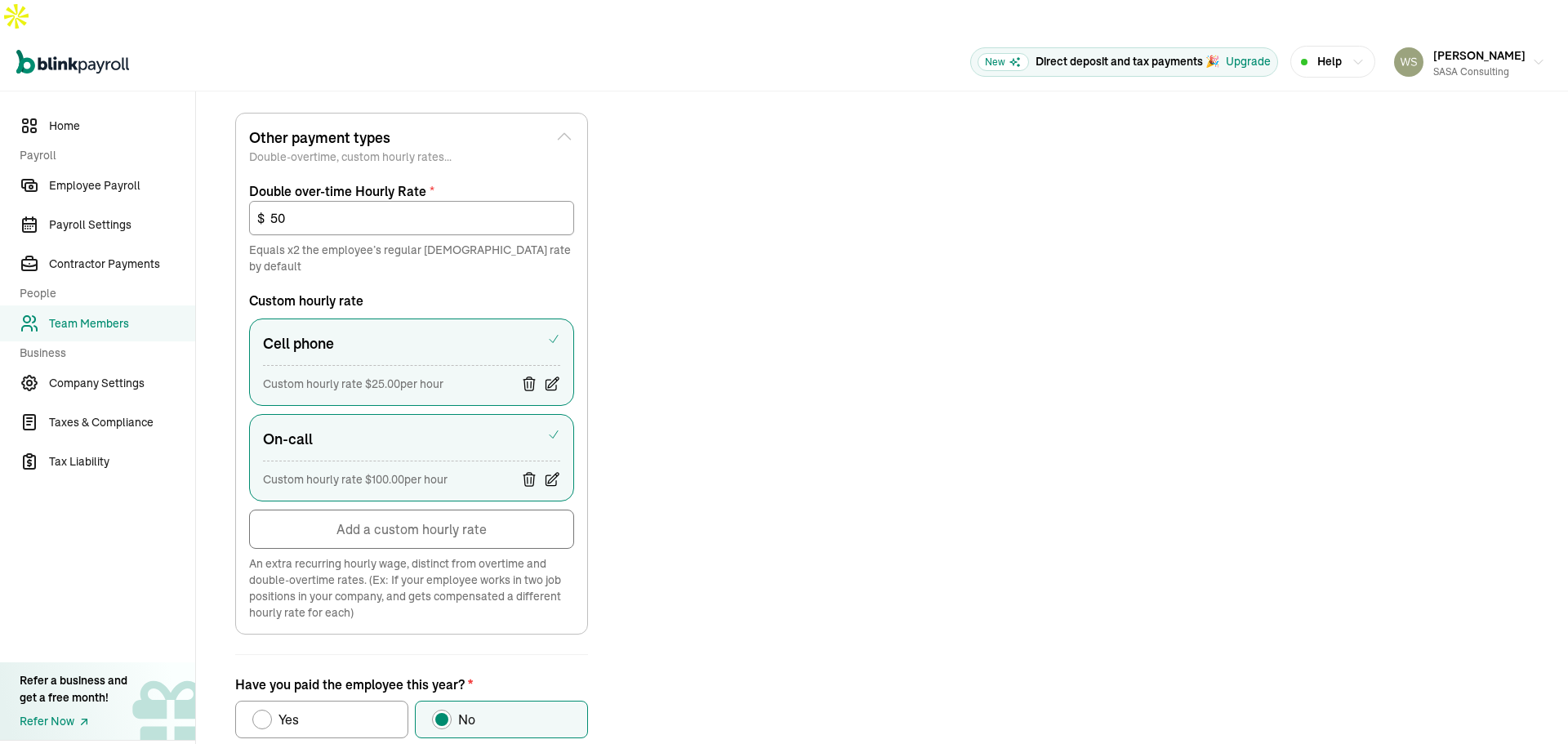
scroll to position [865, 0]
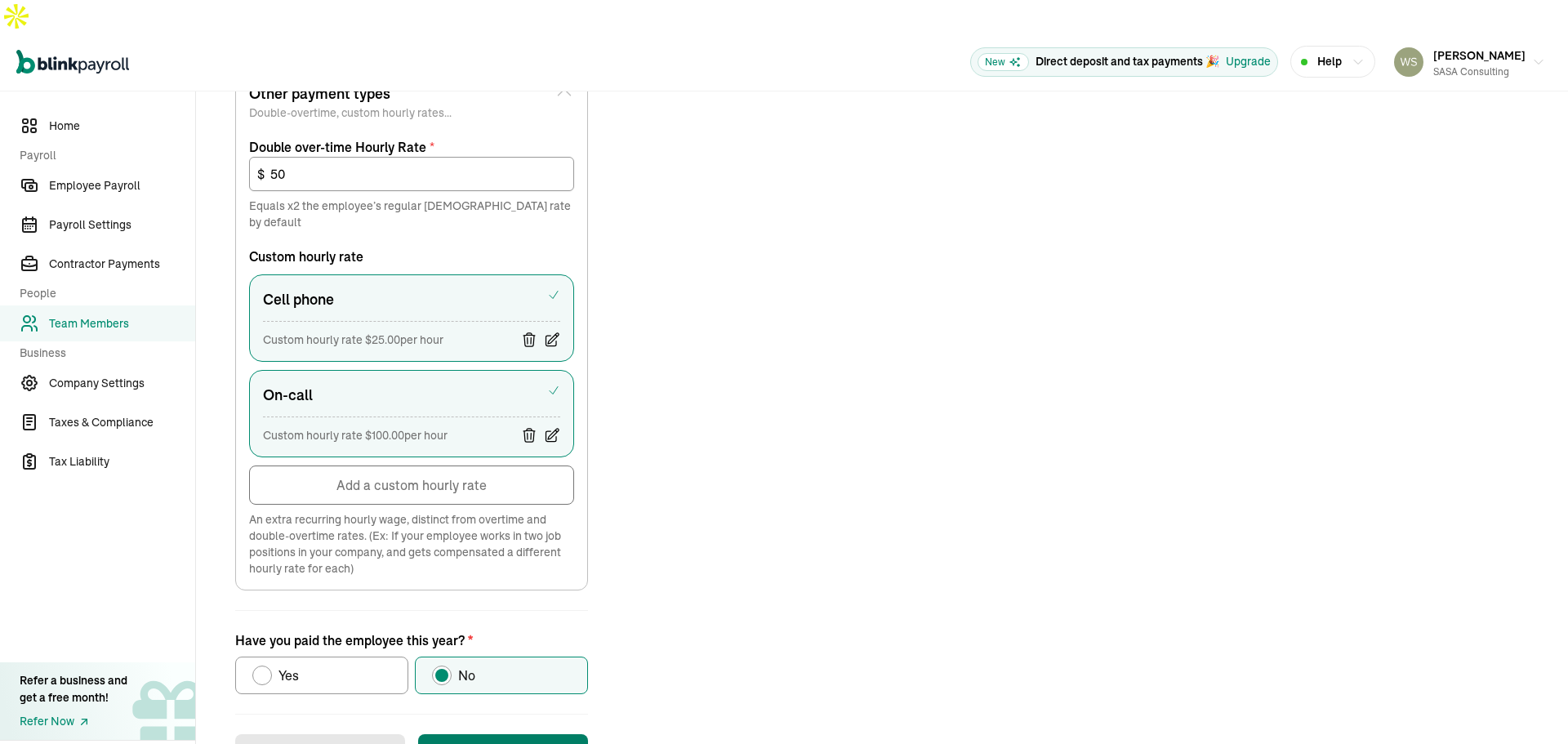
click at [530, 734] on button "Save changes" at bounding box center [503, 754] width 170 height 40
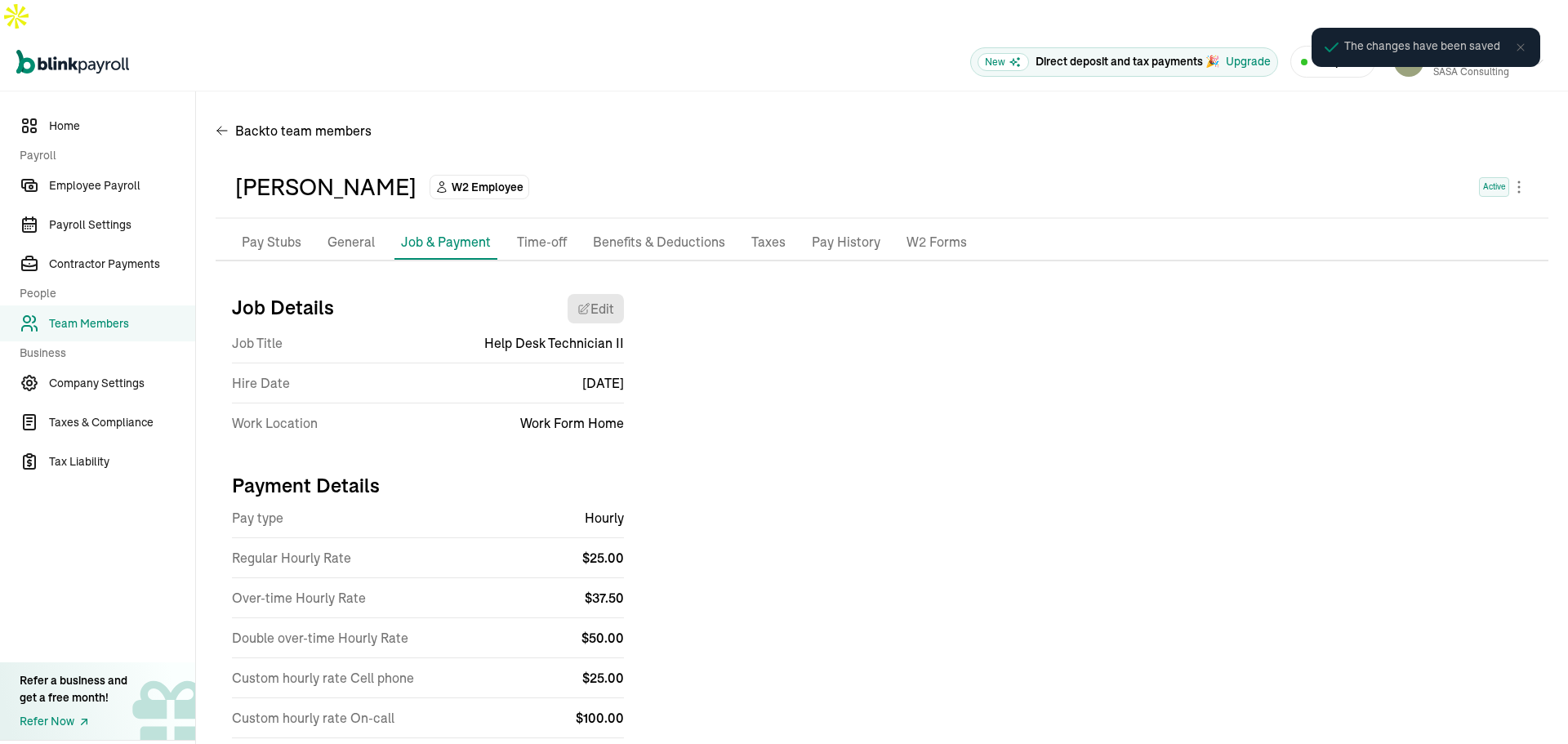
scroll to position [73, 0]
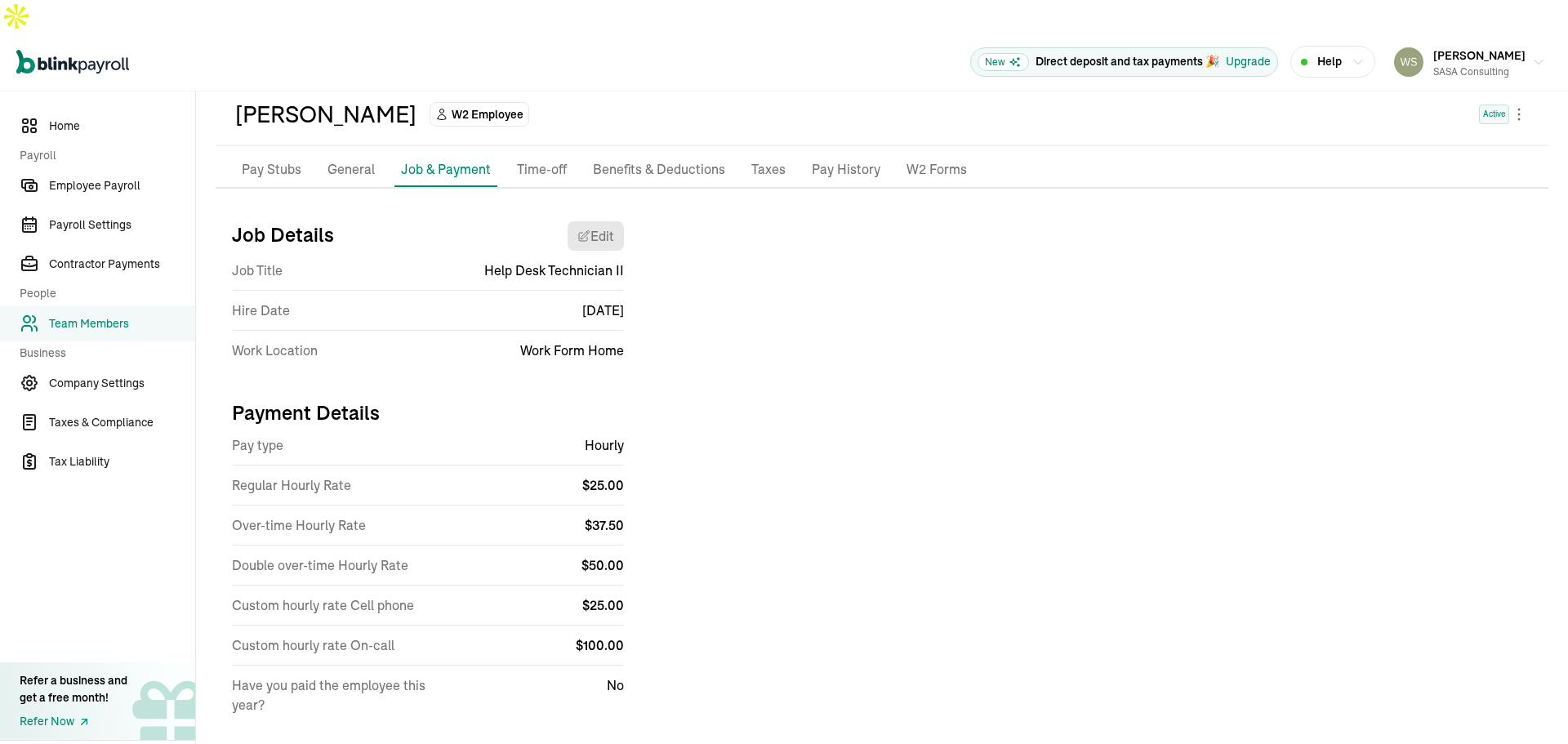
click at [654, 160] on p "Benefits & Deductions" at bounding box center [659, 170] width 133 height 21
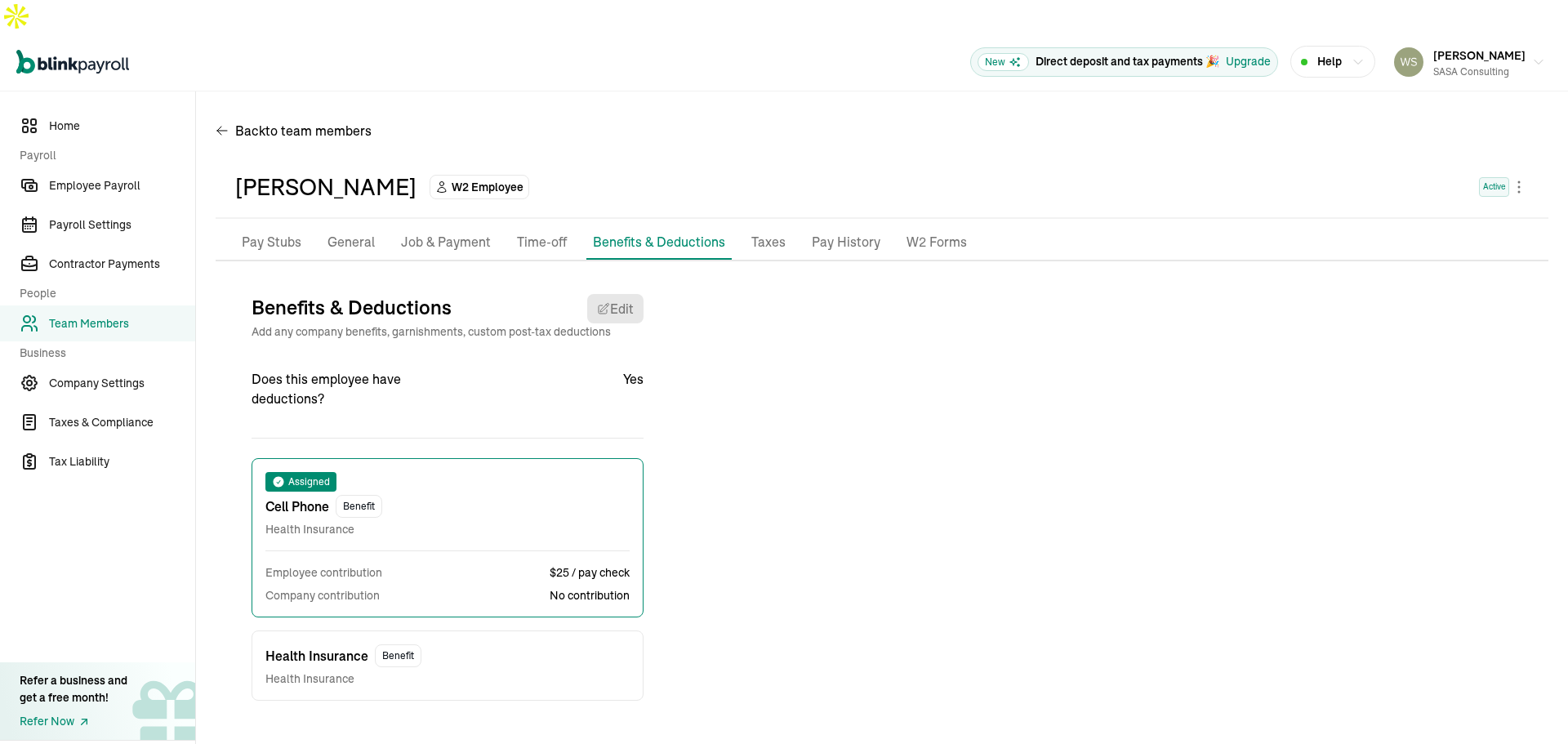
scroll to position [0, 0]
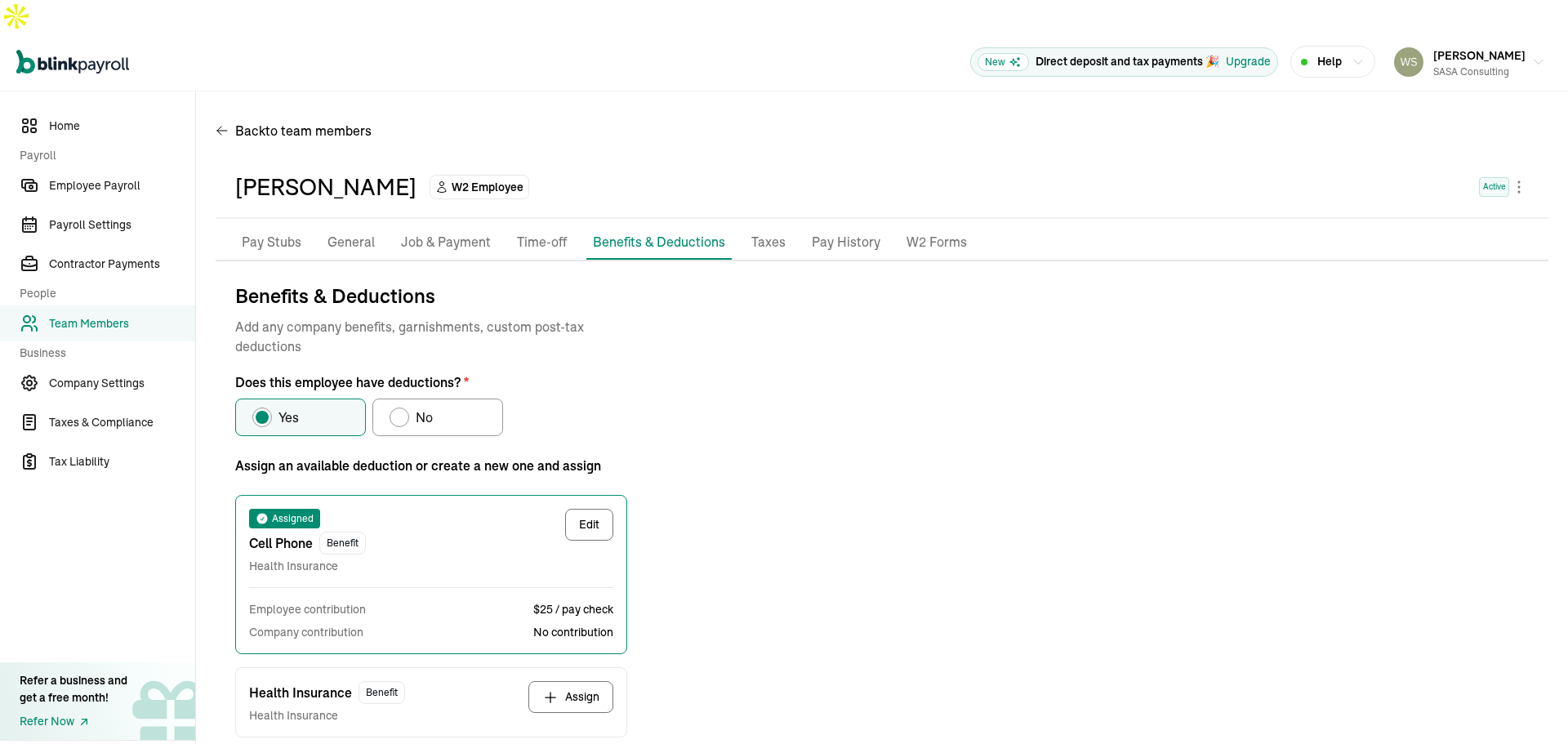
click at [393, 410] on div "Does this employee have deductions?" at bounding box center [400, 417] width 14 height 14
click at [393, 406] on input "No" at bounding box center [396, 413] width 14 height 14
radio input "true"
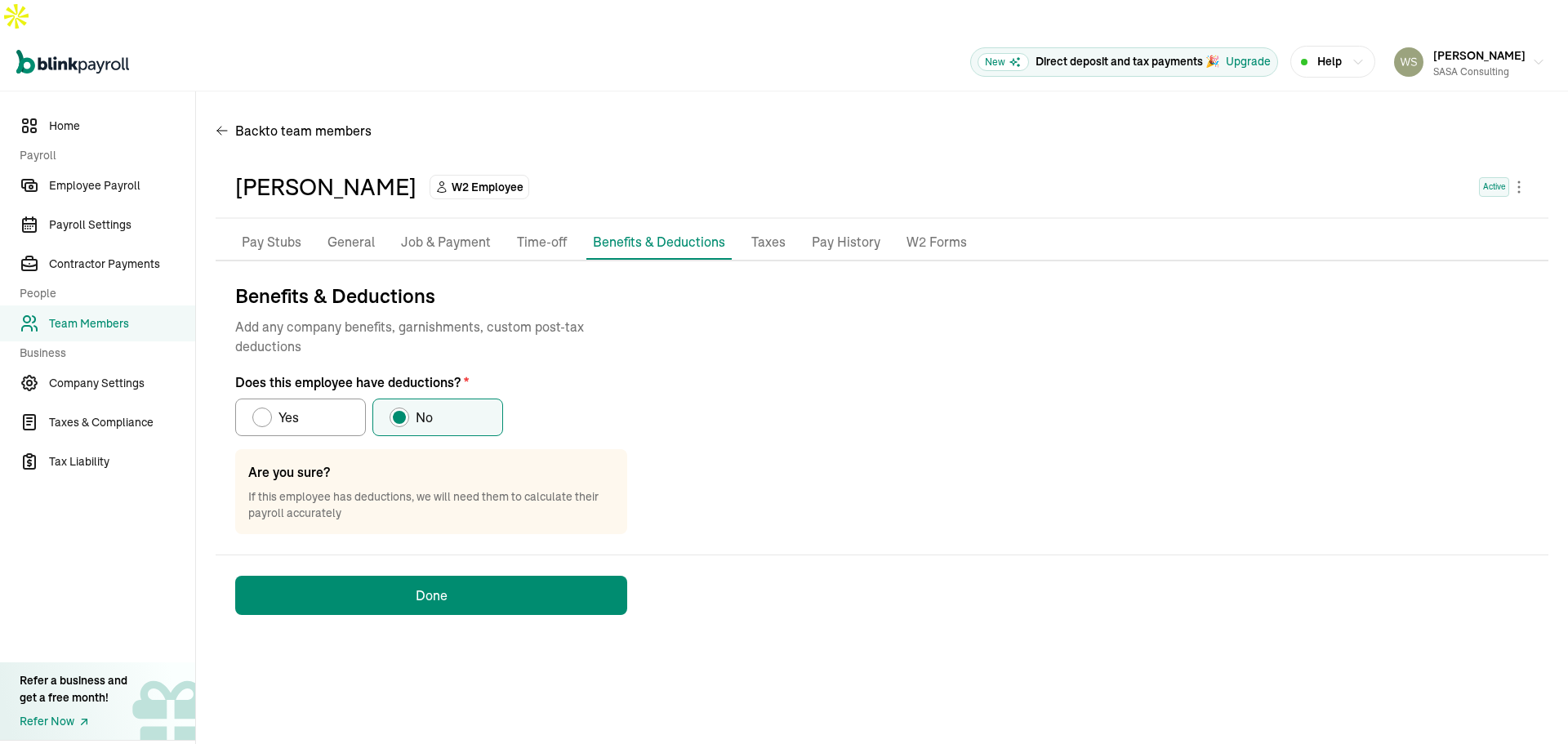
click at [440, 576] on button "Done" at bounding box center [431, 595] width 392 height 40
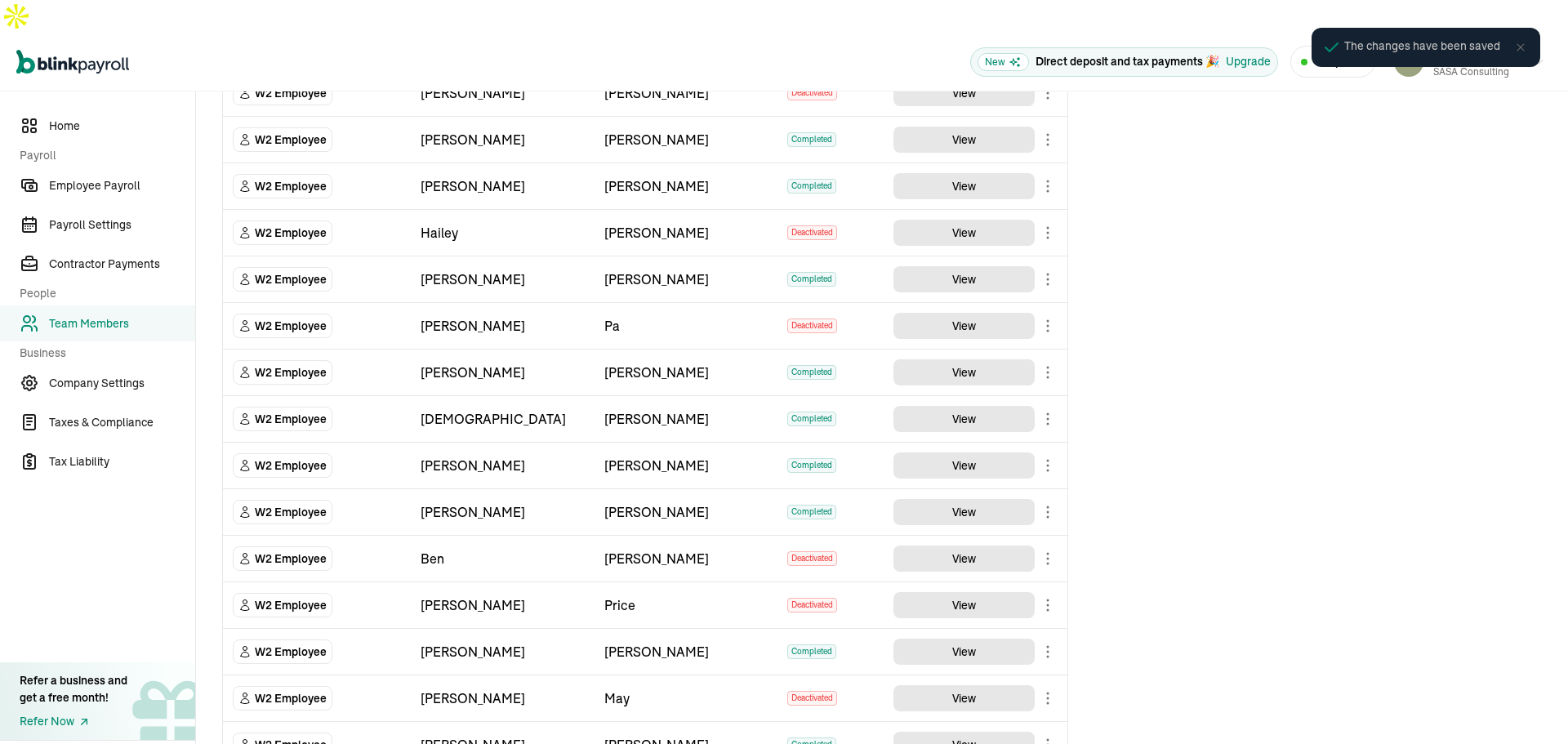
scroll to position [479, 0]
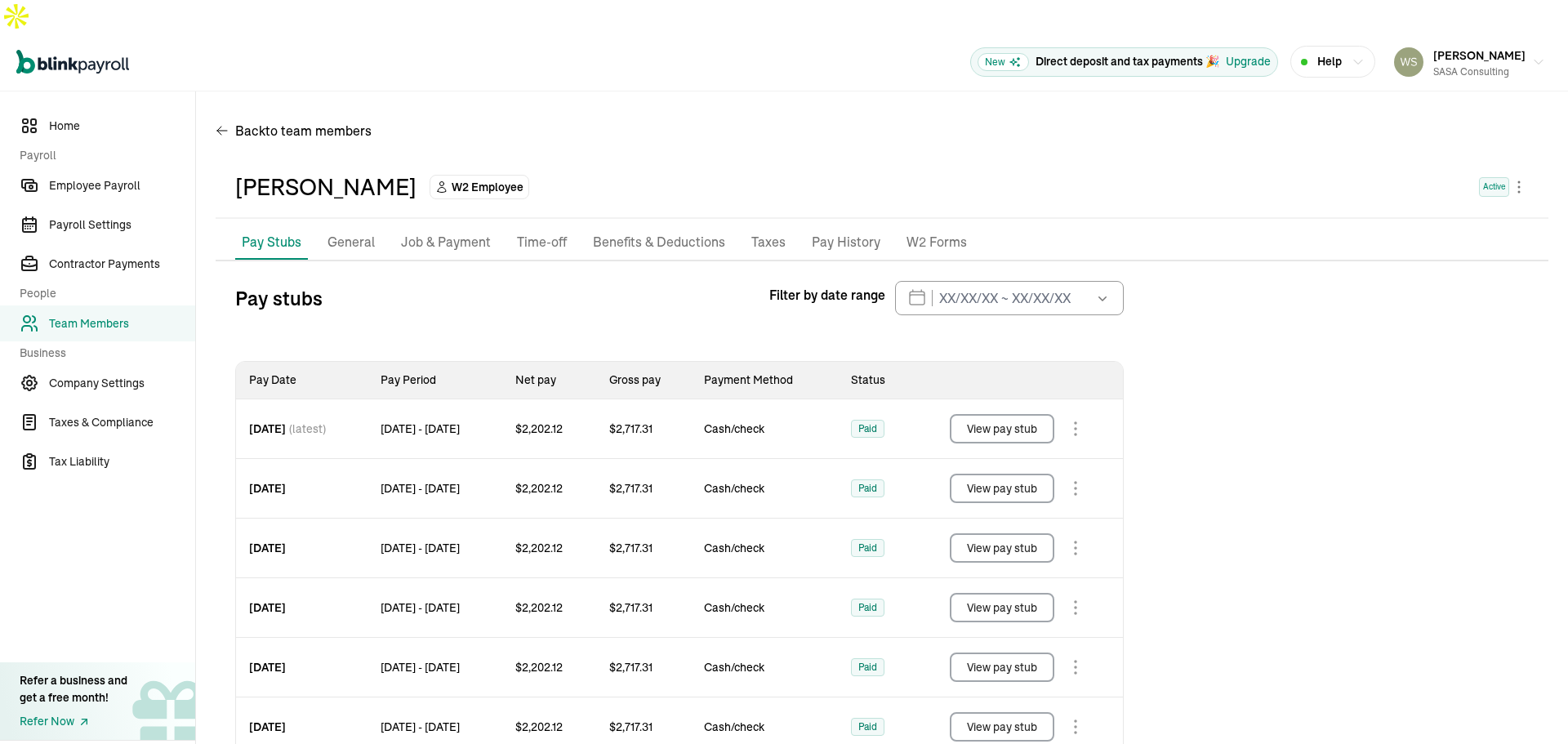
click at [653, 232] on p "Benefits & Deductions" at bounding box center [659, 243] width 133 height 21
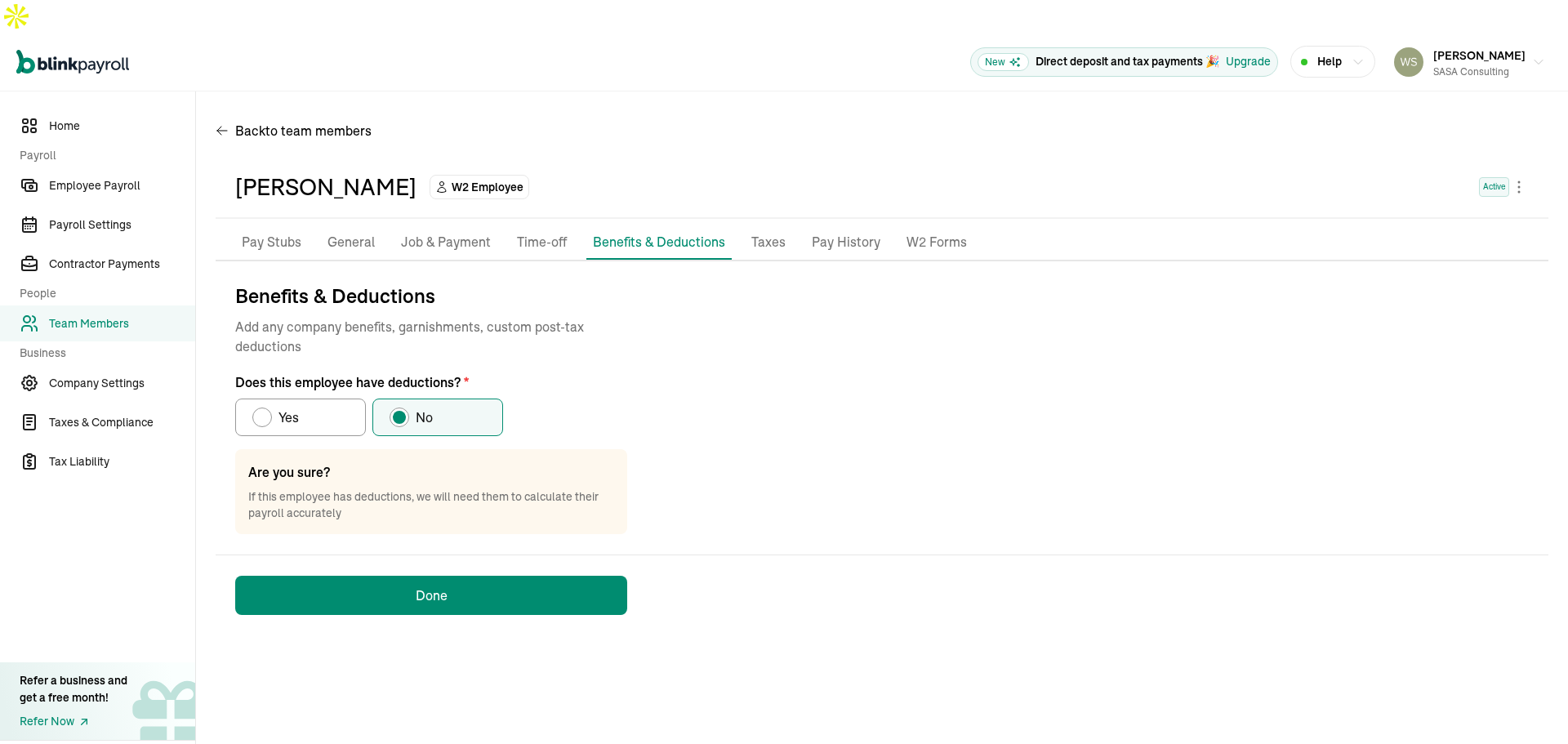
click at [295, 407] on span "Yes" at bounding box center [288, 417] width 20 height 19
click at [264, 406] on input "Yes" at bounding box center [258, 413] width 14 height 14
radio input "true"
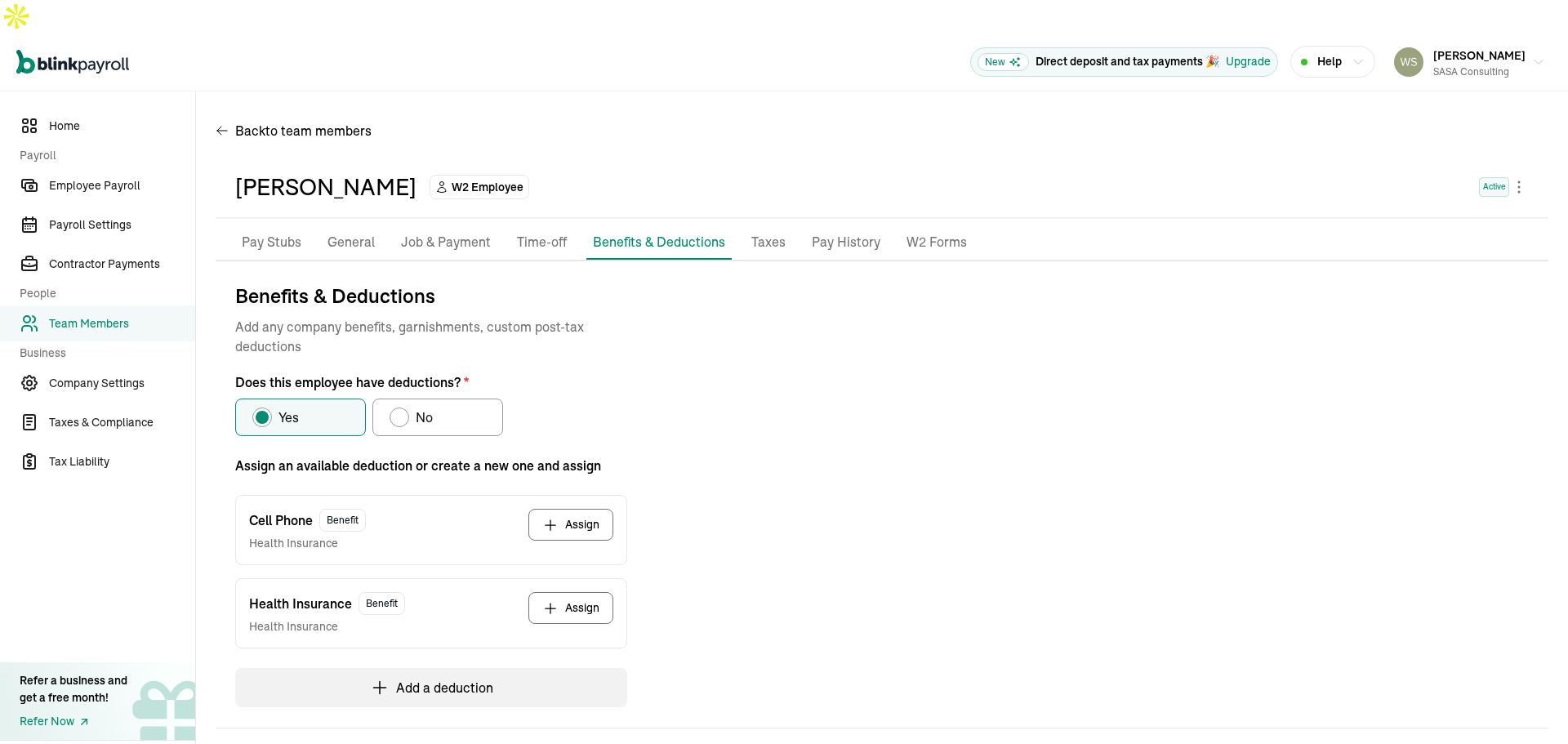
click at [568, 592] on button "Assign" at bounding box center [571, 608] width 85 height 32
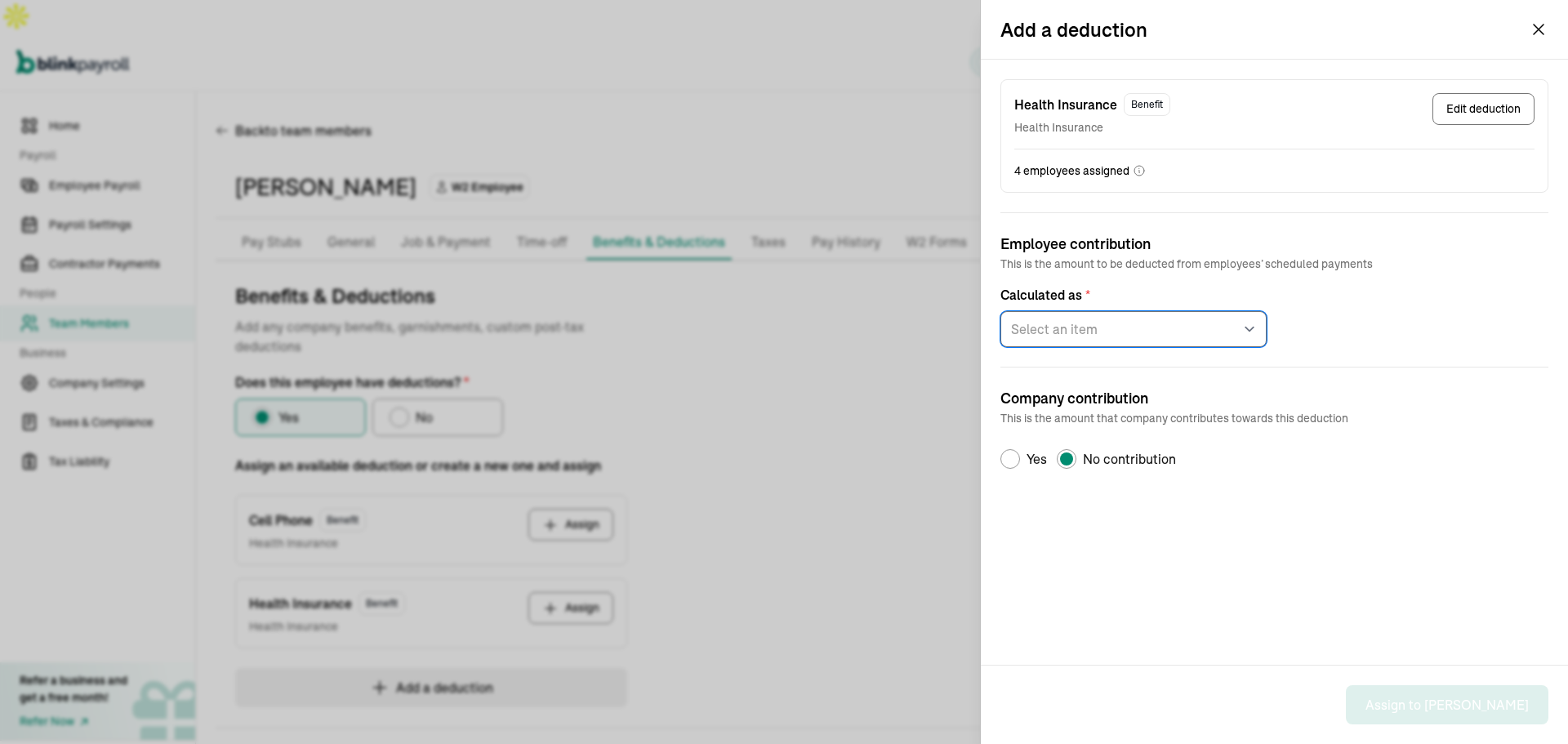
click at [1125, 333] on select "Select an item Fixed amount per pay period Percentage of gross pay" at bounding box center [1133, 329] width 266 height 36
select select "1"
click at [1001, 312] on select "Select an item Fixed amount per pay period Percentage of gross pay" at bounding box center [1133, 329] width 266 height 36
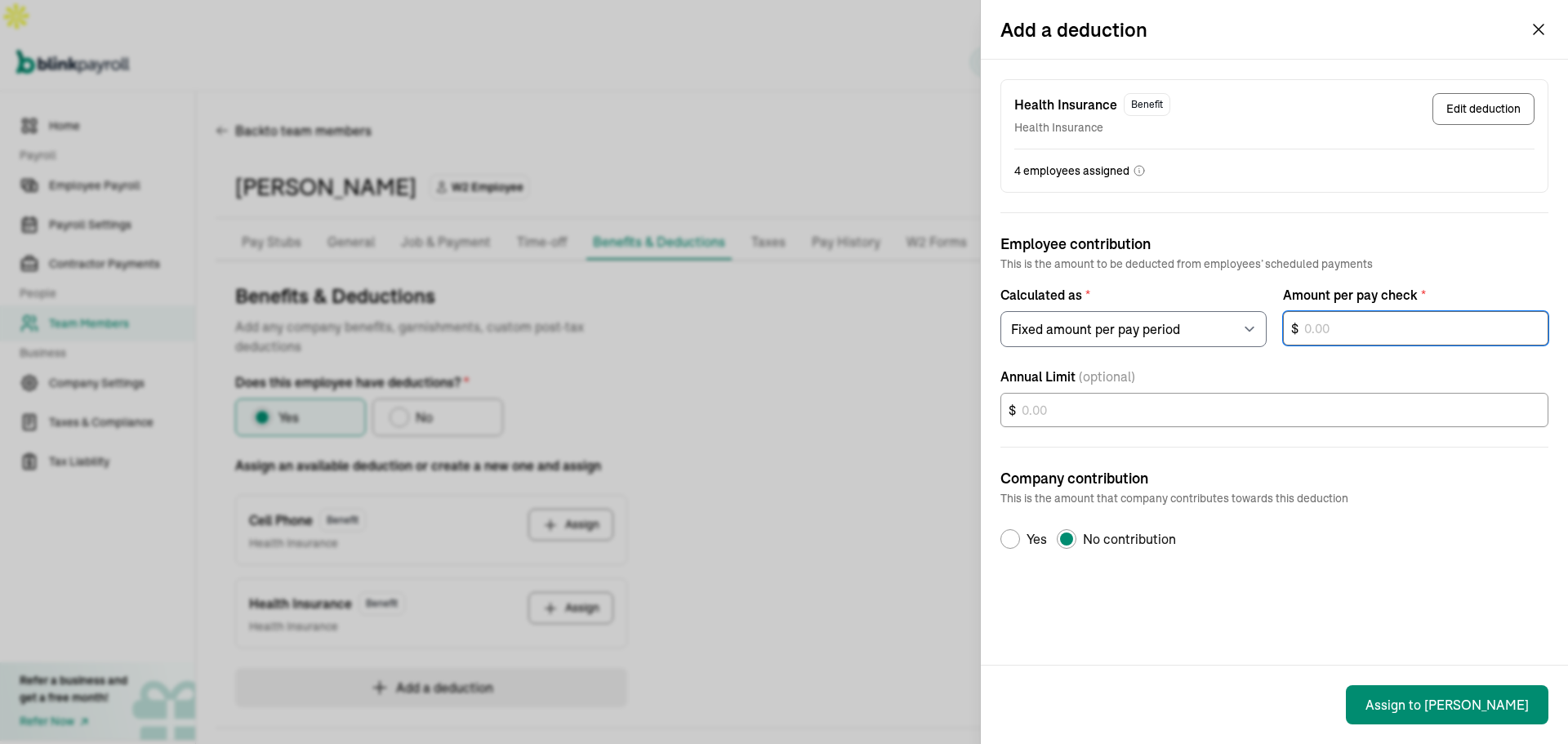
click at [1317, 329] on input "text" at bounding box center [1416, 328] width 266 height 34
type input "432.97"
drag, startPoint x: 1366, startPoint y: 330, endPoint x: 1272, endPoint y: 381, distance: 106.9
click at [1280, 338] on div "Calculated as * Select an item Fixed amount per pay period Percentage of gross …" at bounding box center [1275, 310] width 548 height 75
click at [1410, 505] on p "This is the amount that company contributes towards this deduction" at bounding box center [1275, 497] width 548 height 16
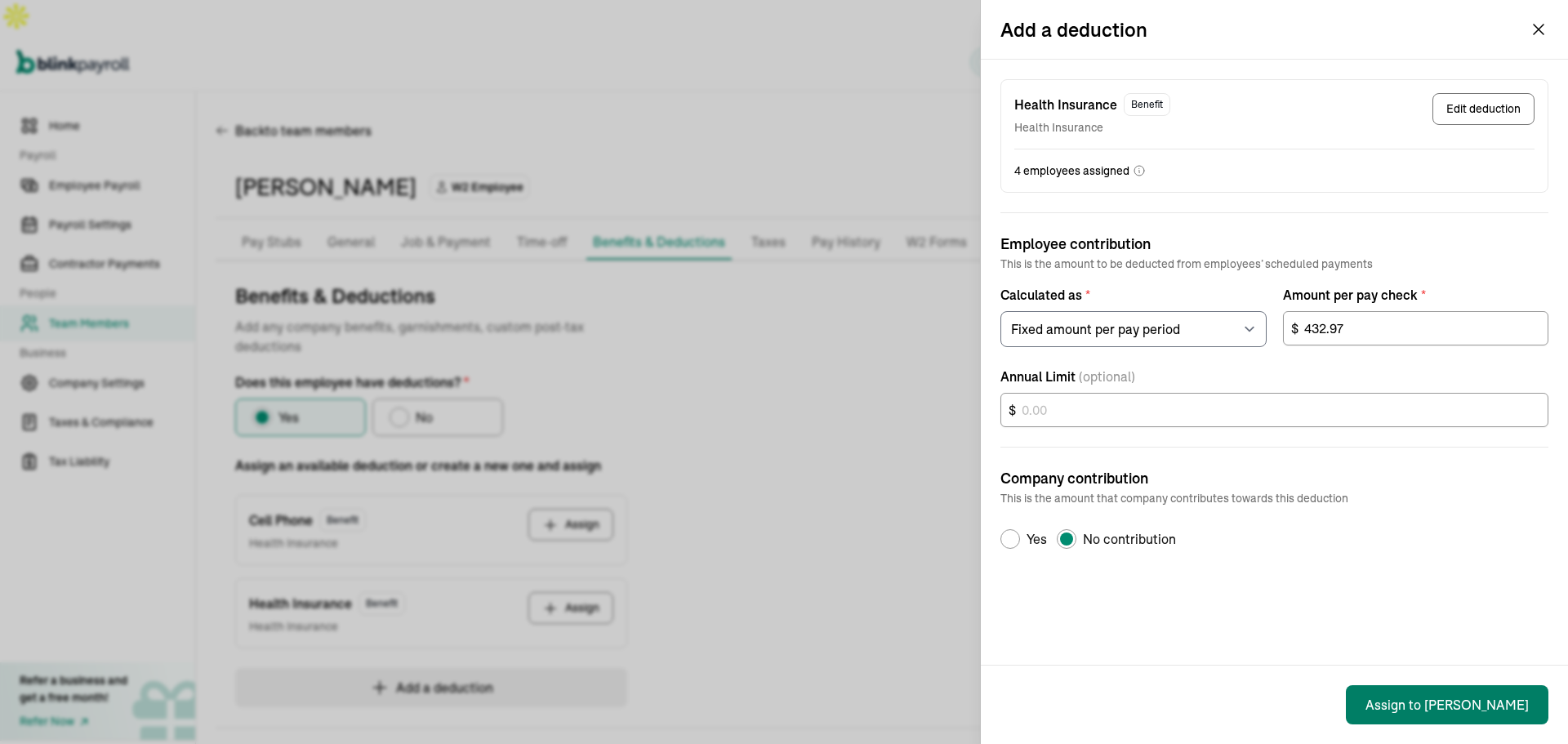
click at [1456, 708] on button "Assign to [PERSON_NAME]" at bounding box center [1447, 704] width 202 height 40
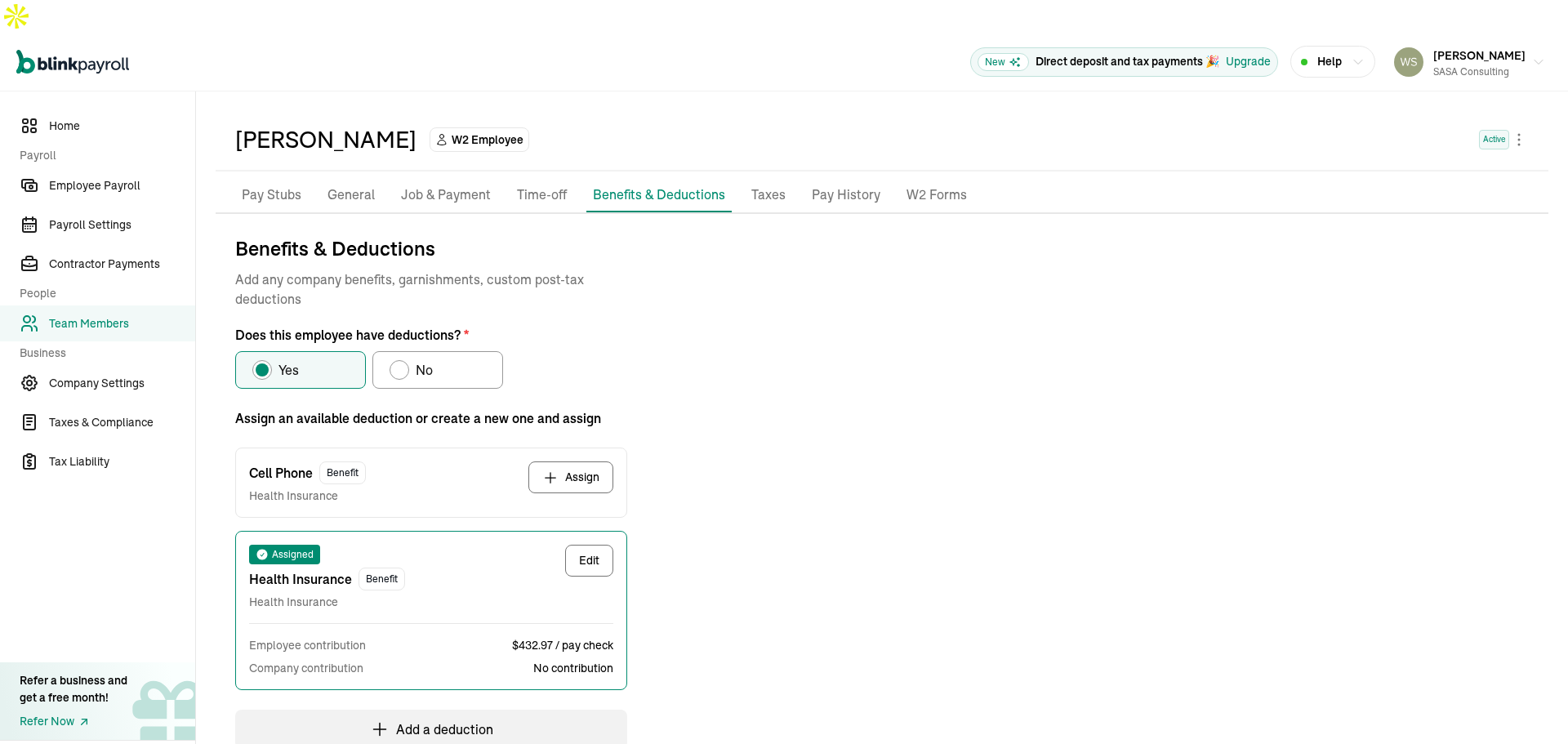
scroll to position [129, 0]
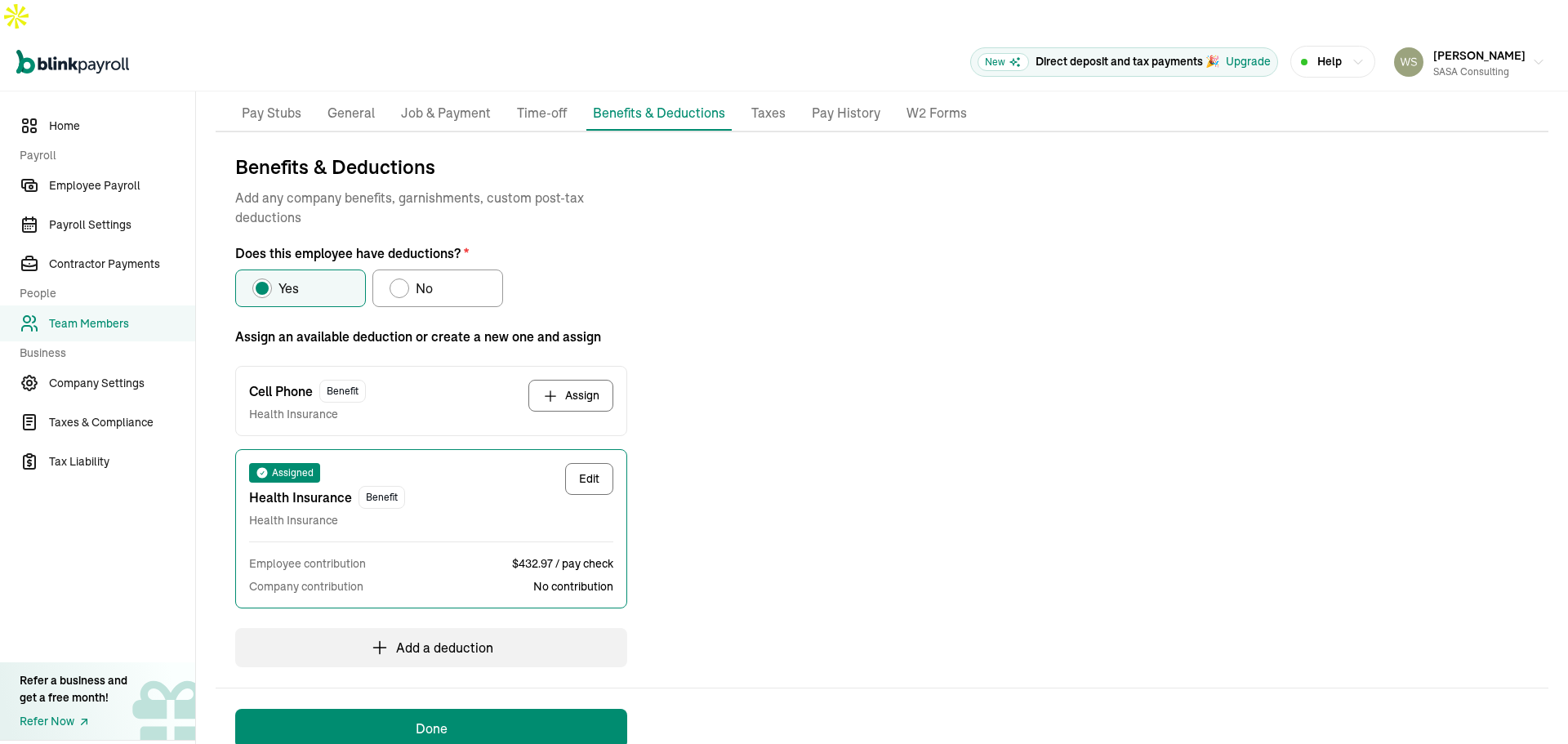
click at [578, 462] on button "Edit" at bounding box center [589, 478] width 48 height 32
select select "1"
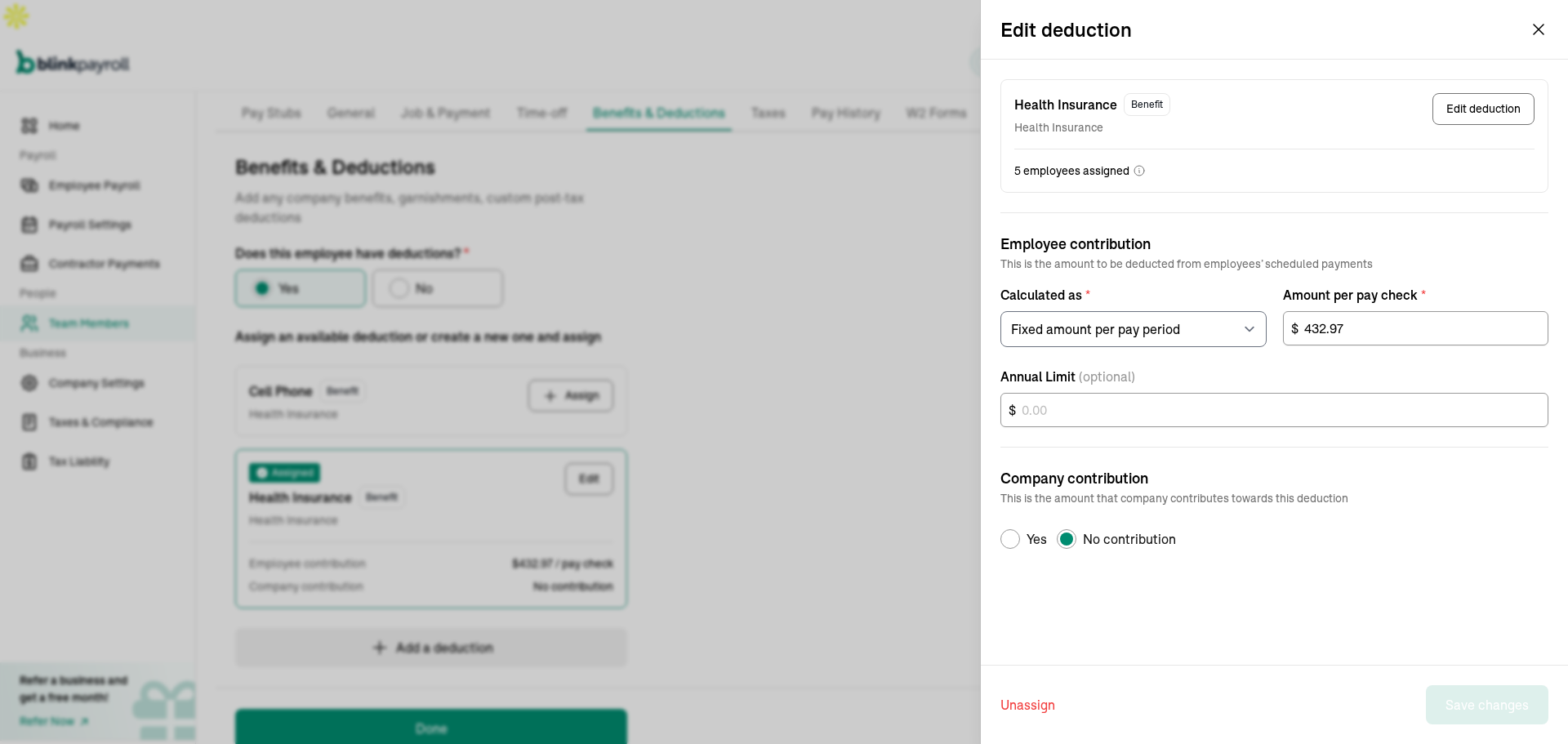
click at [1015, 534] on div "Default Radio Group Label" at bounding box center [1010, 539] width 14 height 14
click at [1012, 534] on input "Yes" at bounding box center [1007, 539] width 14 height 14
radio input "true"
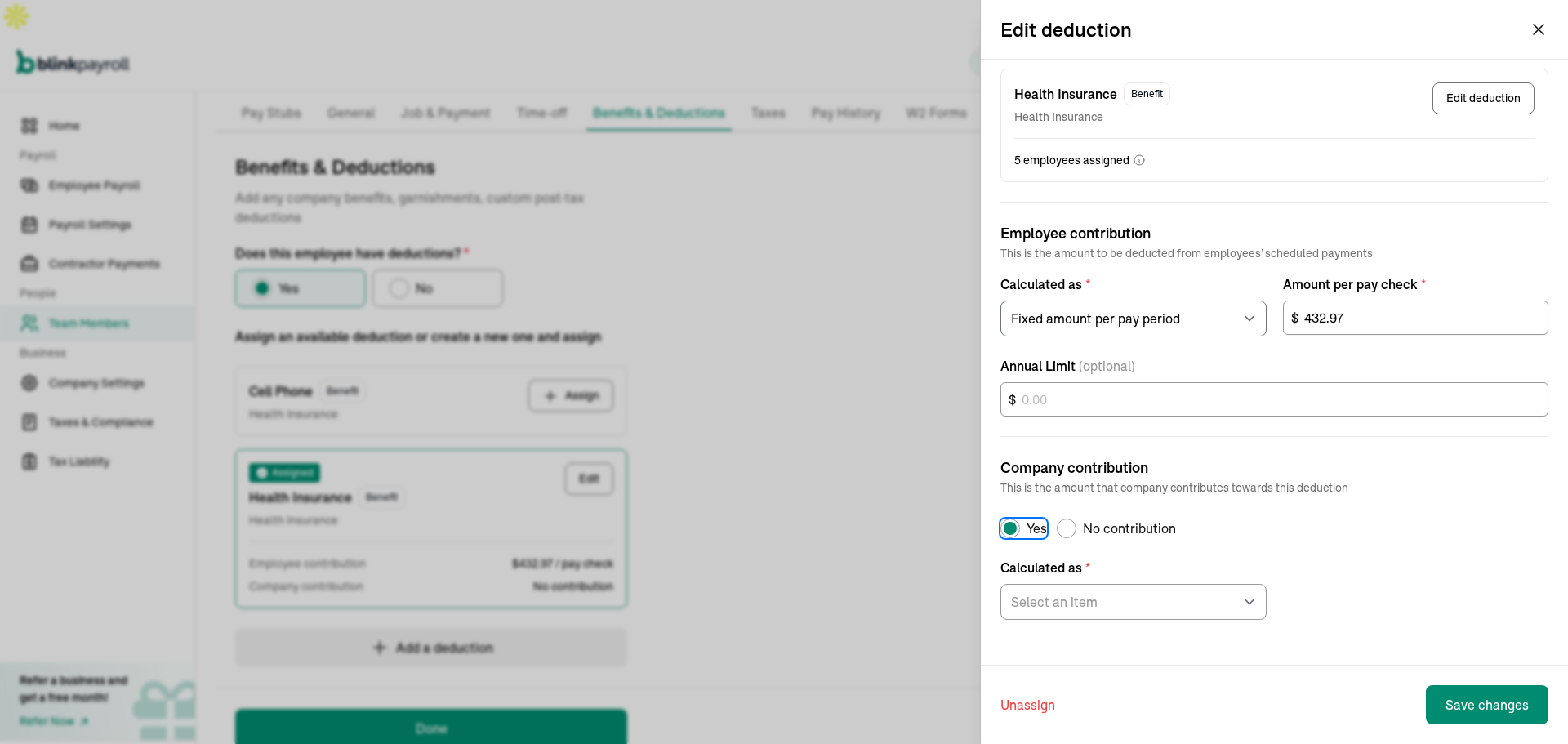
scroll to position [18, 0]
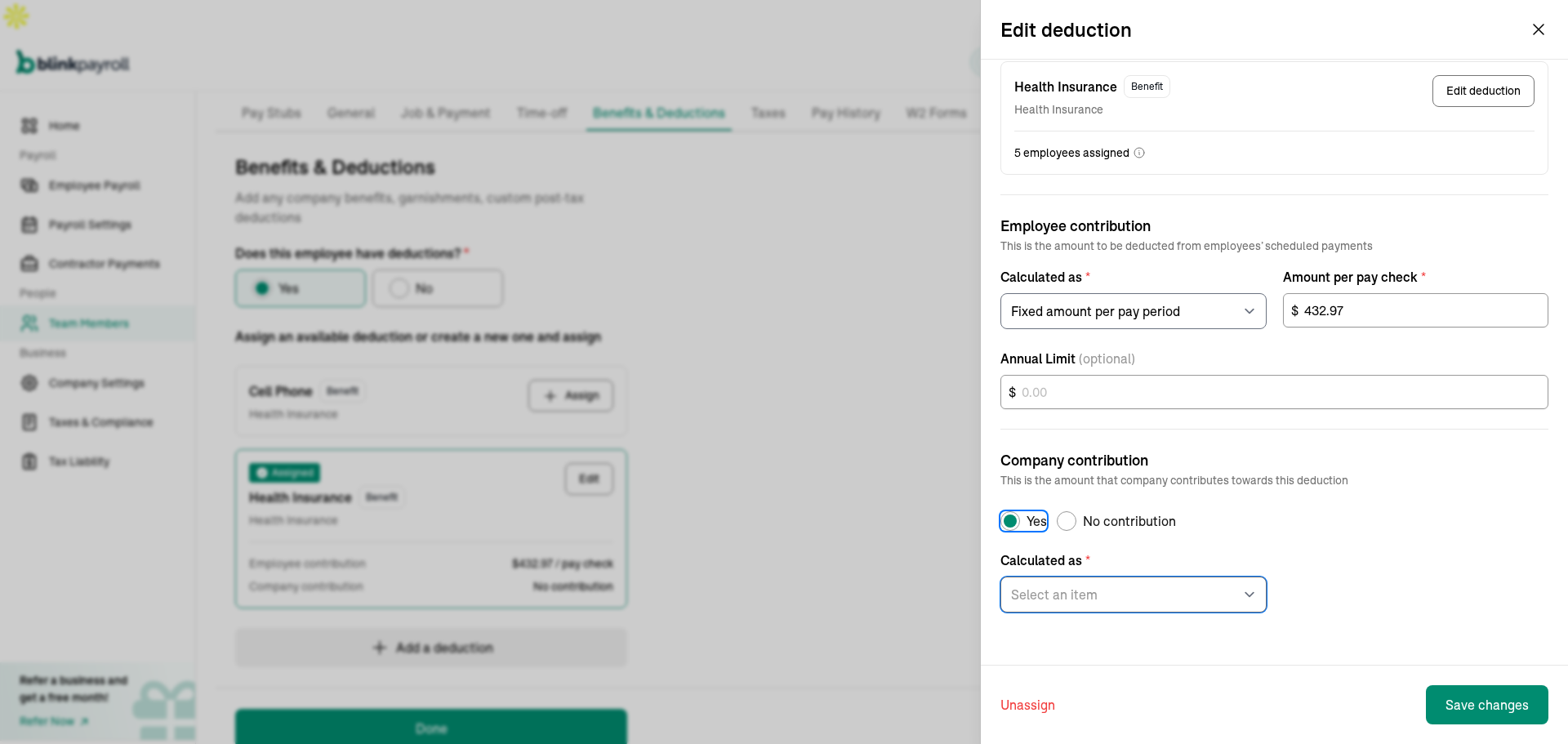
click at [1142, 581] on select "Select an item Fixed amount per pay period Percentage of gross pay" at bounding box center [1133, 594] width 266 height 36
select select "1"
click at [1001, 577] on select "Select an item Fixed amount per pay period Percentage of gross pay" at bounding box center [1133, 594] width 266 height 36
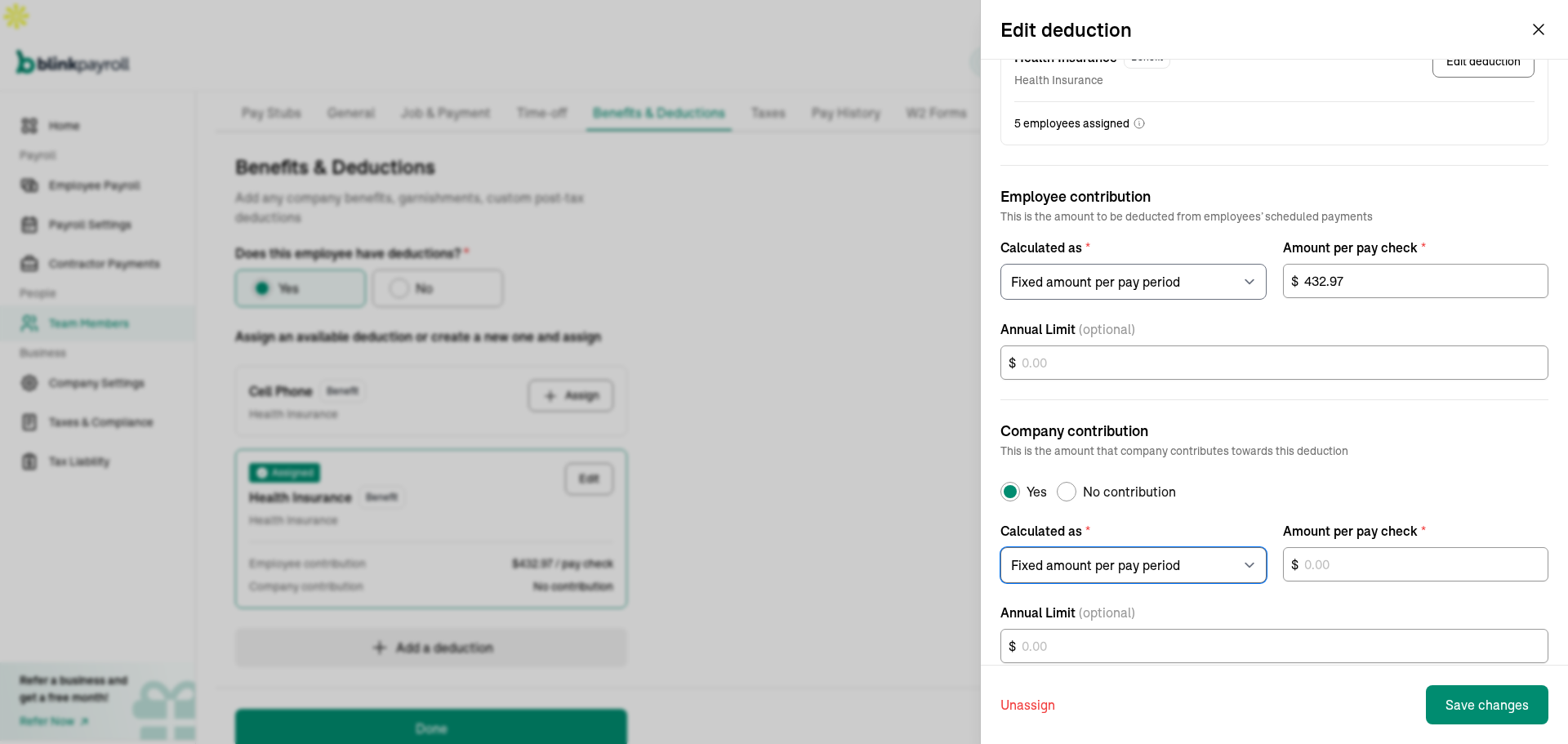
scroll to position [78, 0]
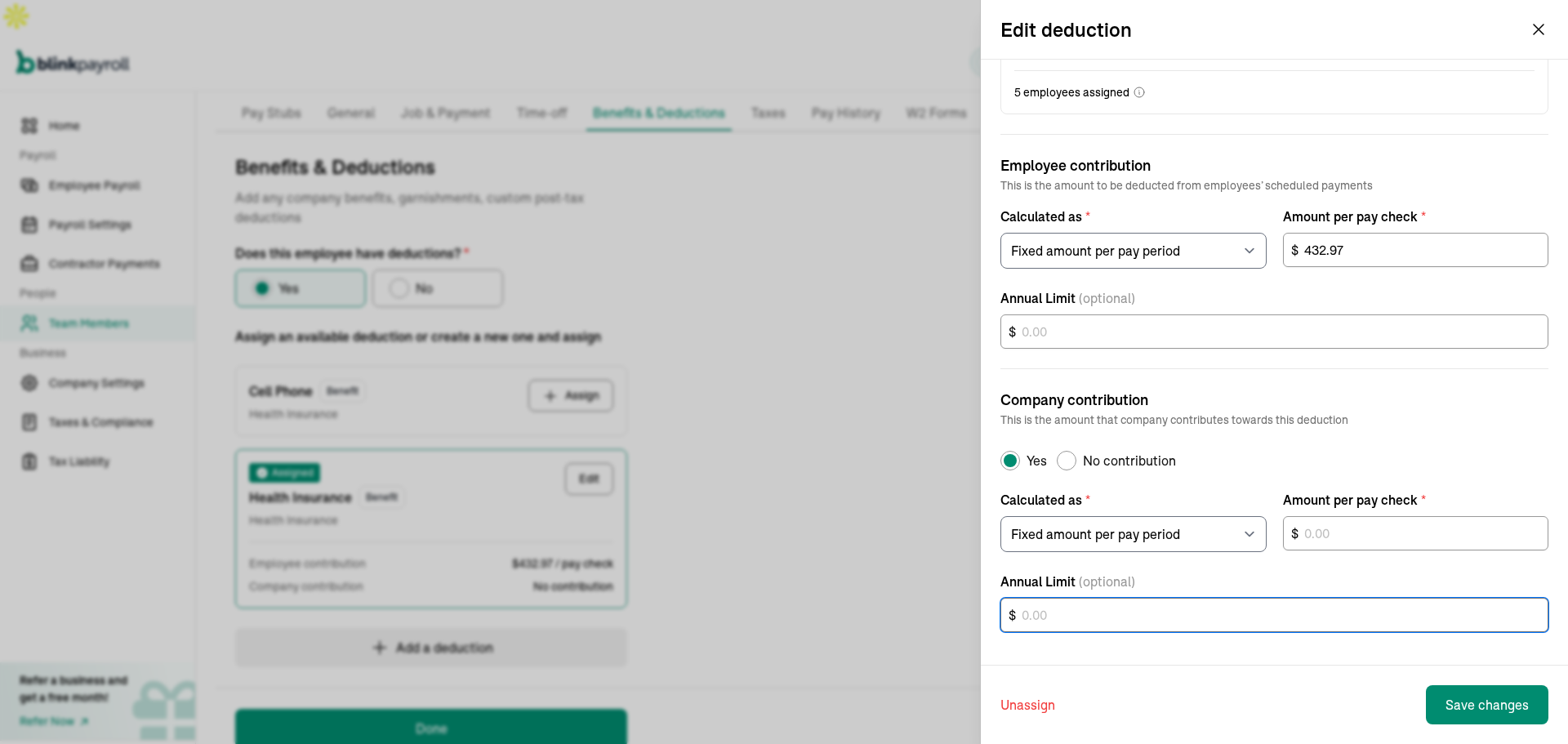
click at [1337, 625] on input "text" at bounding box center [1275, 614] width 548 height 34
click at [1347, 533] on input "text" at bounding box center [1416, 532] width 266 height 34
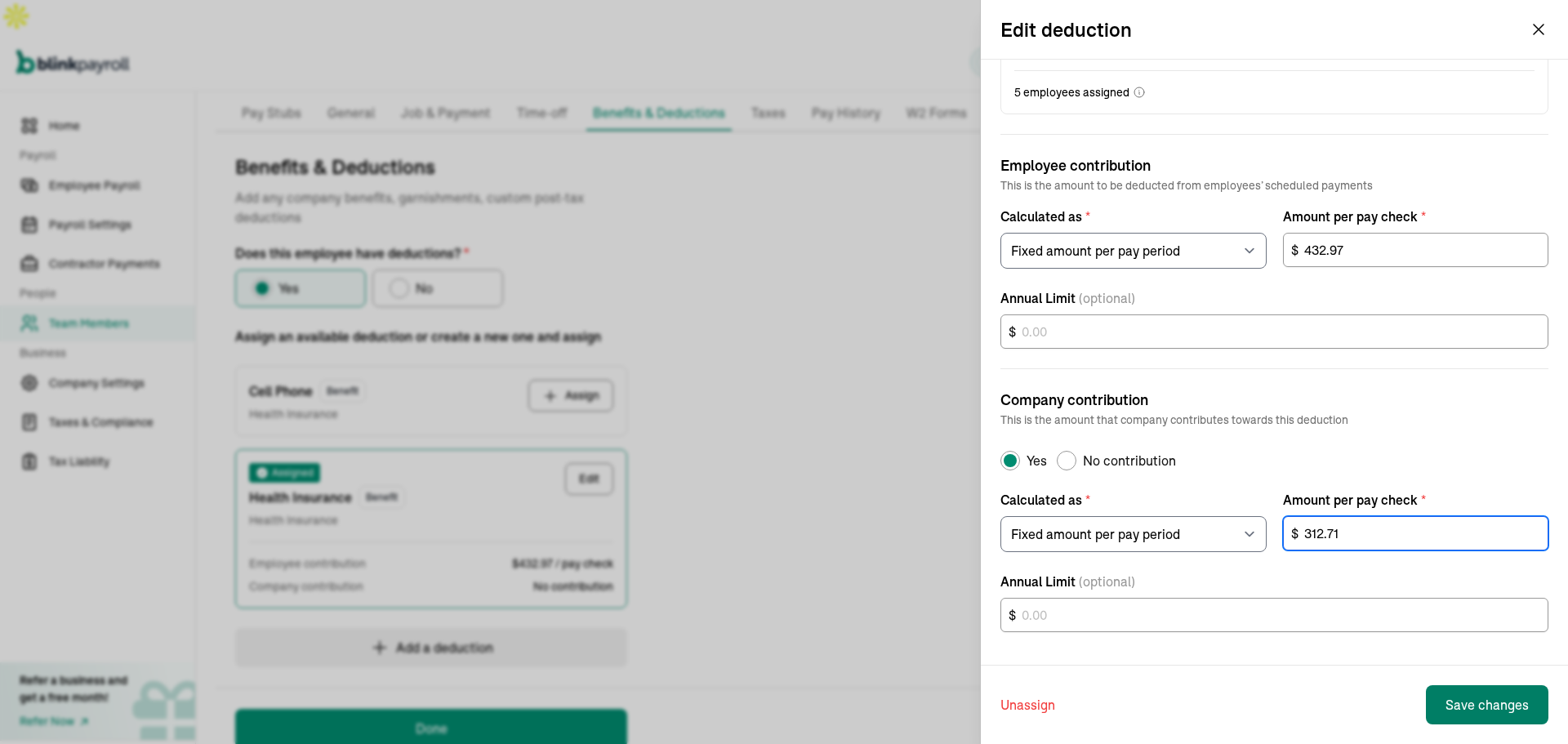
type input "312.71"
click at [1506, 699] on button "Save changes" at bounding box center [1487, 704] width 123 height 40
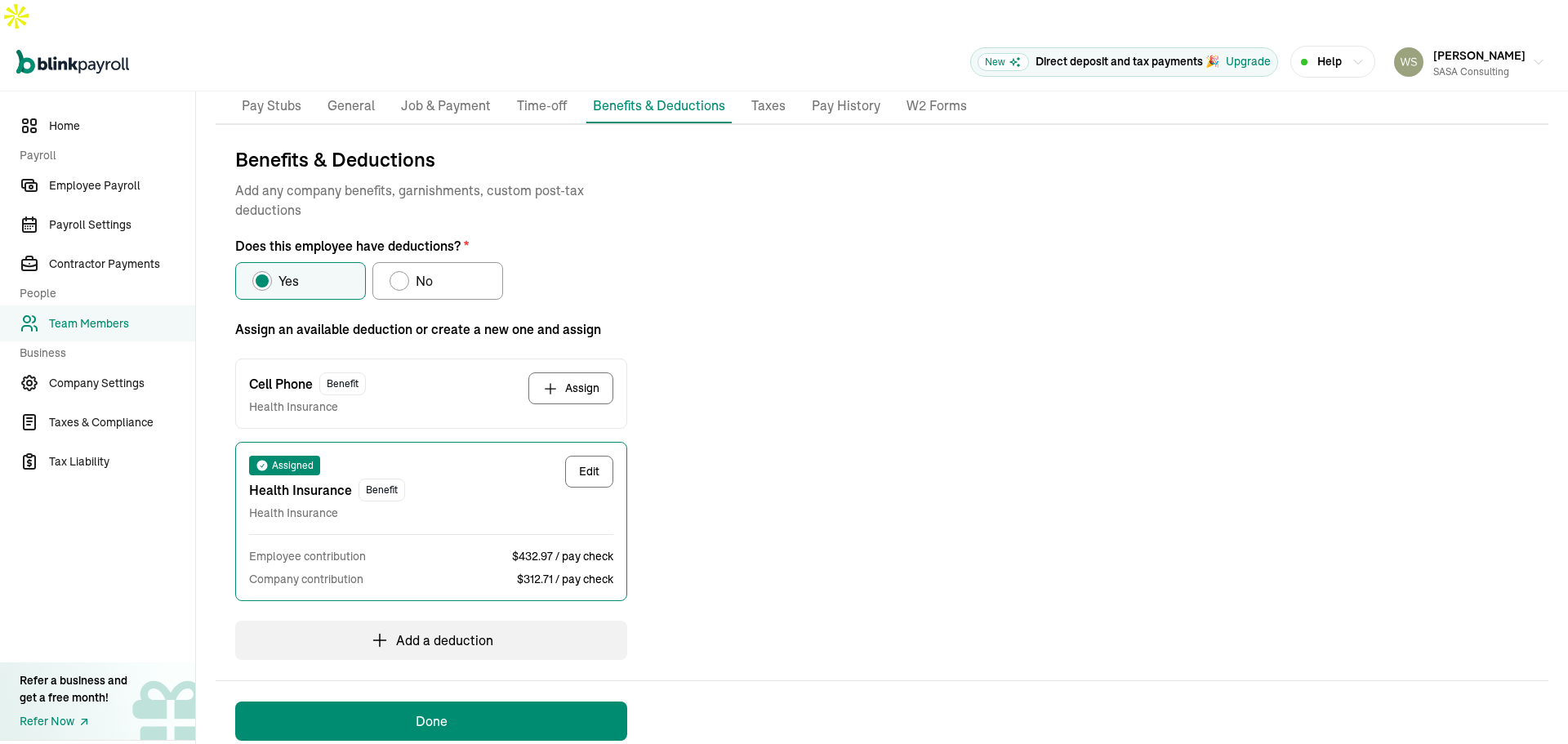
click at [569, 372] on button "Assign" at bounding box center [571, 388] width 85 height 32
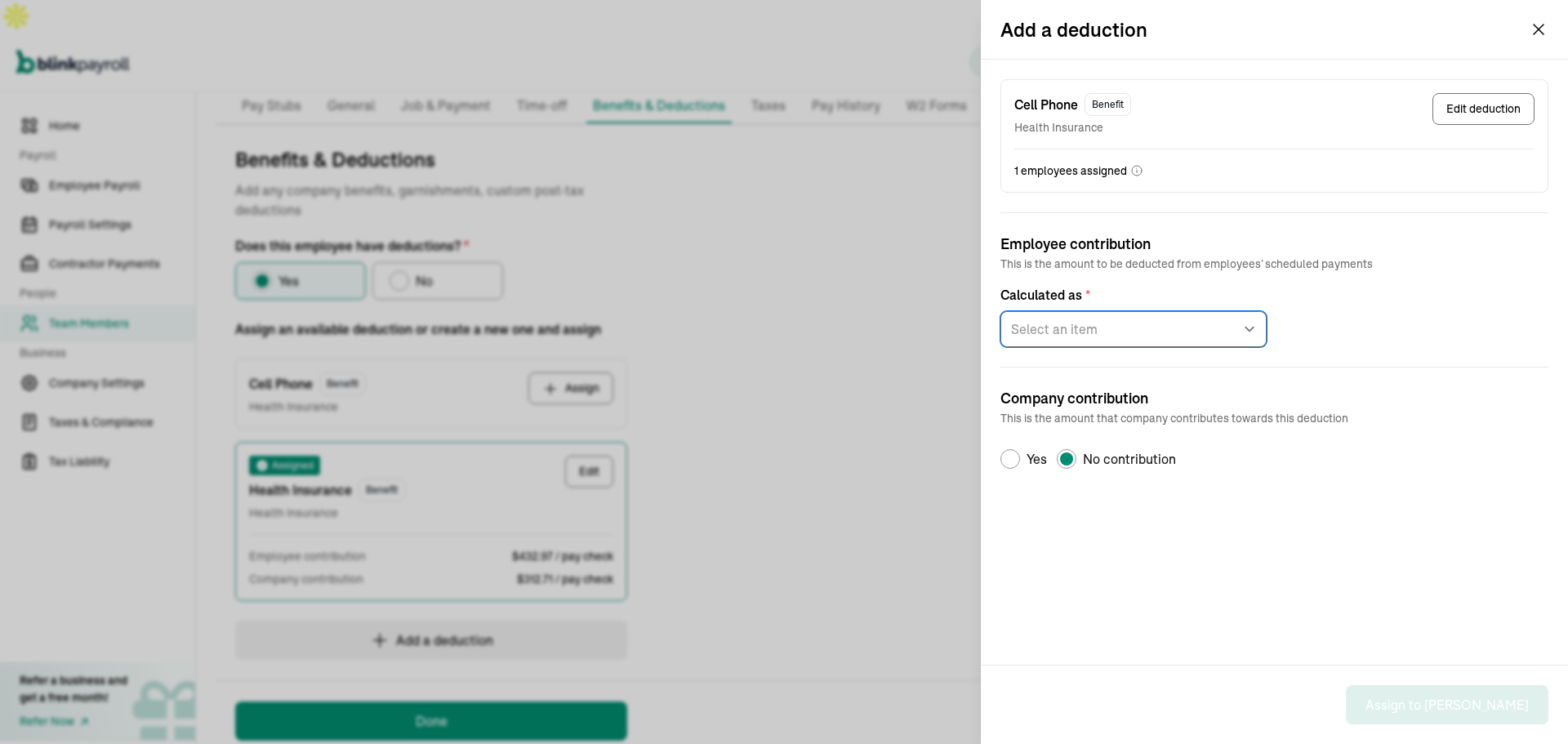
click at [1153, 327] on select "Select an item Fixed amount per pay period Percentage of gross pay" at bounding box center [1133, 329] width 266 height 36
select select "1"
click at [1001, 312] on select "Select an item Fixed amount per pay period Percentage of gross pay" at bounding box center [1133, 329] width 266 height 36
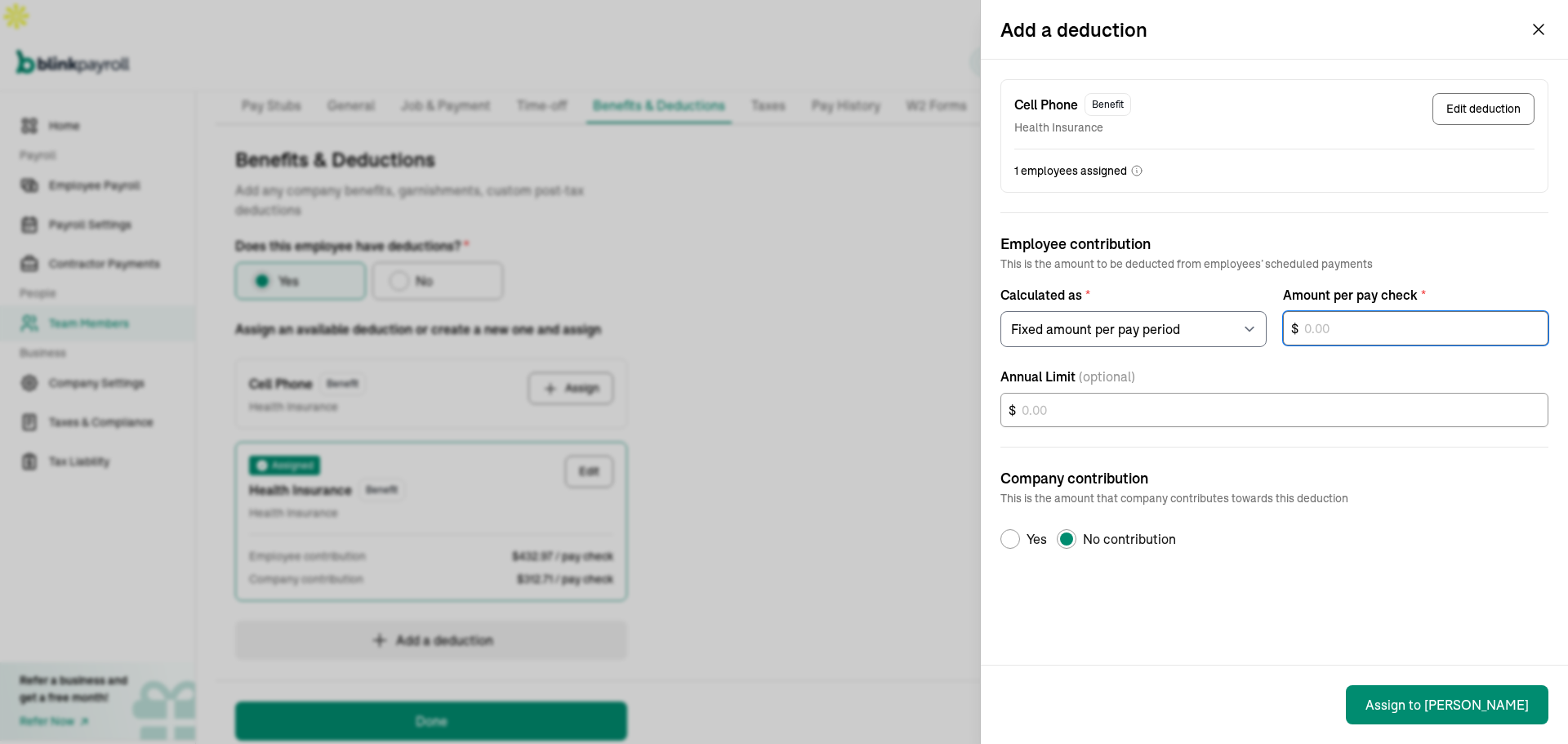
click at [1346, 339] on input "text" at bounding box center [1416, 328] width 266 height 34
type input "25.00"
click at [1537, 33] on icon "button" at bounding box center [1539, 29] width 19 height 19
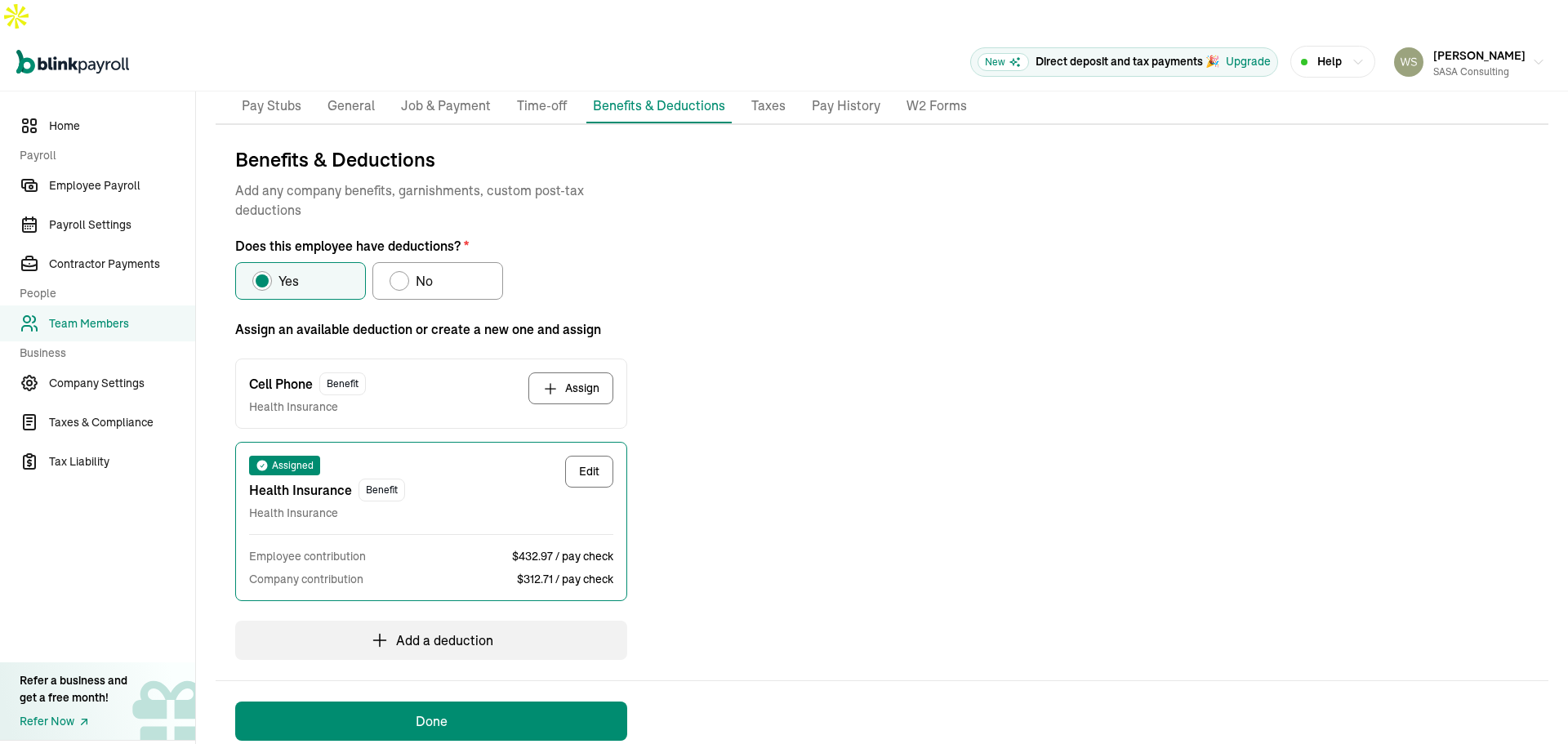
click at [571, 372] on button "Assign" at bounding box center [571, 388] width 85 height 32
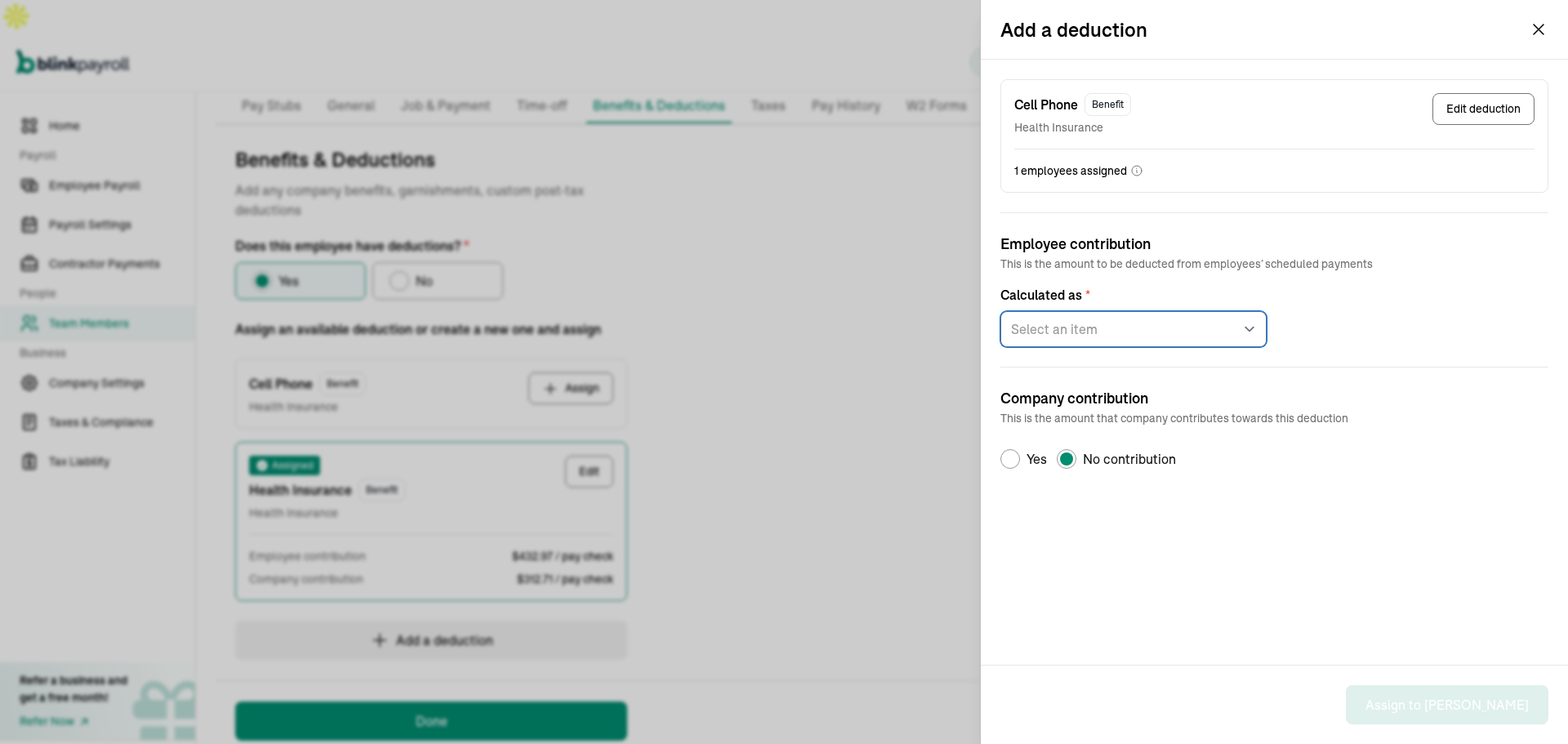
click at [1143, 331] on select "Select an item Fixed amount per pay period Percentage of gross pay" at bounding box center [1133, 329] width 266 height 36
click at [1011, 458] on div "Default Radio Group Label" at bounding box center [1010, 460] width 14 height 14
click at [1011, 458] on input "Yes" at bounding box center [1007, 460] width 14 height 14
radio input "true"
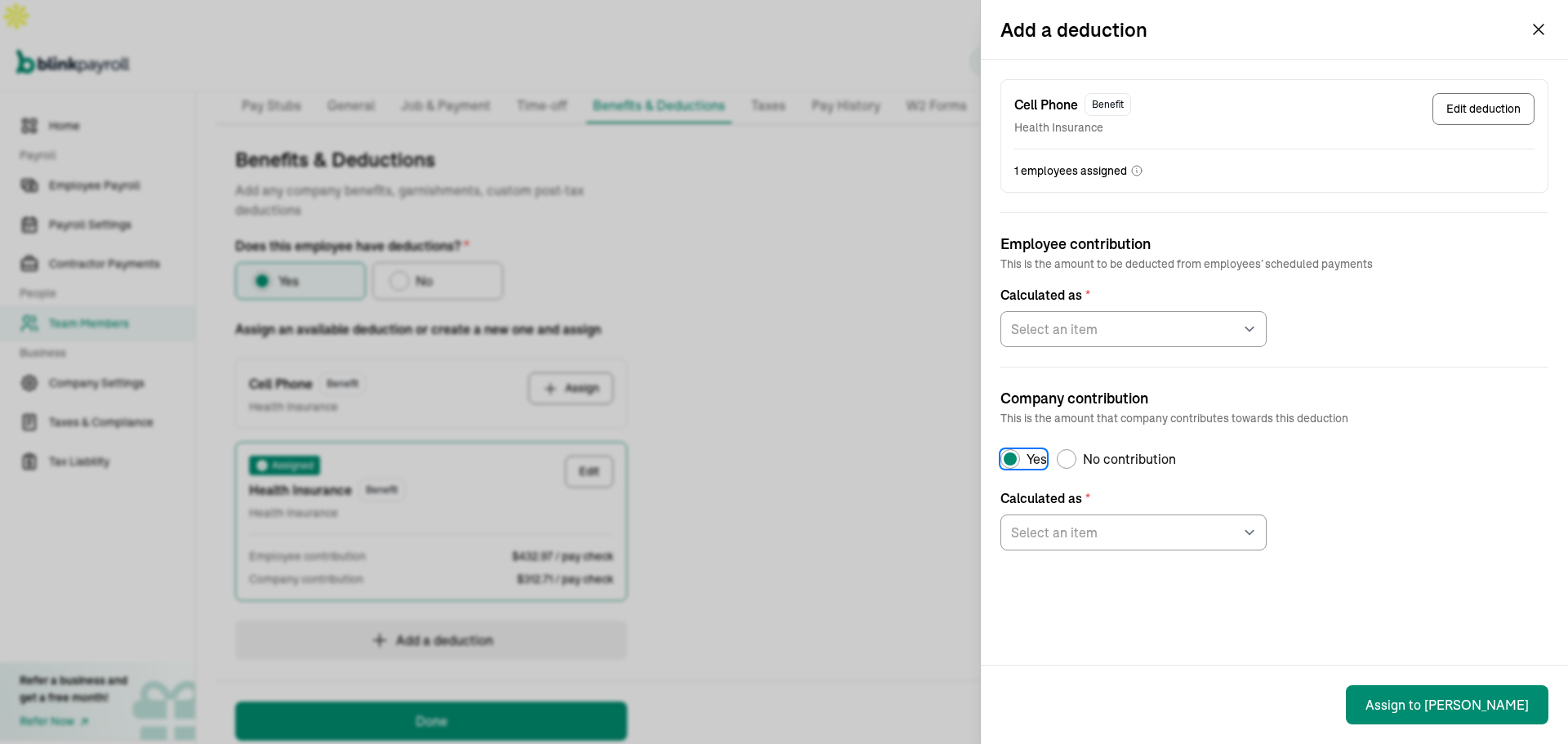
click at [1541, 26] on icon "button" at bounding box center [1539, 29] width 19 height 19
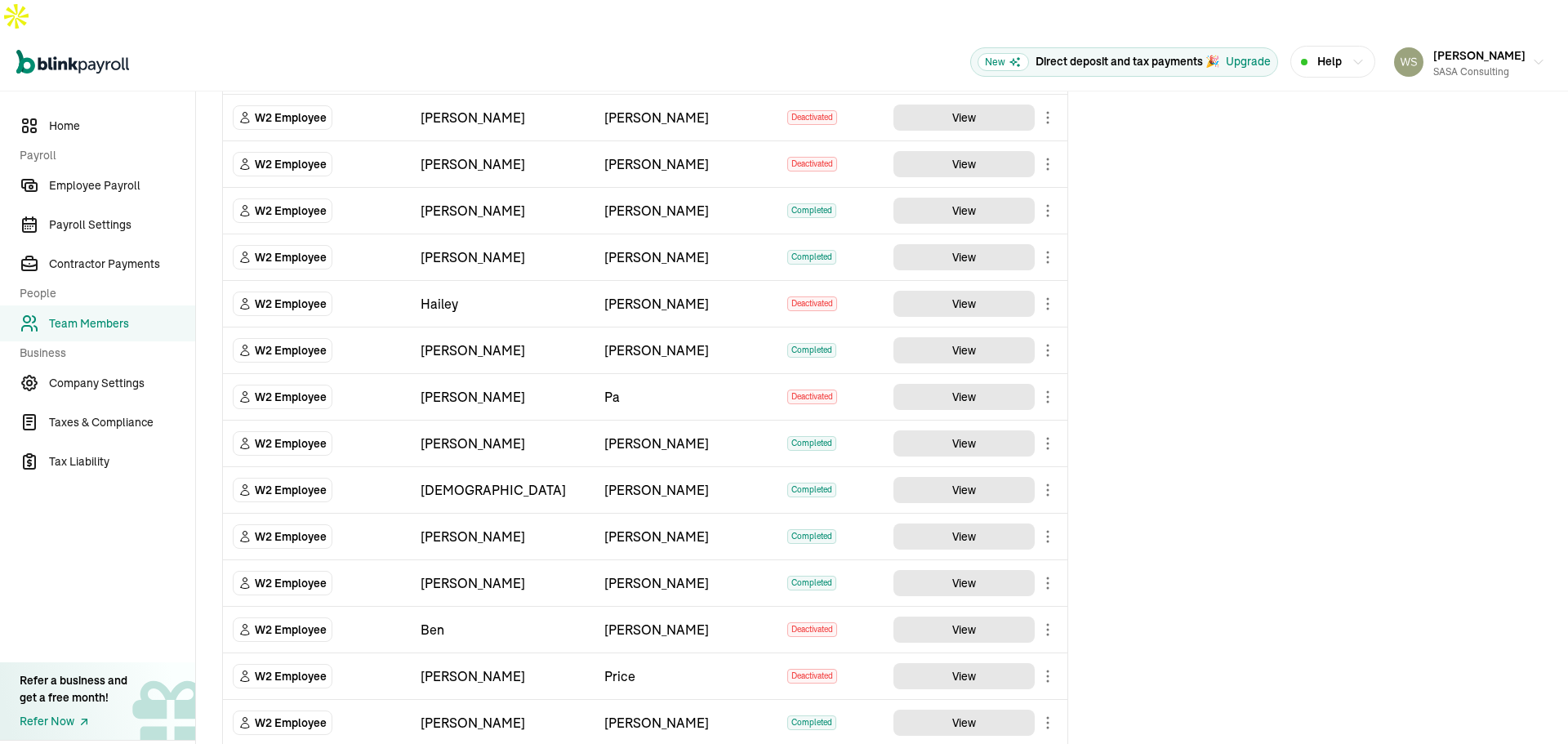
scroll to position [336, 0]
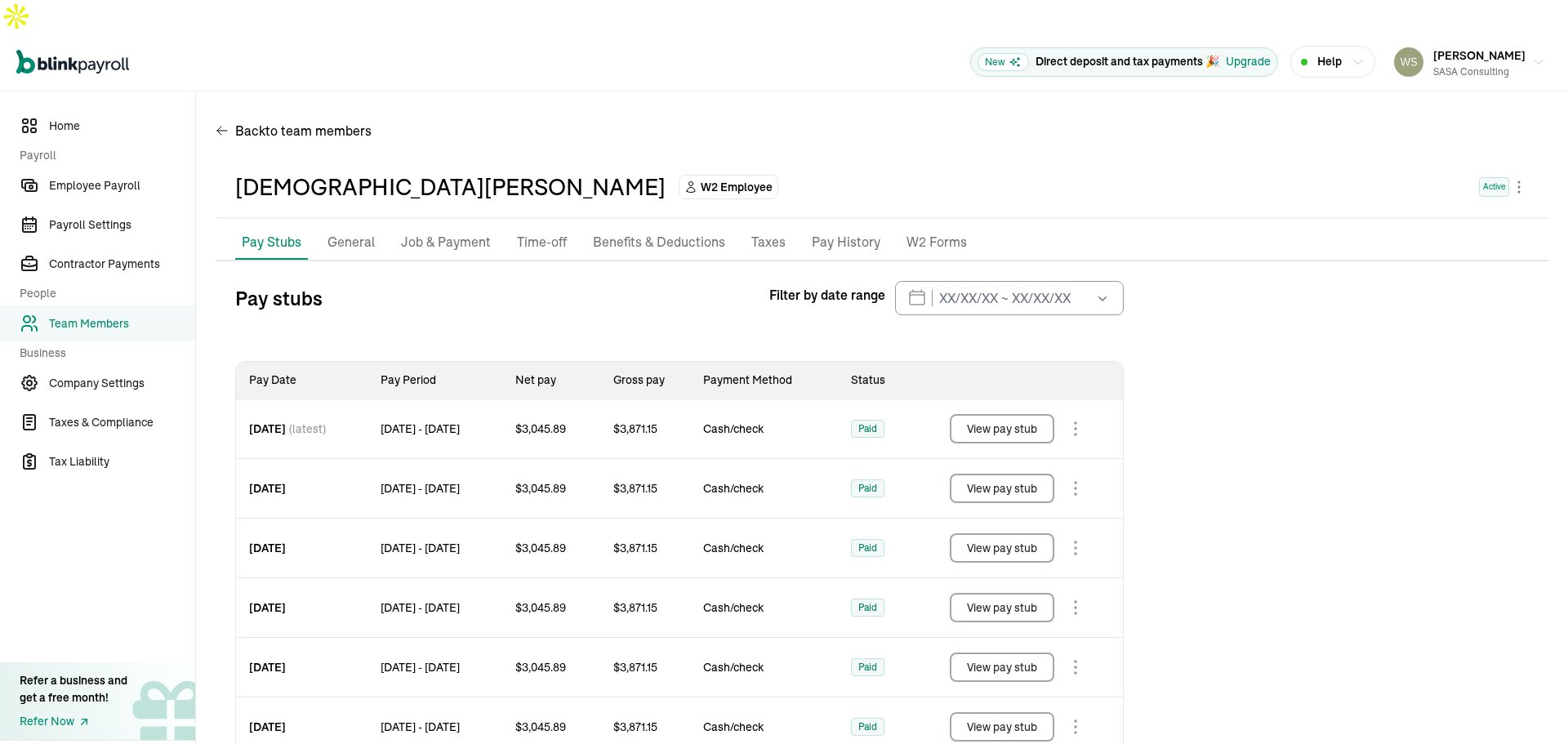
click at [707, 232] on p "Benefits & Deductions" at bounding box center [659, 243] width 133 height 21
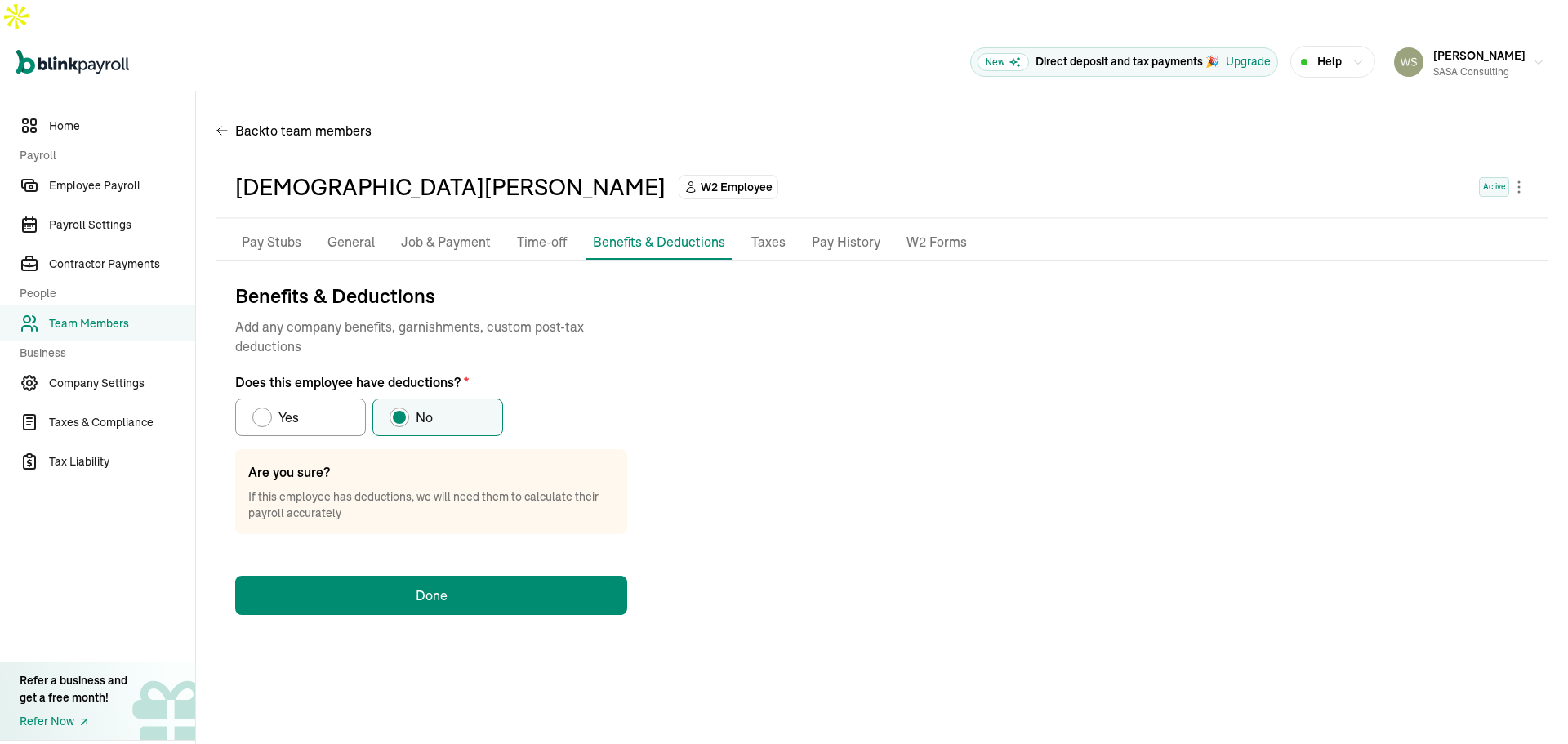
click at [312, 399] on label "Yes" at bounding box center [300, 417] width 131 height 38
click at [264, 406] on input "Yes" at bounding box center [258, 413] width 14 height 14
radio input "true"
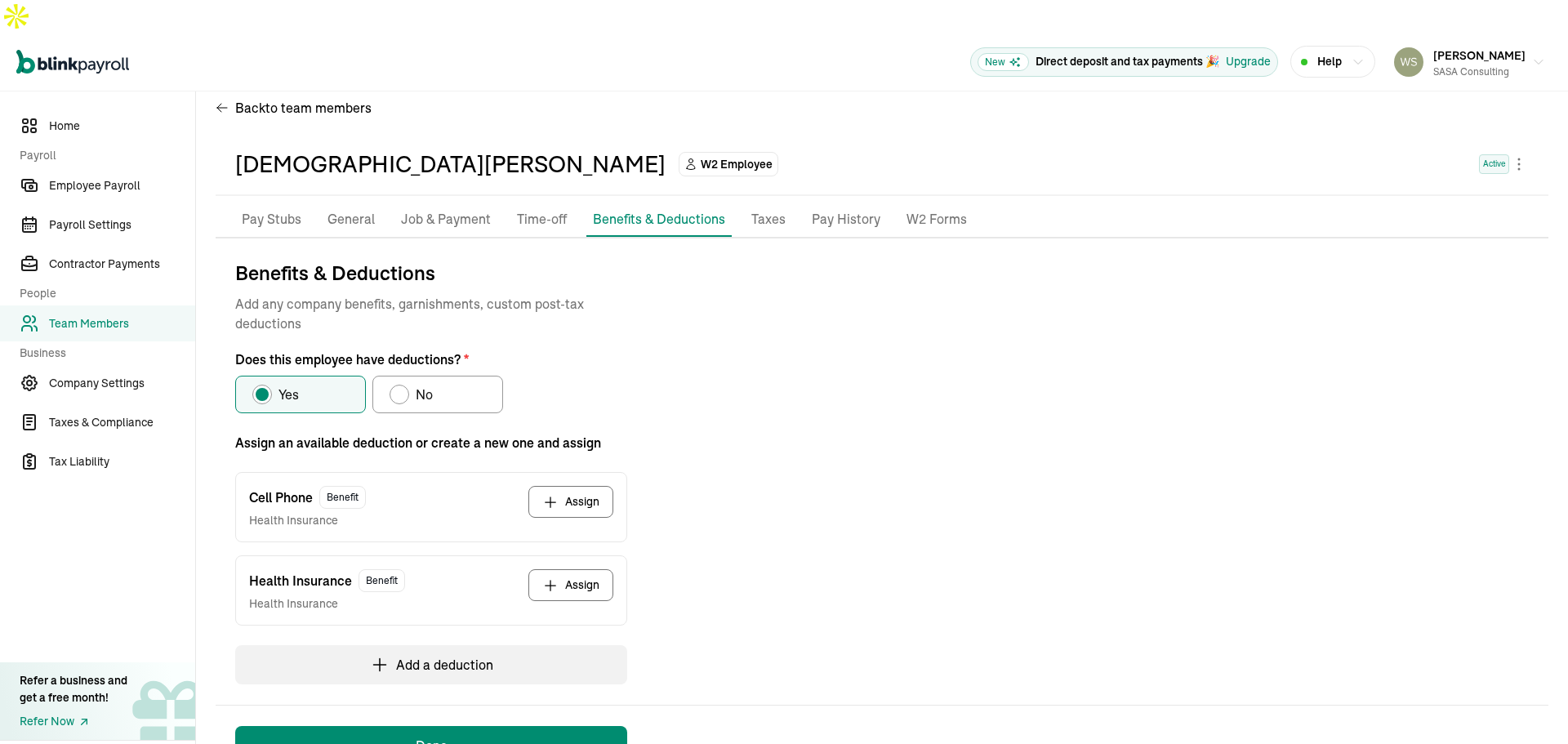
scroll to position [47, 0]
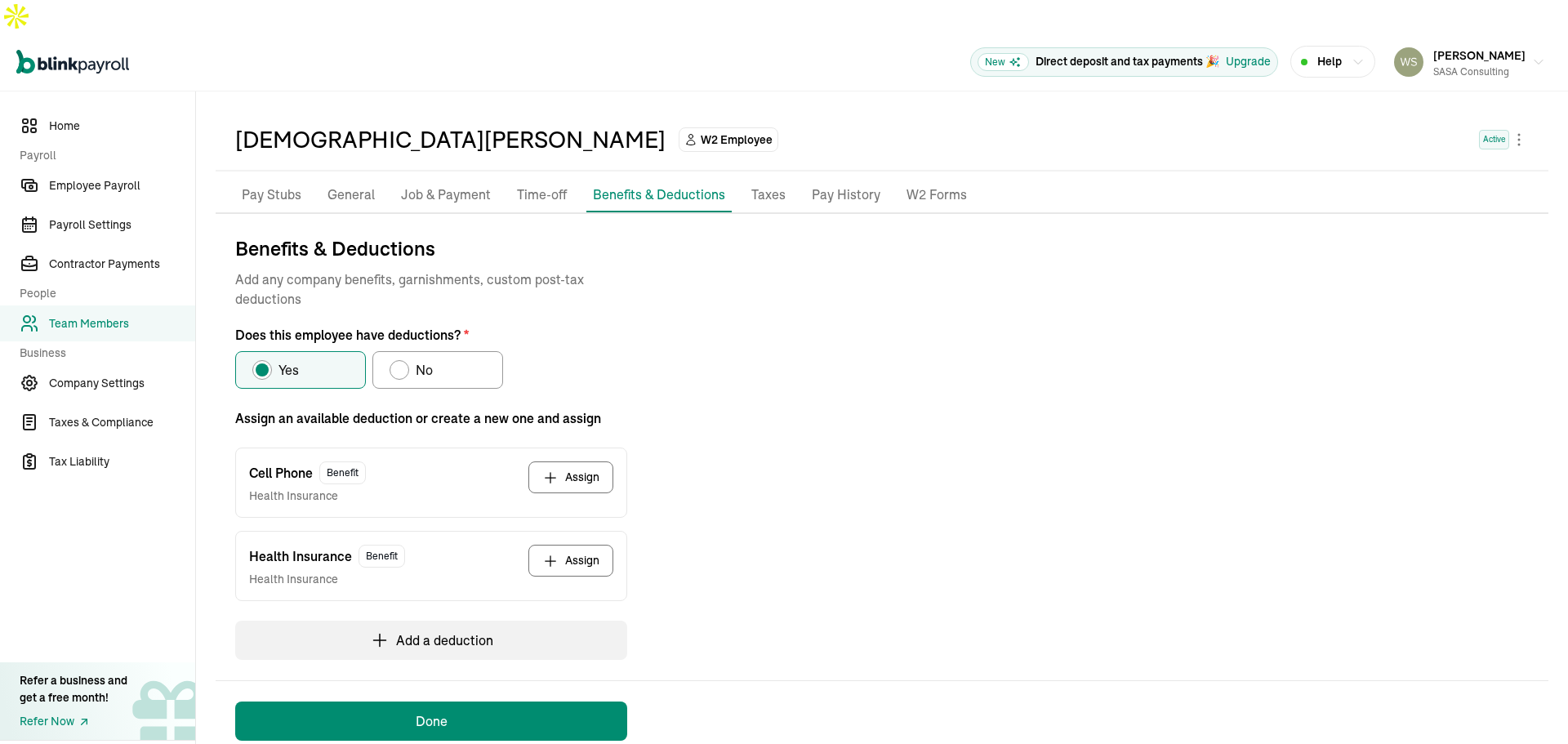
click at [561, 545] on button "Assign" at bounding box center [571, 560] width 85 height 32
click at [105, 374] on span "Company Settings" at bounding box center [122, 383] width 146 height 17
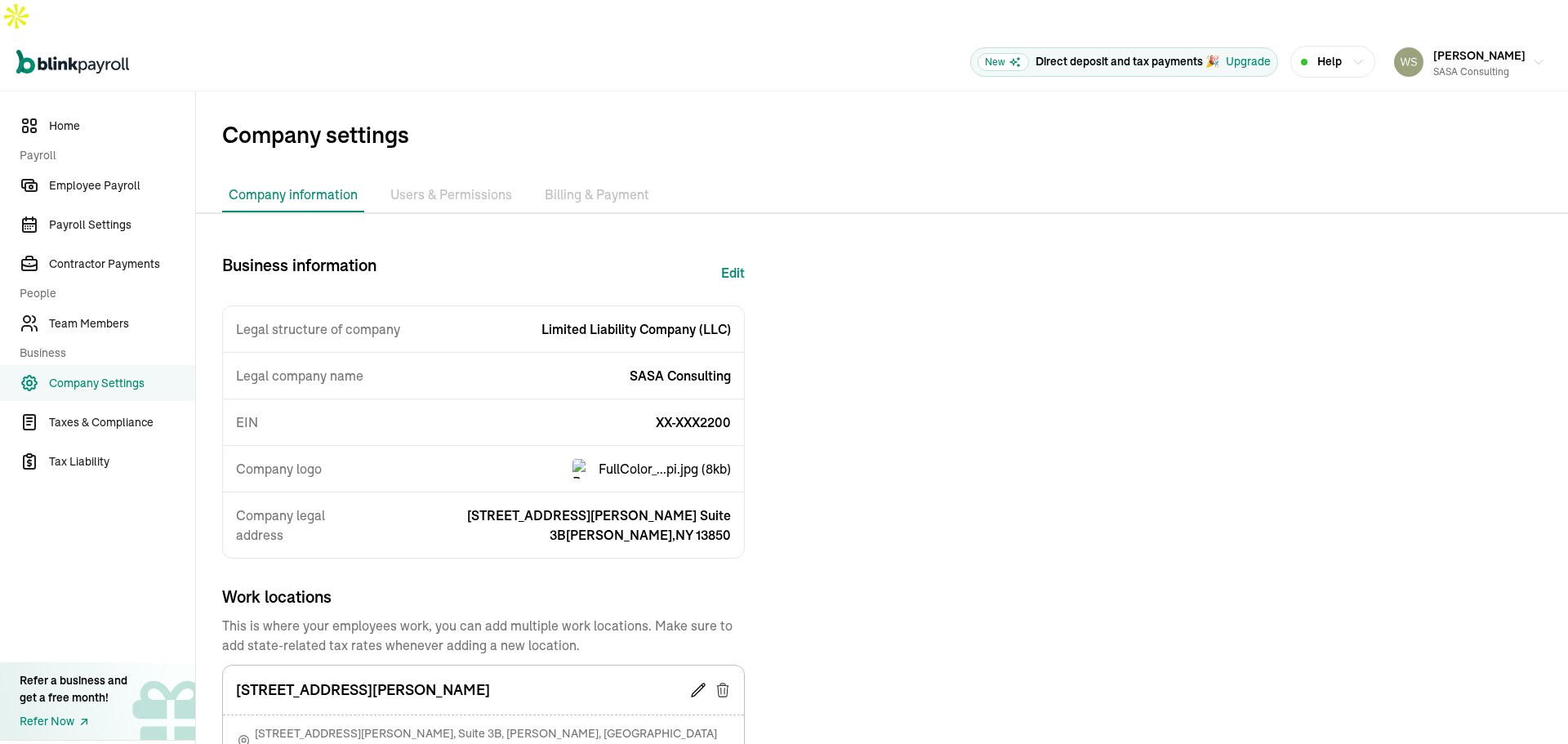
click at [622, 178] on li "Billing & Payment" at bounding box center [597, 194] width 118 height 34
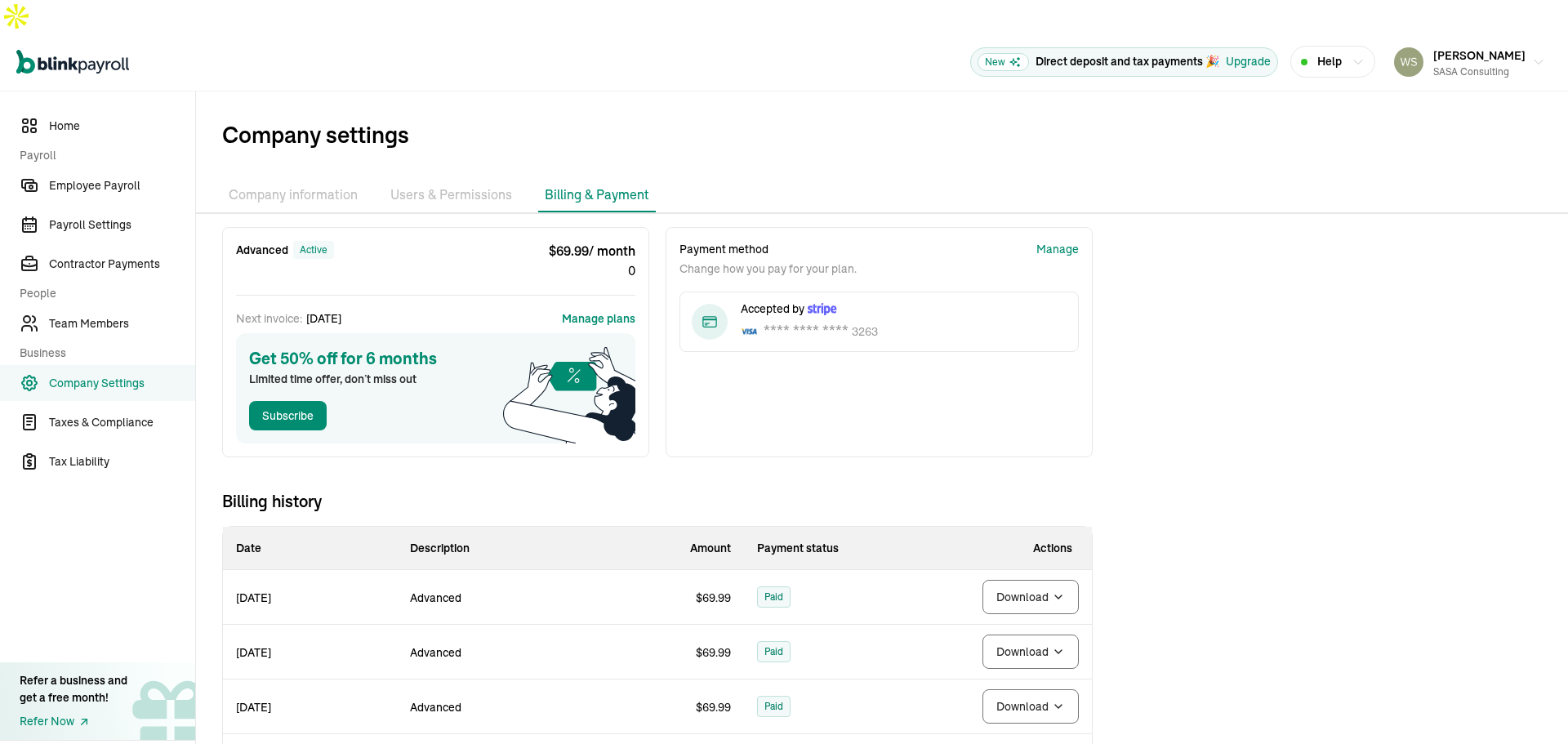
click at [429, 178] on li "Users & Permissions" at bounding box center [451, 194] width 135 height 34
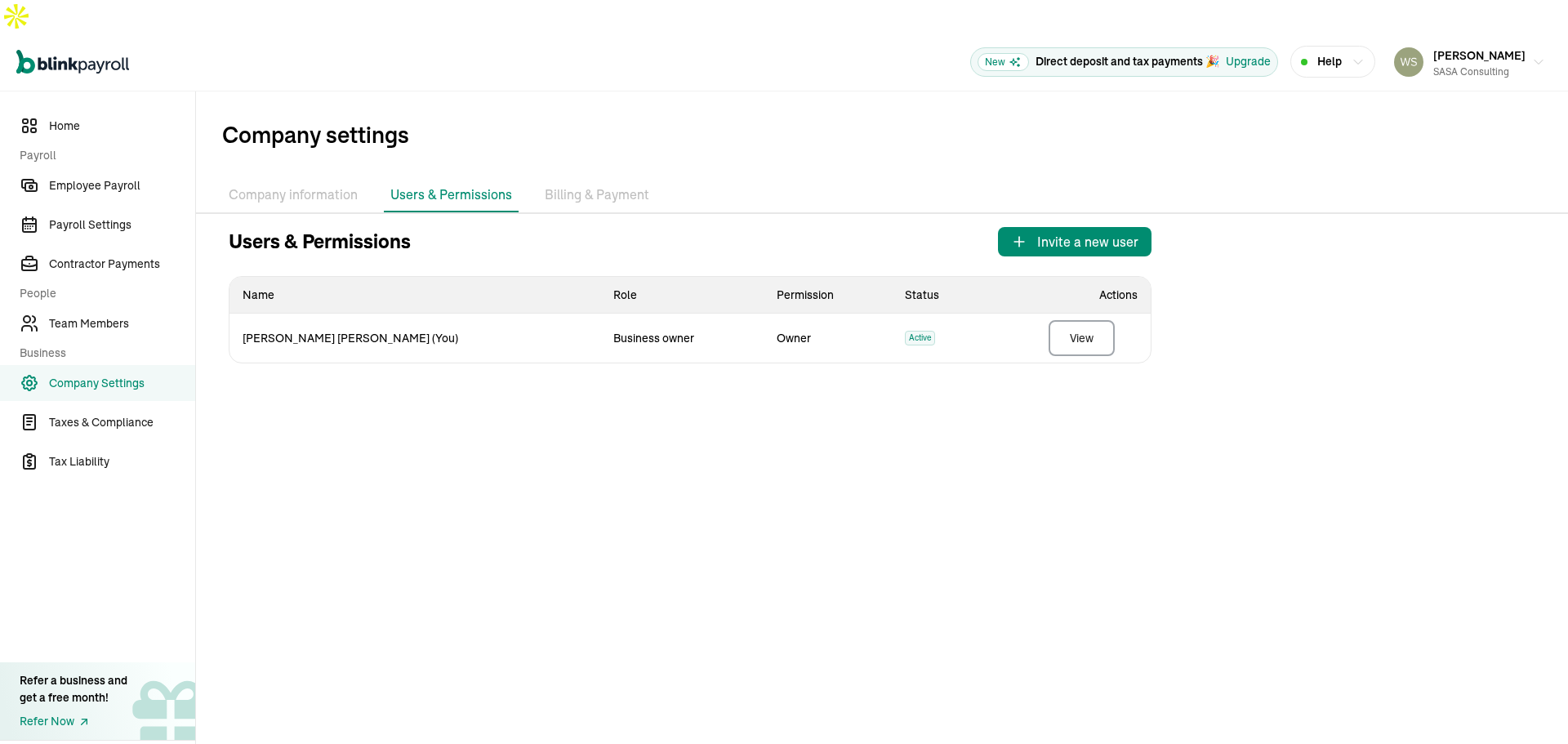
click at [327, 178] on li "Company information" at bounding box center [293, 194] width 142 height 34
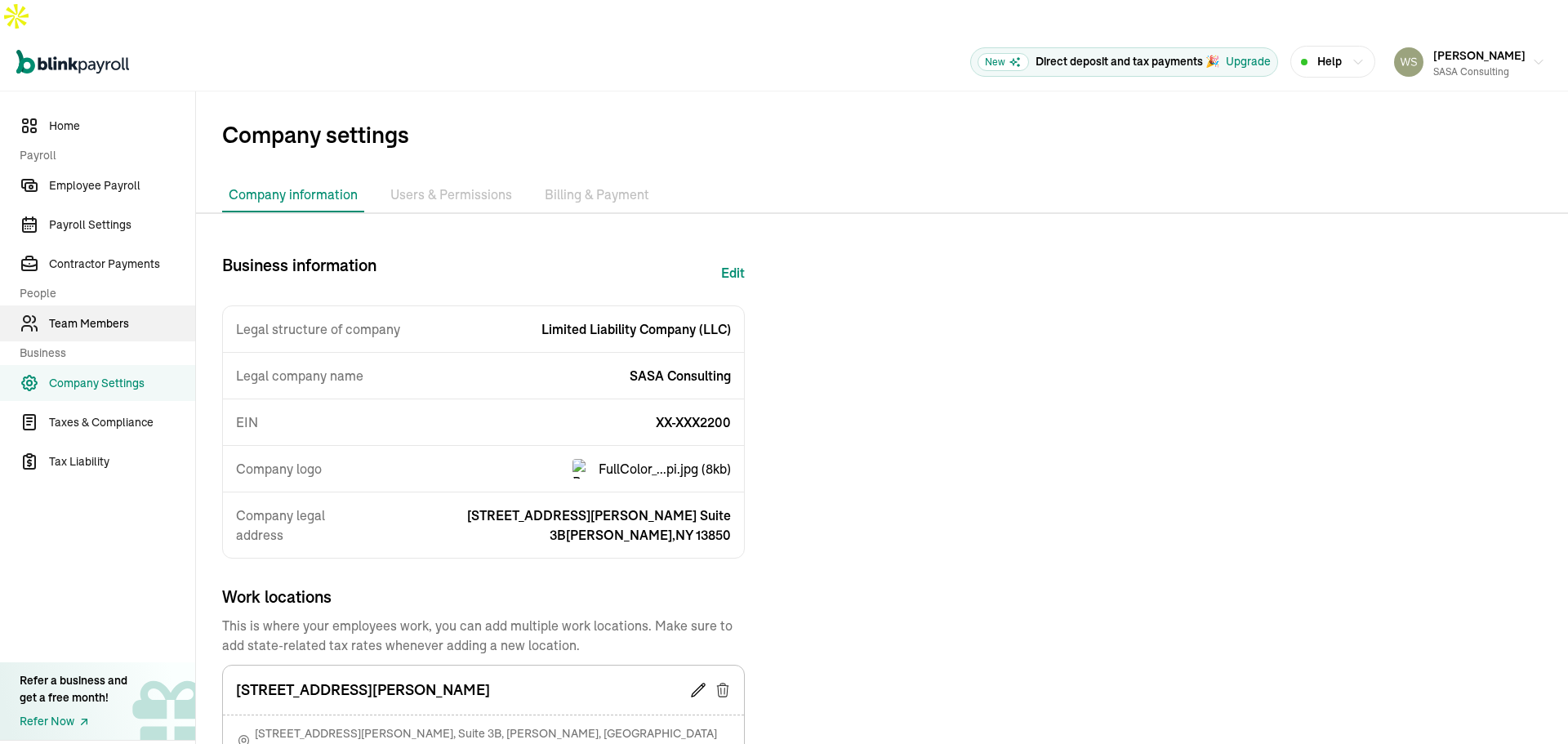
click at [77, 315] on span "Team Members" at bounding box center [122, 324] width 146 height 17
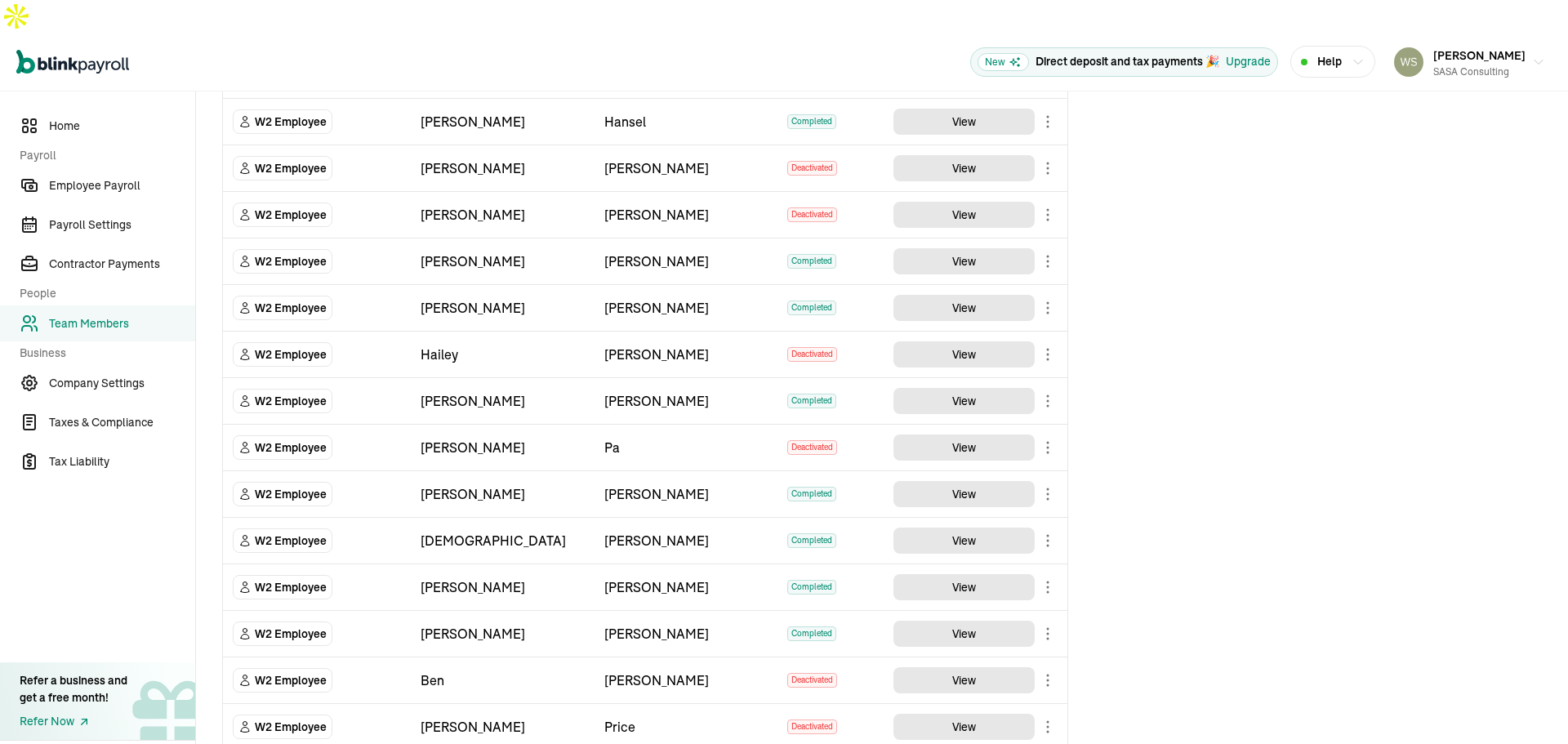
scroll to position [408, 0]
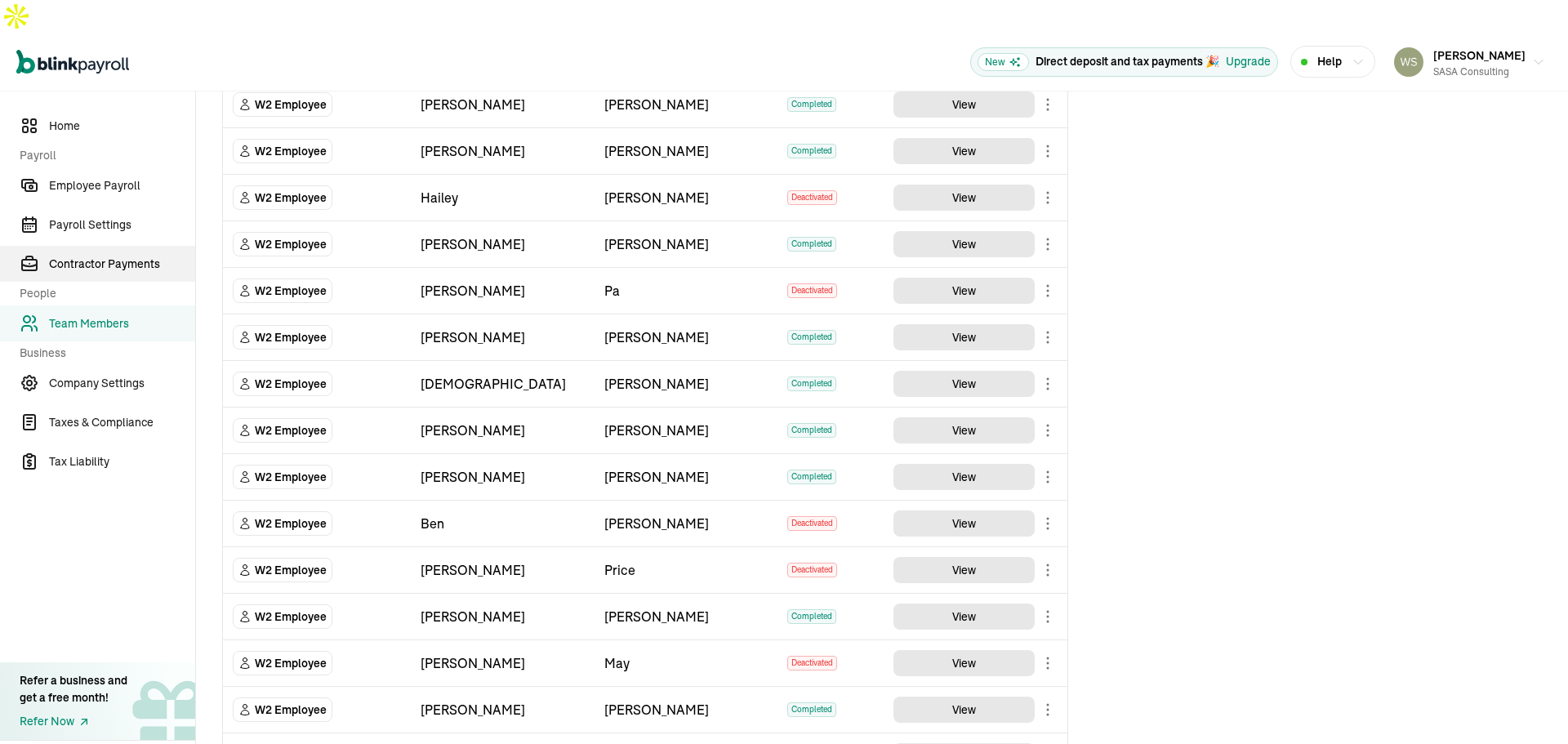
click at [148, 255] on span "Contractor Payments" at bounding box center [122, 264] width 146 height 17
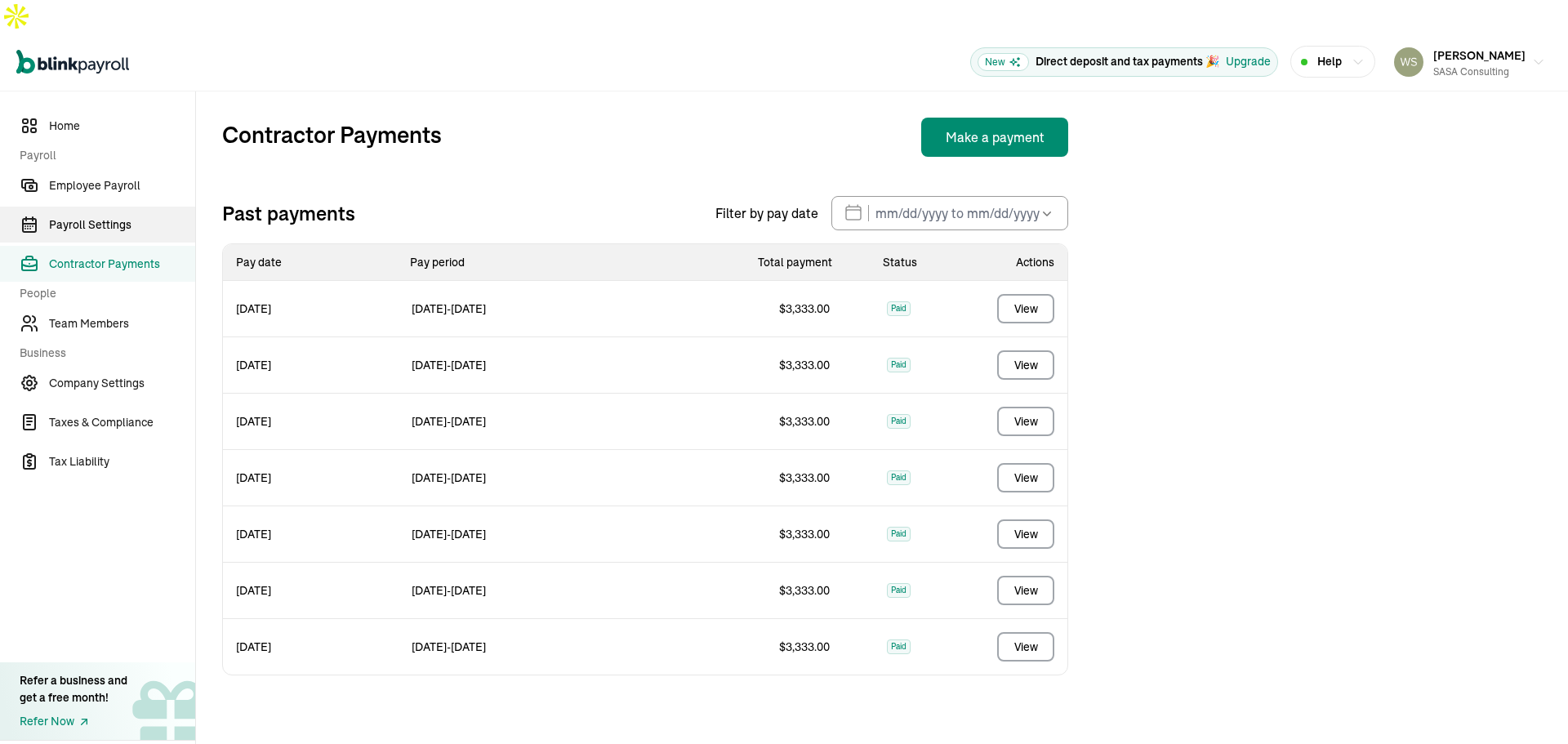
click at [81, 217] on span "Payroll Settings" at bounding box center [122, 225] width 146 height 17
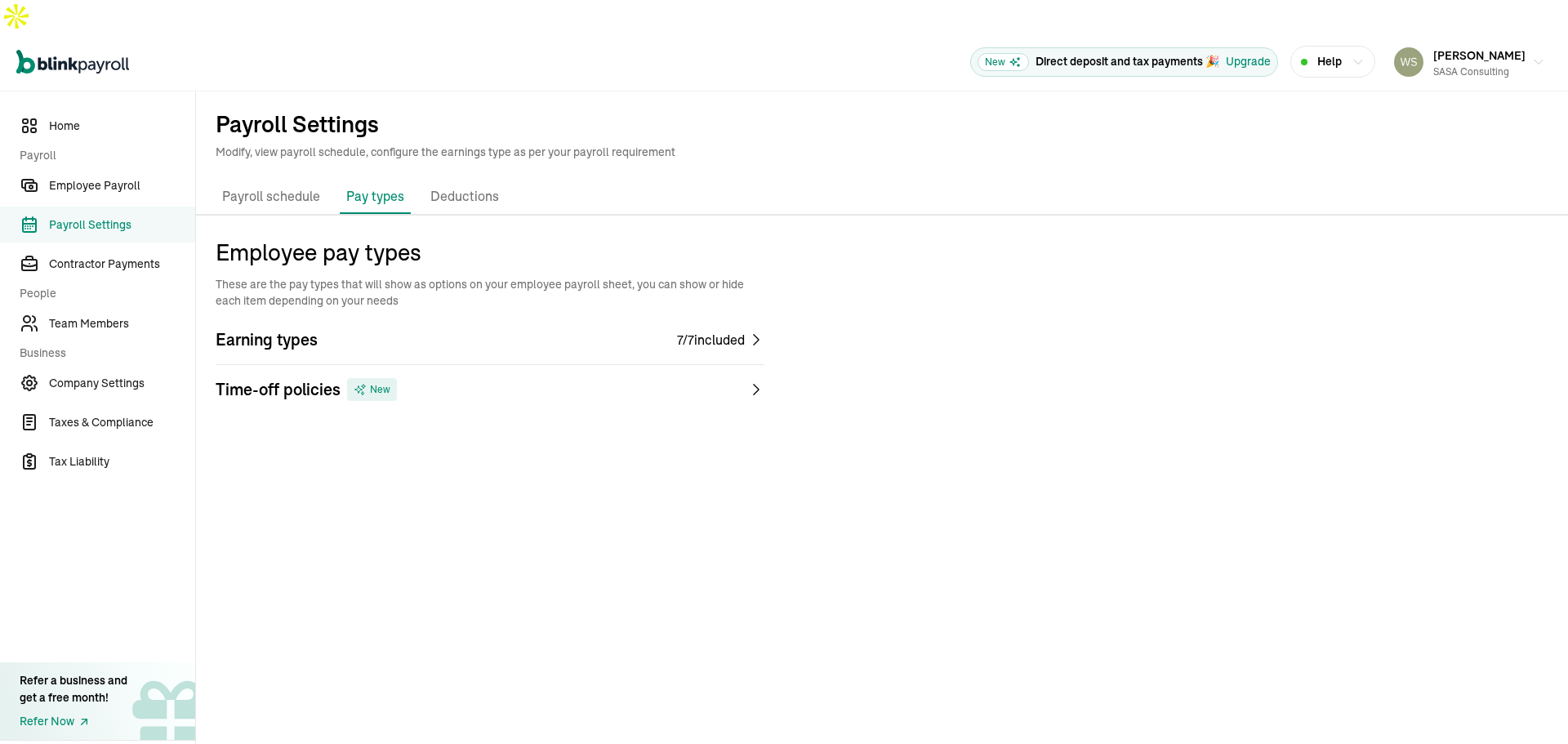
click at [477, 186] on p "Deductions" at bounding box center [465, 196] width 69 height 21
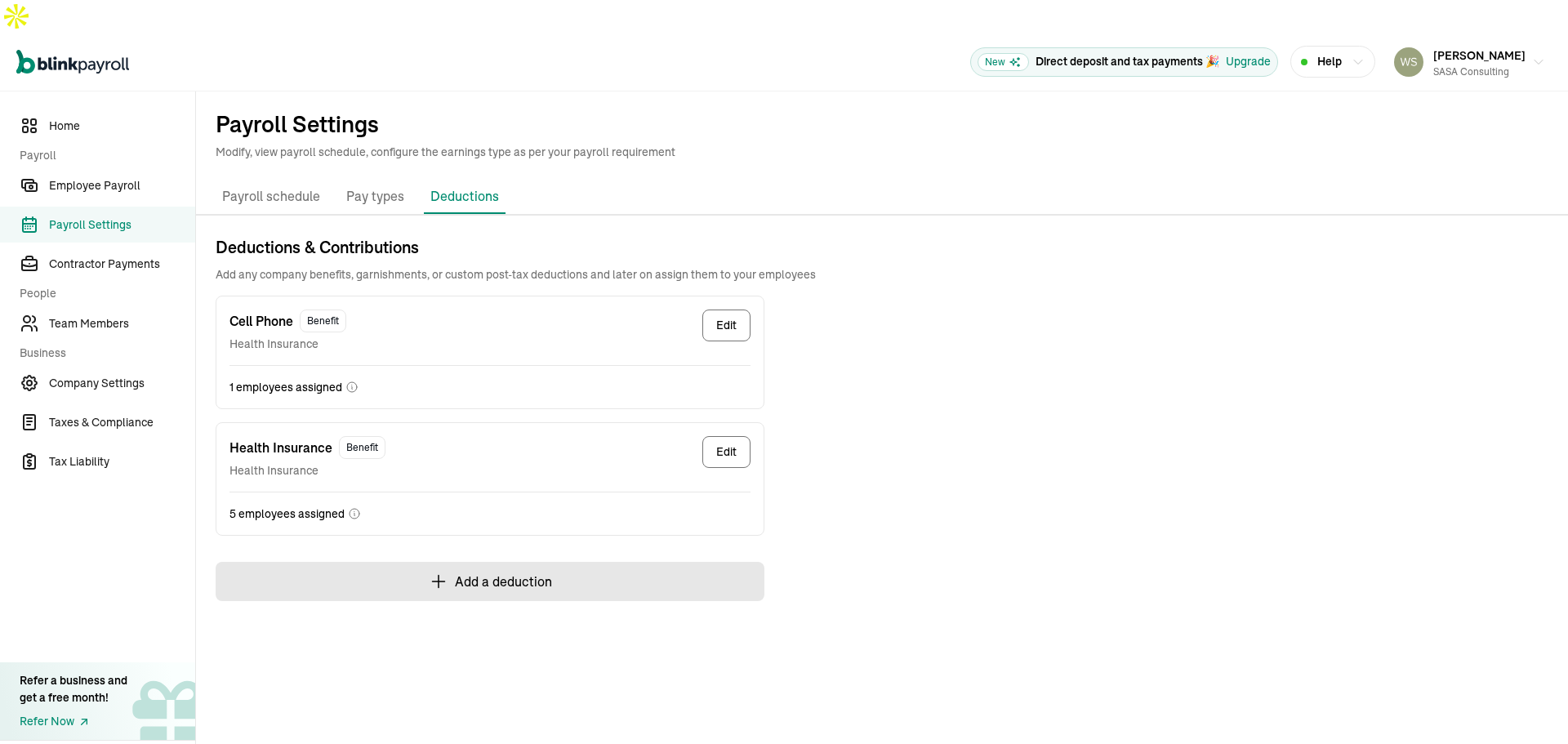
click at [496, 562] on button "Add a deduction" at bounding box center [490, 581] width 549 height 40
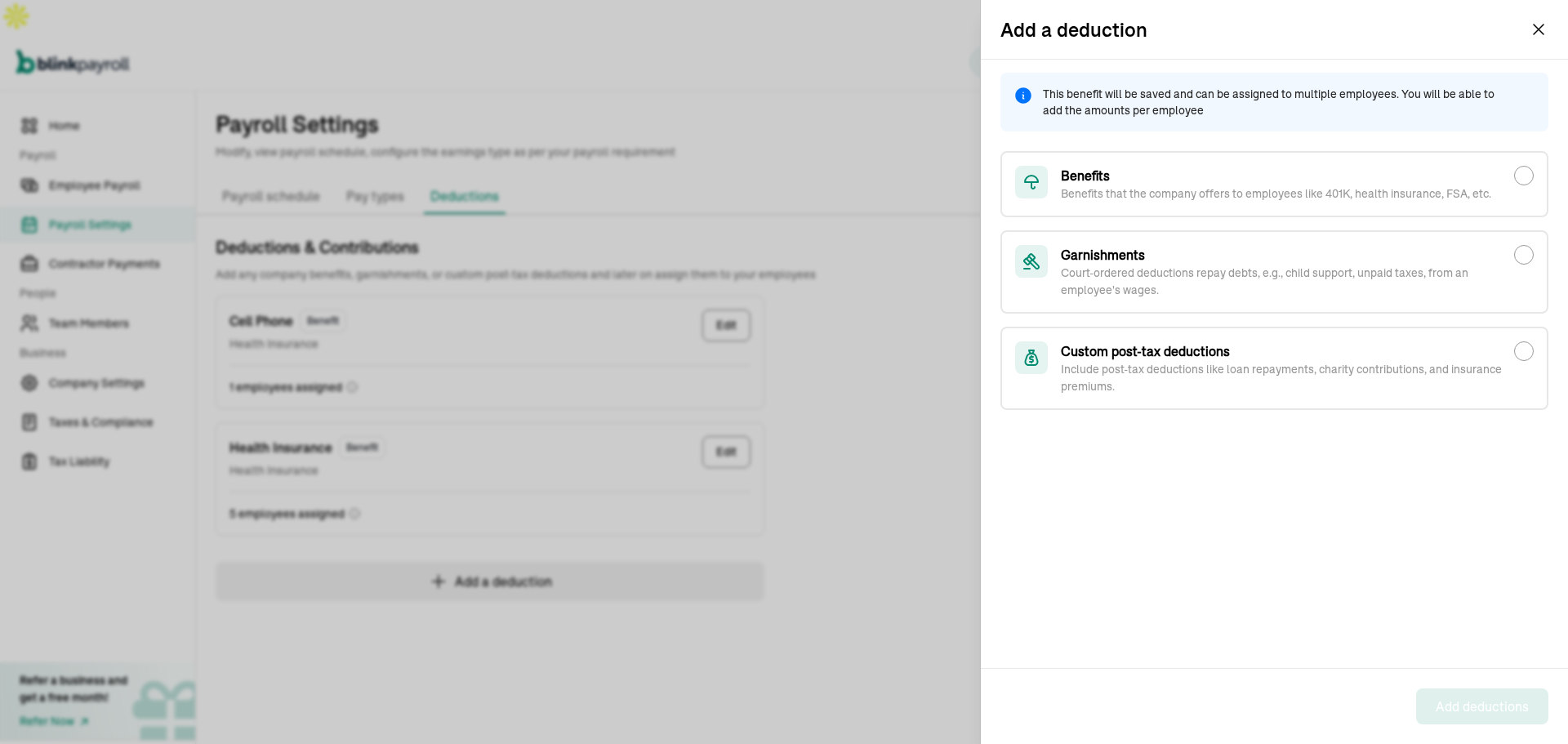
click at [1122, 176] on h3 "Benefits" at bounding box center [1276, 175] width 431 height 19
click at [1515, 176] on input "Benefits Benefits that the company offers to employees like 401K, health insura…" at bounding box center [1524, 175] width 19 height 19
radio input "true"
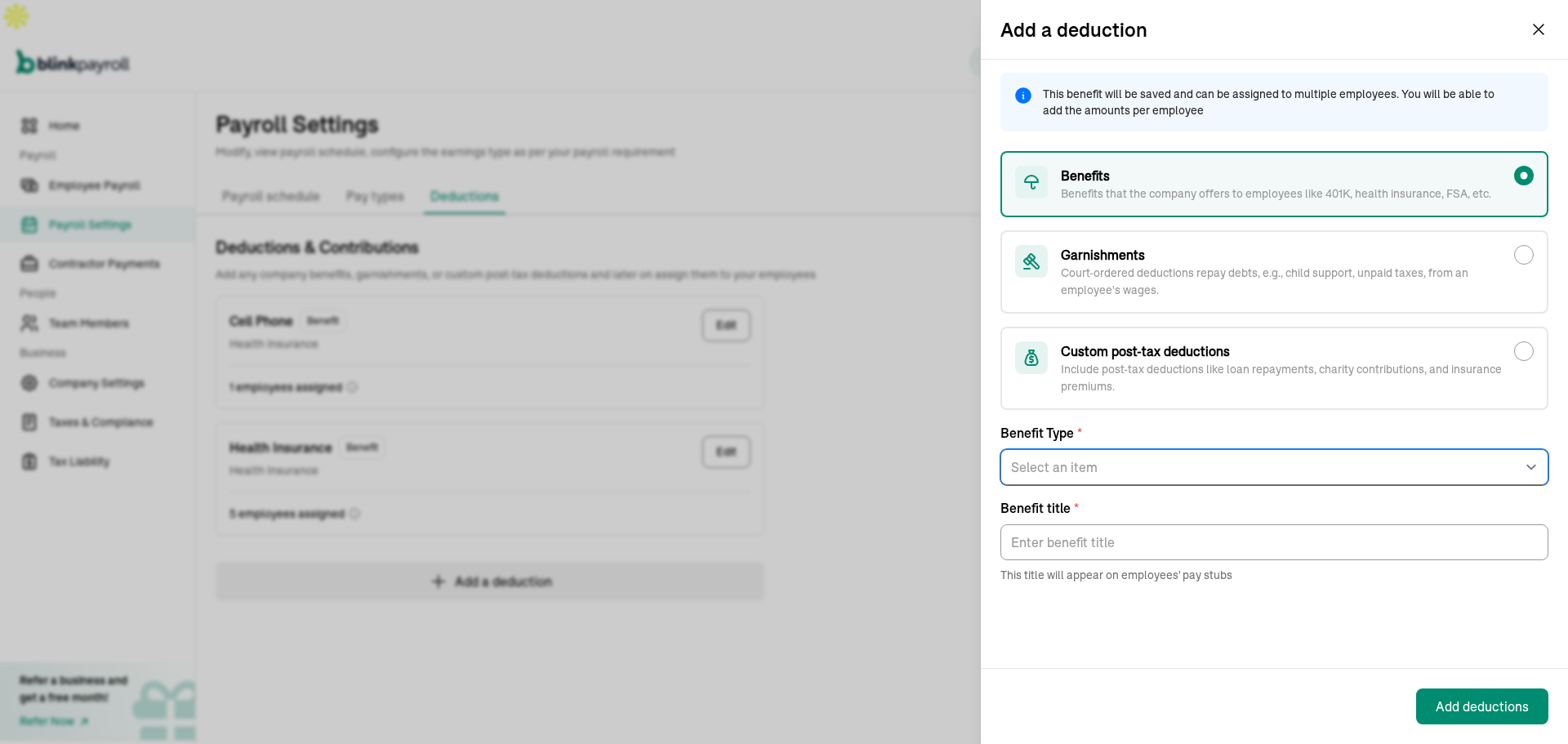
click at [1085, 470] on select "Select an item Health Insurance Vision Insurance Dental Insurance FSA Dependent…" at bounding box center [1275, 466] width 548 height 36
select select "3"
click at [1001, 449] on select "Select an item Health Insurance Vision Insurance Dental Insurance FSA Dependent…" at bounding box center [1275, 466] width 548 height 36
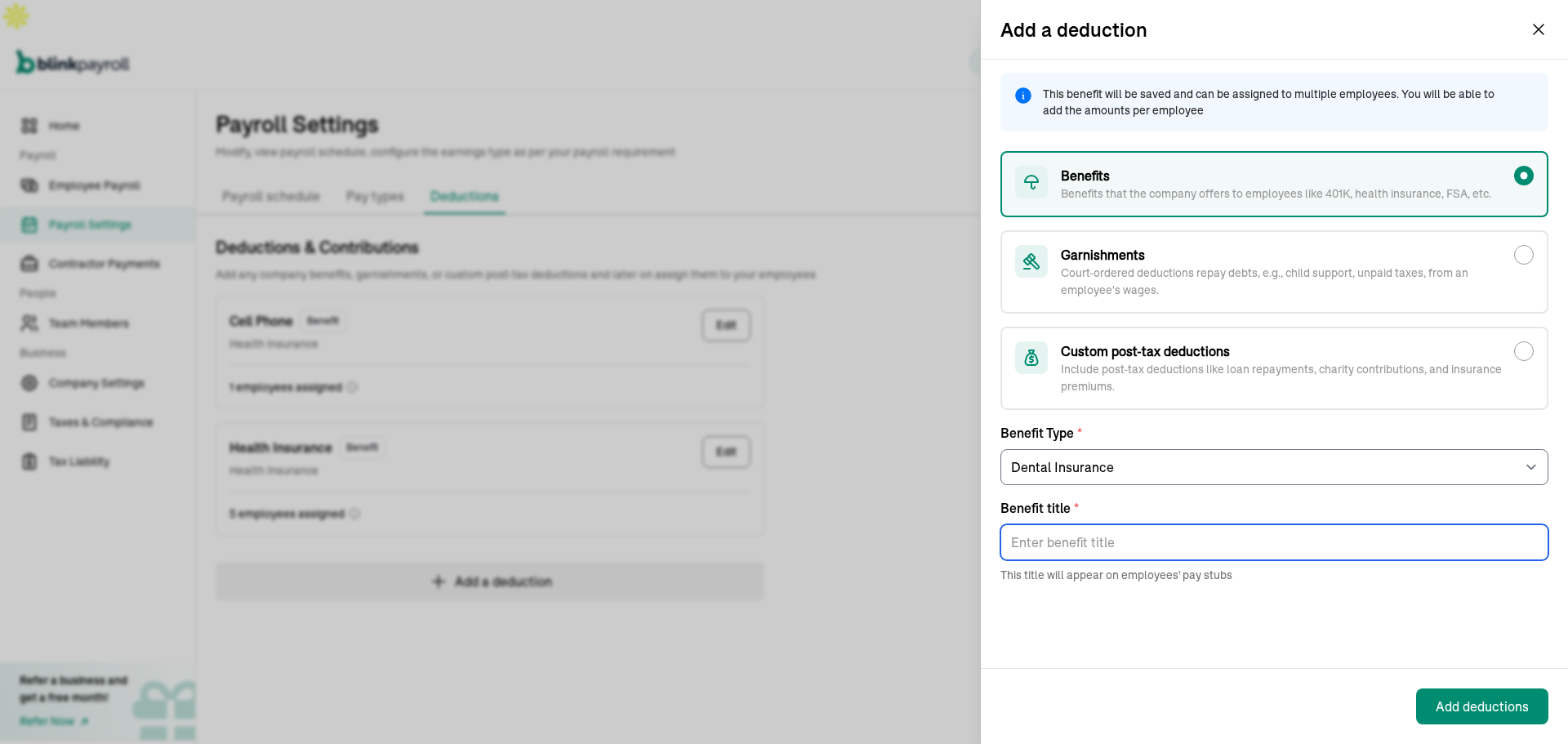
click at [1081, 545] on input "Benefit title *" at bounding box center [1275, 542] width 548 height 36
type input "Dental Insurance"
click at [1462, 693] on button "Add deductions" at bounding box center [1482, 705] width 133 height 36
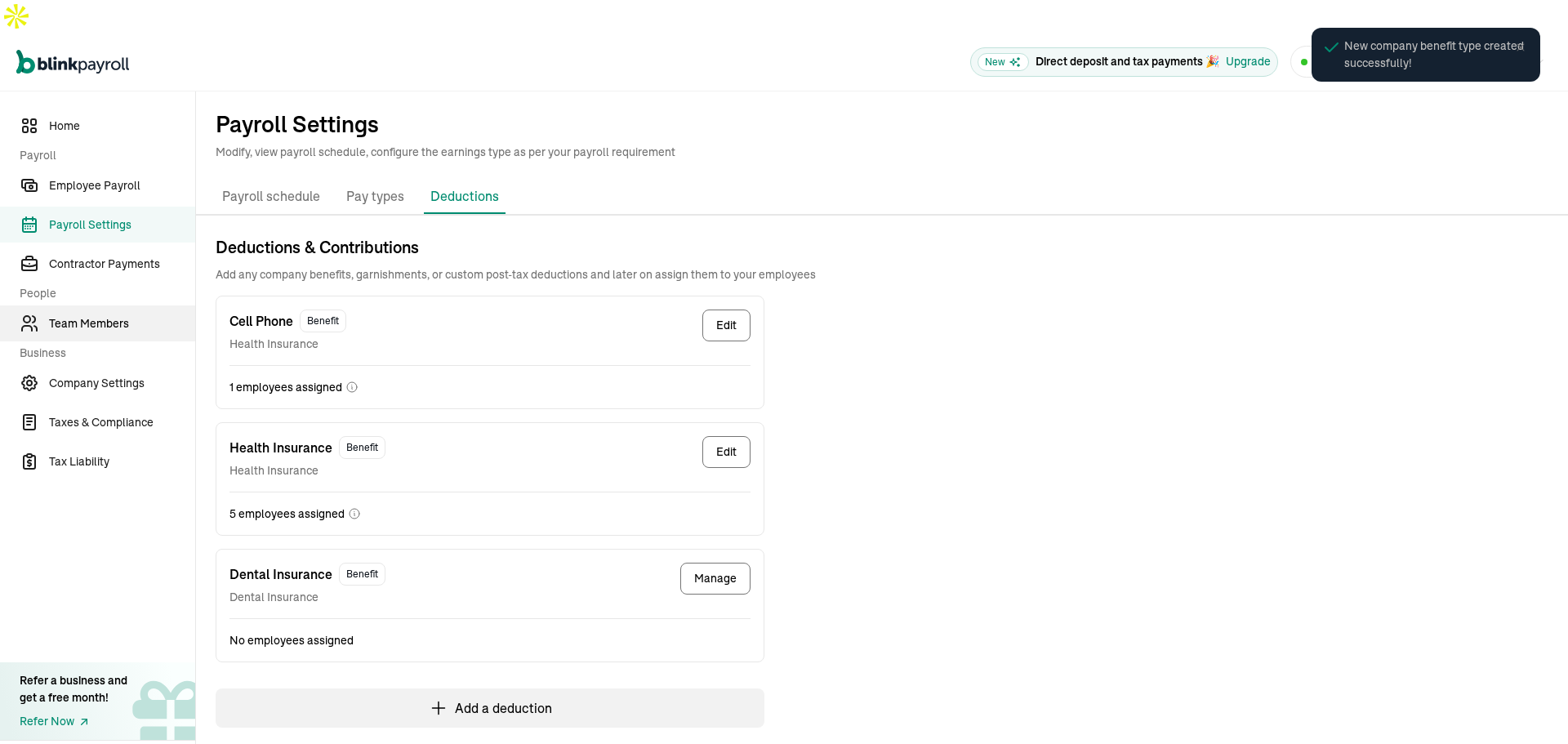
click at [119, 306] on link "Team Members" at bounding box center [98, 323] width 196 height 36
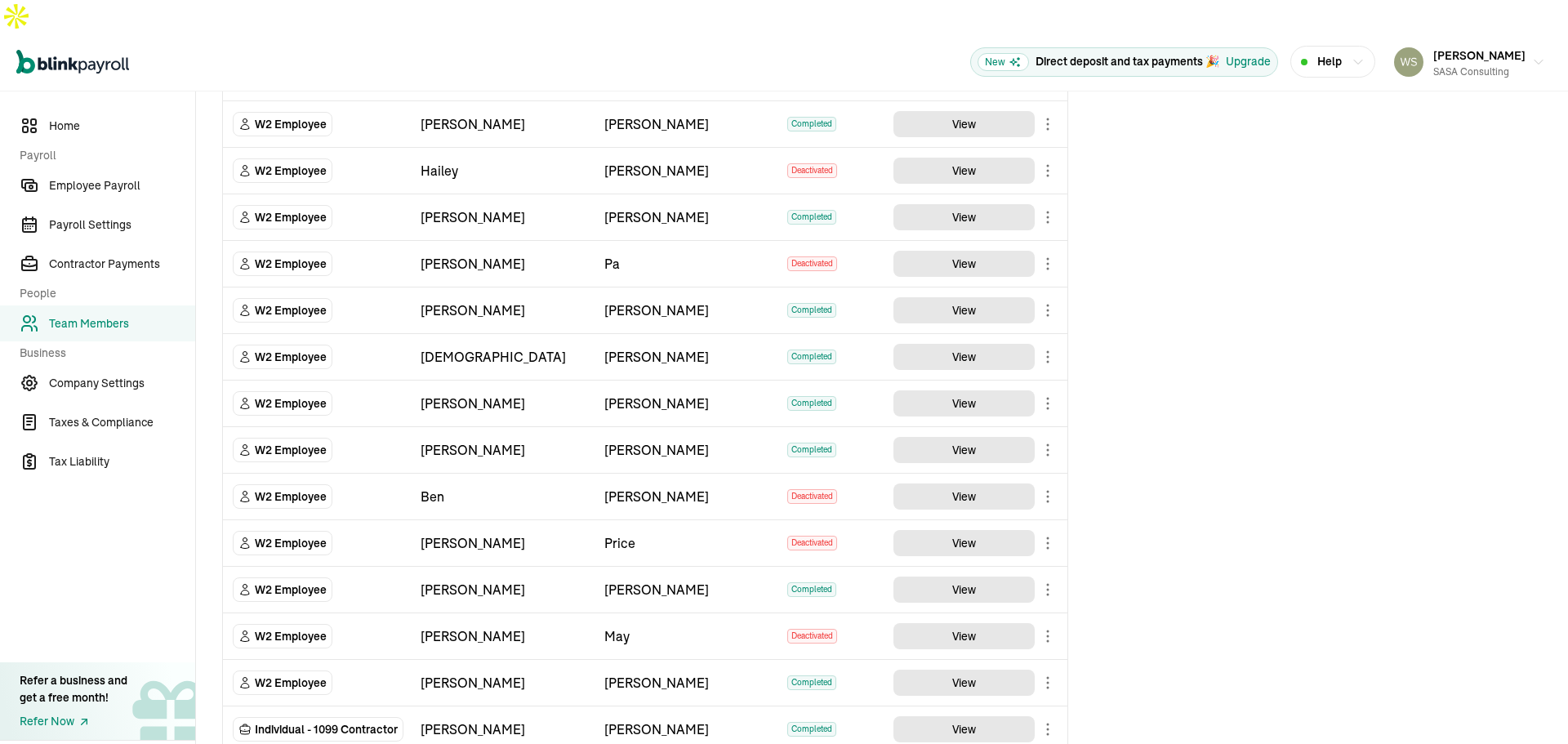
scroll to position [479, 0]
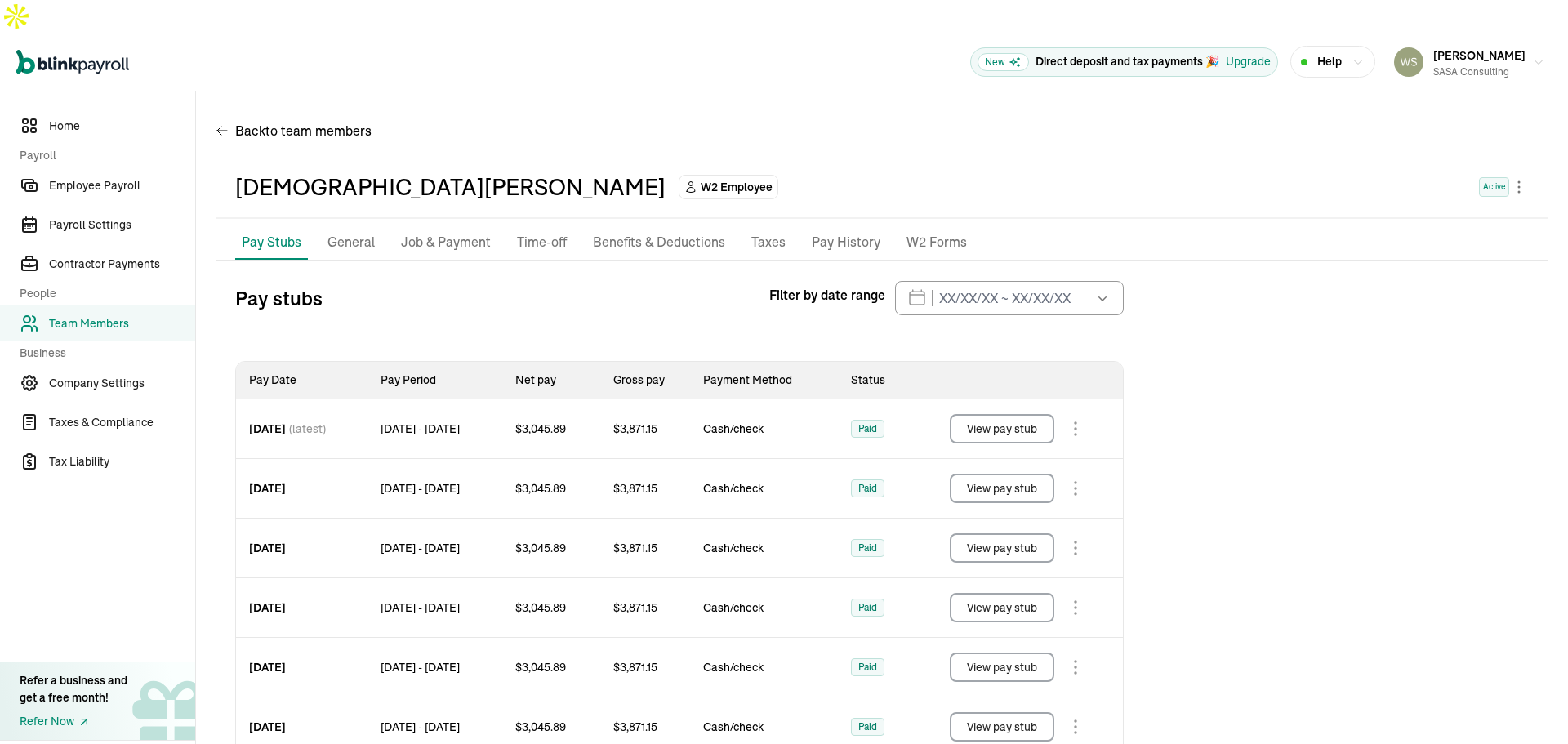
click at [648, 232] on p "Benefits & Deductions" at bounding box center [659, 243] width 133 height 21
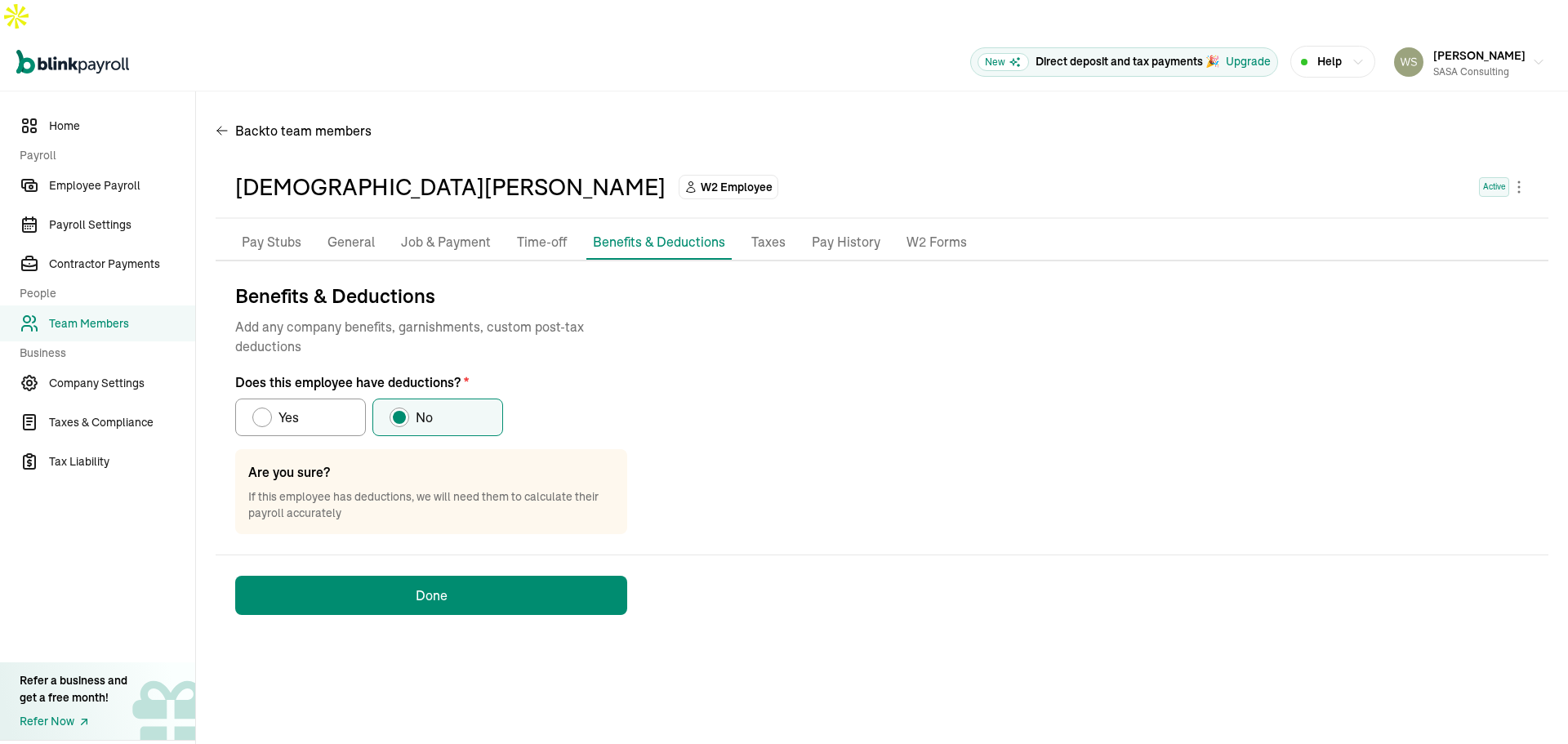
click at [286, 407] on span "Yes" at bounding box center [288, 417] width 20 height 19
click at [264, 406] on input "Yes" at bounding box center [258, 413] width 14 height 14
radio input "true"
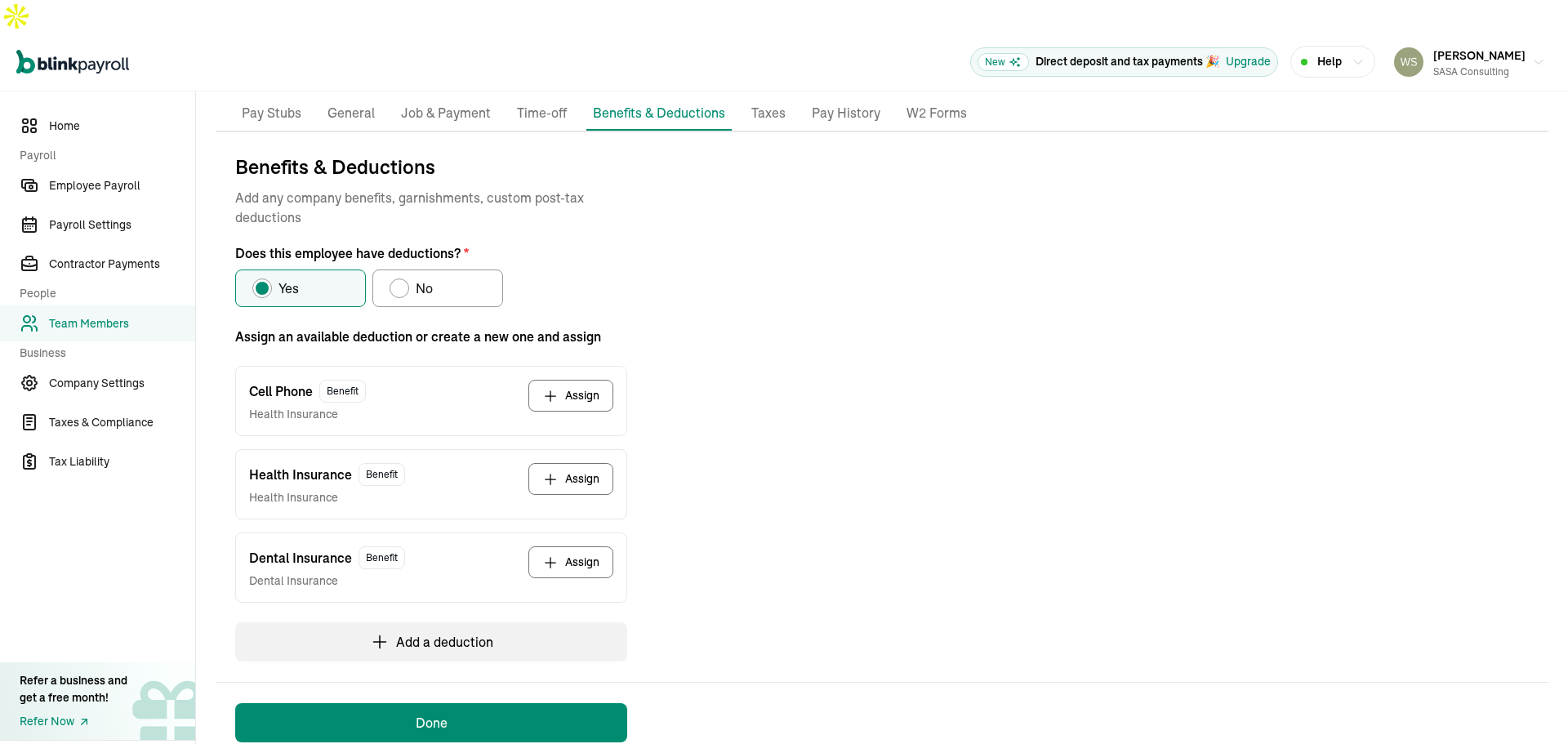
scroll to position [131, 0]
click at [588, 545] on button "Assign" at bounding box center [571, 560] width 85 height 32
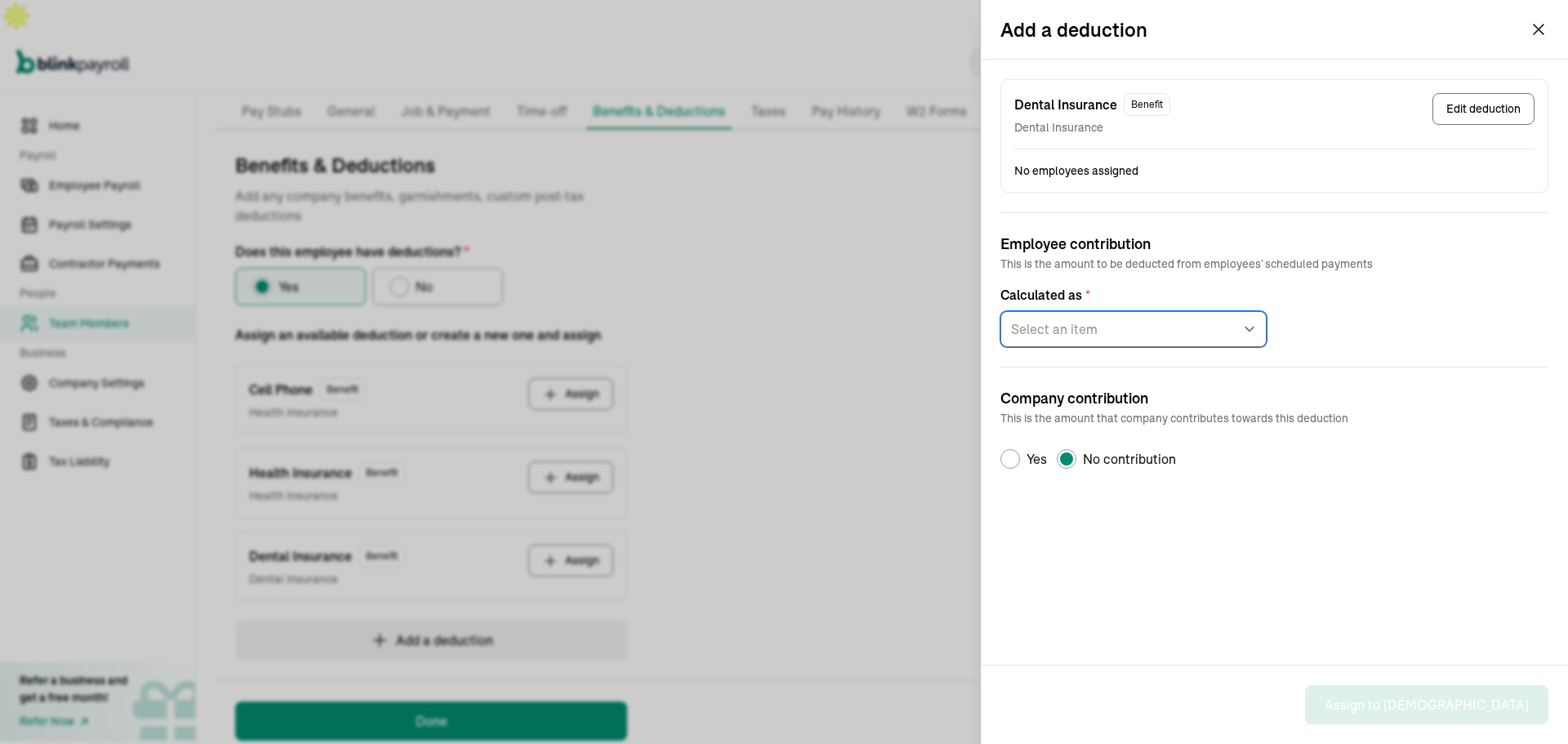
click at [1070, 332] on select "Select an item Fixed amount per pay period Percentage of gross pay" at bounding box center [1133, 329] width 266 height 36
select select "1"
click at [1001, 312] on select "Select an item Fixed amount per pay period Percentage of gross pay" at bounding box center [1133, 329] width 266 height 36
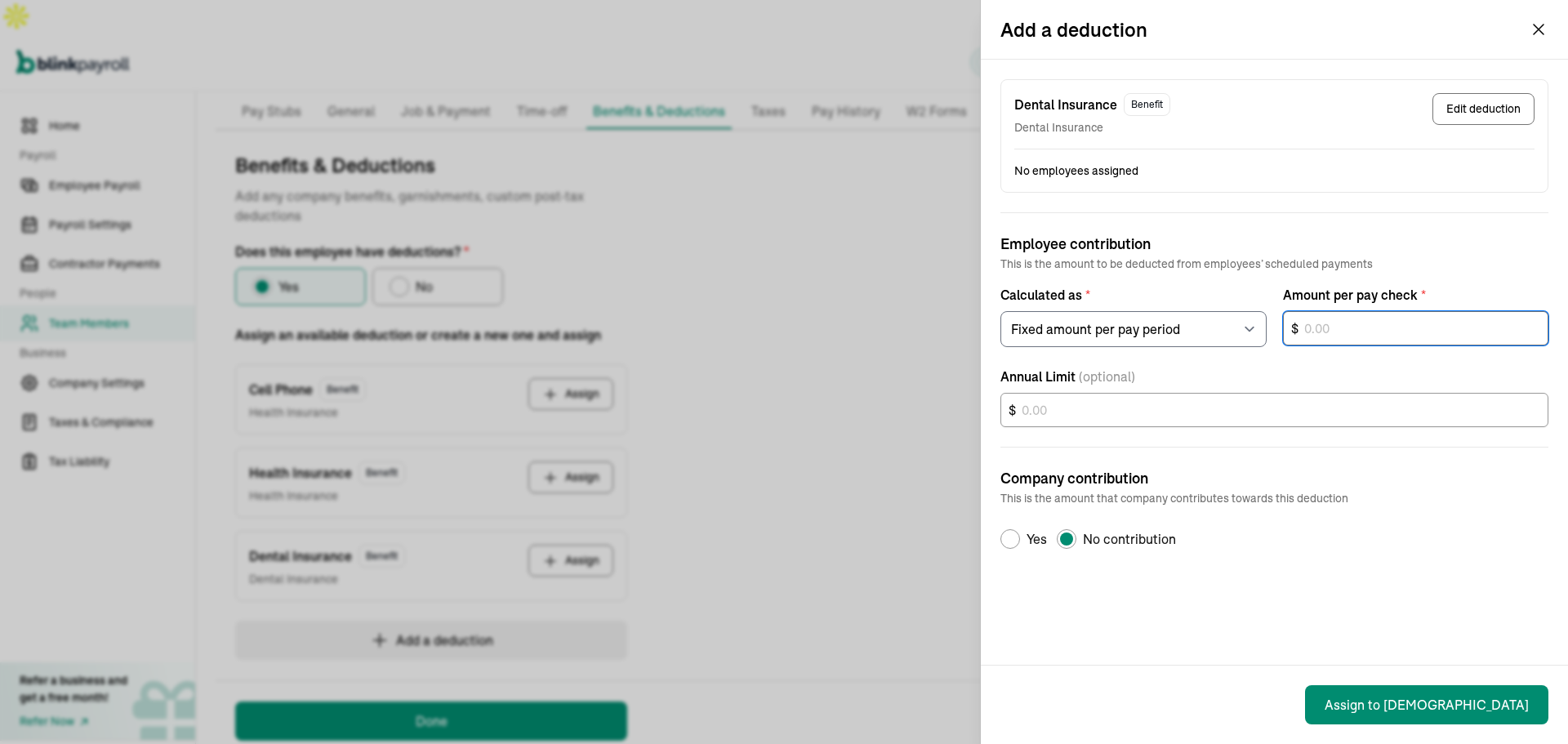
click at [1448, 317] on input "text" at bounding box center [1416, 328] width 266 height 34
click at [1353, 319] on input "text" at bounding box center [1416, 328] width 266 height 34
click at [1534, 27] on icon "button" at bounding box center [1539, 29] width 19 height 19
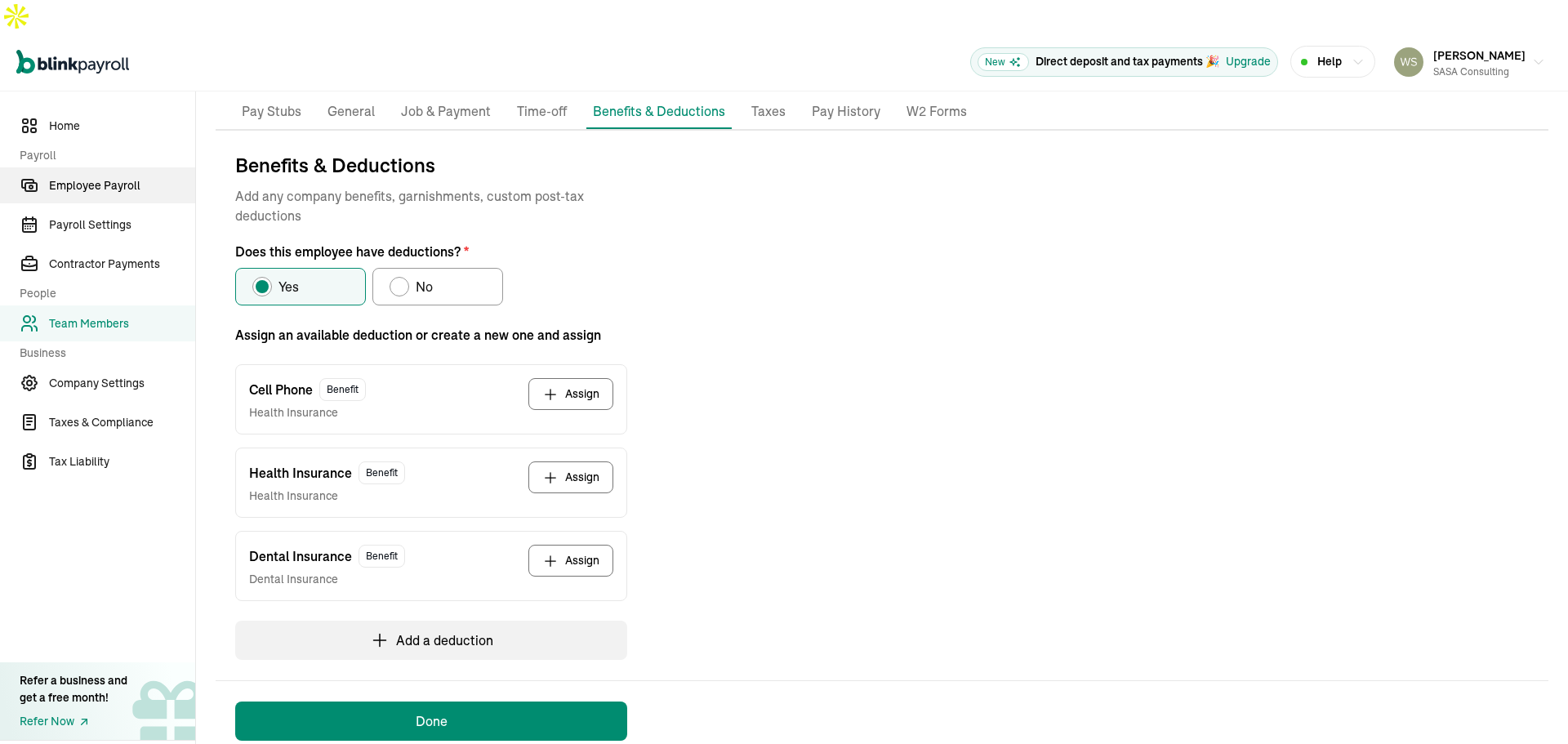
click at [108, 177] on span "Employee Payroll" at bounding box center [122, 186] width 146 height 17
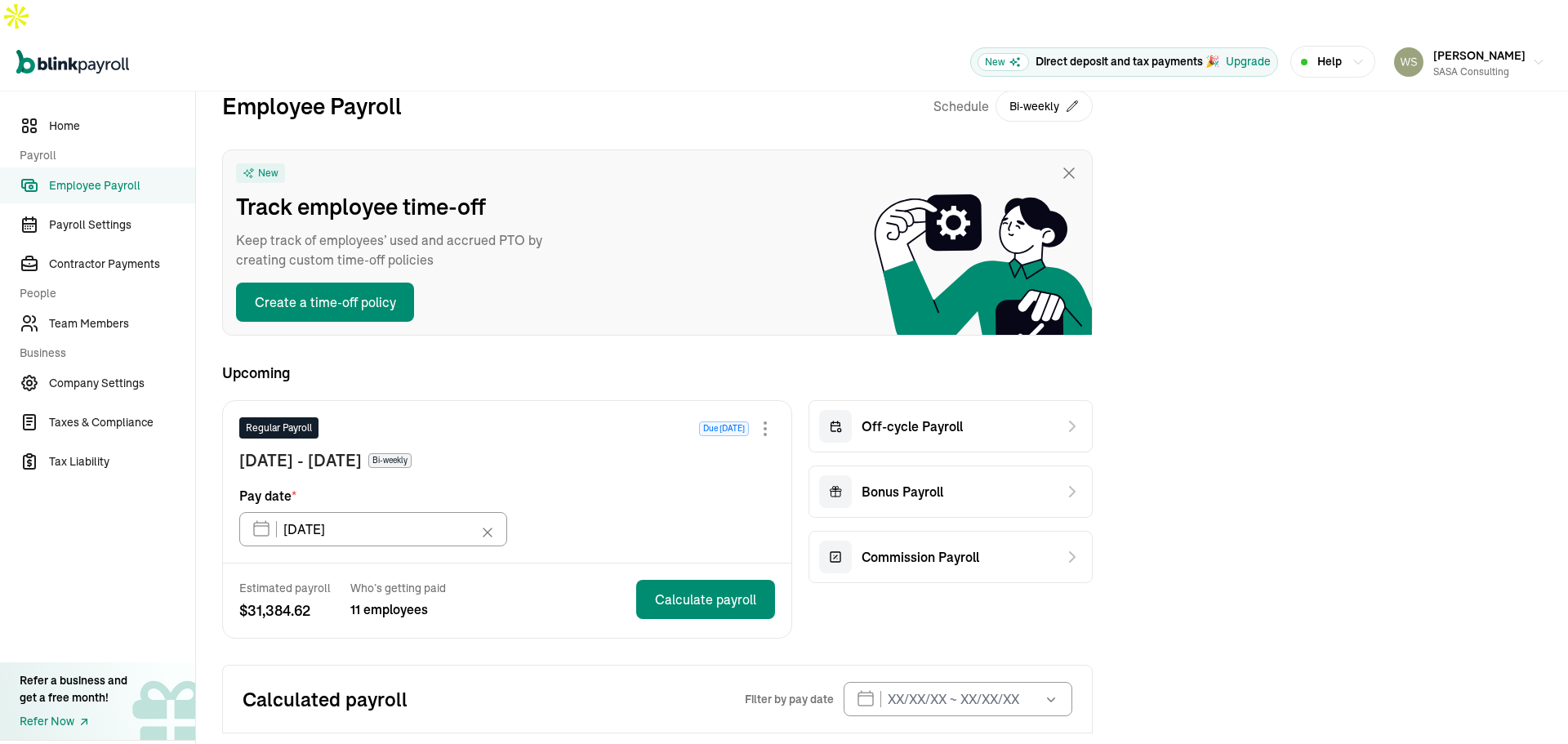
scroll to position [64, 0]
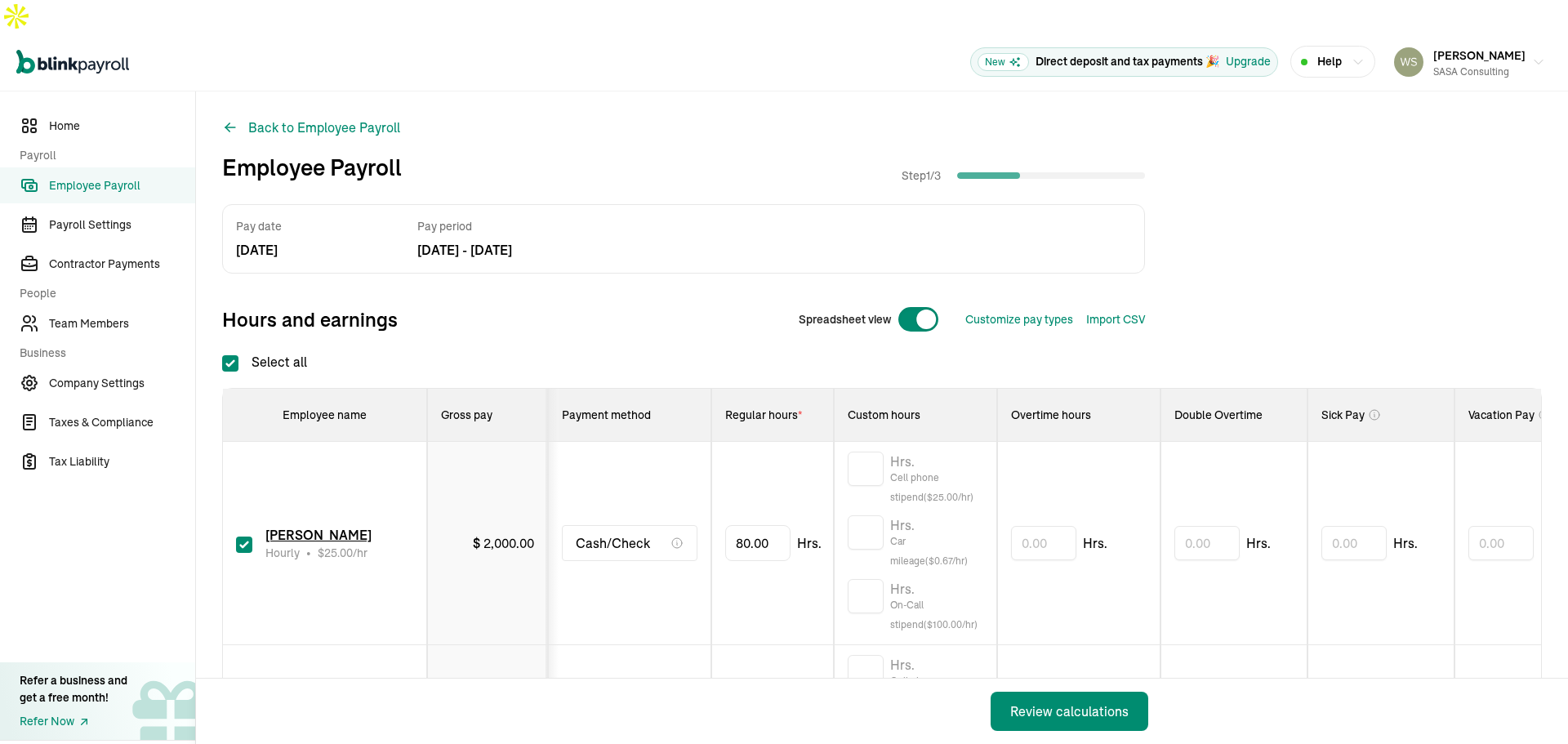
click at [242, 536] on input "checkbox" at bounding box center [244, 544] width 16 height 16
checkbox input "false"
type input "0.00"
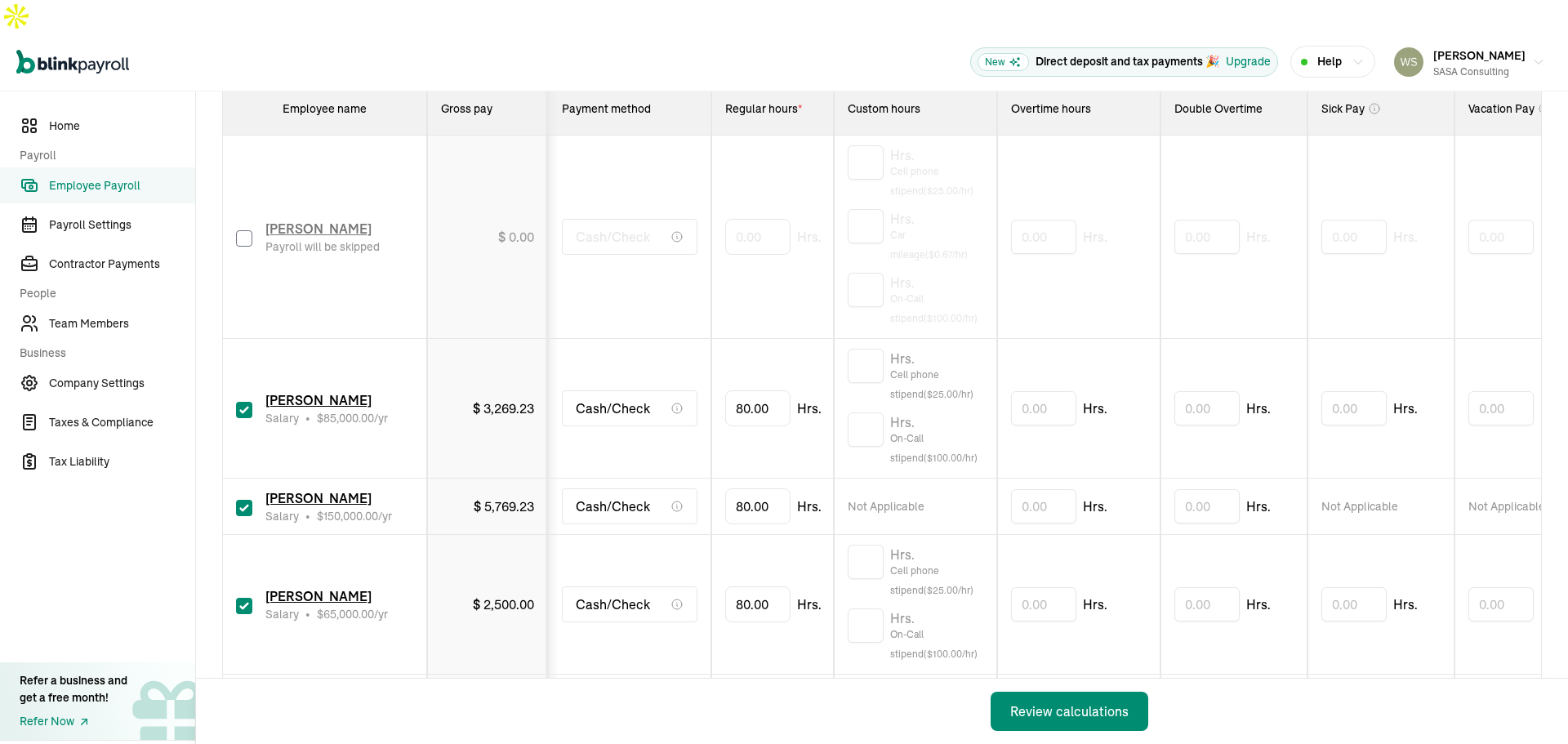
scroll to position [327, 0]
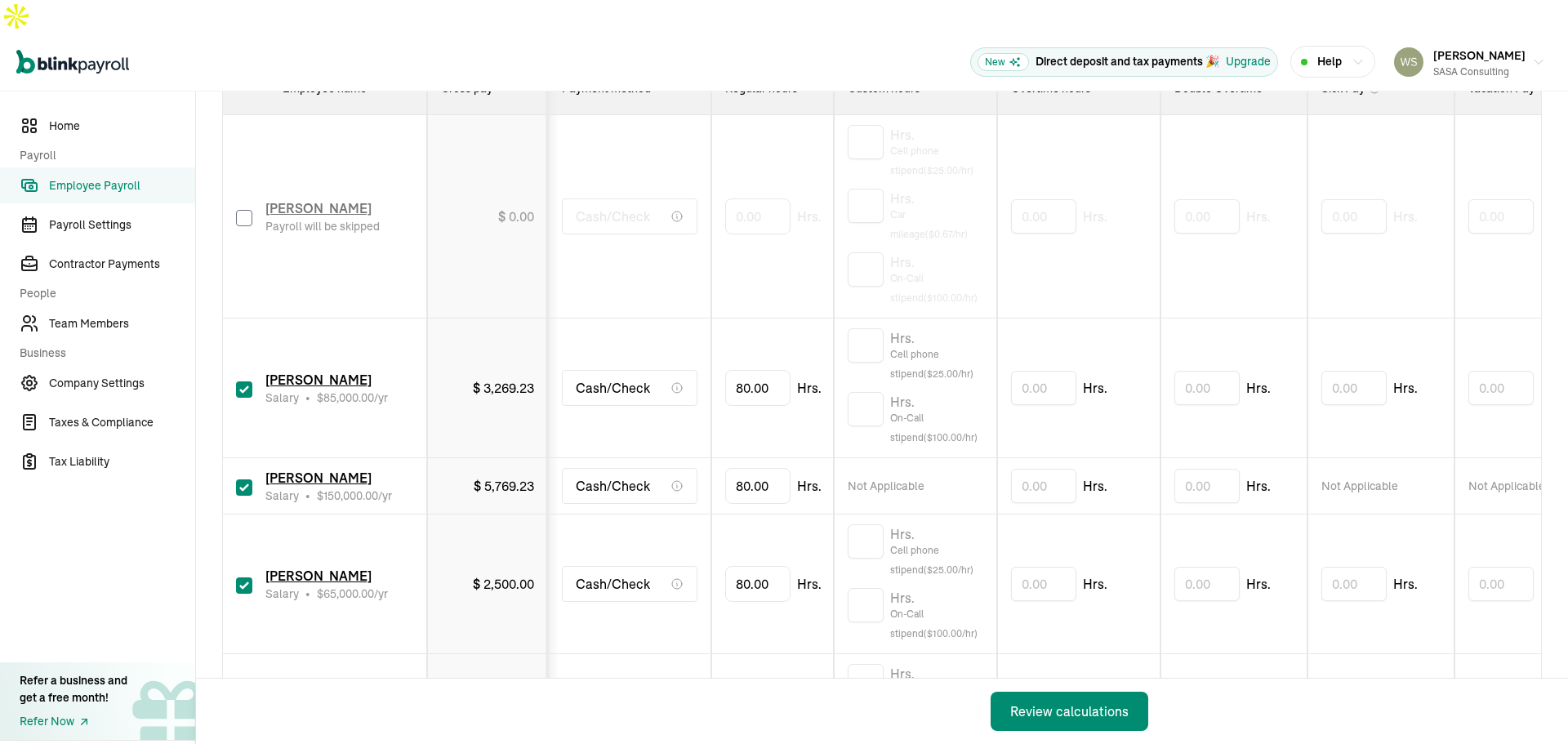
click at [243, 381] on input "checkbox" at bounding box center [244, 389] width 16 height 16
checkbox input "false"
type input "0.00"
click at [241, 381] on input "checkbox" at bounding box center [244, 389] width 16 height 16
checkbox input "true"
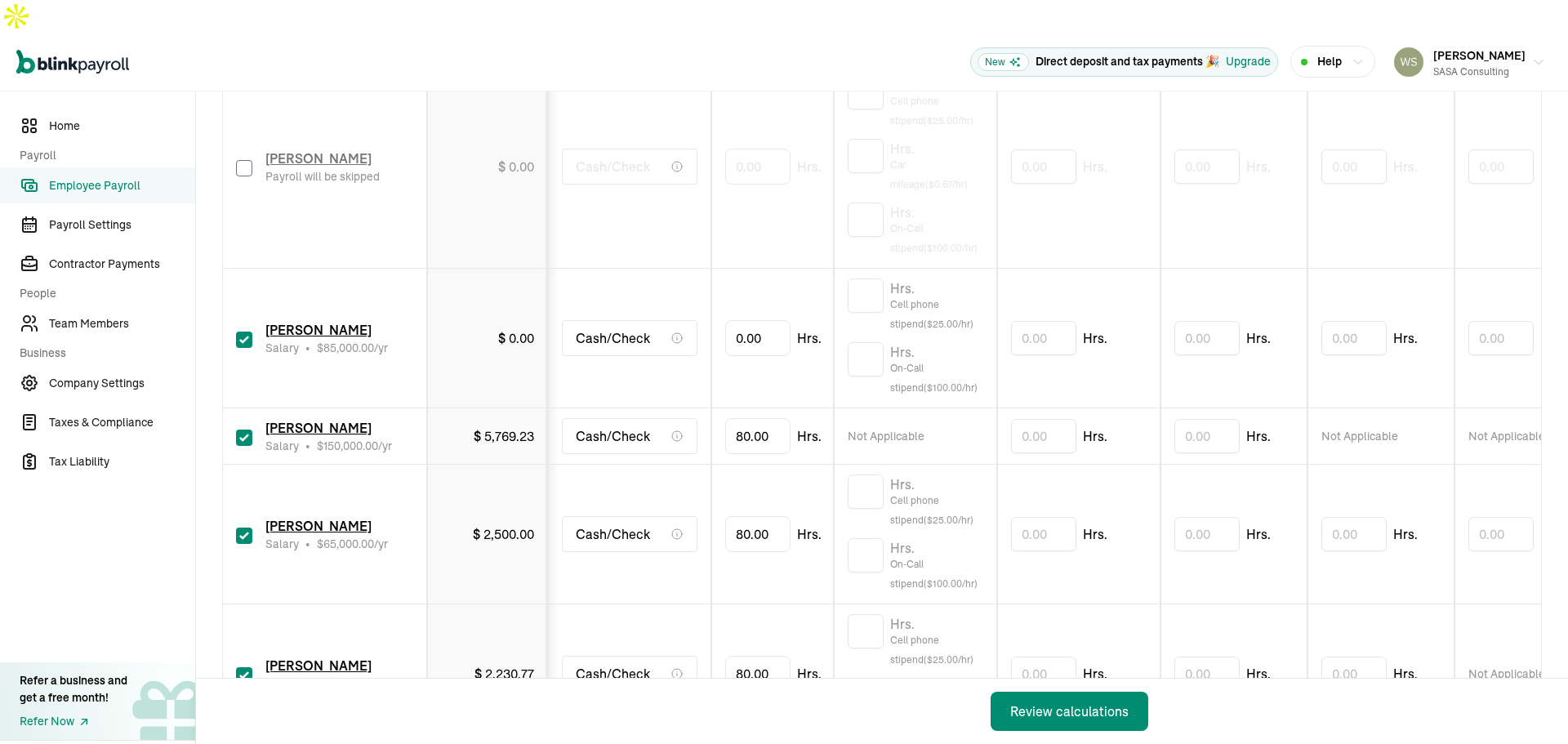
scroll to position [490, 0]
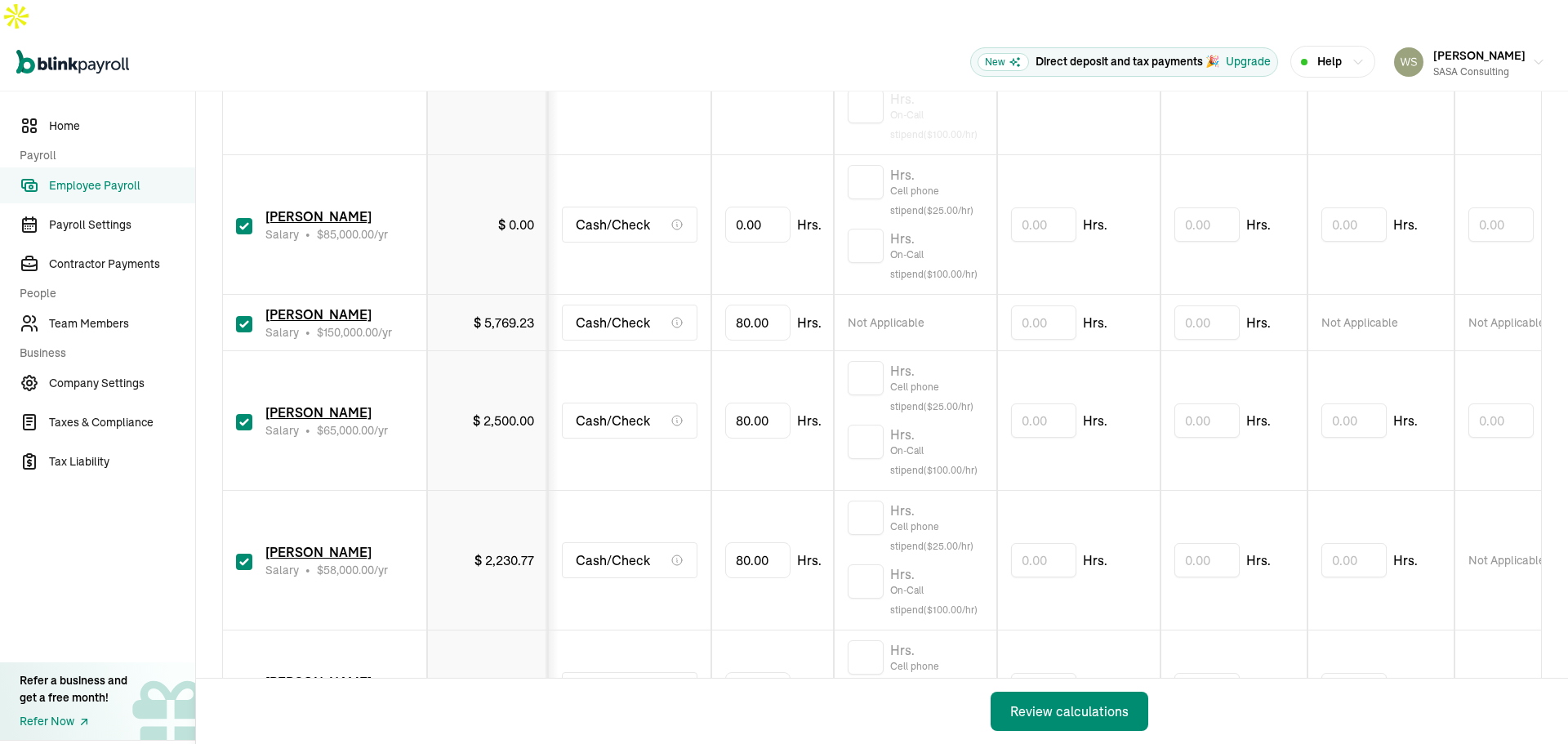
click at [248, 414] on input "checkbox" at bounding box center [244, 422] width 16 height 16
checkbox input "false"
type input "0.00"
click at [245, 553] on input "checkbox" at bounding box center [244, 561] width 16 height 16
checkbox input "false"
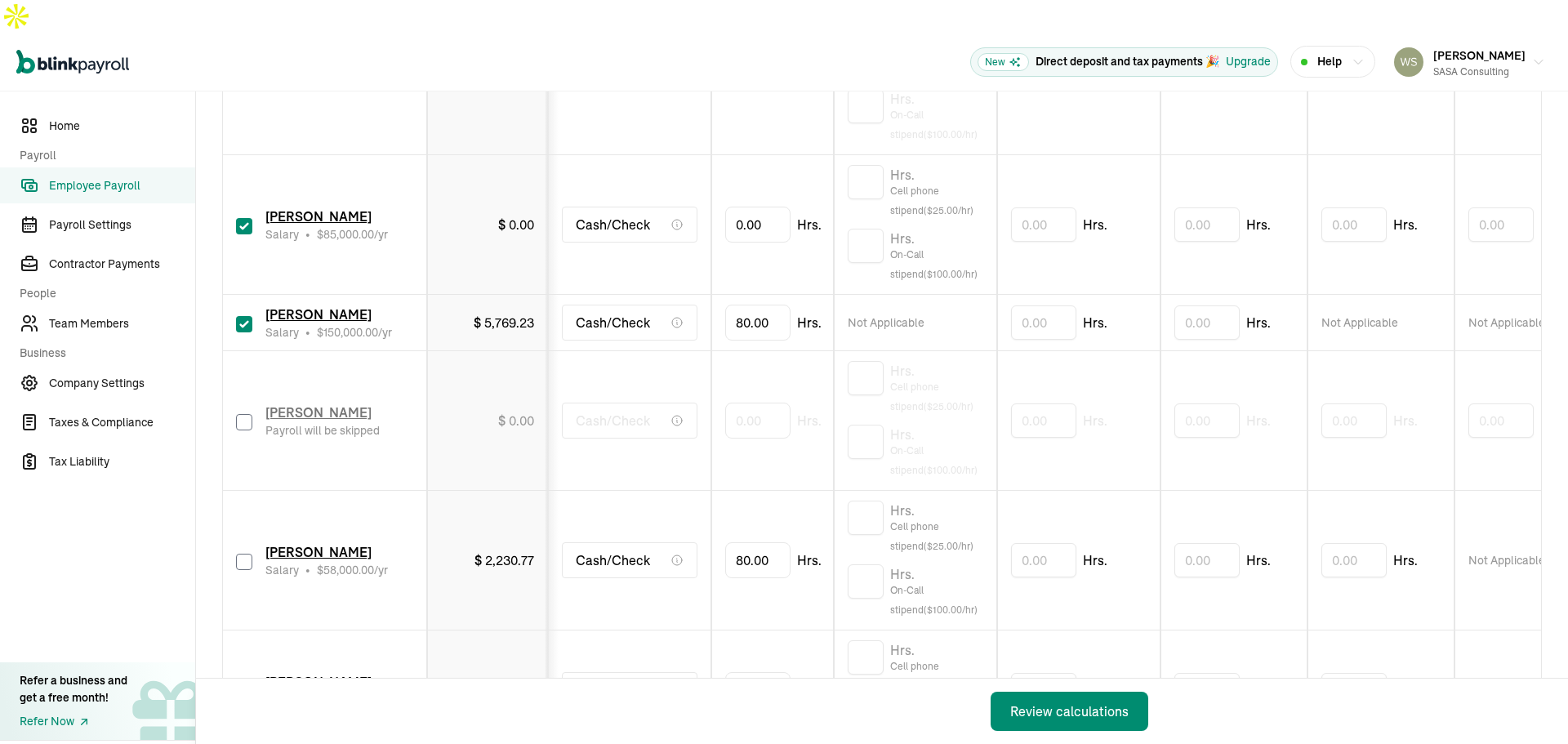
type input "0.00"
click at [246, 683] on input "checkbox" at bounding box center [244, 691] width 16 height 16
checkbox input "false"
type input "0.00"
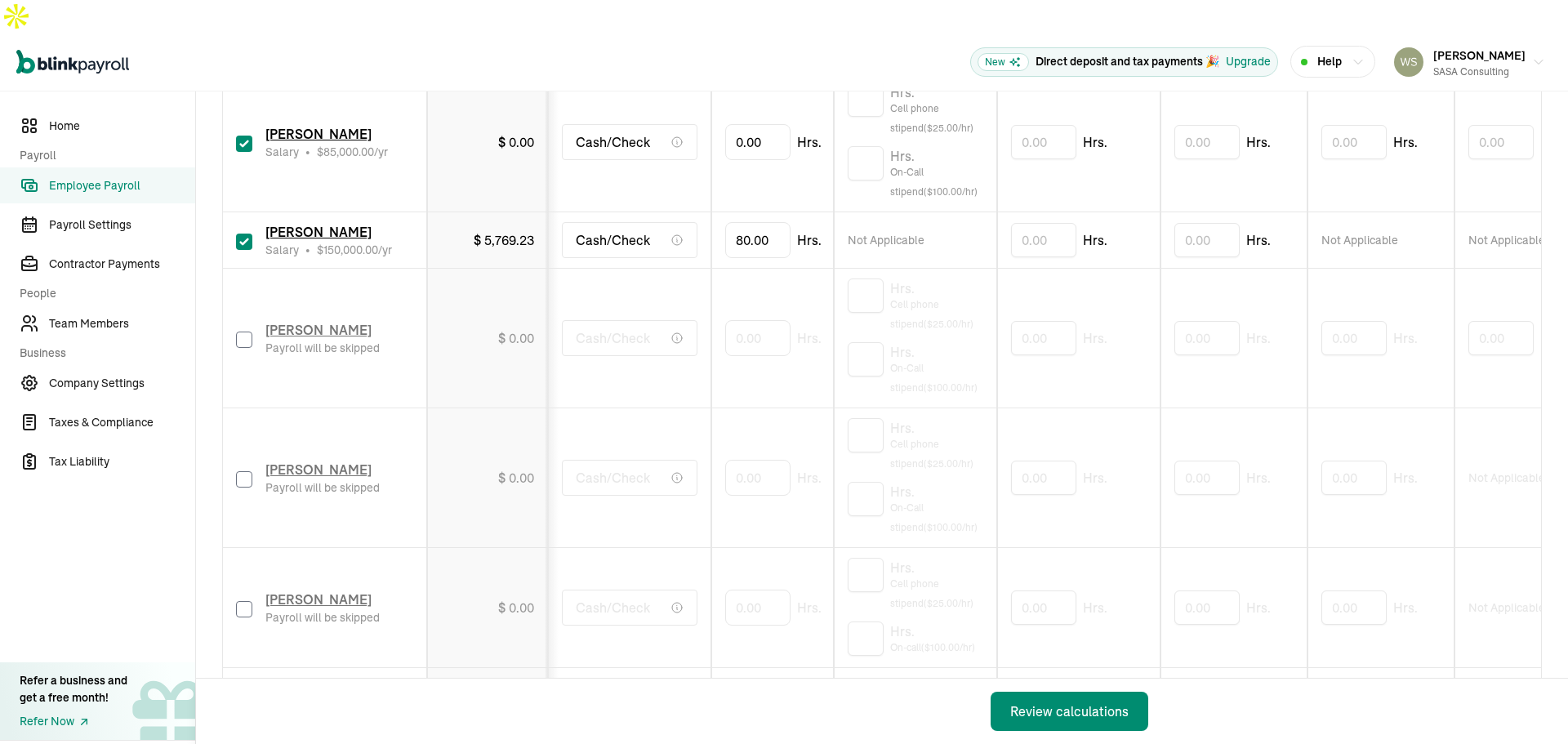
scroll to position [898, 0]
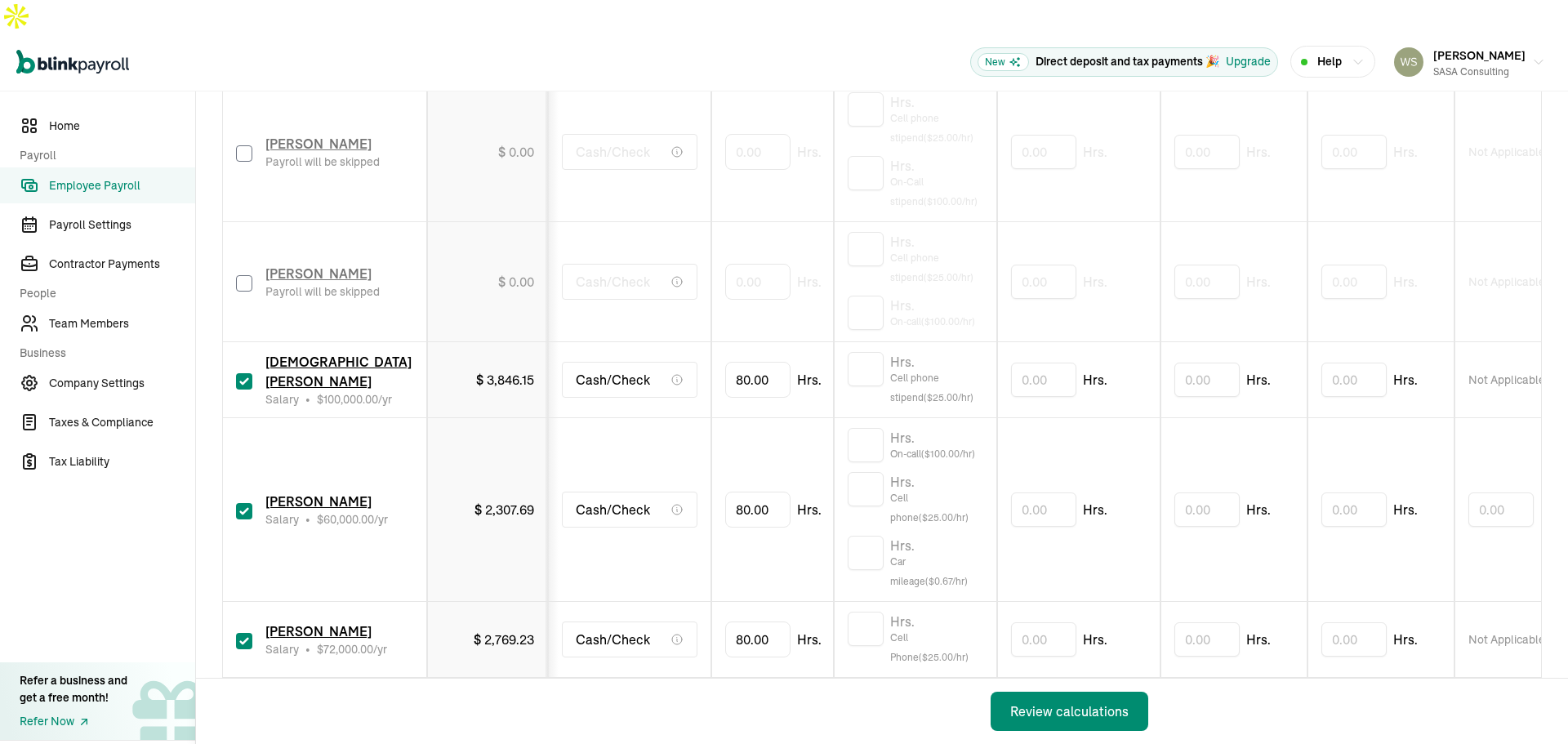
drag, startPoint x: 243, startPoint y: 475, endPoint x: 249, endPoint y: 490, distance: 16.2
click at [244, 503] on input "checkbox" at bounding box center [244, 511] width 16 height 16
checkbox input "false"
type input "0.00"
click at [247, 633] on input "checkbox" at bounding box center [244, 640] width 16 height 16
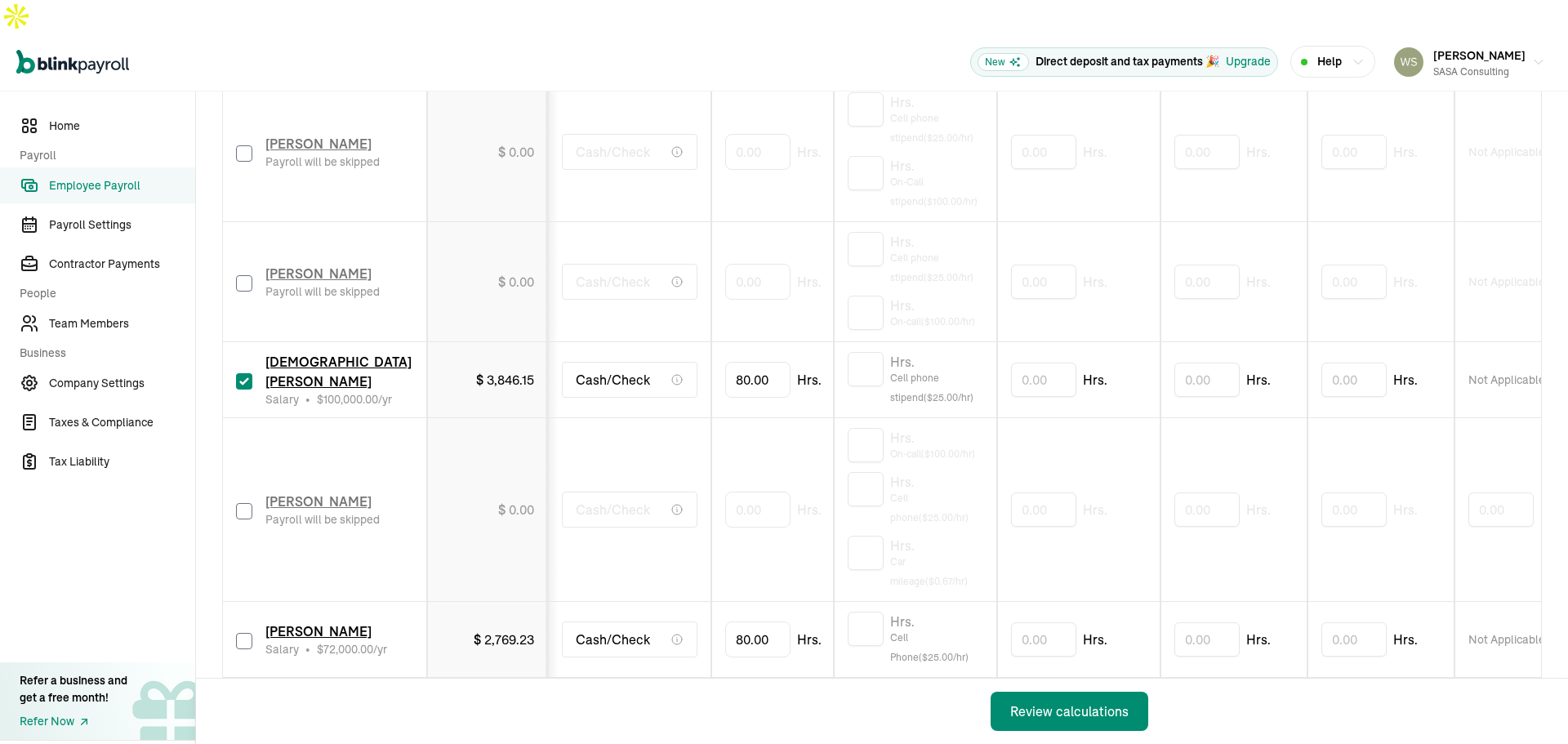
checkbox input "false"
type input "0.00"
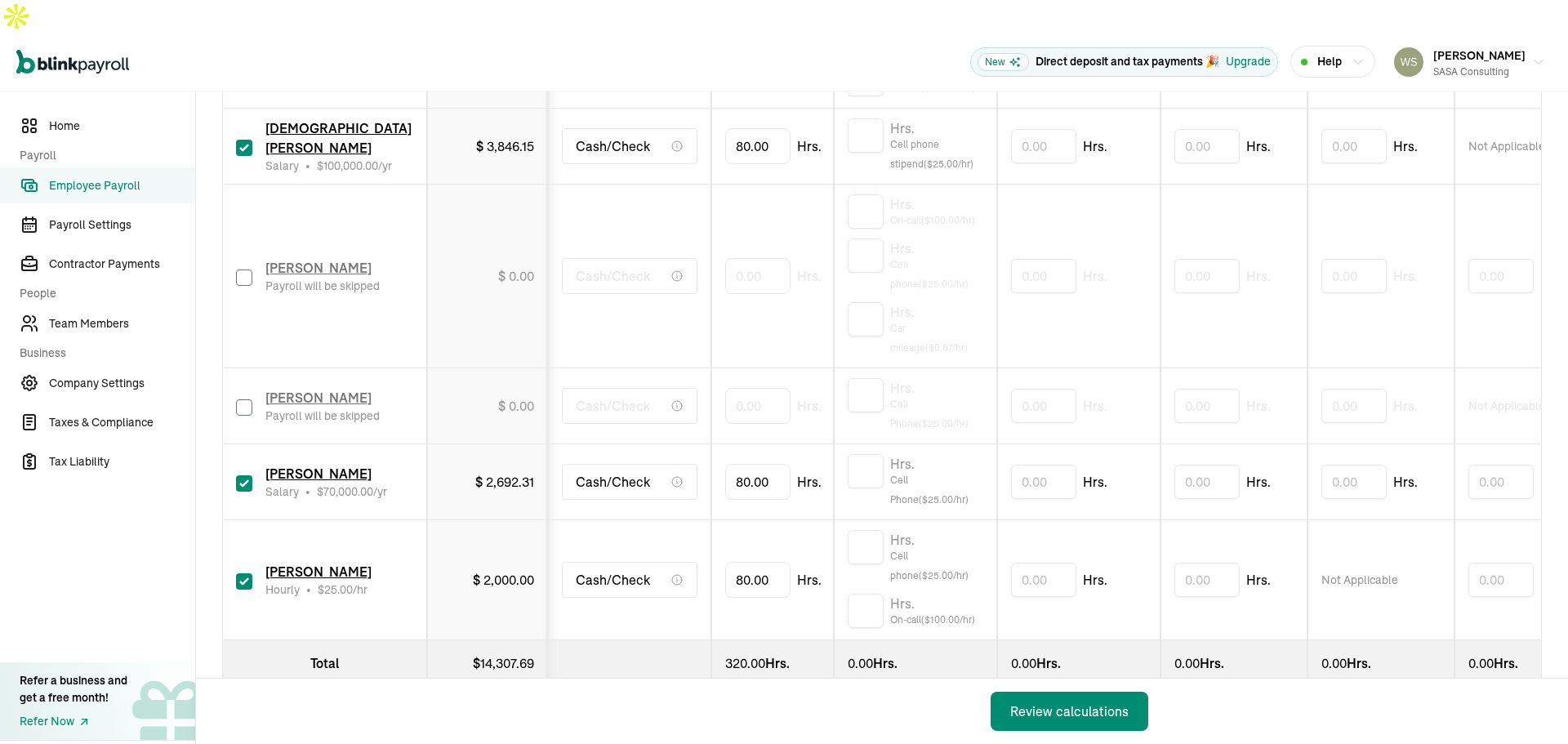
scroll to position [1146, 0]
click at [864, 528] on input "text" at bounding box center [865, 545] width 36 height 34
type input "1"
click at [867, 453] on input "text" at bounding box center [865, 469] width 36 height 34
type input "1"
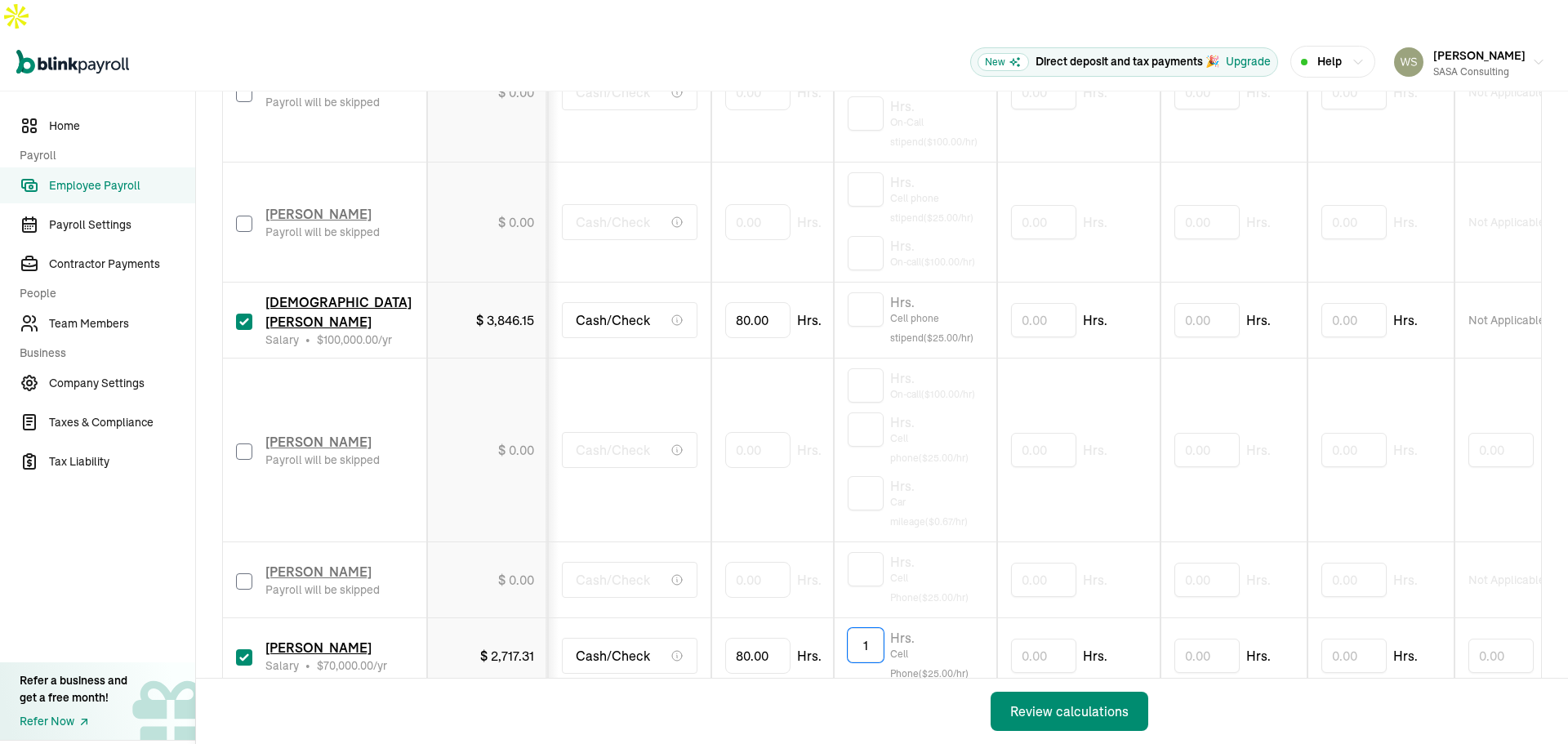
scroll to position [901, 0]
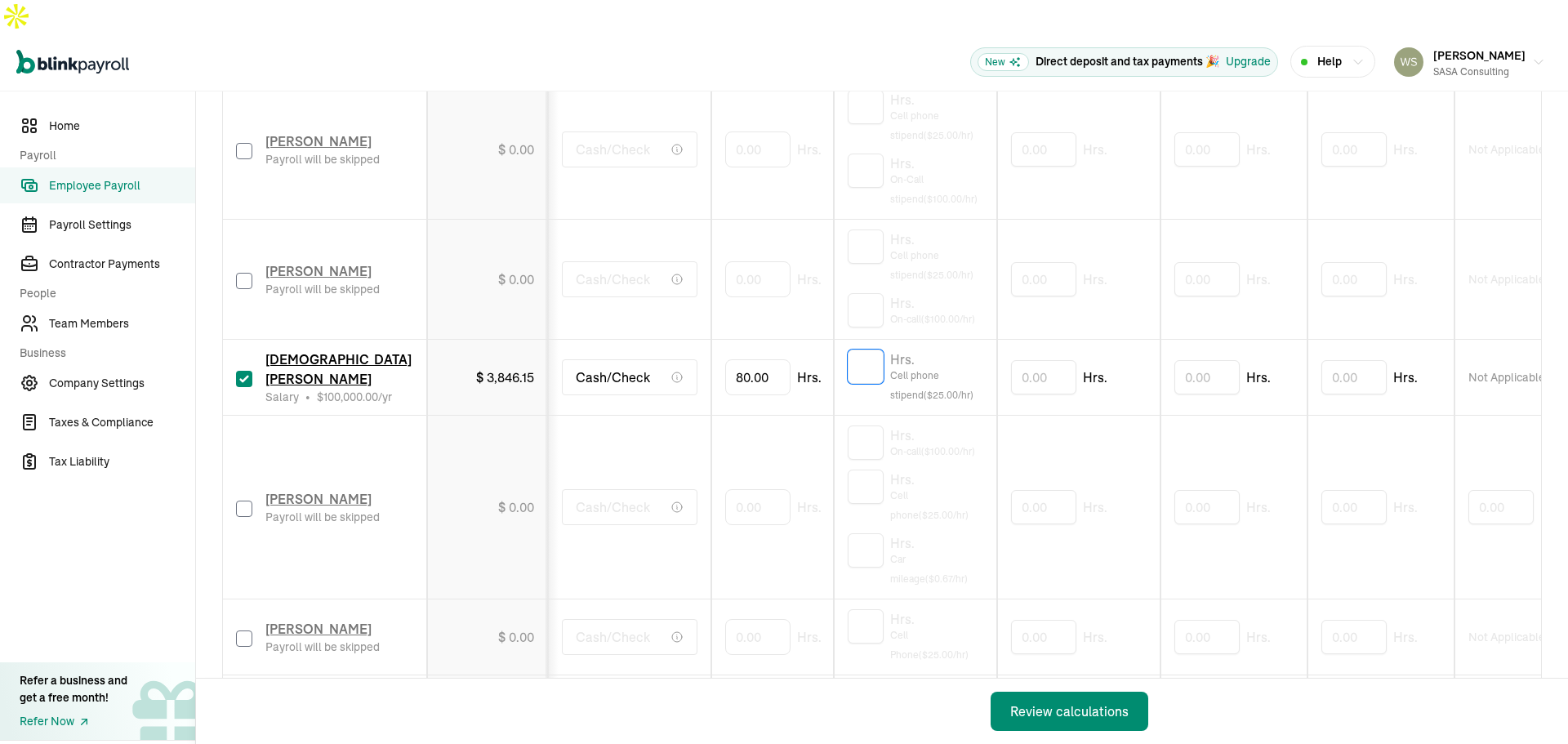
click at [868, 349] on input "text" at bounding box center [865, 366] width 36 height 34
type input "1"
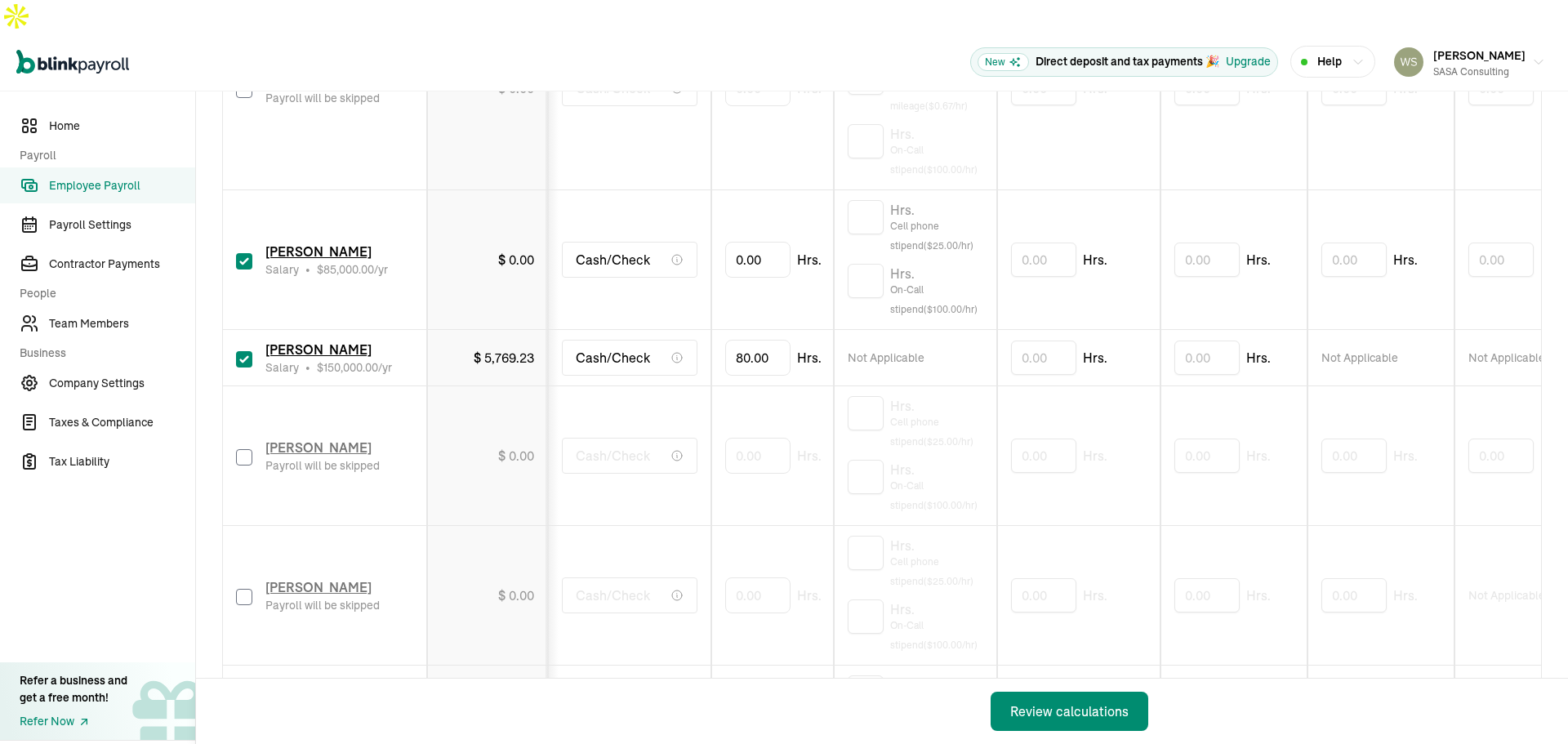
scroll to position [410, 0]
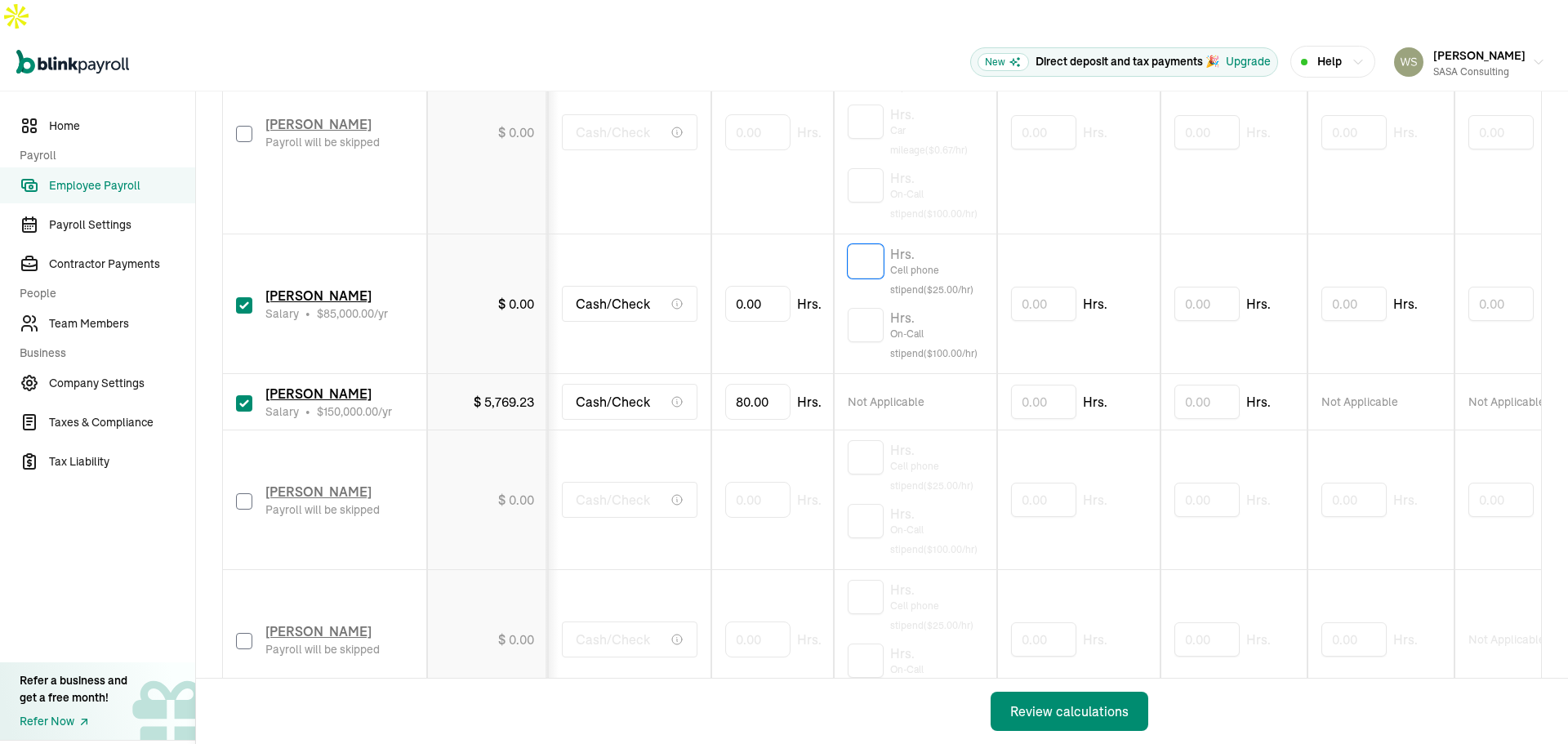
click at [863, 244] on input "text" at bounding box center [865, 260] width 36 height 34
type input "1"
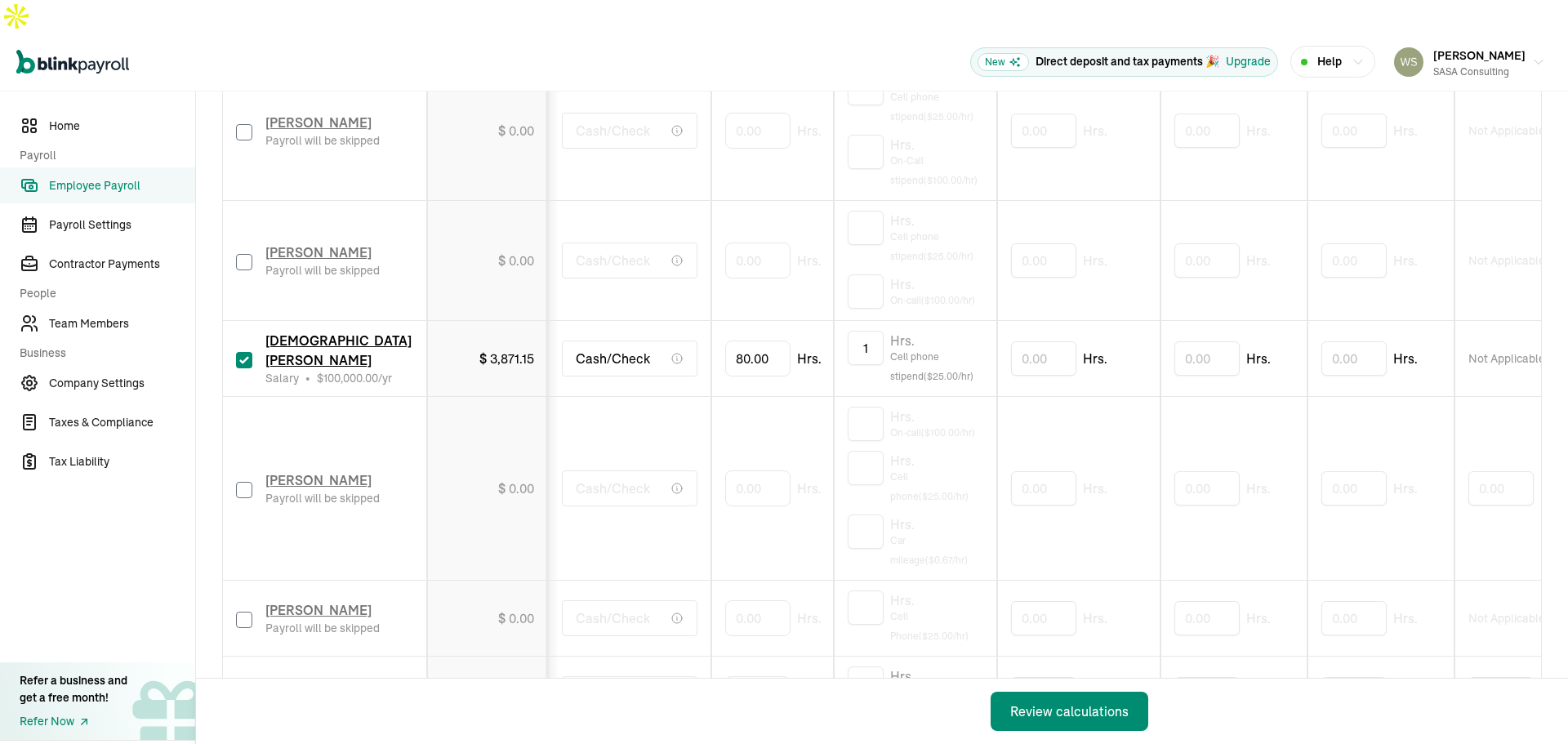
scroll to position [1064, 0]
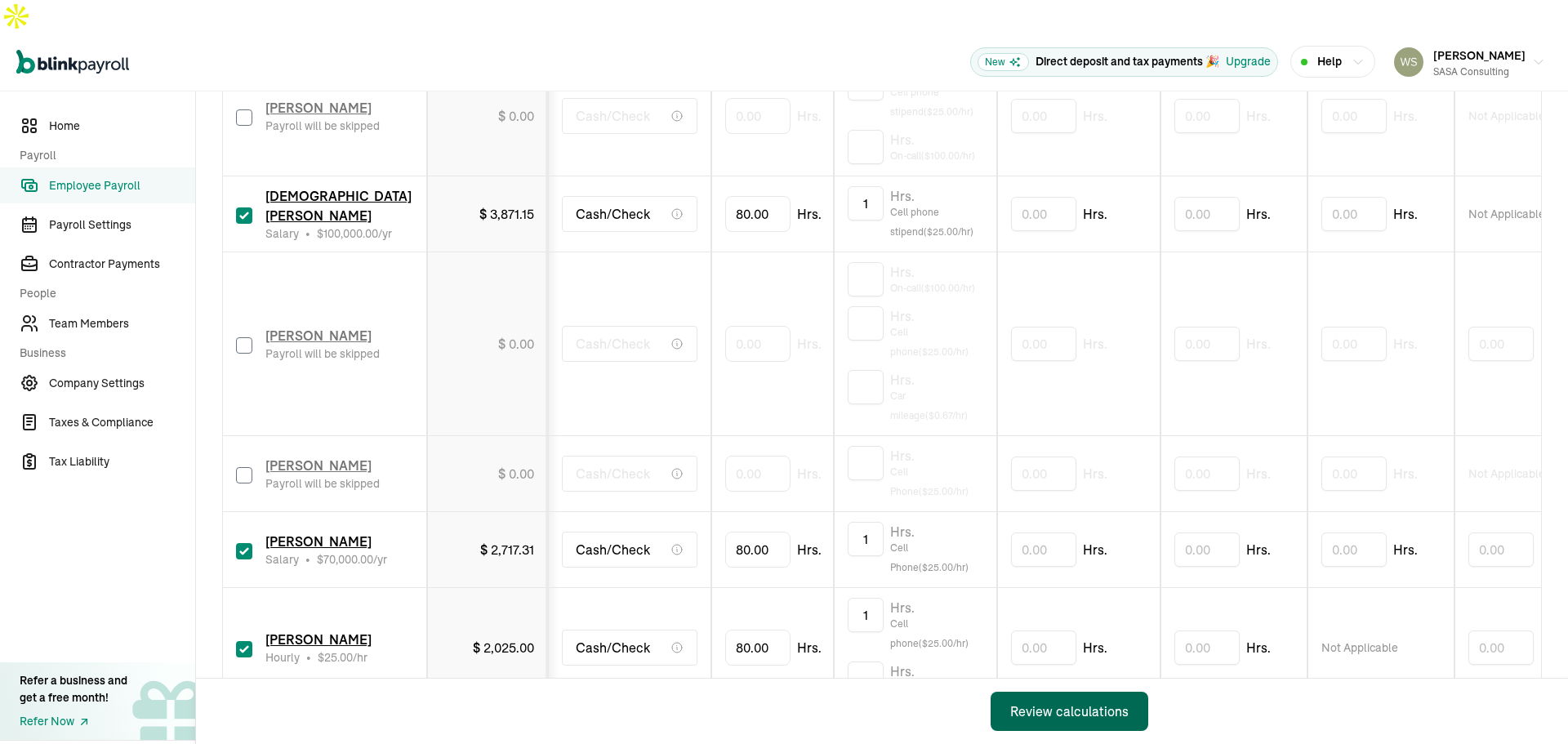
click at [1065, 707] on div "Review calculations" at bounding box center [1070, 711] width 118 height 19
drag, startPoint x: 755, startPoint y: 618, endPoint x: 718, endPoint y: 618, distance: 37.0
click at [718, 618] on td "80" at bounding box center [772, 648] width 123 height 120
type input "40"
drag, startPoint x: 769, startPoint y: 618, endPoint x: 692, endPoint y: 621, distance: 77.1
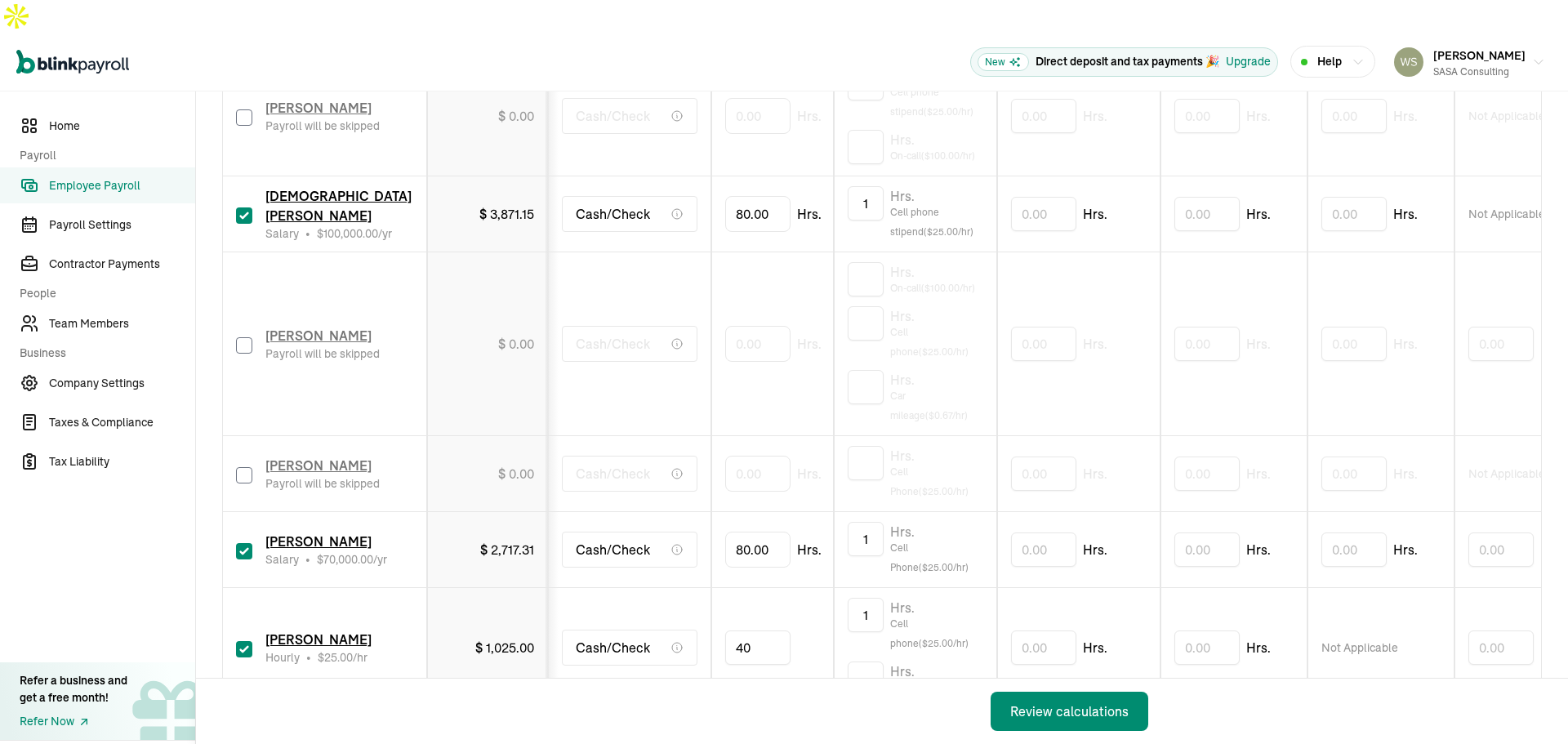
type input "4"
type input "32"
click at [779, 708] on div "Back Review calculations" at bounding box center [682, 711] width 972 height 66
click at [1131, 706] on button "Review calculations" at bounding box center [1070, 711] width 158 height 40
click at [1112, 705] on div "Review calculations" at bounding box center [1070, 711] width 118 height 19
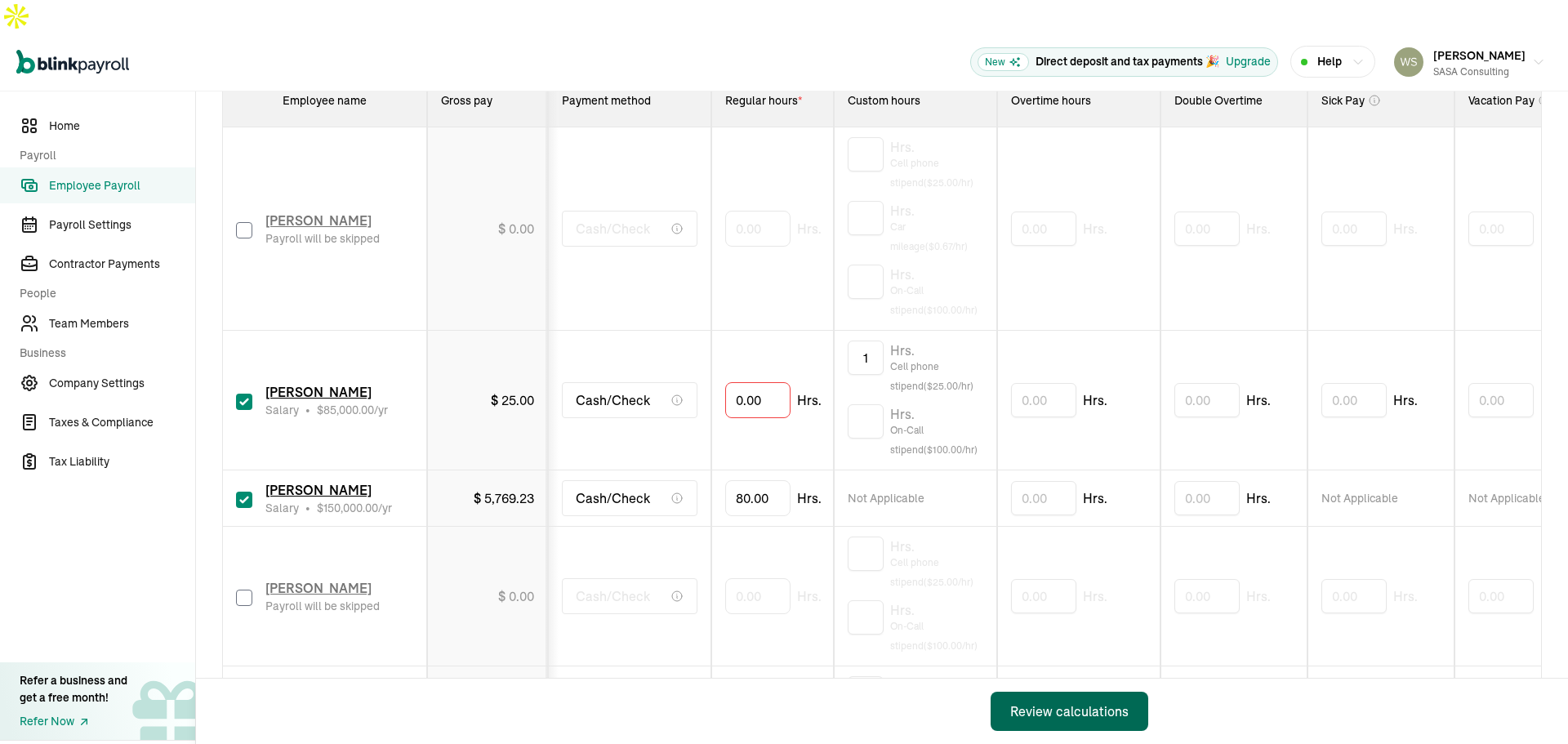
scroll to position [327, 0]
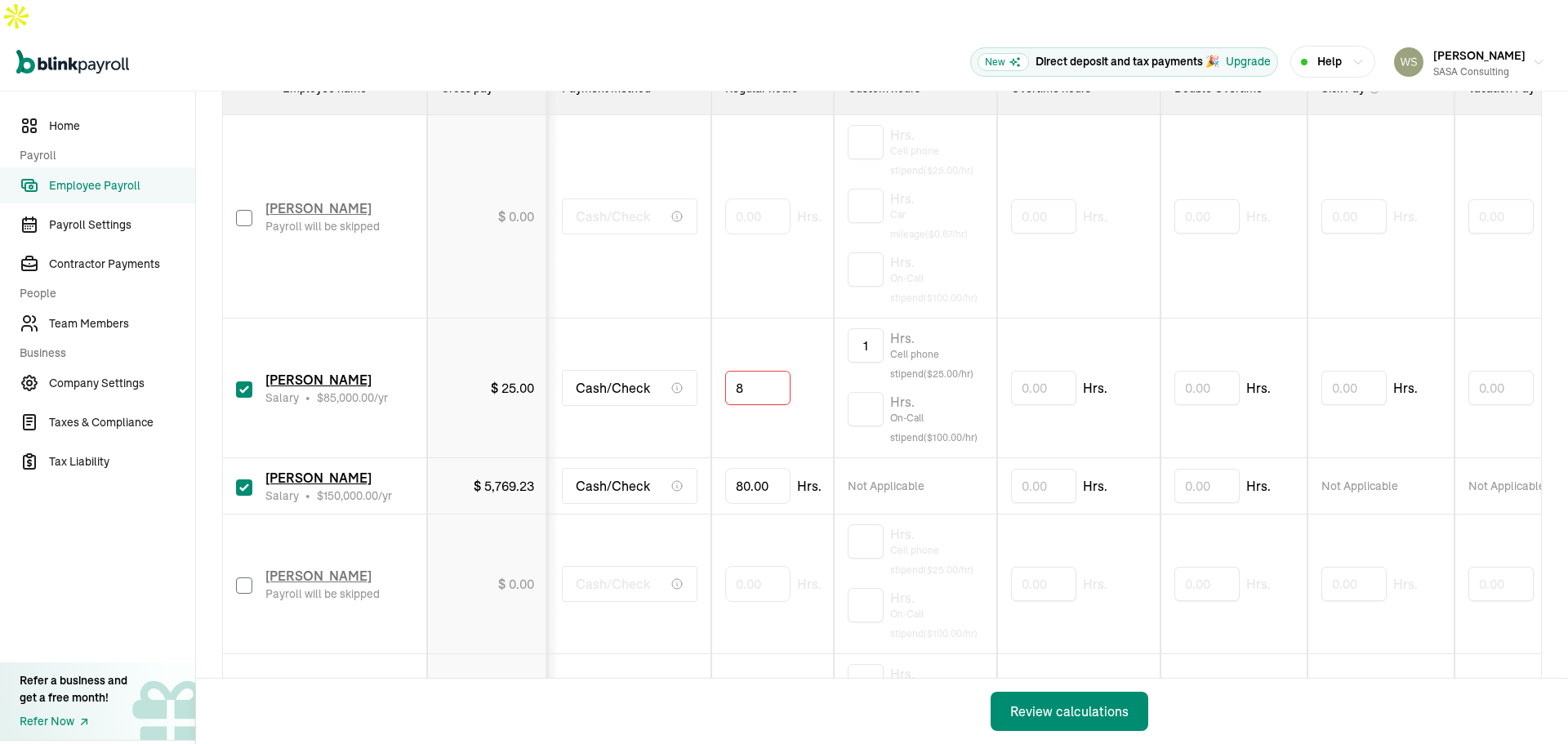
type input "80"
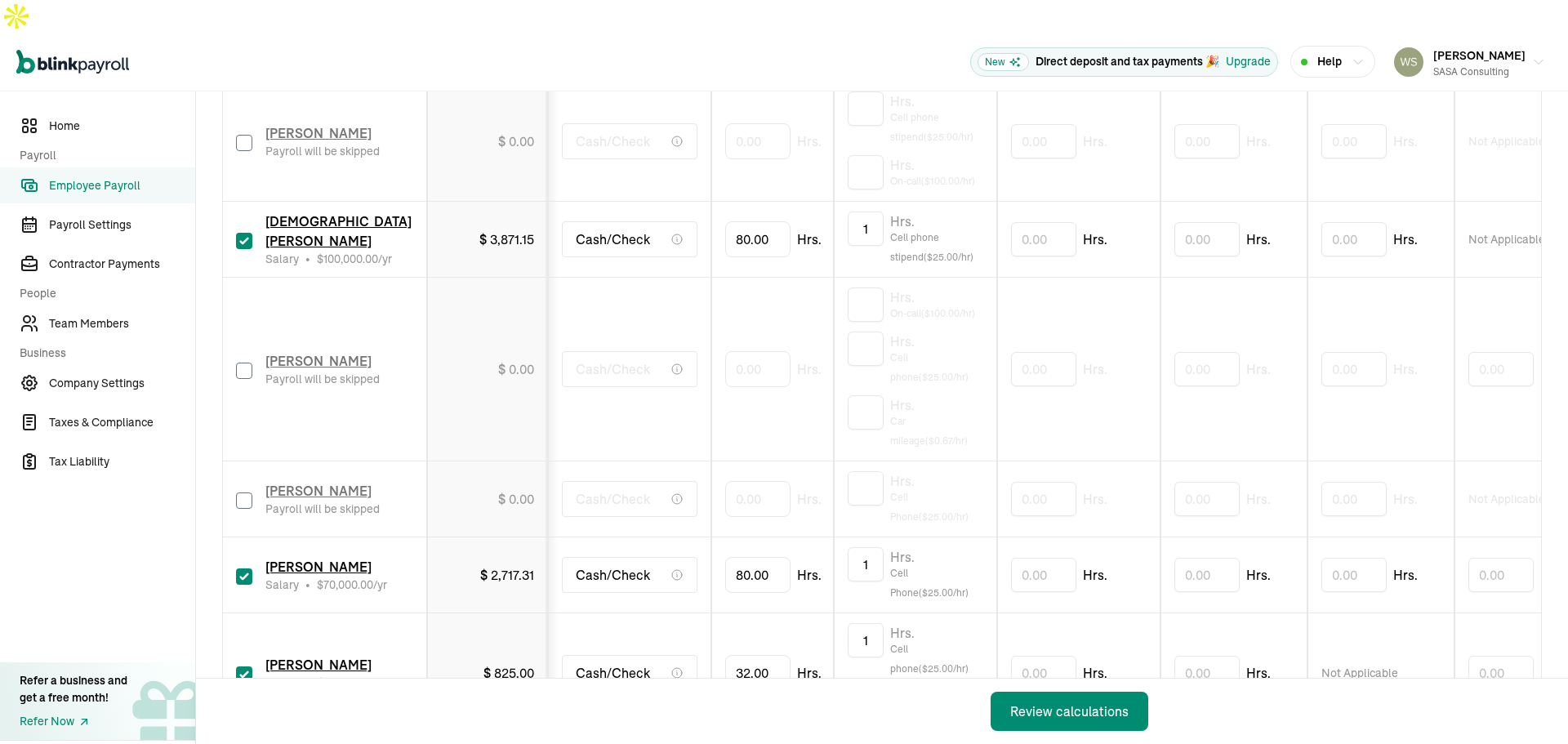
scroll to position [1146, 0]
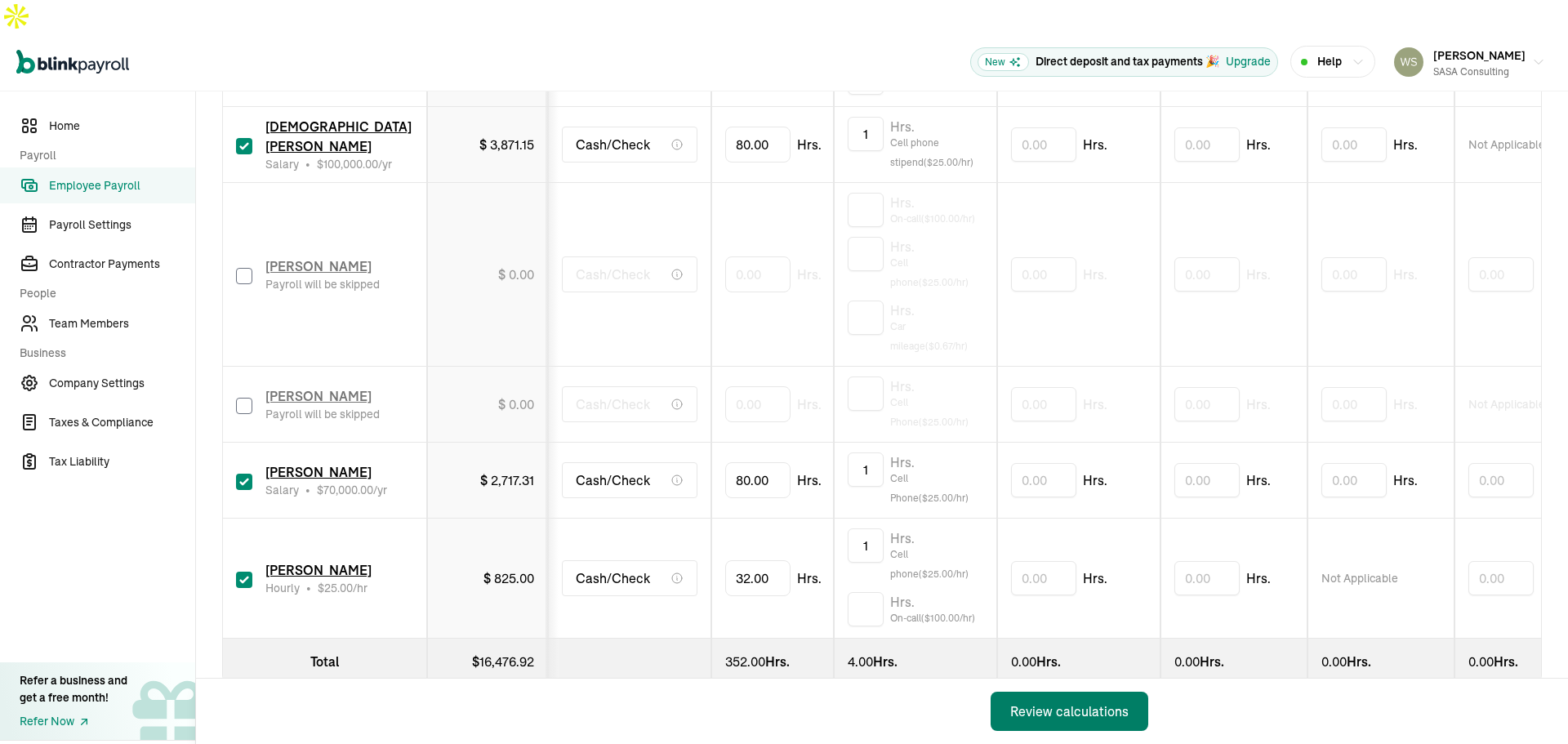
click at [1079, 709] on div "Review calculations" at bounding box center [1070, 711] width 118 height 19
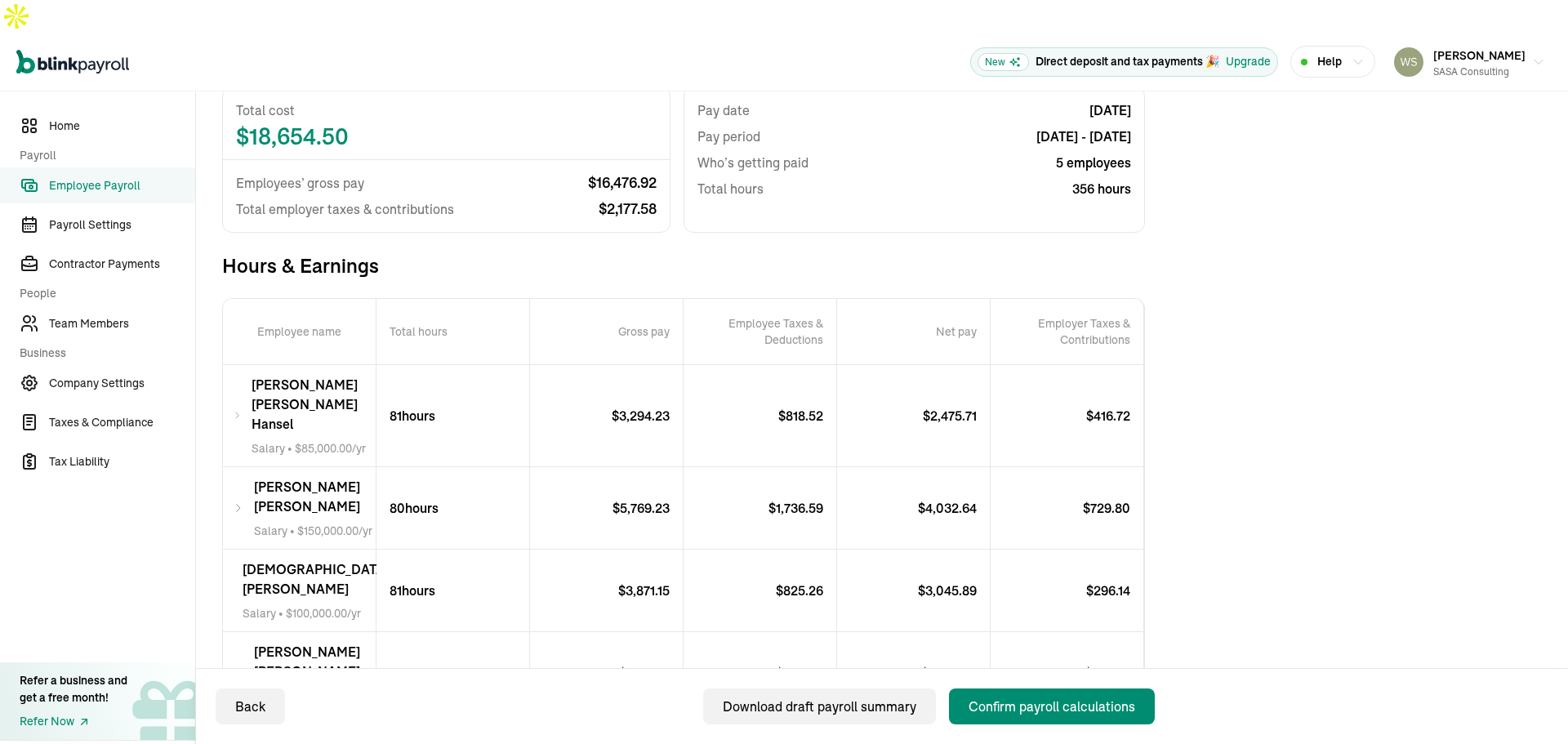
scroll to position [164, 0]
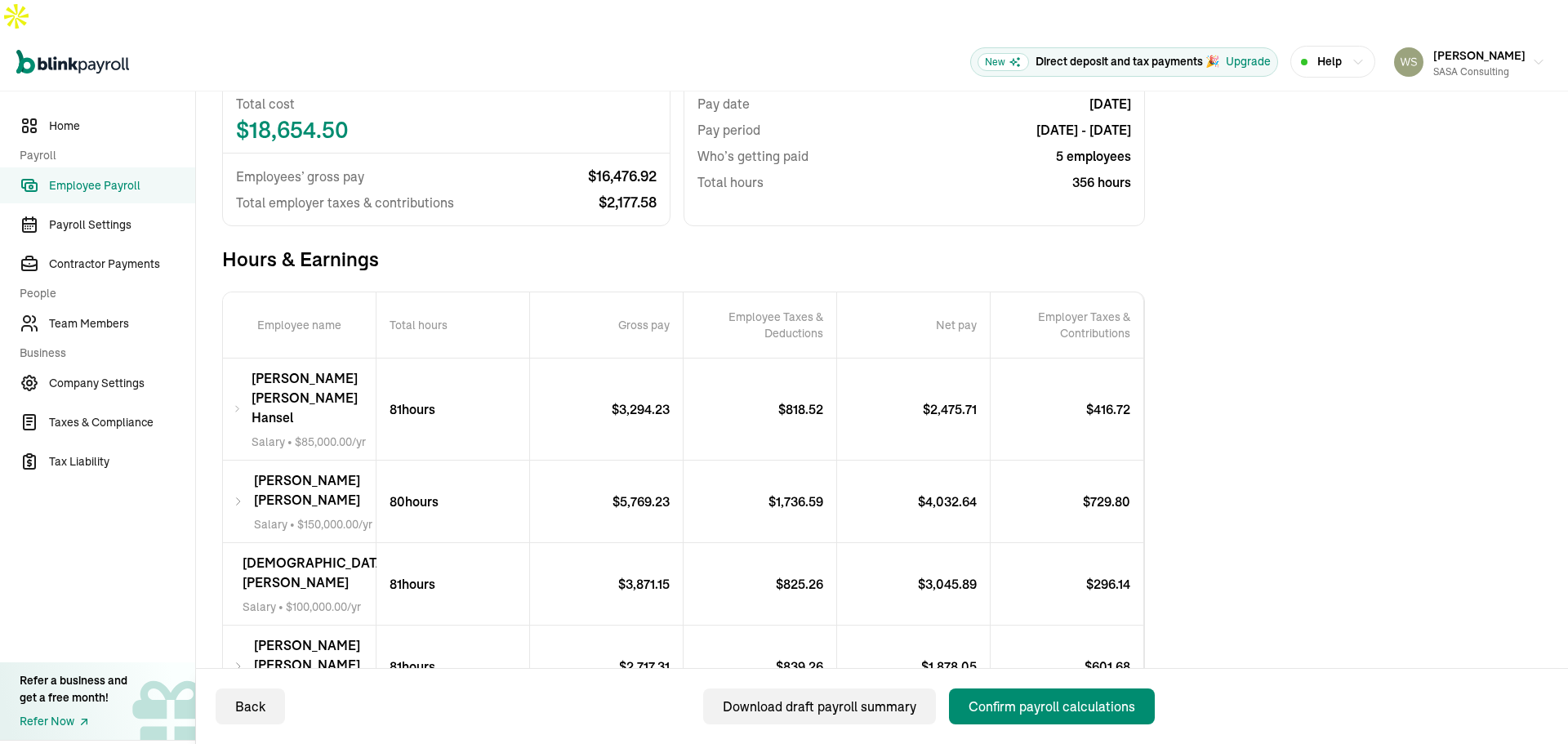
drag, startPoint x: 1205, startPoint y: 353, endPoint x: 1211, endPoint y: 342, distance: 12.5
click at [1205, 353] on div "Total Payroll Cost Total cost $ 18,654.50 Employees’ gross pay $ 16,476.92 Tota…" at bounding box center [883, 501] width 1320 height 922
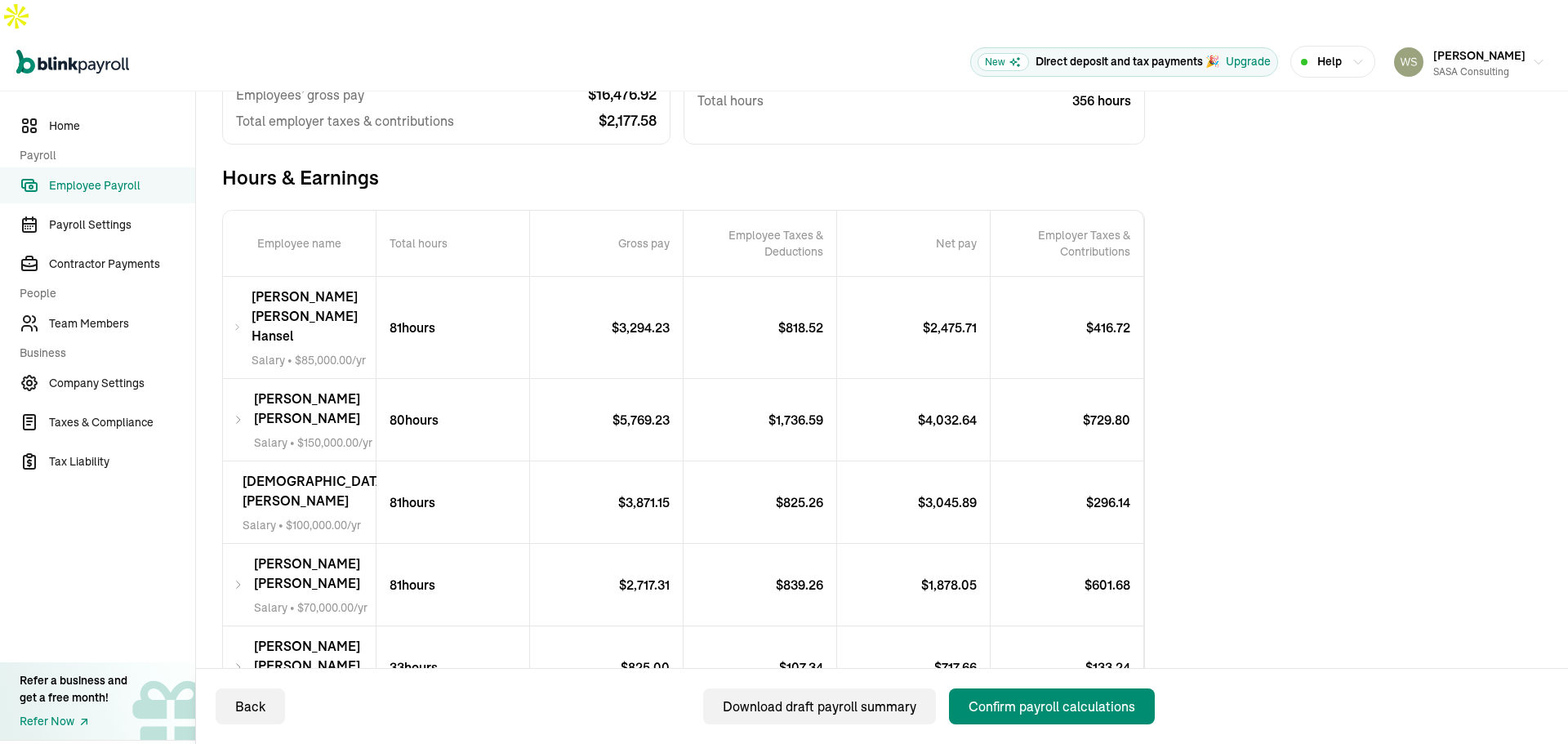
scroll to position [327, 0]
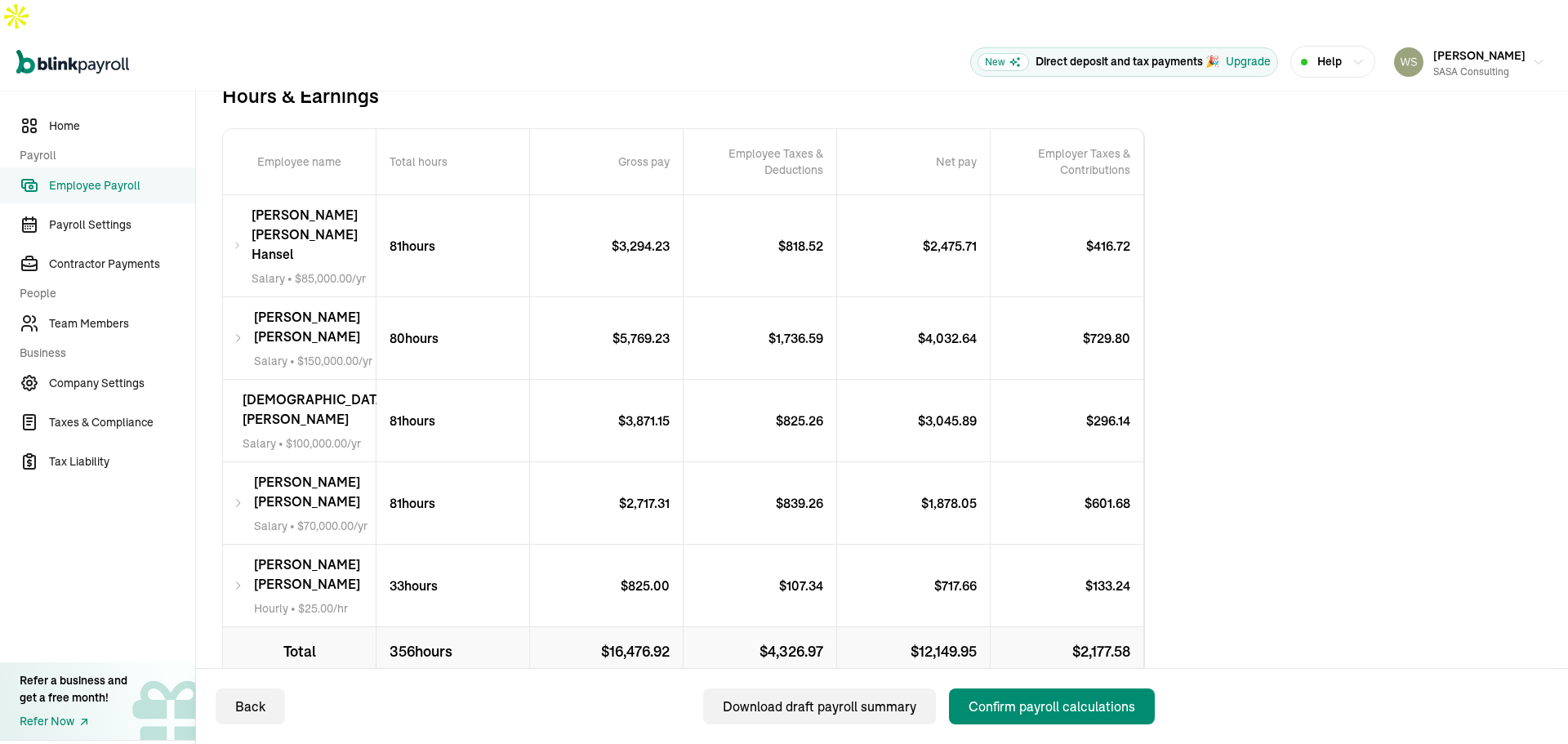
click at [1195, 415] on div "Total Payroll Cost Total cost $ 18,654.50 Employees’ gross pay $ 16,476.92 Tota…" at bounding box center [883, 338] width 1320 height 922
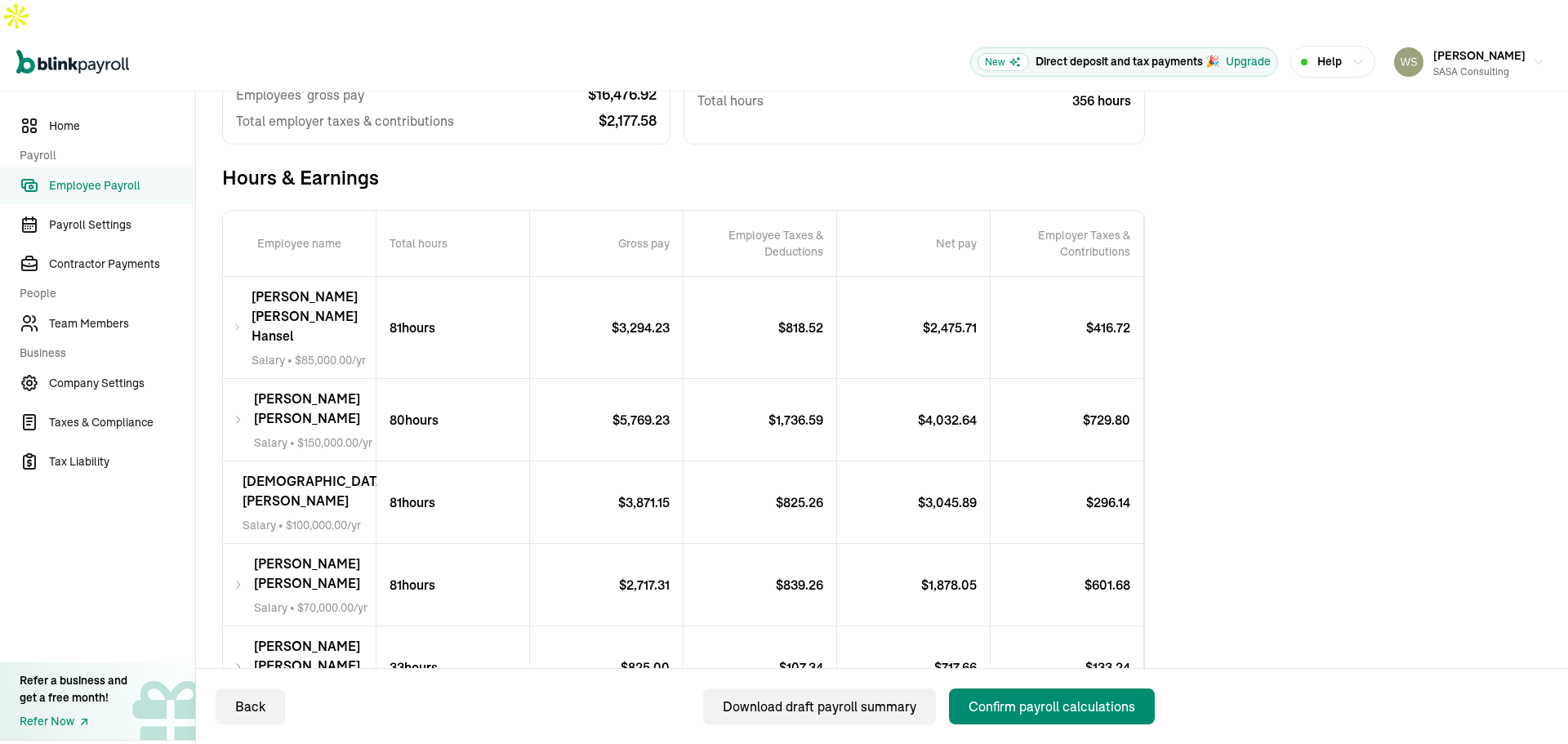
scroll to position [0, 0]
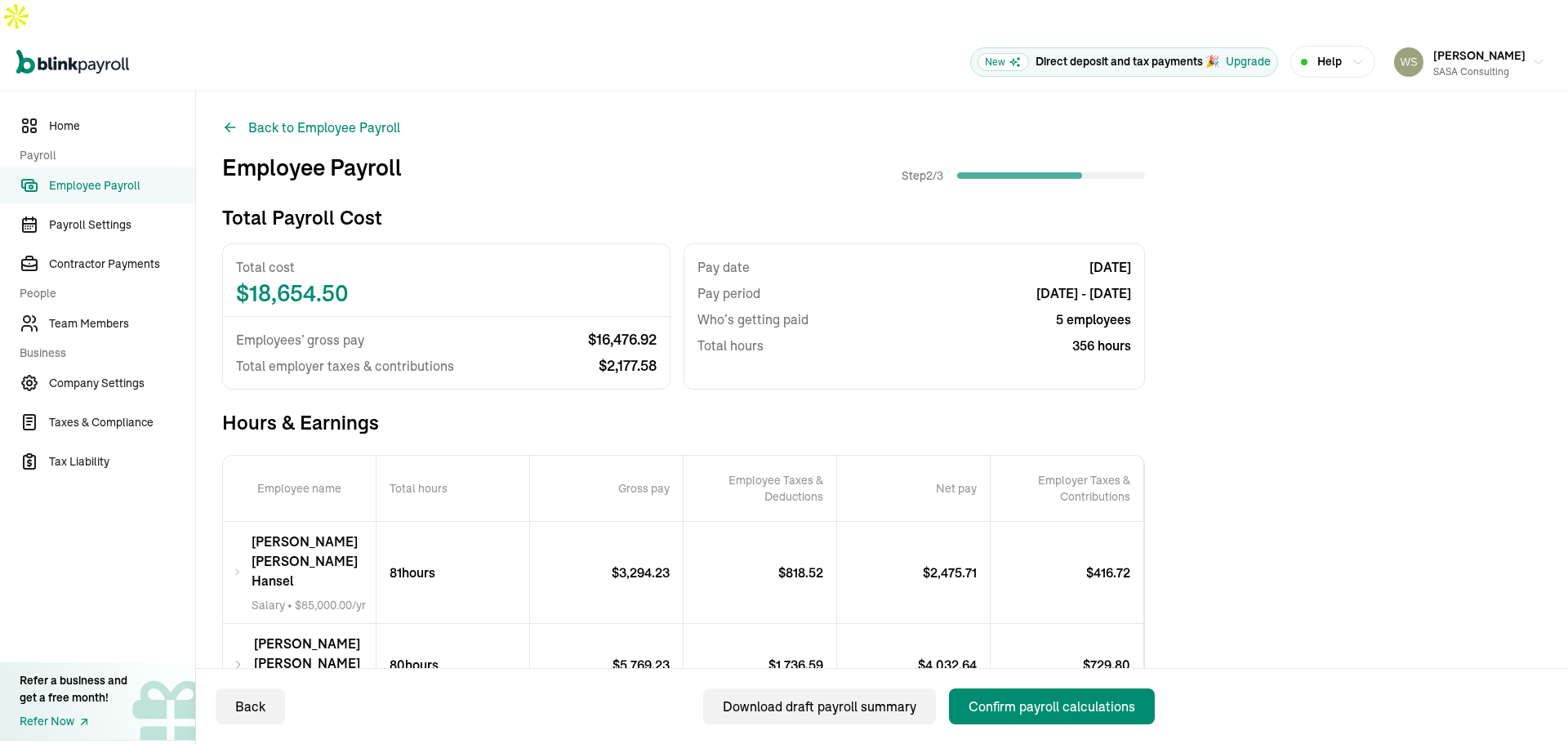
click at [1250, 325] on div "Total Payroll Cost Total cost $ 18,654.50 Employees’ gross pay $ 16,476.92 Tota…" at bounding box center [883, 665] width 1320 height 922
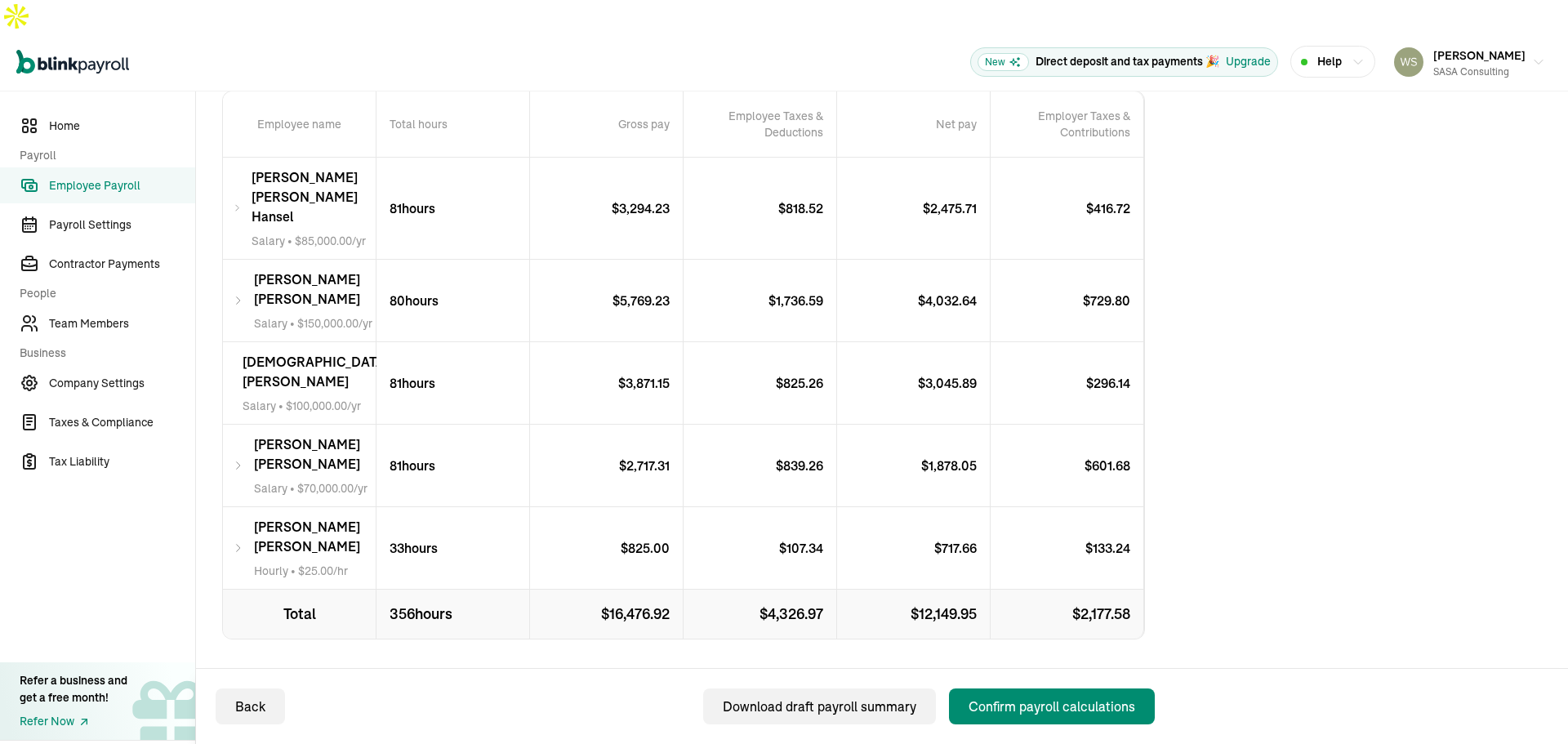
scroll to position [366, 0]
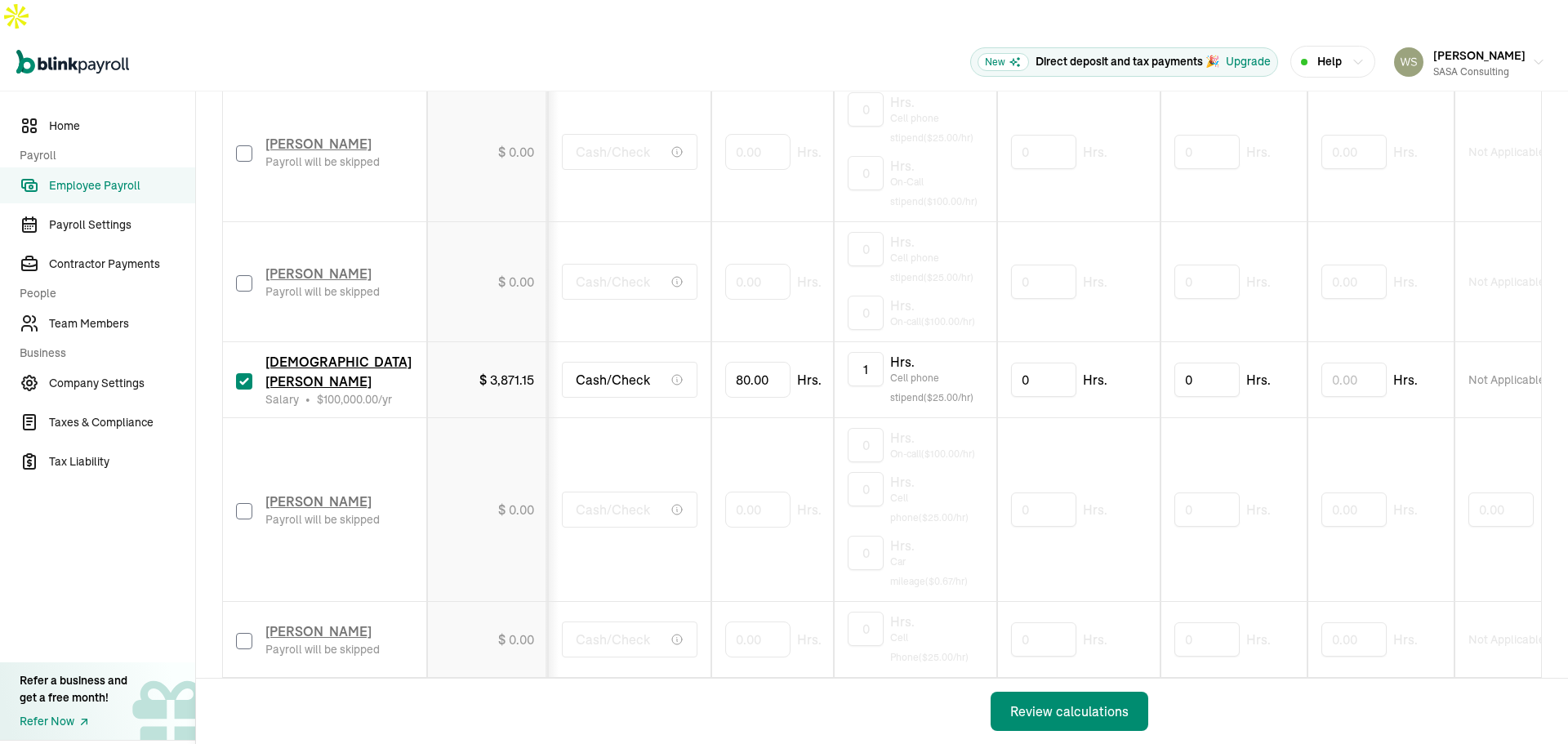
scroll to position [1146, 0]
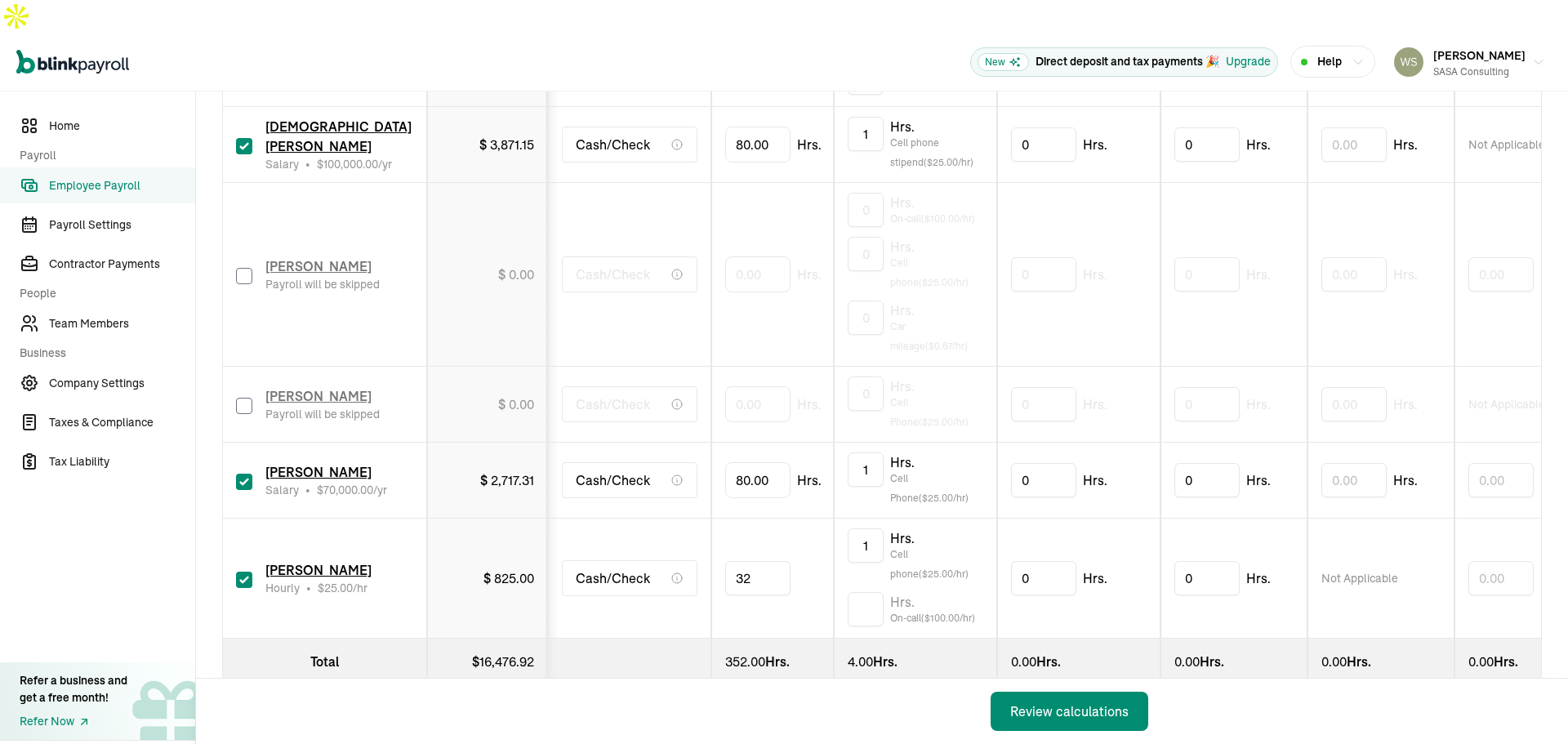
drag, startPoint x: 773, startPoint y: 535, endPoint x: 699, endPoint y: 539, distance: 74.1
type input "3"
type input "80"
click at [1074, 708] on div "Review calculations" at bounding box center [1070, 711] width 118 height 19
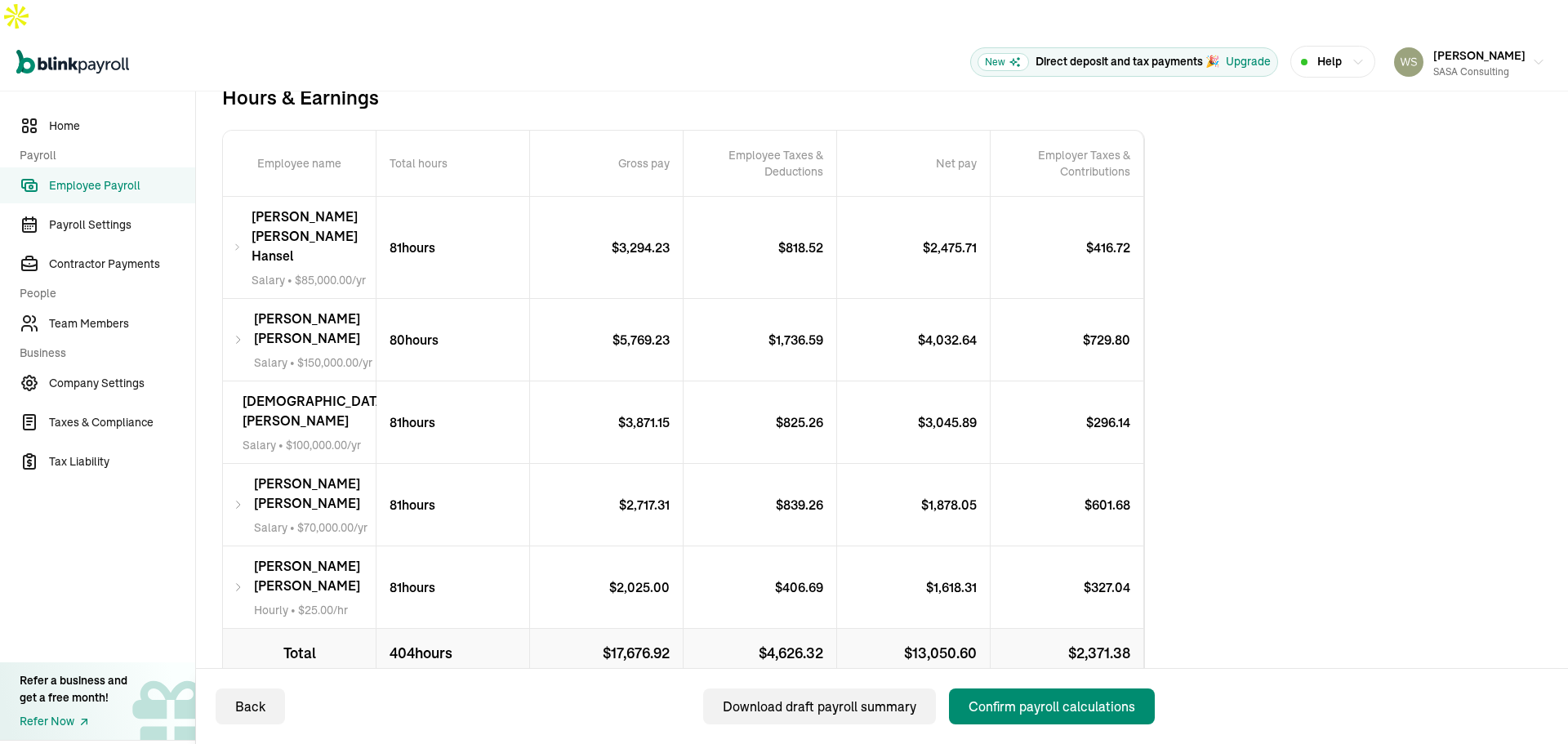
scroll to position [366, 0]
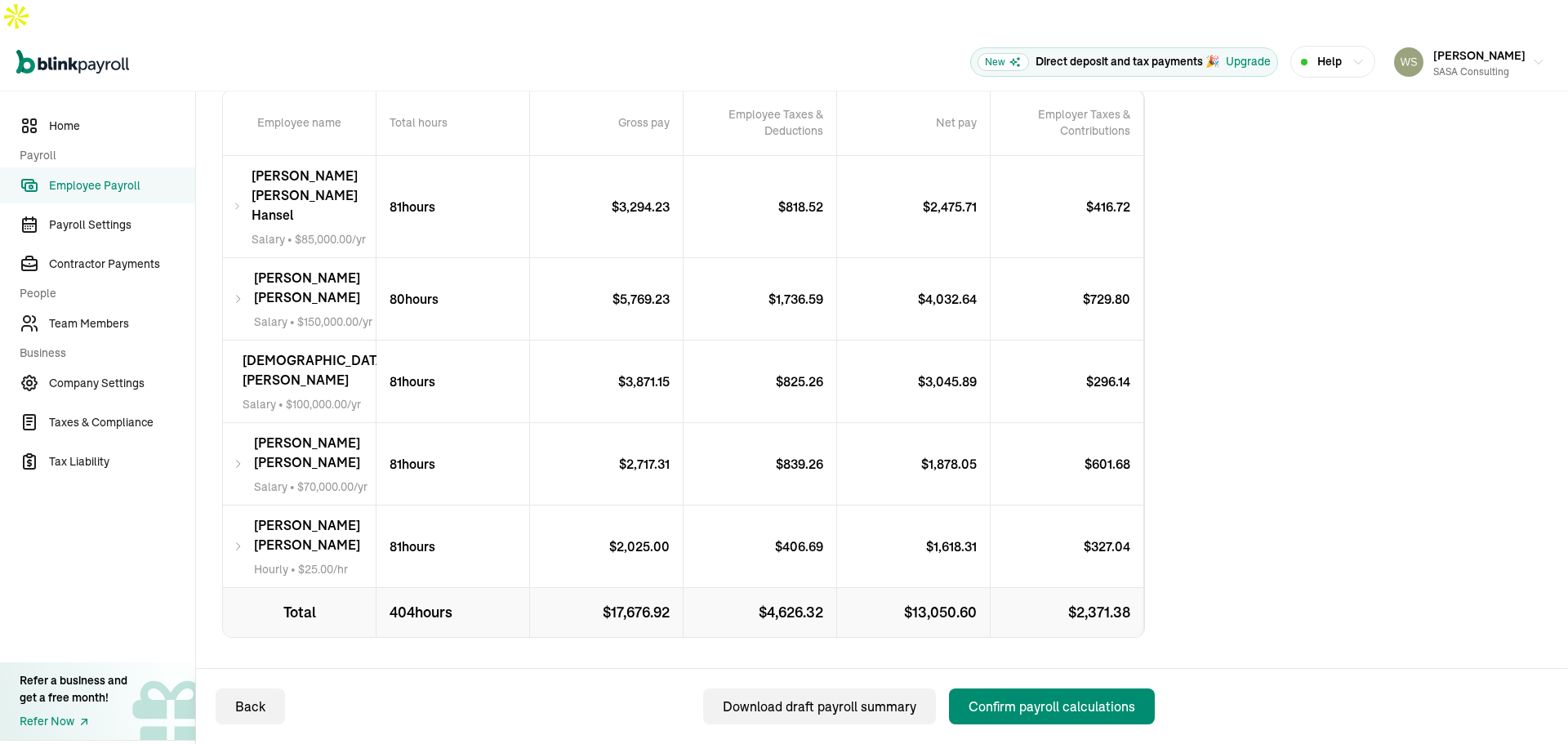
click at [1234, 319] on div "Total Payroll Cost Total cost $ 20,048.30 Employees’ gross pay $ 17,676.92 Tota…" at bounding box center [883, 299] width 1320 height 922
click at [66, 118] on span "Home" at bounding box center [122, 127] width 146 height 17
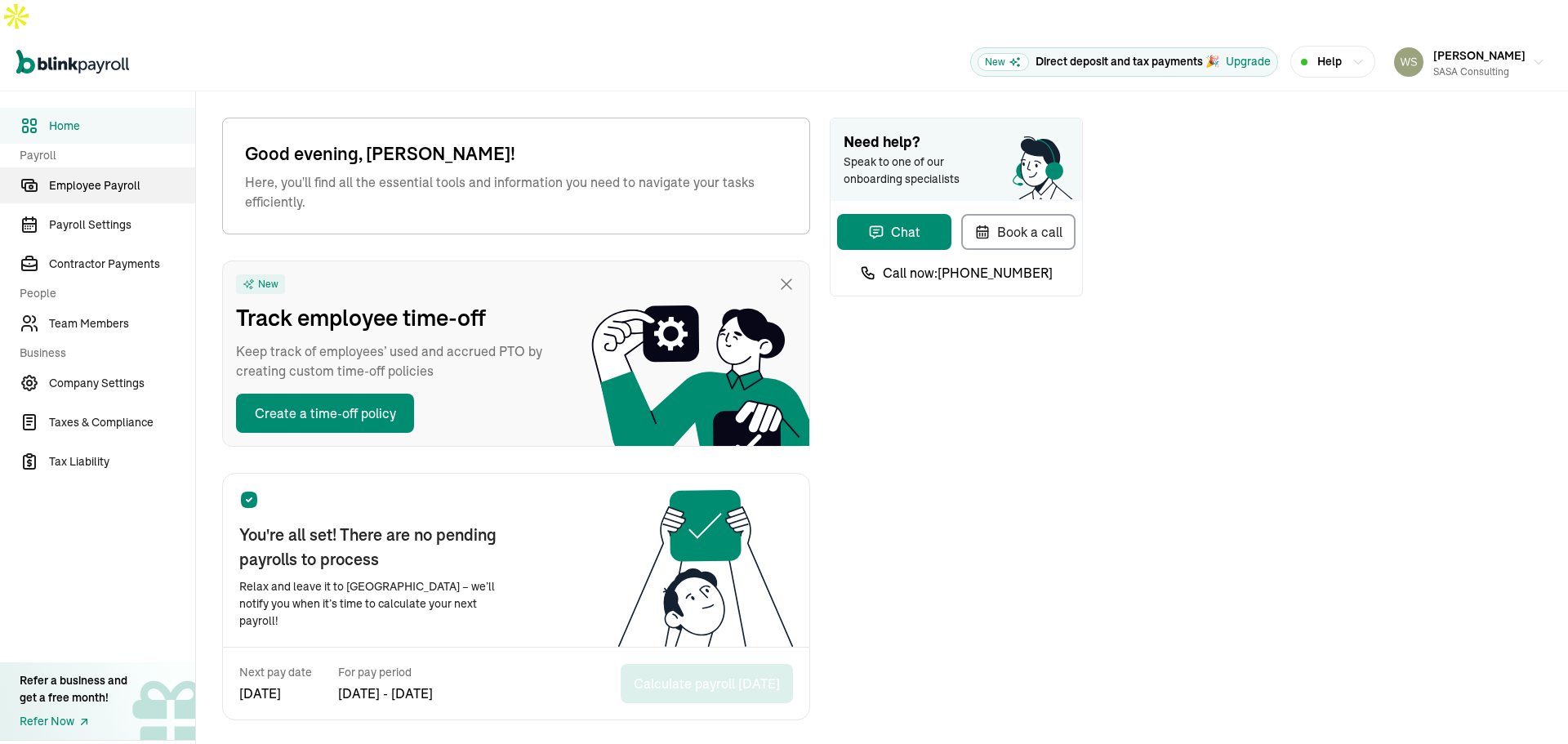
click at [119, 177] on span "Employee Payroll" at bounding box center [122, 186] width 146 height 17
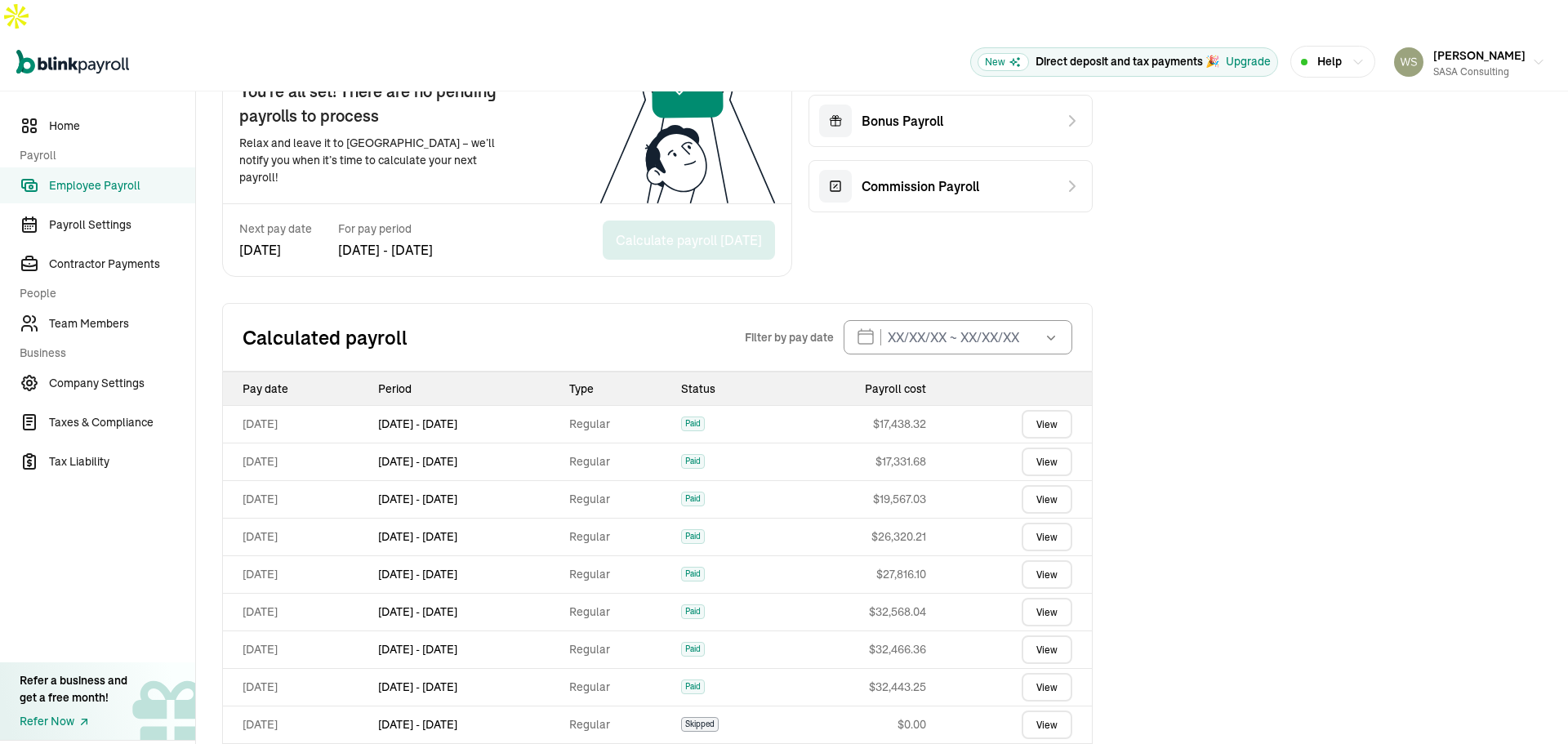
scroll to position [432, 0]
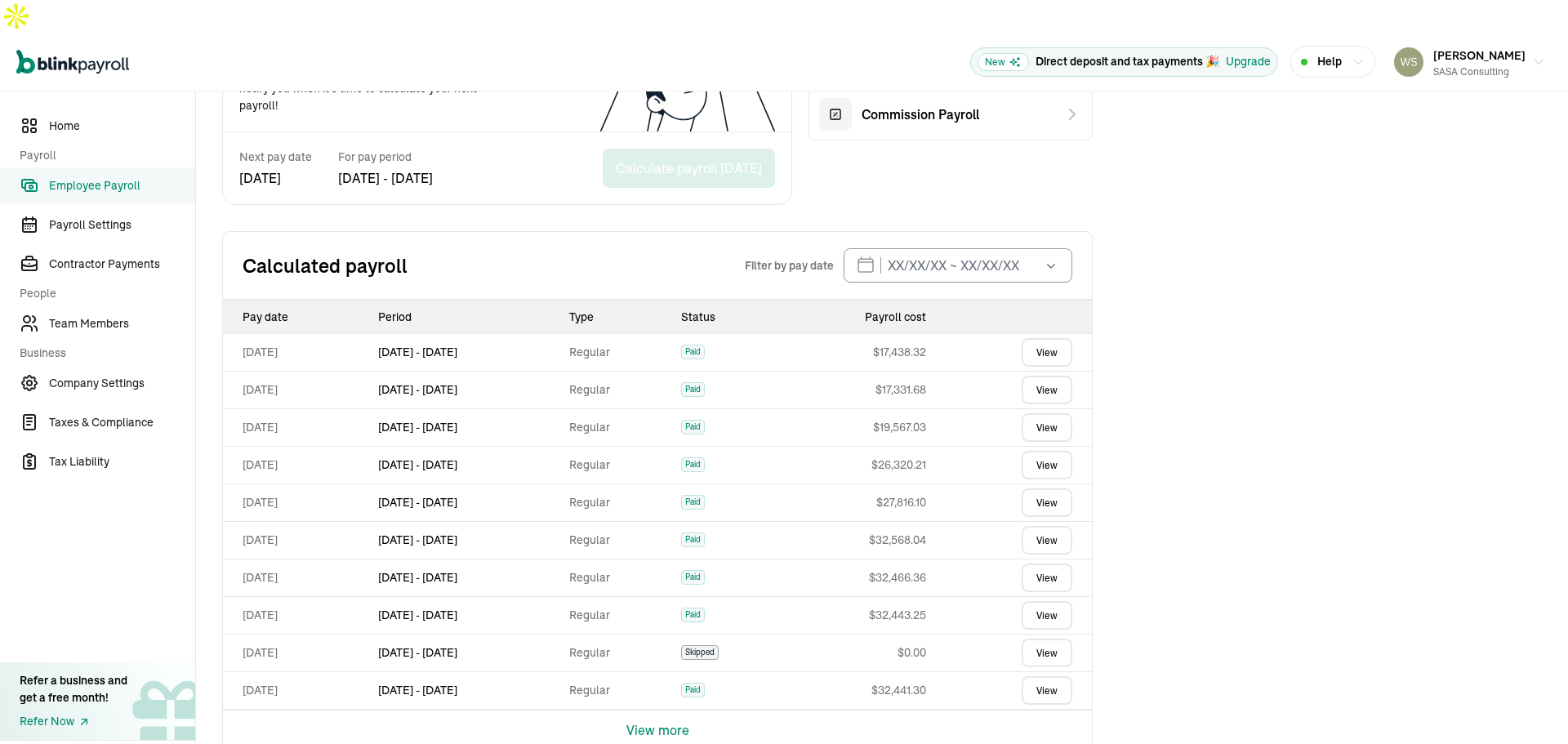
click at [1041, 525] on link "View" at bounding box center [1047, 540] width 50 height 29
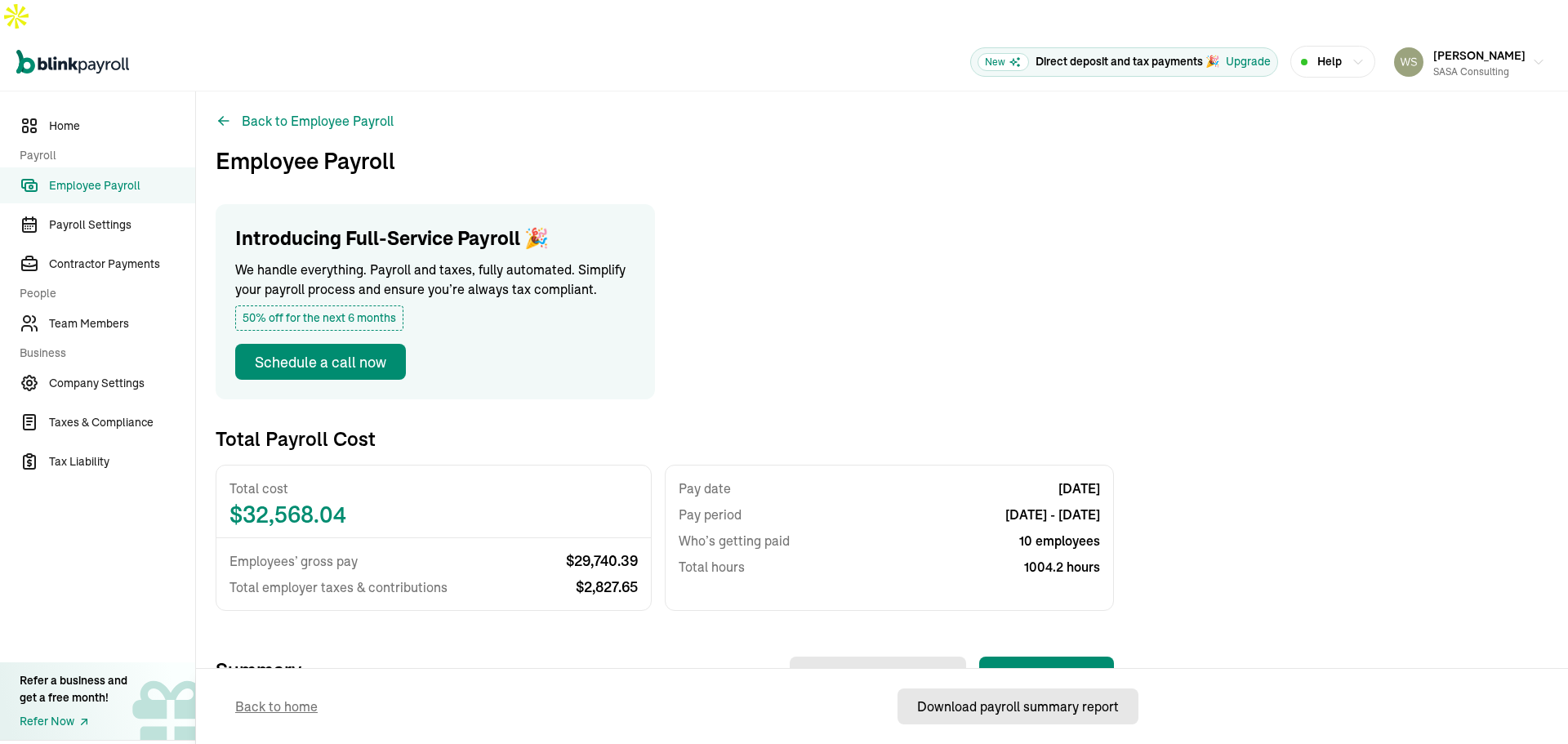
click at [987, 706] on div "Download payroll summary report" at bounding box center [1018, 706] width 201 height 19
click at [223, 117] on icon at bounding box center [221, 119] width 4 height 4
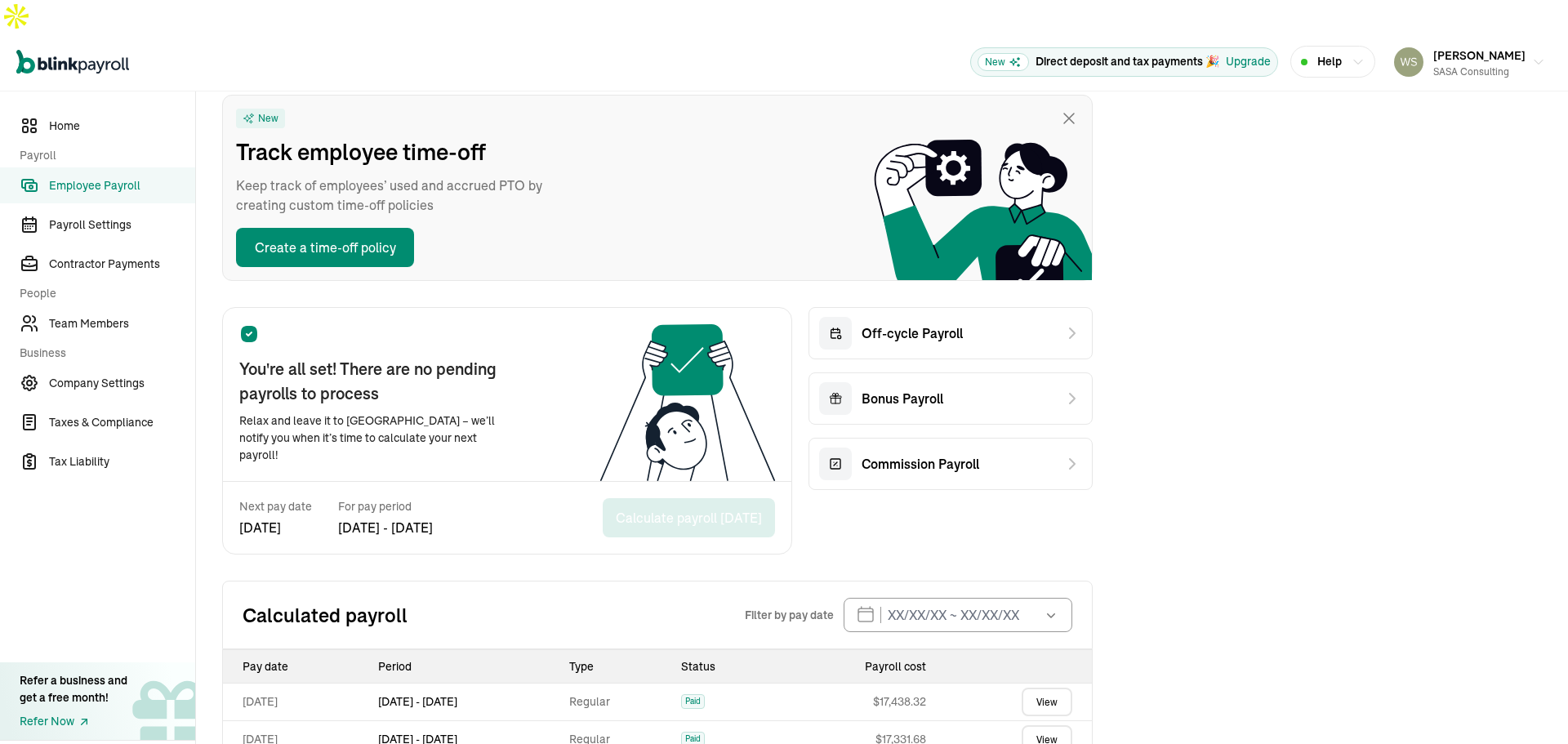
scroll to position [280, 0]
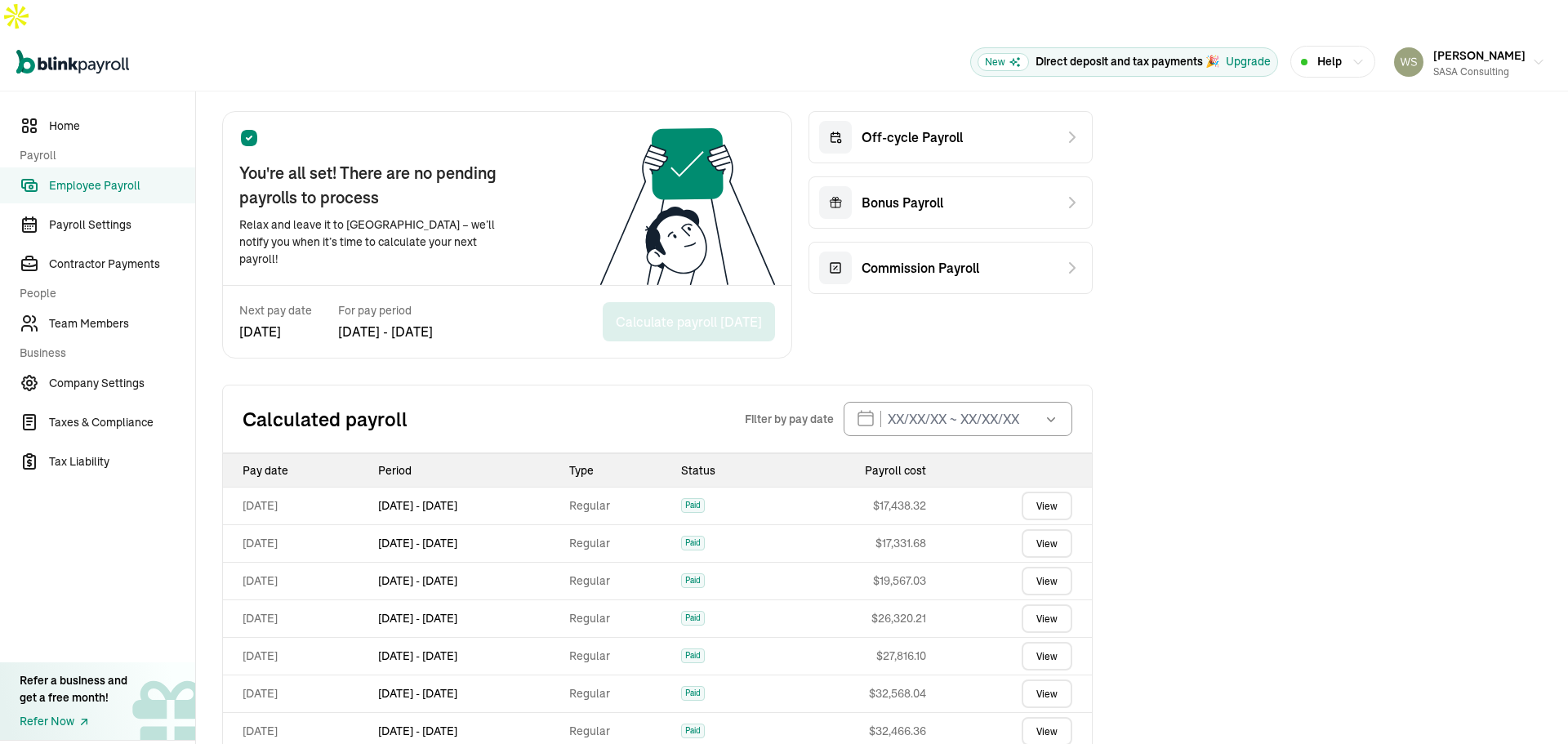
click at [1049, 491] on link "View" at bounding box center [1047, 506] width 50 height 29
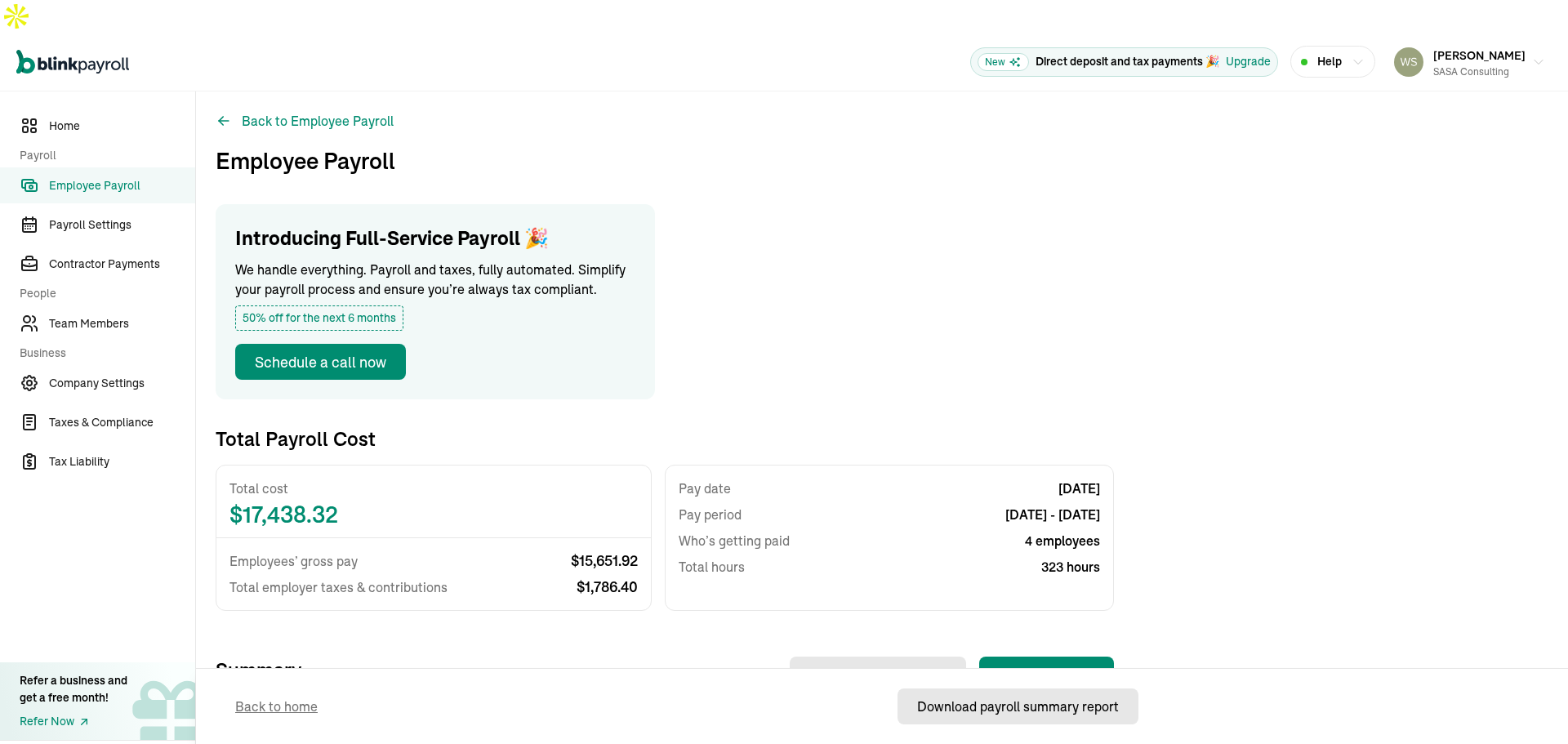
click at [977, 704] on div "Download payroll summary report" at bounding box center [1018, 706] width 201 height 19
drag, startPoint x: 1274, startPoint y: 257, endPoint x: 1229, endPoint y: 326, distance: 82.4
click at [1273, 263] on div "Back to Employee Payroll Employee Payroll Introducing Full-Service Payroll 🎉 We…" at bounding box center [883, 604] width 1372 height 1024
click at [1023, 710] on div "Download payroll summary report" at bounding box center [1018, 706] width 201 height 19
click at [347, 111] on button "Back to Employee Payroll" at bounding box center [305, 121] width 178 height 19
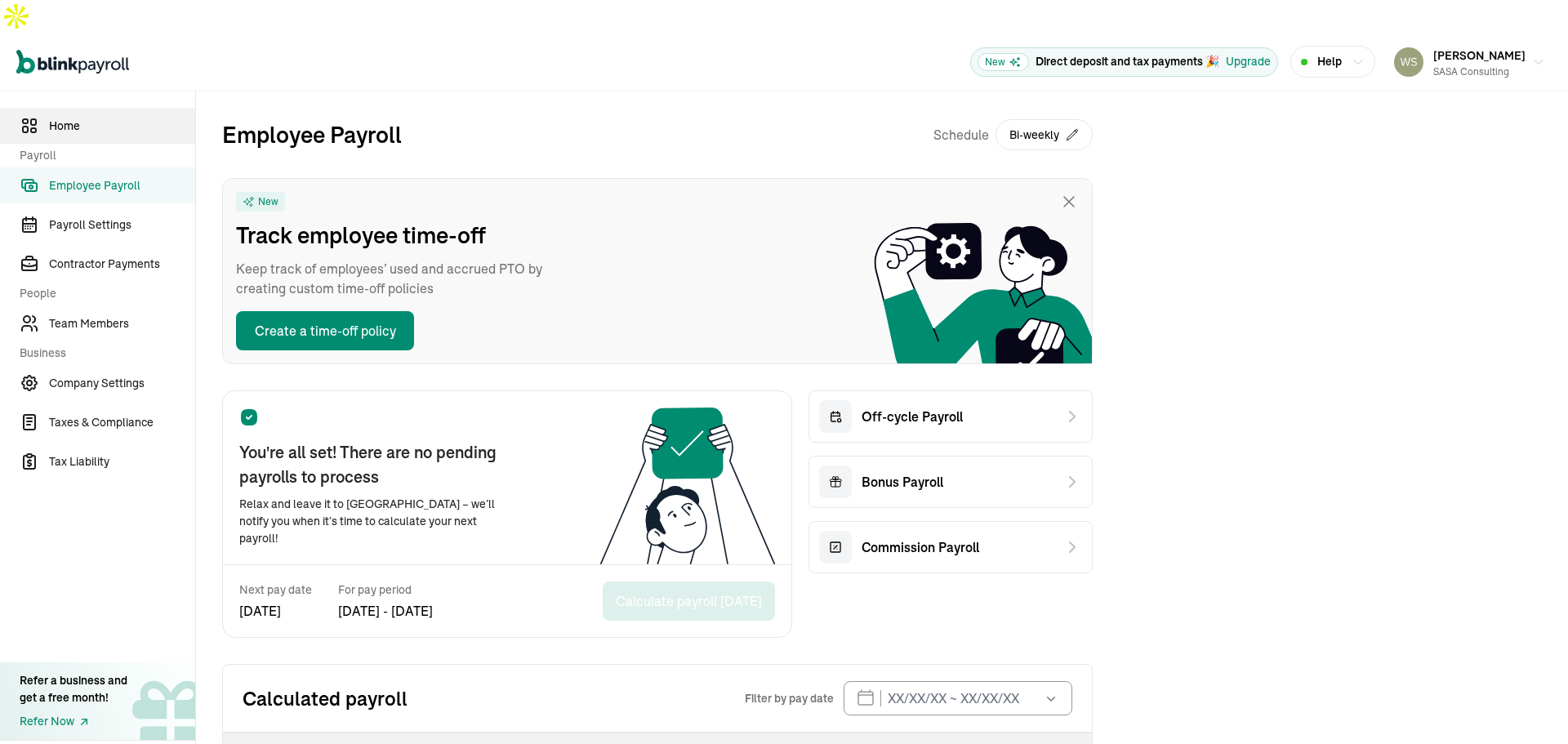
click at [82, 118] on span "Home" at bounding box center [122, 127] width 146 height 17
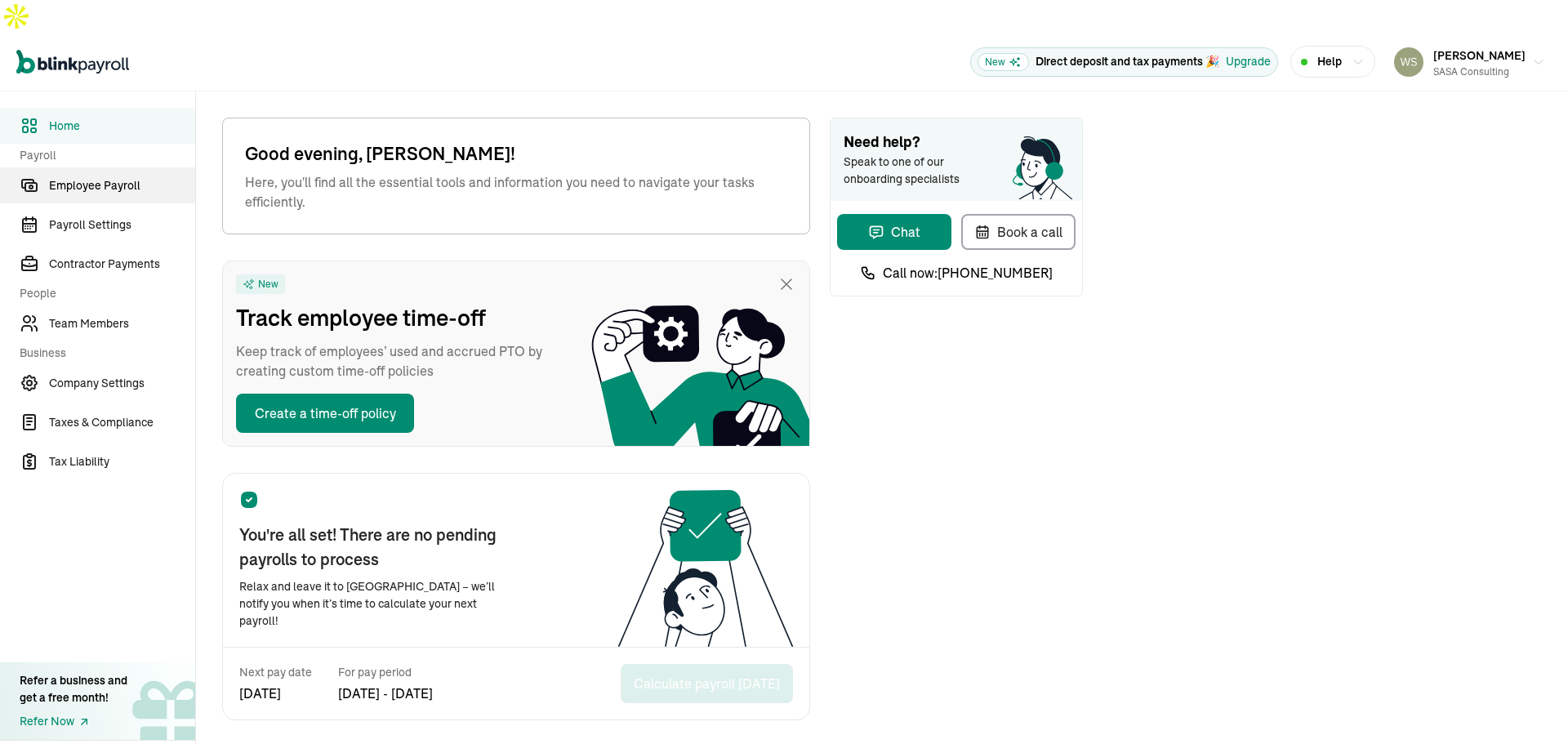
click at [112, 177] on span "Employee Payroll" at bounding box center [122, 186] width 146 height 17
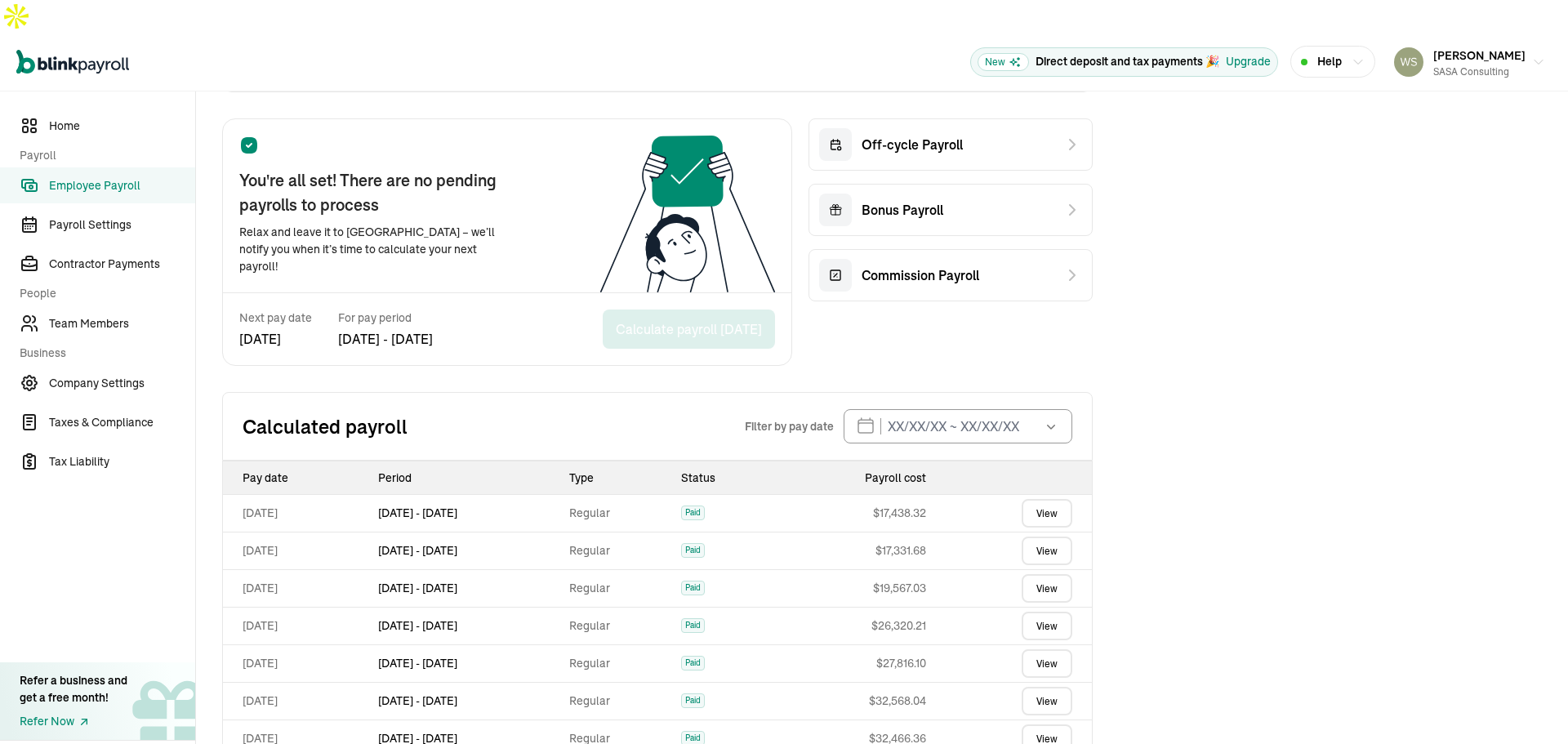
scroll to position [280, 0]
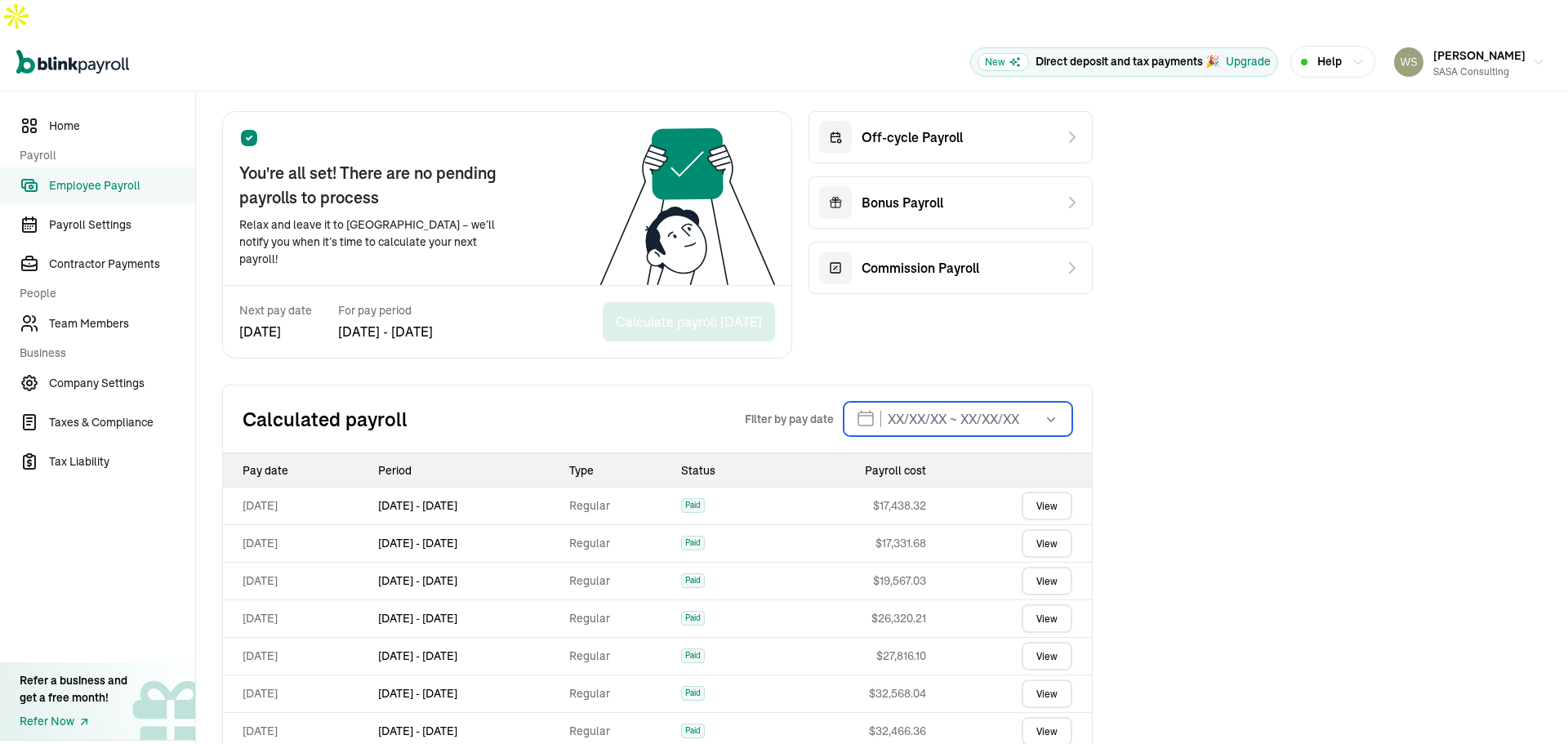
click at [943, 402] on input "text" at bounding box center [958, 418] width 228 height 34
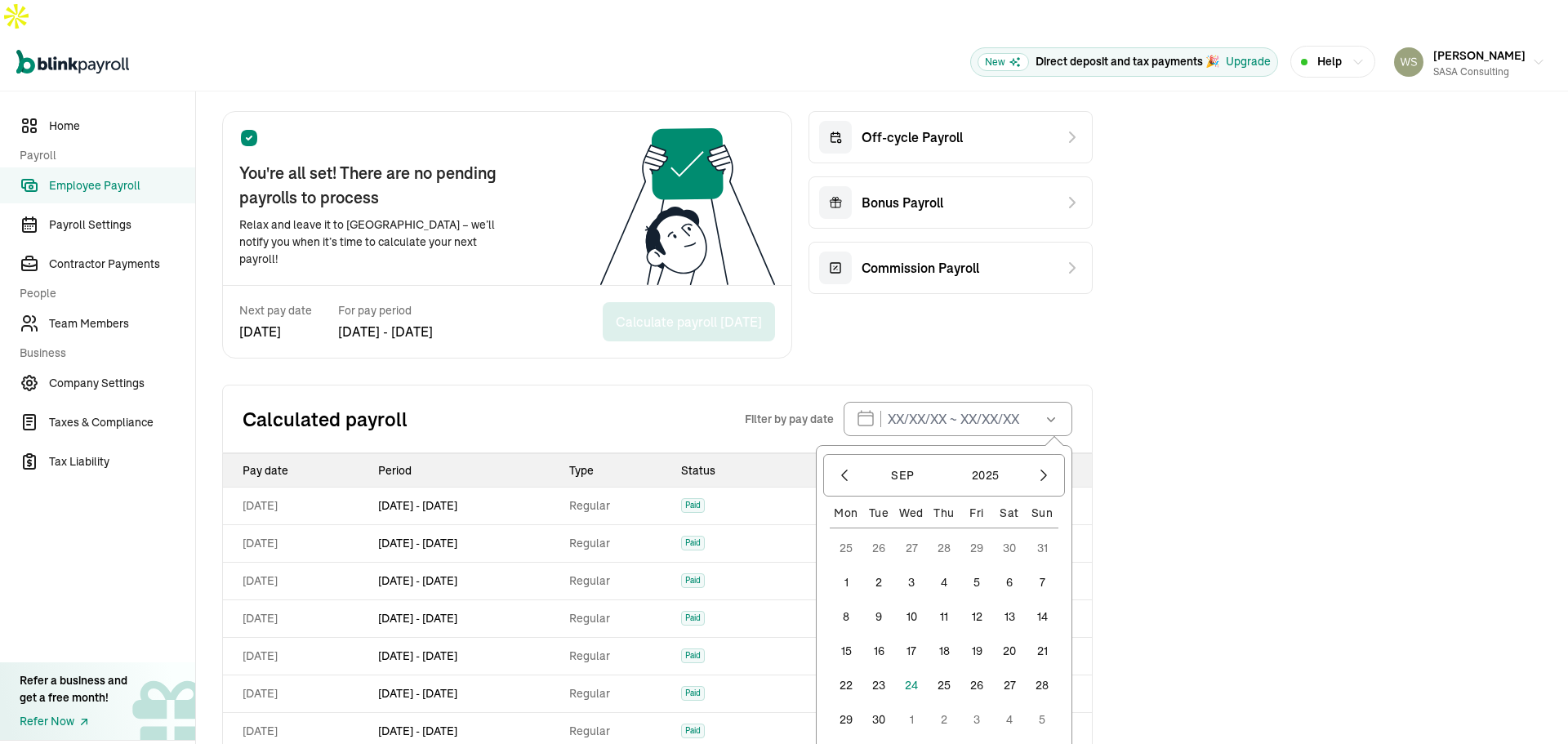
click at [1203, 344] on div "Employee Payroll Schedule Bi-weekly New Track employee time-off Keep track of e…" at bounding box center [883, 371] width 1372 height 1117
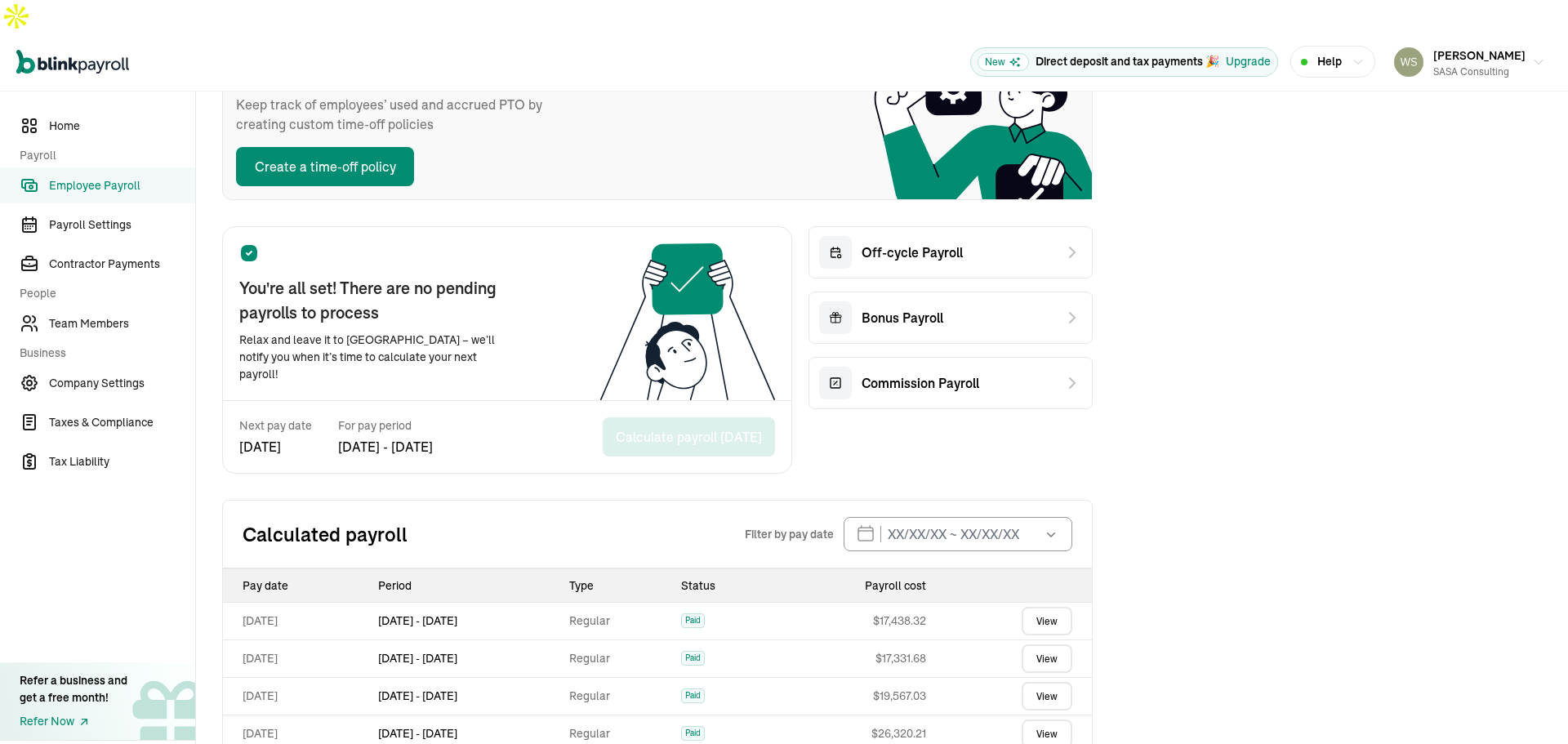
scroll to position [0, 0]
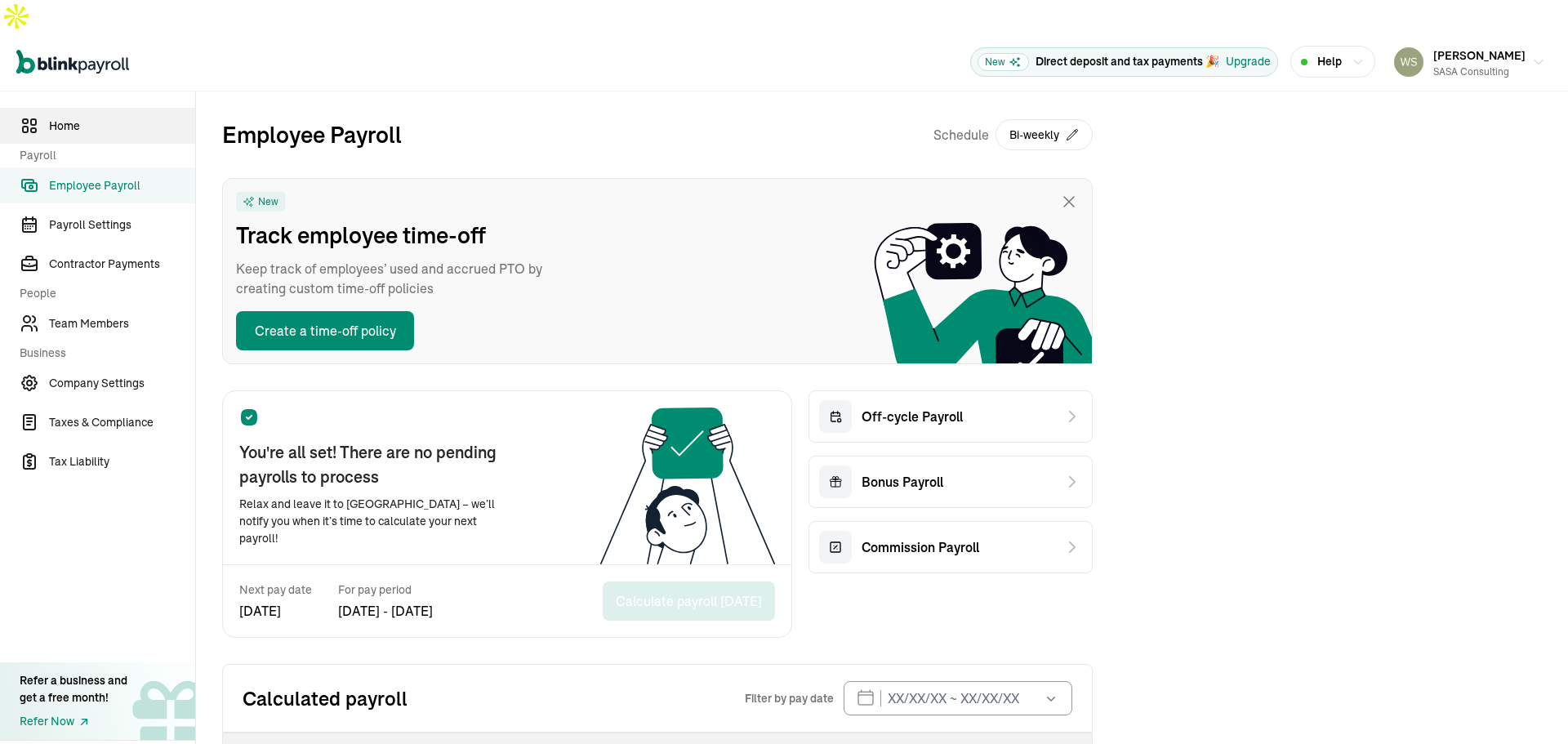
click at [100, 118] on span "Home" at bounding box center [122, 127] width 146 height 17
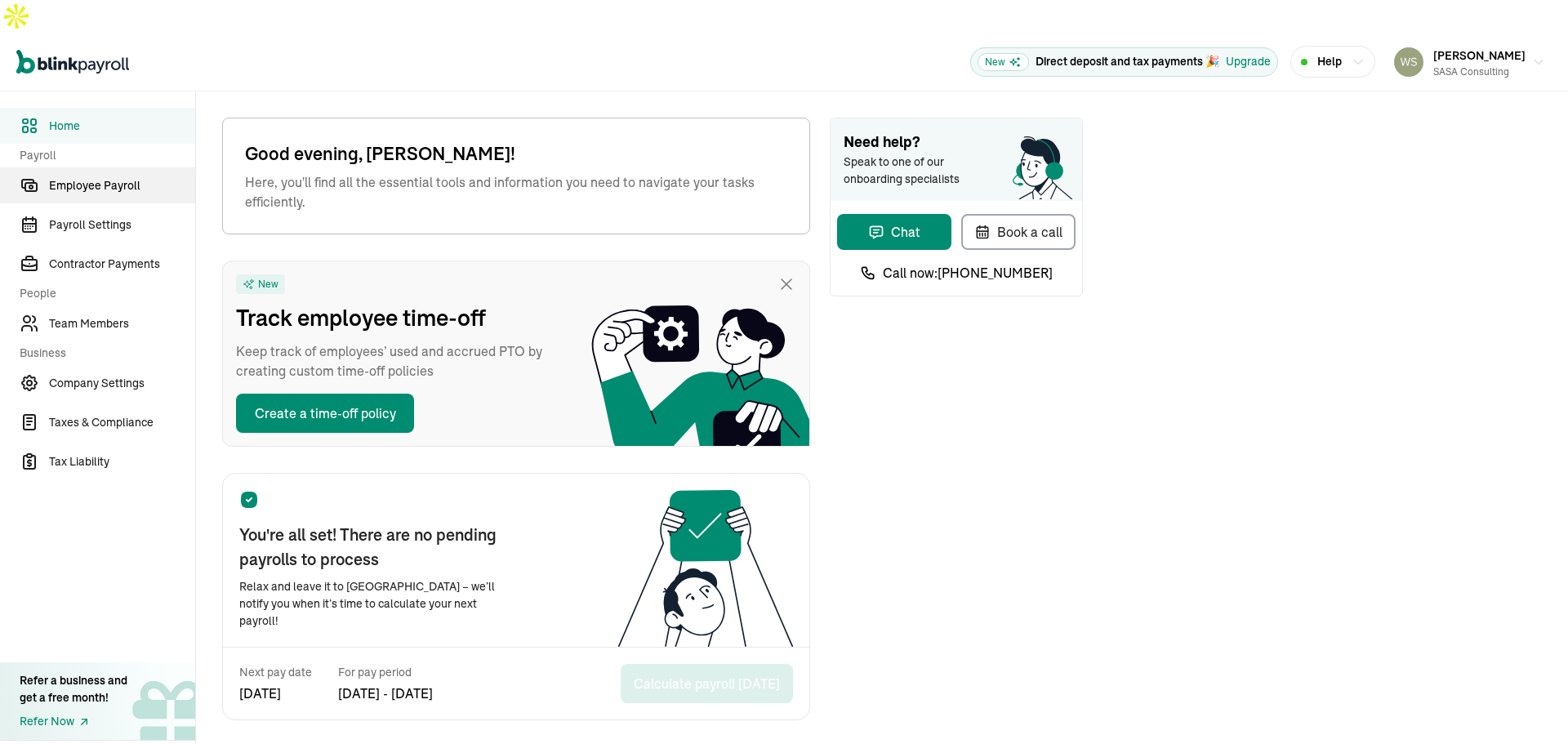
click at [101, 177] on span "Employee Payroll" at bounding box center [122, 186] width 146 height 17
